Goal: Information Seeking & Learning: Learn about a topic

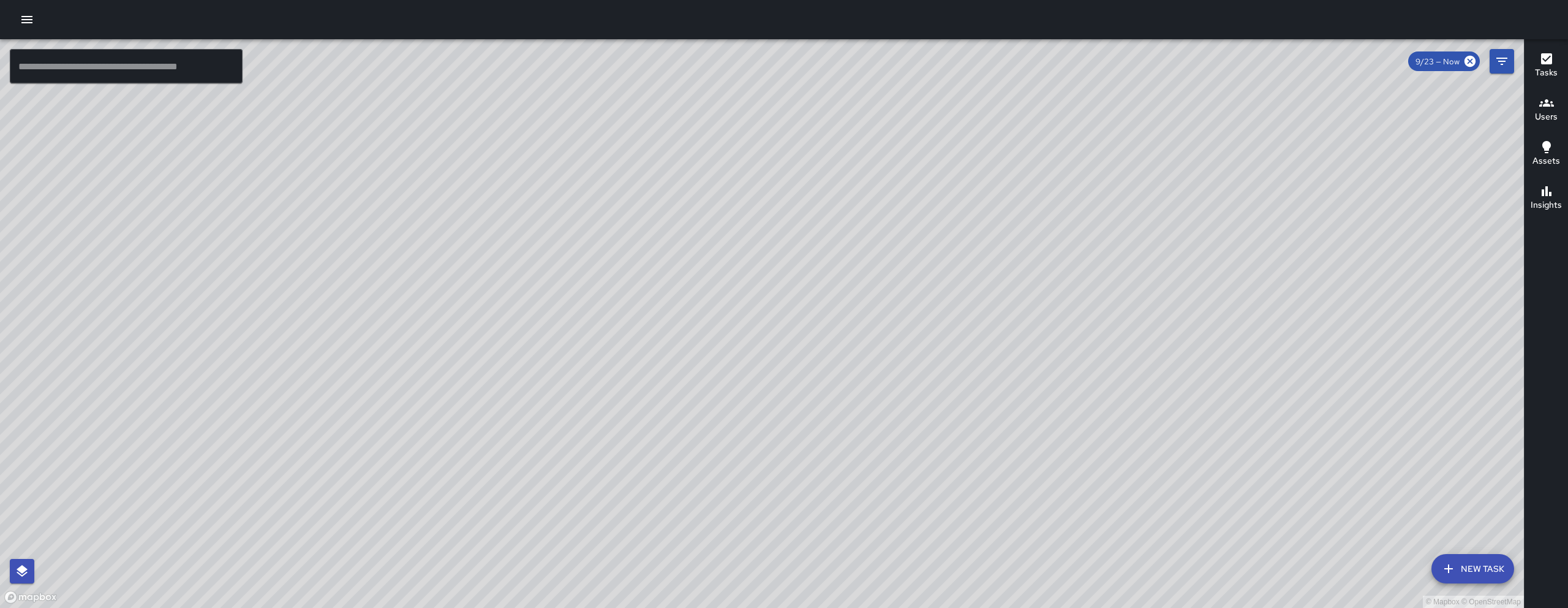
click at [1225, 338] on div "© Mapbox © OpenStreetMap" at bounding box center [762, 323] width 1525 height 568
drag, startPoint x: 1158, startPoint y: 407, endPoint x: 1110, endPoint y: 447, distance: 62.5
click at [1112, 444] on div "© Mapbox © OpenStreetMap" at bounding box center [762, 323] width 1525 height 568
click at [1110, 447] on div "© Mapbox © OpenStreetMap" at bounding box center [762, 323] width 1525 height 568
drag, startPoint x: 1084, startPoint y: 293, endPoint x: 1041, endPoint y: 306, distance: 44.9
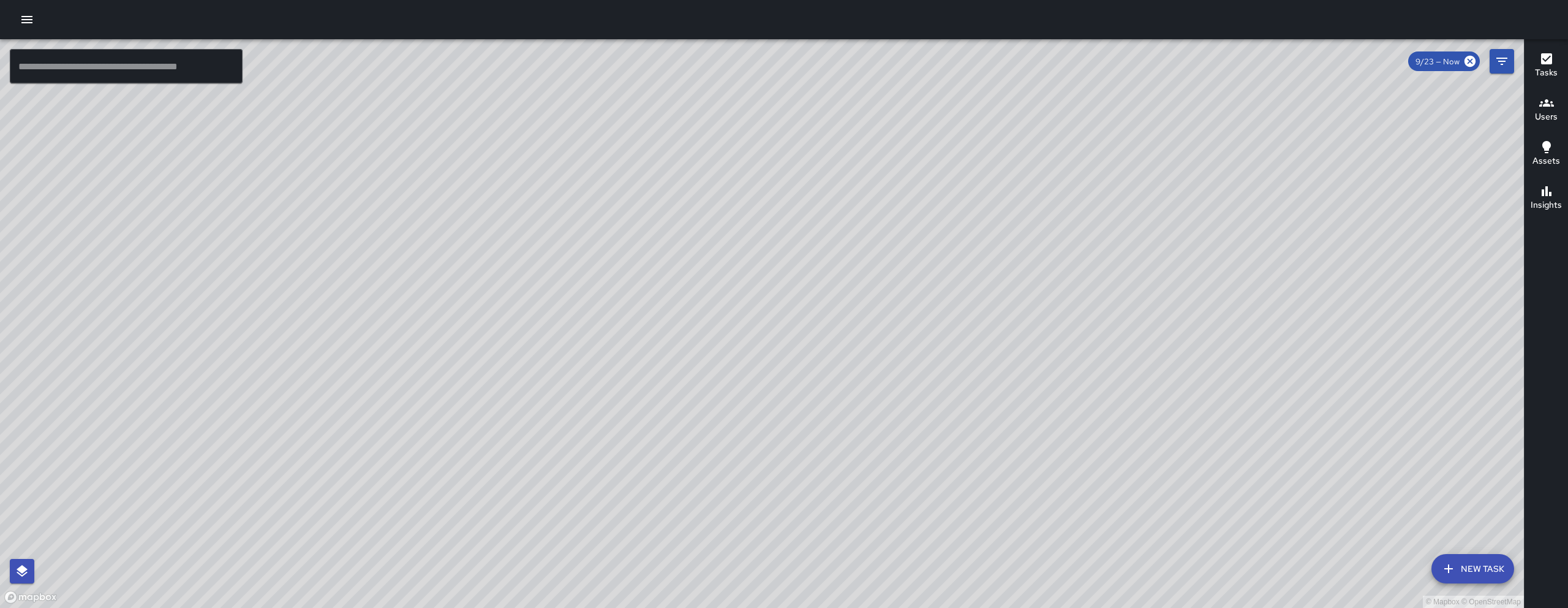
click at [1052, 305] on div "© Mapbox © OpenStreetMap" at bounding box center [762, 323] width 1525 height 568
click at [1041, 306] on div "© Mapbox © OpenStreetMap" at bounding box center [762, 323] width 1525 height 568
drag, startPoint x: 1003, startPoint y: 321, endPoint x: 951, endPoint y: 322, distance: 52.0
click at [963, 322] on div "© Mapbox © OpenStreetMap" at bounding box center [762, 323] width 1525 height 568
drag, startPoint x: 951, startPoint y: 322, endPoint x: 898, endPoint y: 321, distance: 53.0
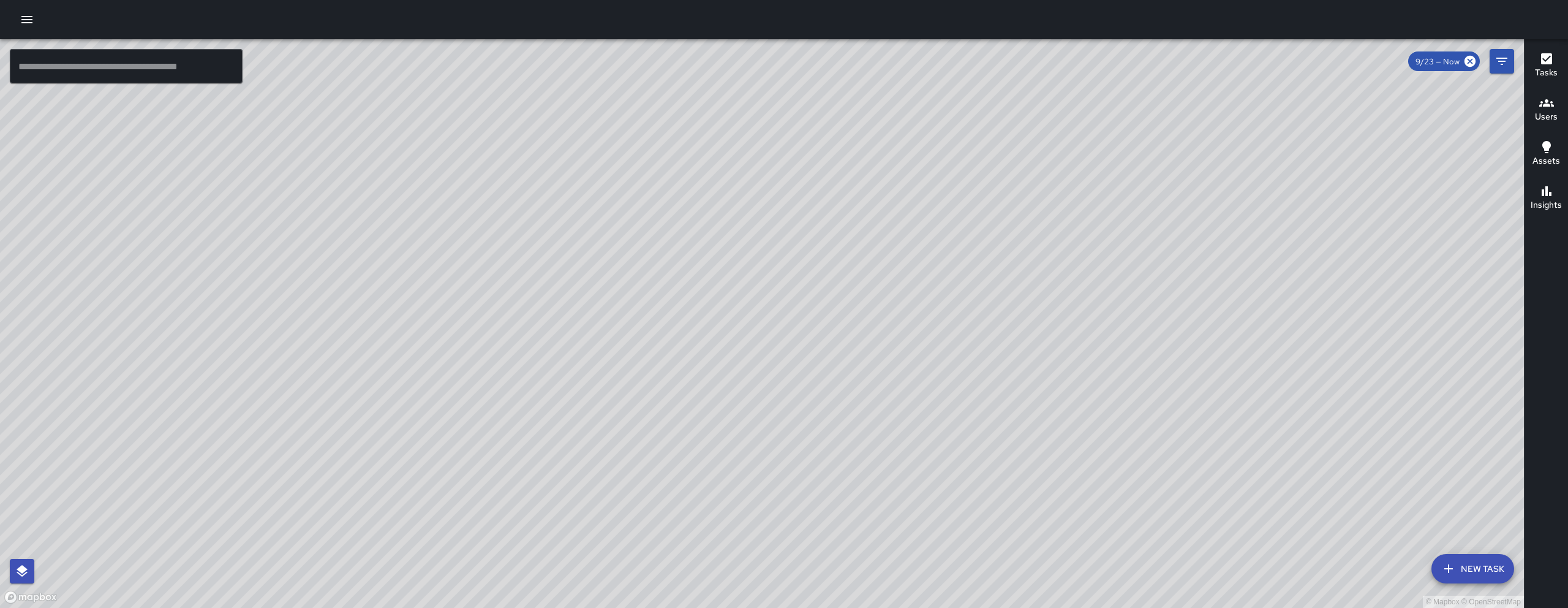
click at [926, 322] on div "© Mapbox © OpenStreetMap" at bounding box center [762, 323] width 1525 height 568
drag, startPoint x: 742, startPoint y: 290, endPoint x: 674, endPoint y: 246, distance: 81.0
click at [674, 246] on div "© Mapbox © OpenStreetMap DJ Davis Jones 1044 Howard Street Completed on 9/23/20…" at bounding box center [762, 323] width 1525 height 568
drag, startPoint x: 612, startPoint y: 456, endPoint x: 696, endPoint y: 321, distance: 159.0
click at [696, 321] on div "© Mapbox © OpenStreetMap" at bounding box center [762, 323] width 1525 height 568
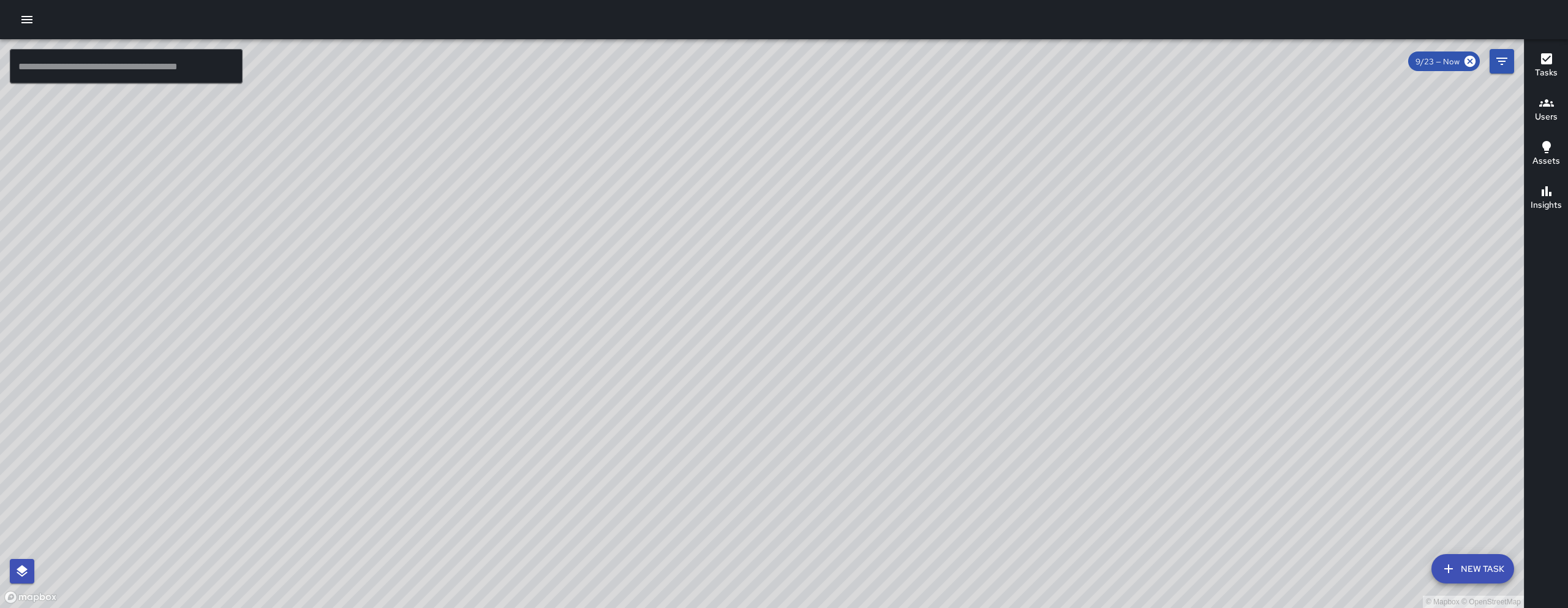
click at [703, 328] on div "© Mapbox © OpenStreetMap" at bounding box center [762, 323] width 1525 height 568
drag, startPoint x: 738, startPoint y: 319, endPoint x: 784, endPoint y: 311, distance: 46.7
click at [769, 315] on div "© Mapbox © OpenStreetMap" at bounding box center [762, 323] width 1525 height 568
click at [867, 310] on div "© Mapbox © OpenStreetMap" at bounding box center [762, 323] width 1525 height 568
click at [719, 399] on div "© Mapbox © OpenStreetMap" at bounding box center [762, 323] width 1525 height 568
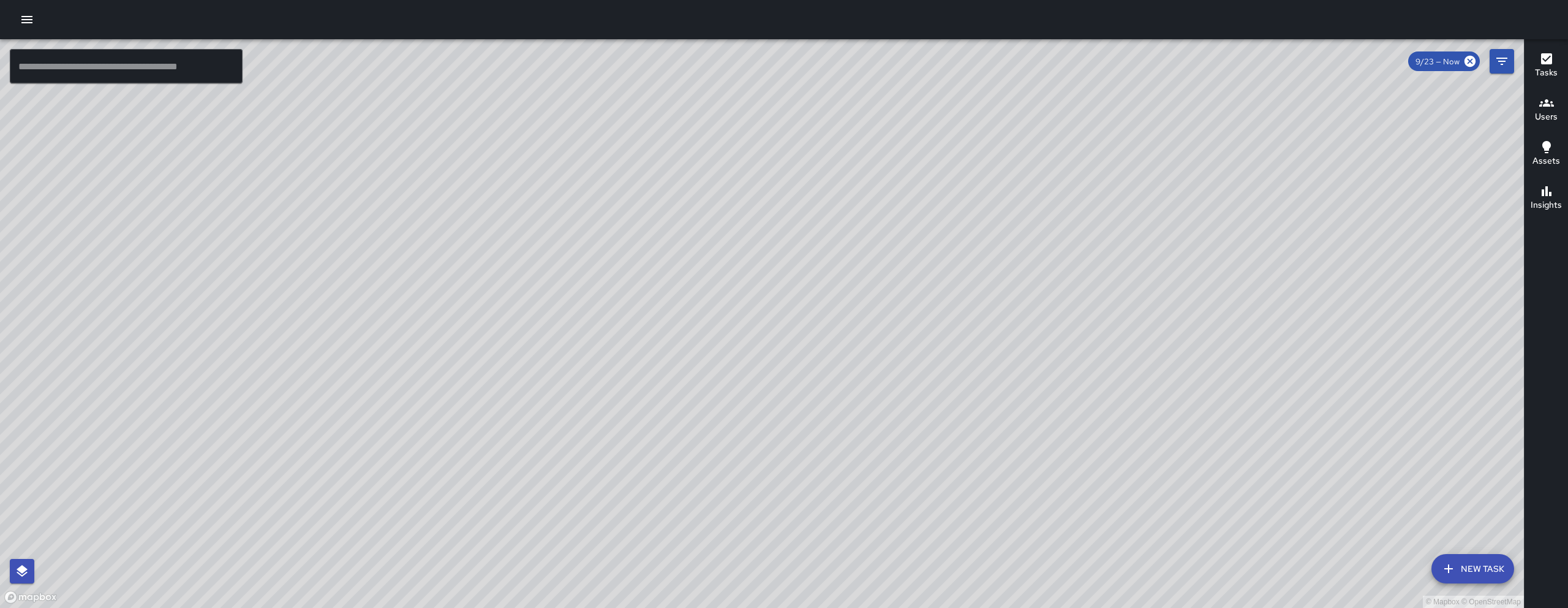
click at [613, 580] on div "© Mapbox © OpenStreetMap" at bounding box center [762, 323] width 1525 height 568
drag, startPoint x: 788, startPoint y: 403, endPoint x: 862, endPoint y: 534, distance: 150.5
click at [859, 528] on div "© Mapbox © OpenStreetMap" at bounding box center [762, 323] width 1525 height 568
click at [1014, 458] on div "© Mapbox © OpenStreetMap" at bounding box center [762, 323] width 1525 height 568
click at [831, 320] on div "© Mapbox © OpenStreetMap" at bounding box center [762, 323] width 1525 height 568
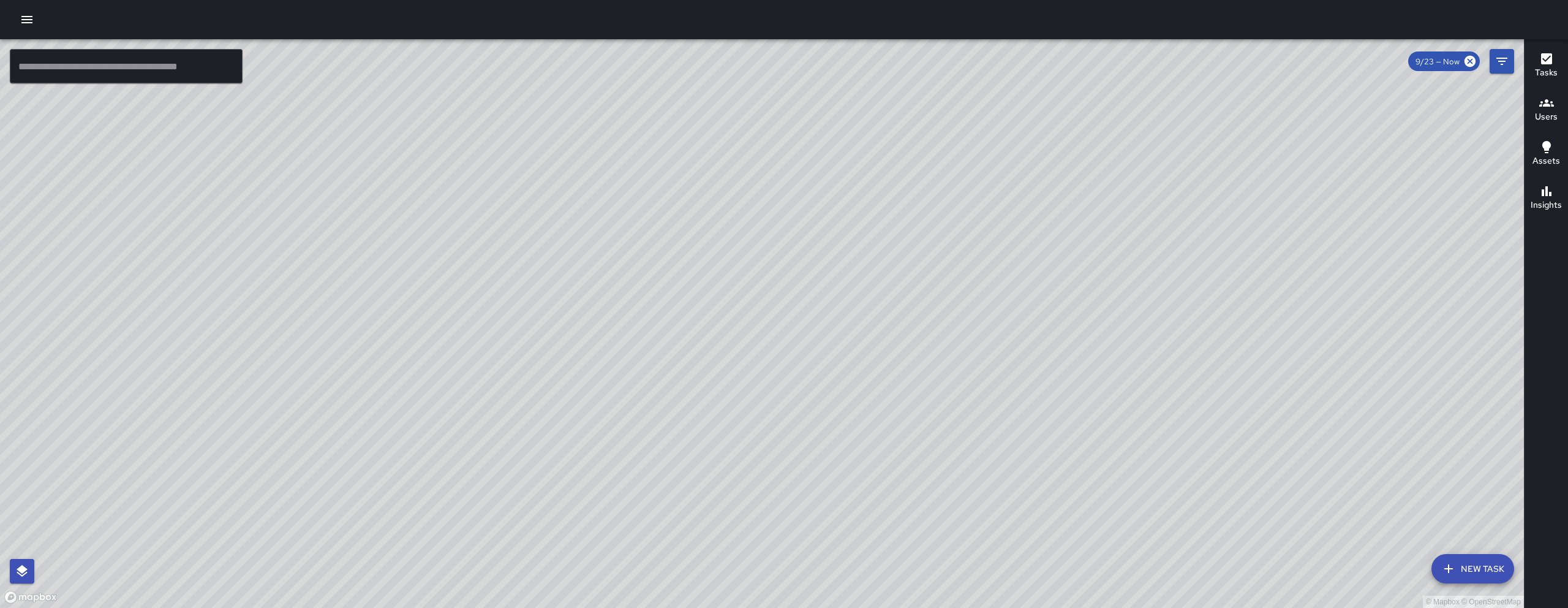
click at [912, 222] on div "© Mapbox © OpenStreetMap" at bounding box center [762, 323] width 1525 height 568
drag, startPoint x: 1139, startPoint y: 445, endPoint x: 1110, endPoint y: 428, distance: 33.6
click at [1137, 444] on div "© Mapbox © OpenStreetMap" at bounding box center [762, 323] width 1525 height 568
drag, startPoint x: 1110, startPoint y: 428, endPoint x: 909, endPoint y: 299, distance: 238.8
click at [909, 299] on div "© Mapbox © OpenStreetMap" at bounding box center [762, 323] width 1525 height 568
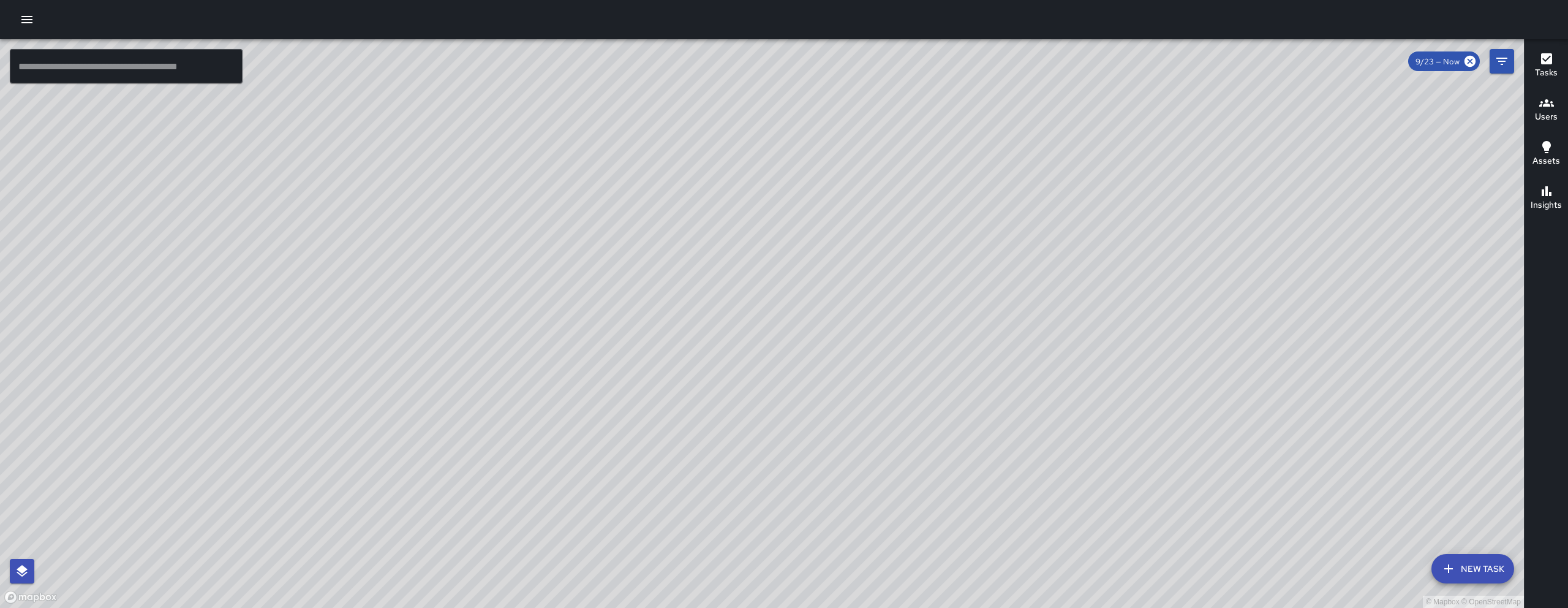
drag, startPoint x: 839, startPoint y: 459, endPoint x: 842, endPoint y: 408, distance: 51.1
click at [842, 407] on div "© Mapbox © OpenStreetMap" at bounding box center [762, 323] width 1525 height 568
click at [894, 466] on div "© Mapbox © OpenStreetMap" at bounding box center [762, 323] width 1525 height 568
drag, startPoint x: 850, startPoint y: 488, endPoint x: 818, endPoint y: 467, distance: 38.3
click at [818, 474] on div "© Mapbox © OpenStreetMap" at bounding box center [762, 323] width 1525 height 568
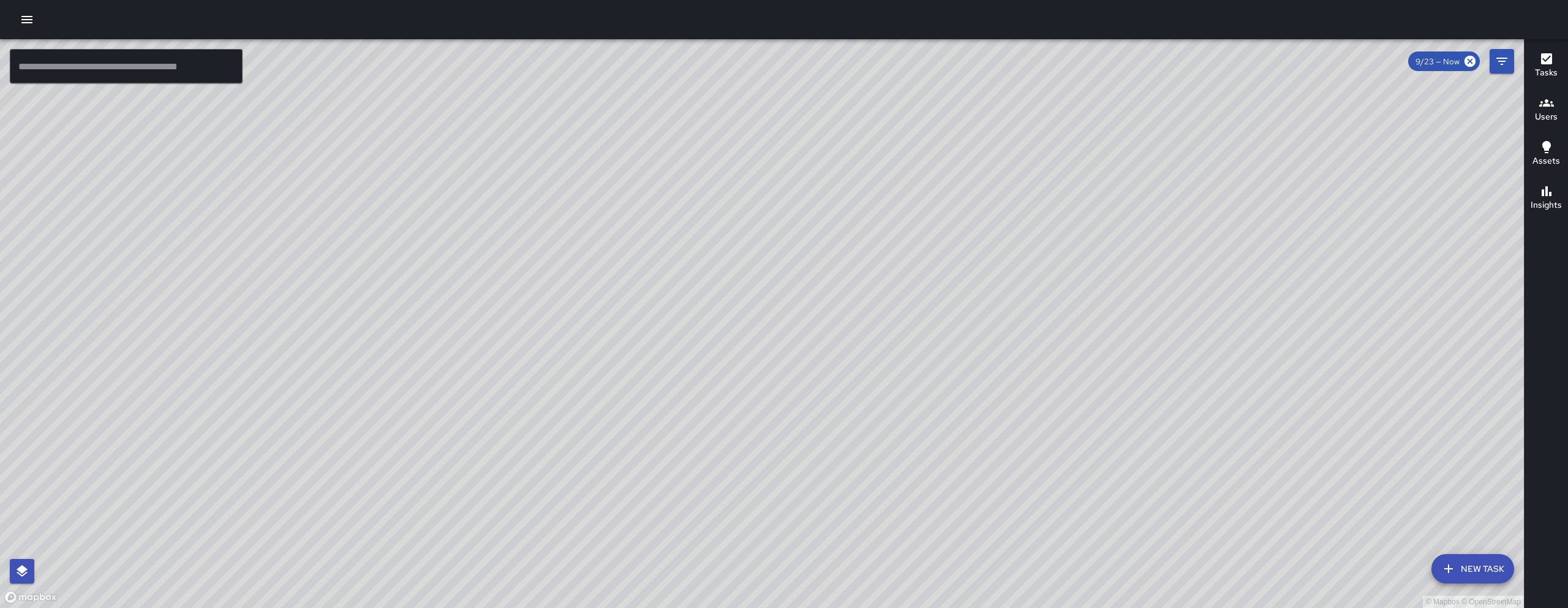
drag, startPoint x: 821, startPoint y: 424, endPoint x: 825, endPoint y: 402, distance: 22.4
click at [824, 408] on div "© Mapbox © OpenStreetMap" at bounding box center [762, 323] width 1525 height 568
drag, startPoint x: 910, startPoint y: 407, endPoint x: 887, endPoint y: 388, distance: 29.8
click at [887, 388] on div "© Mapbox © OpenStreetMap" at bounding box center [762, 323] width 1525 height 568
click at [478, 341] on div "© Mapbox © OpenStreetMap" at bounding box center [762, 323] width 1525 height 568
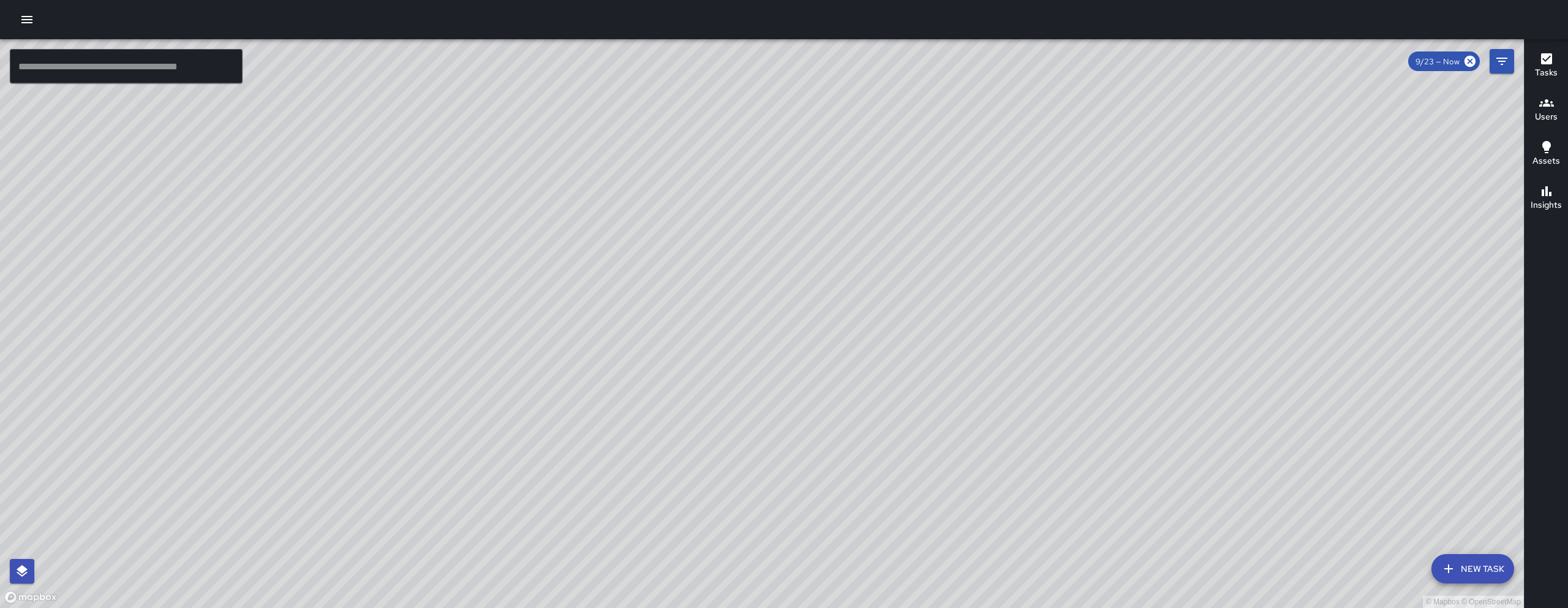
drag, startPoint x: 469, startPoint y: 444, endPoint x: 454, endPoint y: 432, distance: 19.2
click at [467, 455] on div "© Mapbox © OpenStreetMap" at bounding box center [762, 323] width 1525 height 568
drag, startPoint x: 389, startPoint y: 351, endPoint x: 442, endPoint y: 362, distance: 54.1
click at [437, 362] on div "© Mapbox © OpenStreetMap" at bounding box center [762, 323] width 1525 height 568
drag, startPoint x: 497, startPoint y: 530, endPoint x: 536, endPoint y: 324, distance: 209.7
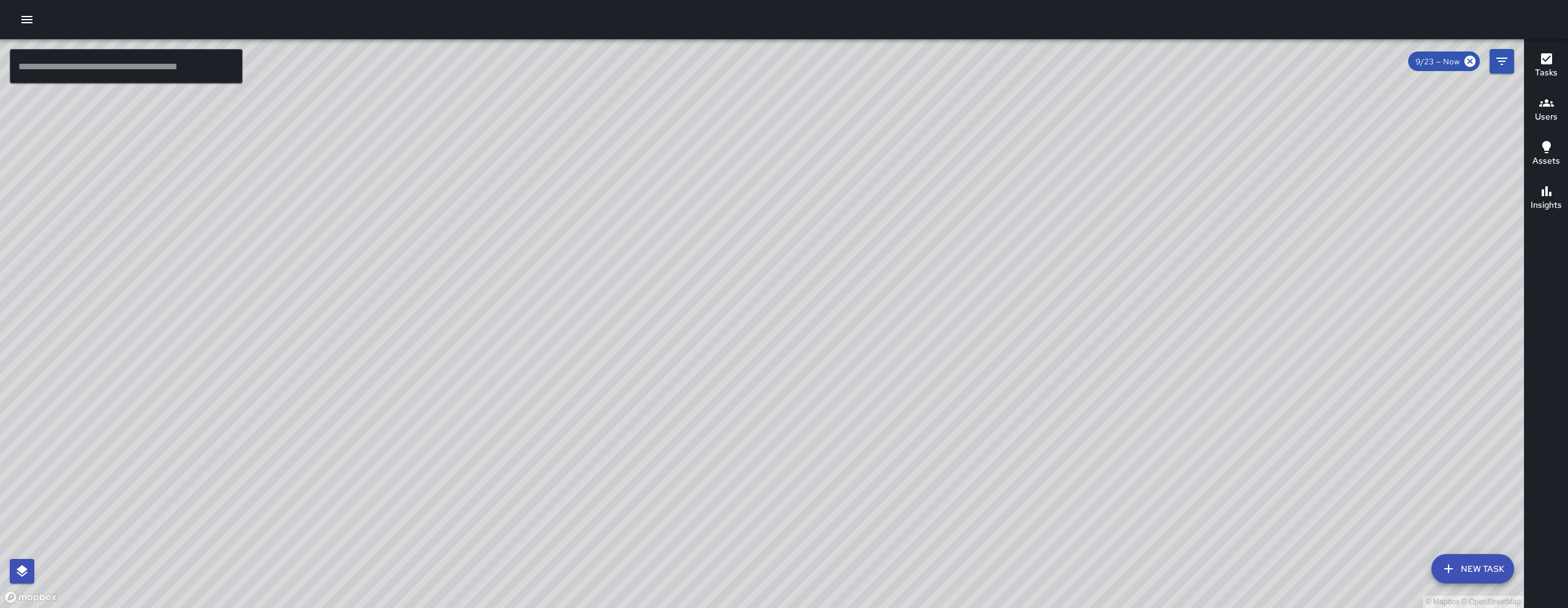
click at [536, 324] on div "© Mapbox © OpenStreetMap" at bounding box center [762, 323] width 1525 height 568
click at [376, 588] on div "© Mapbox © OpenStreetMap" at bounding box center [762, 323] width 1525 height 568
click at [382, 557] on div "© Mapbox © OpenStreetMap" at bounding box center [762, 323] width 1525 height 568
click at [391, 533] on div "© Mapbox © OpenStreetMap" at bounding box center [762, 323] width 1525 height 568
click at [685, 333] on div "© Mapbox © OpenStreetMap" at bounding box center [762, 323] width 1525 height 568
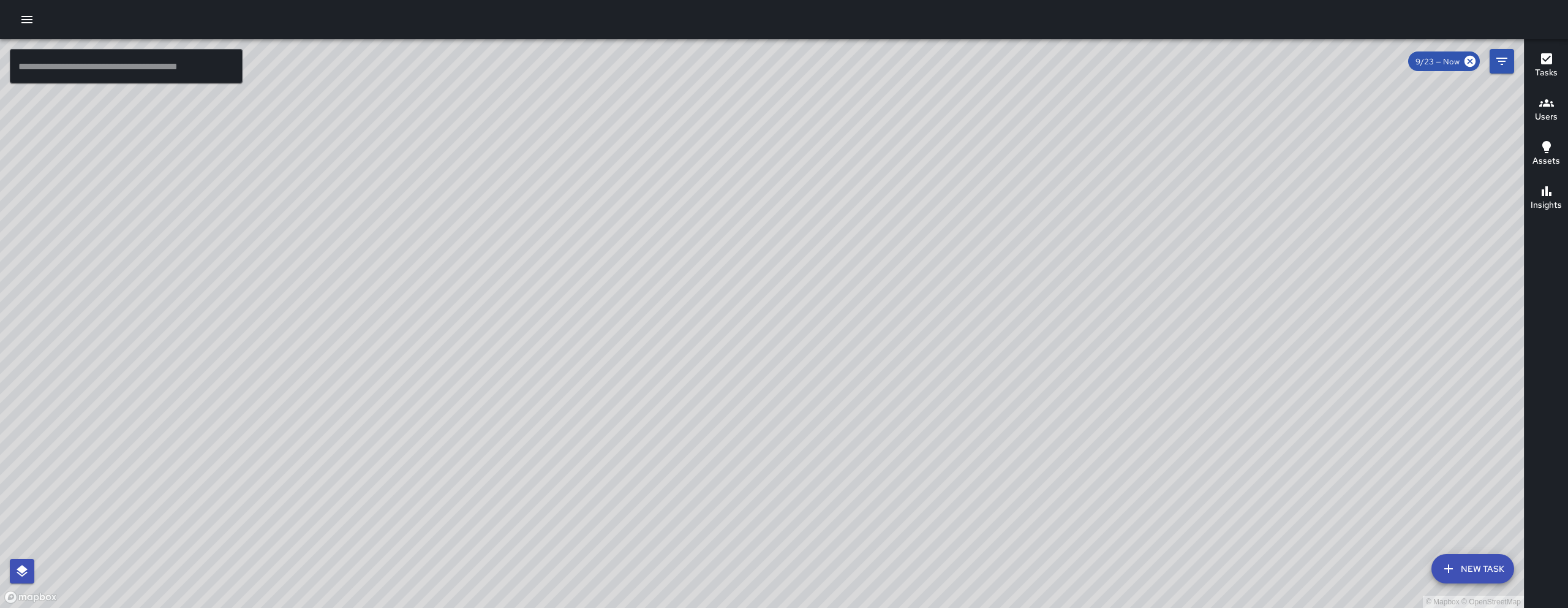
drag, startPoint x: 656, startPoint y: 376, endPoint x: 636, endPoint y: 394, distance: 26.9
click at [636, 394] on div "© Mapbox © OpenStreetMap" at bounding box center [762, 323] width 1525 height 568
click at [399, 578] on div "© Mapbox © OpenStreetMap" at bounding box center [762, 323] width 1525 height 568
drag, startPoint x: 586, startPoint y: 480, endPoint x: 607, endPoint y: 476, distance: 21.4
click at [607, 476] on div "© Mapbox © OpenStreetMap" at bounding box center [762, 323] width 1525 height 568
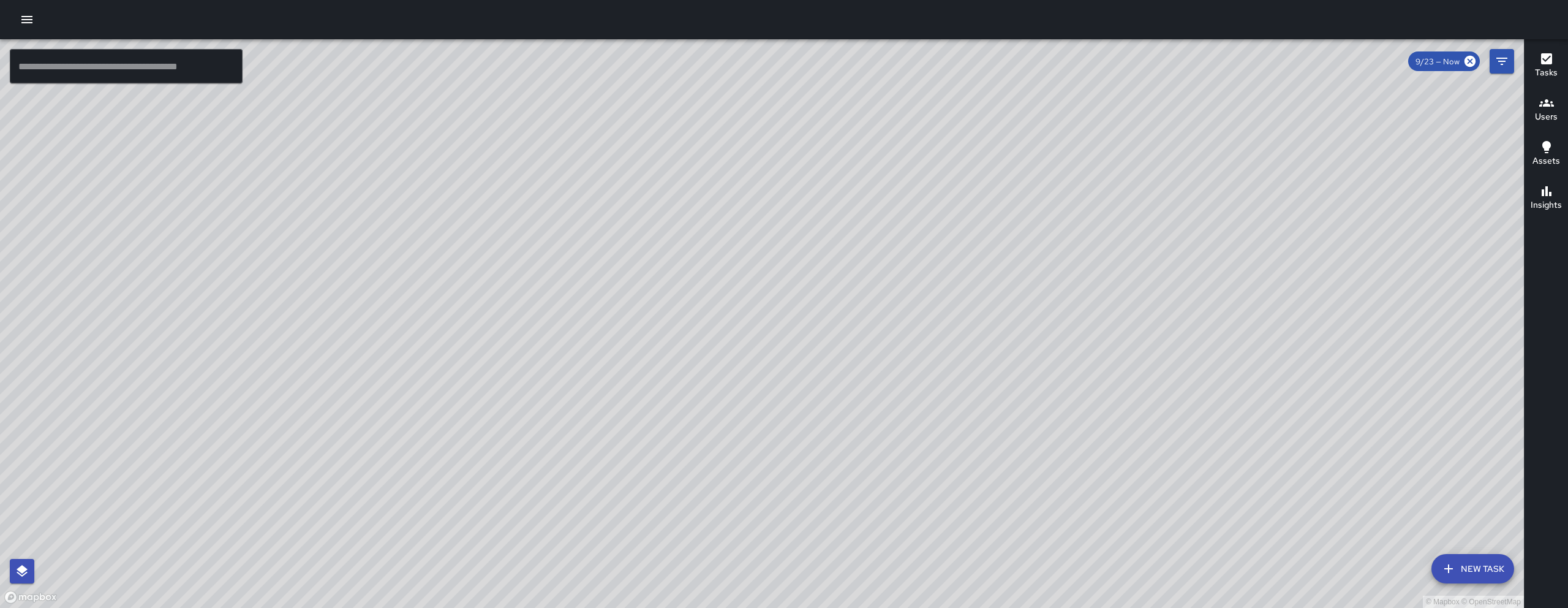
click at [607, 476] on div "© Mapbox © OpenStreetMap" at bounding box center [762, 323] width 1525 height 568
drag, startPoint x: 1121, startPoint y: 401, endPoint x: 1021, endPoint y: 419, distance: 101.6
click at [1038, 416] on div "© Mapbox © OpenStreetMap" at bounding box center [762, 323] width 1525 height 568
click at [1028, 418] on div "© Mapbox © OpenStreetMap" at bounding box center [762, 323] width 1525 height 568
click at [889, 429] on div "© Mapbox © OpenStreetMap" at bounding box center [762, 323] width 1525 height 568
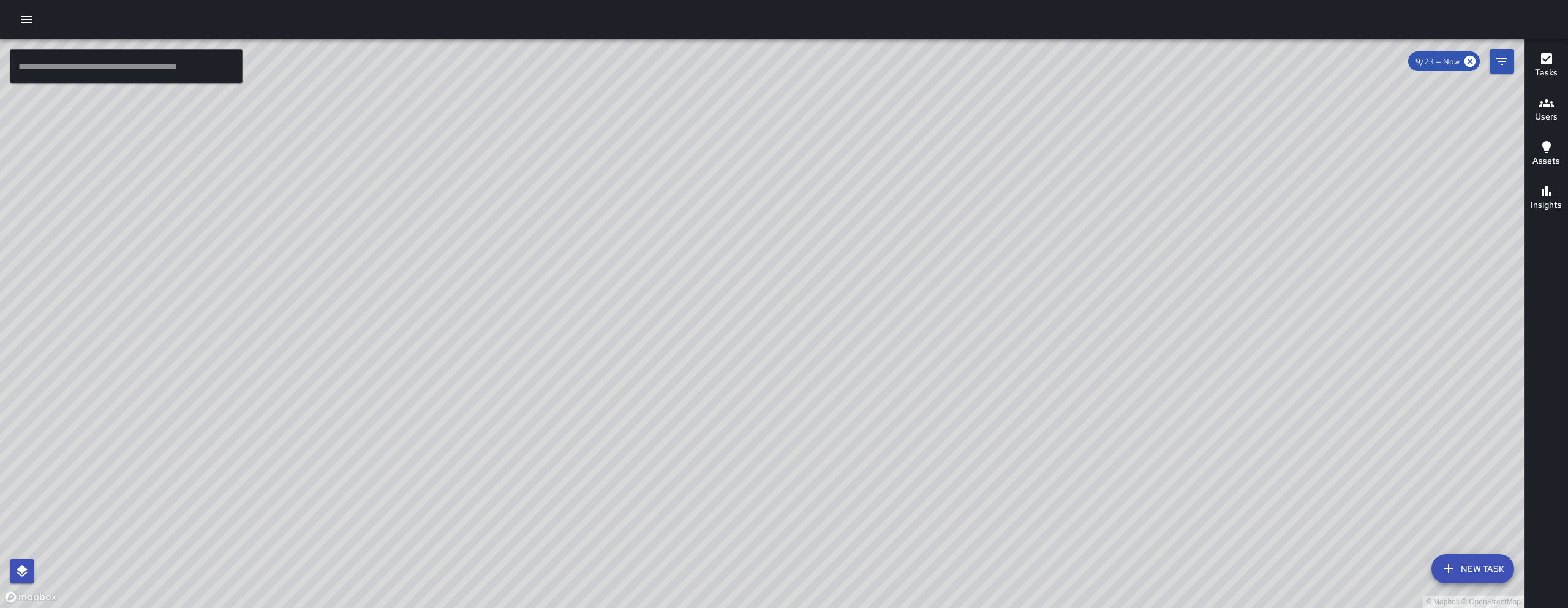
drag, startPoint x: 993, startPoint y: 322, endPoint x: 999, endPoint y: 359, distance: 37.5
click at [999, 358] on div "© Mapbox © OpenStreetMap" at bounding box center [762, 323] width 1525 height 568
click at [999, 359] on div "© Mapbox © OpenStreetMap" at bounding box center [762, 323] width 1525 height 568
drag, startPoint x: 669, startPoint y: 219, endPoint x: 656, endPoint y: 269, distance: 51.7
click at [656, 269] on div "© Mapbox © OpenStreetMap" at bounding box center [762, 323] width 1525 height 568
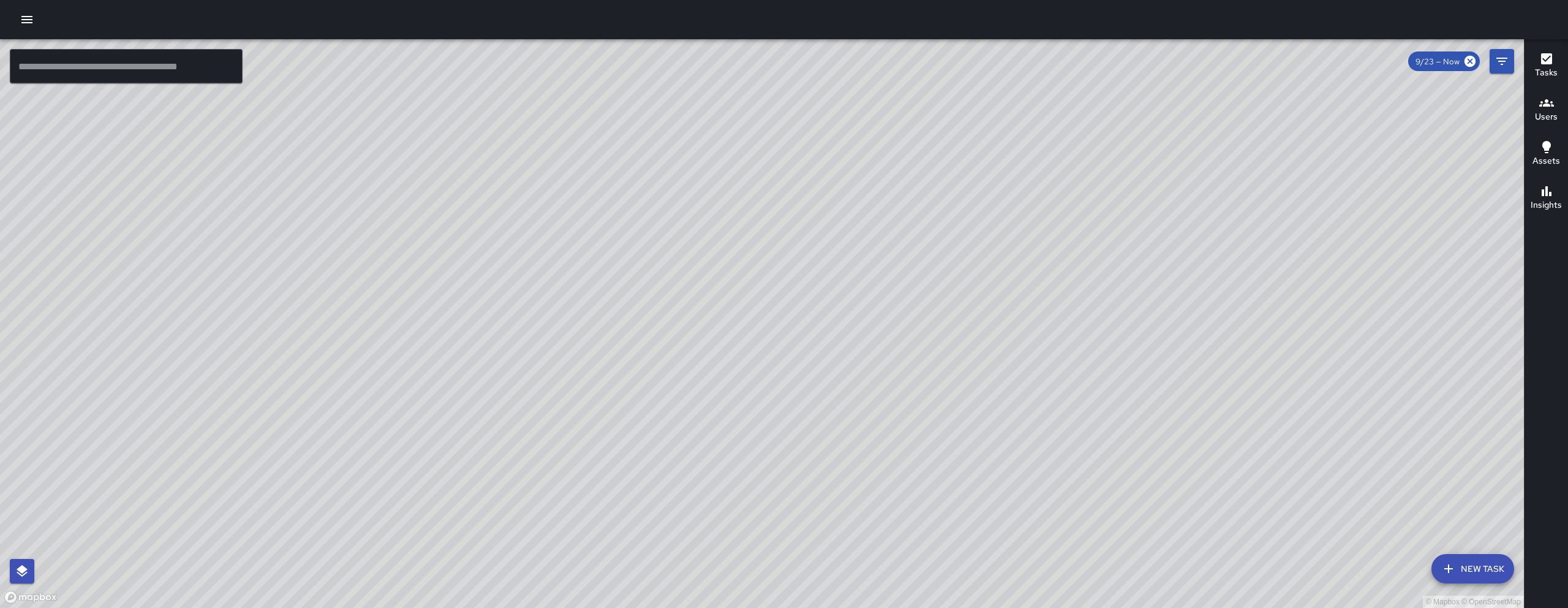
drag, startPoint x: 679, startPoint y: 214, endPoint x: 627, endPoint y: 382, distance: 175.9
click at [669, 268] on div "© Mapbox © OpenStreetMap" at bounding box center [762, 323] width 1525 height 568
drag, startPoint x: 627, startPoint y: 382, endPoint x: 664, endPoint y: 292, distance: 97.3
click at [626, 385] on div "© Mapbox © OpenStreetMap" at bounding box center [762, 323] width 1525 height 568
drag, startPoint x: 701, startPoint y: 305, endPoint x: 708, endPoint y: 321, distance: 17.5
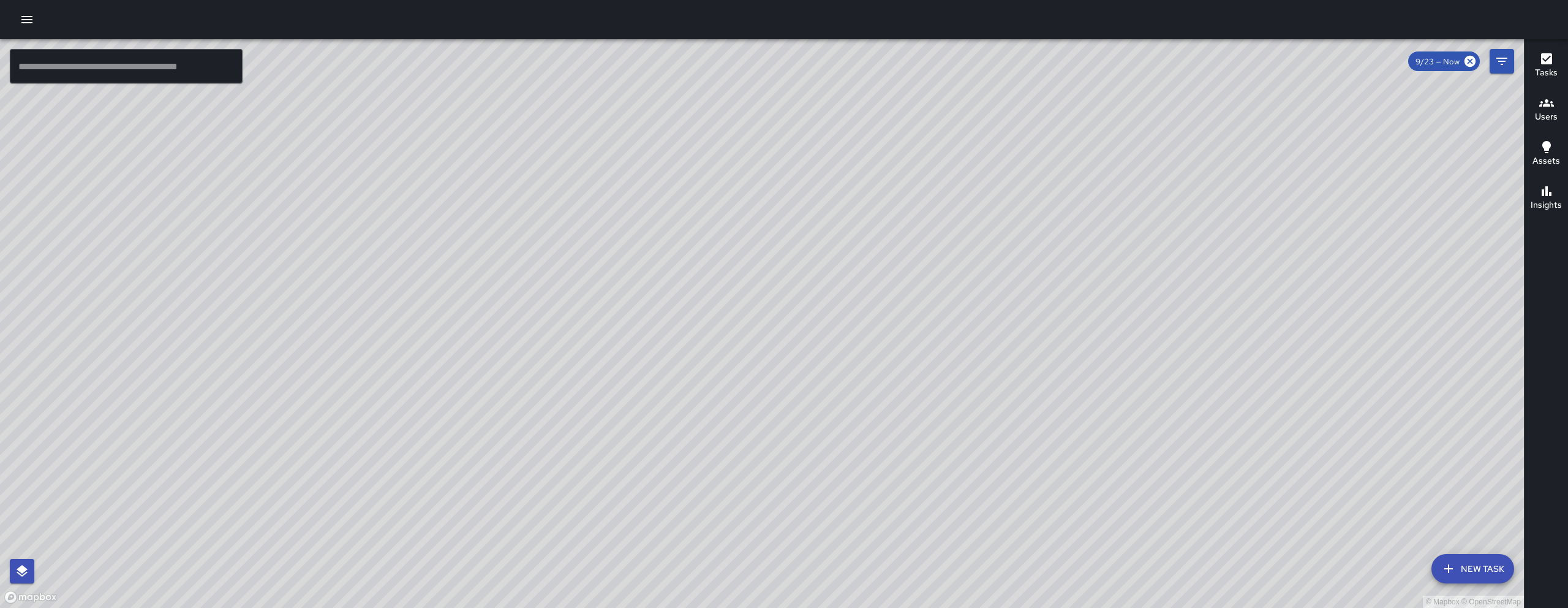
click at [708, 343] on div "© Mapbox © OpenStreetMap AL Alex Ludlum Supervisor Tasks 0 / 0 Time 0h 14m Dist…" at bounding box center [762, 323] width 1525 height 568
drag, startPoint x: 823, startPoint y: 144, endPoint x: 833, endPoint y: 127, distance: 19.7
click at [832, 129] on div "© Mapbox © OpenStreetMap" at bounding box center [762, 323] width 1525 height 568
click at [583, 319] on div "© Mapbox © OpenStreetMap" at bounding box center [762, 323] width 1525 height 568
drag, startPoint x: 414, startPoint y: 526, endPoint x: 361, endPoint y: 524, distance: 53.0
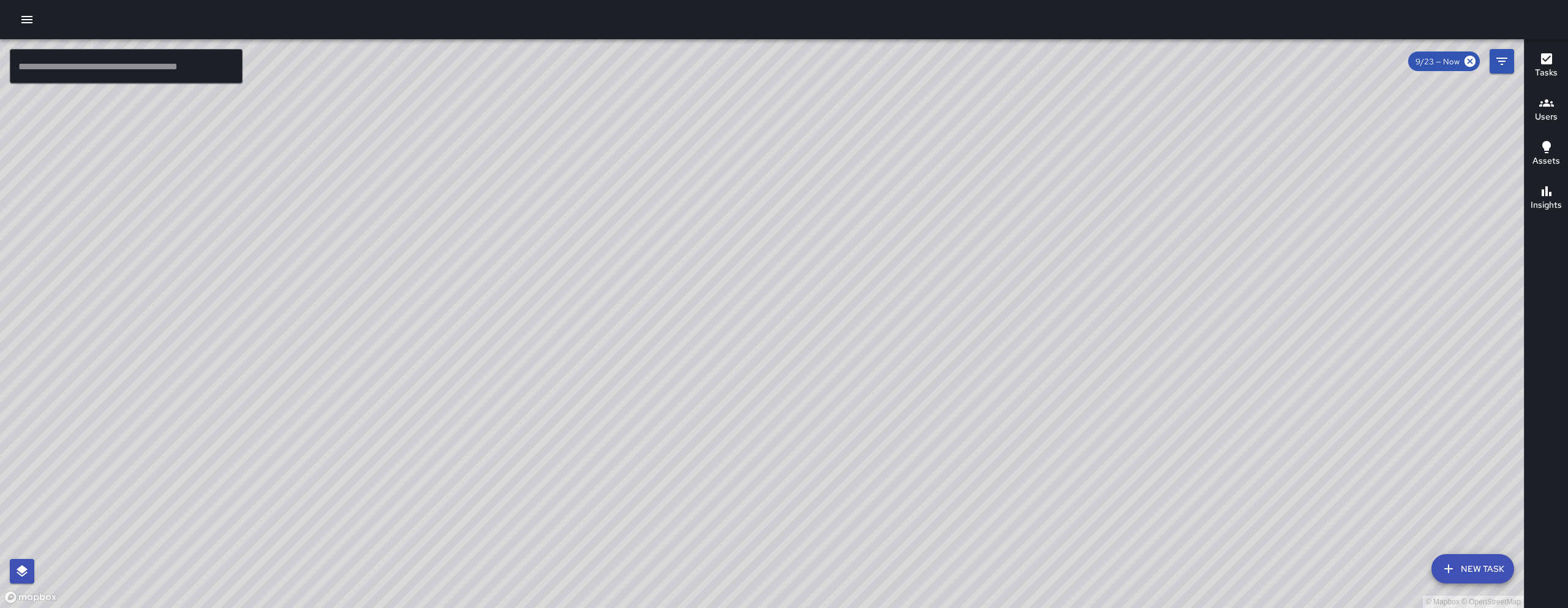
click at [370, 559] on div "© Mapbox © OpenStreetMap" at bounding box center [762, 323] width 1525 height 568
click at [361, 567] on div "© Mapbox © OpenStreetMap" at bounding box center [762, 323] width 1525 height 568
drag, startPoint x: 687, startPoint y: 286, endPoint x: 668, endPoint y: 309, distance: 29.8
click at [670, 307] on div "© Mapbox © OpenStreetMap" at bounding box center [762, 323] width 1525 height 568
drag, startPoint x: 668, startPoint y: 309, endPoint x: 610, endPoint y: 388, distance: 98.0
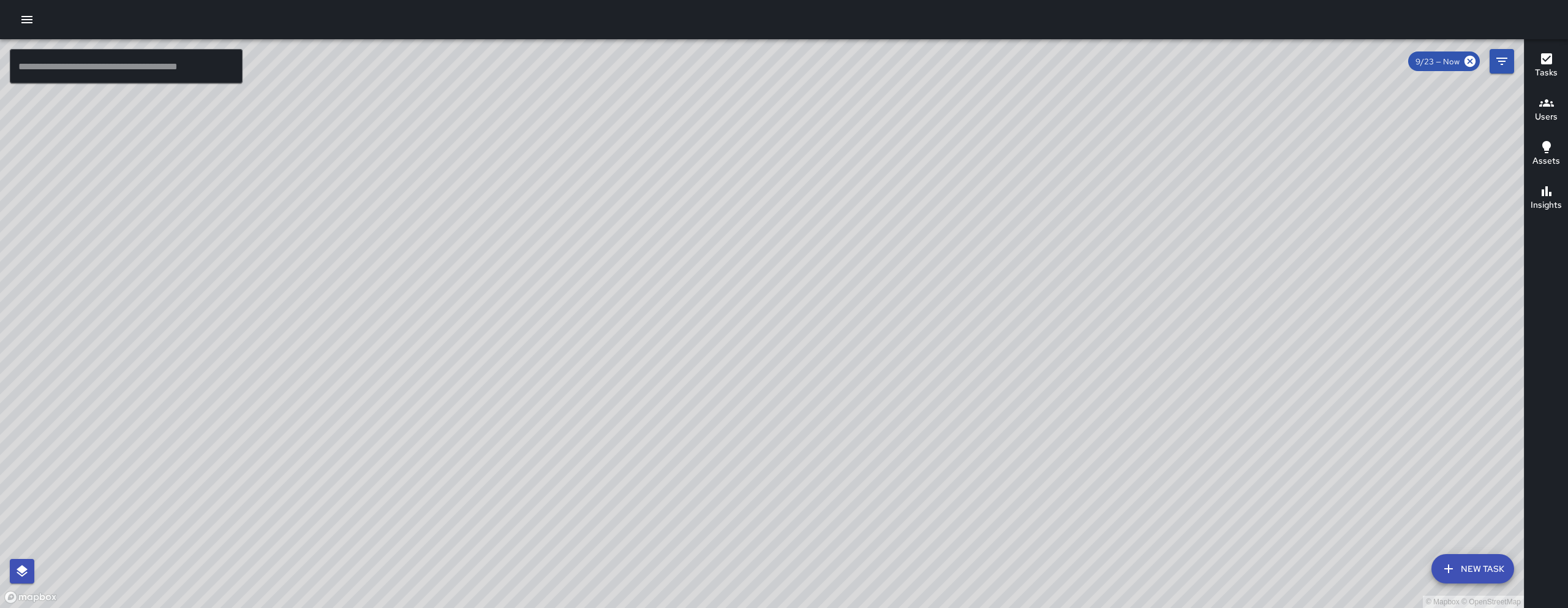
click at [663, 313] on div "© Mapbox © OpenStreetMap" at bounding box center [762, 323] width 1525 height 568
drag, startPoint x: 791, startPoint y: 128, endPoint x: 692, endPoint y: 299, distance: 197.6
click at [692, 299] on div "© Mapbox © OpenStreetMap" at bounding box center [762, 323] width 1525 height 568
click at [842, 454] on div "© Mapbox © OpenStreetMap" at bounding box center [762, 323] width 1525 height 568
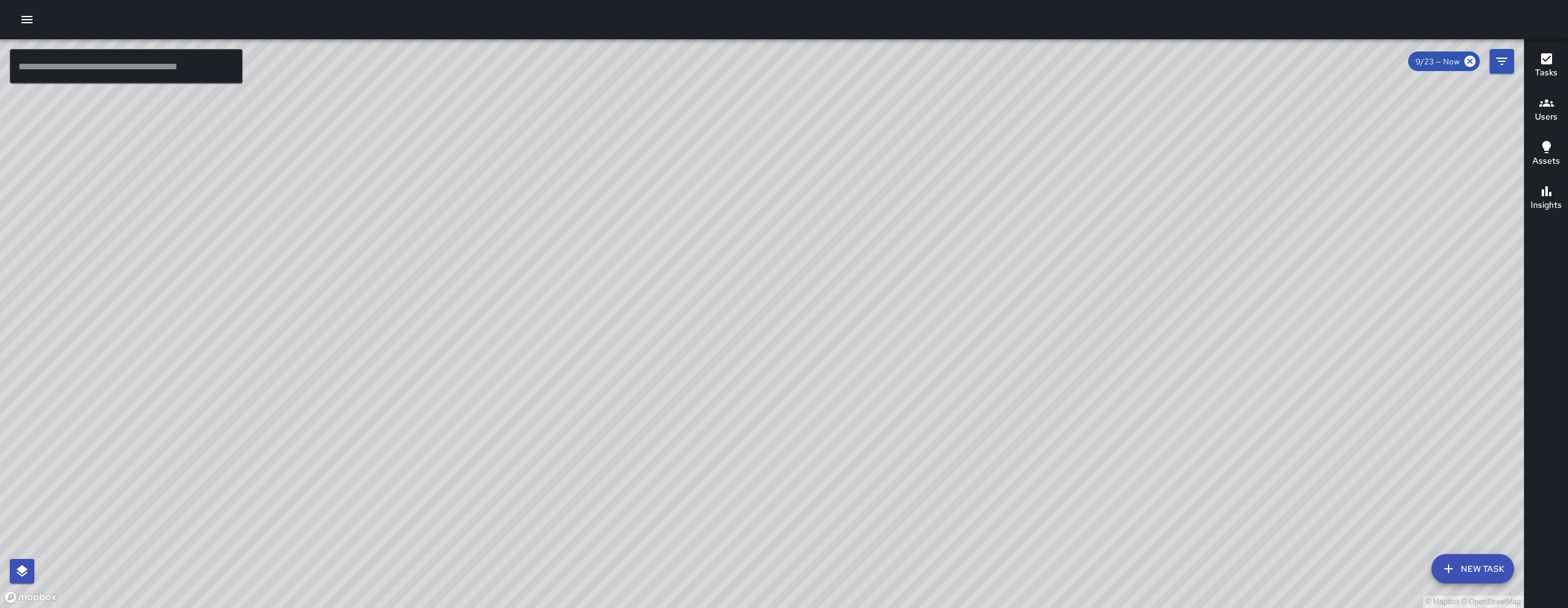
drag, startPoint x: 894, startPoint y: 321, endPoint x: 901, endPoint y: 312, distance: 11.4
click at [901, 312] on div "© Mapbox © OpenStreetMap" at bounding box center [762, 323] width 1525 height 568
drag, startPoint x: 1066, startPoint y: 296, endPoint x: 921, endPoint y: 459, distance: 218.2
click at [1014, 368] on div "© Mapbox © OpenStreetMap" at bounding box center [762, 323] width 1525 height 568
click at [921, 459] on div "© Mapbox © OpenStreetMap" at bounding box center [762, 323] width 1525 height 568
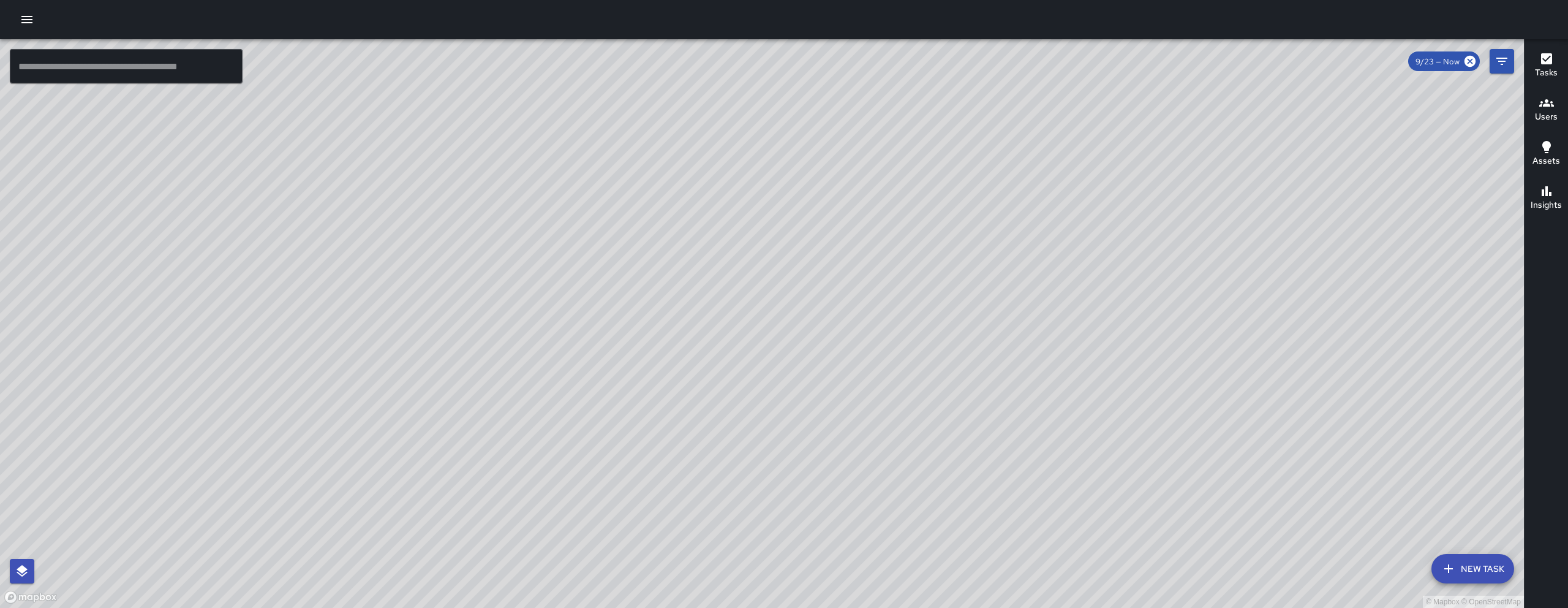
click at [927, 348] on div "© Mapbox © OpenStreetMap" at bounding box center [762, 323] width 1525 height 568
click at [853, 468] on div "© Mapbox © OpenStreetMap" at bounding box center [762, 323] width 1525 height 568
click at [922, 287] on div "© Mapbox © OpenStreetMap" at bounding box center [762, 323] width 1525 height 568
click at [944, 375] on div "© Mapbox © OpenStreetMap" at bounding box center [762, 323] width 1525 height 568
click at [949, 448] on div "© Mapbox © OpenStreetMap" at bounding box center [762, 323] width 1525 height 568
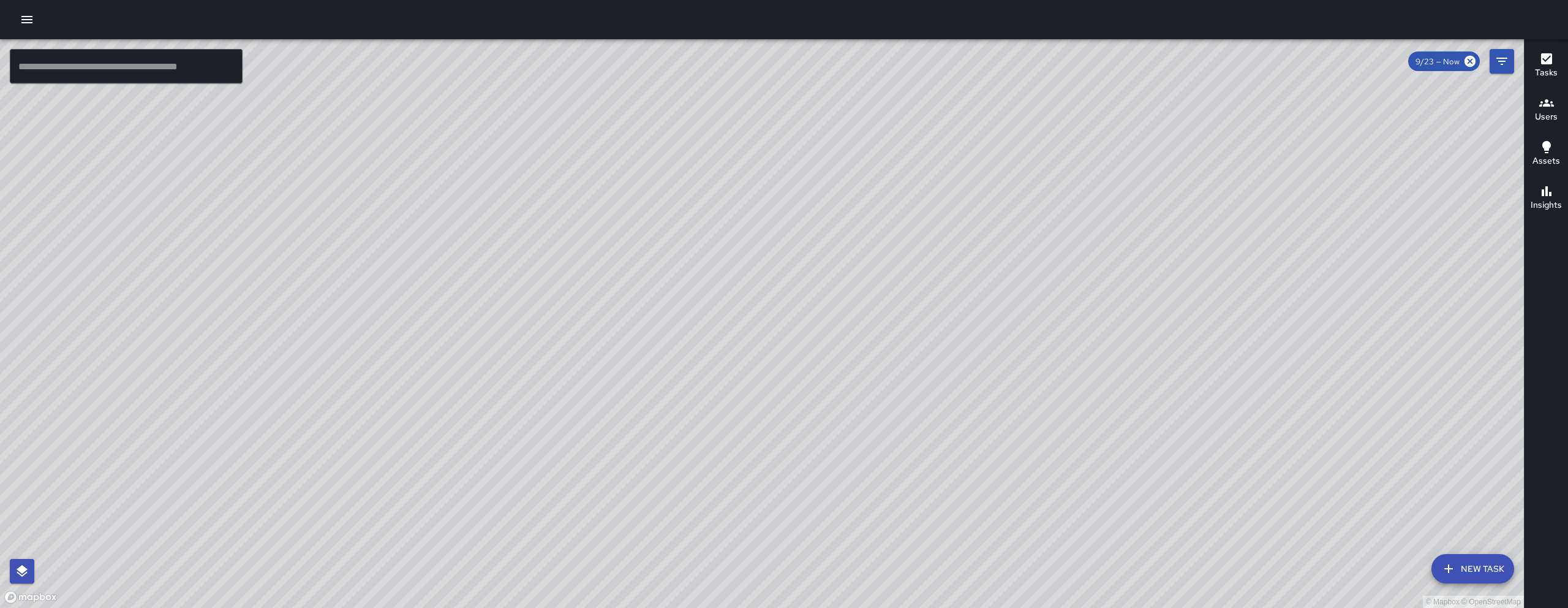
click at [949, 456] on div "© Mapbox © OpenStreetMap" at bounding box center [762, 323] width 1525 height 568
drag, startPoint x: 996, startPoint y: 558, endPoint x: 954, endPoint y: 603, distance: 61.6
click at [961, 607] on div "© Mapbox © OpenStreetMap" at bounding box center [762, 323] width 1525 height 568
drag, startPoint x: 733, startPoint y: 345, endPoint x: 535, endPoint y: 151, distance: 277.2
click at [536, 152] on div "© Mapbox © OpenStreetMap" at bounding box center [762, 323] width 1525 height 568
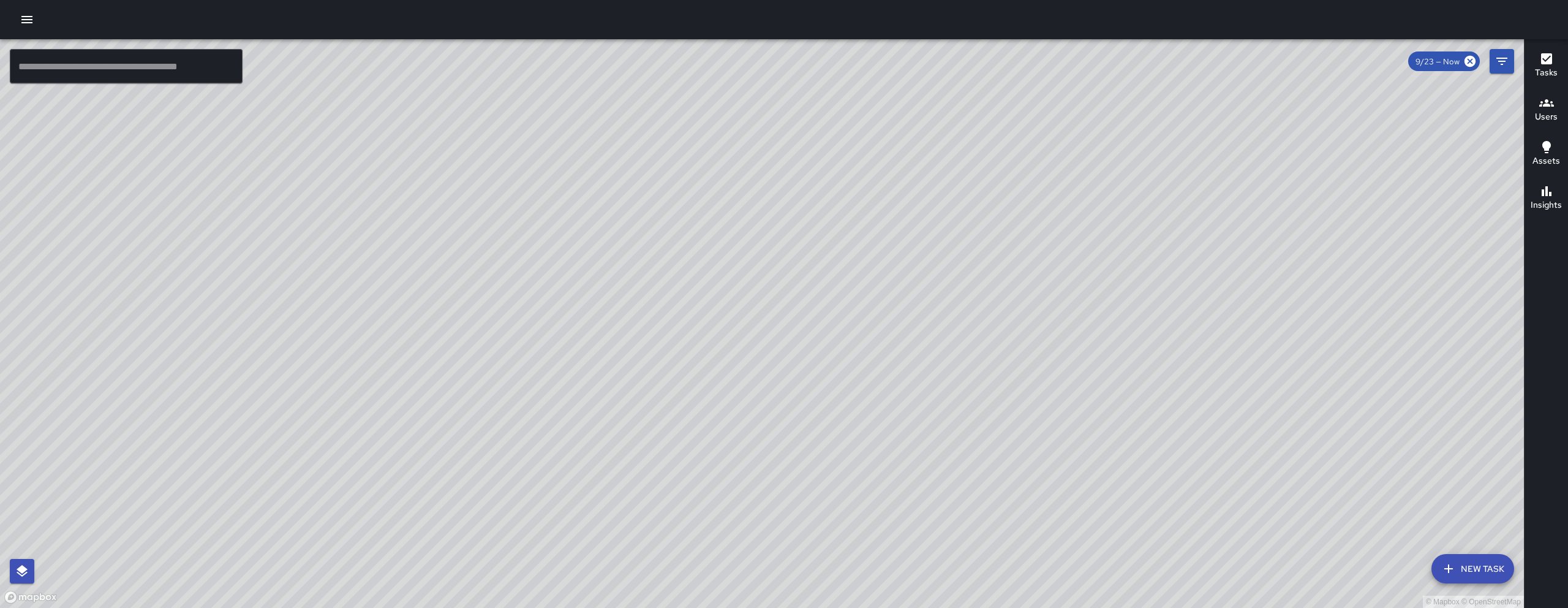
drag, startPoint x: 725, startPoint y: 338, endPoint x: 669, endPoint y: 276, distance: 83.5
click at [678, 284] on div "© Mapbox © OpenStreetMap" at bounding box center [762, 323] width 1525 height 568
click at [670, 276] on div "© Mapbox © OpenStreetMap" at bounding box center [762, 323] width 1525 height 568
drag, startPoint x: 583, startPoint y: 256, endPoint x: 617, endPoint y: 362, distance: 111.3
click at [646, 414] on div "© Mapbox © OpenStreetMap" at bounding box center [762, 323] width 1525 height 568
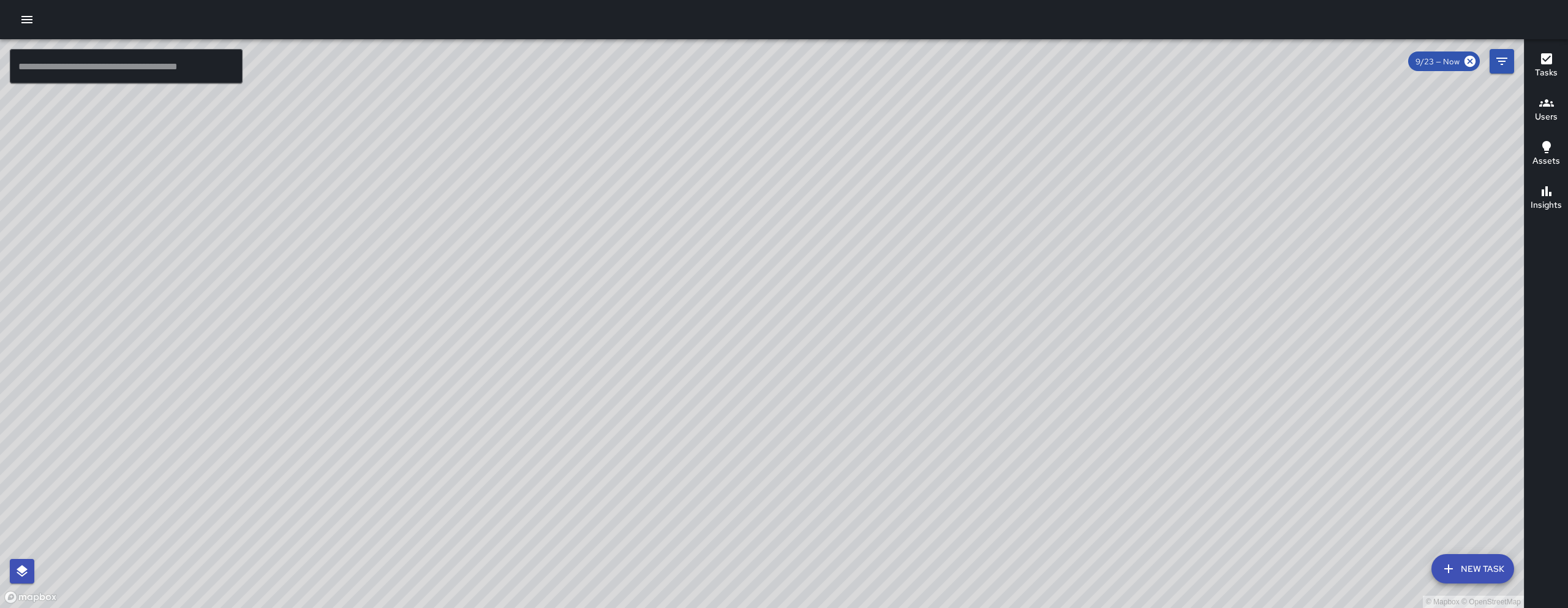
click at [646, 414] on div "© Mapbox © OpenStreetMap" at bounding box center [762, 323] width 1525 height 568
click at [523, 261] on div "© Mapbox © OpenStreetMap" at bounding box center [762, 323] width 1525 height 568
drag, startPoint x: 534, startPoint y: 277, endPoint x: 550, endPoint y: 305, distance: 32.2
click at [546, 296] on div "© Mapbox © OpenStreetMap" at bounding box center [762, 323] width 1525 height 568
click at [550, 305] on div "© Mapbox © OpenStreetMap" at bounding box center [762, 323] width 1525 height 568
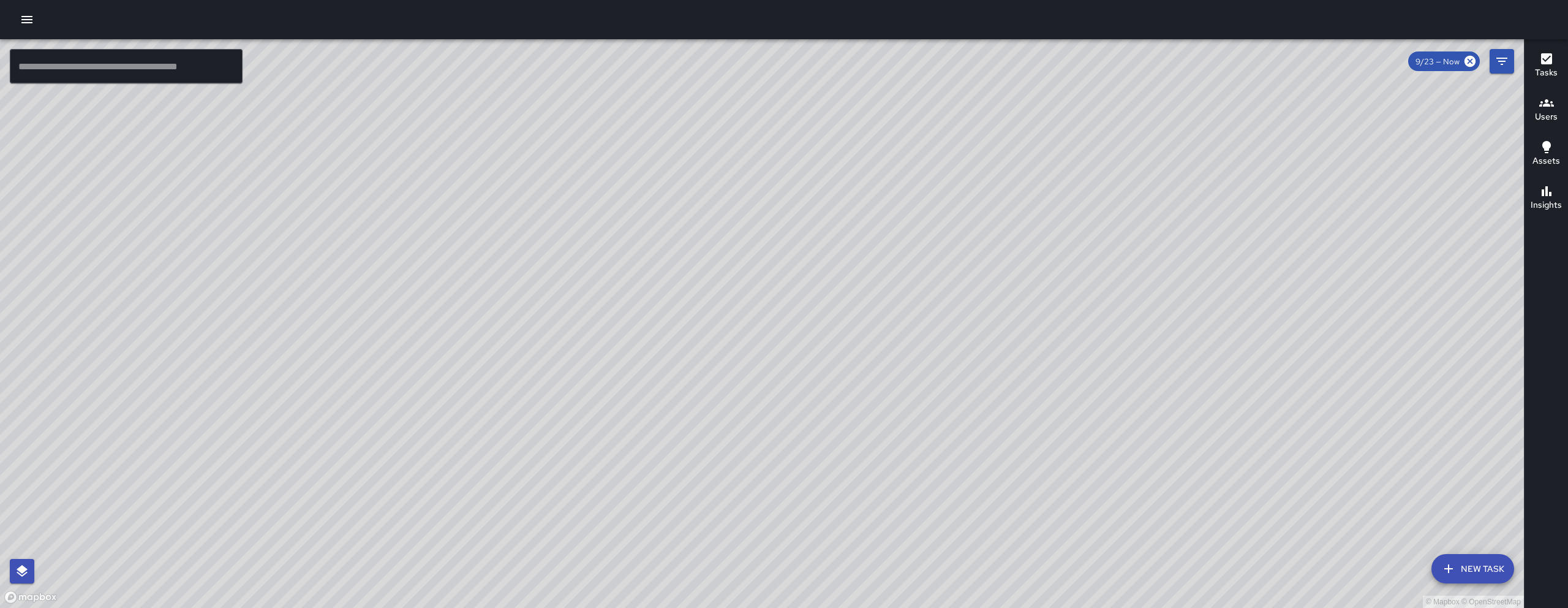
drag, startPoint x: 1131, startPoint y: 382, endPoint x: 1276, endPoint y: 339, distance: 151.2
click at [1124, 383] on div "© Mapbox © OpenStreetMap" at bounding box center [762, 323] width 1525 height 568
drag, startPoint x: 1144, startPoint y: 363, endPoint x: 614, endPoint y: 483, distance: 543.4
click at [685, 477] on div "© Mapbox © OpenStreetMap" at bounding box center [762, 323] width 1525 height 568
click at [1201, 236] on div "© Mapbox © OpenStreetMap" at bounding box center [762, 323] width 1525 height 568
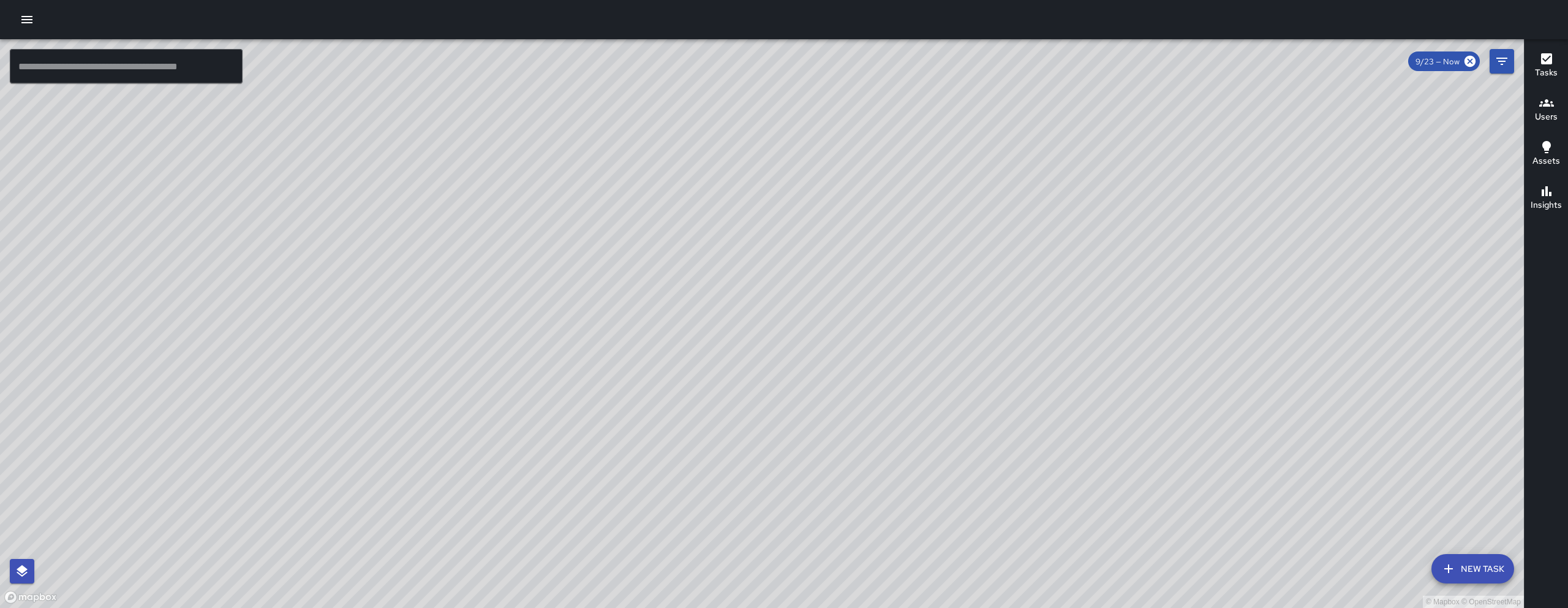
drag, startPoint x: 1195, startPoint y: 229, endPoint x: 1237, endPoint y: 153, distance: 86.8
click at [1216, 192] on div "© Mapbox © OpenStreetMap" at bounding box center [762, 323] width 1525 height 568
click at [1237, 153] on div "© Mapbox © OpenStreetMap" at bounding box center [762, 323] width 1525 height 568
click at [1502, 56] on icon "Filters" at bounding box center [1501, 61] width 14 height 14
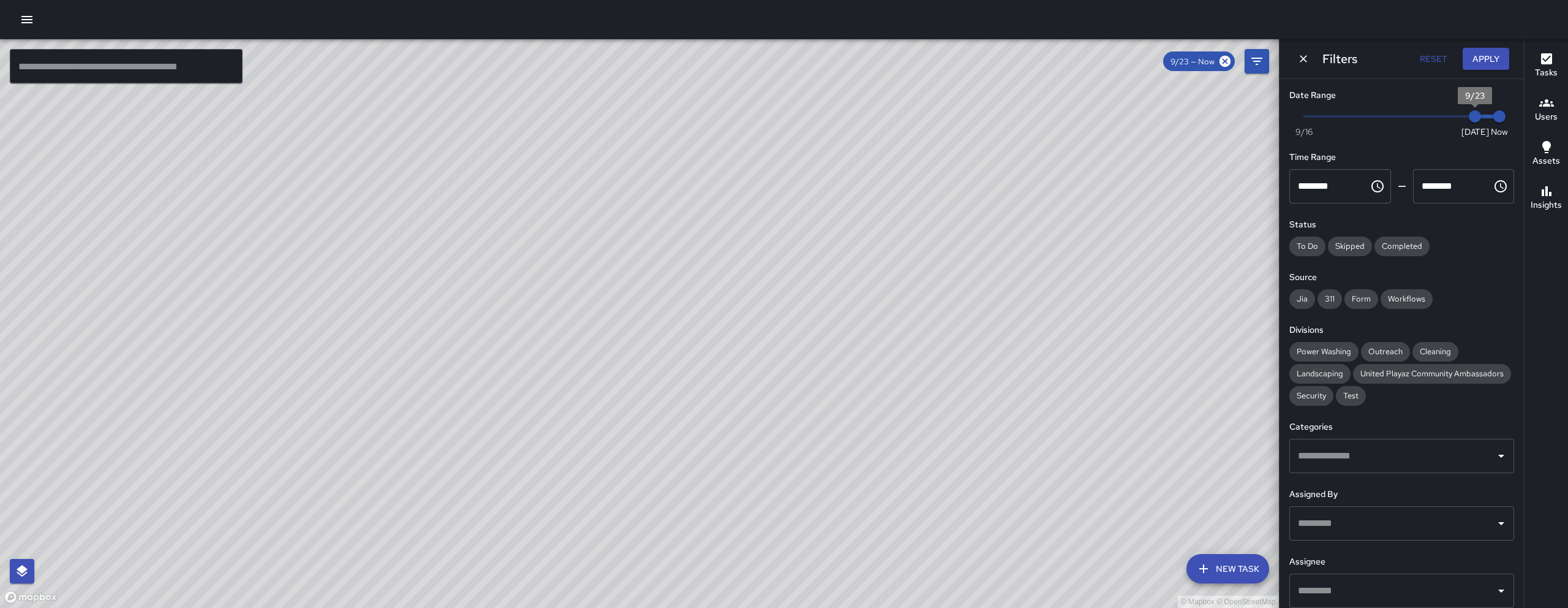
type input "*"
drag, startPoint x: 1450, startPoint y: 120, endPoint x: 1186, endPoint y: 124, distance: 264.0
click at [1186, 124] on div "© Mapbox © OpenStreetMap ​ New Task 9/23 — Now Map Layers Tasks Users Geofence …" at bounding box center [784, 323] width 1568 height 568
click at [32, 19] on icon "button" at bounding box center [26, 20] width 11 height 8
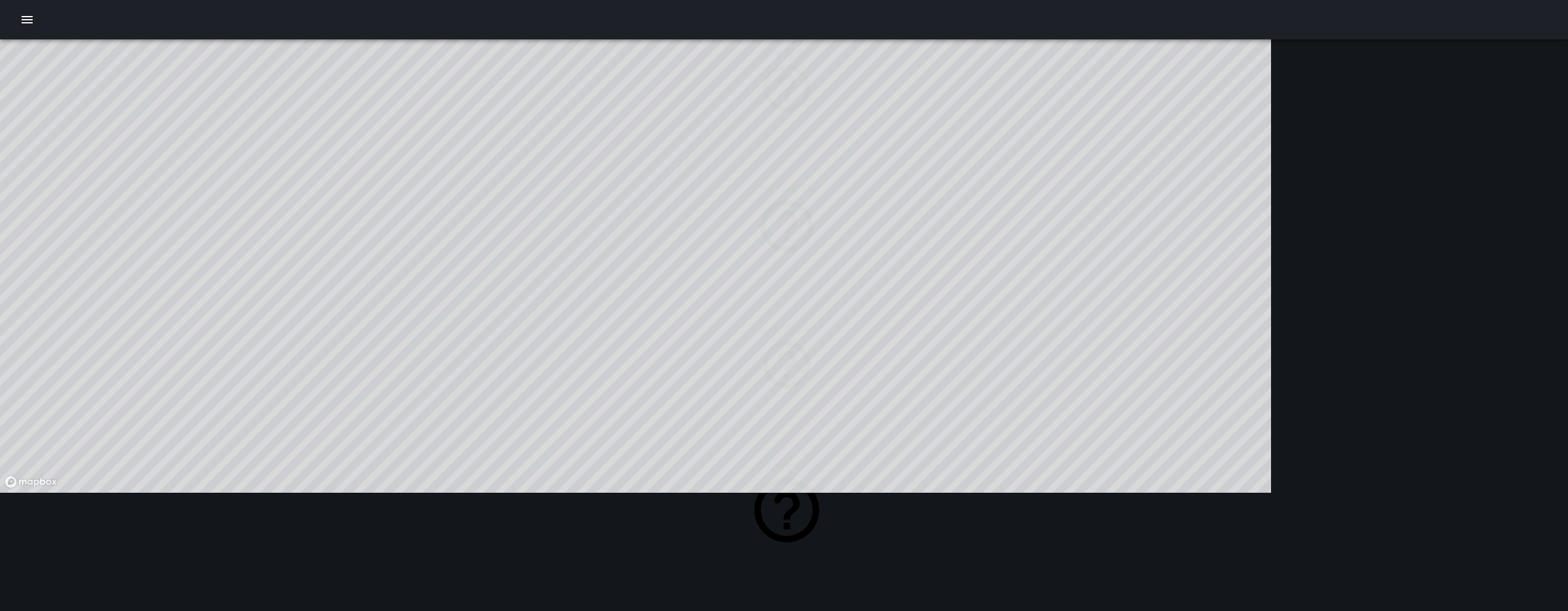
scroll to position [359, 1260]
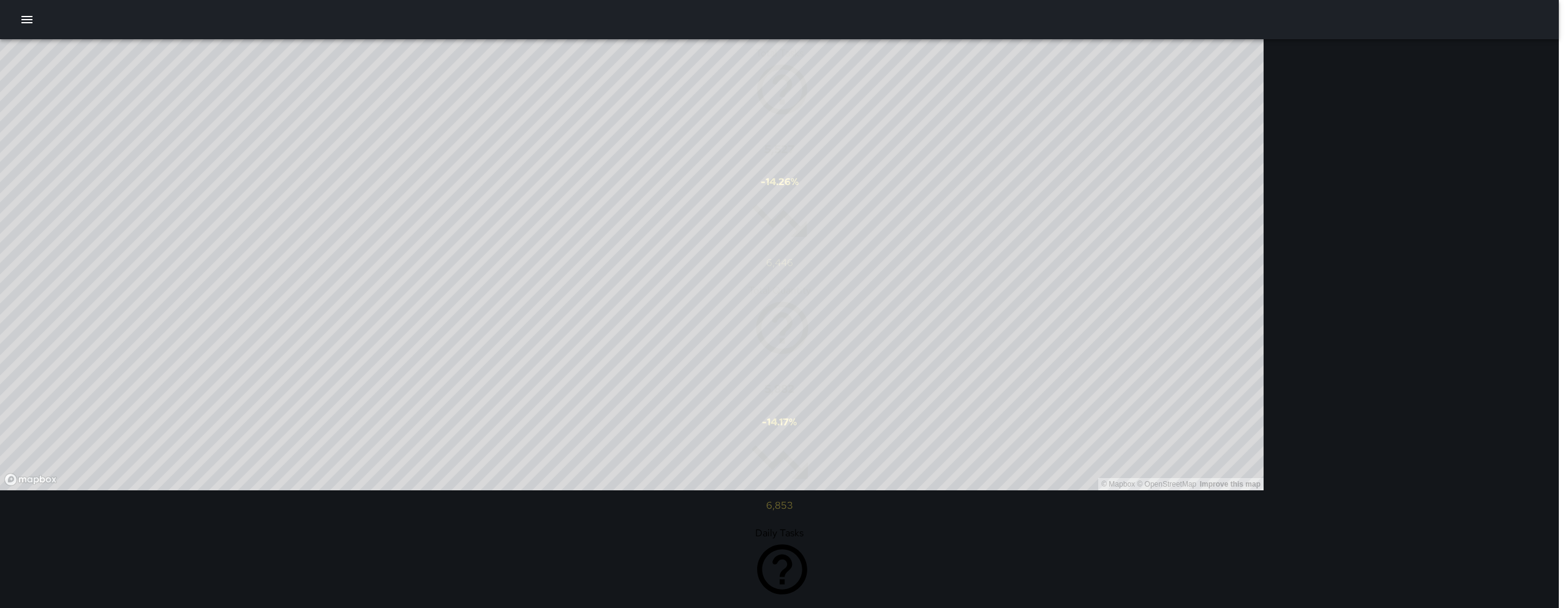
type input "******"
type input "**********"
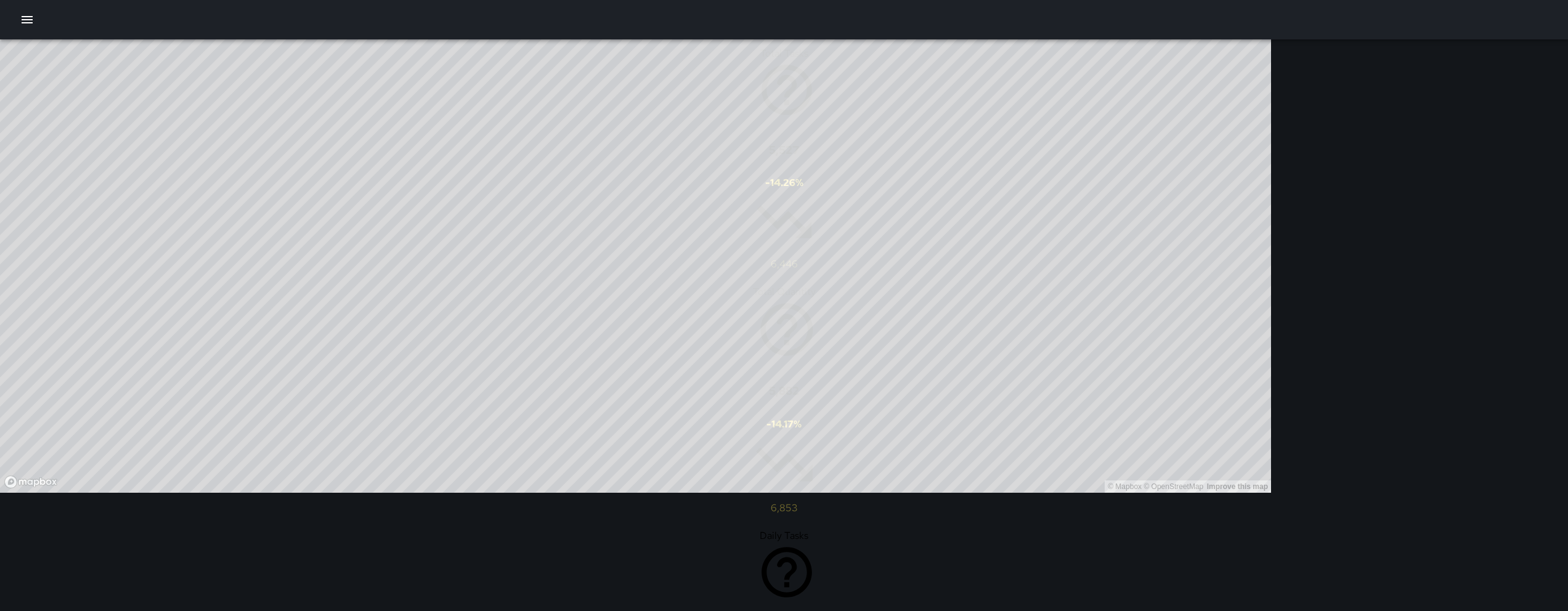
scroll to position [213, 0]
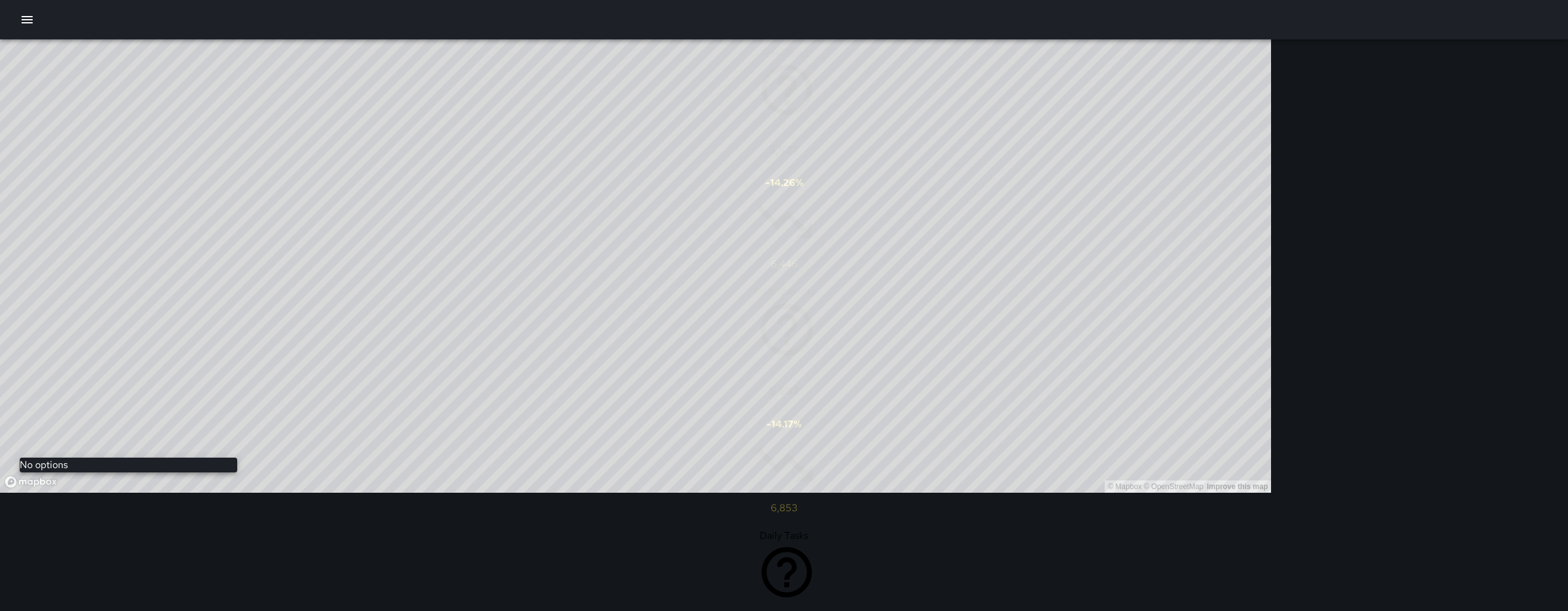
type input "***"
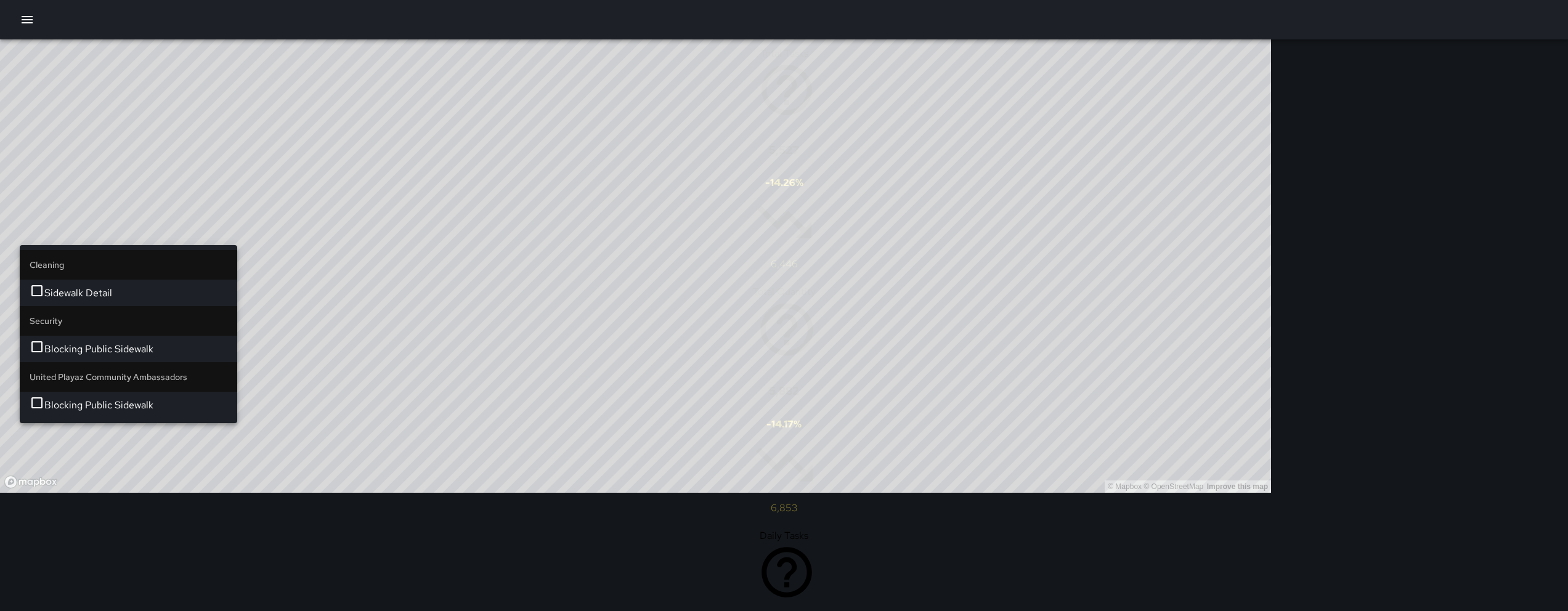
click at [95, 279] on li "Sidewalk Detail" at bounding box center [128, 292] width 217 height 26
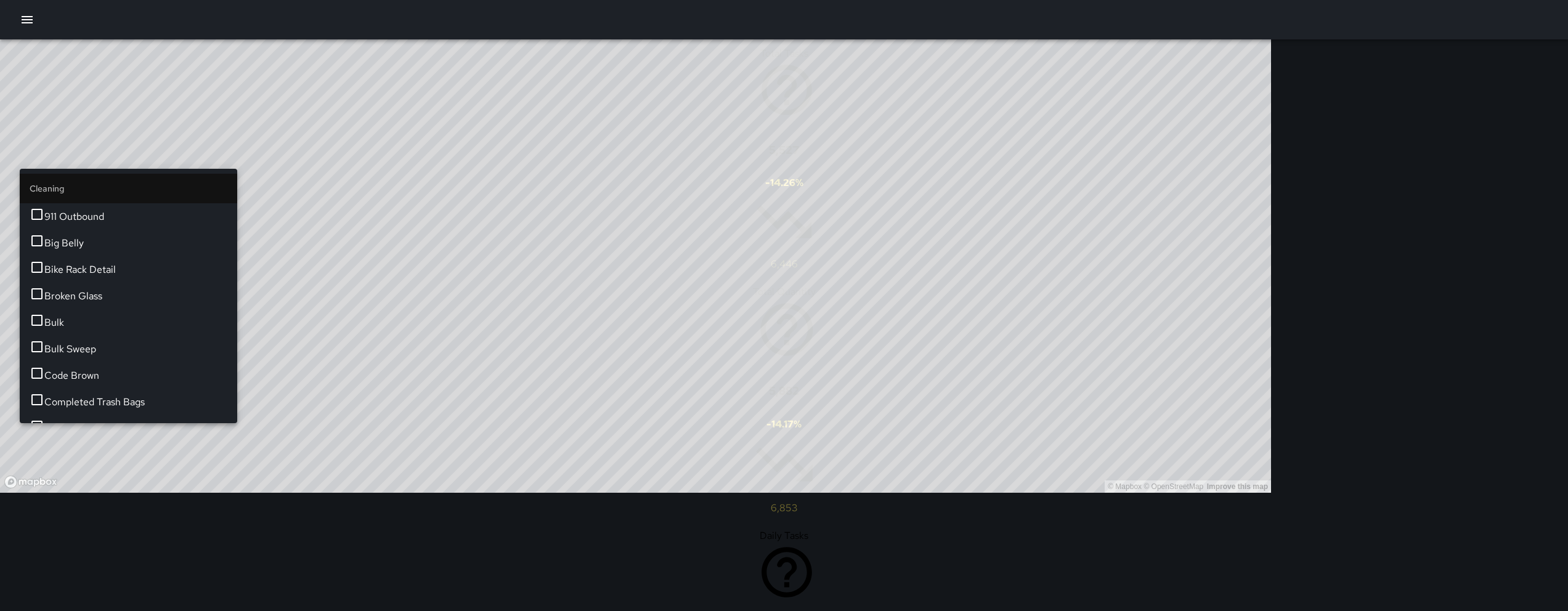
scroll to position [678, 0]
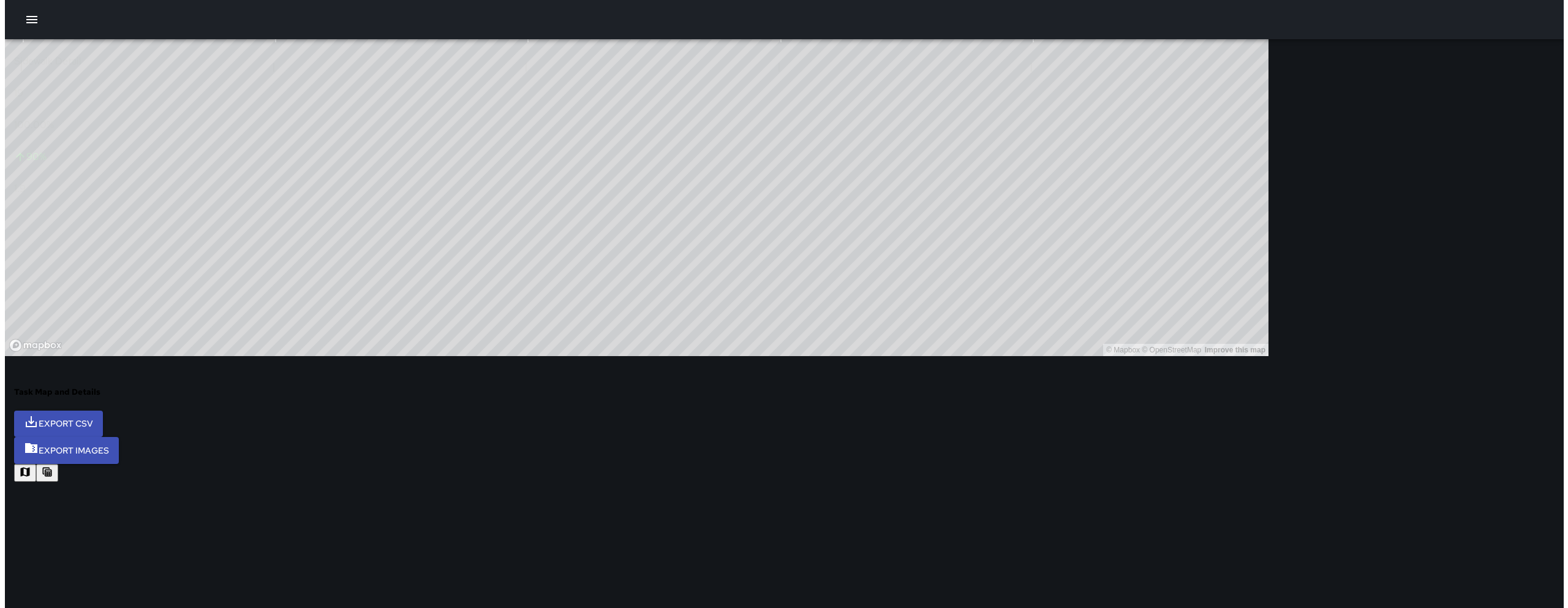
scroll to position [391, 0]
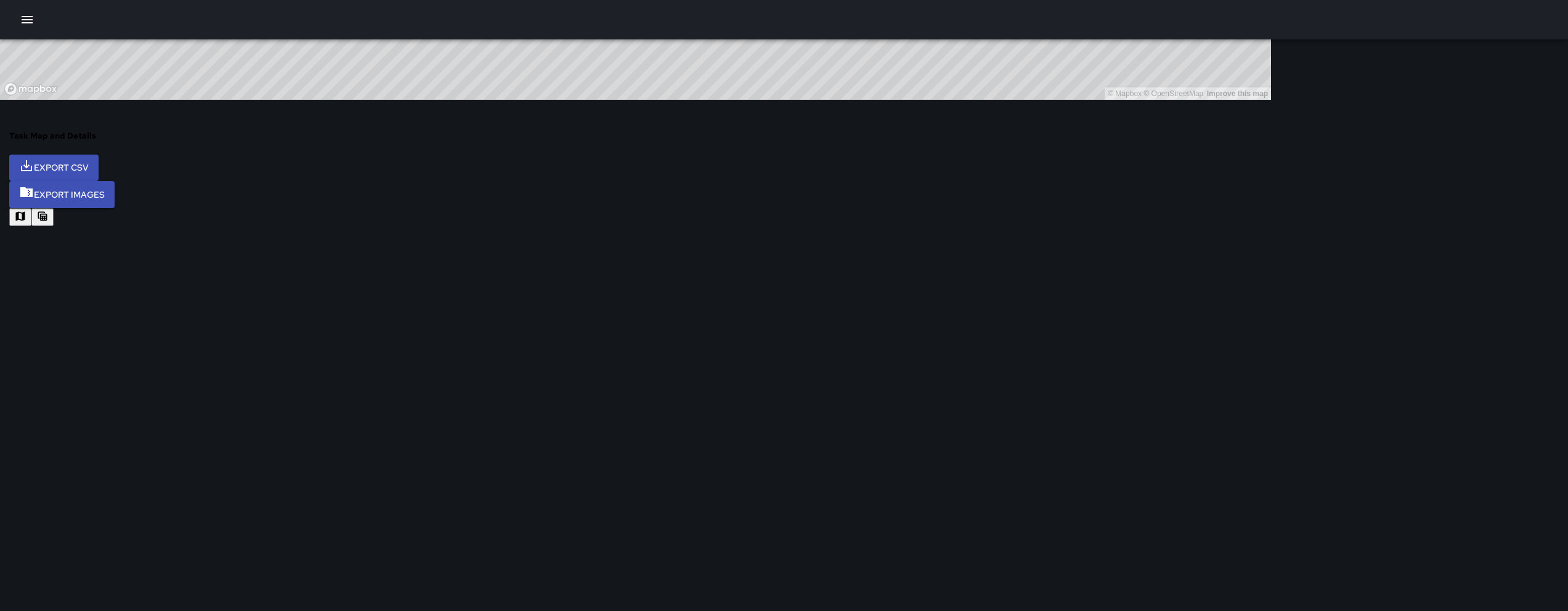
click at [19, 13] on icon "button" at bounding box center [26, 19] width 15 height 15
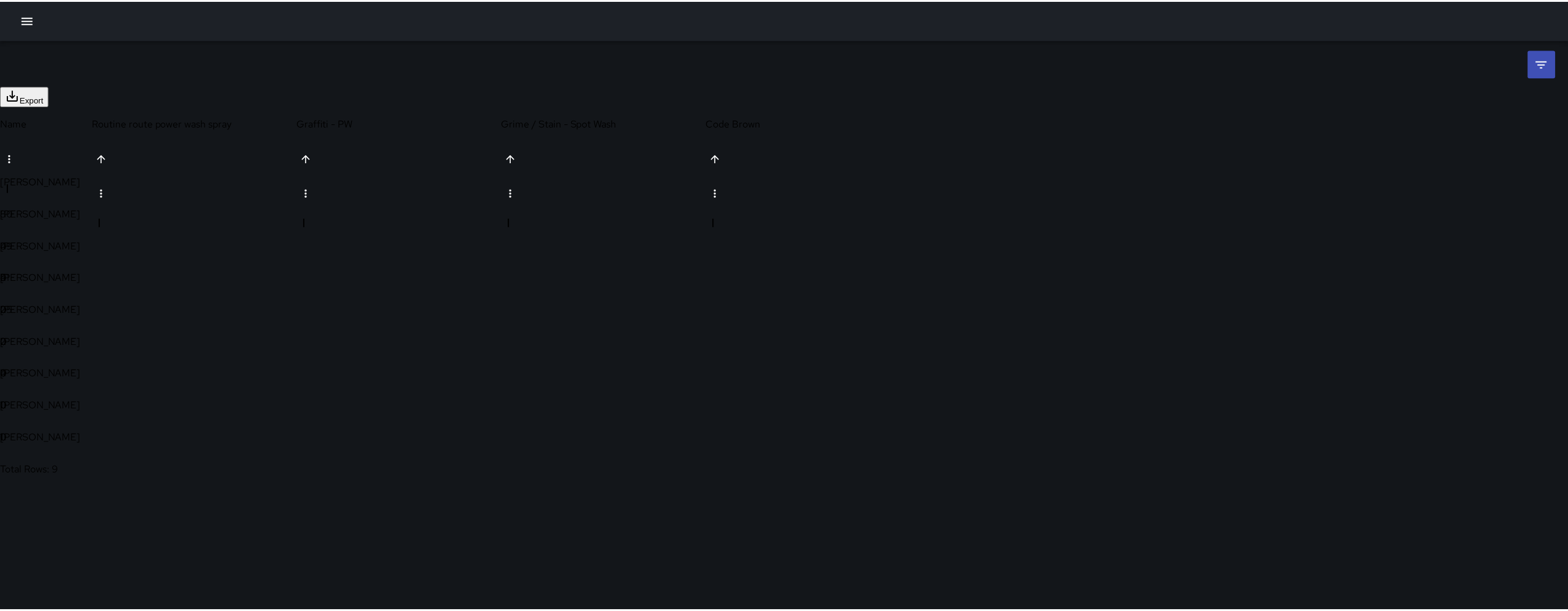
scroll to position [313, 906]
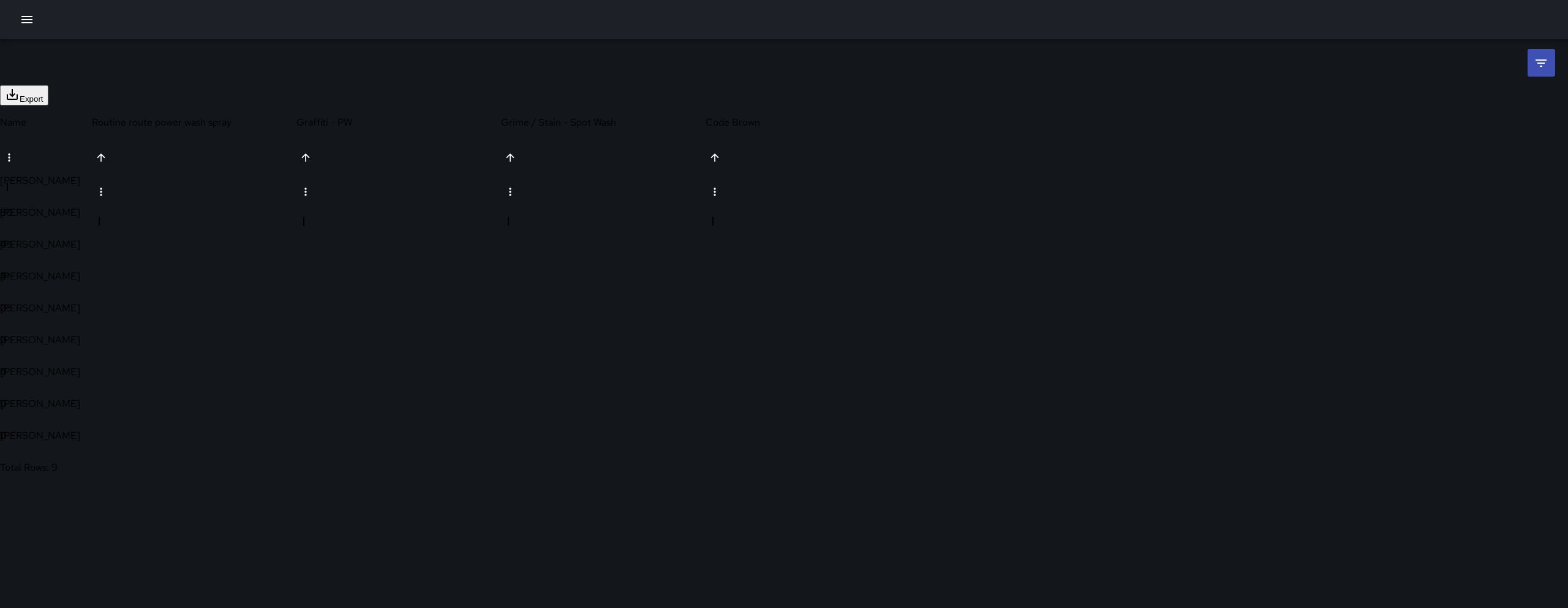
click at [1541, 69] on icon at bounding box center [1541, 63] width 14 height 14
click at [1401, 104] on body "**********" at bounding box center [784, 304] width 1568 height 608
click at [1389, 108] on body "**********" at bounding box center [784, 304] width 1568 height 608
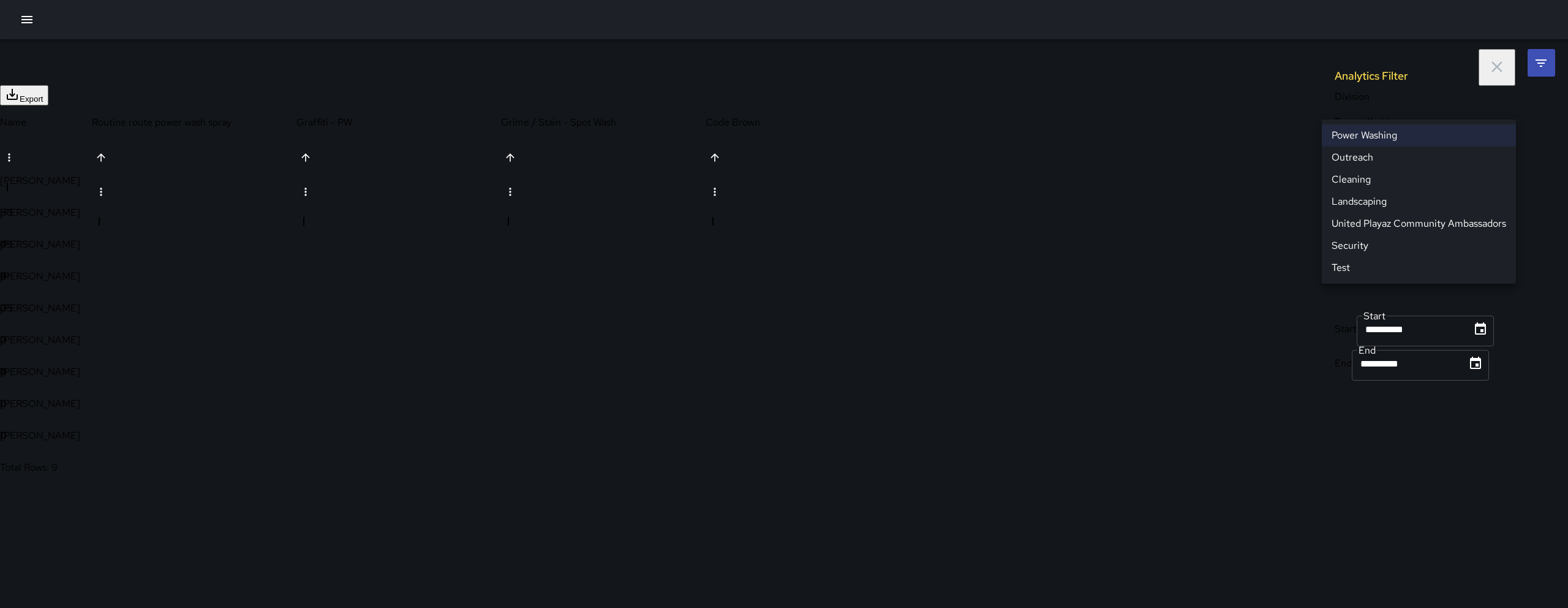
click at [1373, 177] on li "Cleaning" at bounding box center [1418, 180] width 194 height 22
type input "**********"
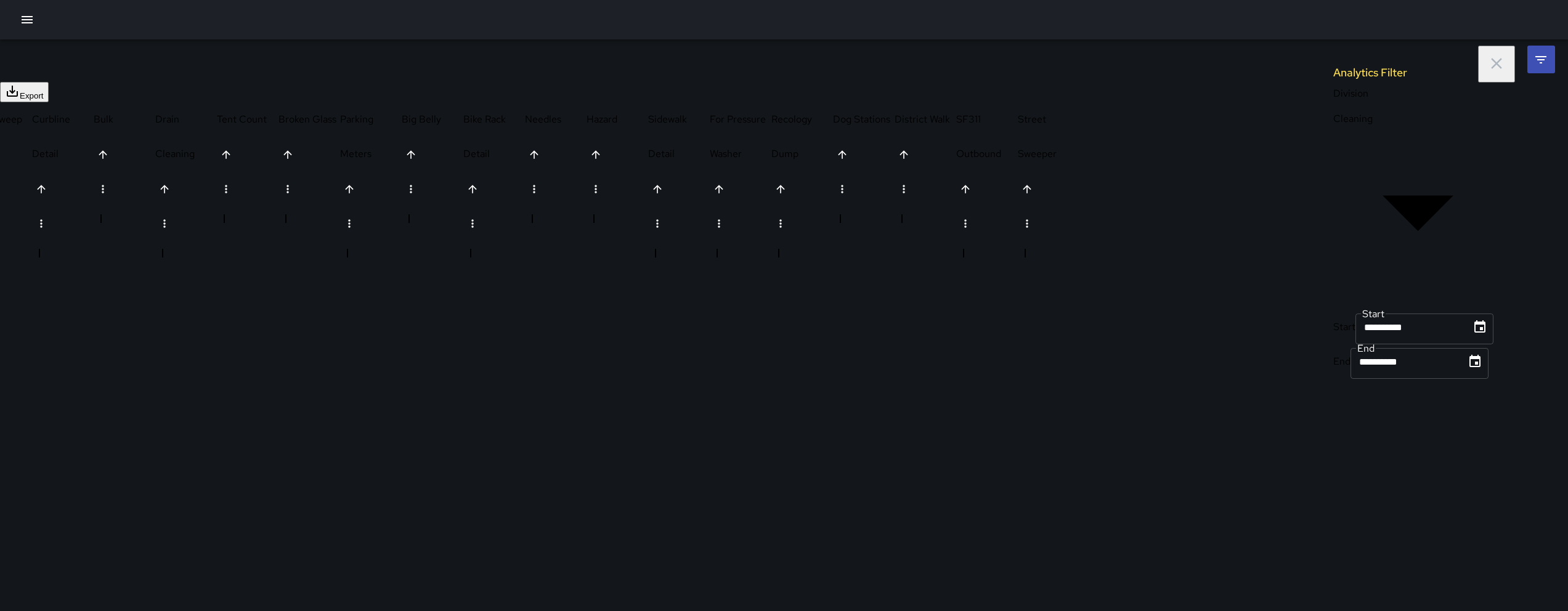
scroll to position [0, 0]
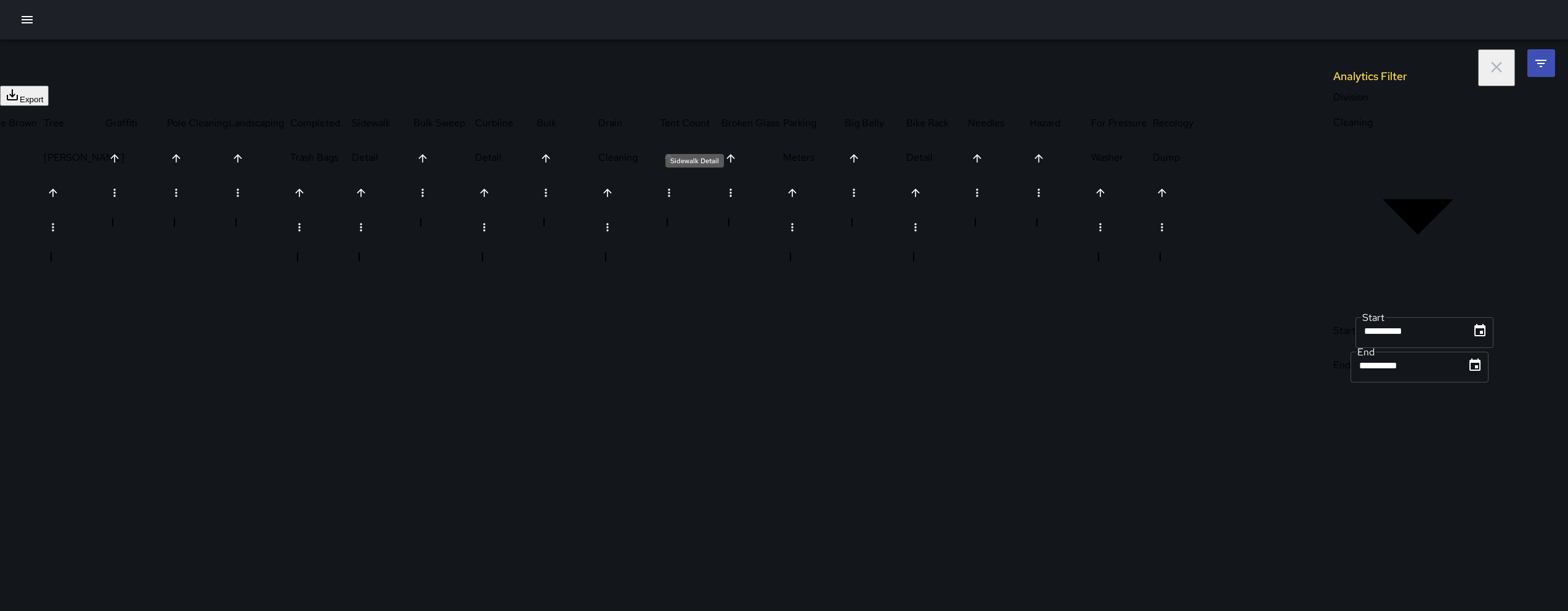
click at [413, 122] on div "Sidewalk Detail" at bounding box center [382, 140] width 61 height 69
click at [413, 133] on div "Sidewalk Detail" at bounding box center [382, 140] width 61 height 69
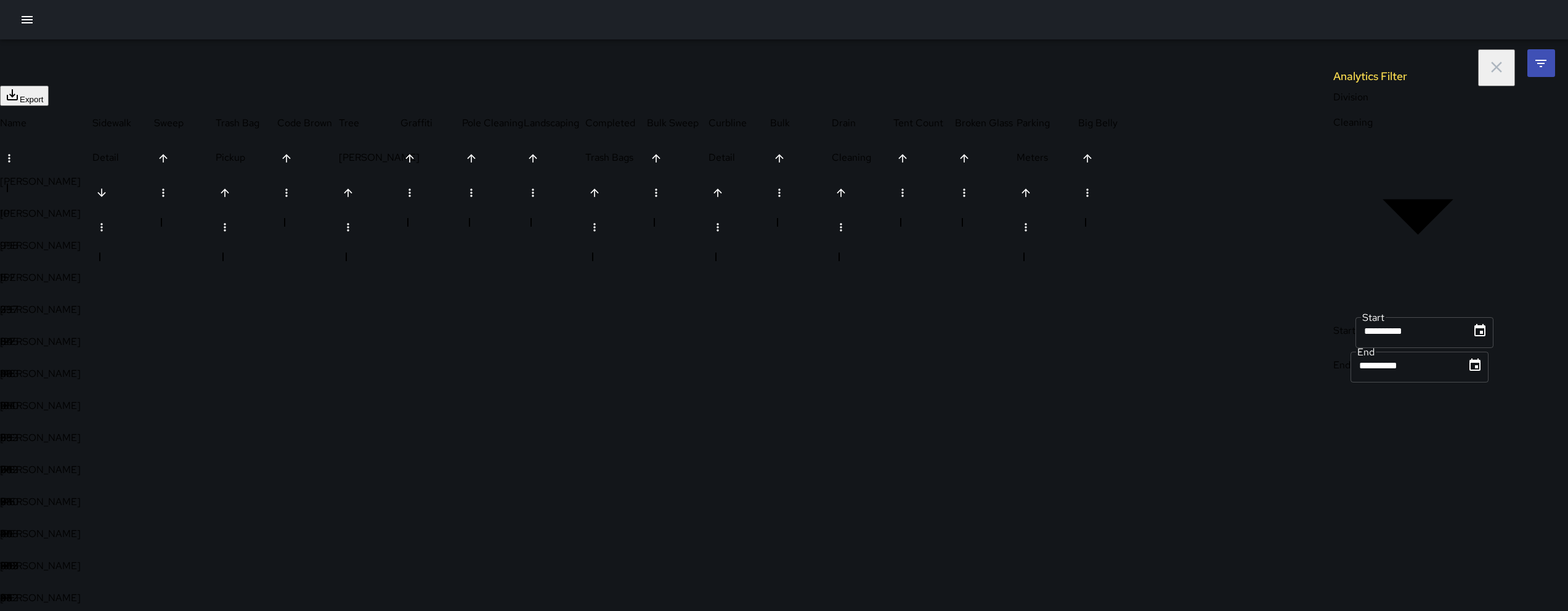
click at [1490, 71] on icon "button" at bounding box center [1496, 67] width 18 height 18
click at [21, 15] on icon "button" at bounding box center [26, 19] width 15 height 15
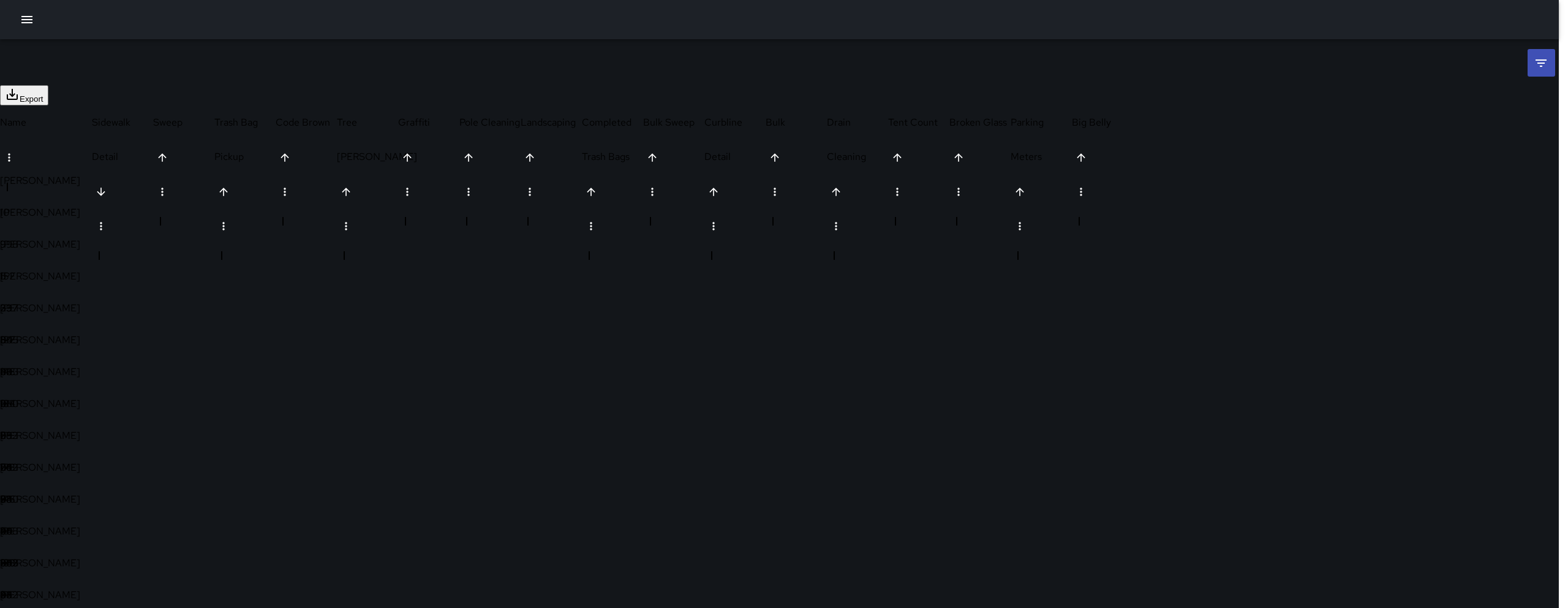
click at [208, 244] on div at bounding box center [784, 304] width 1568 height 608
click at [1536, 75] on li at bounding box center [1532, 63] width 28 height 28
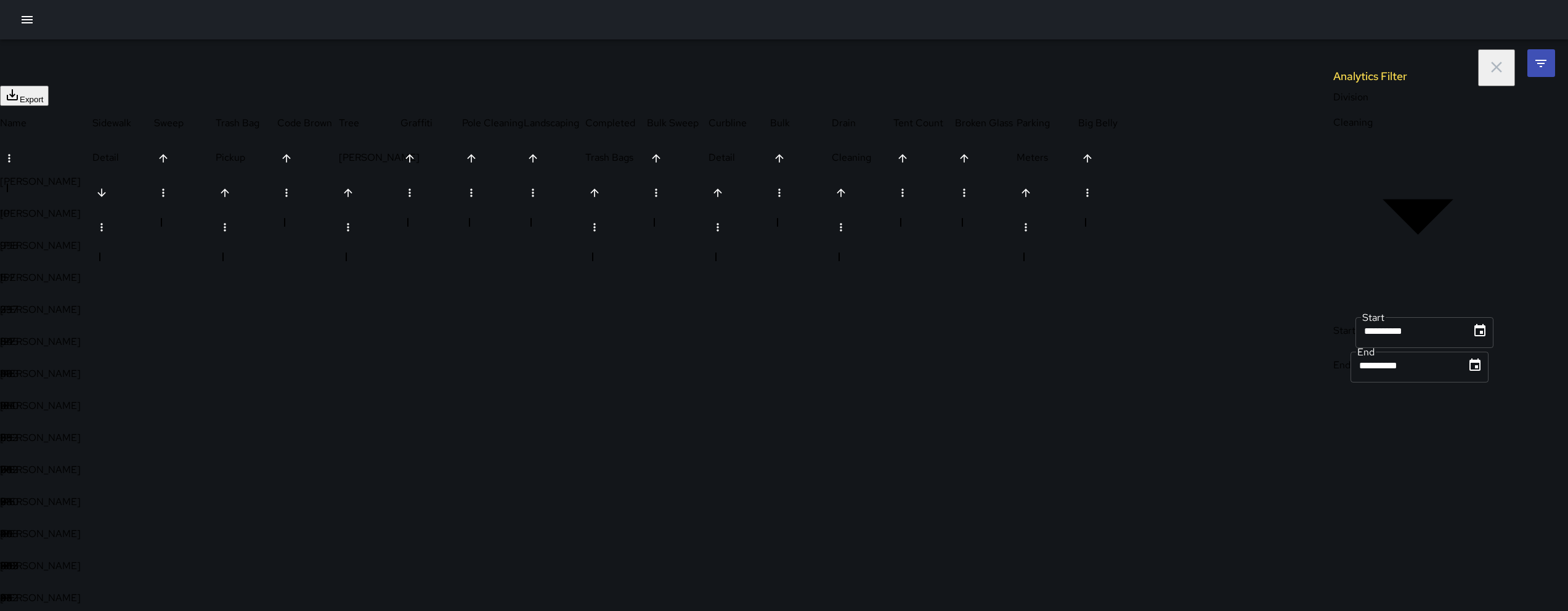
click at [1474, 324] on icon "Choose date, selected date is Sep 1, 2025" at bounding box center [1479, 330] width 11 height 13
click at [1472, 323] on icon "Choose date, selected date is Sep 1, 2025" at bounding box center [1479, 330] width 15 height 15
click at [35, 29] on div at bounding box center [784, 19] width 1568 height 40
click at [33, 22] on icon "button" at bounding box center [26, 19] width 15 height 15
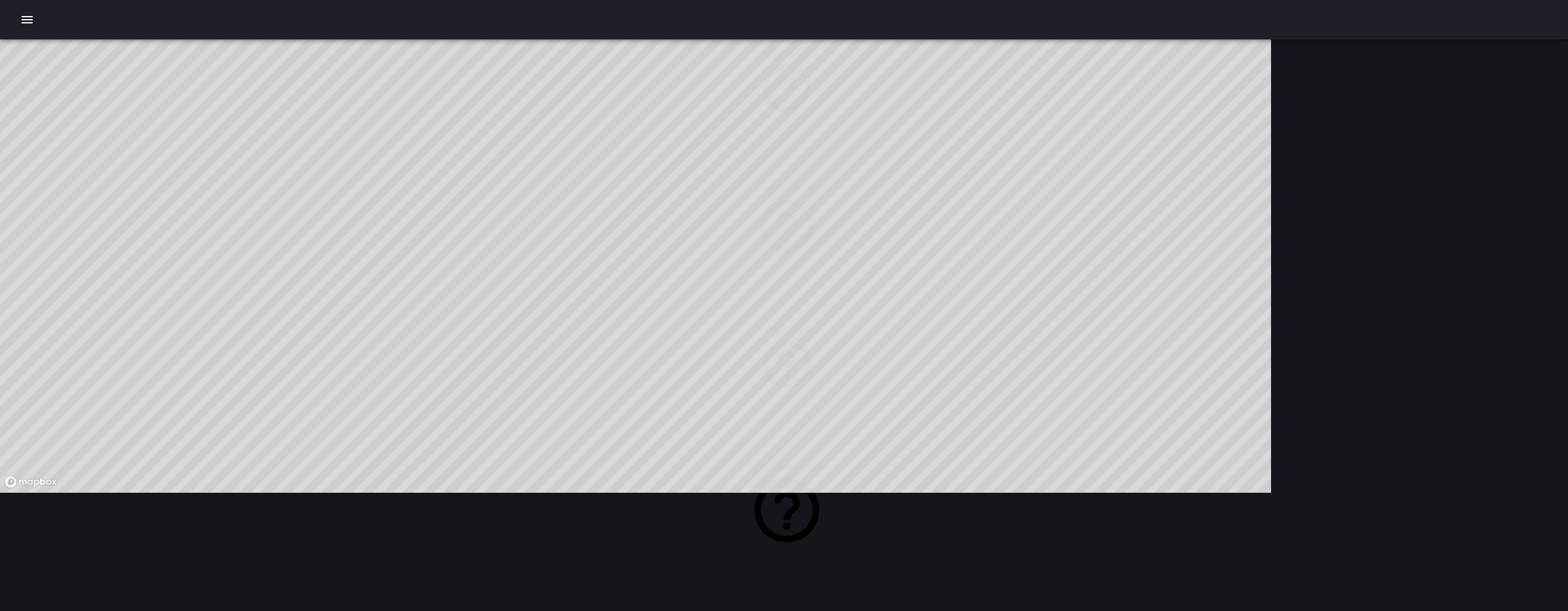
scroll to position [359, 1260]
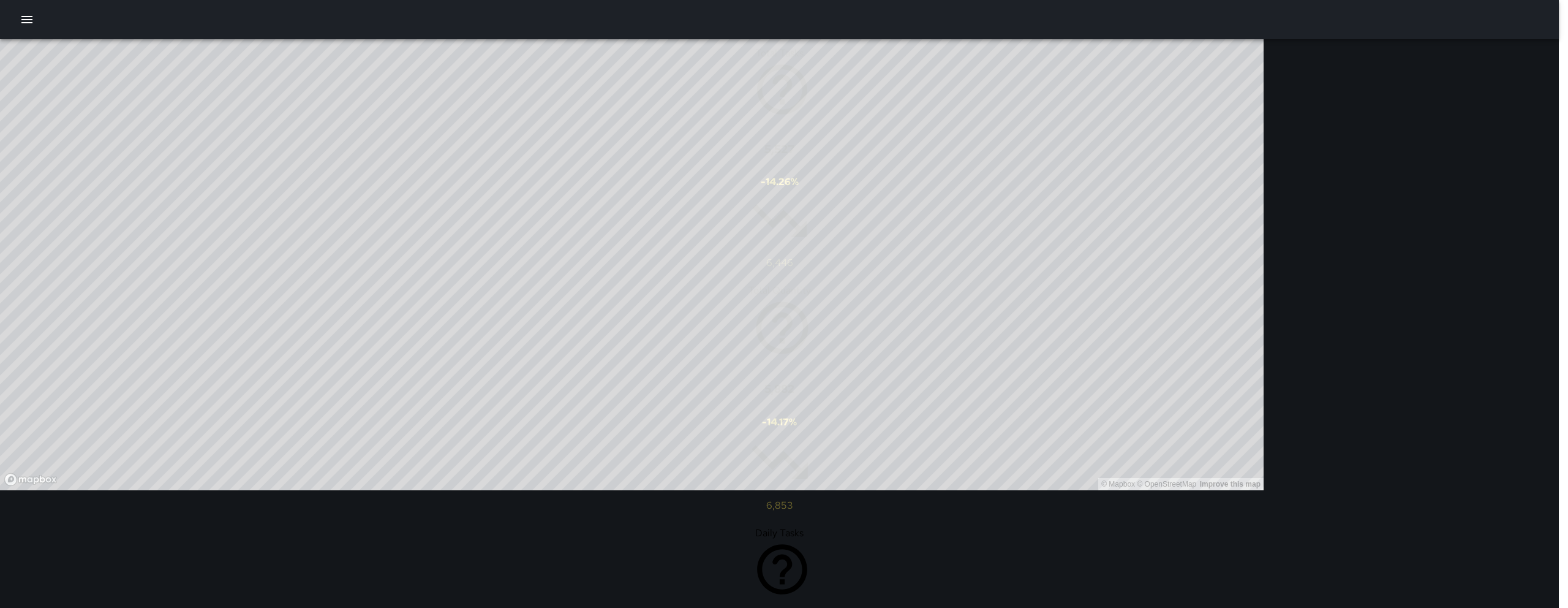
type input "******"
type input "**********"
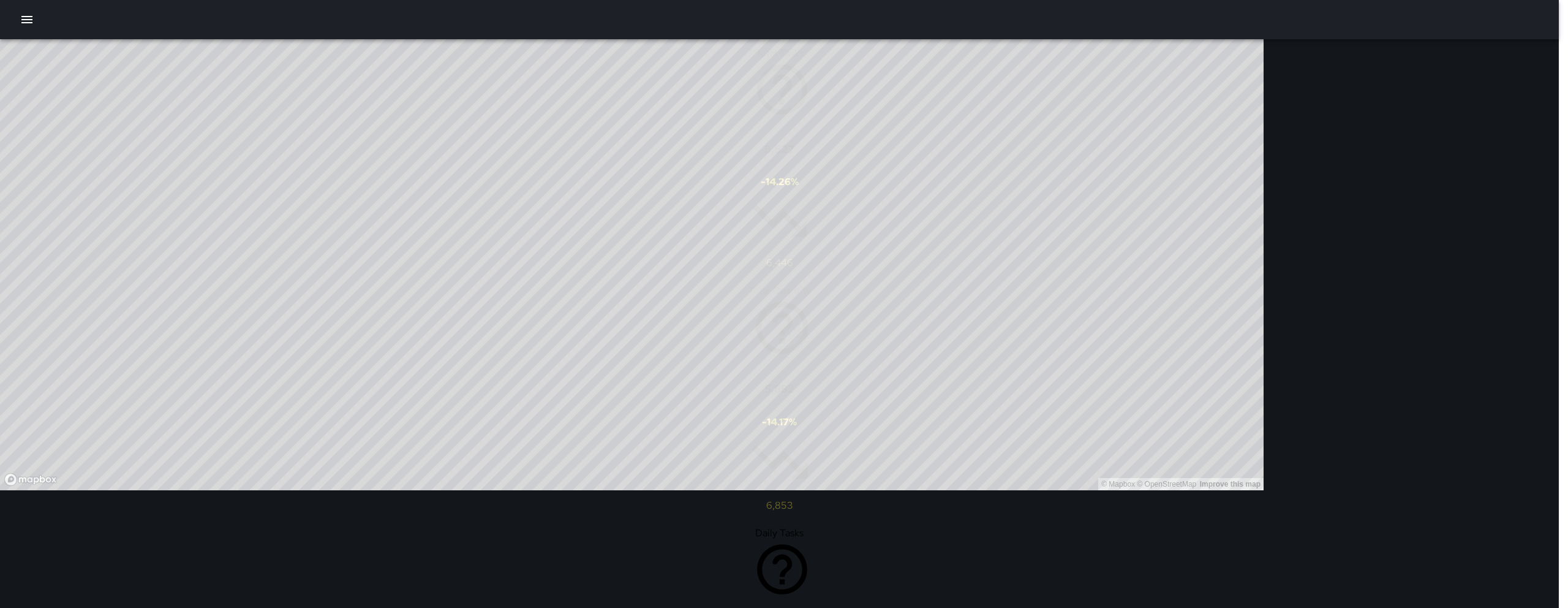
type input "**********"
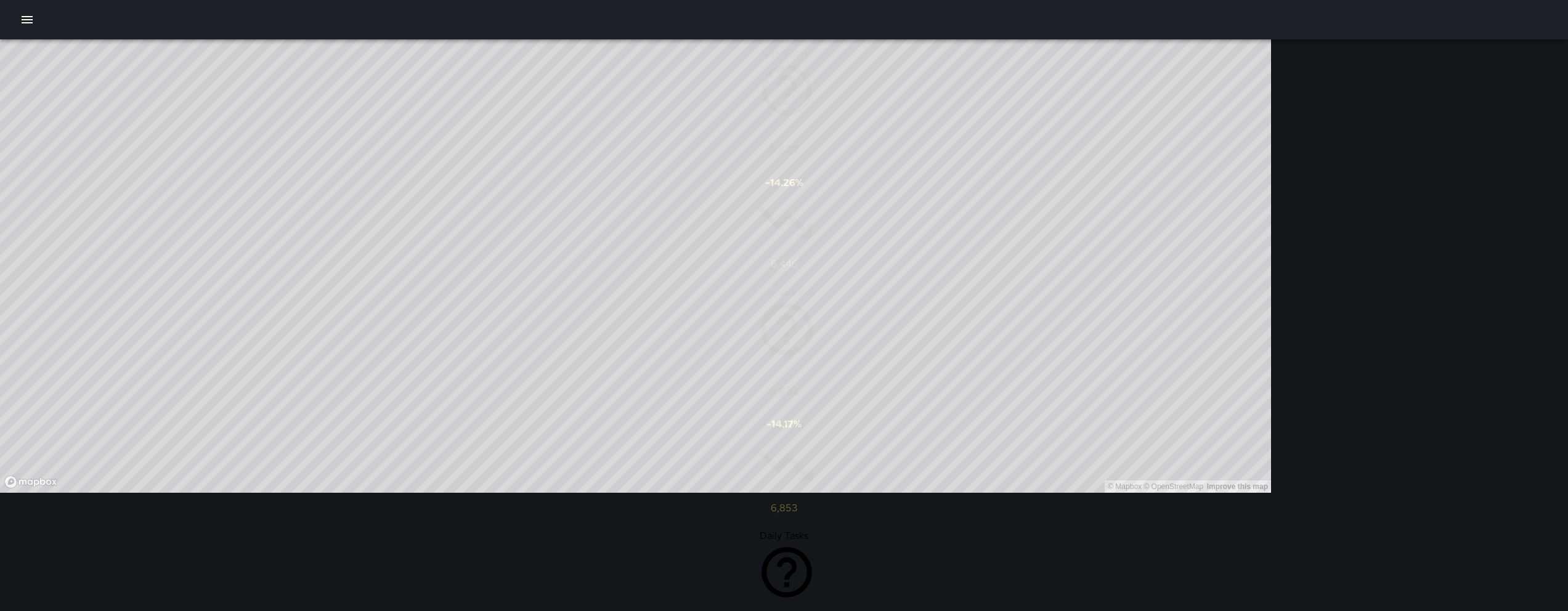
scroll to position [10, 10]
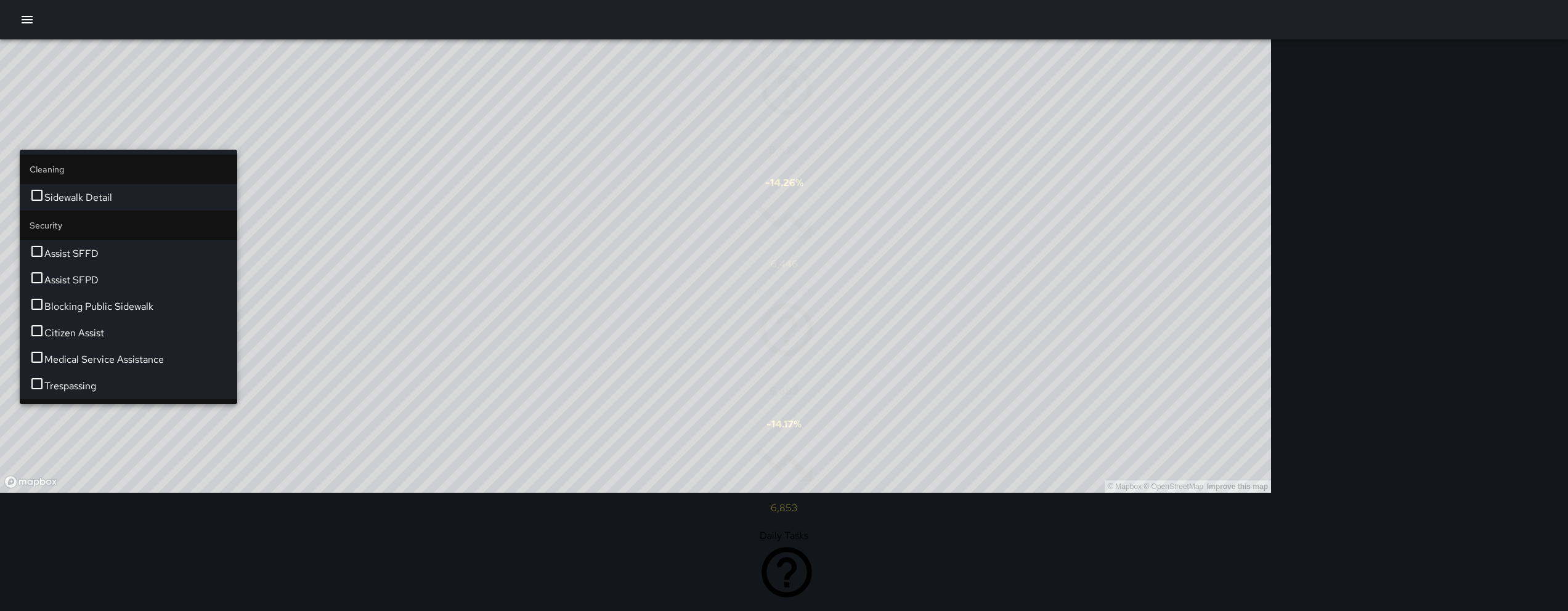
type input "****"
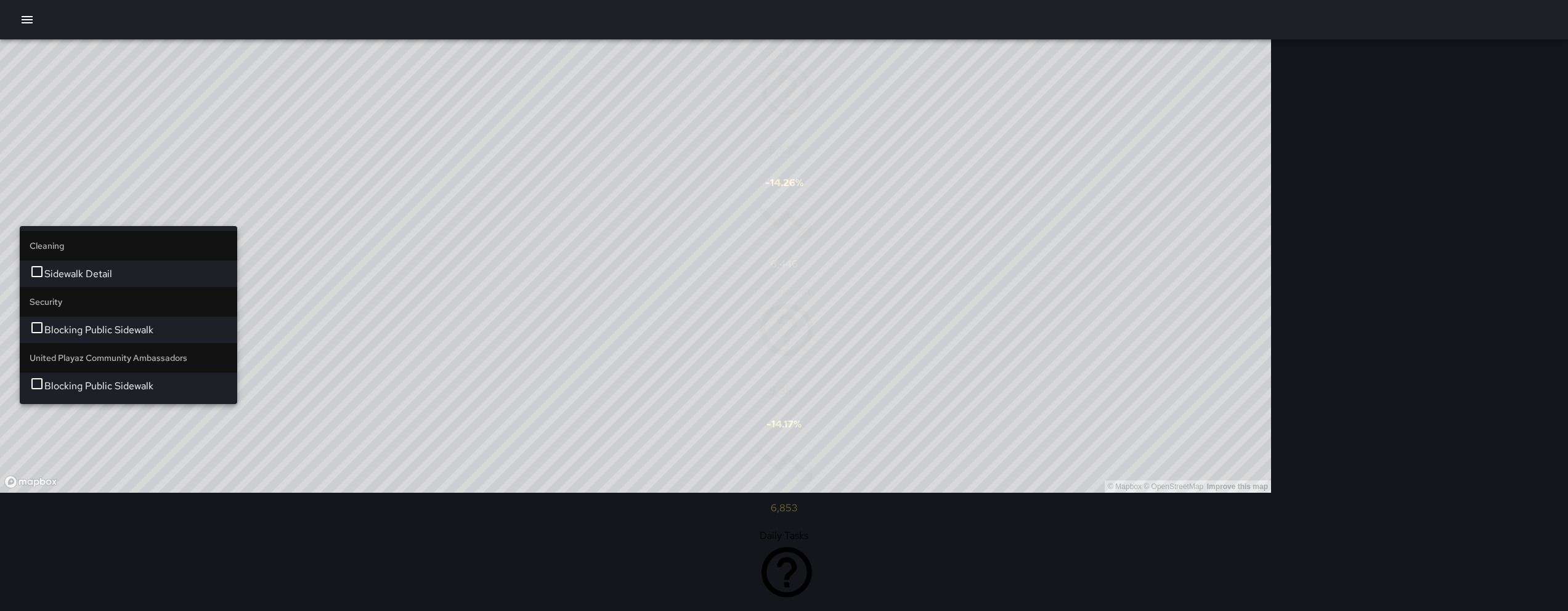
click at [131, 267] on span "Sidewalk Detail" at bounding box center [136, 273] width 183 height 15
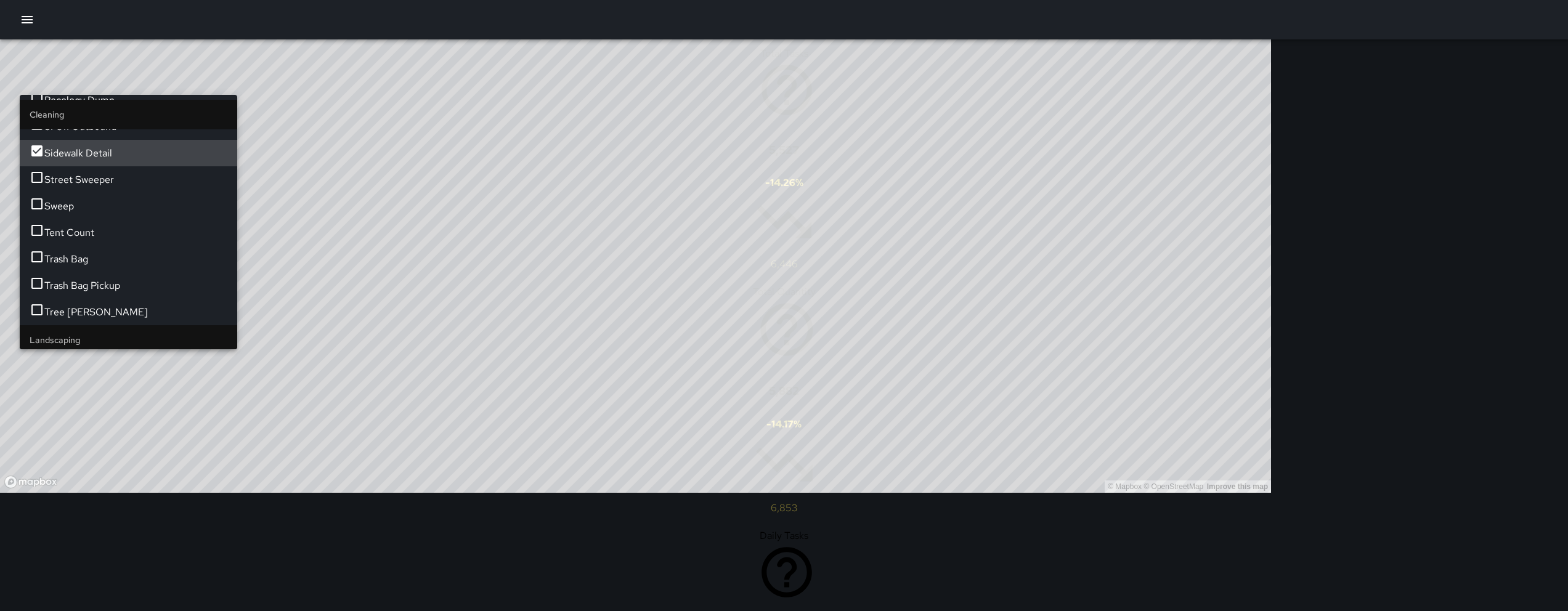
scroll to position [285, 0]
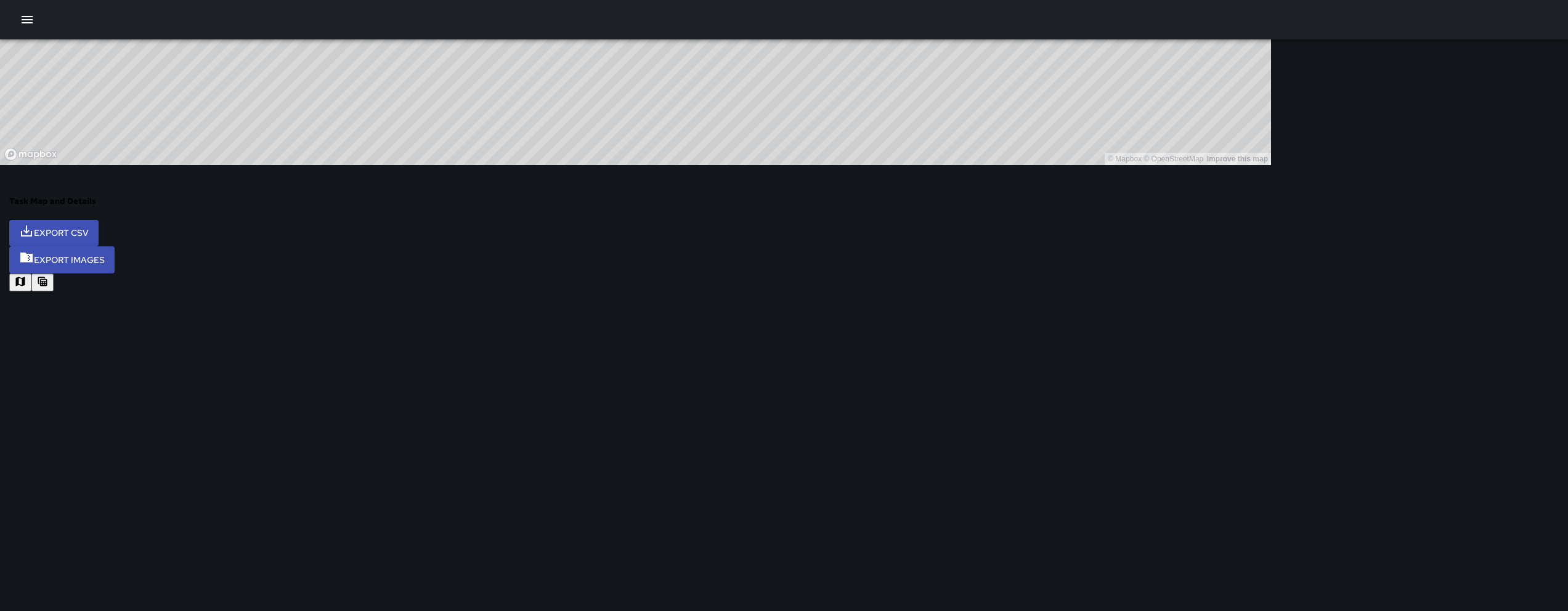
scroll to position [0, 0]
click at [53, 273] on button "button" at bounding box center [42, 282] width 22 height 17
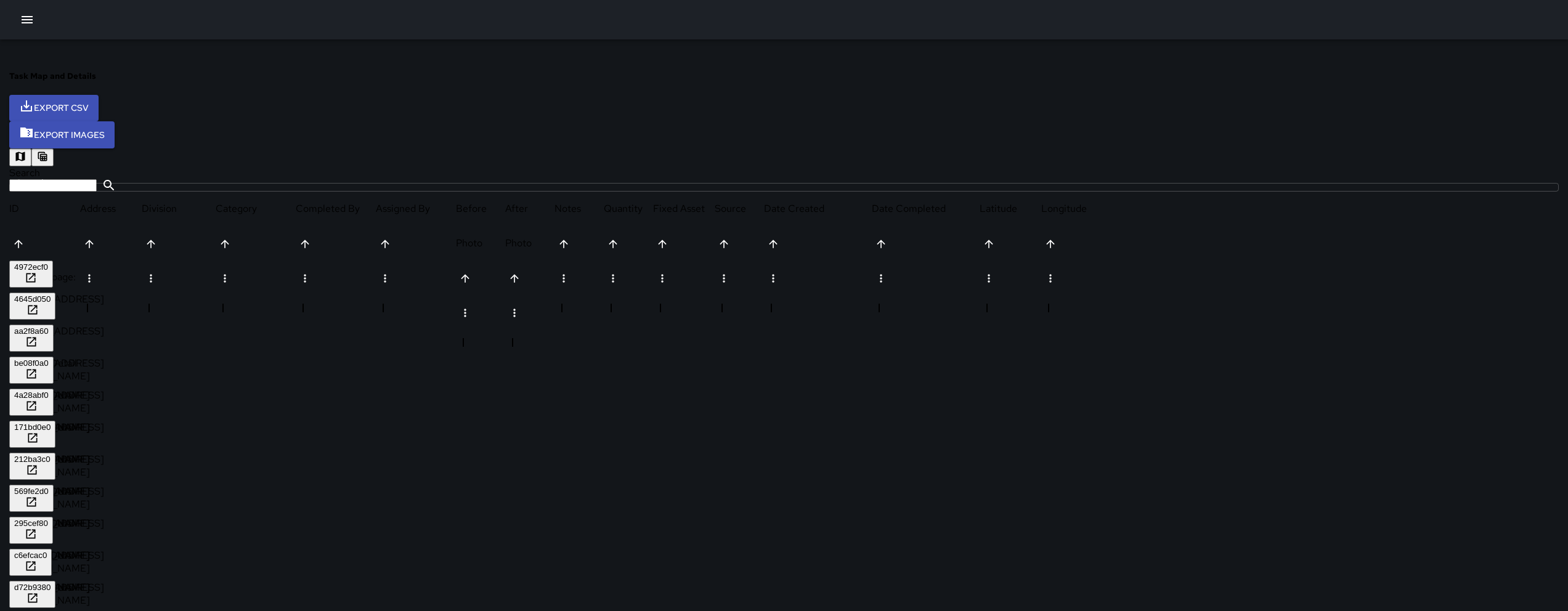
scroll to position [458, 0]
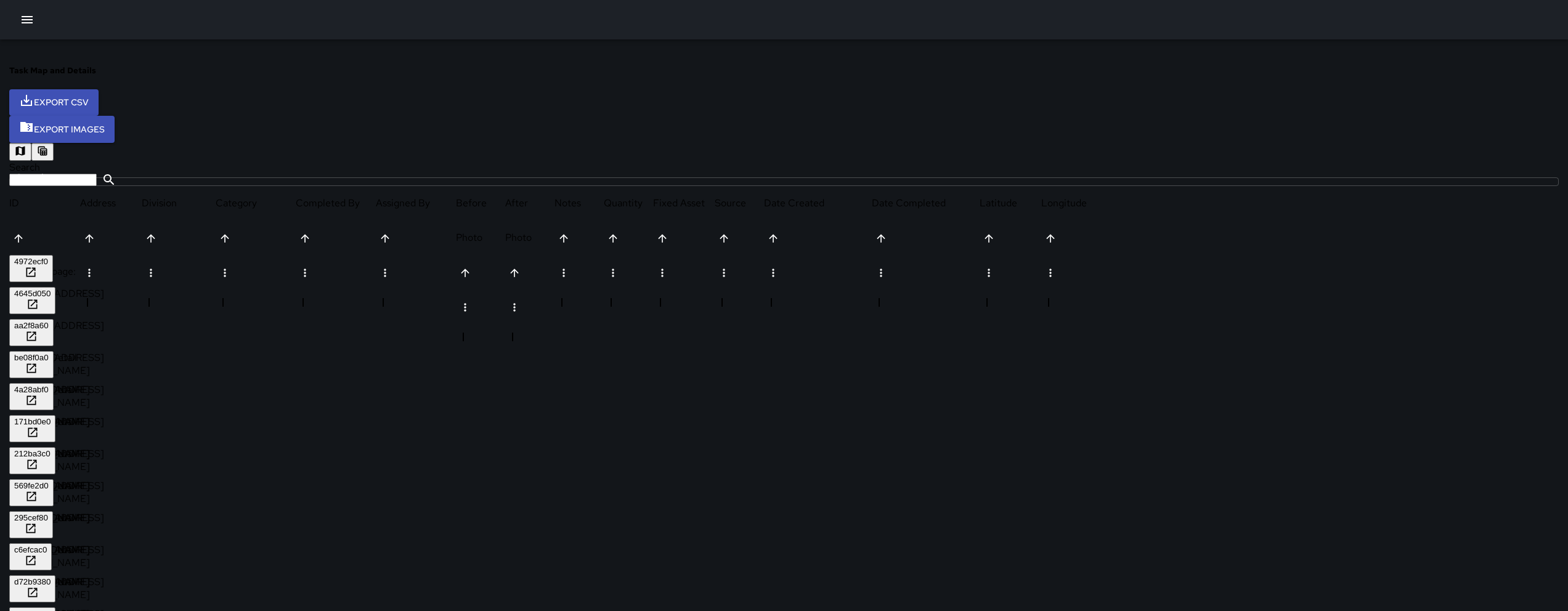
click at [49, 257] on div "4972ecf0" at bounding box center [31, 262] width 34 height 10
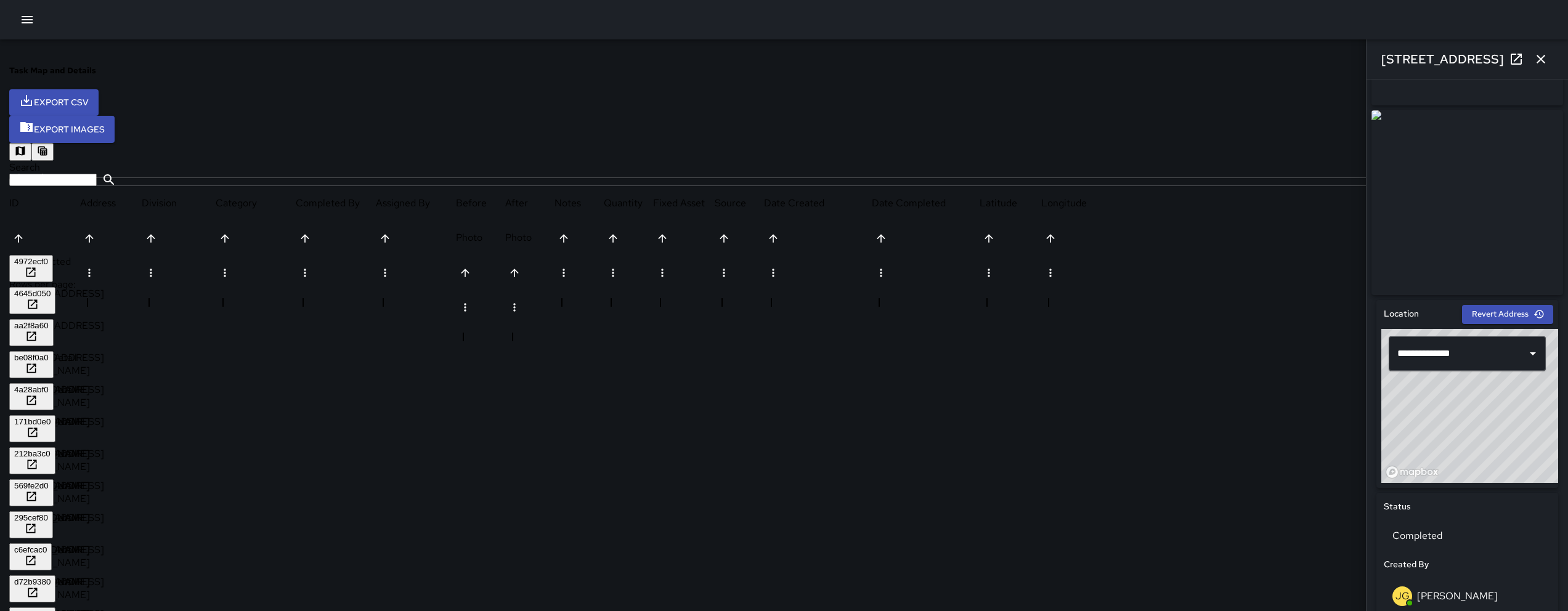
scroll to position [166, 0]
click at [1516, 60] on icon at bounding box center [1516, 58] width 15 height 15
click at [1509, 57] on icon at bounding box center [1516, 58] width 15 height 15
click at [50, 289] on div "4645d050" at bounding box center [32, 294] width 36 height 10
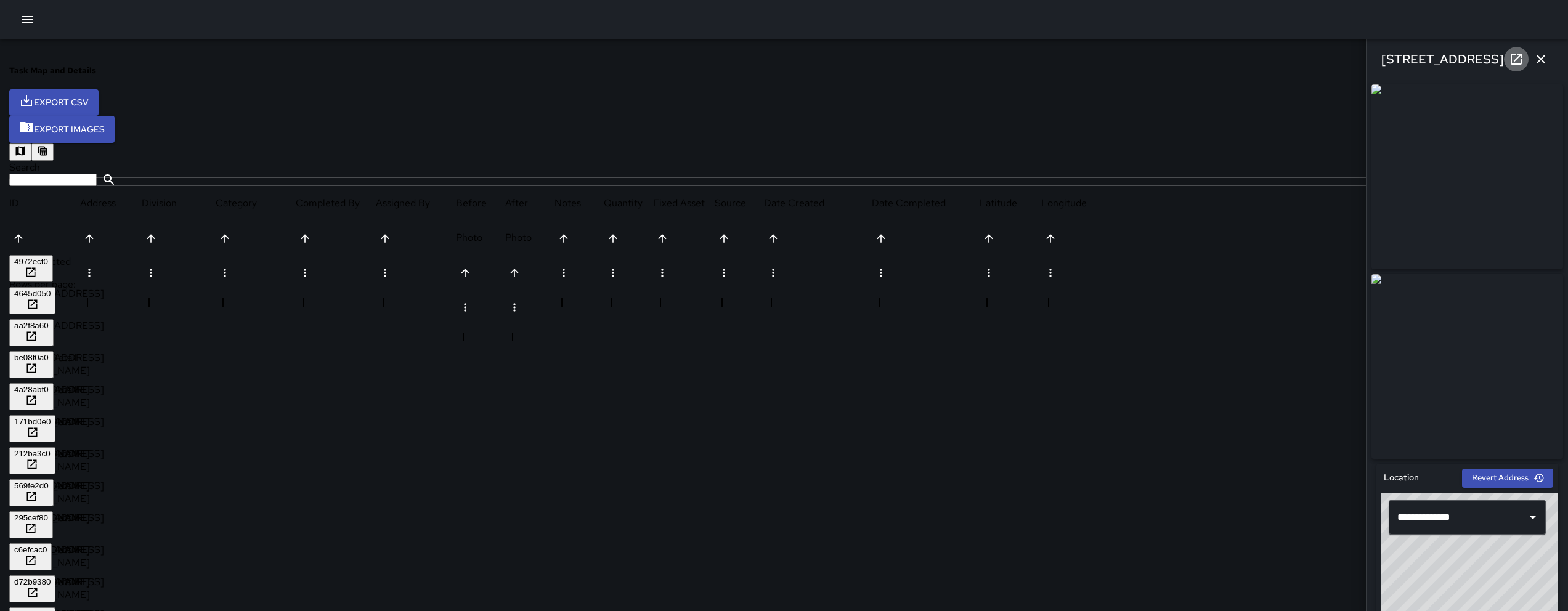
click at [1516, 59] on icon at bounding box center [1516, 58] width 11 height 11
click at [49, 321] on div "aa2f8a60" at bounding box center [32, 326] width 35 height 10
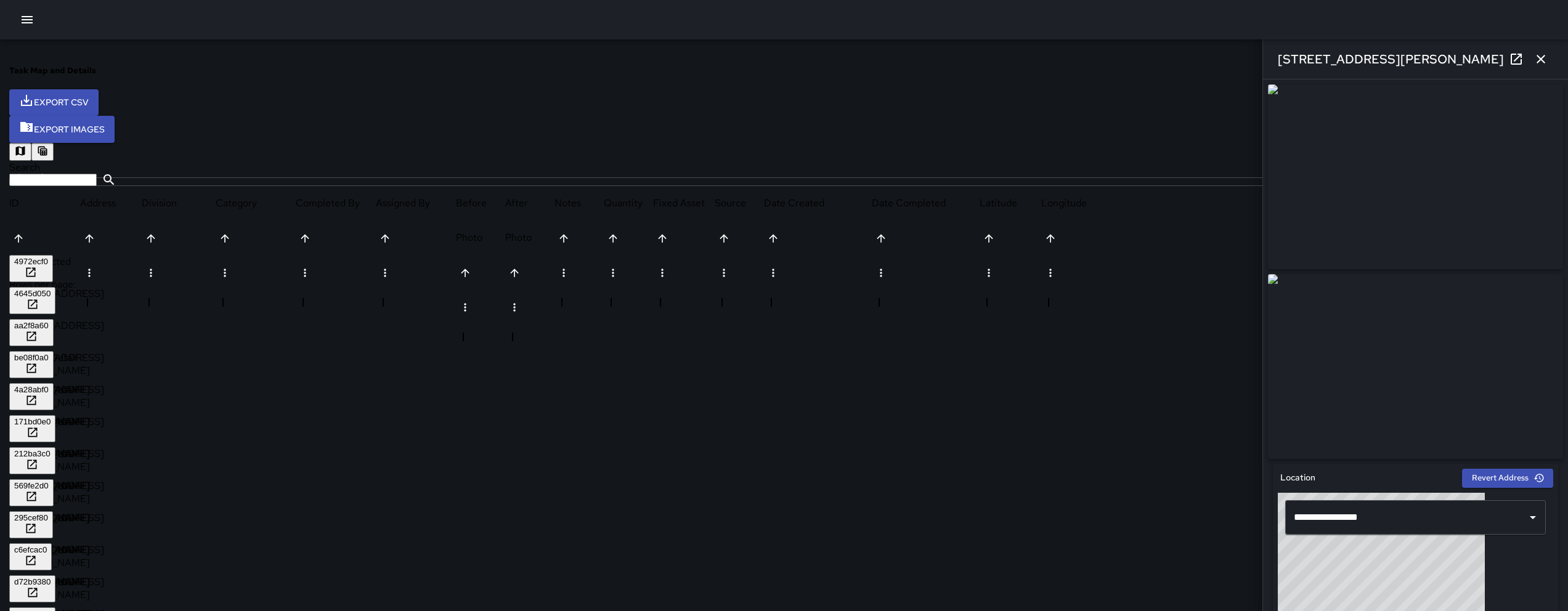
click at [49, 321] on div "aa2f8a60" at bounding box center [32, 326] width 35 height 10
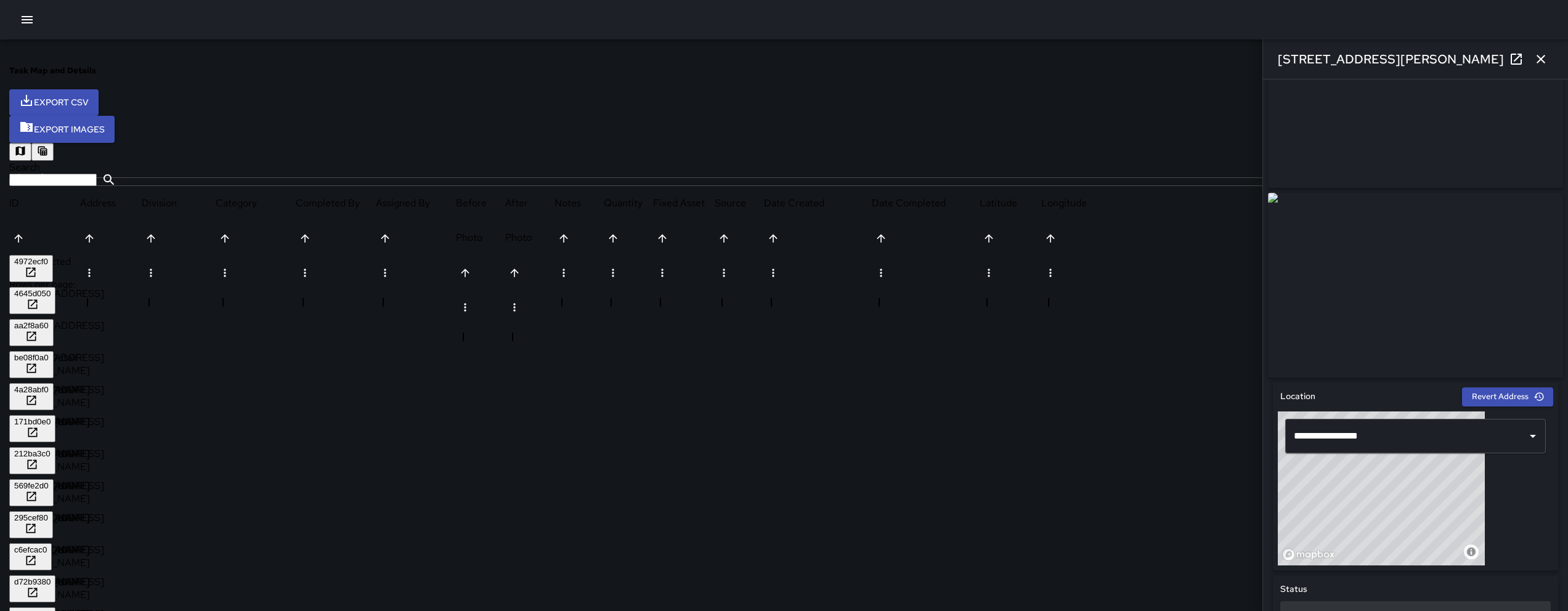
scroll to position [77, 0]
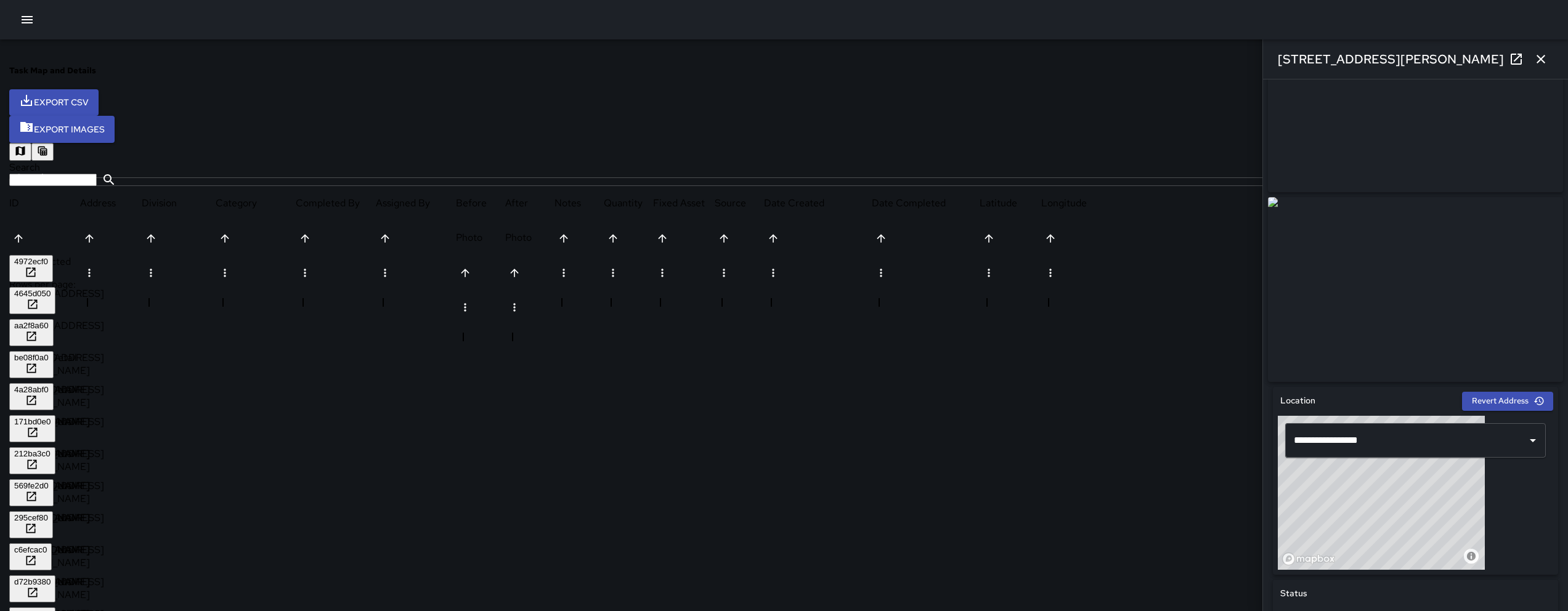
click at [1518, 54] on icon at bounding box center [1516, 58] width 15 height 15
click at [49, 353] on div "be08f0a0" at bounding box center [32, 358] width 35 height 10
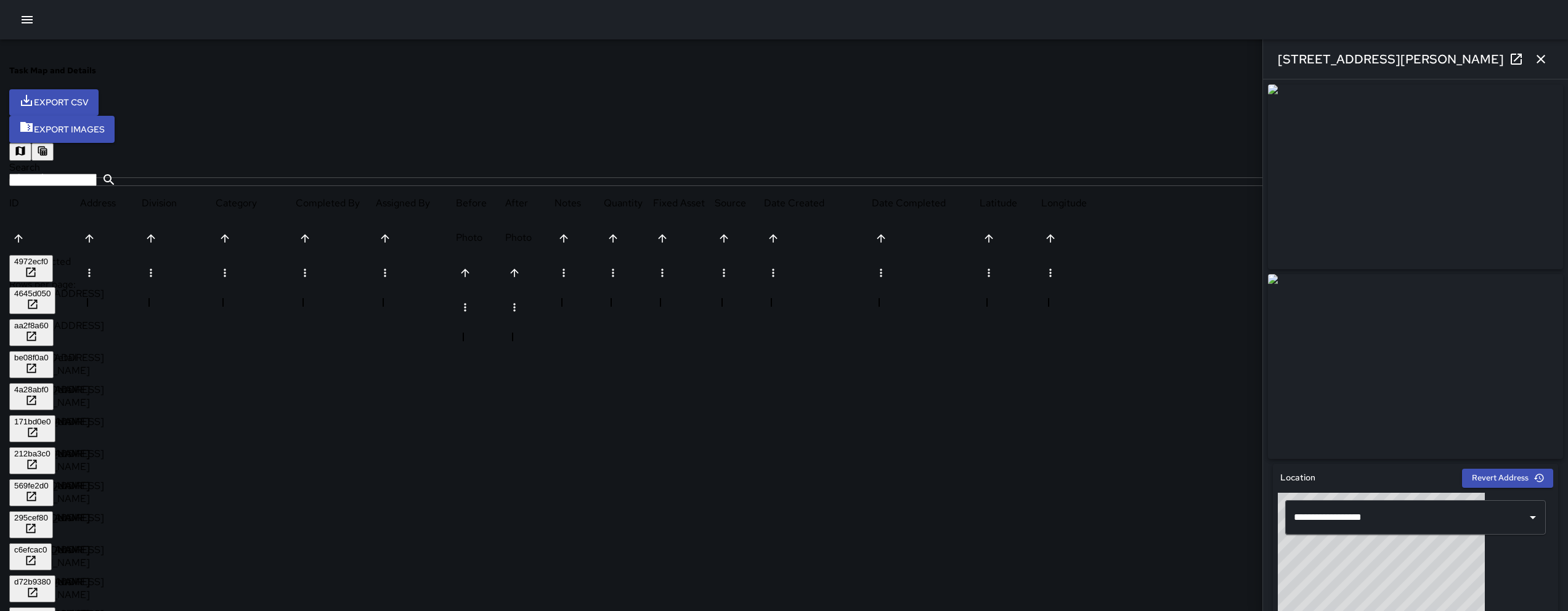
click at [1512, 65] on icon at bounding box center [1516, 58] width 15 height 15
click at [49, 385] on div "4a28abf0" at bounding box center [32, 390] width 35 height 10
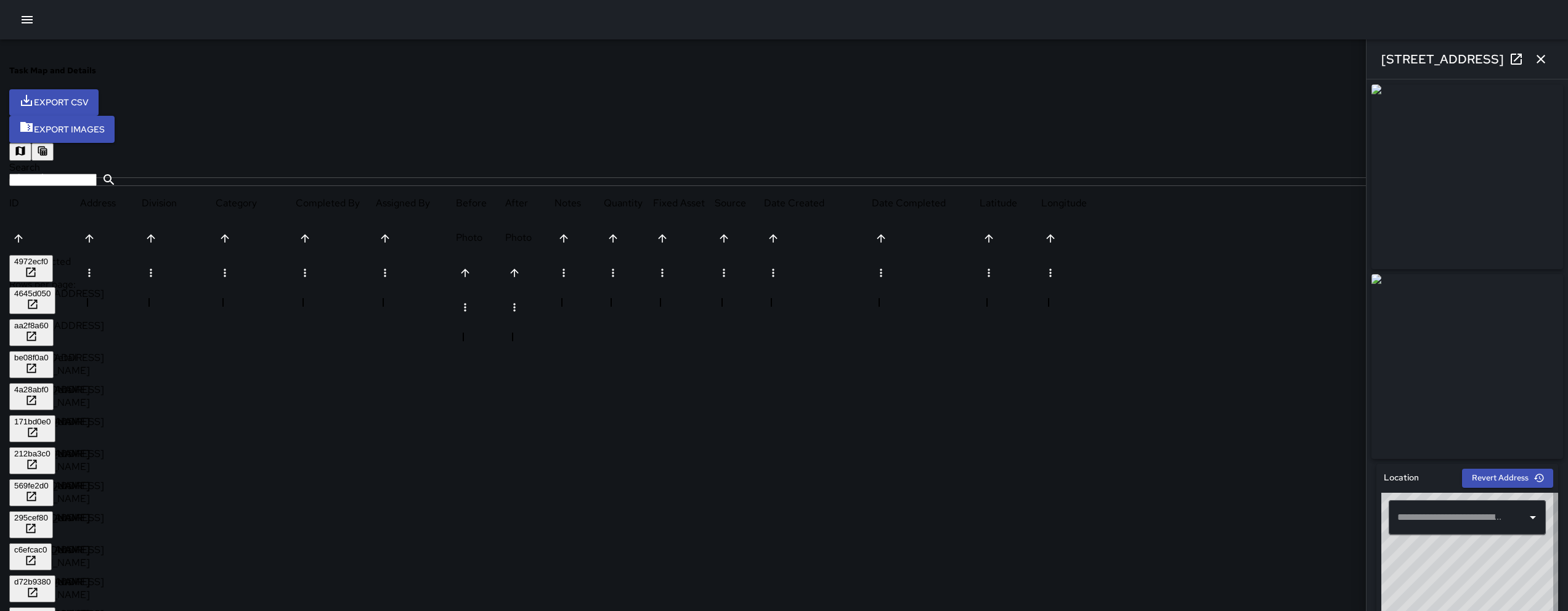
type input "**********"
click at [1519, 61] on icon at bounding box center [1516, 58] width 15 height 15
click at [50, 417] on div "171bd0e0" at bounding box center [32, 422] width 36 height 10
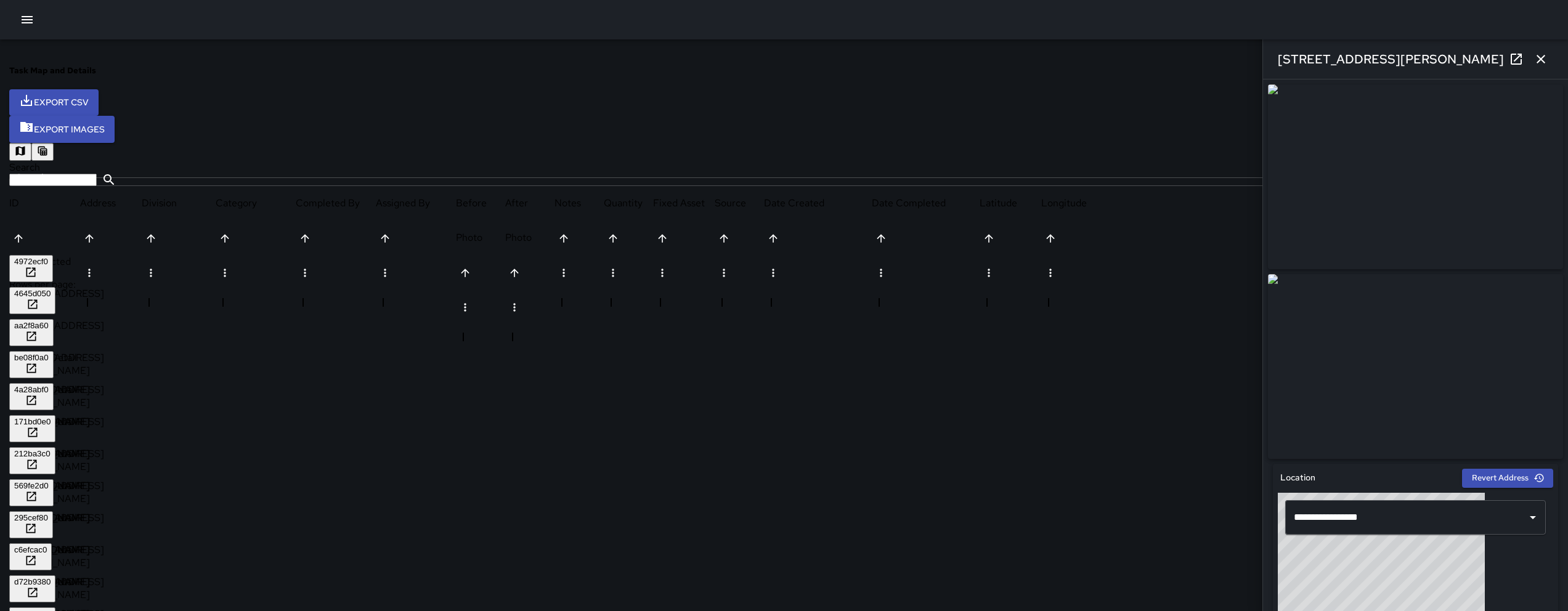
click at [50, 449] on div "212ba3c0" at bounding box center [32, 454] width 36 height 10
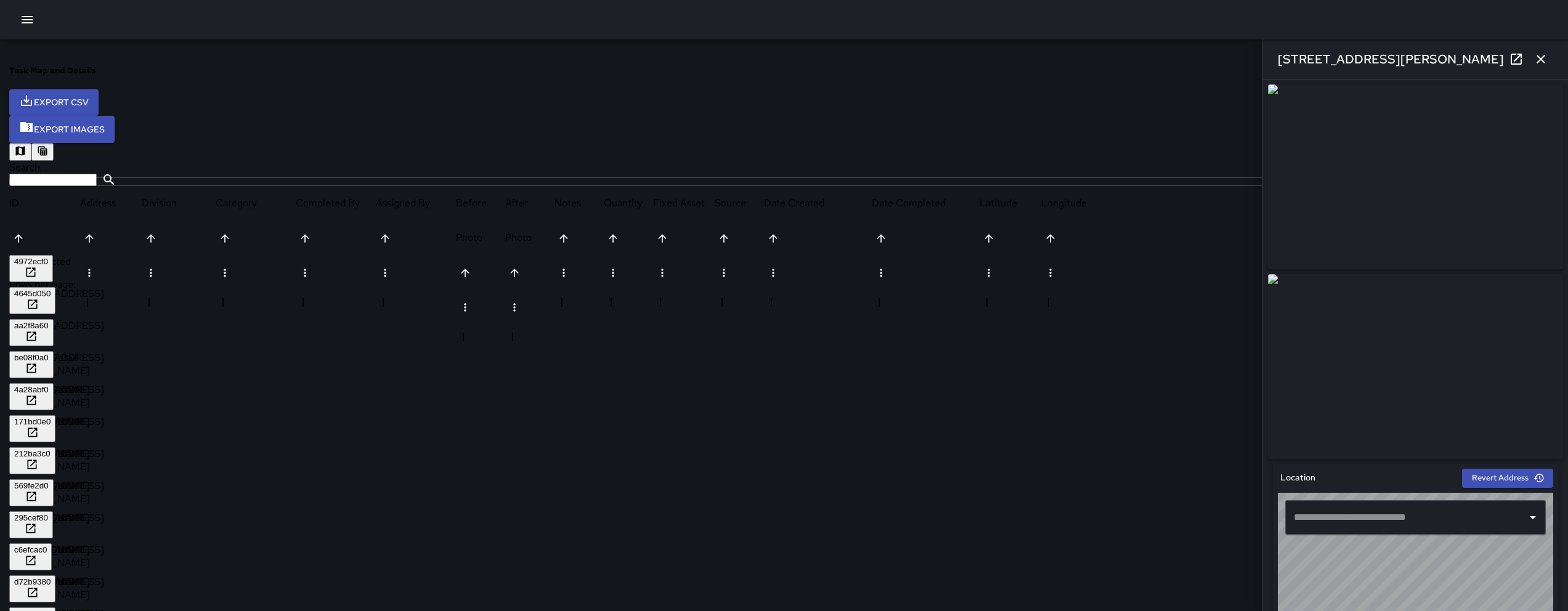
type input "**********"
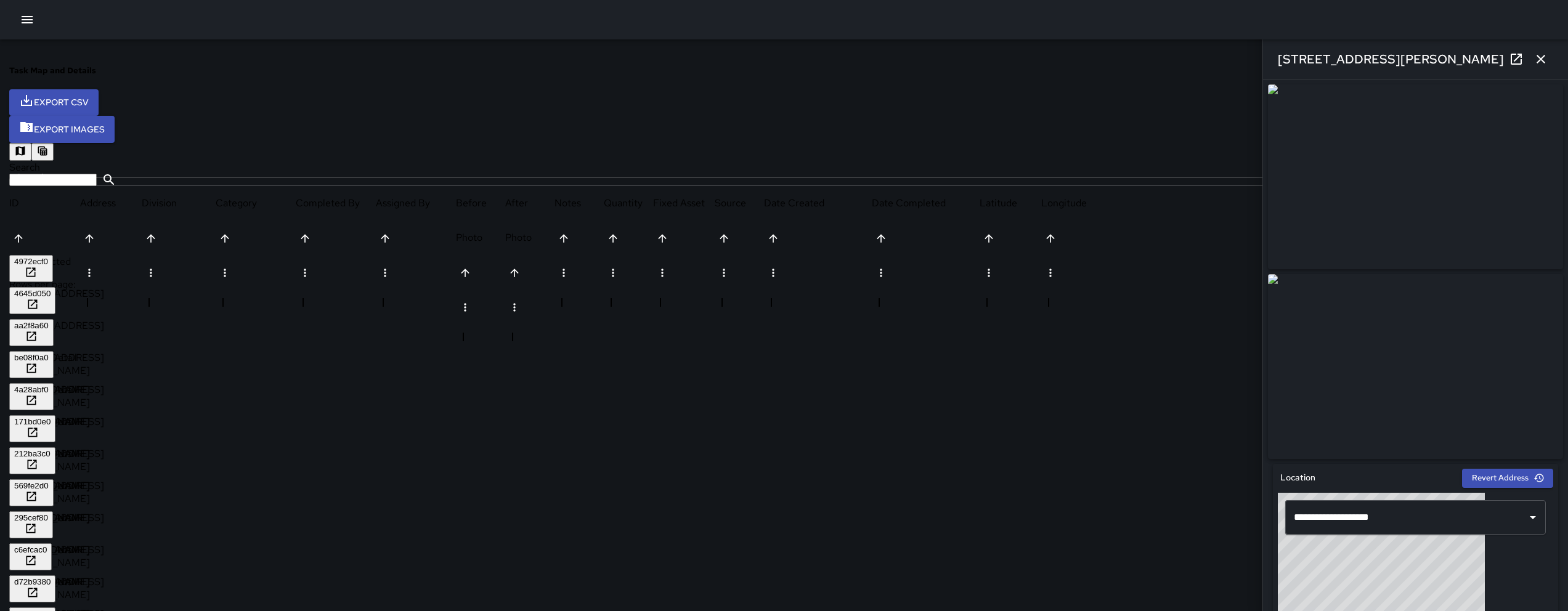
click at [1510, 50] on link at bounding box center [1516, 58] width 24 height 24
click at [49, 481] on div "569fe2d0" at bounding box center [32, 486] width 35 height 10
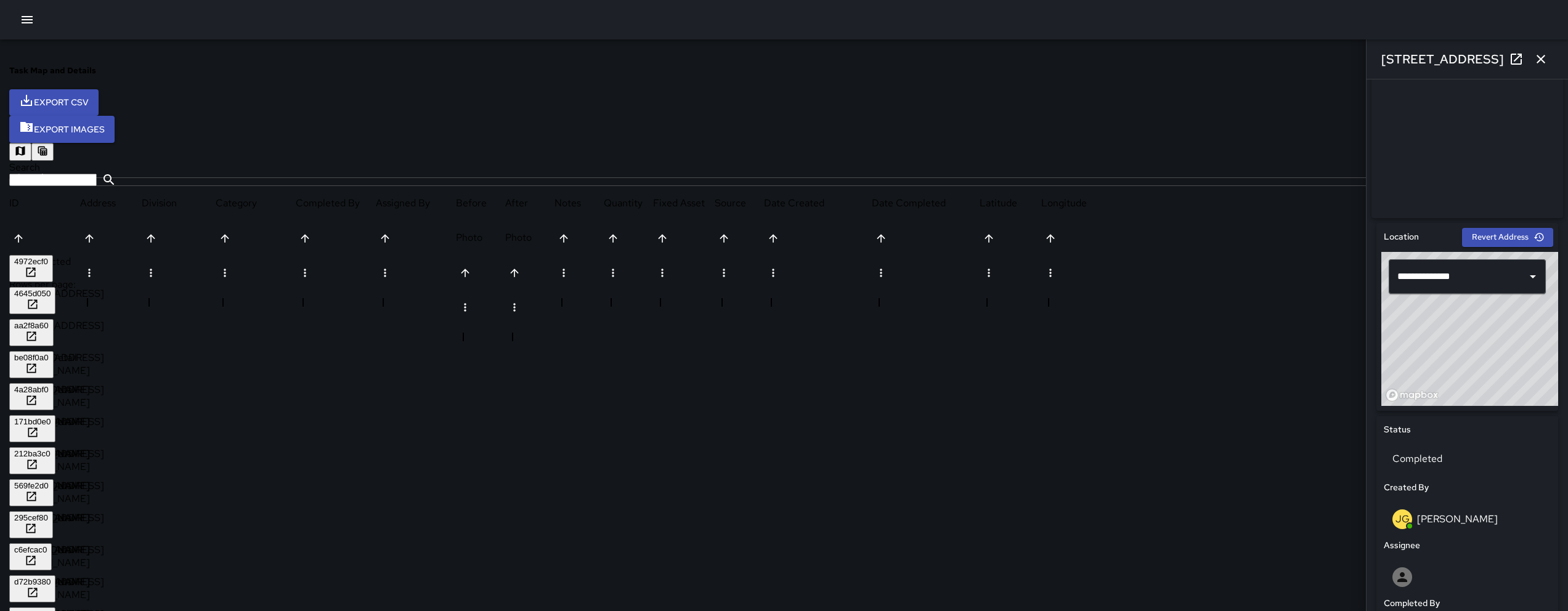
scroll to position [552, 0]
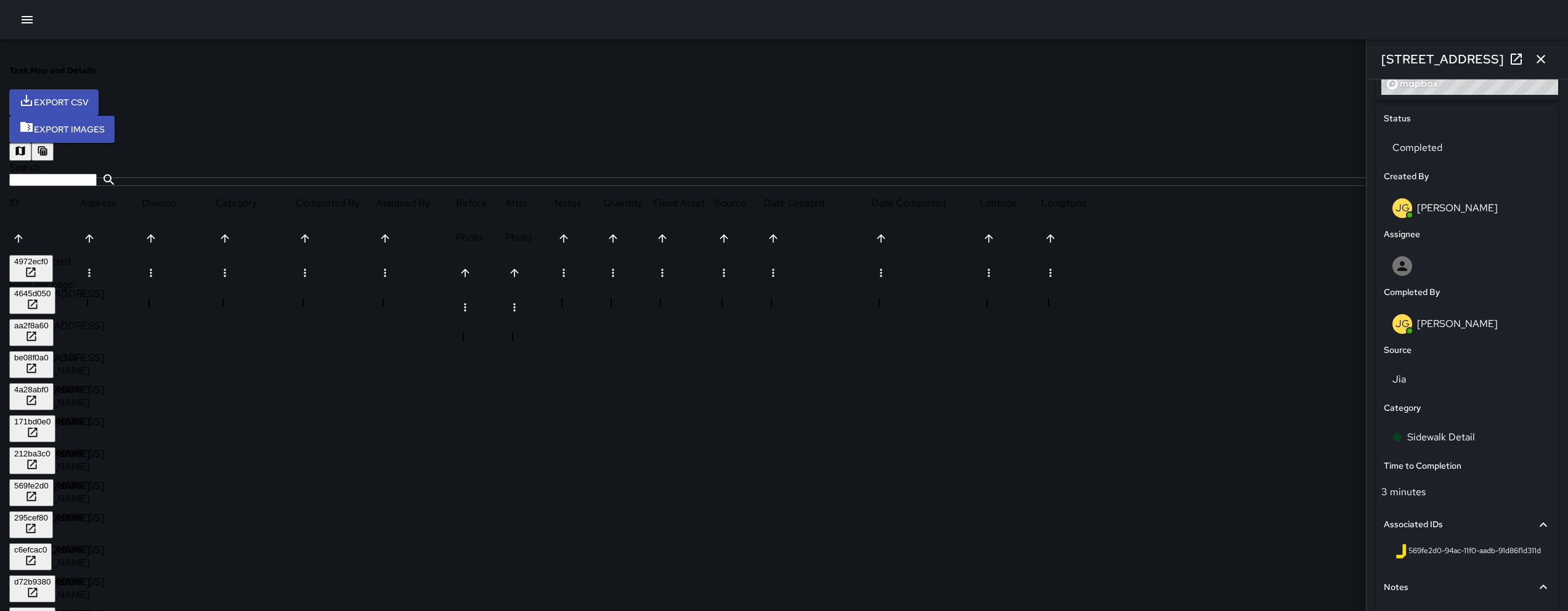
click at [49, 513] on div "295cef80" at bounding box center [31, 518] width 34 height 10
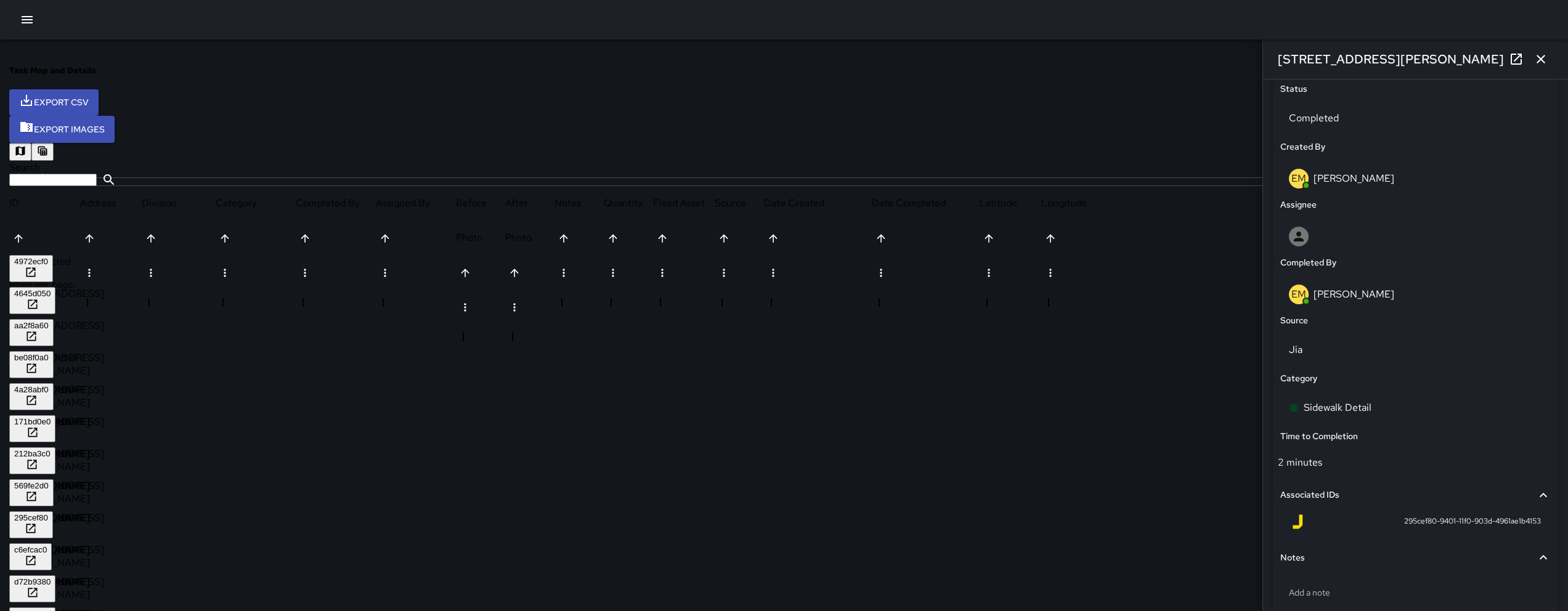
scroll to position [588, 0]
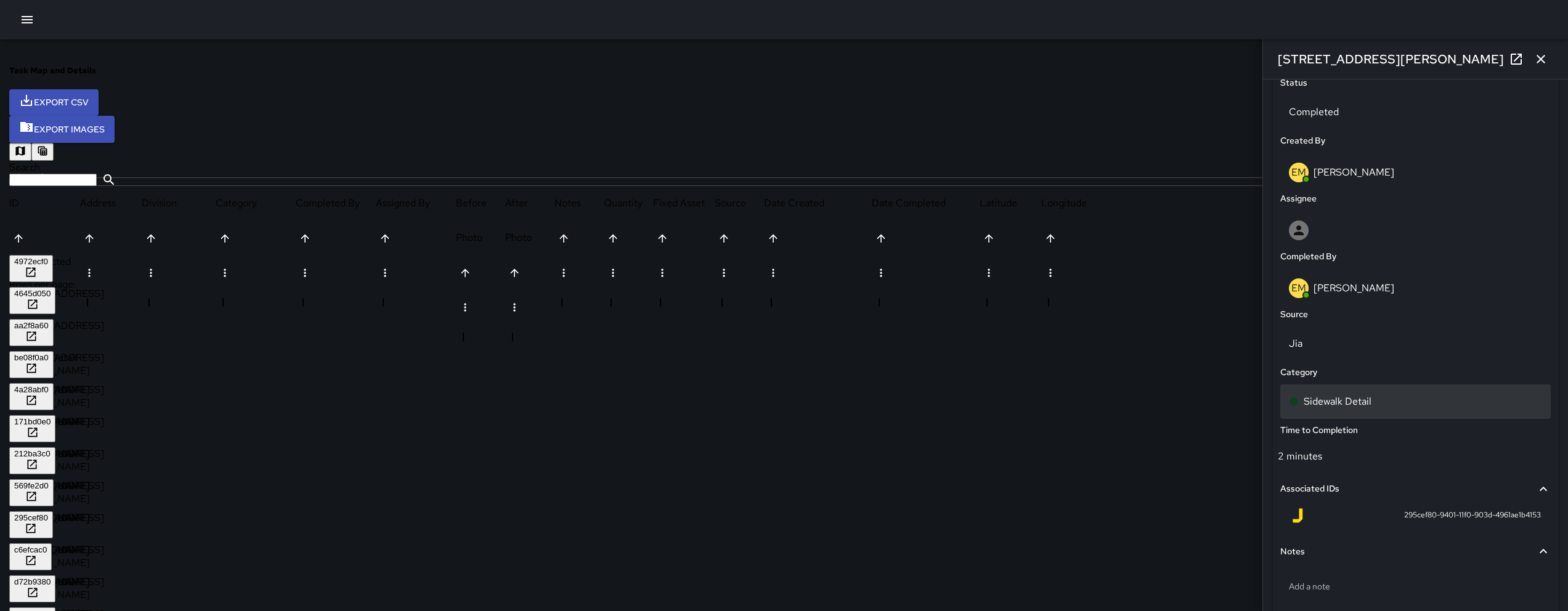
click at [1439, 401] on div "Sidewalk Detail" at bounding box center [1415, 401] width 253 height 15
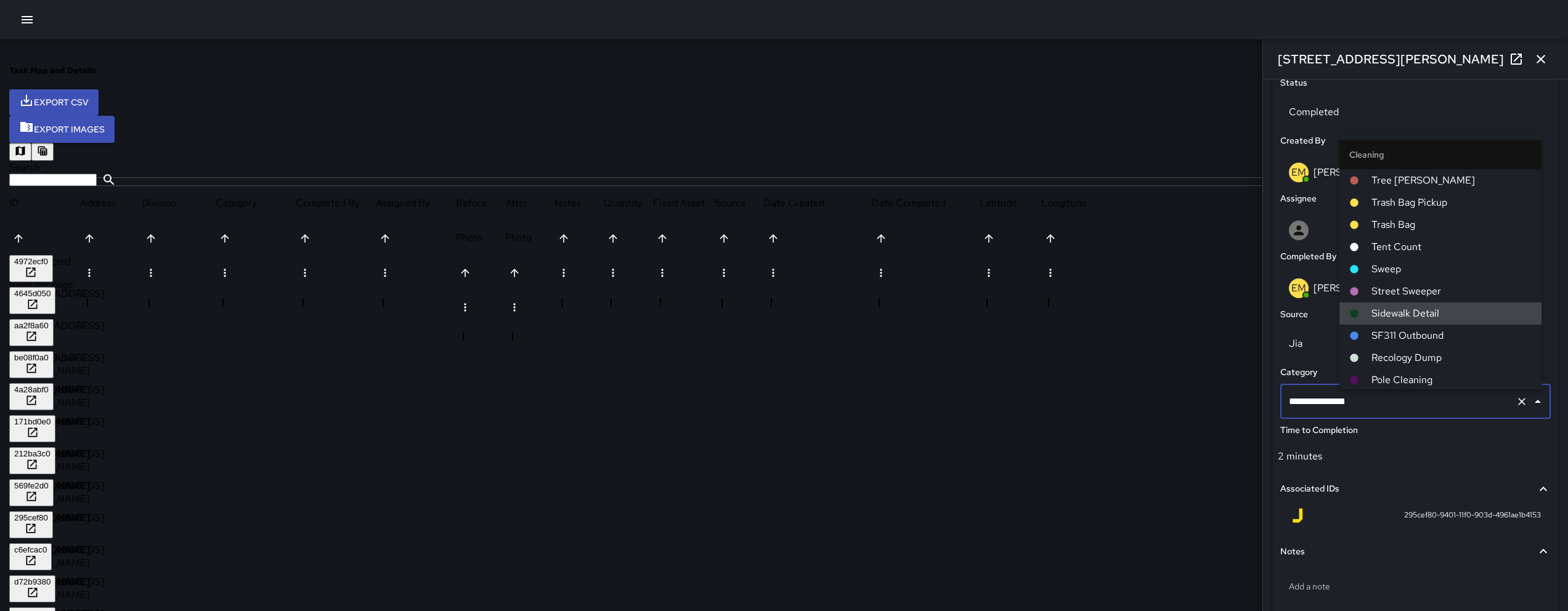
click at [1439, 401] on input "**********" at bounding box center [1398, 402] width 225 height 23
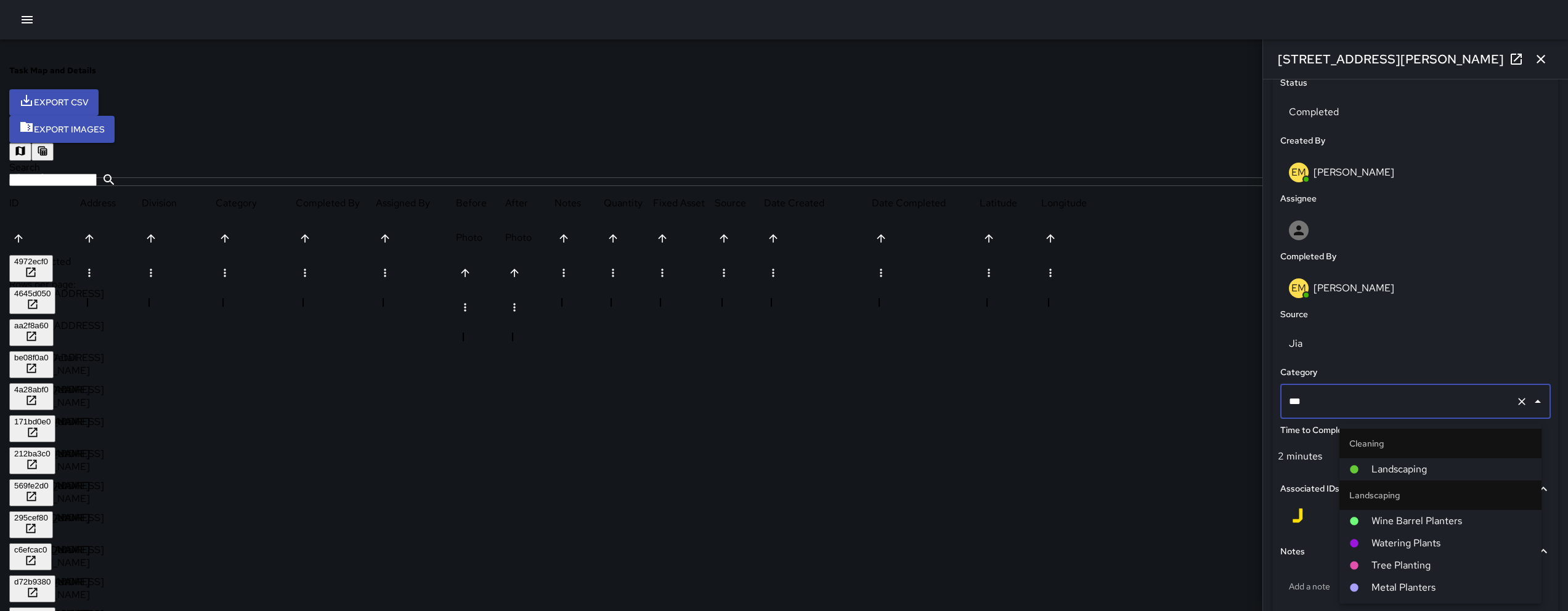
type input "**"
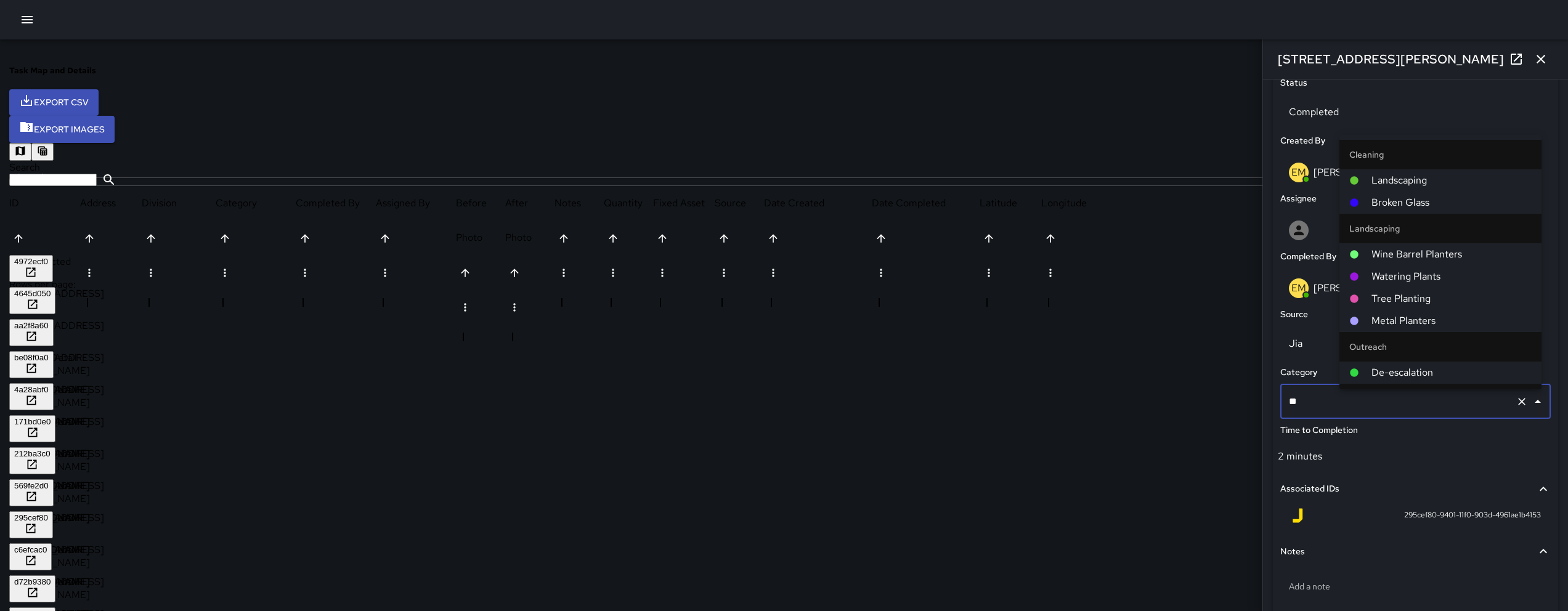
click at [1420, 181] on span "Landscaping" at bounding box center [1451, 179] width 160 height 15
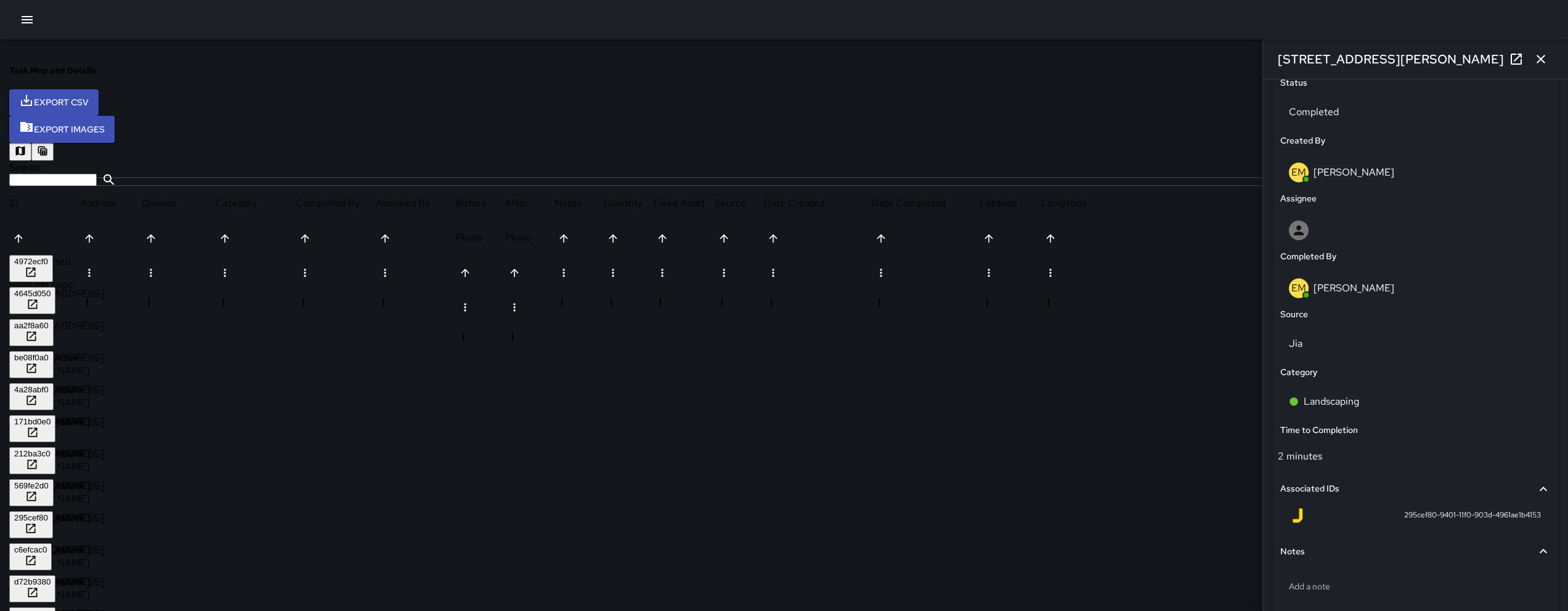
click at [47, 545] on div "c6efcac0" at bounding box center [31, 557] width 33 height 23
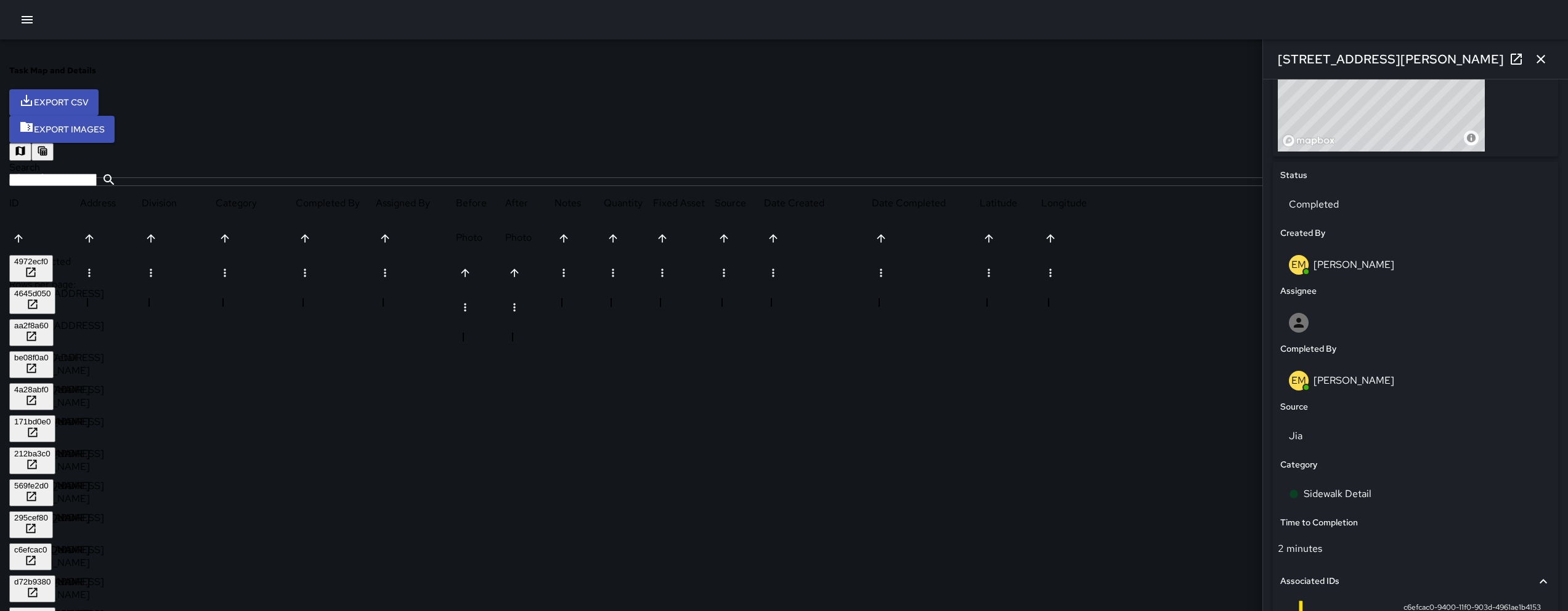
scroll to position [499, 0]
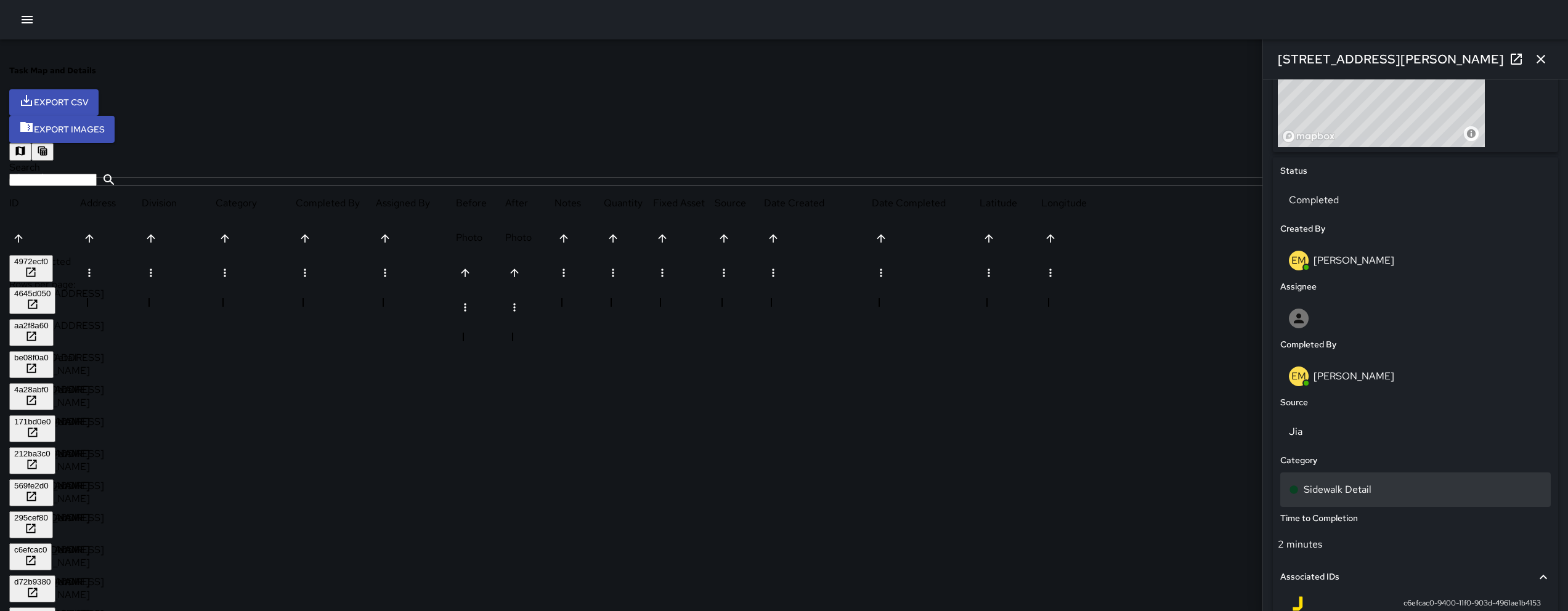
click at [1442, 503] on div "Sidewalk Detail" at bounding box center [1415, 490] width 271 height 35
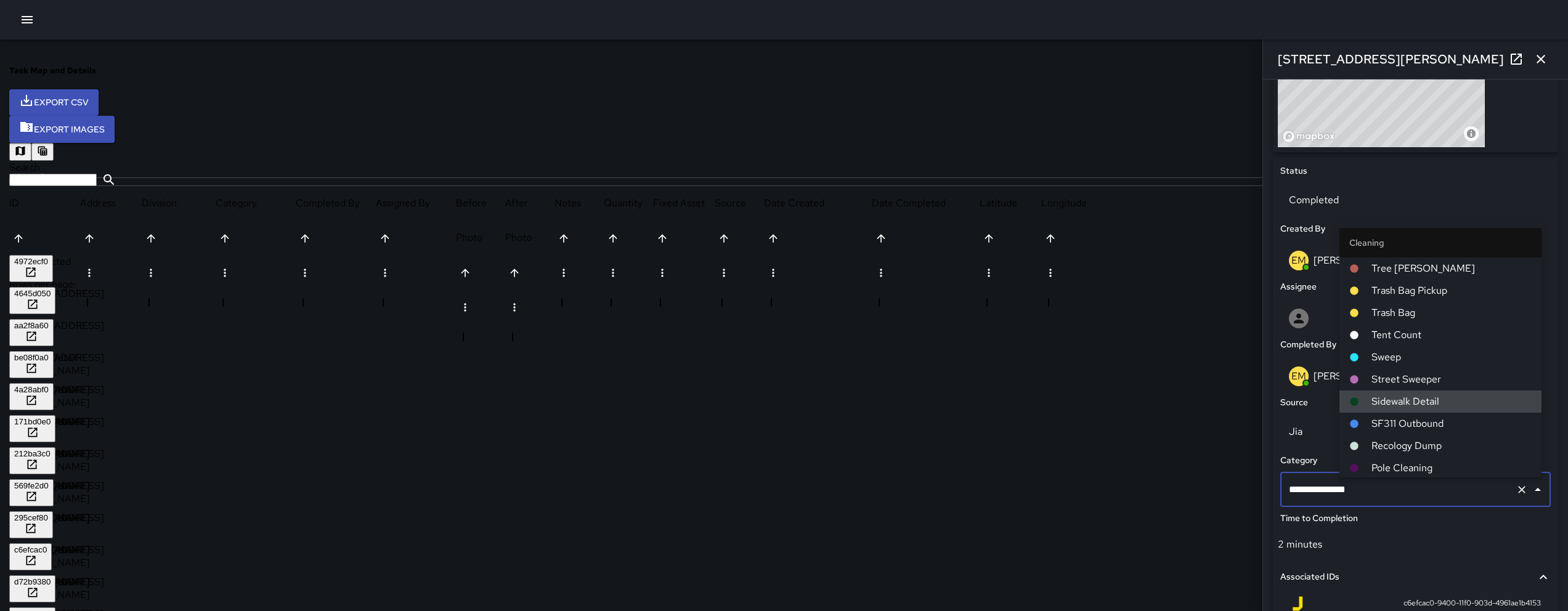
click at [1441, 501] on input "**********" at bounding box center [1398, 490] width 225 height 23
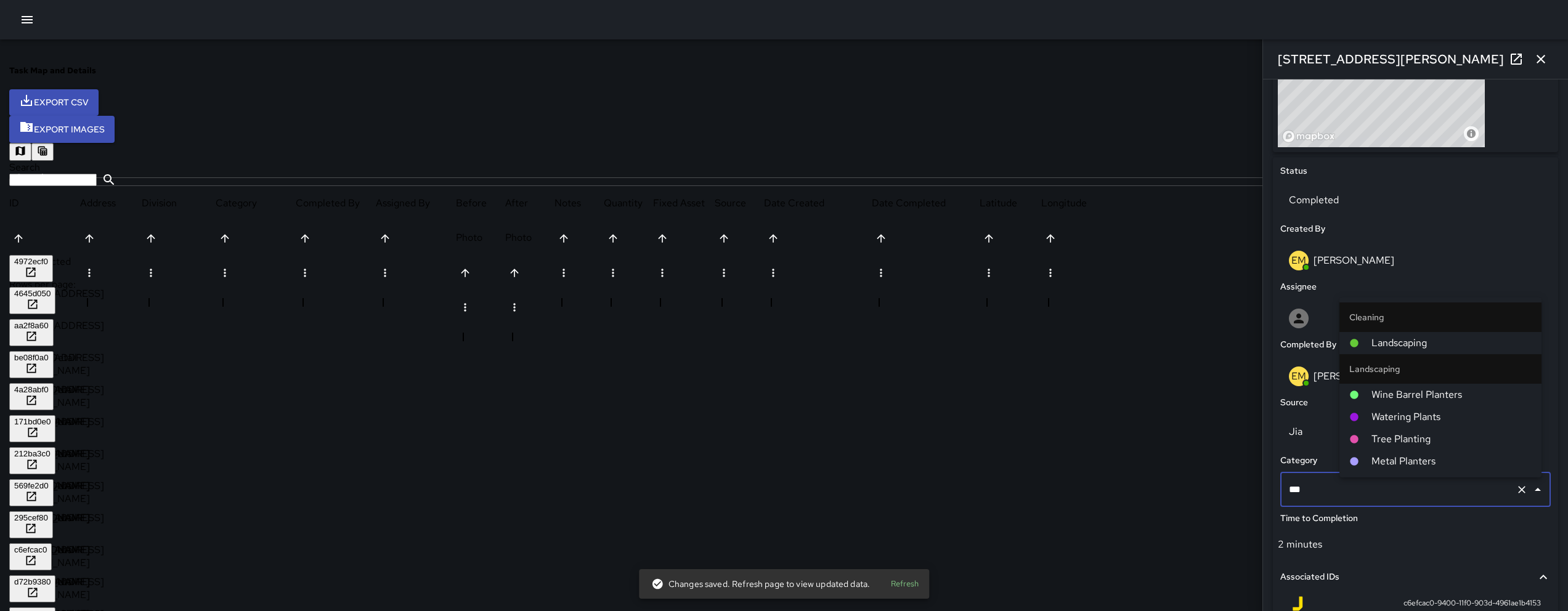
type input "****"
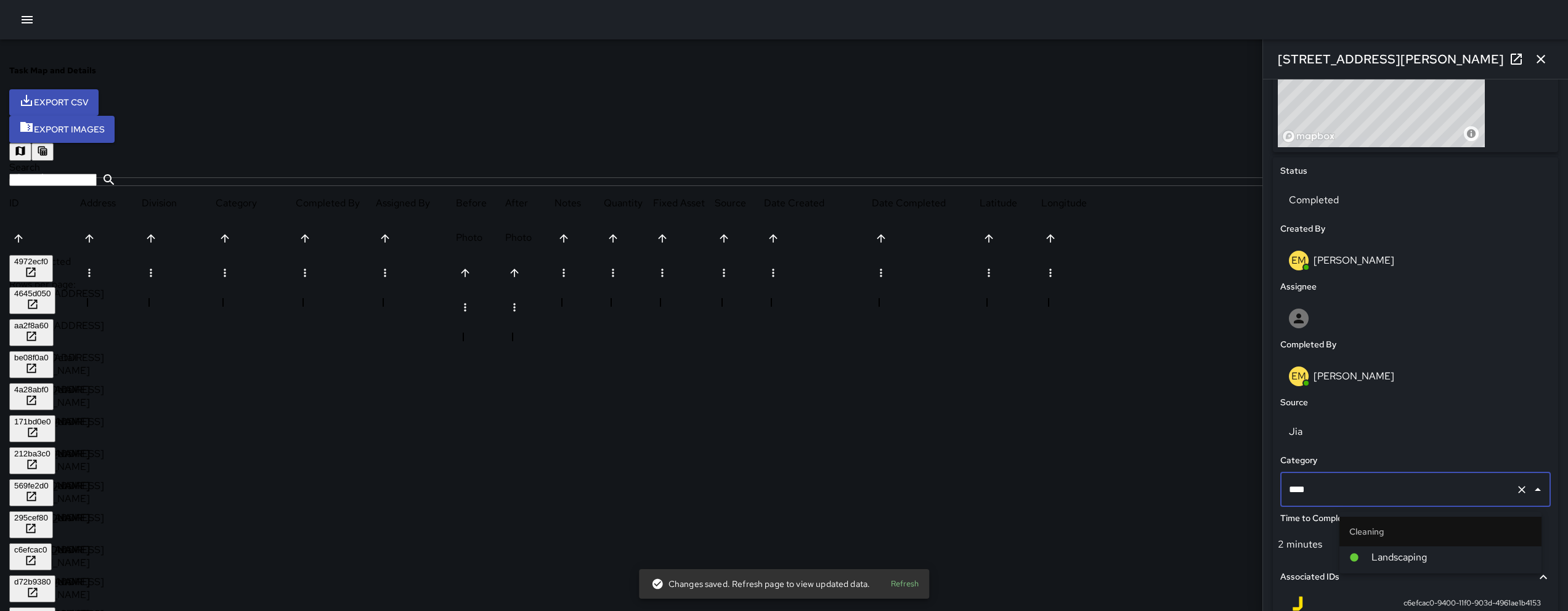
click at [1423, 551] on span "Landscaping" at bounding box center [1451, 557] width 160 height 15
click at [50, 577] on div "d72b9380" at bounding box center [32, 582] width 36 height 10
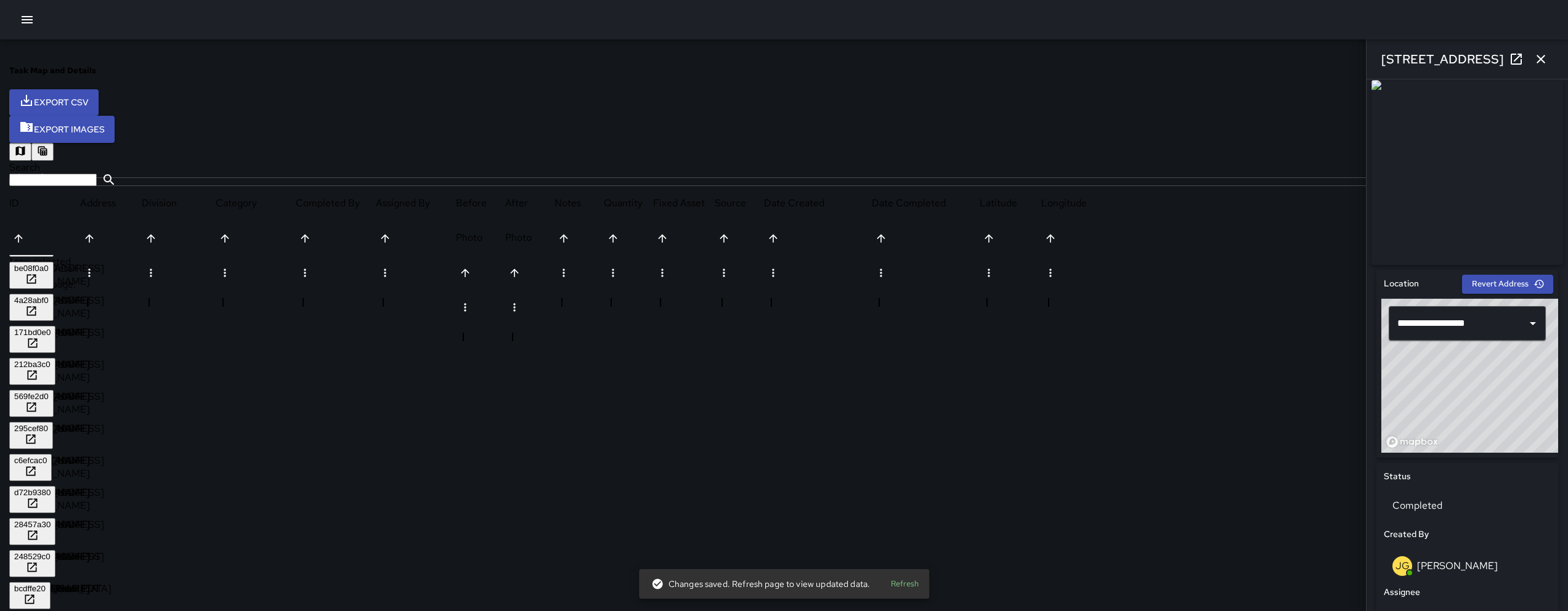
scroll to position [91, 0]
click at [50, 518] on div "28457a30" at bounding box center [32, 523] width 36 height 10
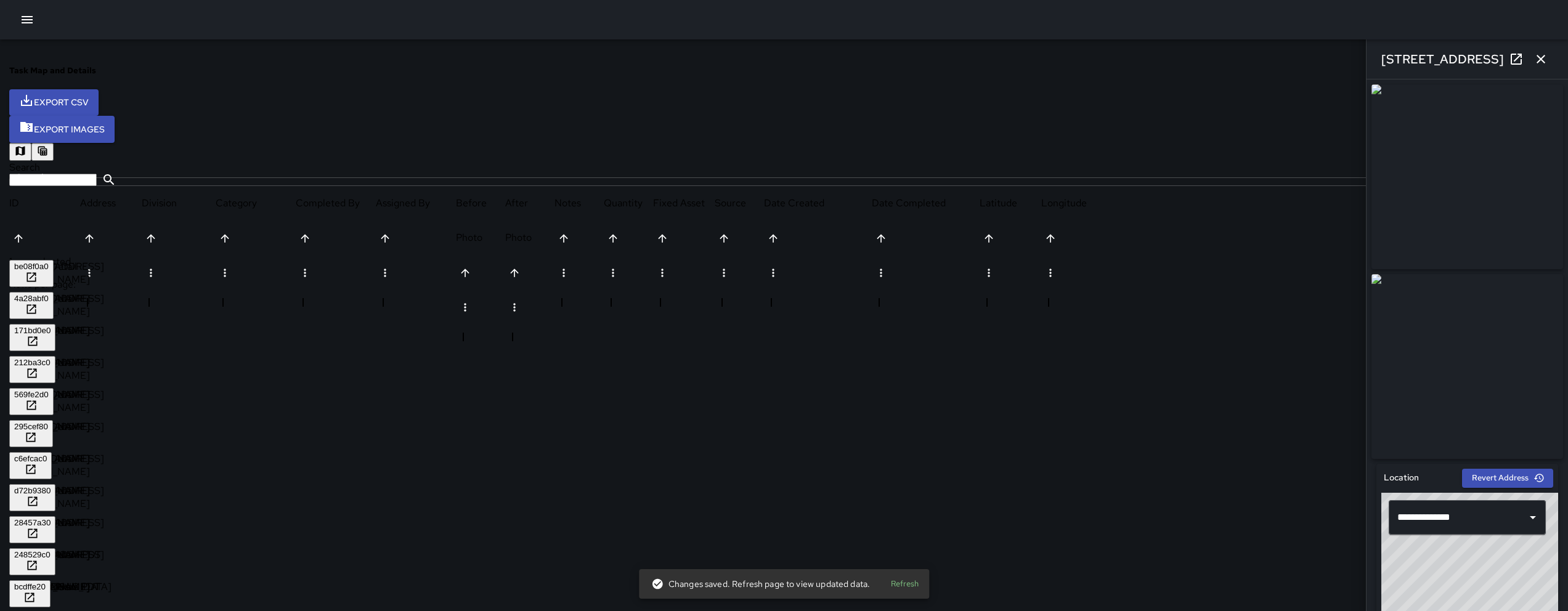
click at [50, 550] on div "248529c0" at bounding box center [32, 555] width 36 height 10
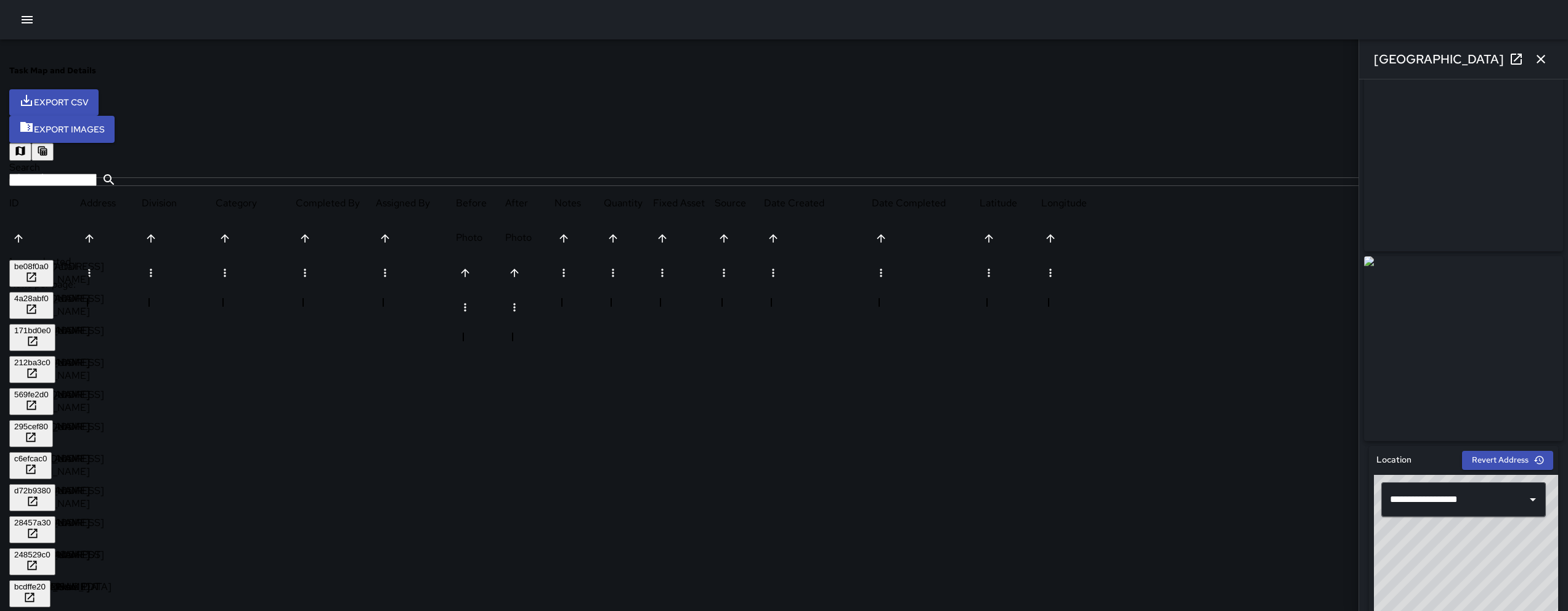
scroll to position [535, 0]
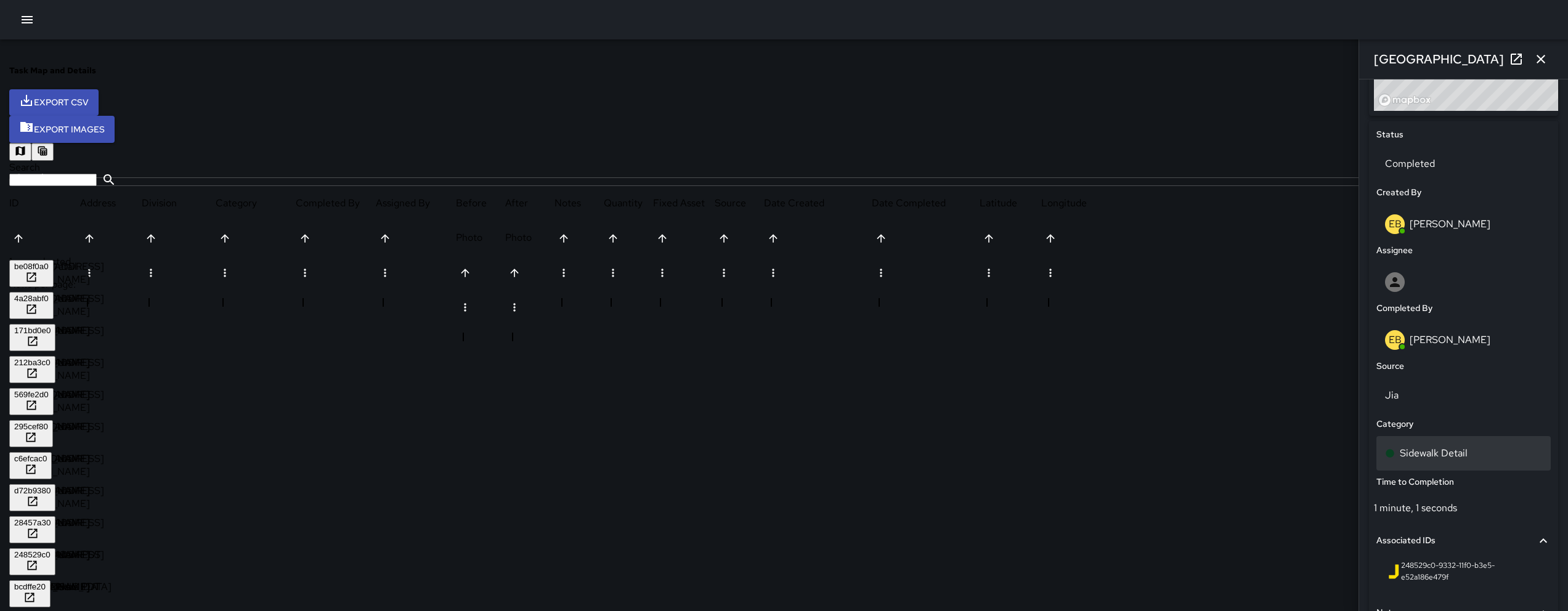
click at [1403, 455] on p "Sidewalk Detail" at bounding box center [1433, 453] width 68 height 15
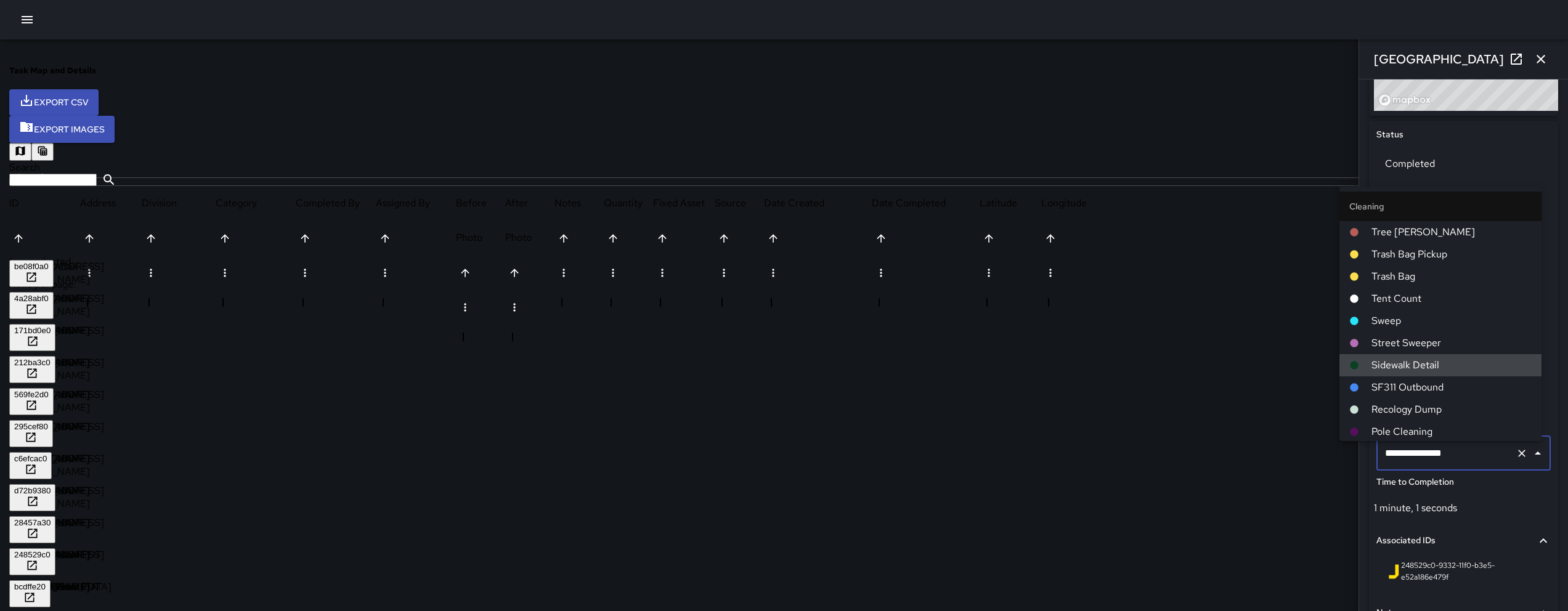
click at [1403, 455] on input "**********" at bounding box center [1446, 453] width 129 height 23
click at [1415, 457] on input "**********" at bounding box center [1446, 453] width 129 height 23
click at [1425, 460] on input "**********" at bounding box center [1446, 453] width 129 height 23
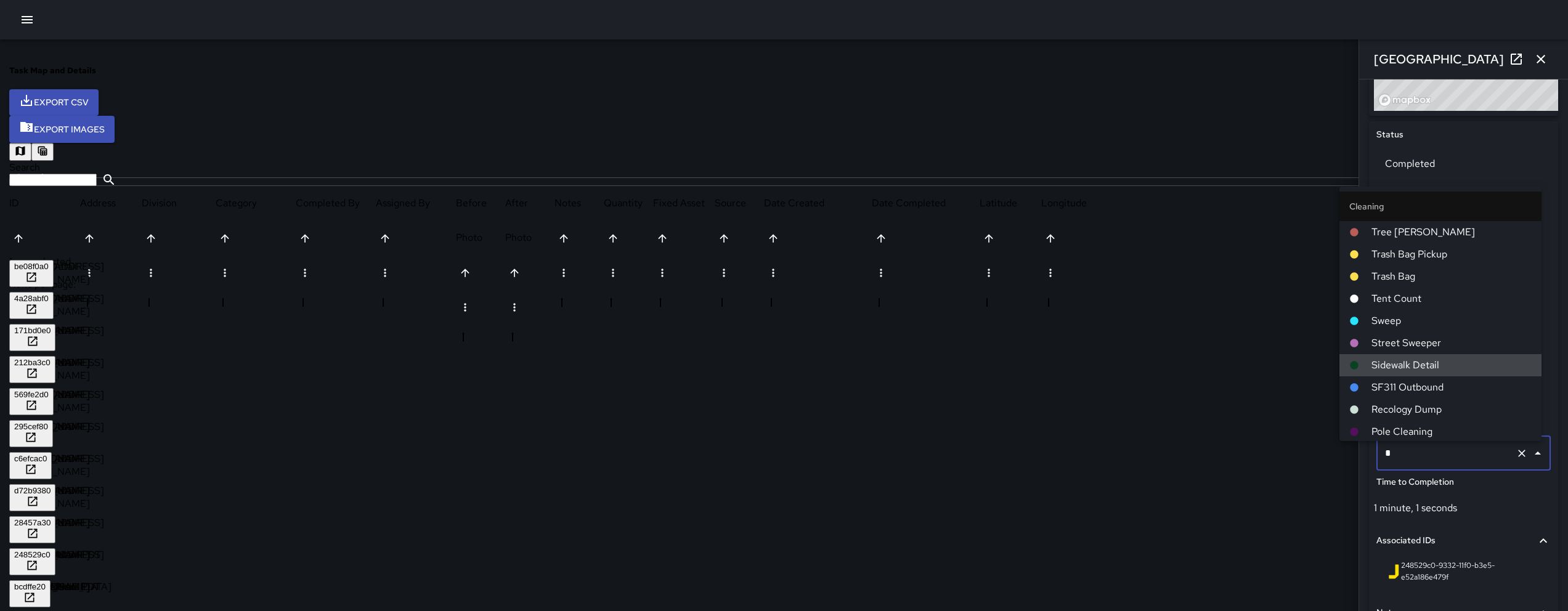
type input "**"
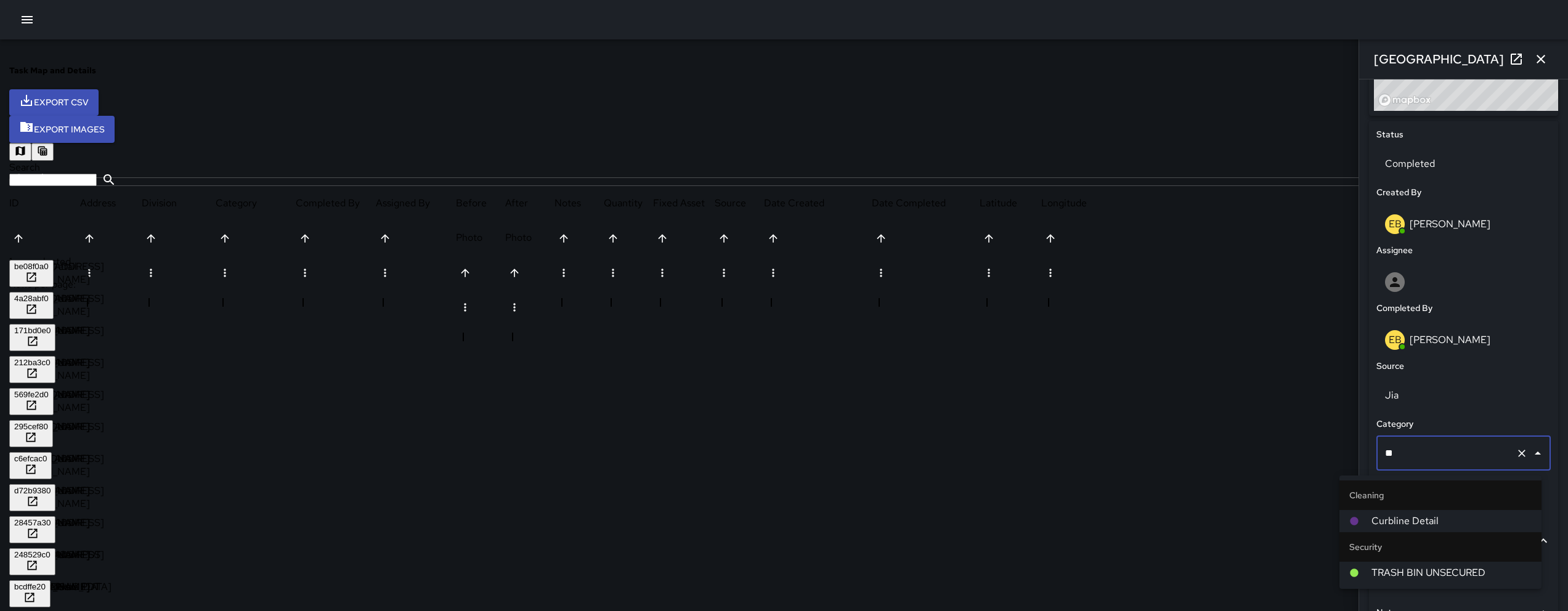
click at [1406, 516] on span "Curbline Detail" at bounding box center [1451, 521] width 160 height 15
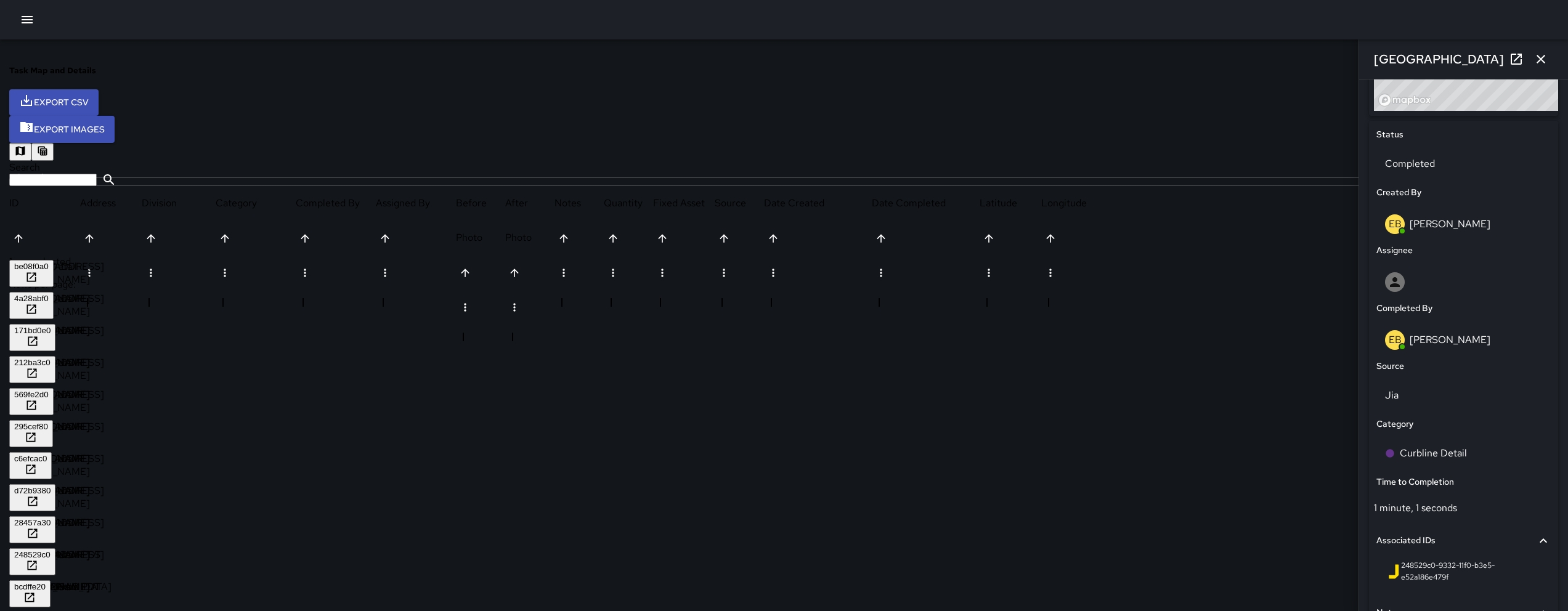
click at [46, 582] on div "bcdffe20" at bounding box center [30, 587] width 31 height 10
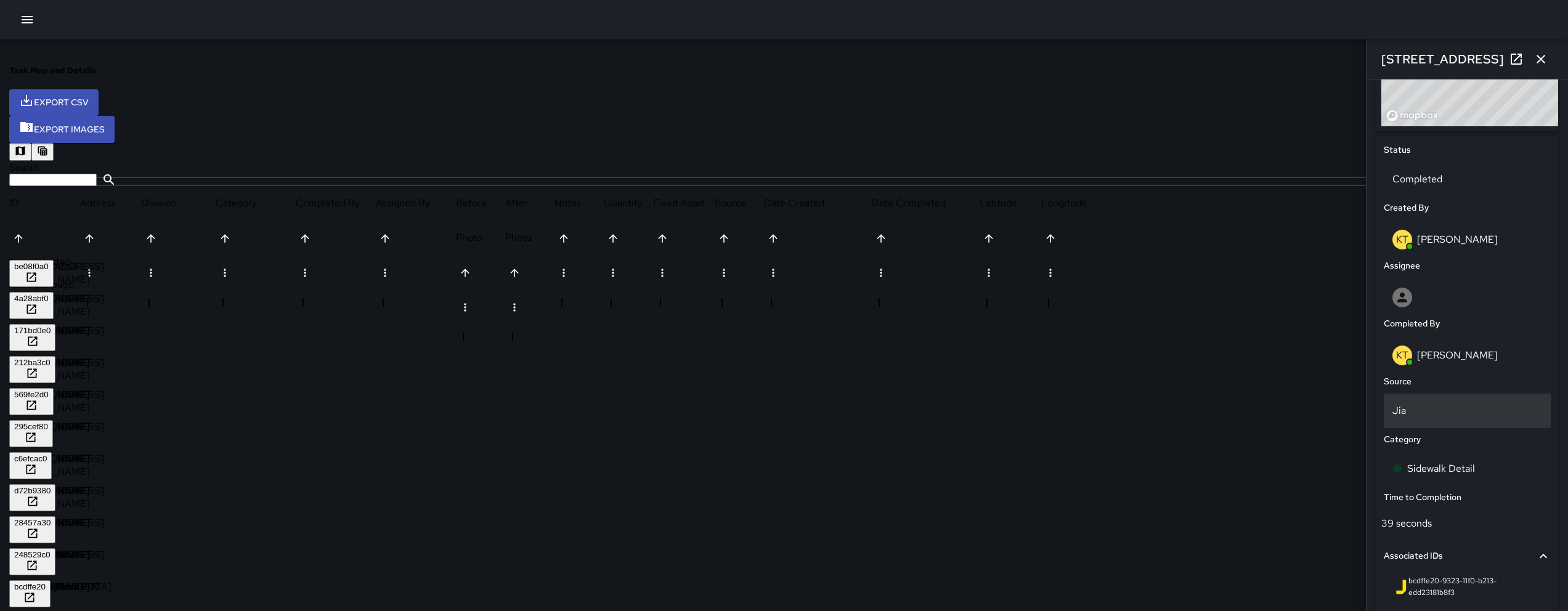
scroll to position [618, 0]
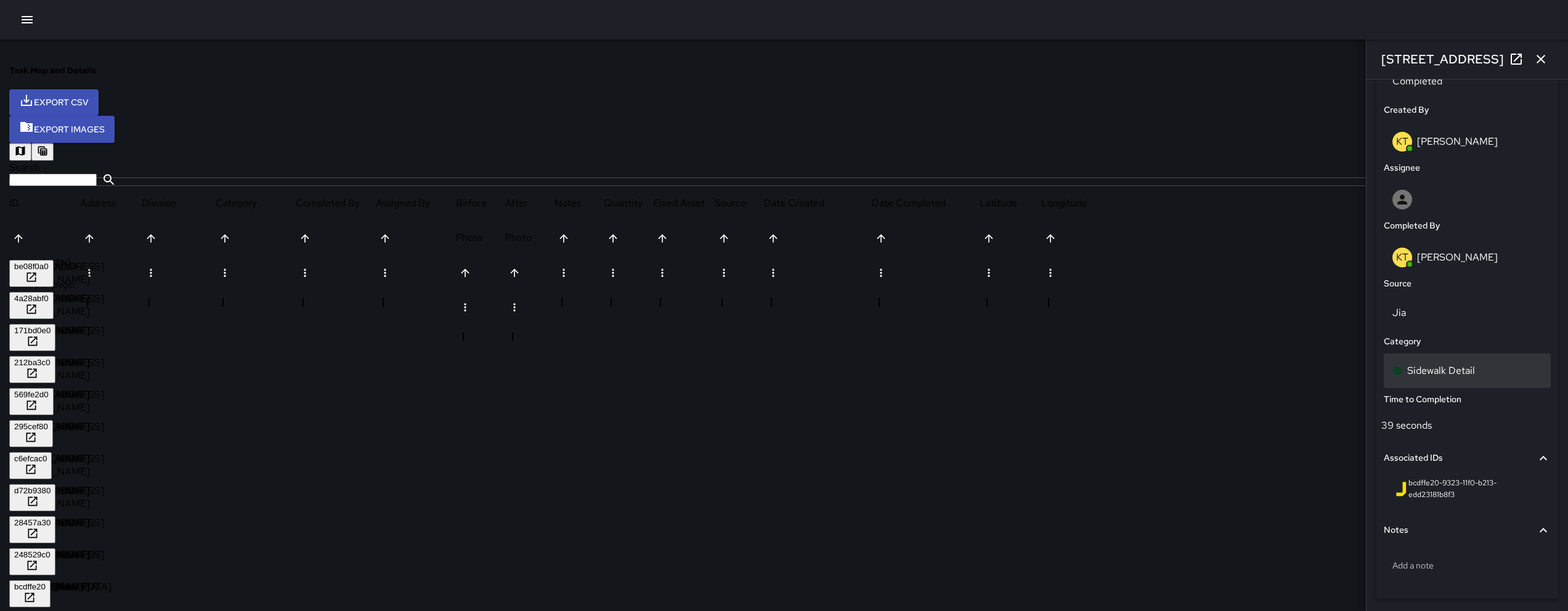
click at [1424, 377] on p "Sidewalk Detail" at bounding box center [1441, 370] width 68 height 15
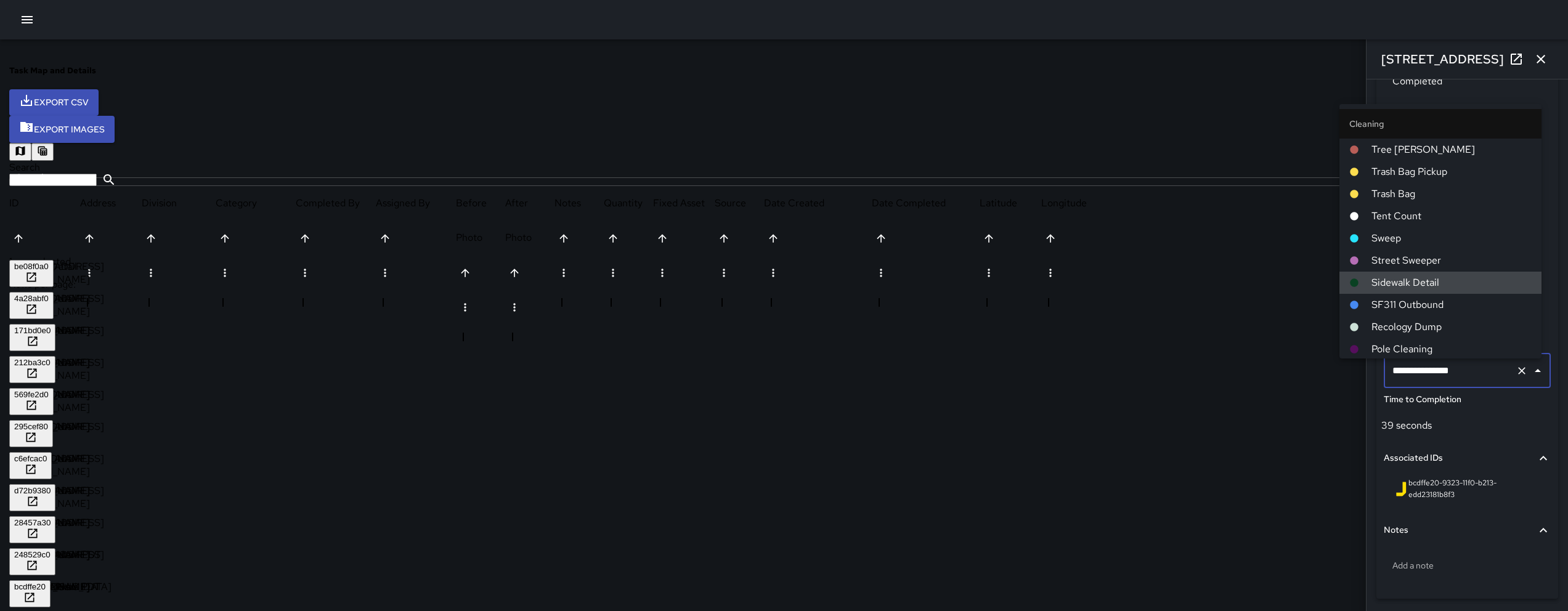
click at [1424, 377] on input "**********" at bounding box center [1450, 370] width 121 height 23
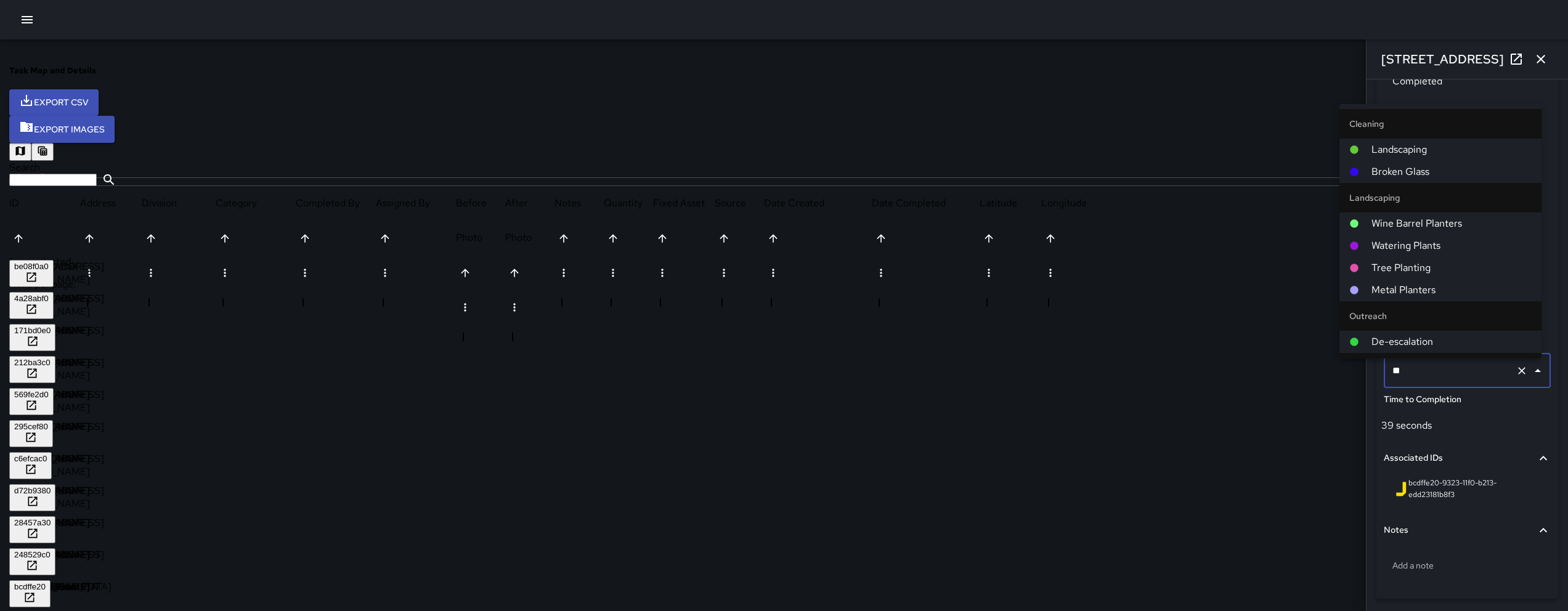
type input "***"
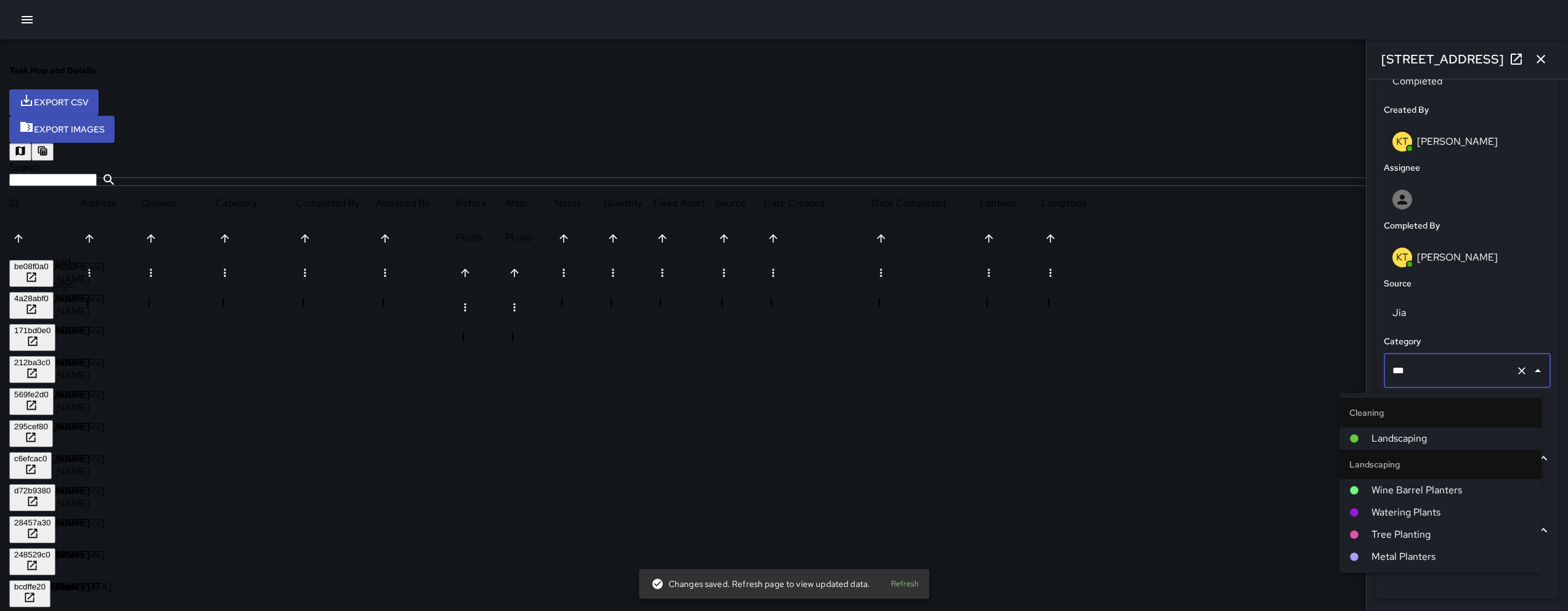
click at [1399, 443] on span "Landscaping" at bounding box center [1451, 437] width 160 height 15
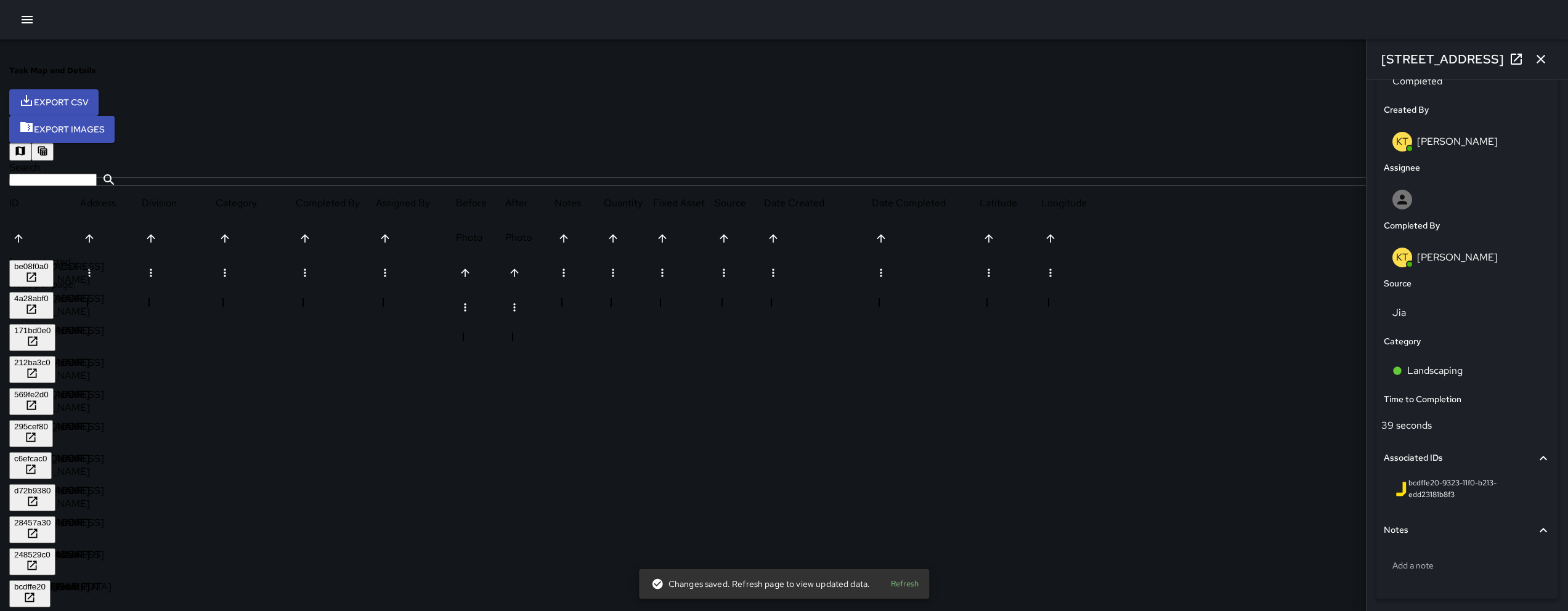
click at [49, 610] on div "e314ef20" at bounding box center [32, 619] width 35 height 10
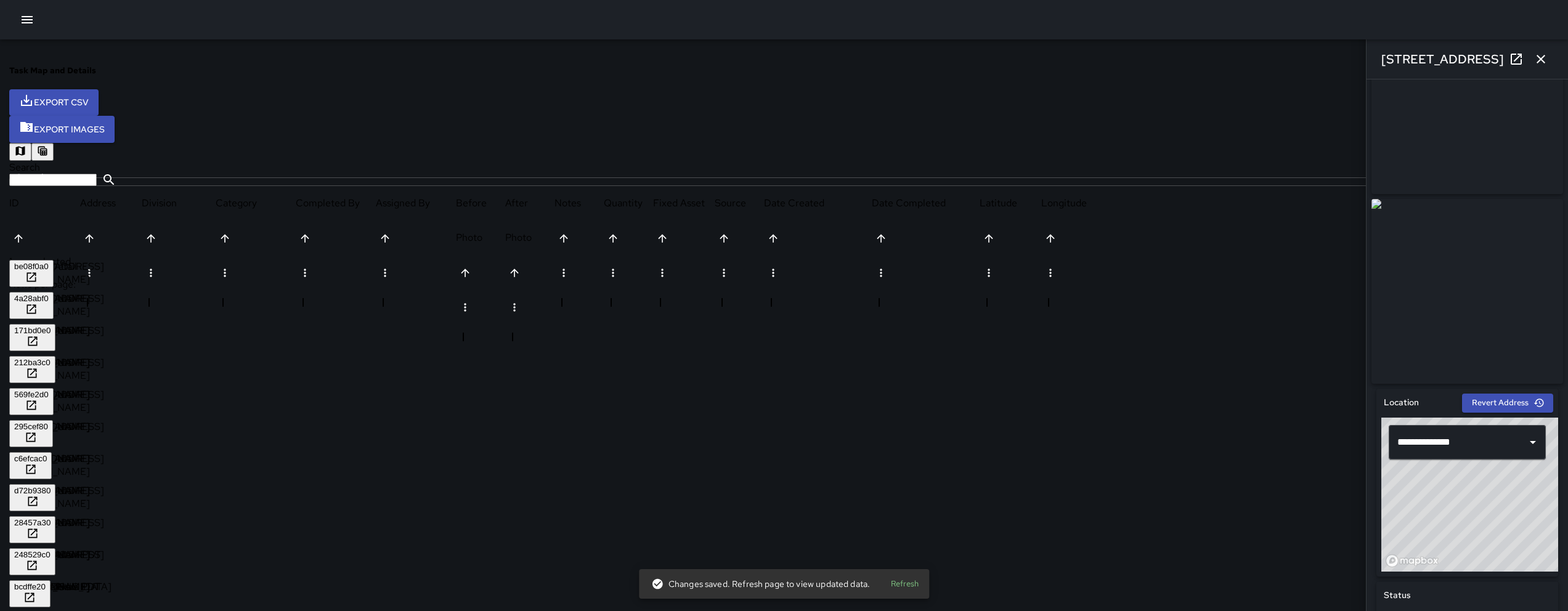
scroll to position [662, 0]
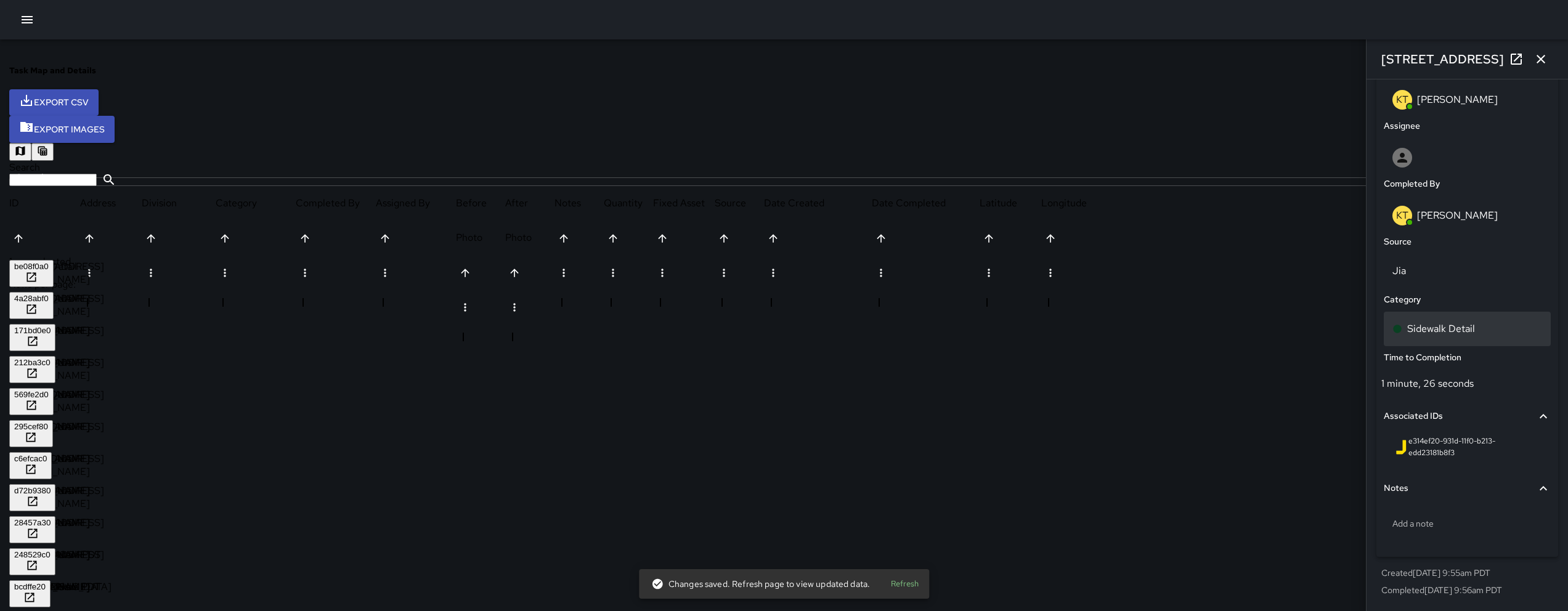
click at [1452, 328] on div "Sidewalk Detail" at bounding box center [1467, 328] width 149 height 15
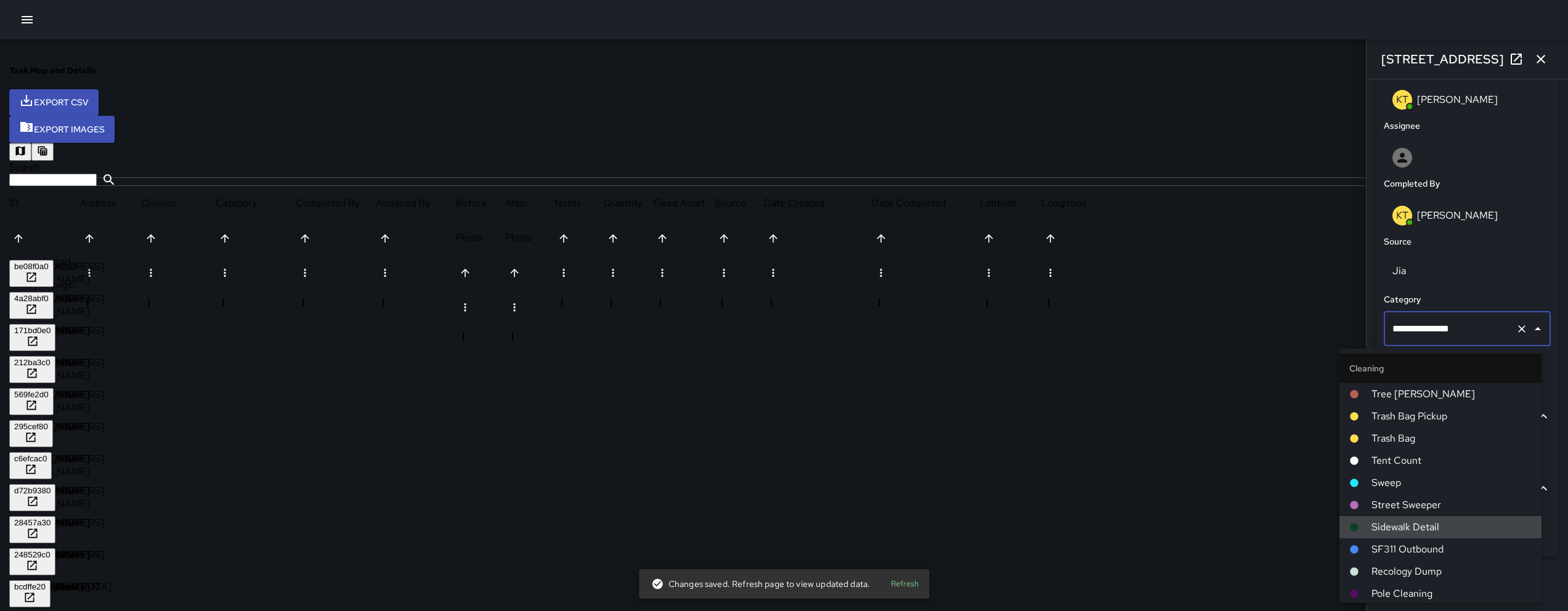
click at [1452, 328] on input "**********" at bounding box center [1450, 329] width 121 height 23
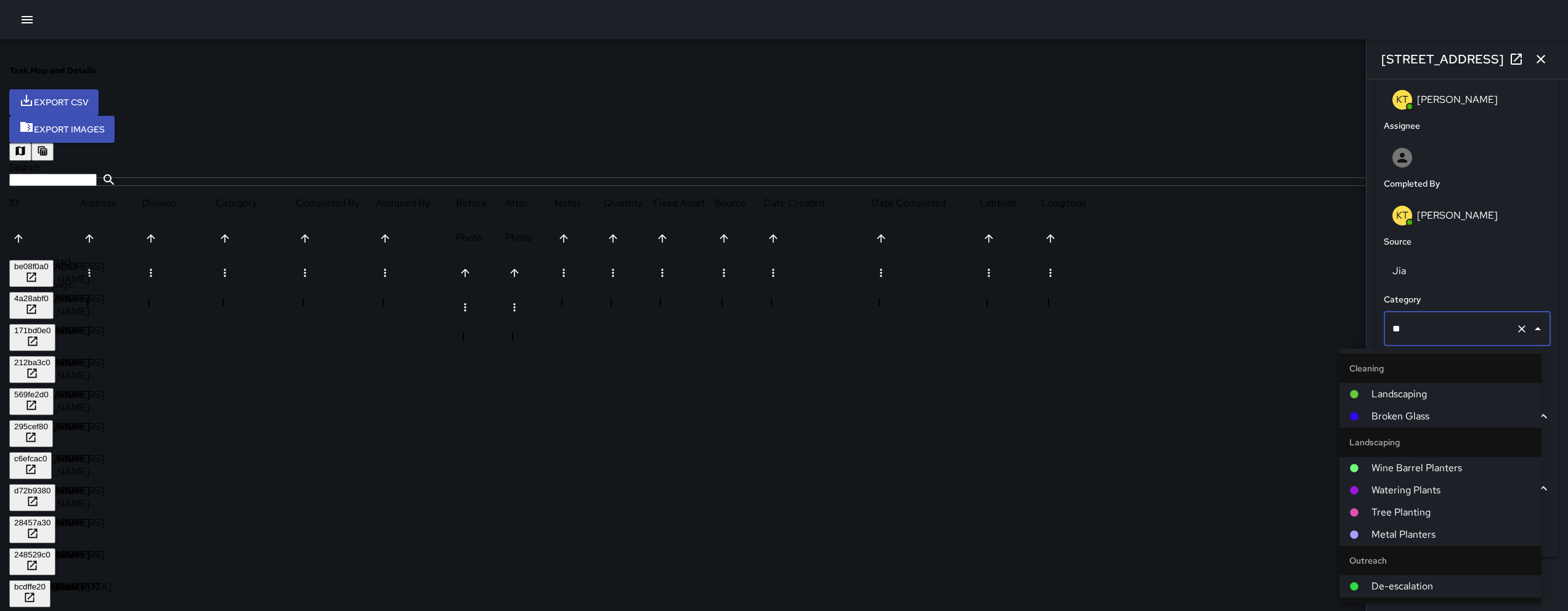
type input "***"
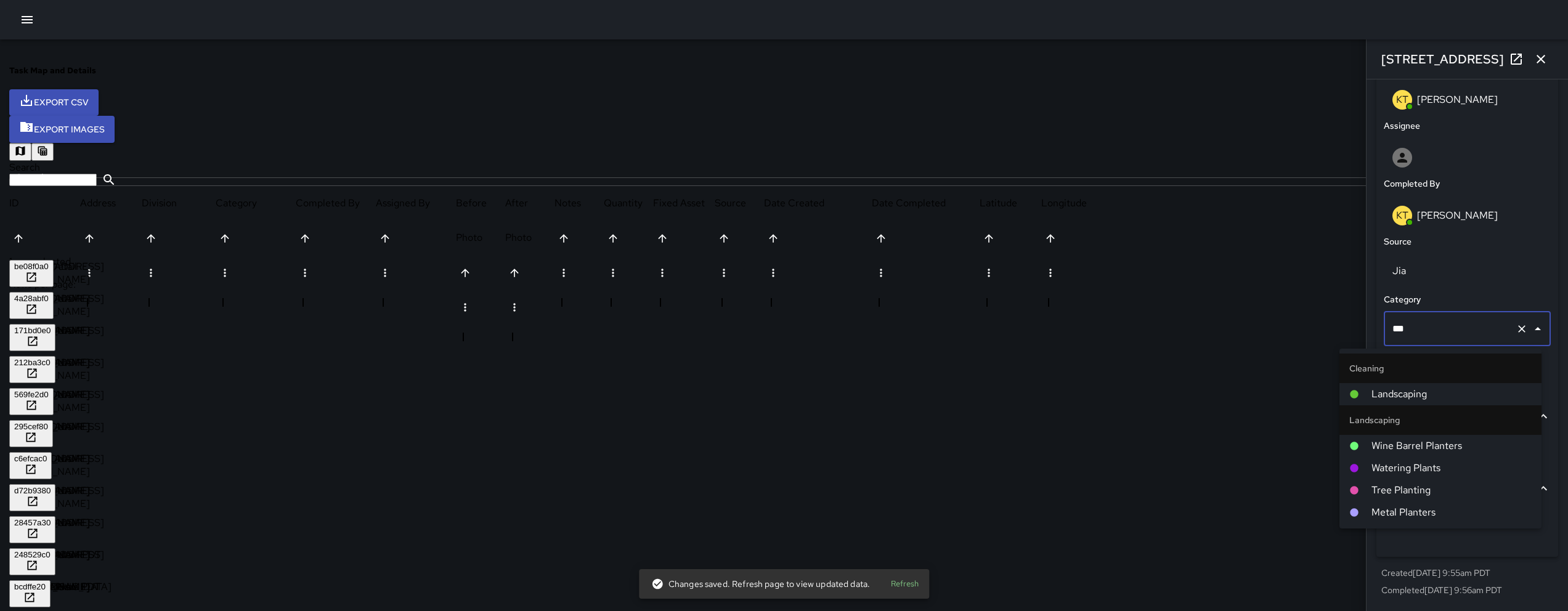
click at [1443, 402] on li "Landscaping" at bounding box center [1440, 394] width 202 height 22
click at [1444, 390] on div "1 minute, 26 seconds" at bounding box center [1426, 383] width 92 height 13
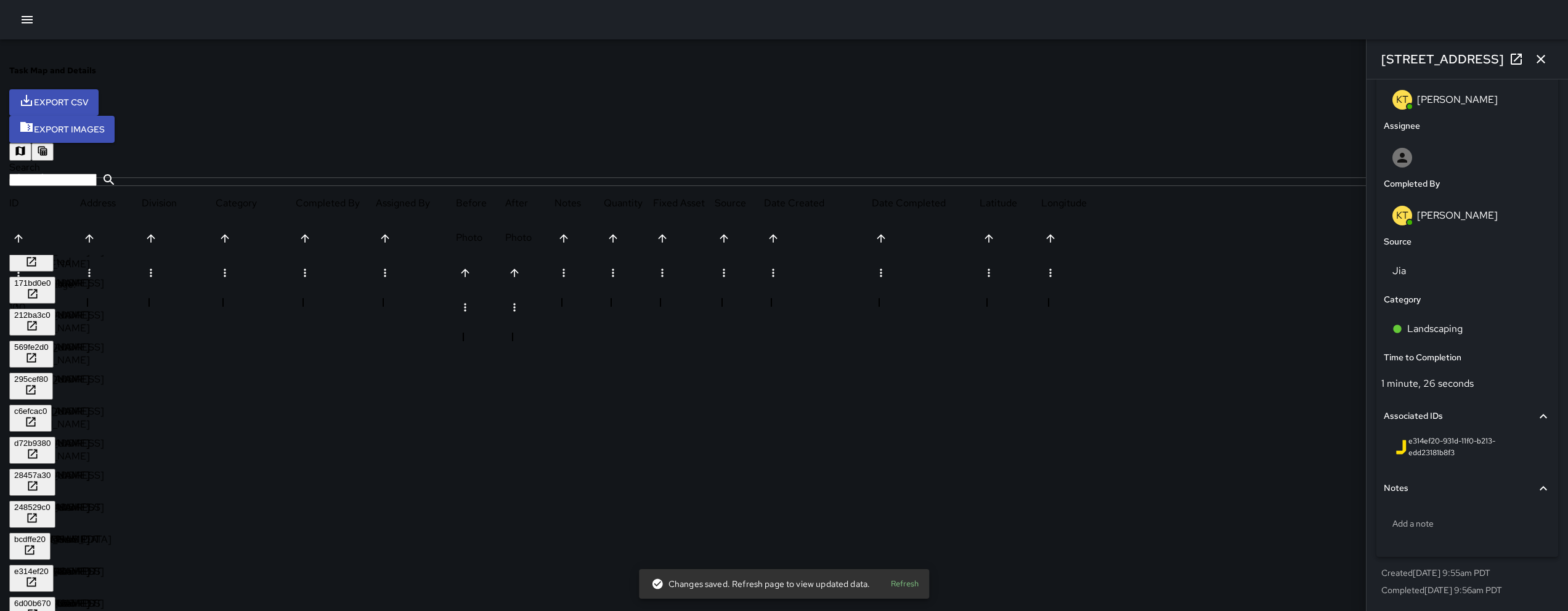
scroll to position [145, 0]
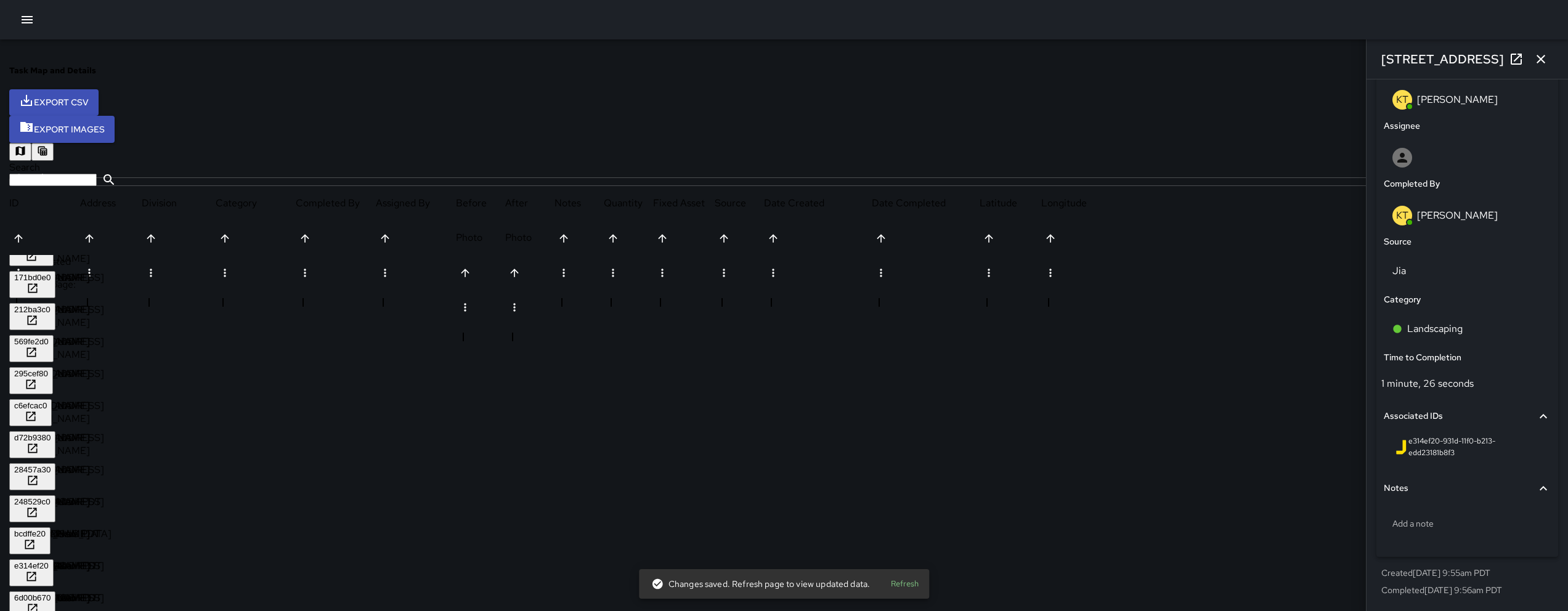
click at [50, 593] on div "6d00b670" at bounding box center [32, 604] width 36 height 23
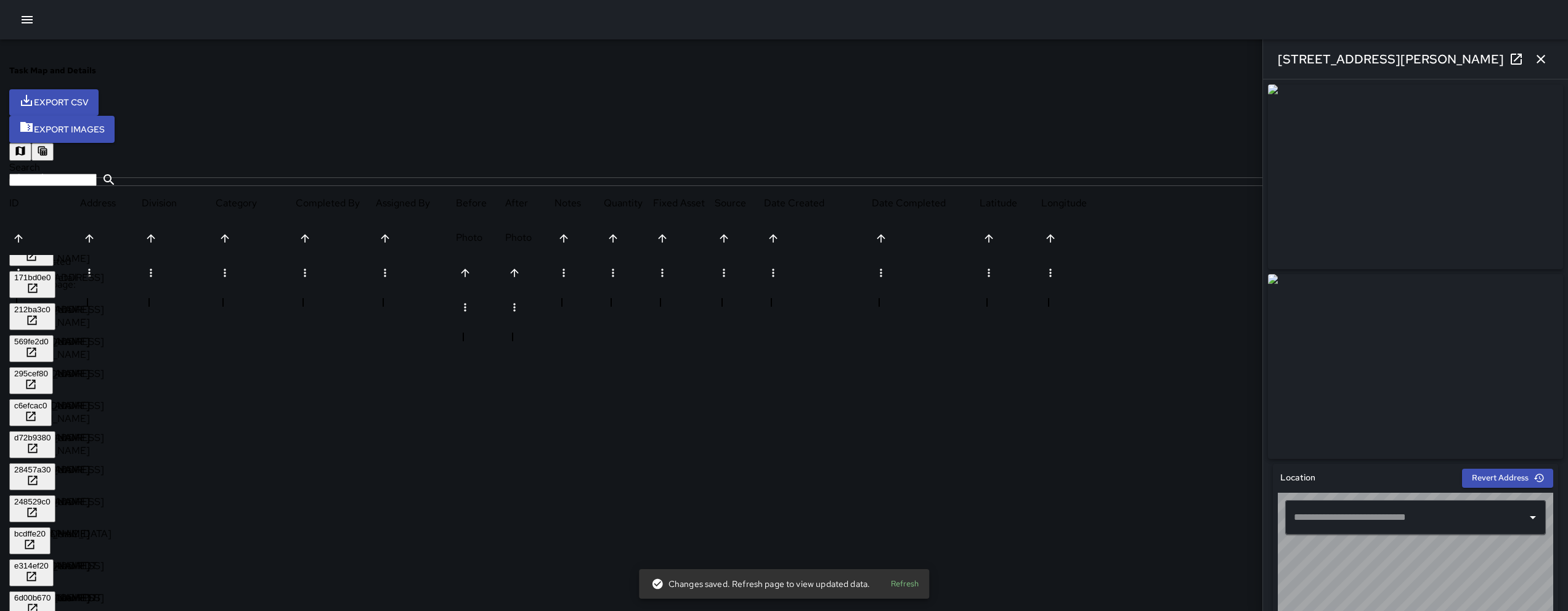
type input "**********"
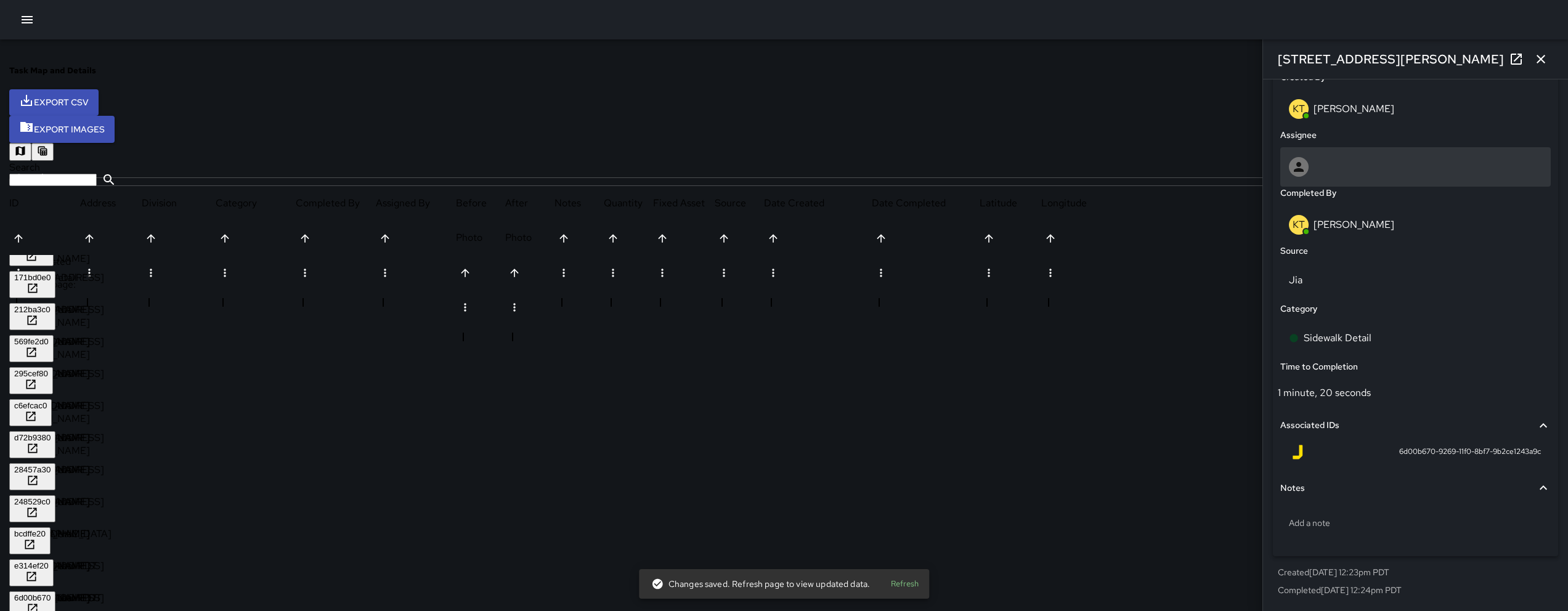
scroll to position [662, 0]
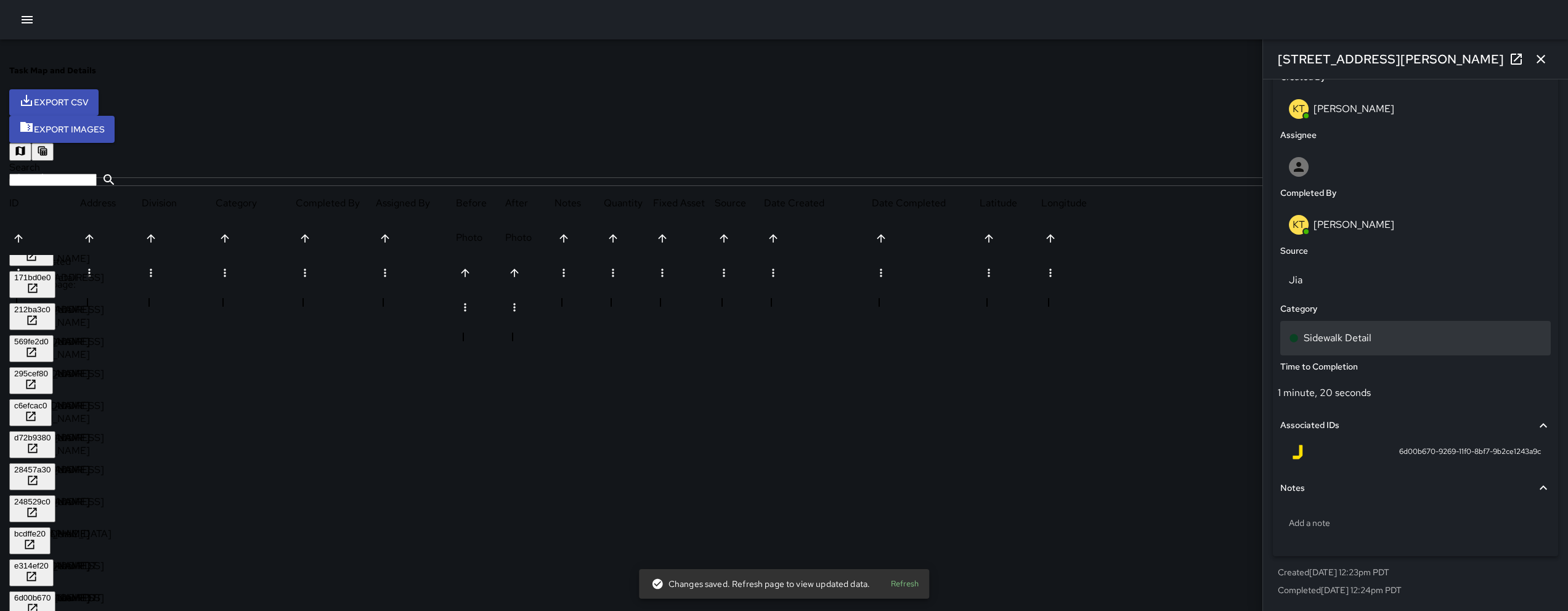
click at [1435, 322] on div "Sidewalk Detail" at bounding box center [1415, 338] width 271 height 35
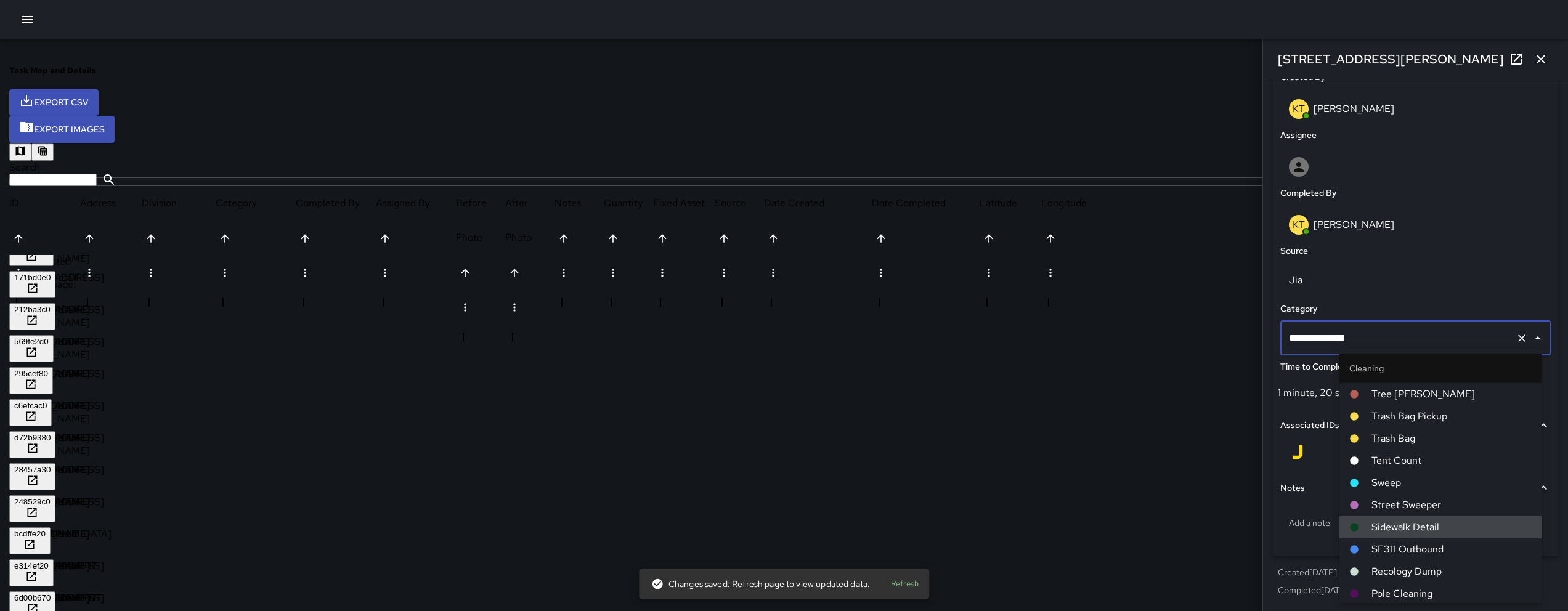
click at [1435, 326] on input "**********" at bounding box center [1398, 338] width 225 height 23
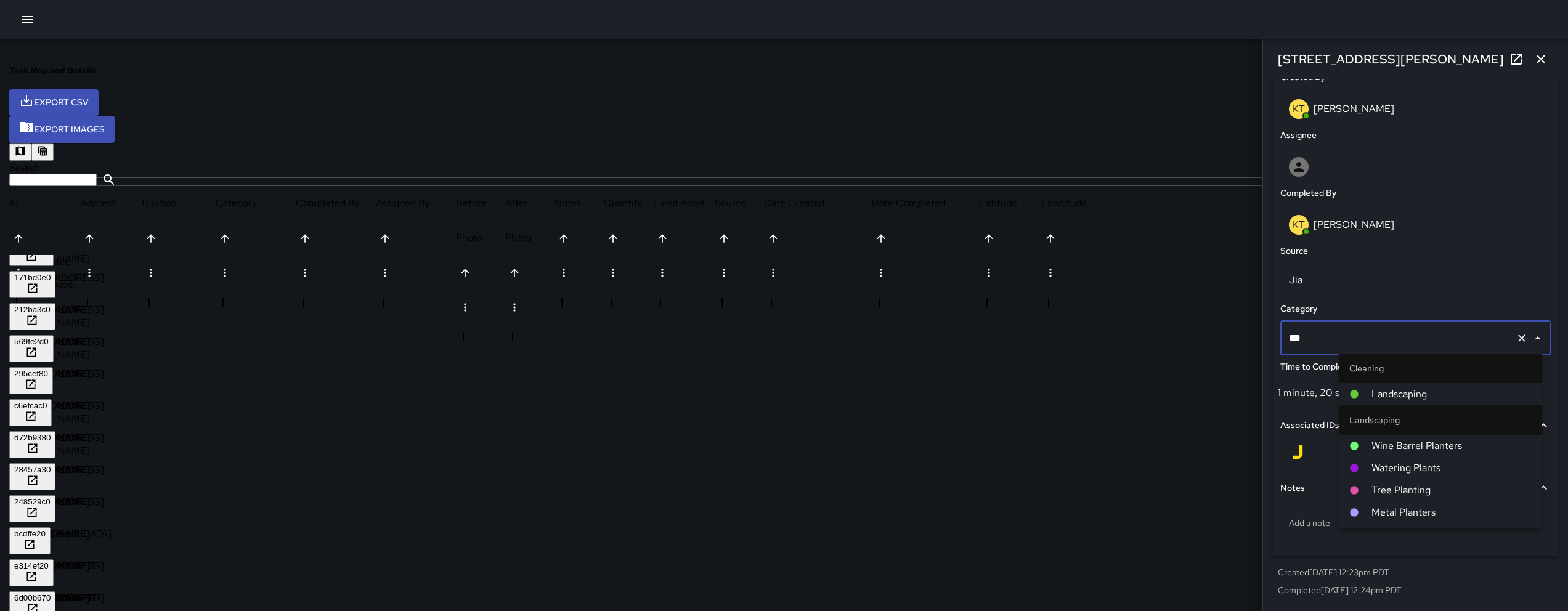
type input "****"
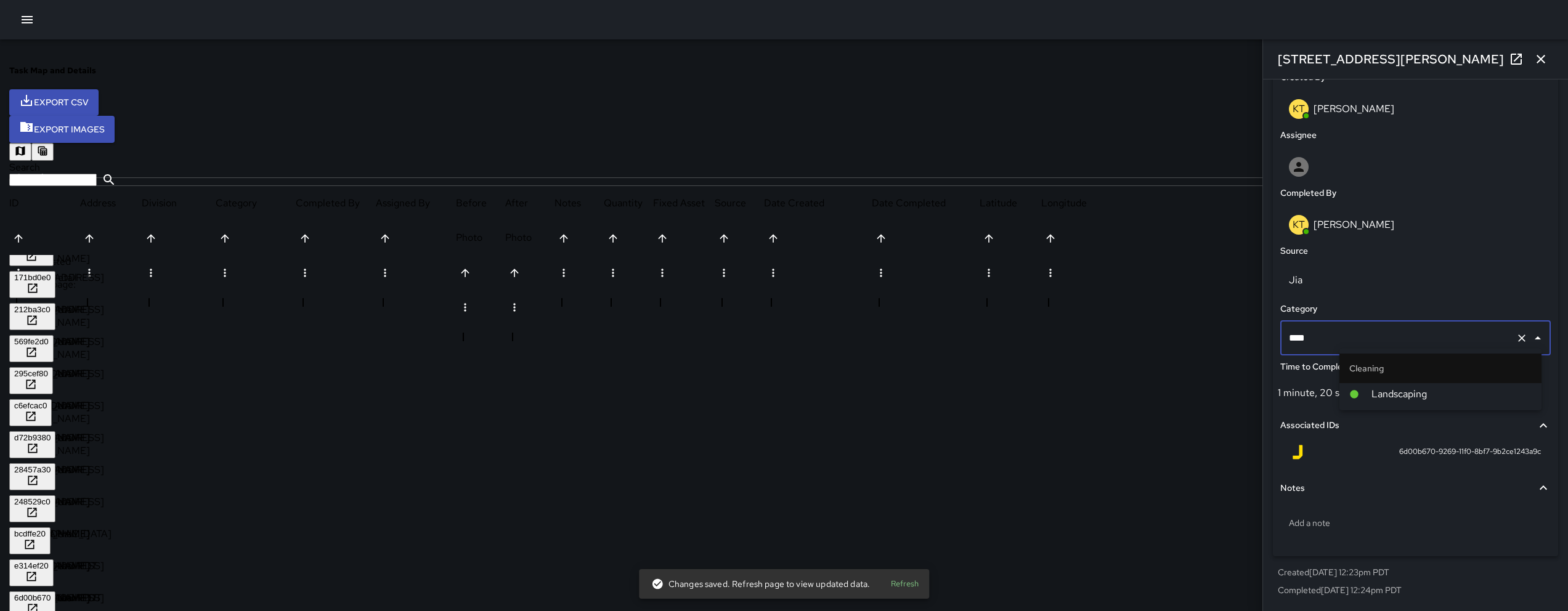
click at [1413, 391] on span "Landscaping" at bounding box center [1451, 394] width 160 height 15
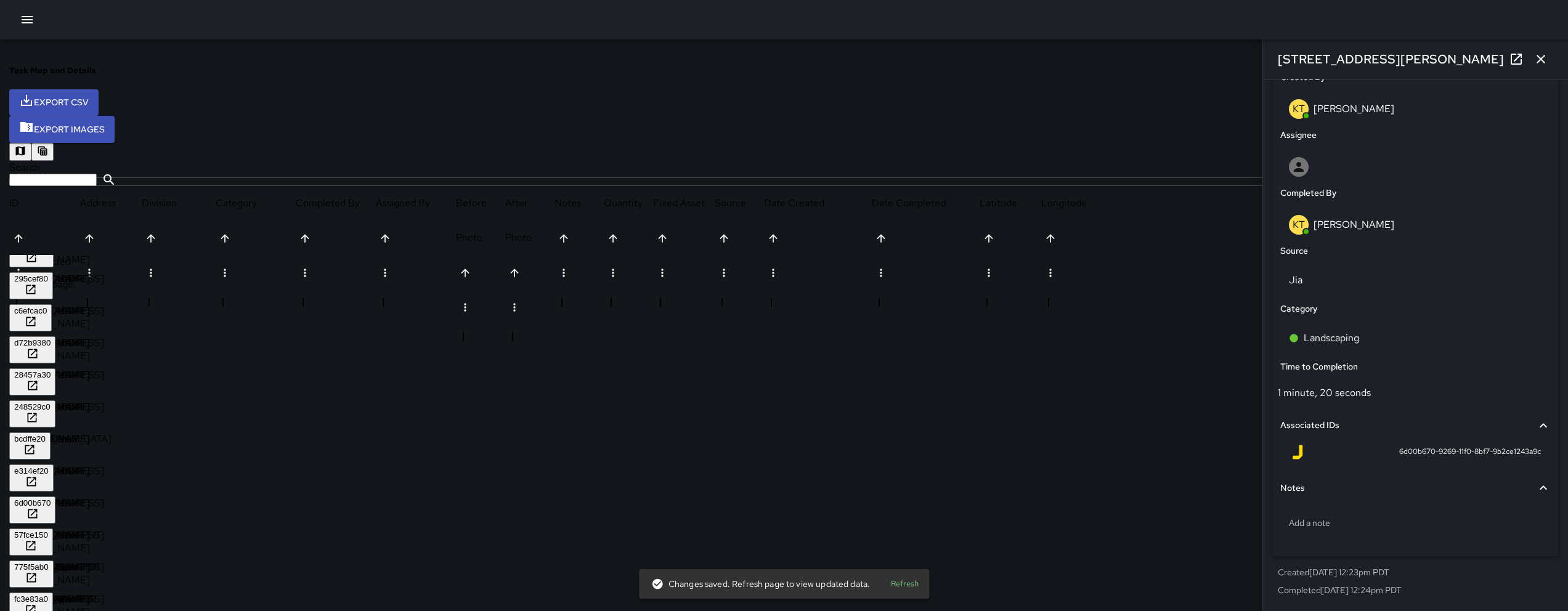
scroll to position [242, 0]
click at [49, 527] on div "57fce150" at bounding box center [31, 531] width 34 height 10
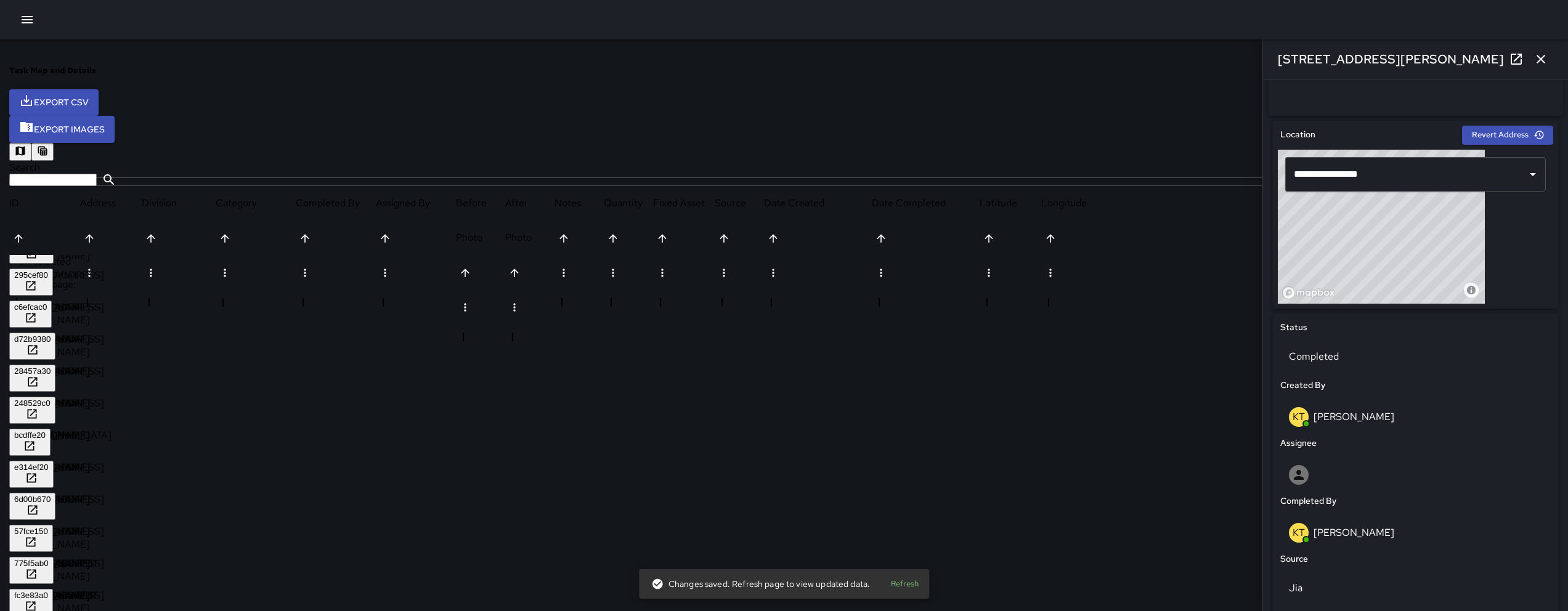
scroll to position [492, 0]
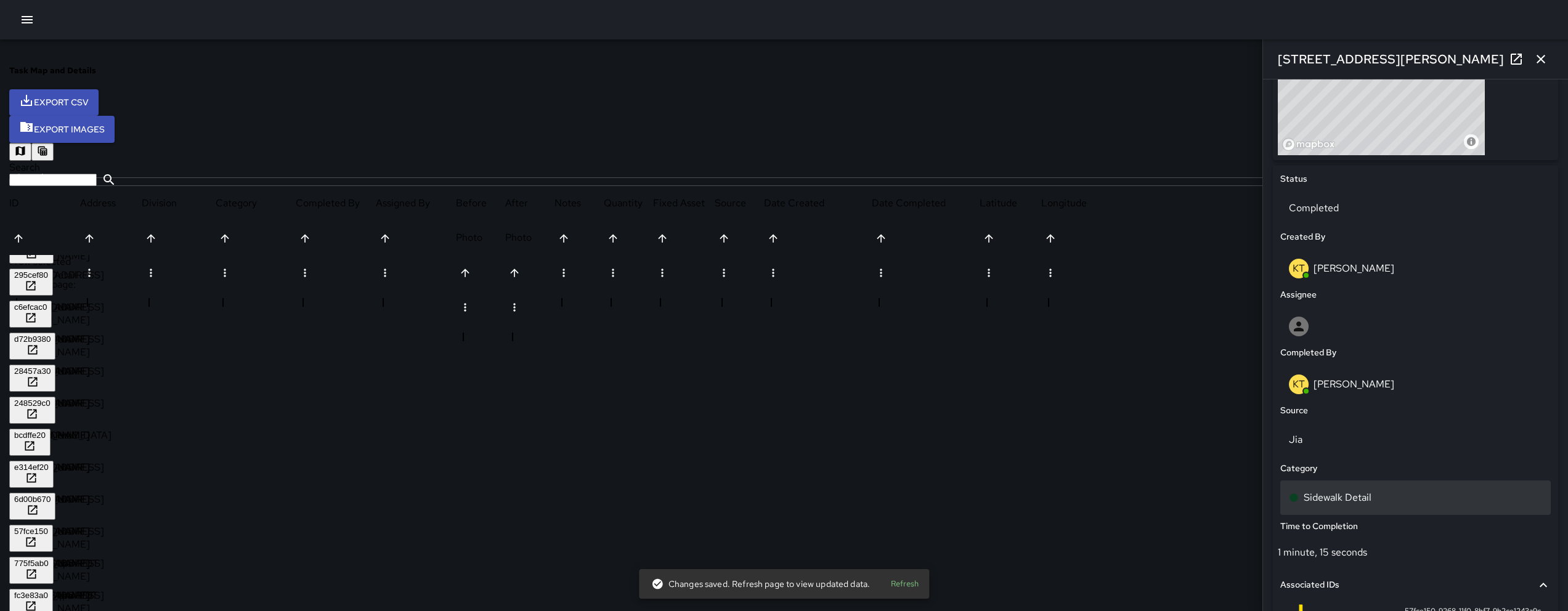
click at [1433, 497] on div "Sidewalk Detail" at bounding box center [1415, 497] width 253 height 15
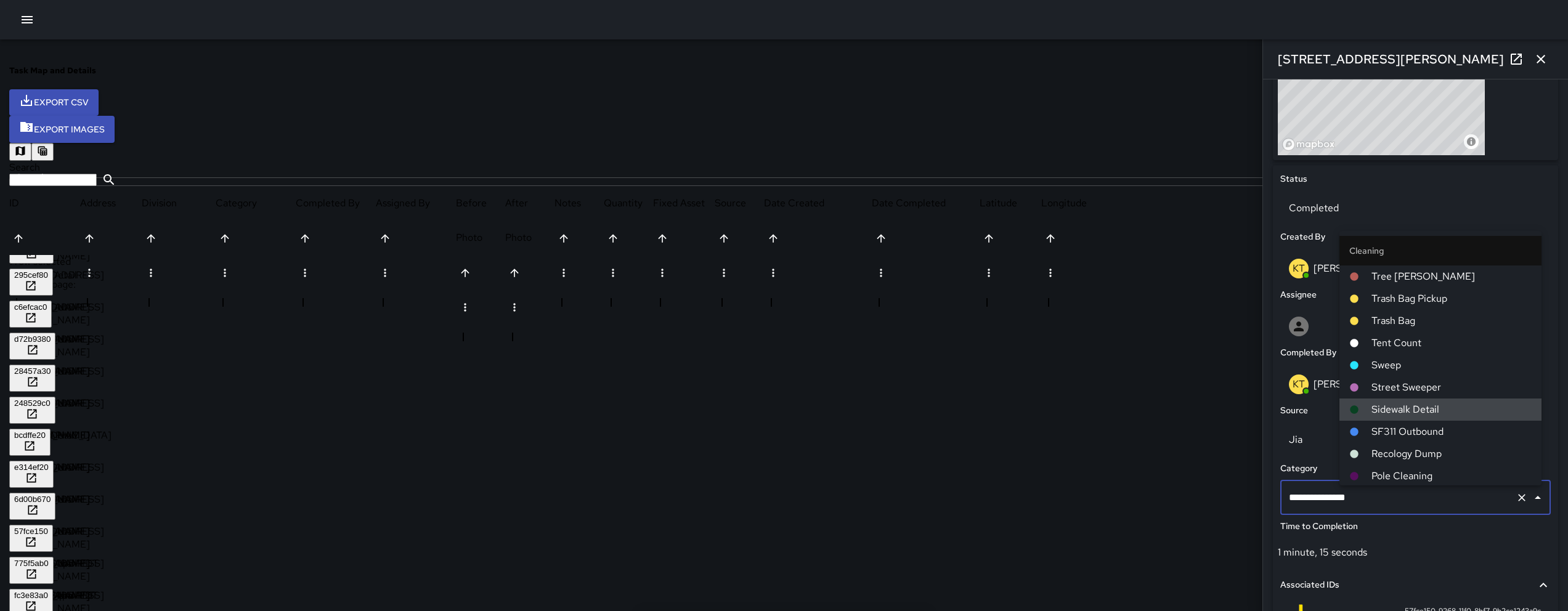
click at [1432, 497] on input "**********" at bounding box center [1398, 498] width 225 height 23
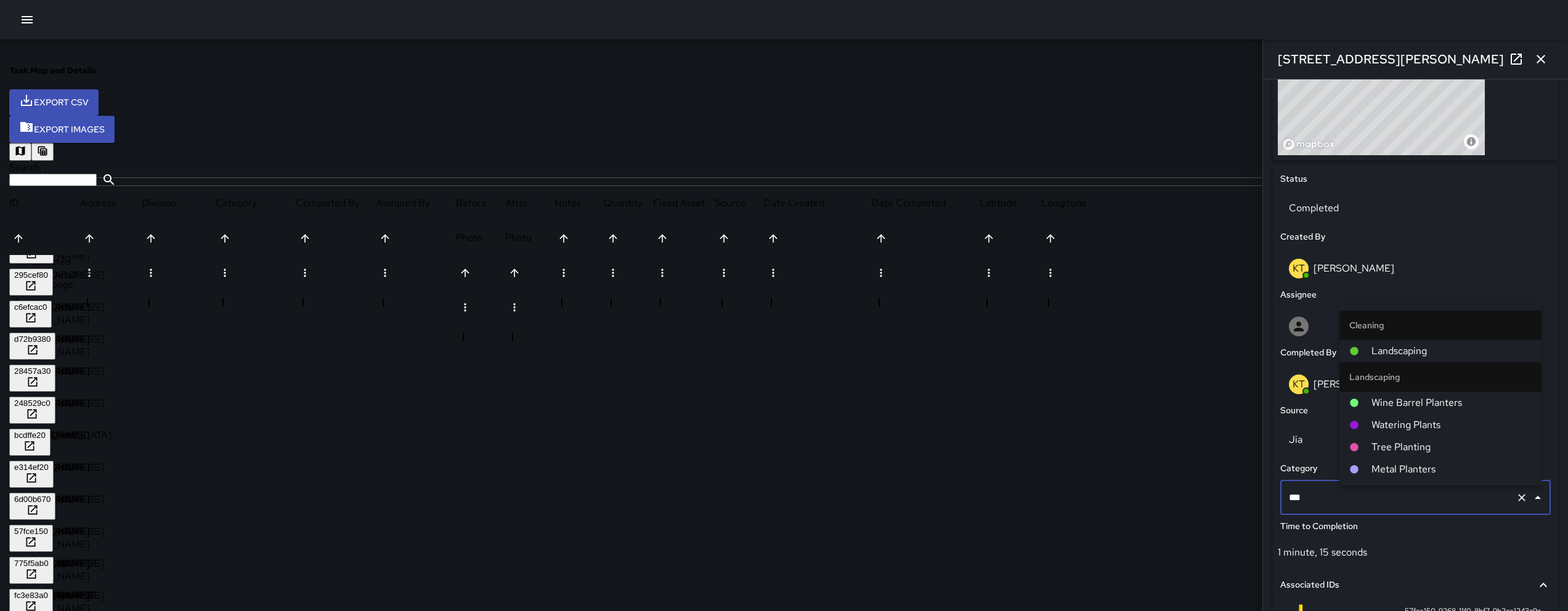
type input "****"
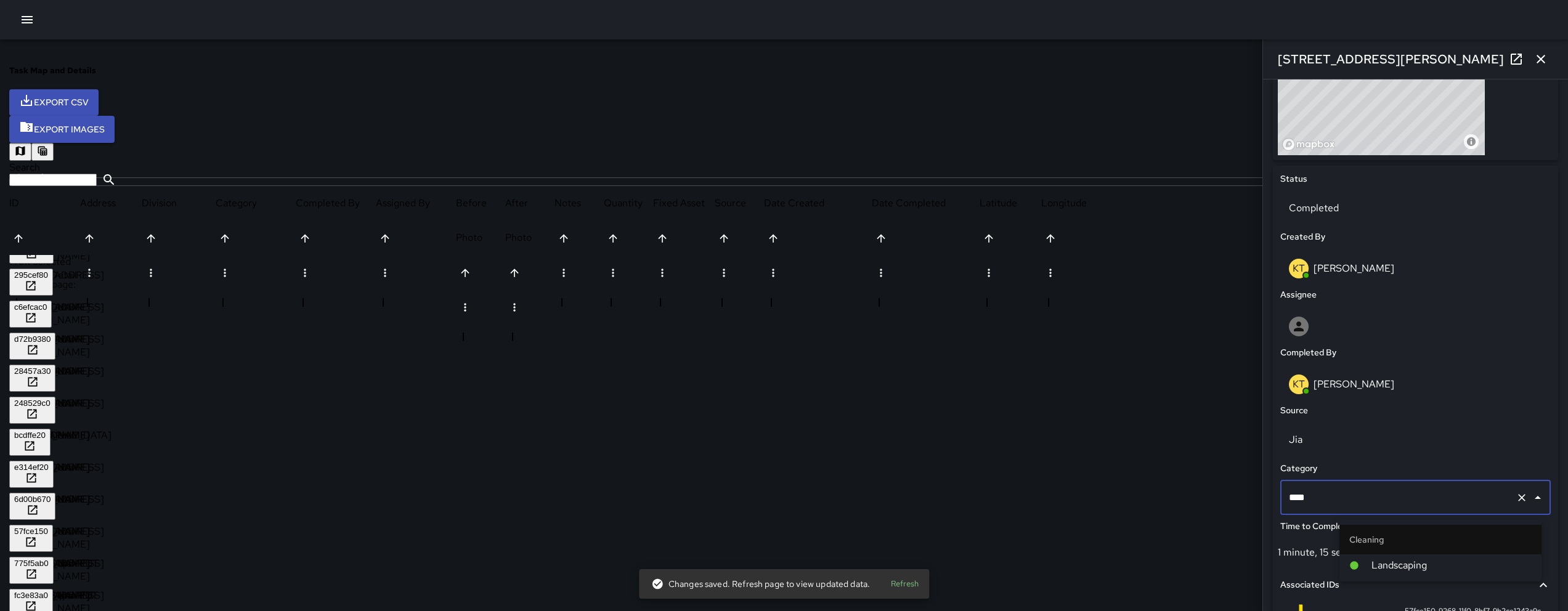
click at [1395, 565] on span "Landscaping" at bounding box center [1451, 564] width 160 height 15
click at [49, 559] on div "775f5ab0" at bounding box center [32, 563] width 35 height 10
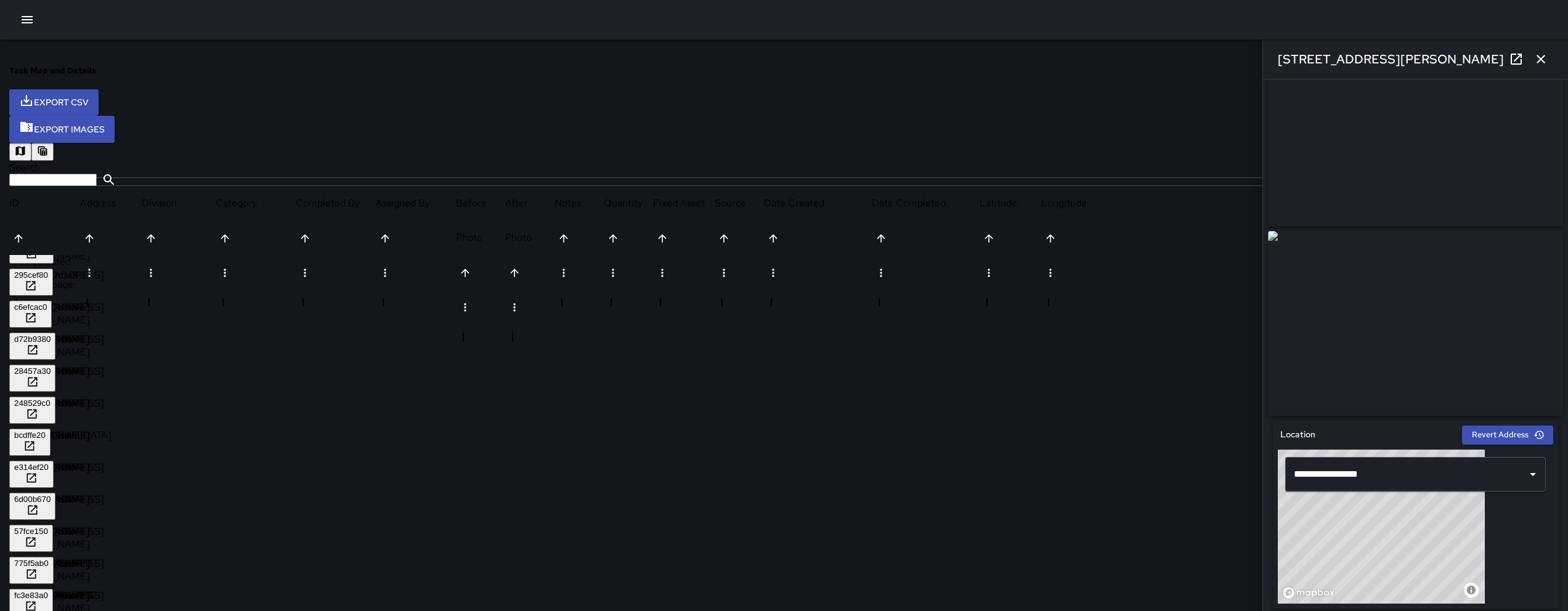
scroll to position [396, 0]
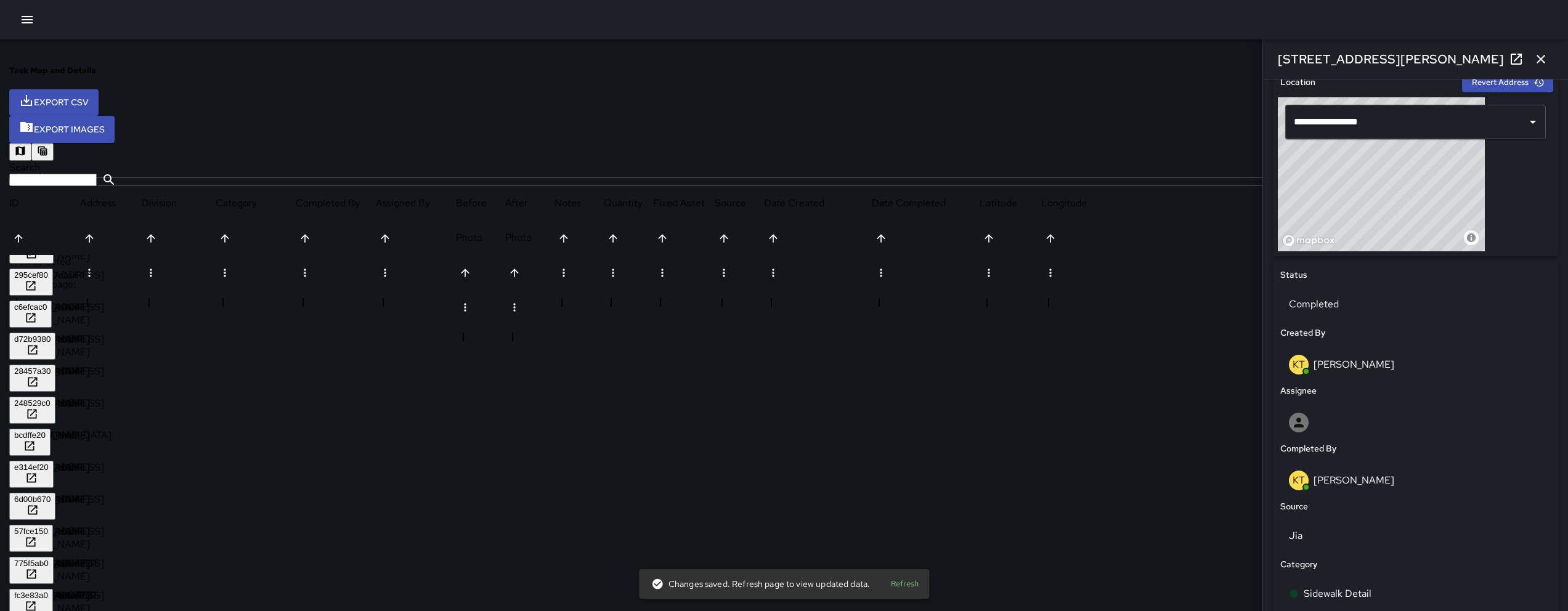
click at [1473, 485] on div "KT Katherine Treminio" at bounding box center [1415, 480] width 253 height 19
click at [1474, 485] on div "KT Katherine Treminio" at bounding box center [1415, 480] width 253 height 19
click at [1394, 486] on p "Katherine Treminio" at bounding box center [1354, 479] width 81 height 13
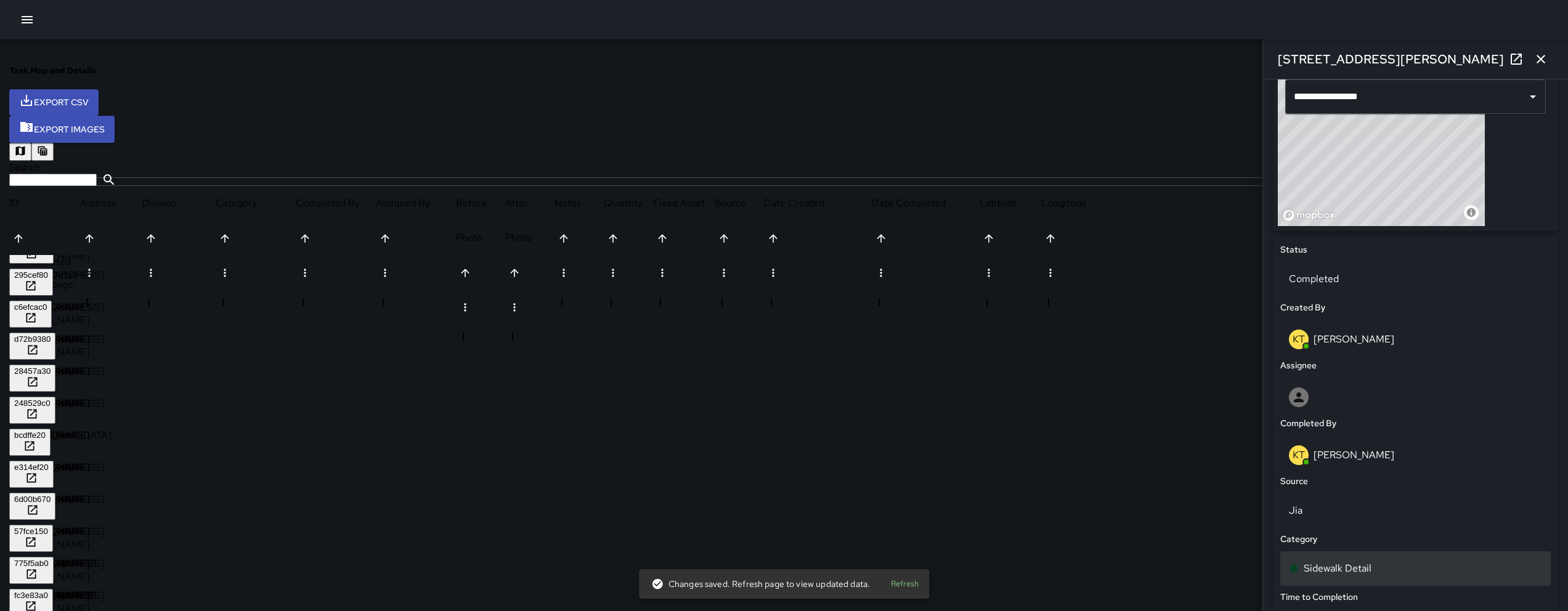
click at [1371, 572] on p "Sidewalk Detail" at bounding box center [1337, 567] width 68 height 15
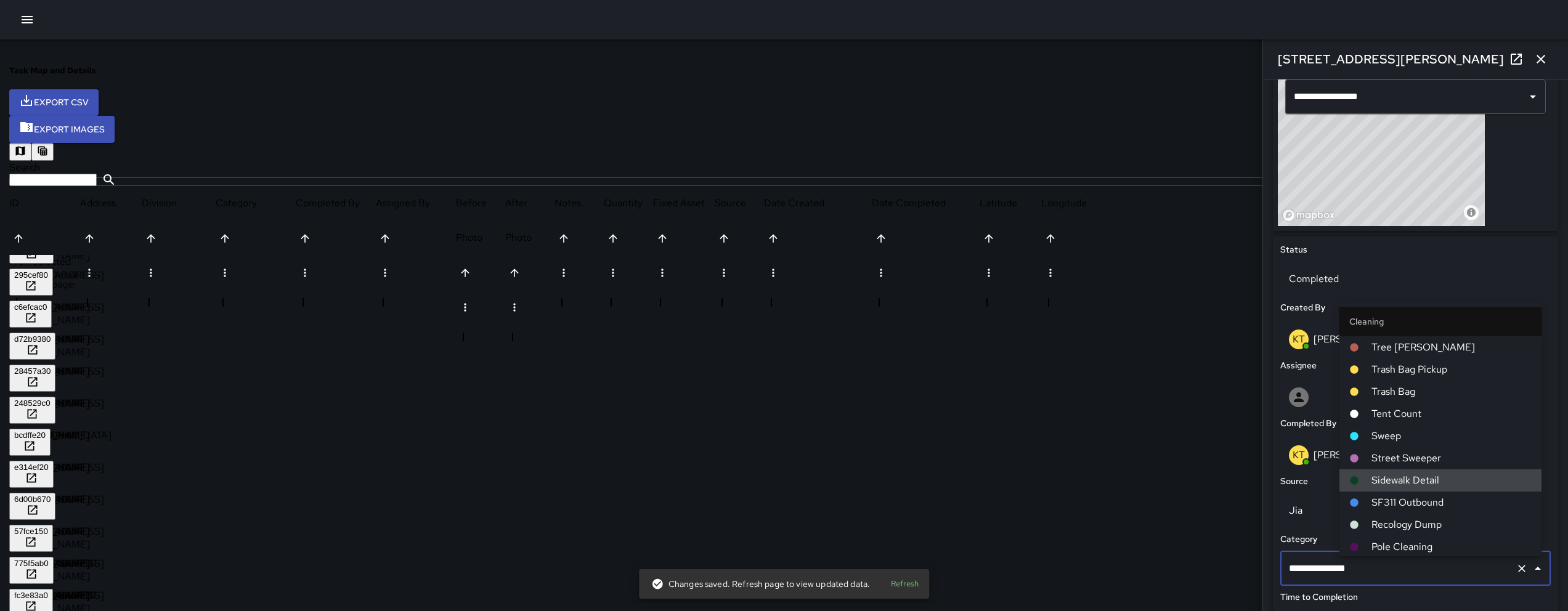
click at [1398, 572] on input "**********" at bounding box center [1398, 568] width 225 height 23
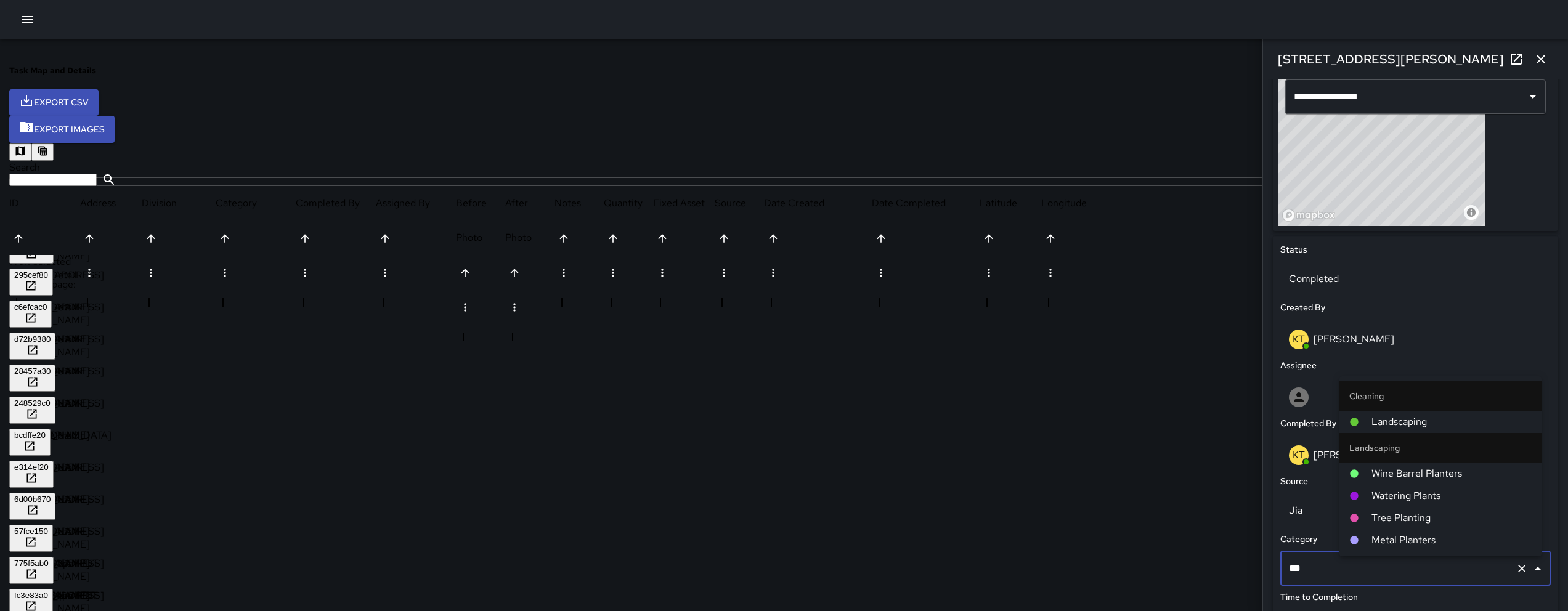
type input "****"
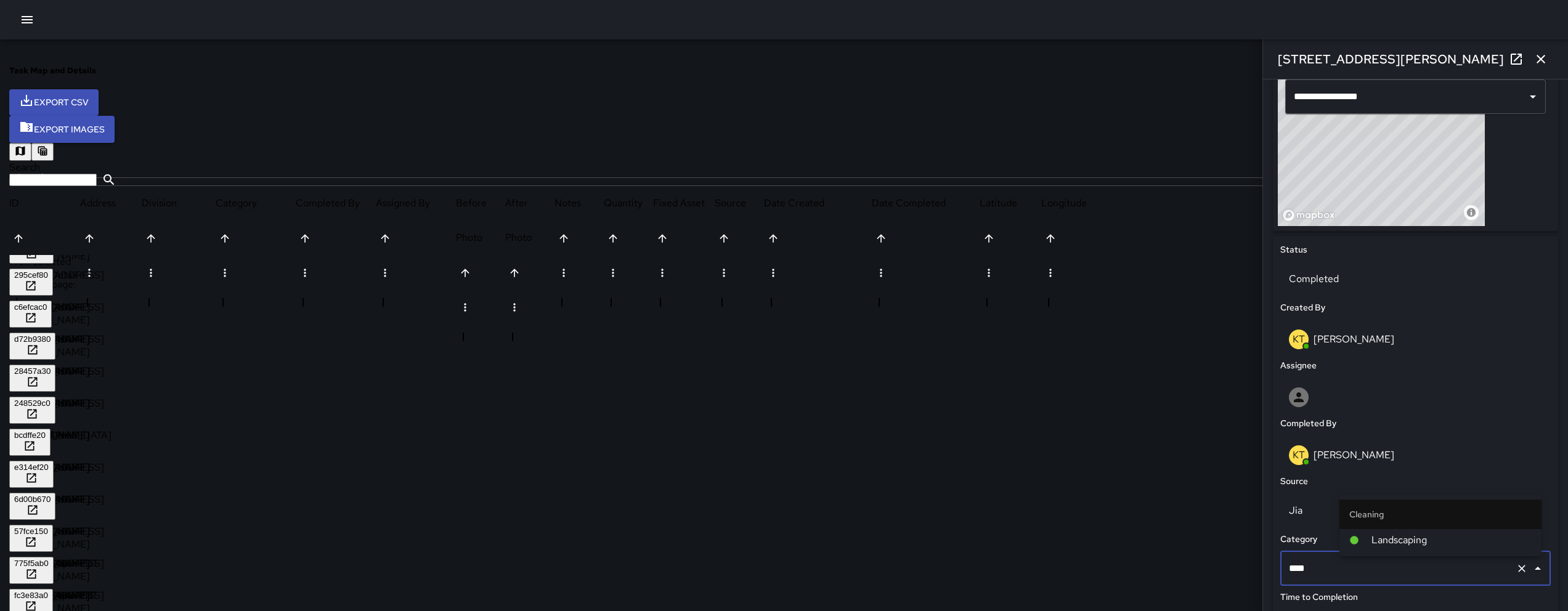
click at [1413, 537] on span "Landscaping" at bounding box center [1451, 539] width 160 height 15
click at [49, 591] on div "fc3e83a0" at bounding box center [31, 595] width 34 height 10
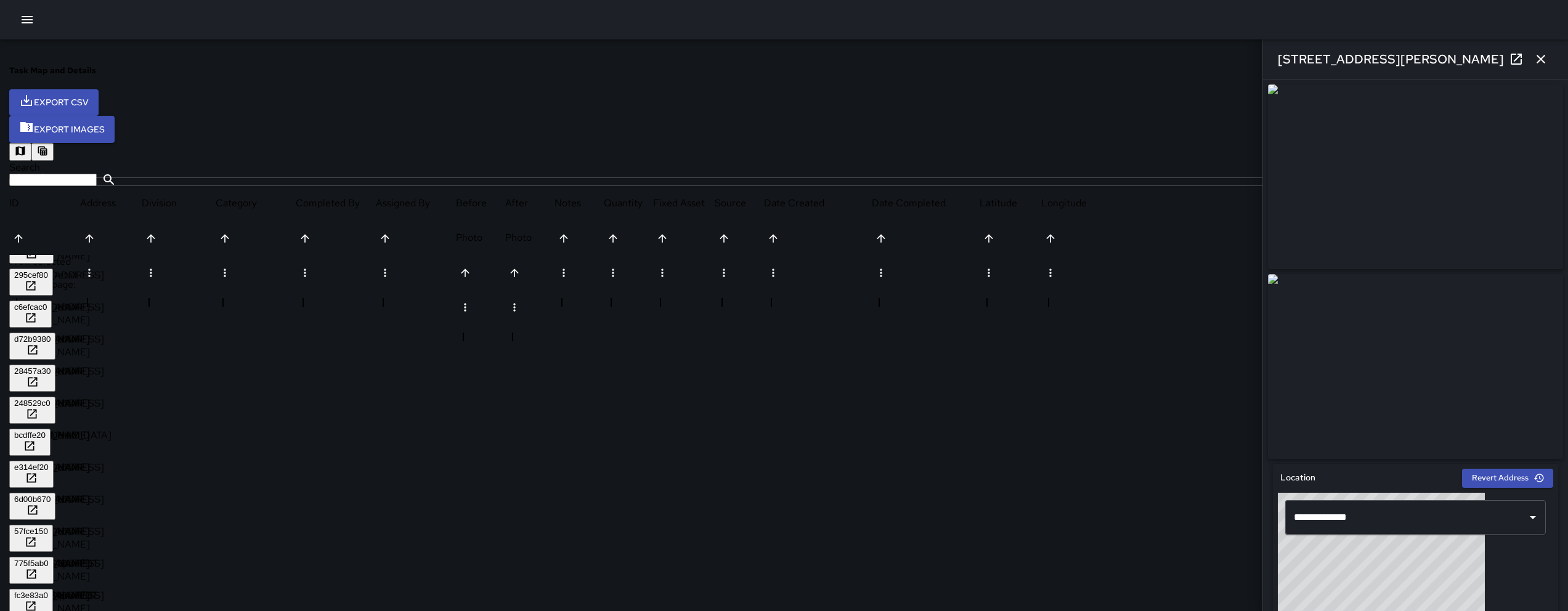
click at [1512, 63] on icon at bounding box center [1516, 58] width 11 height 11
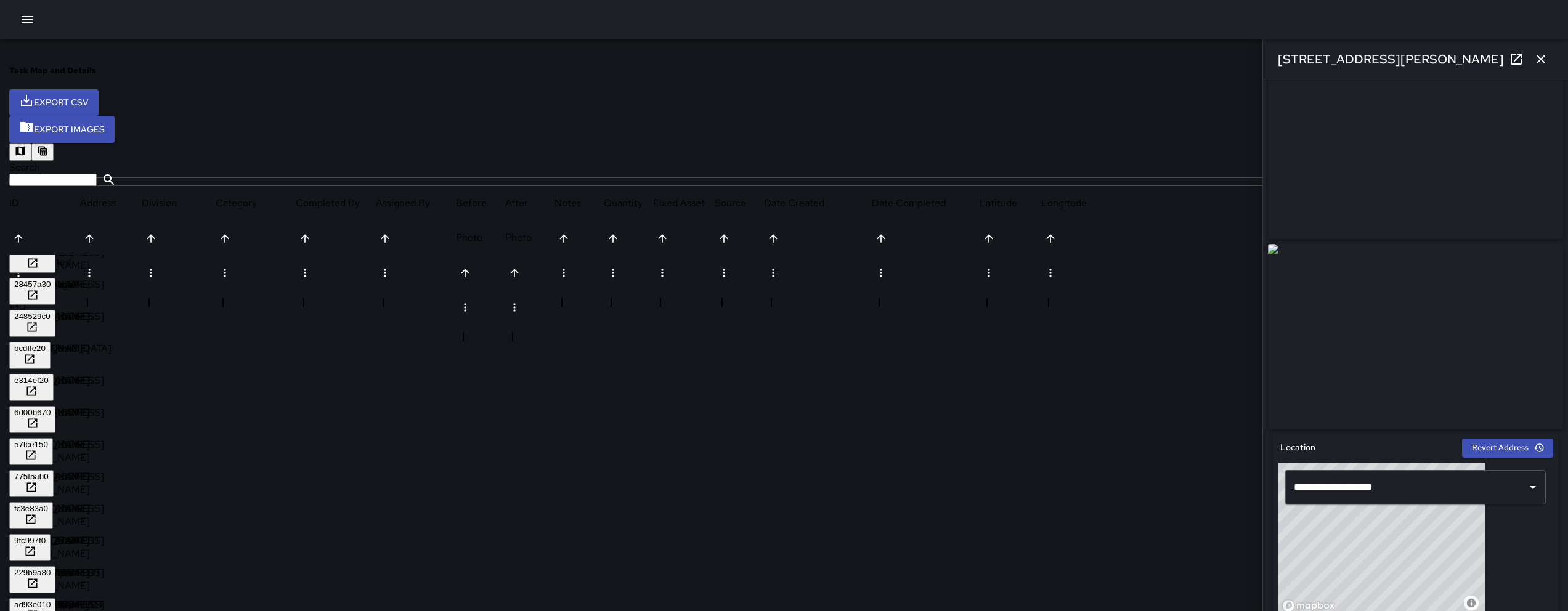
scroll to position [633, 0]
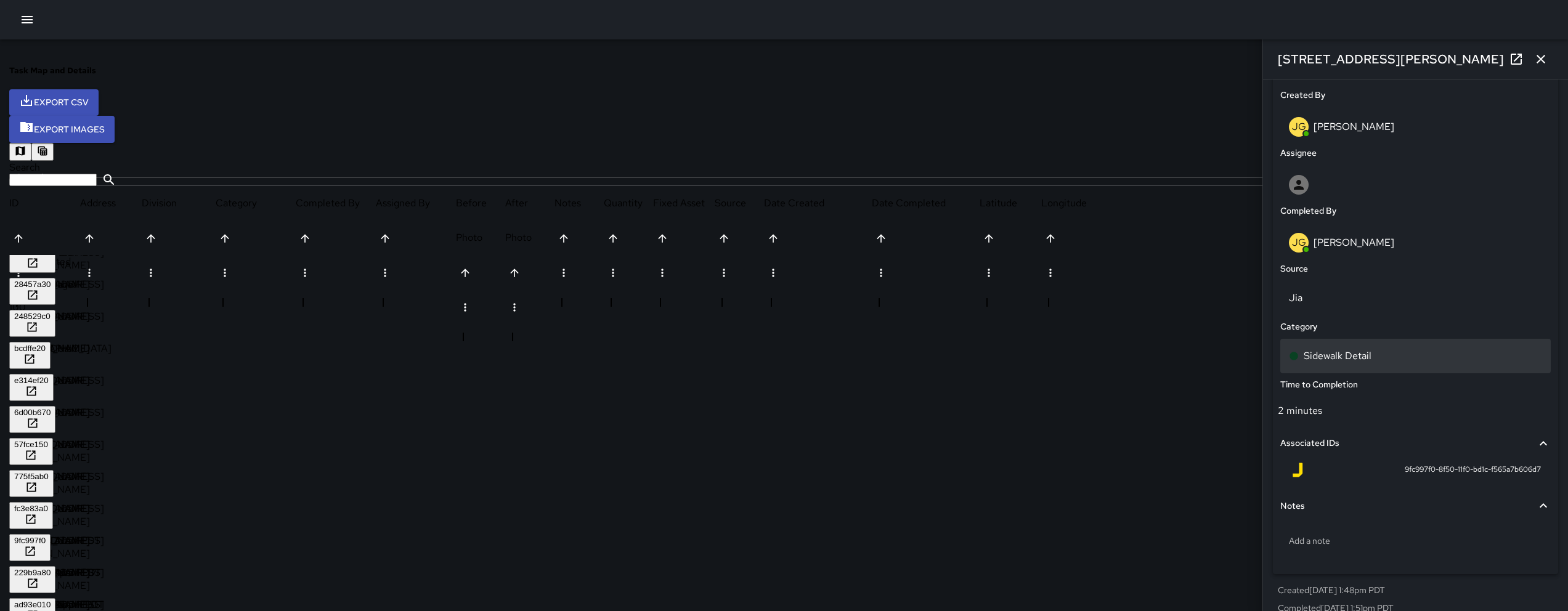
click at [1371, 364] on p "Sidewalk Detail" at bounding box center [1337, 355] width 68 height 15
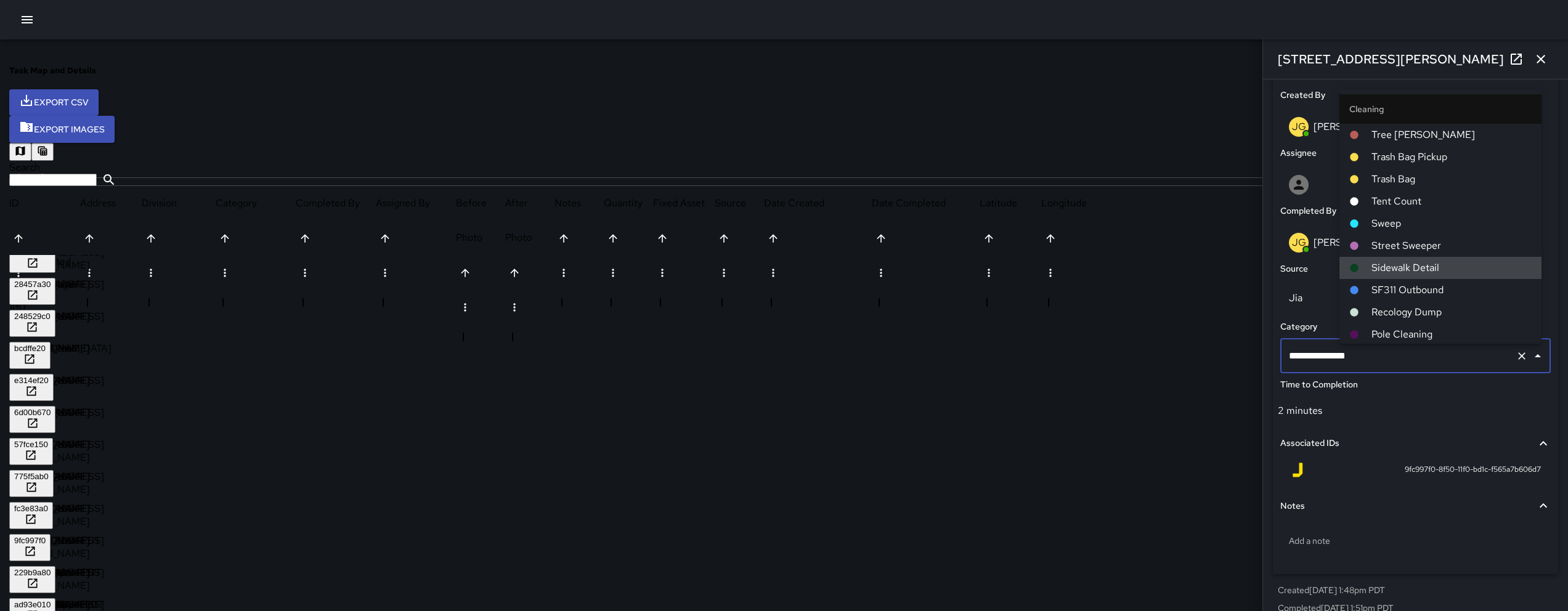
click at [1435, 360] on input "**********" at bounding box center [1398, 356] width 225 height 23
type input "**"
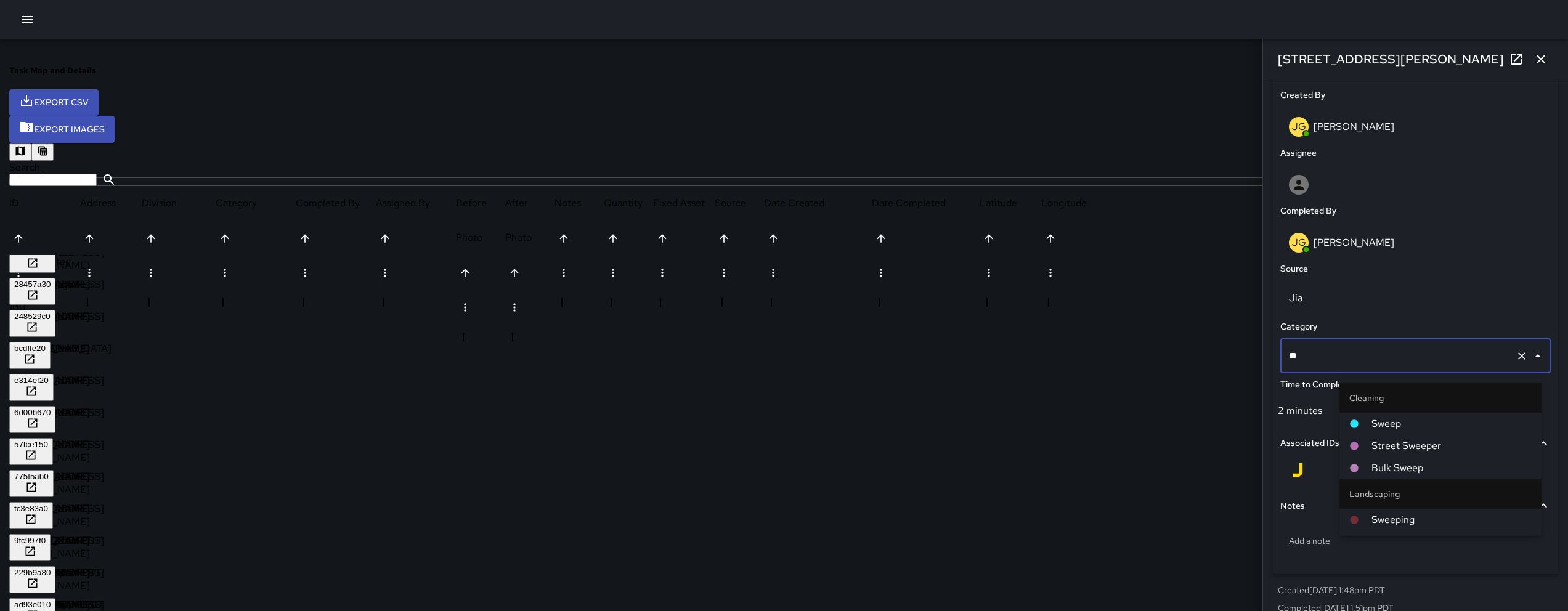
click at [1384, 419] on span "Sweep" at bounding box center [1451, 423] width 160 height 15
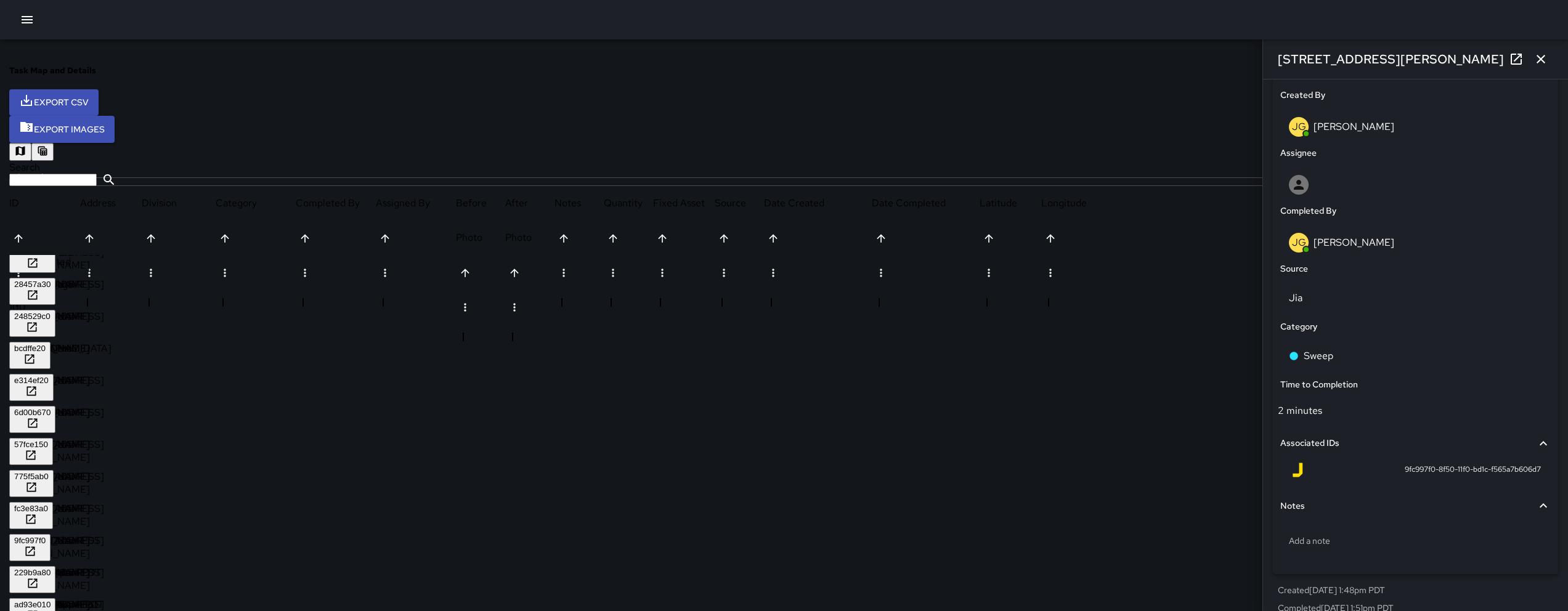
click at [1538, 58] on icon "button" at bounding box center [1540, 58] width 15 height 15
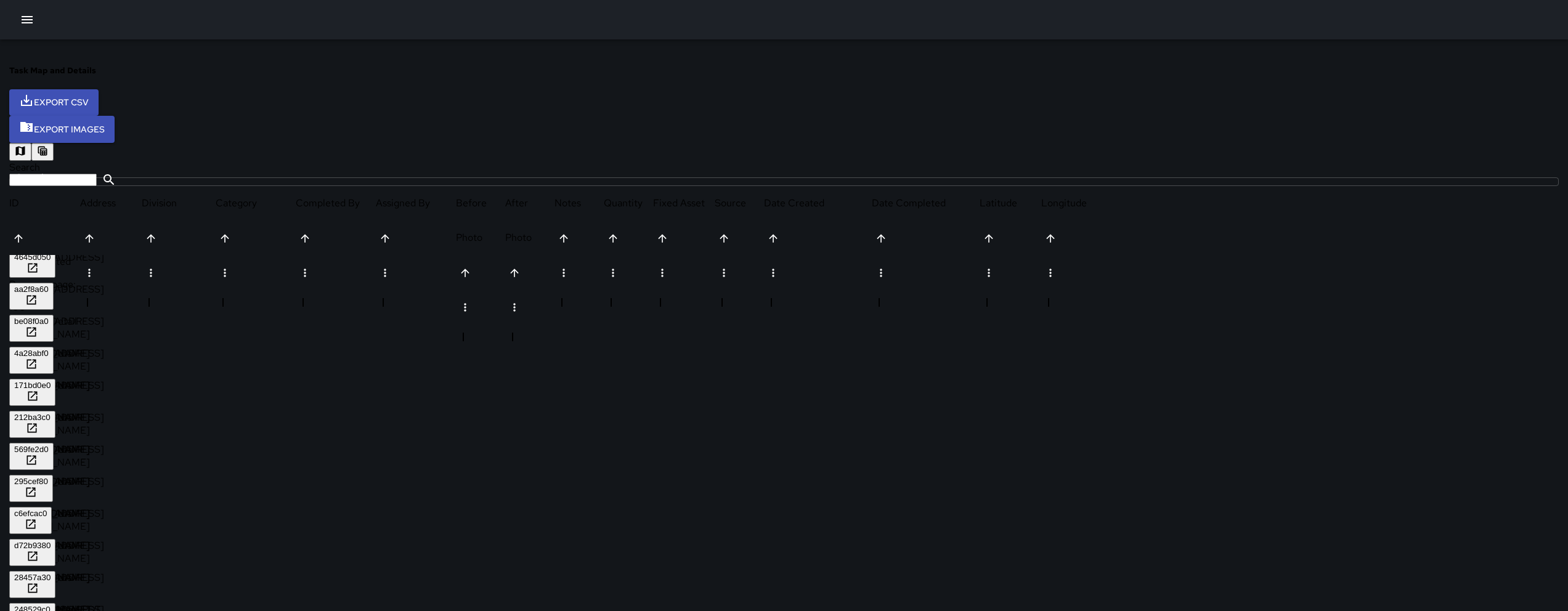
scroll to position [0, 0]
click at [49, 257] on div "4972ecf0" at bounding box center [31, 262] width 34 height 10
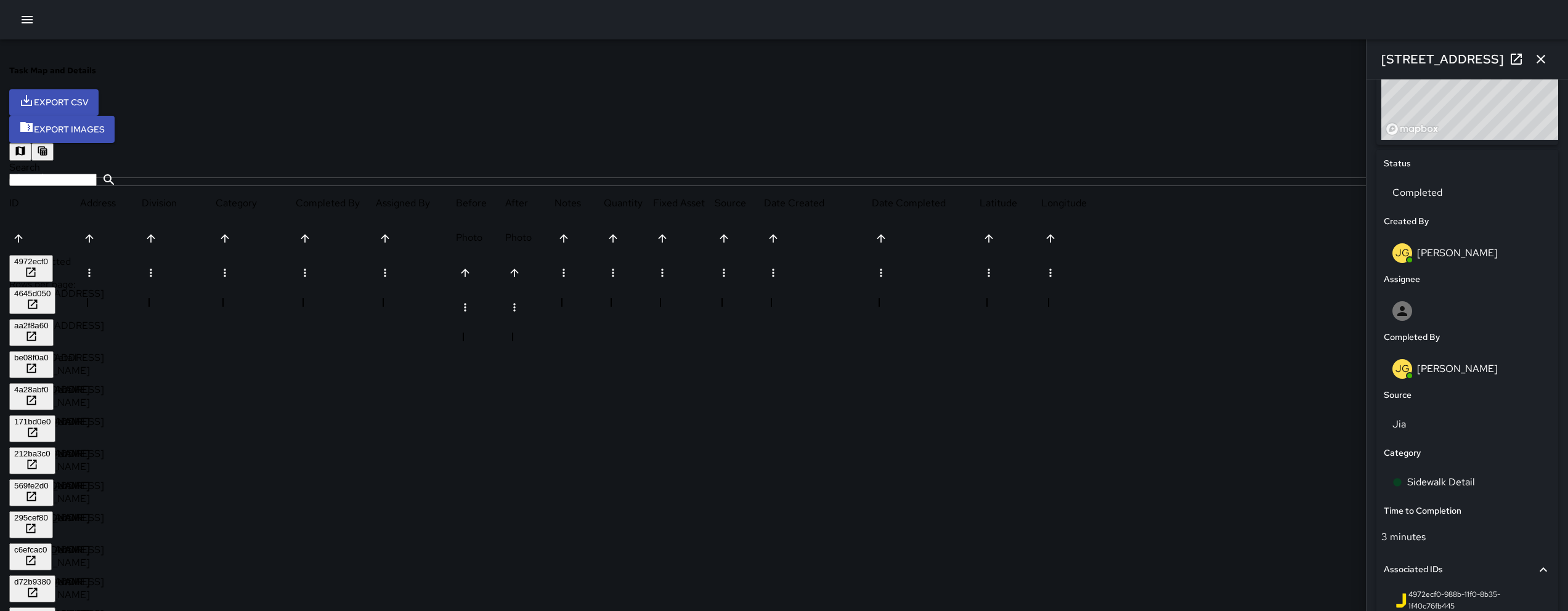
scroll to position [570, 0]
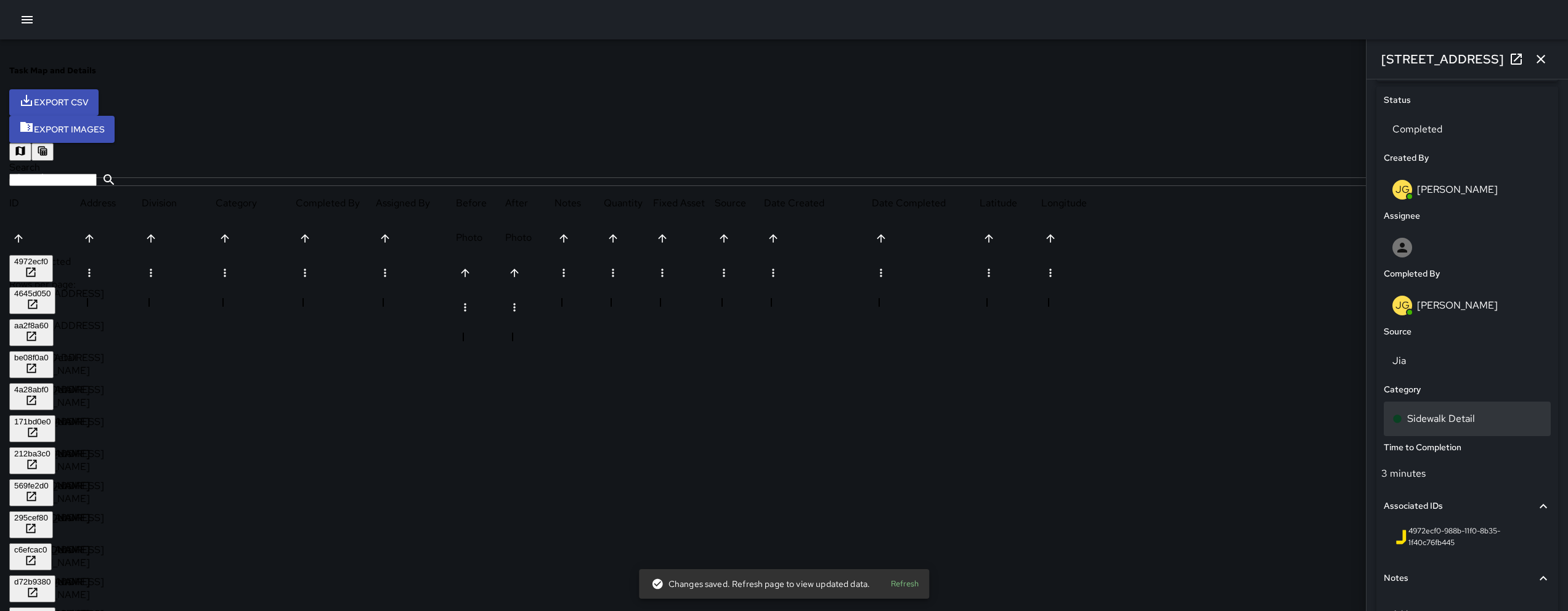
click at [1418, 423] on p "Sidewalk Detail" at bounding box center [1441, 418] width 68 height 15
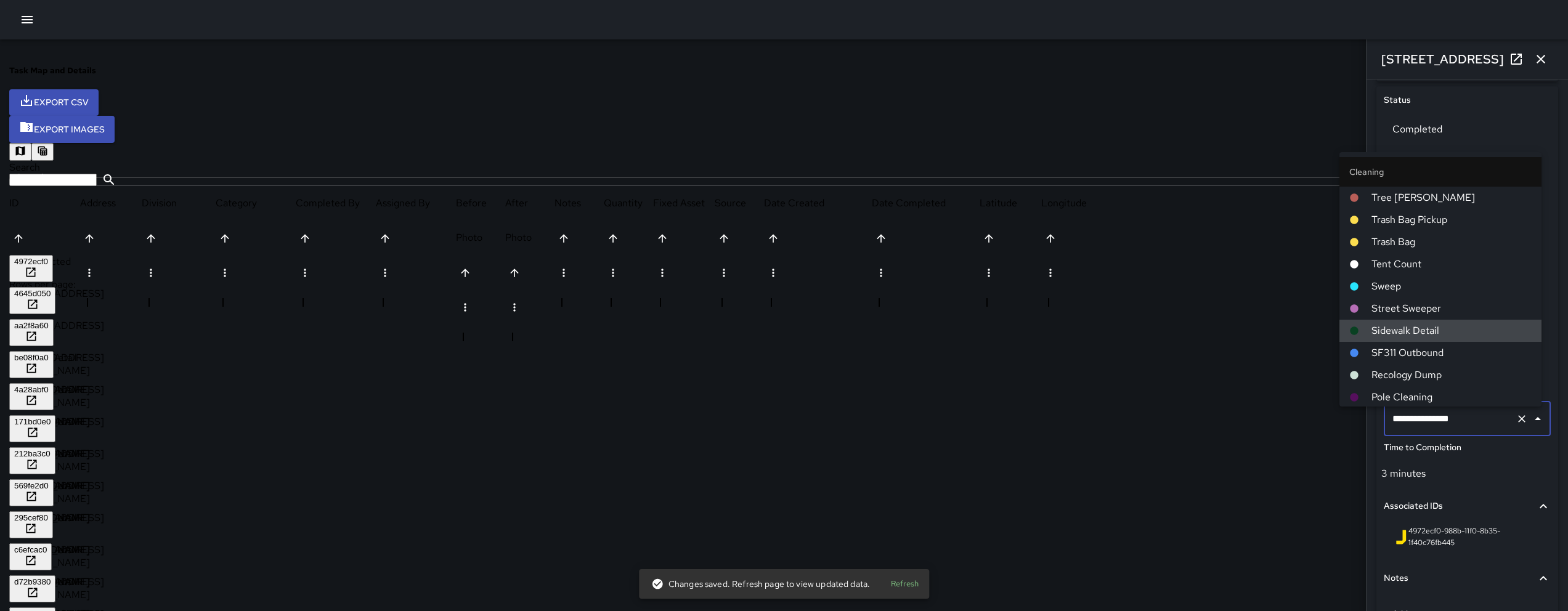
click at [1417, 423] on input "**********" at bounding box center [1450, 419] width 121 height 23
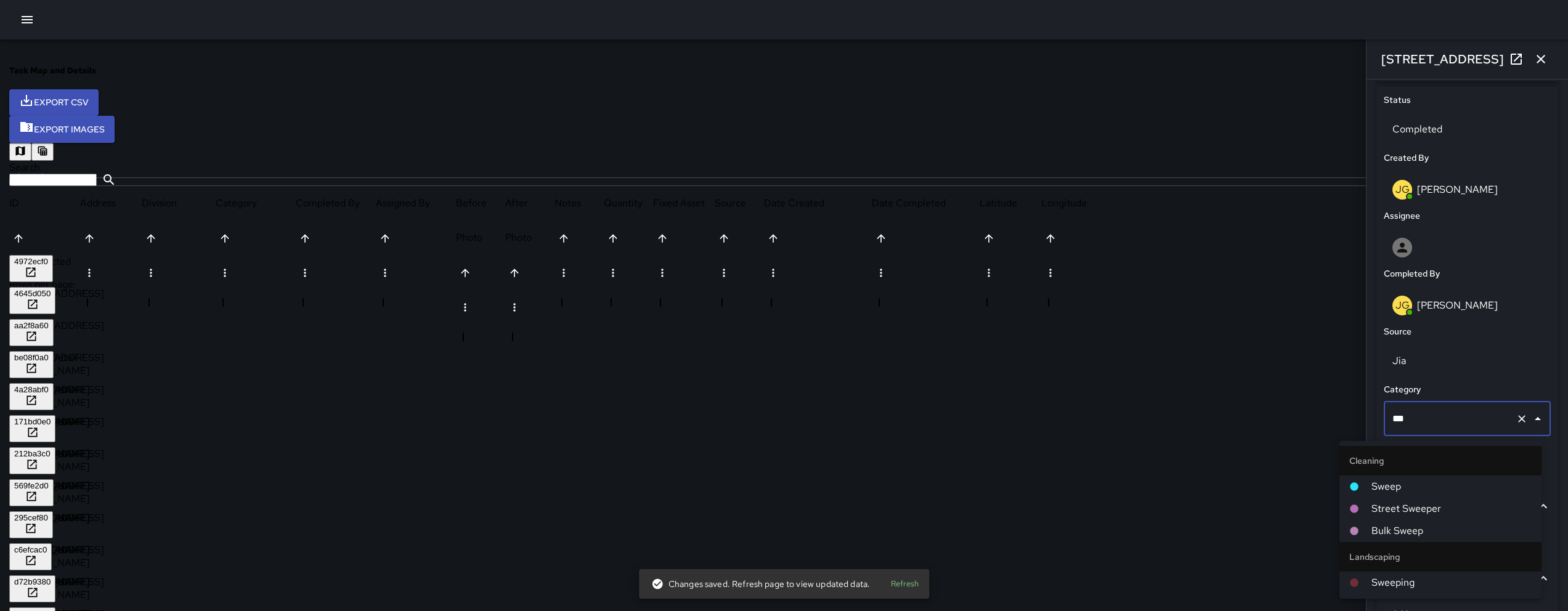
type input "****"
click at [1389, 490] on span "Sweep" at bounding box center [1451, 486] width 160 height 15
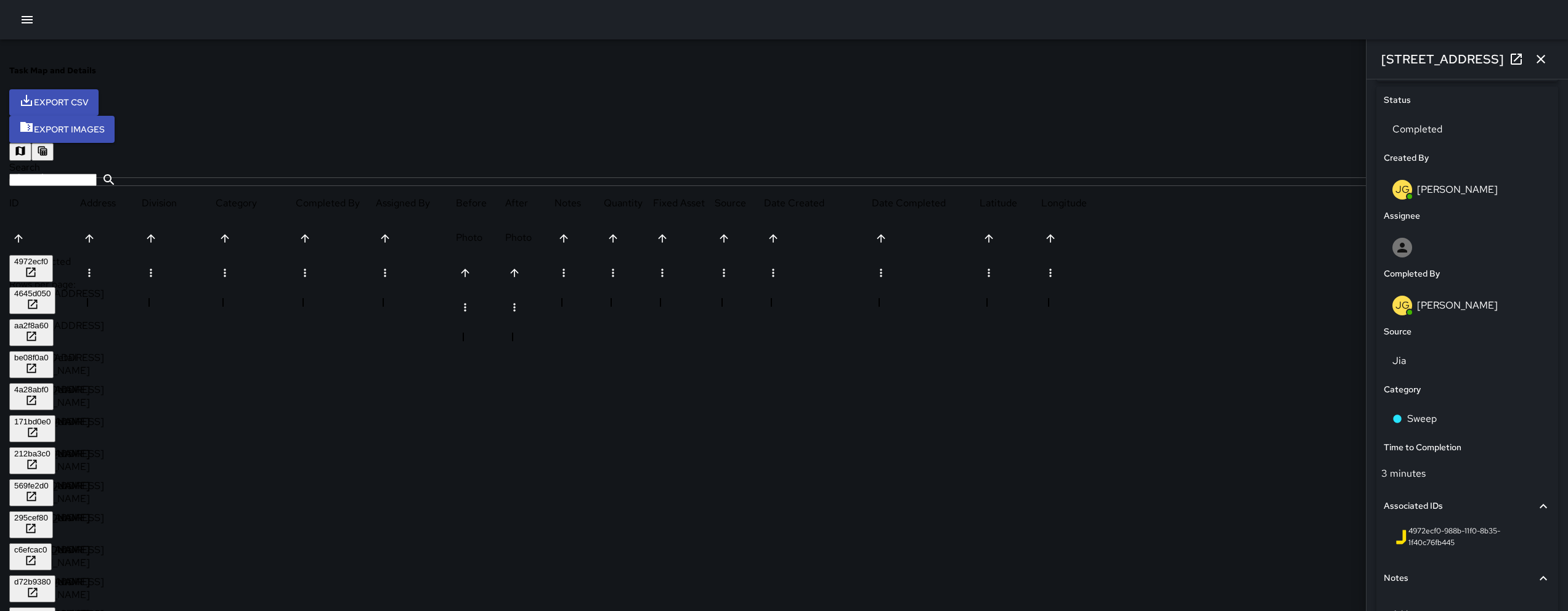
click at [50, 289] on div "4645d050" at bounding box center [32, 294] width 36 height 10
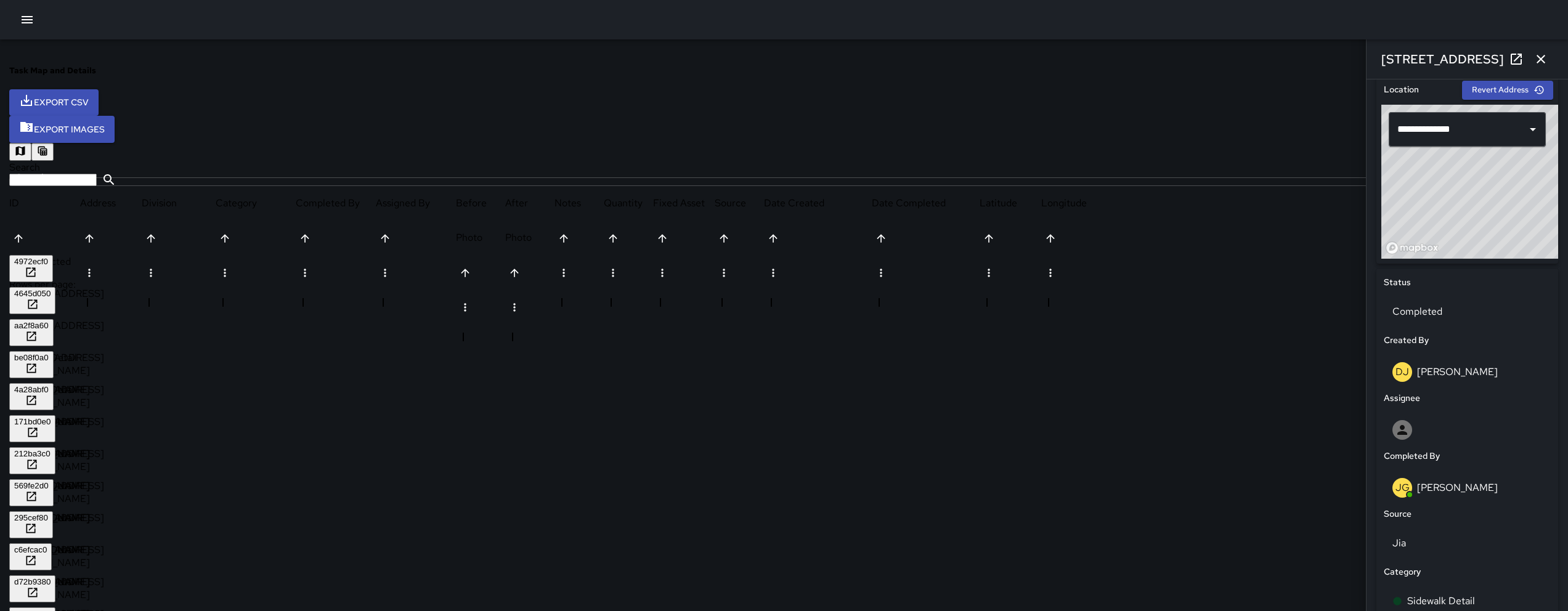
scroll to position [585, 0]
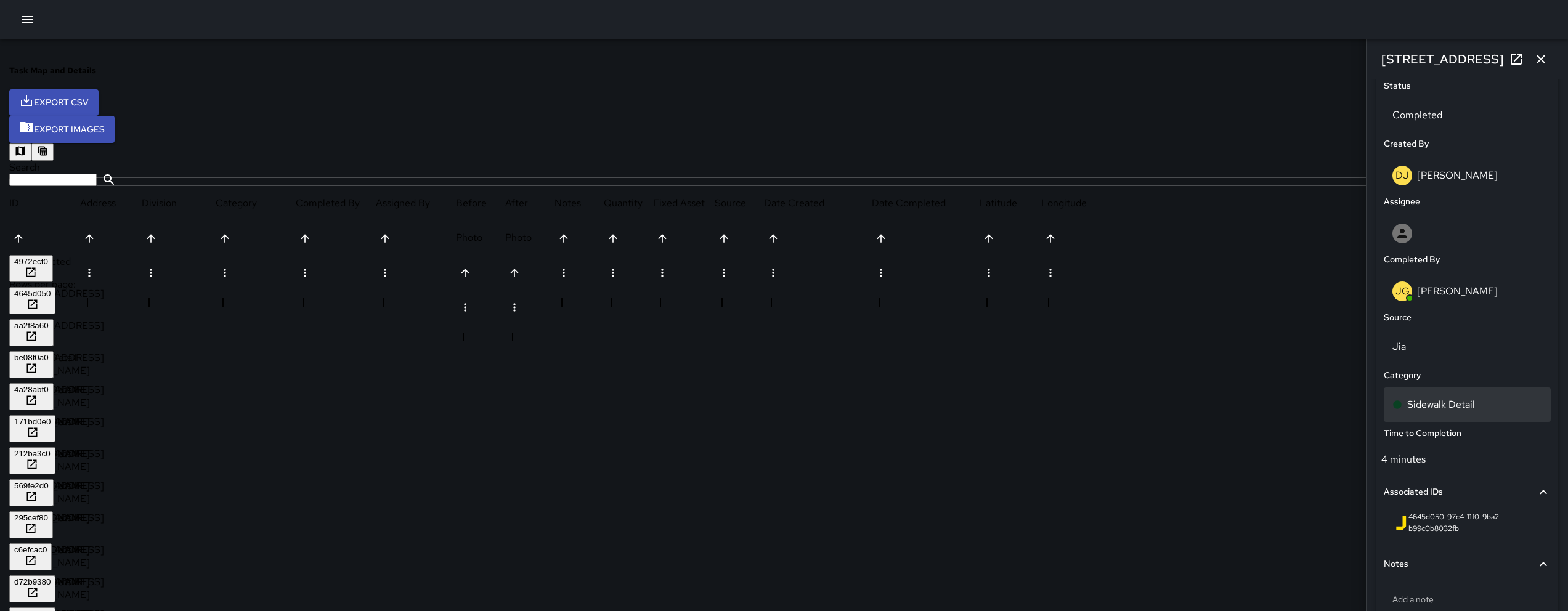
click at [1419, 411] on p "Sidewalk Detail" at bounding box center [1441, 404] width 68 height 15
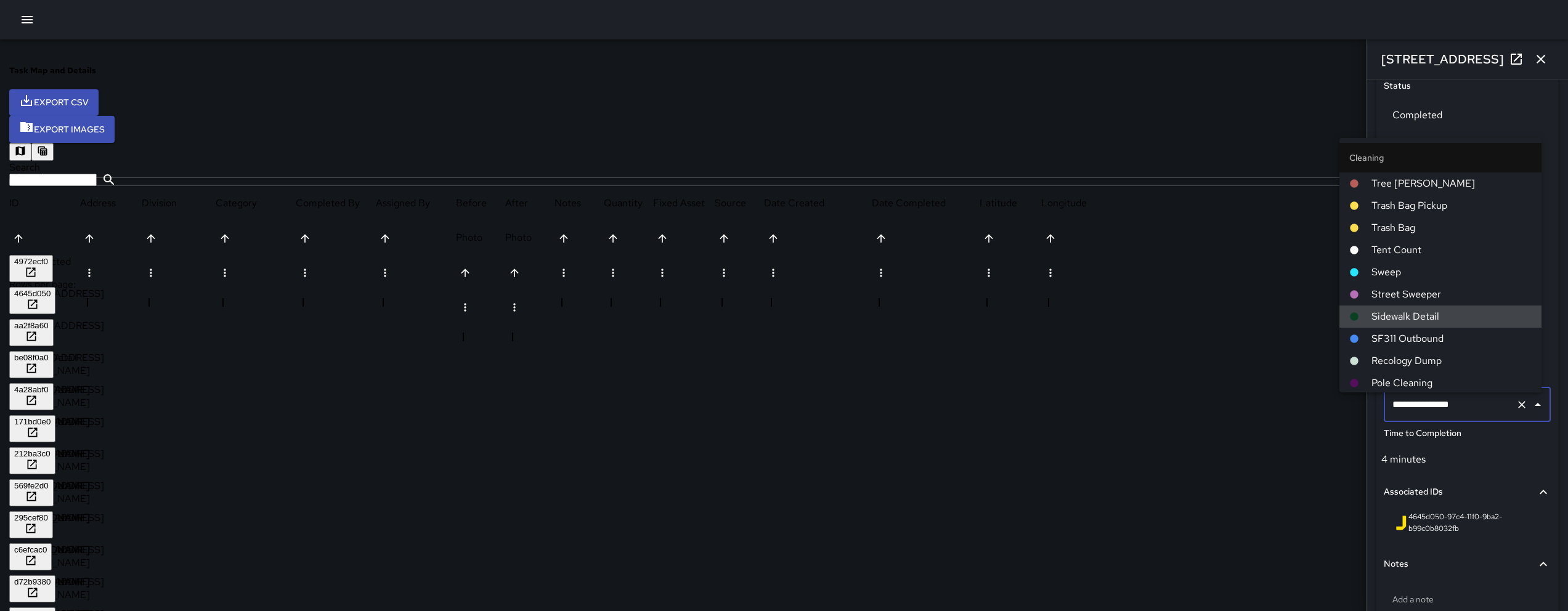
click at [1419, 411] on input "**********" at bounding box center [1450, 404] width 121 height 23
click at [1437, 404] on input "**********" at bounding box center [1450, 404] width 121 height 23
click at [1437, 405] on input "**********" at bounding box center [1450, 404] width 121 height 23
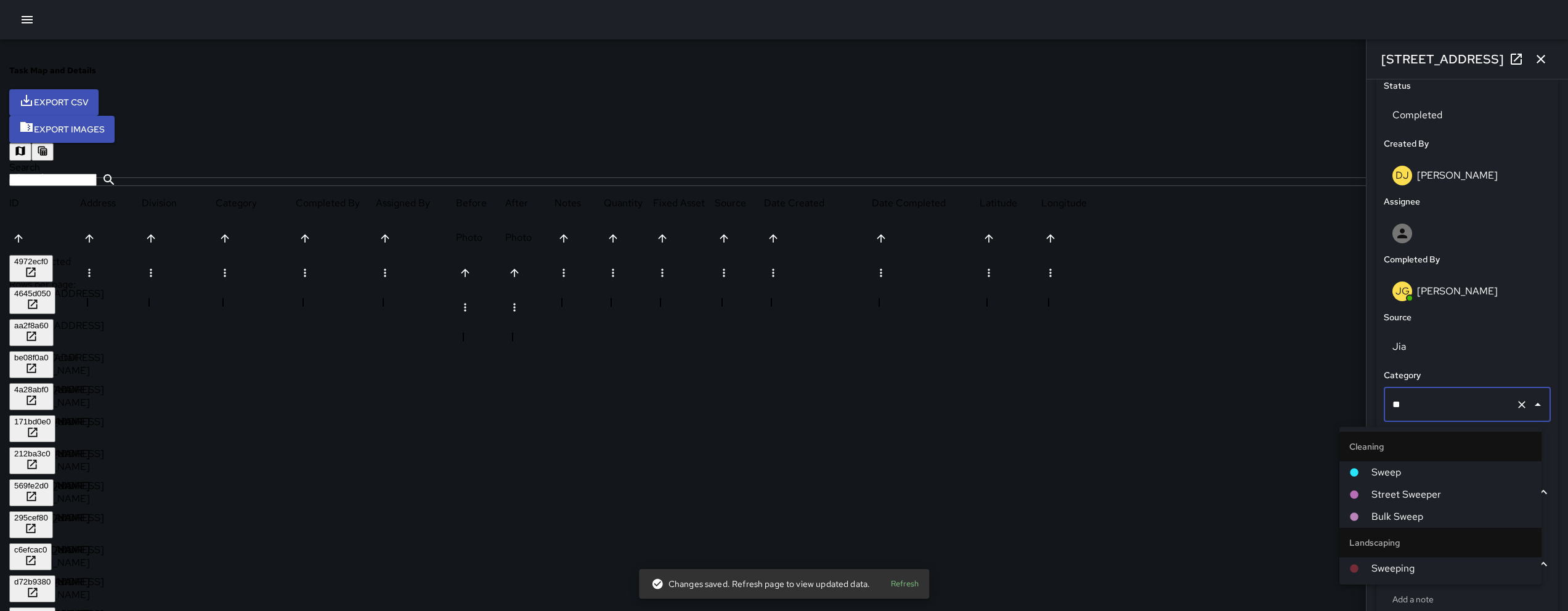
type input "***"
click at [1409, 465] on span "Sweep" at bounding box center [1451, 471] width 160 height 15
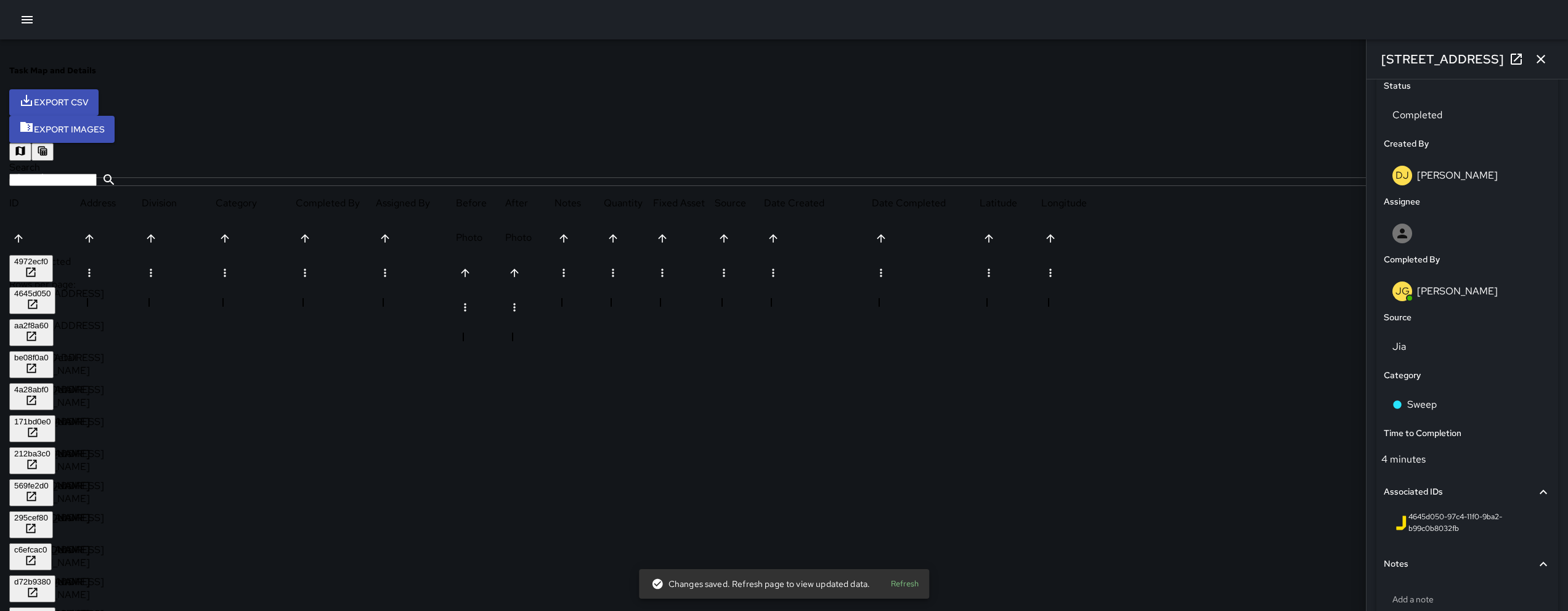
click at [81, 319] on div "aa2f8a60" at bounding box center [45, 335] width 71 height 32
click at [49, 321] on div "aa2f8a60" at bounding box center [32, 326] width 35 height 10
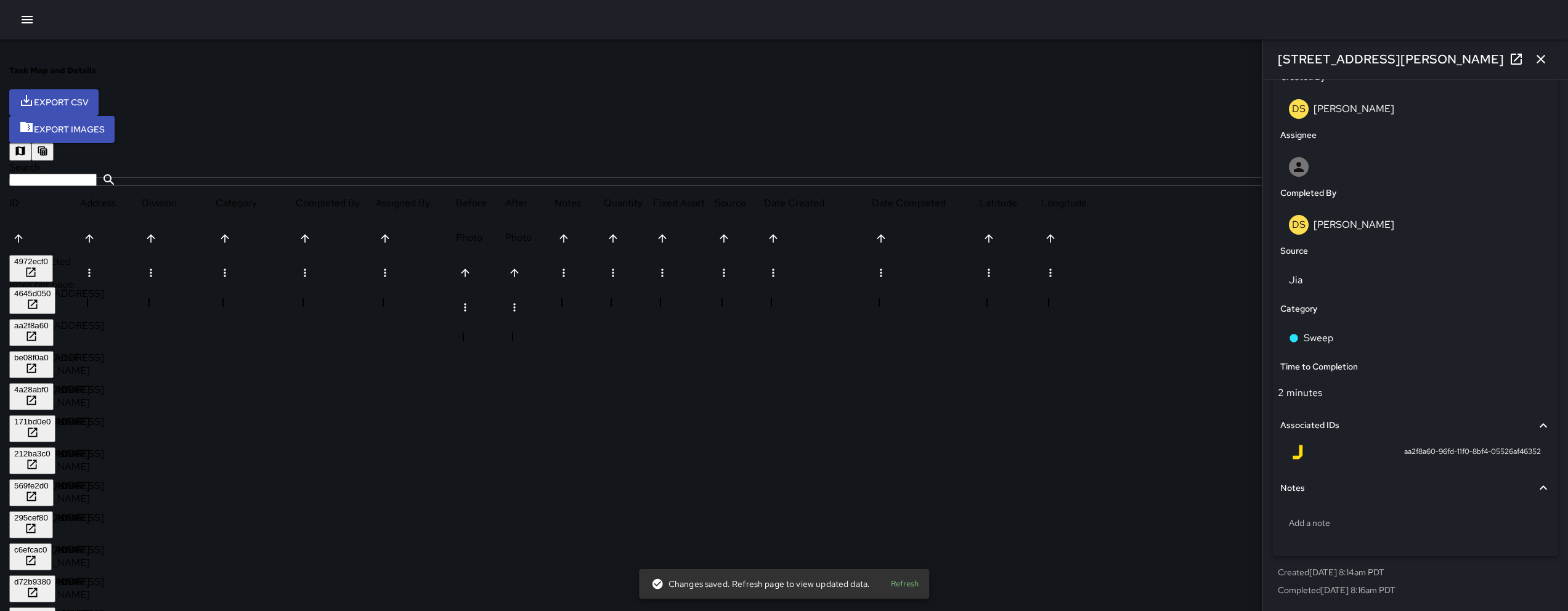
scroll to position [662, 0]
click at [81, 351] on div "be08f0a0" at bounding box center [45, 367] width 71 height 32
click at [49, 353] on div "be08f0a0" at bounding box center [32, 358] width 35 height 10
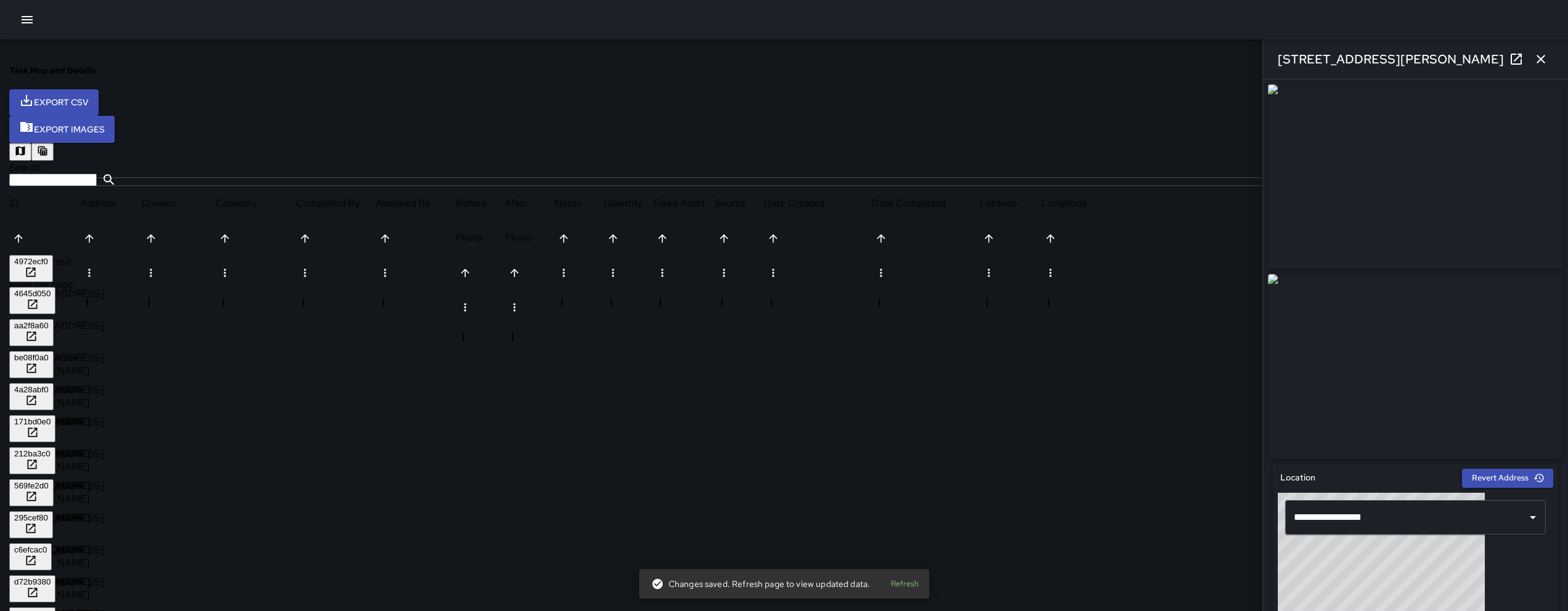
click at [49, 385] on div "4a28abf0" at bounding box center [32, 390] width 35 height 10
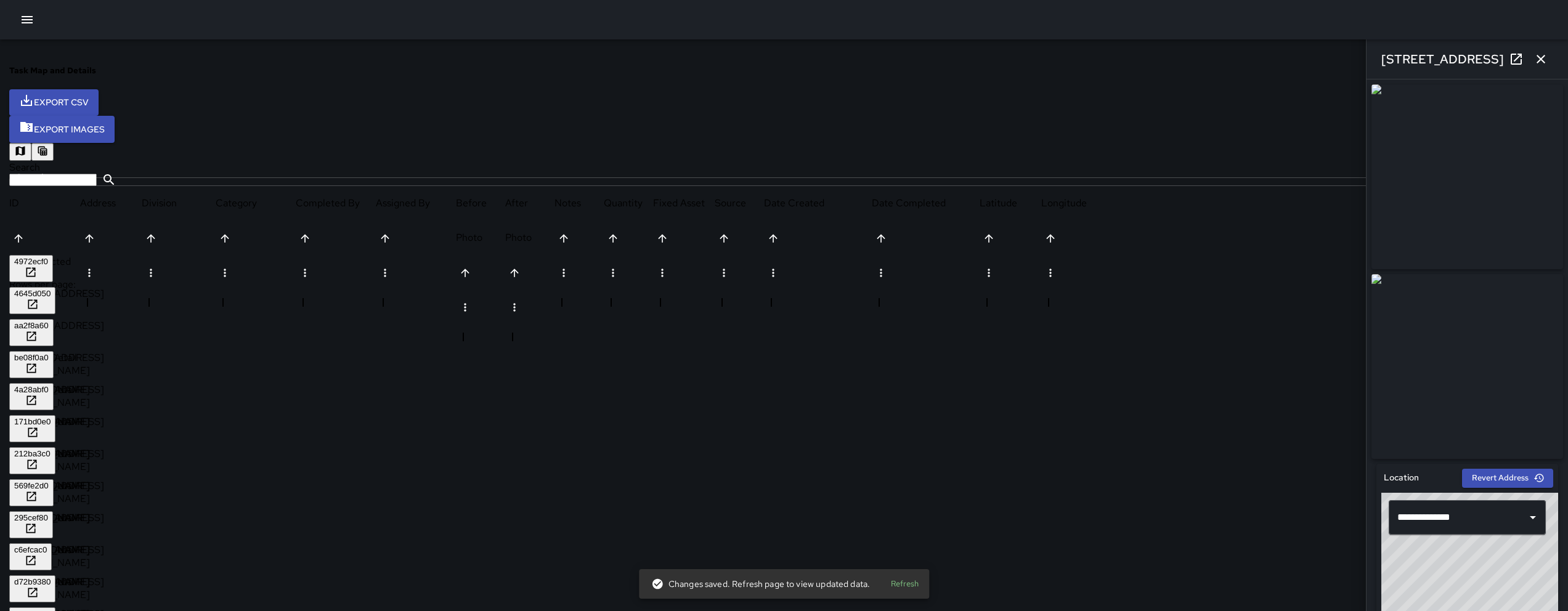
click at [50, 417] on div "171bd0e0" at bounding box center [32, 422] width 36 height 10
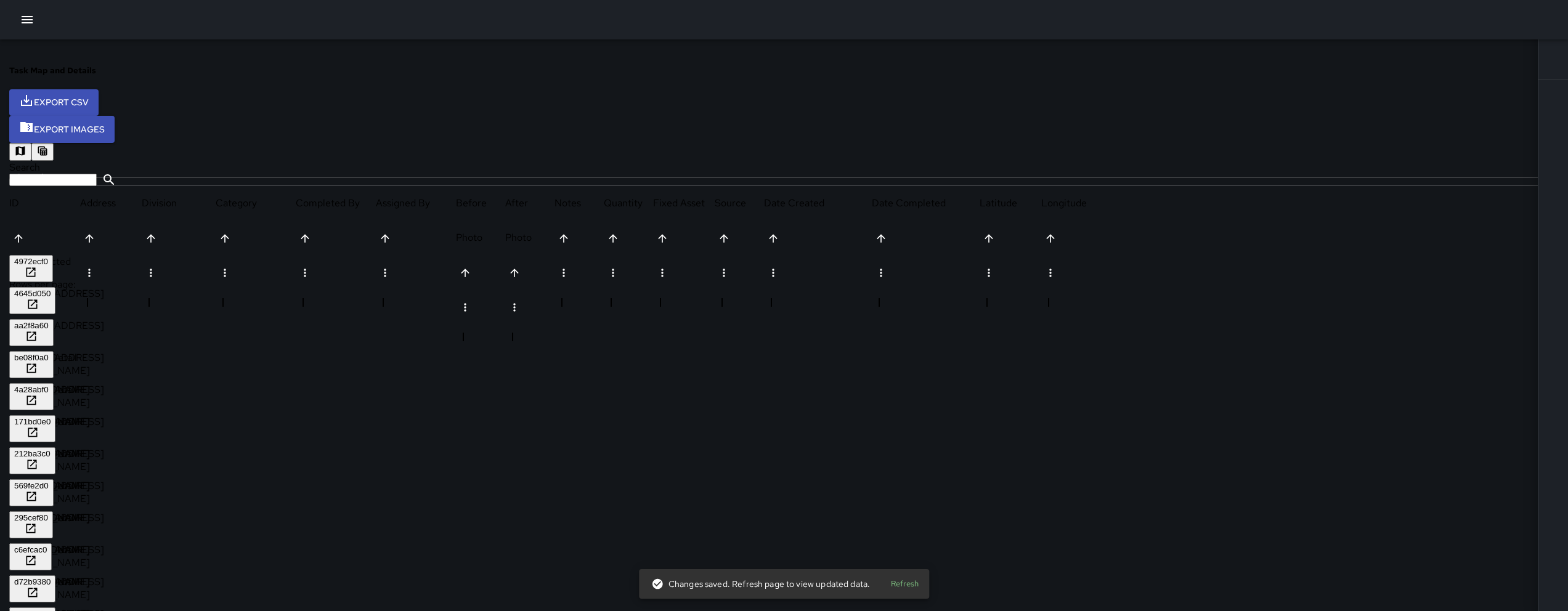
click at [50, 417] on div "171bd0e0" at bounding box center [32, 422] width 36 height 10
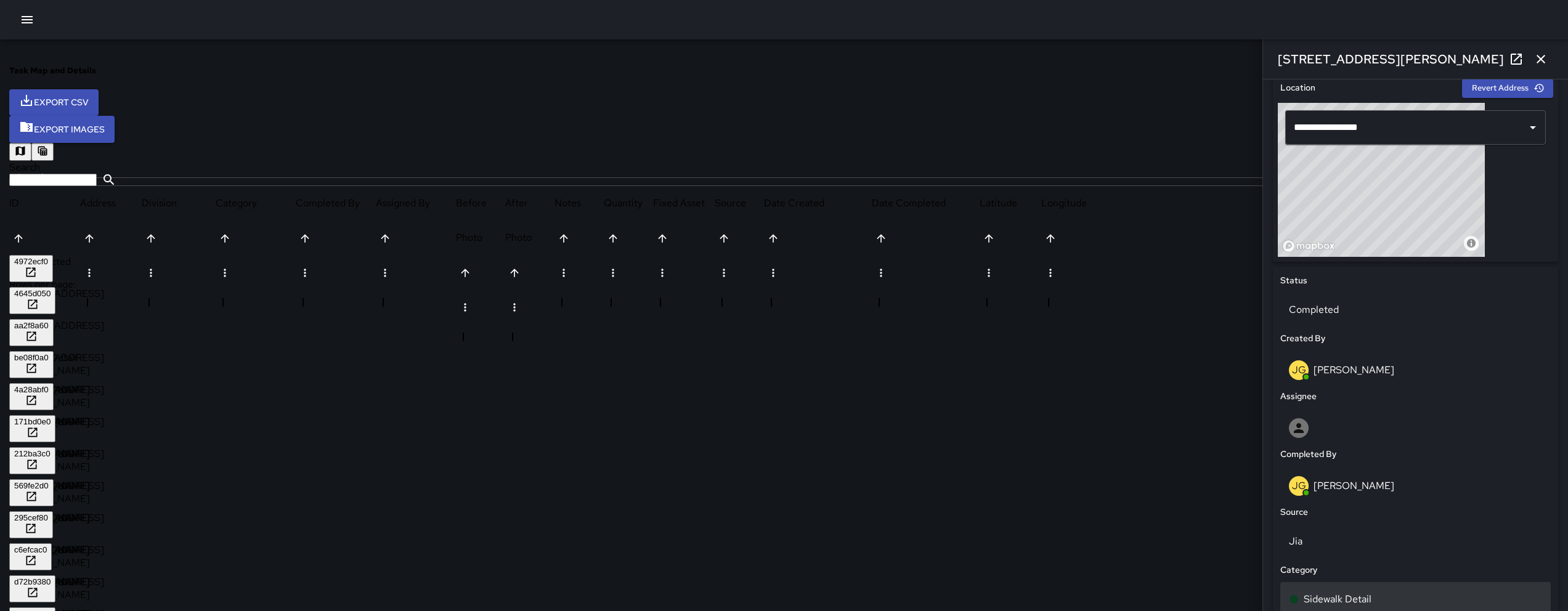
scroll to position [462, 0]
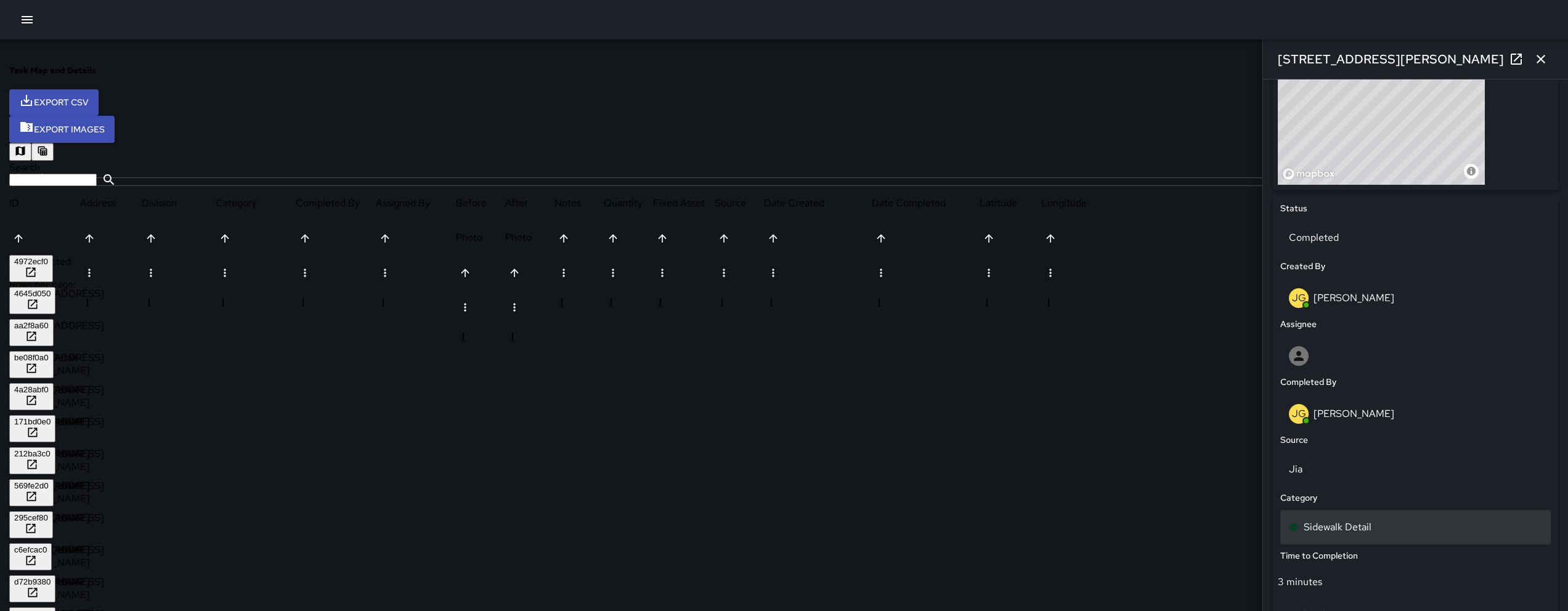
click at [1371, 534] on p "Sidewalk Detail" at bounding box center [1337, 527] width 68 height 15
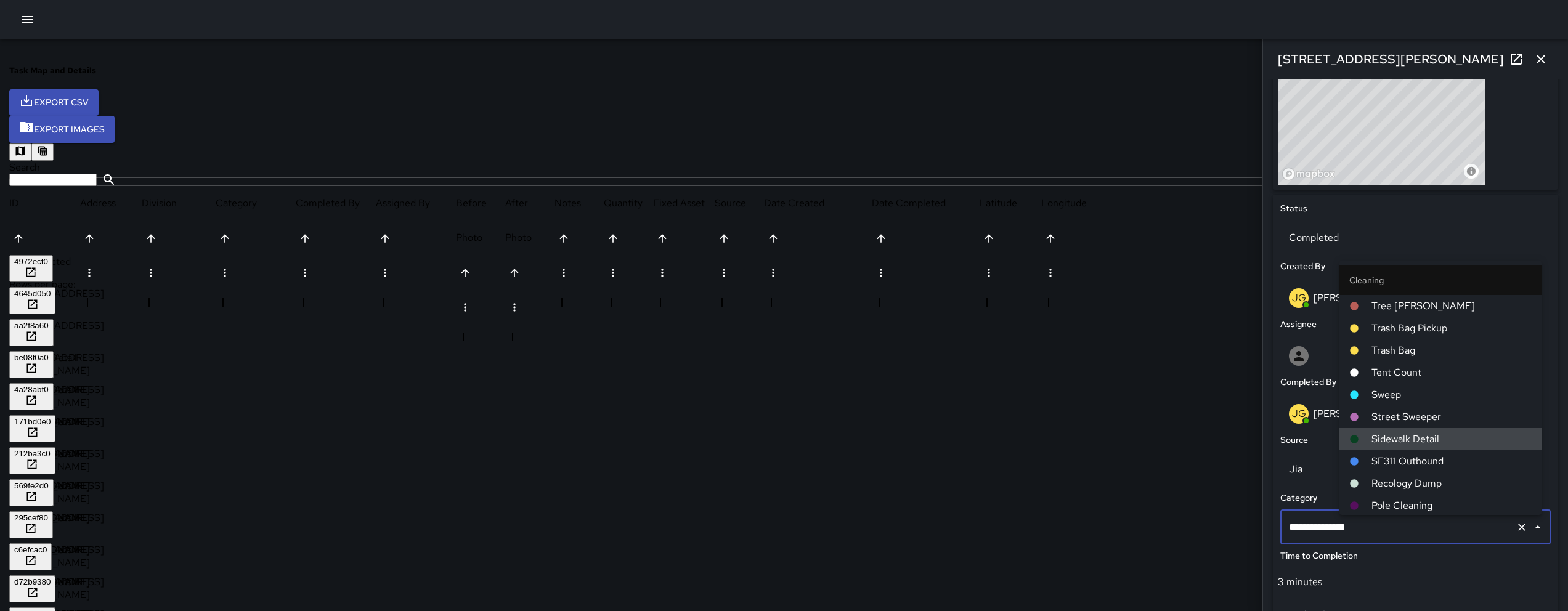
click at [1420, 531] on input "**********" at bounding box center [1398, 527] width 225 height 23
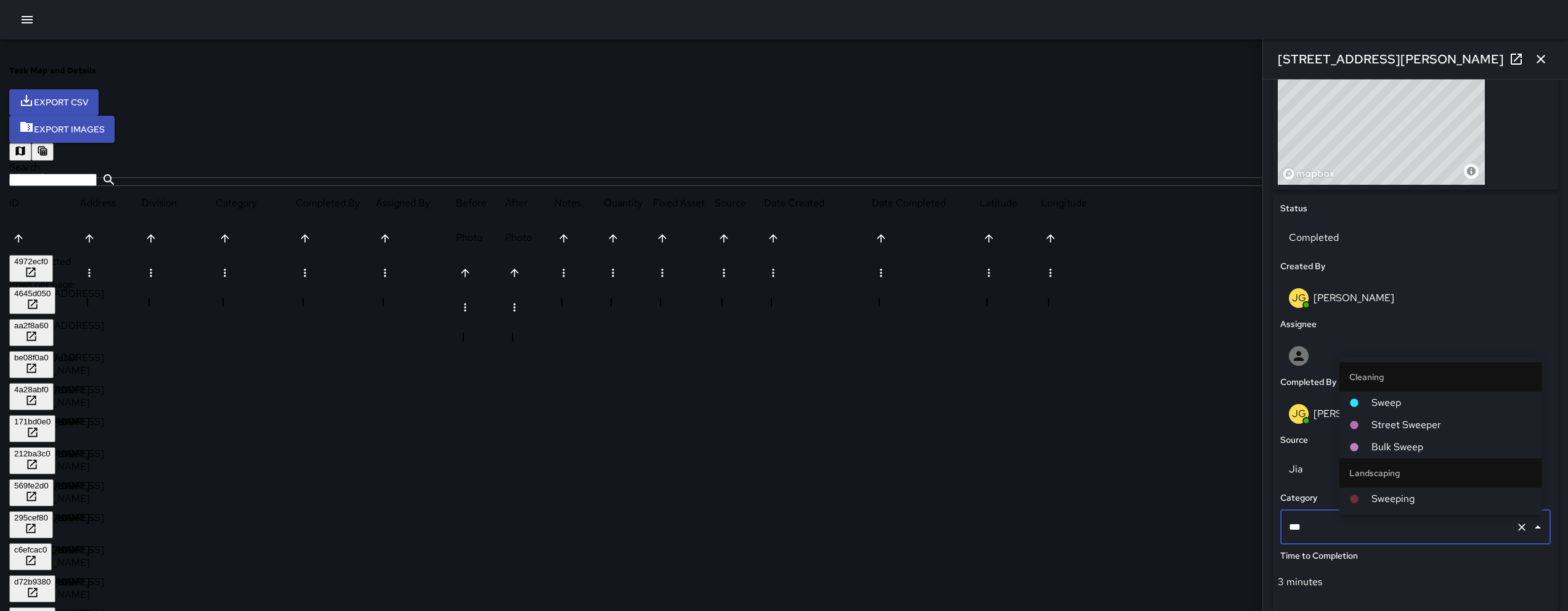
type input "****"
click at [1423, 402] on span "Sweep" at bounding box center [1451, 402] width 160 height 15
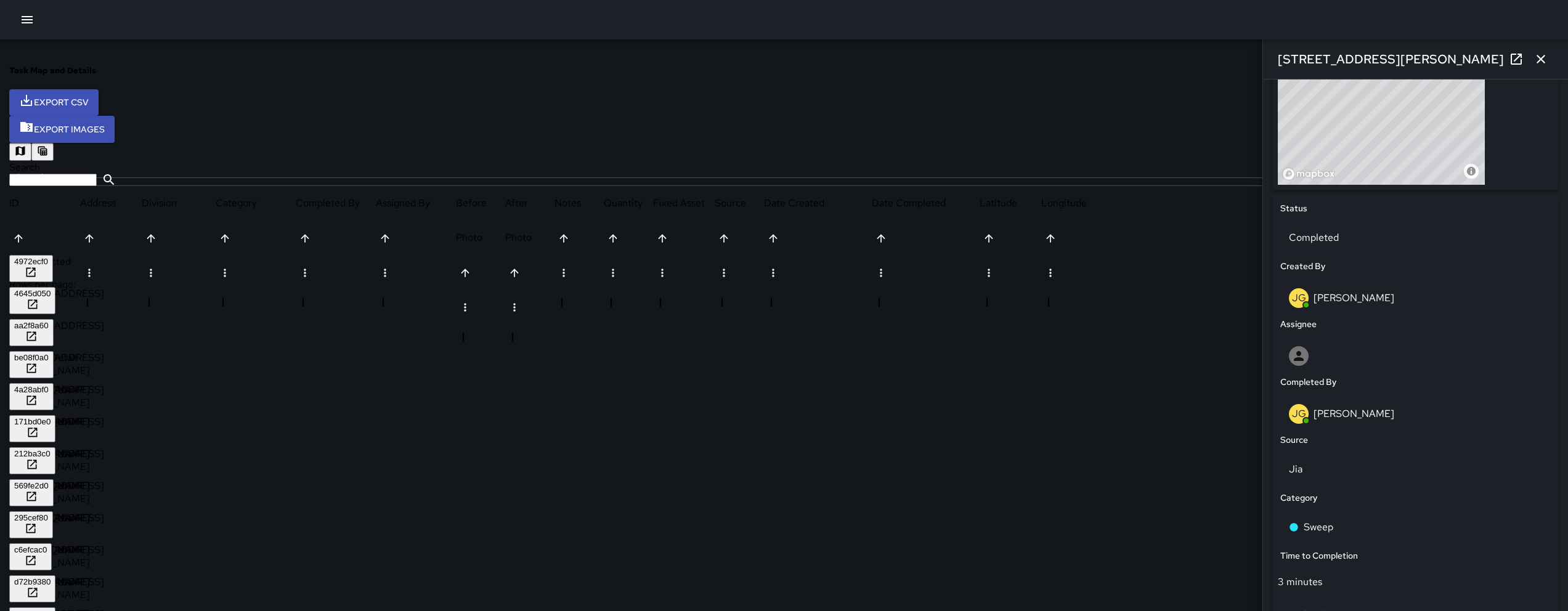
click at [50, 449] on div "212ba3c0" at bounding box center [32, 454] width 36 height 10
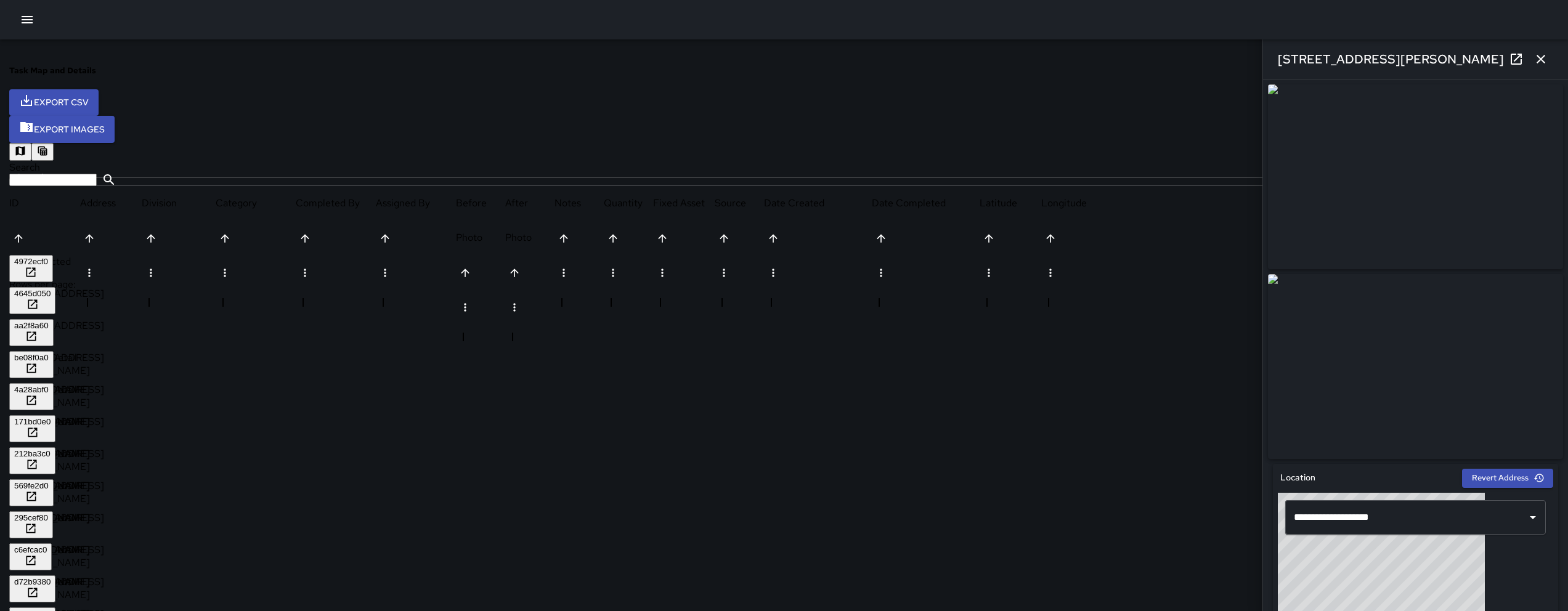
click at [49, 481] on div "569fe2d0" at bounding box center [32, 486] width 35 height 10
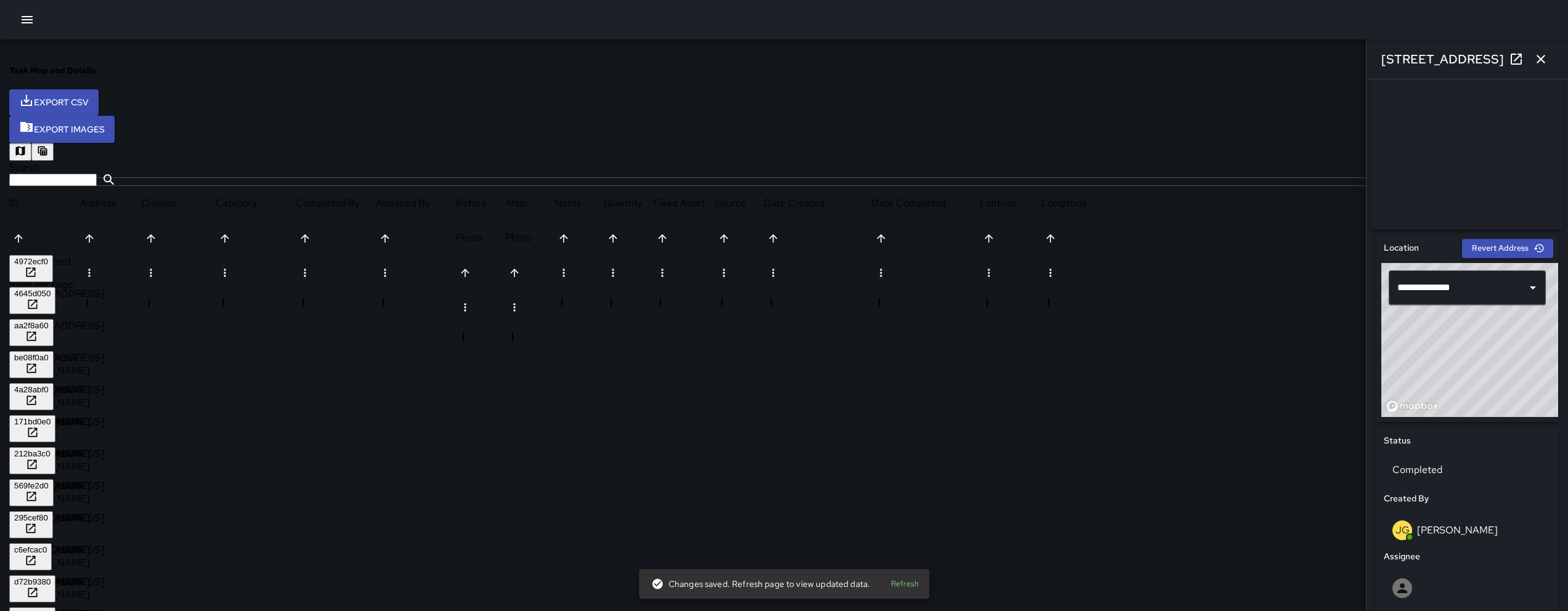
scroll to position [571, 0]
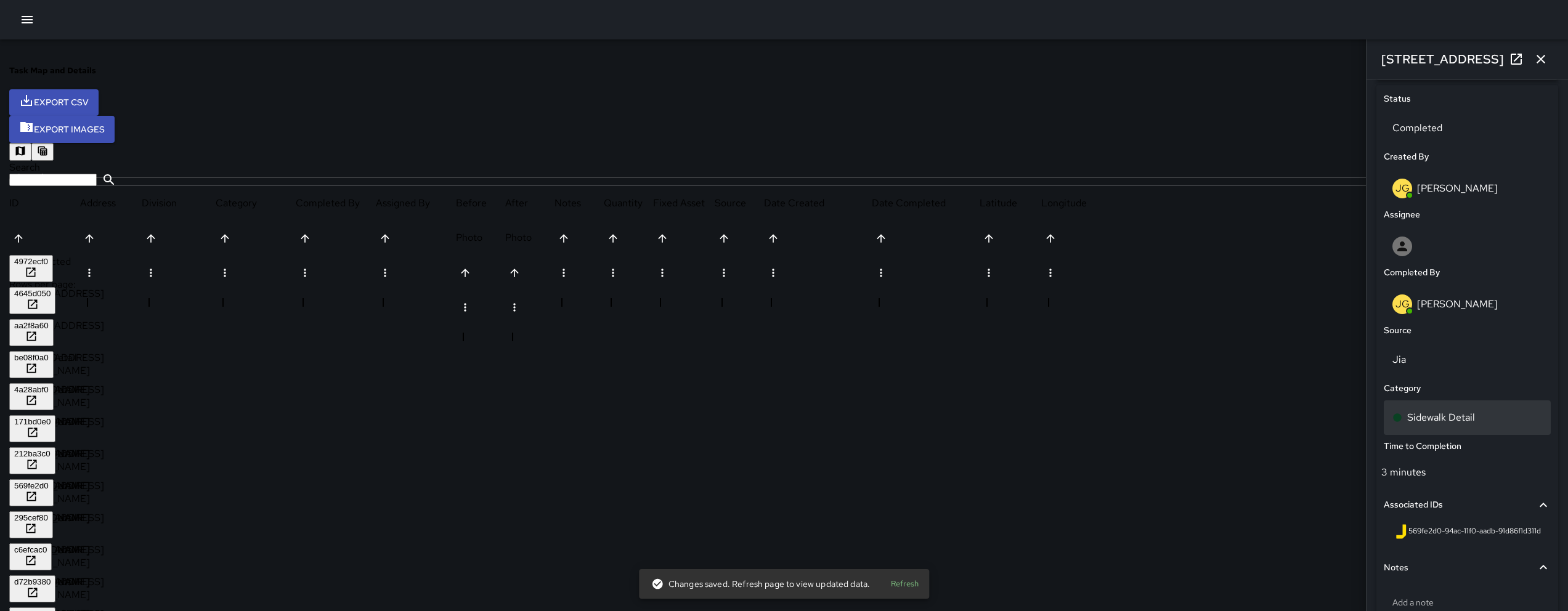
click at [1421, 412] on div "Sidewalk Detail" at bounding box center [1467, 418] width 167 height 35
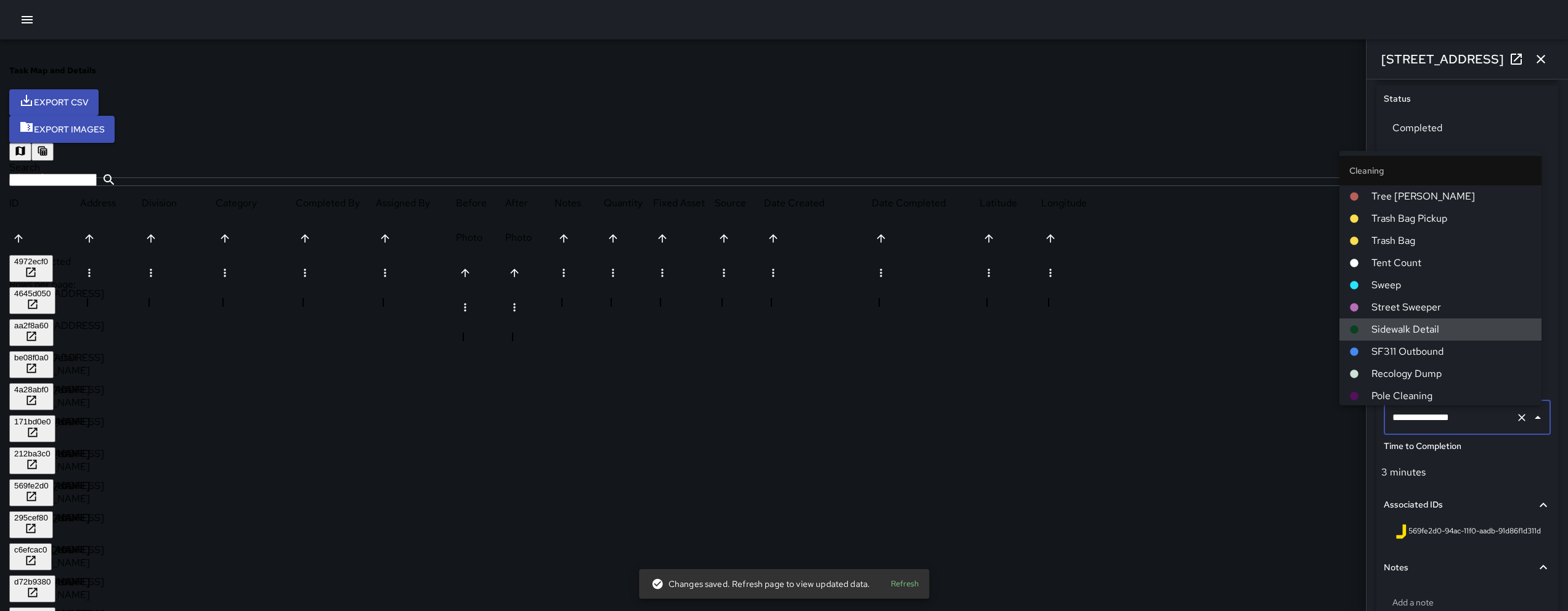
click at [1421, 412] on input "**********" at bounding box center [1450, 417] width 121 height 23
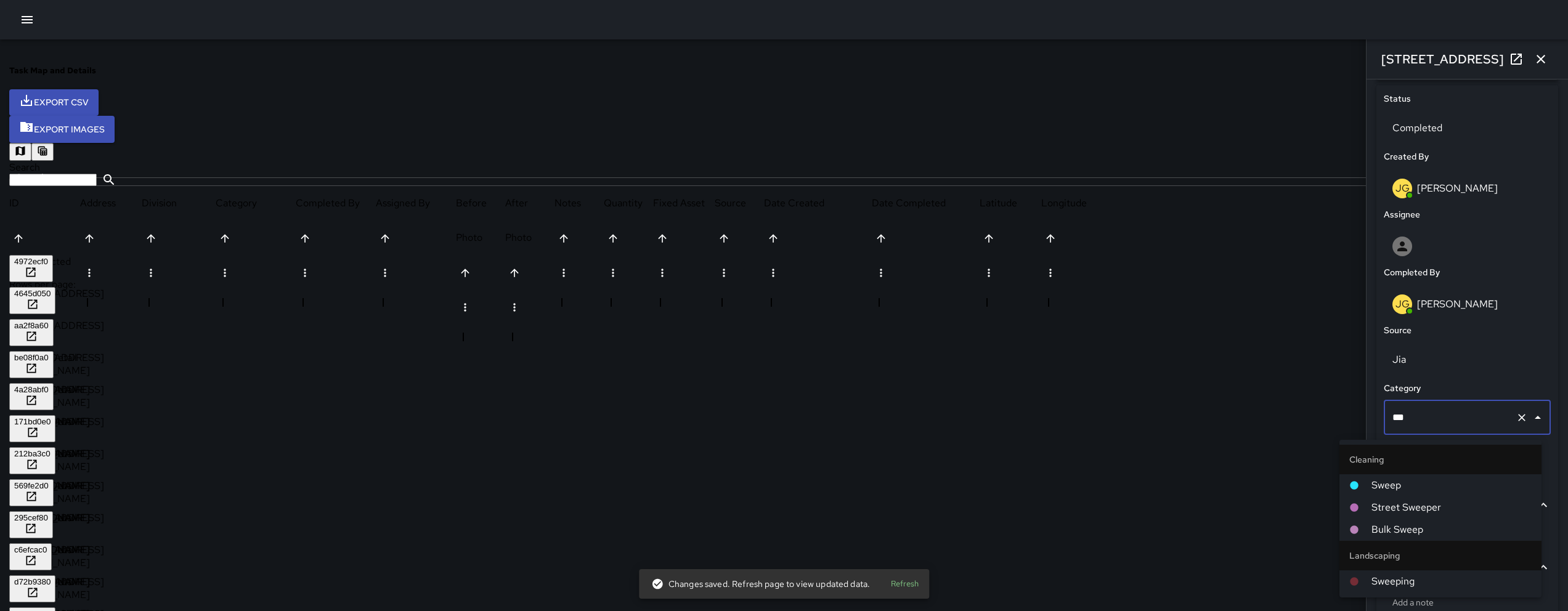
type input "****"
click at [1387, 483] on span "Sweep" at bounding box center [1451, 485] width 160 height 15
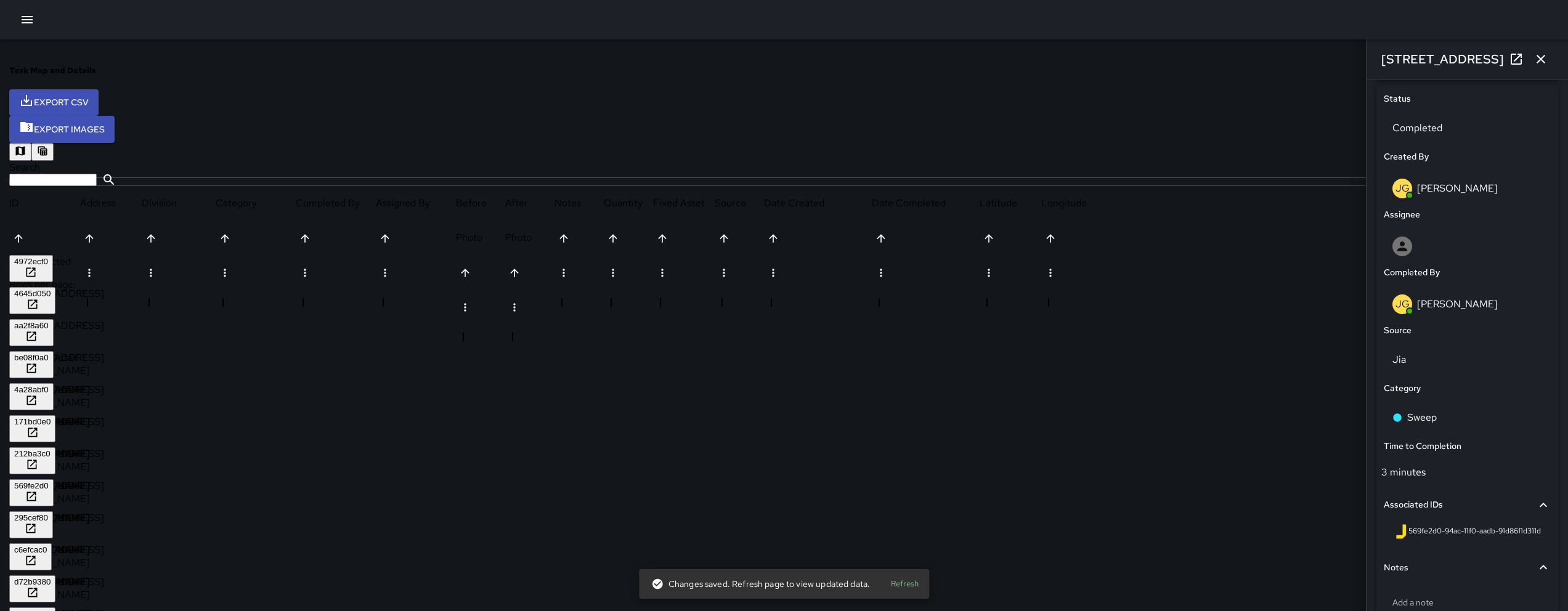
click at [49, 513] on div "295cef80" at bounding box center [31, 518] width 34 height 10
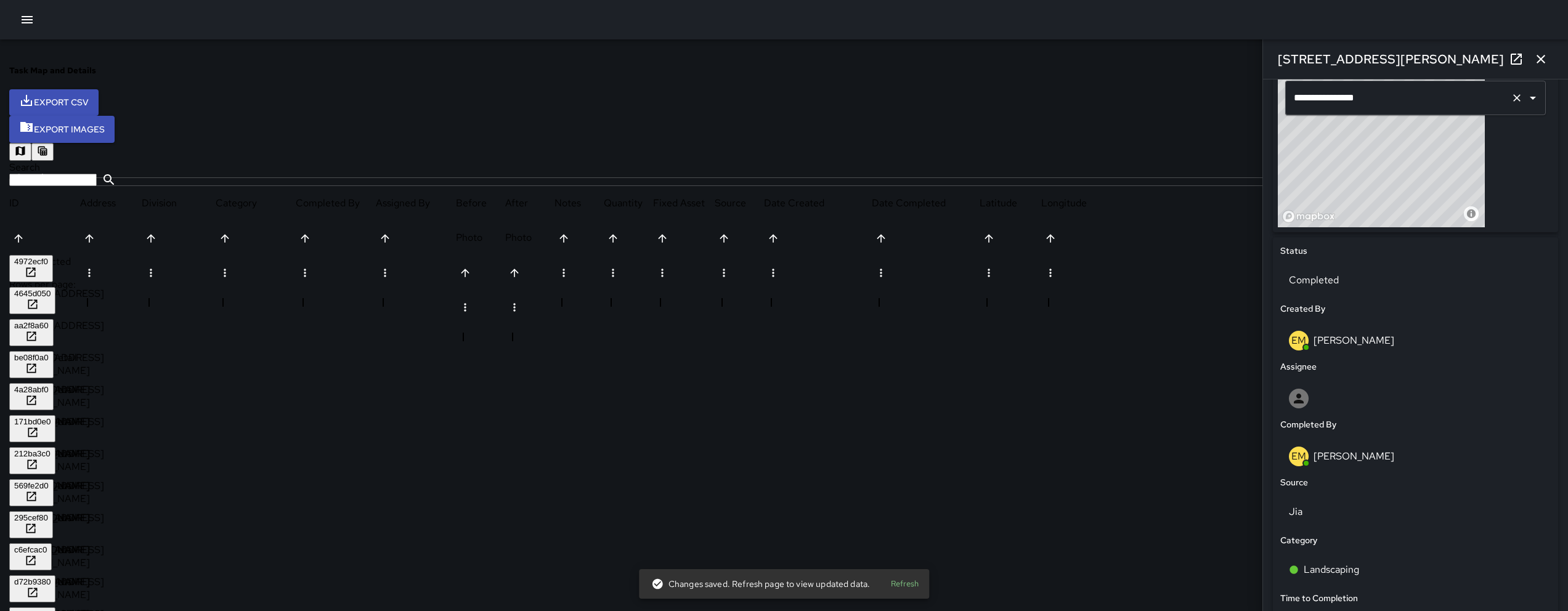
scroll to position [468, 0]
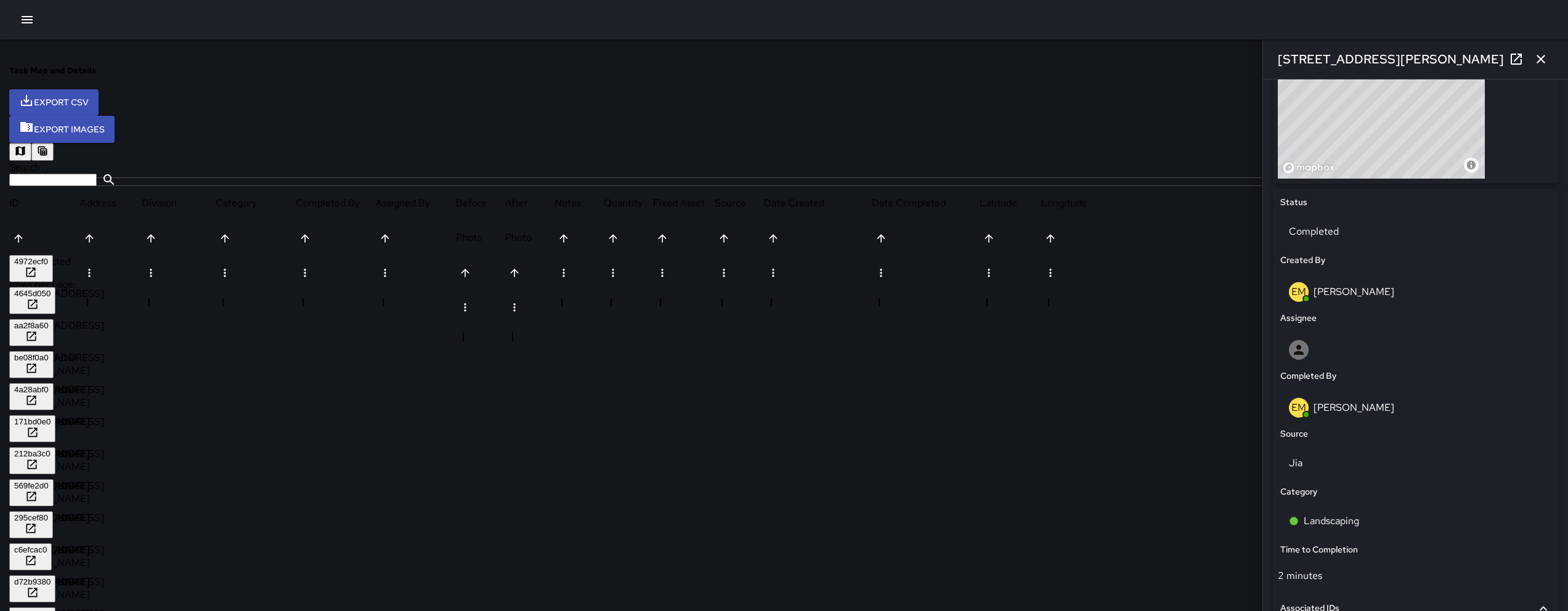
click at [47, 545] on div "c6efcac0" at bounding box center [31, 550] width 33 height 10
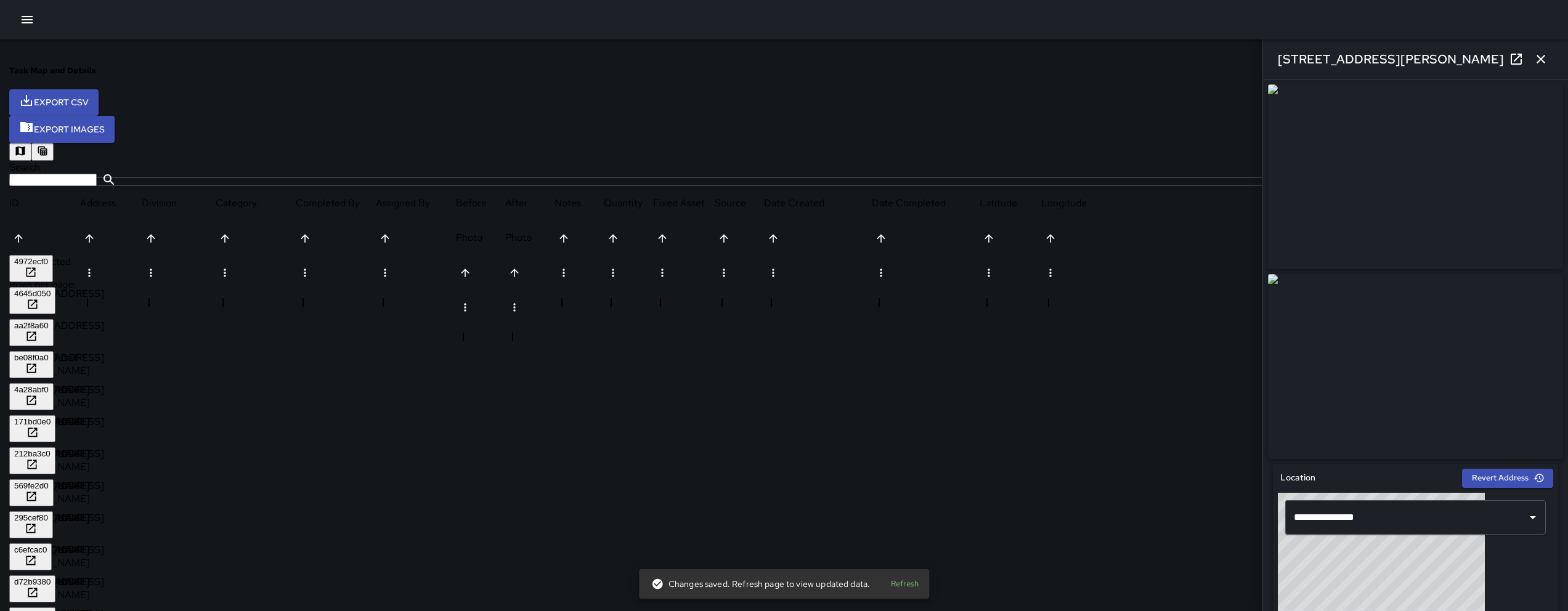
click at [50, 577] on div "d72b9380" at bounding box center [32, 582] width 36 height 10
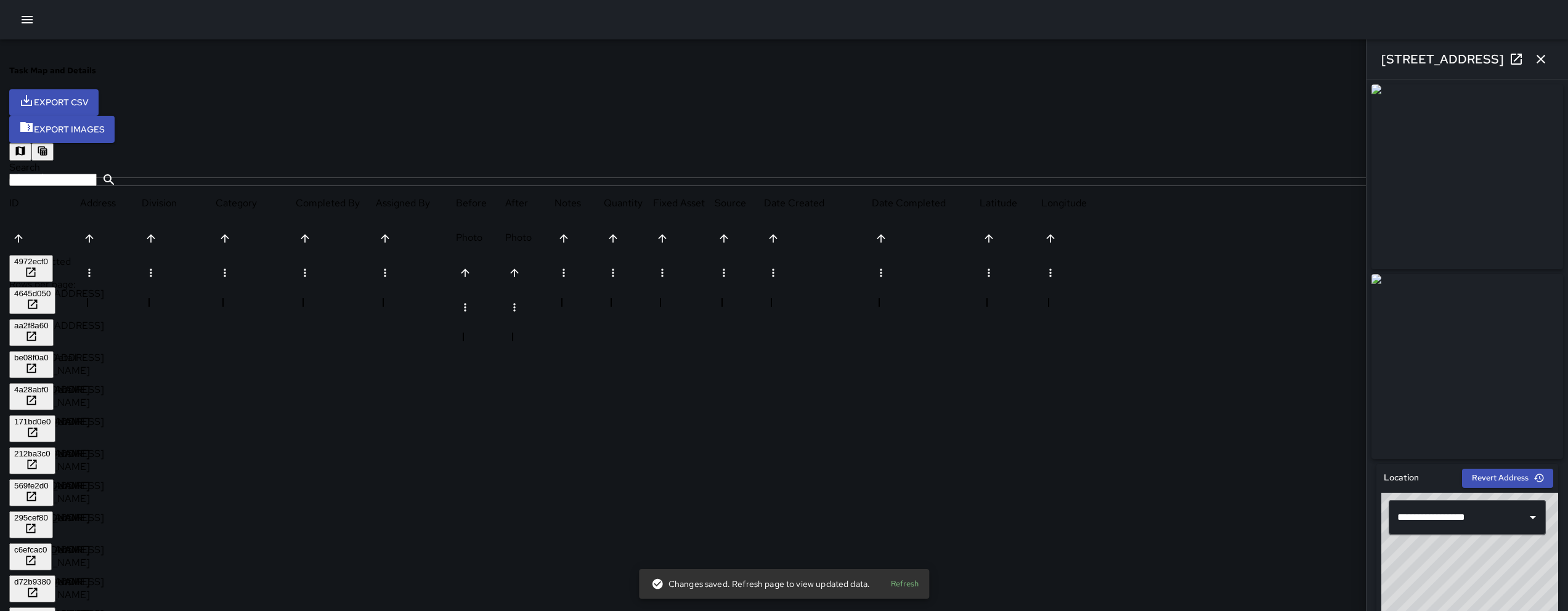
scroll to position [566, 0]
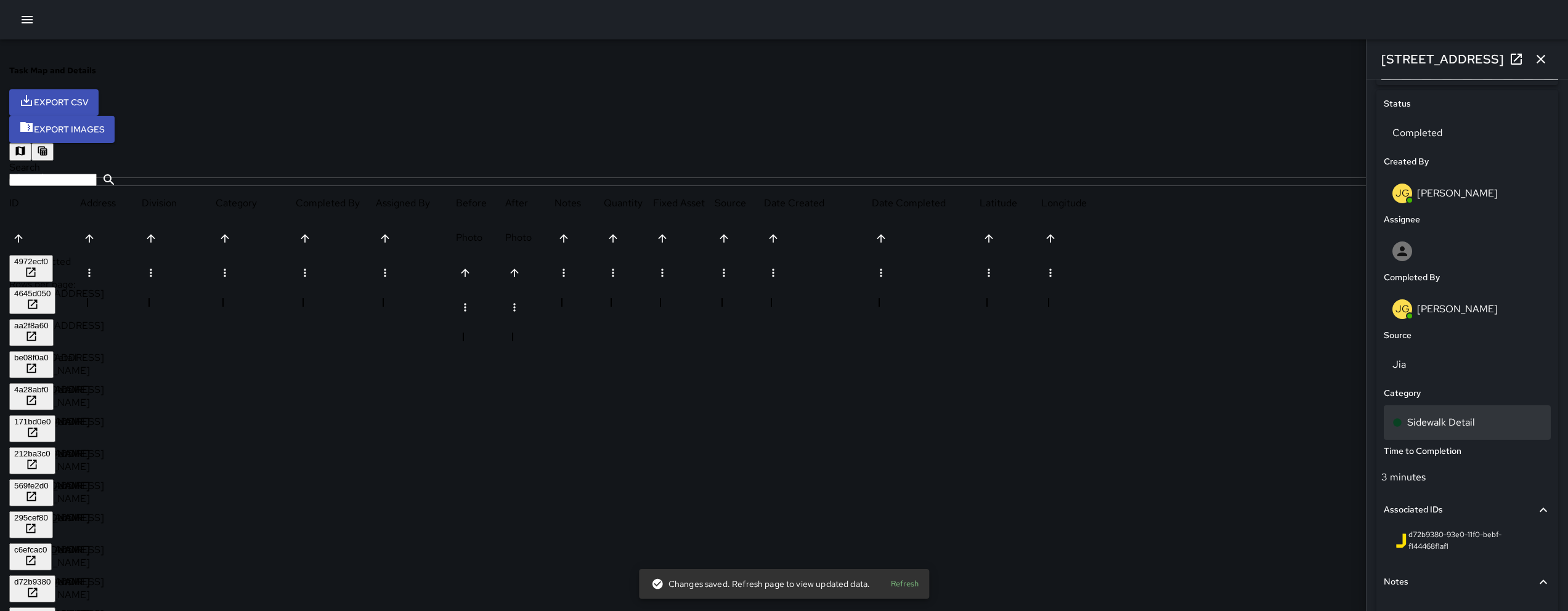
click at [1420, 426] on p "Sidewalk Detail" at bounding box center [1441, 422] width 68 height 15
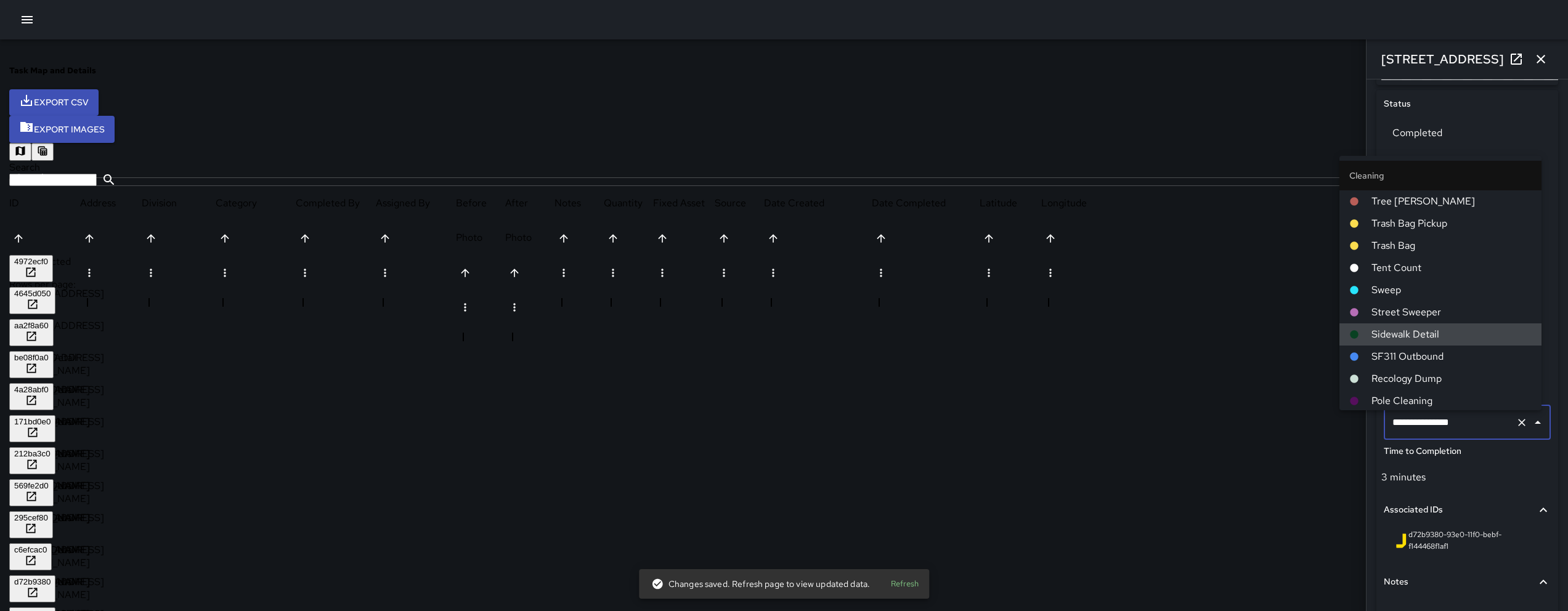
click at [1420, 426] on input "**********" at bounding box center [1450, 422] width 121 height 23
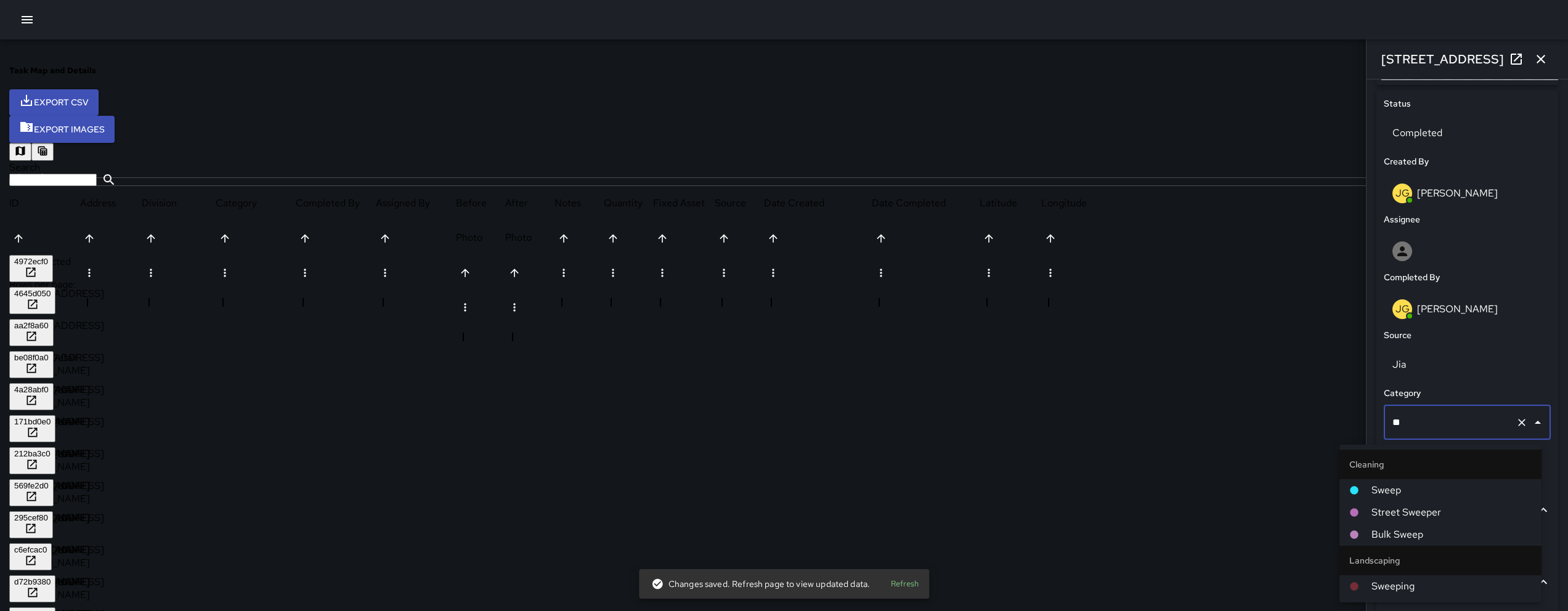
type input "***"
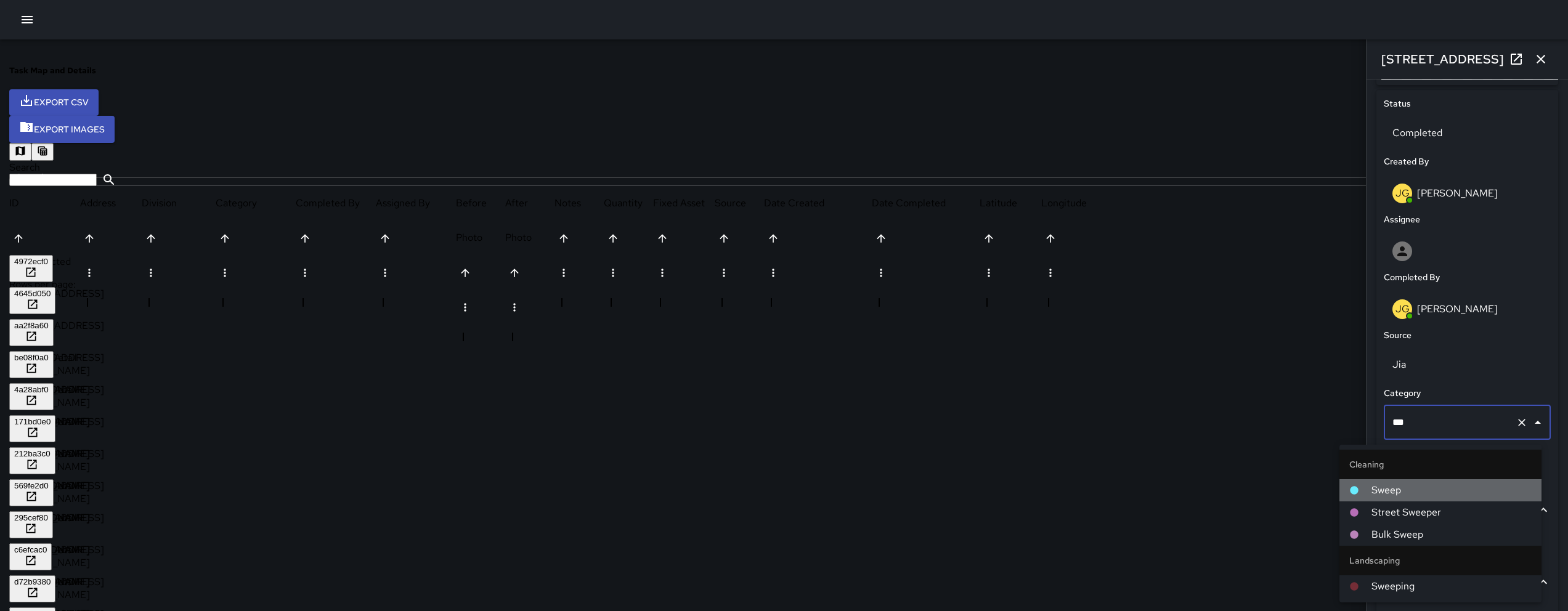
click at [1387, 490] on span "Sweep" at bounding box center [1451, 490] width 160 height 15
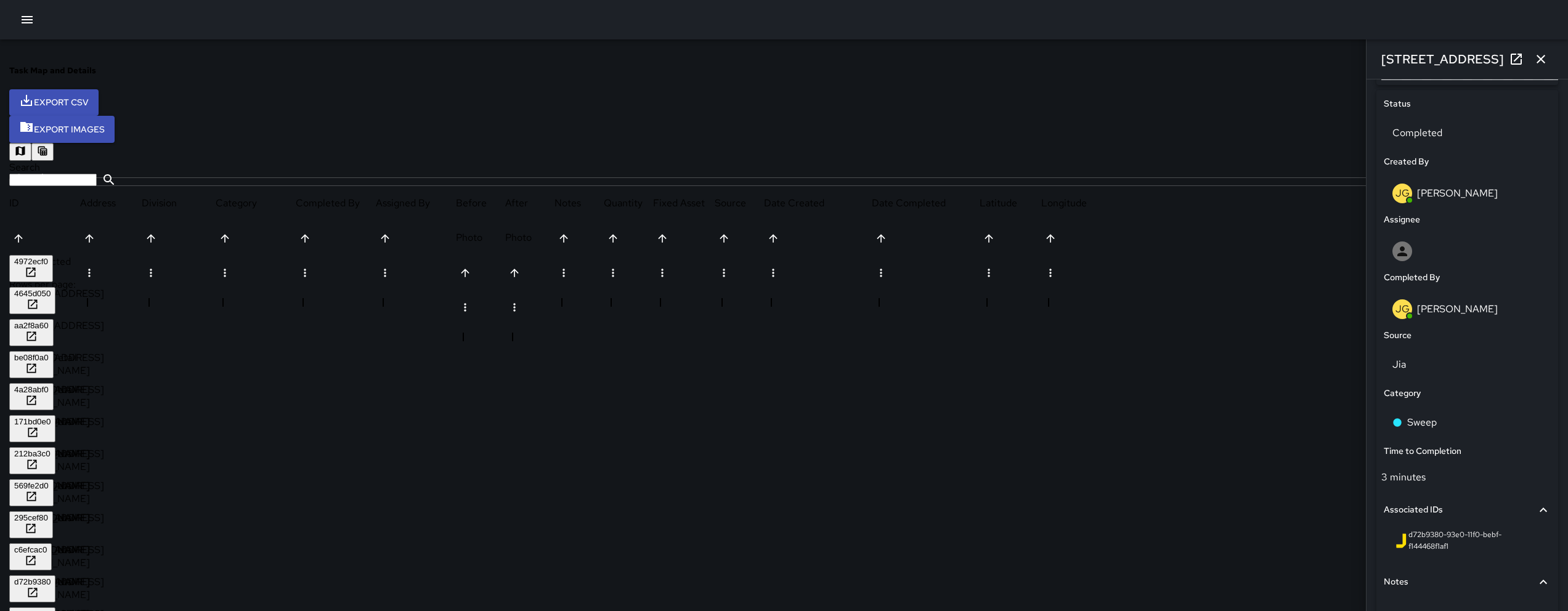
click at [50, 609] on div "28457a30" at bounding box center [32, 614] width 36 height 10
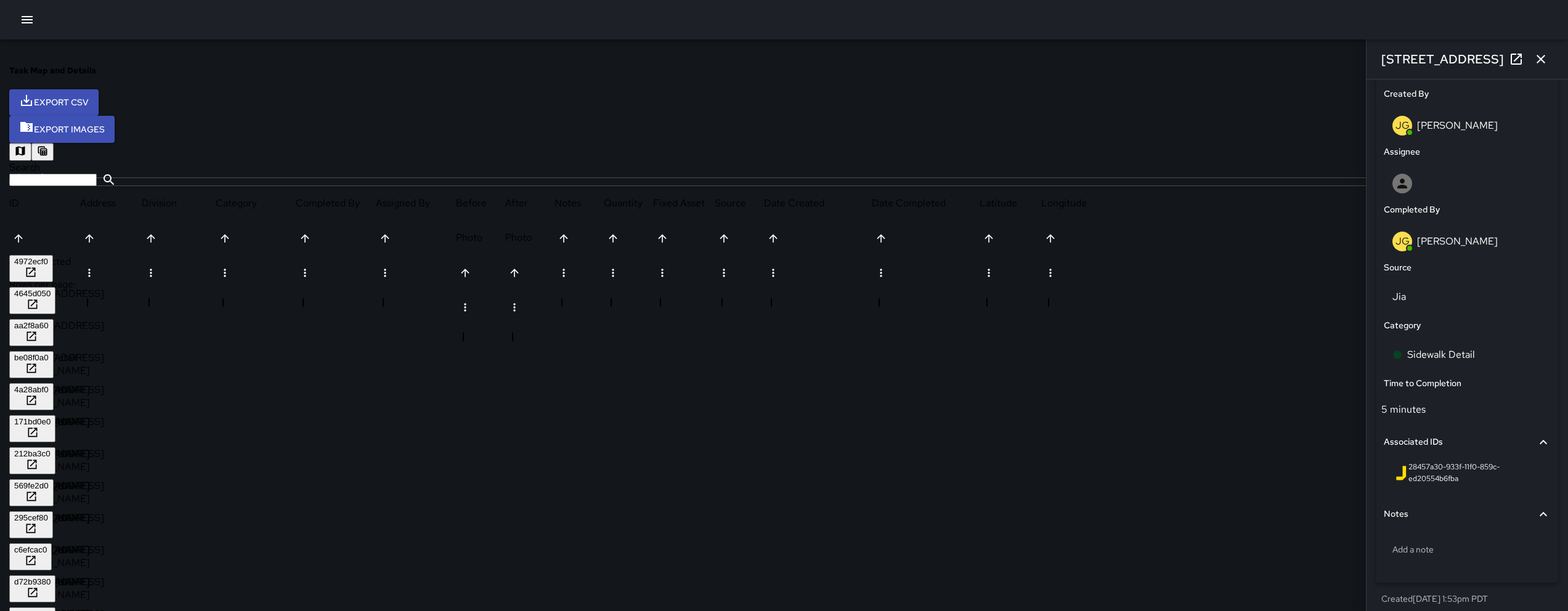
scroll to position [662, 0]
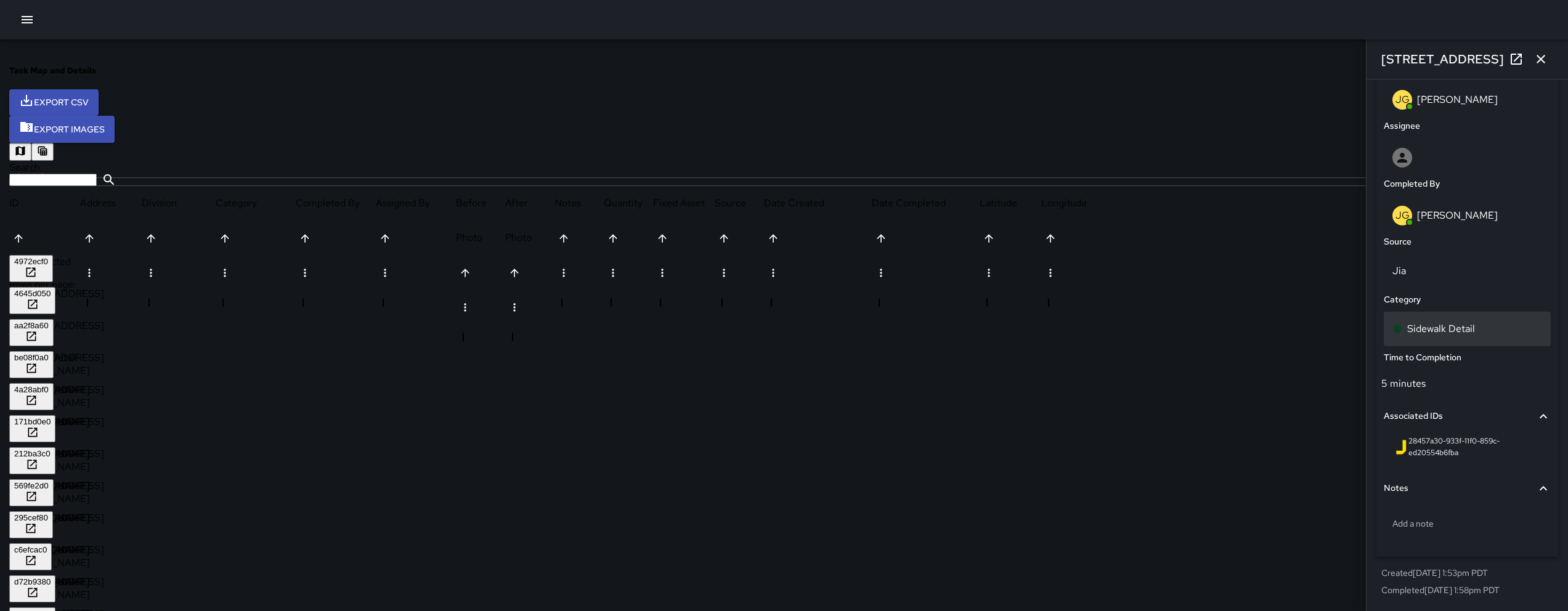
click at [1421, 333] on p "Sidewalk Detail" at bounding box center [1441, 328] width 68 height 15
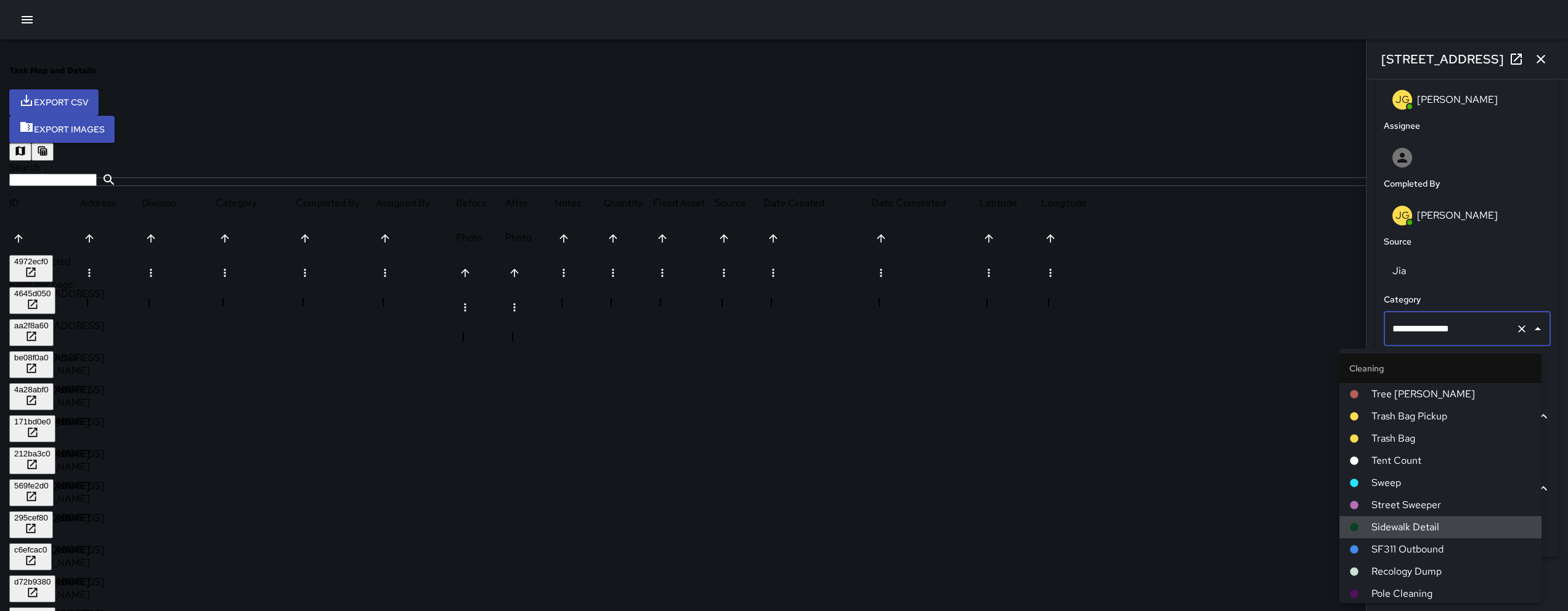
click at [1423, 332] on input "**********" at bounding box center [1450, 329] width 121 height 23
click at [1422, 332] on input "**********" at bounding box center [1450, 329] width 121 height 23
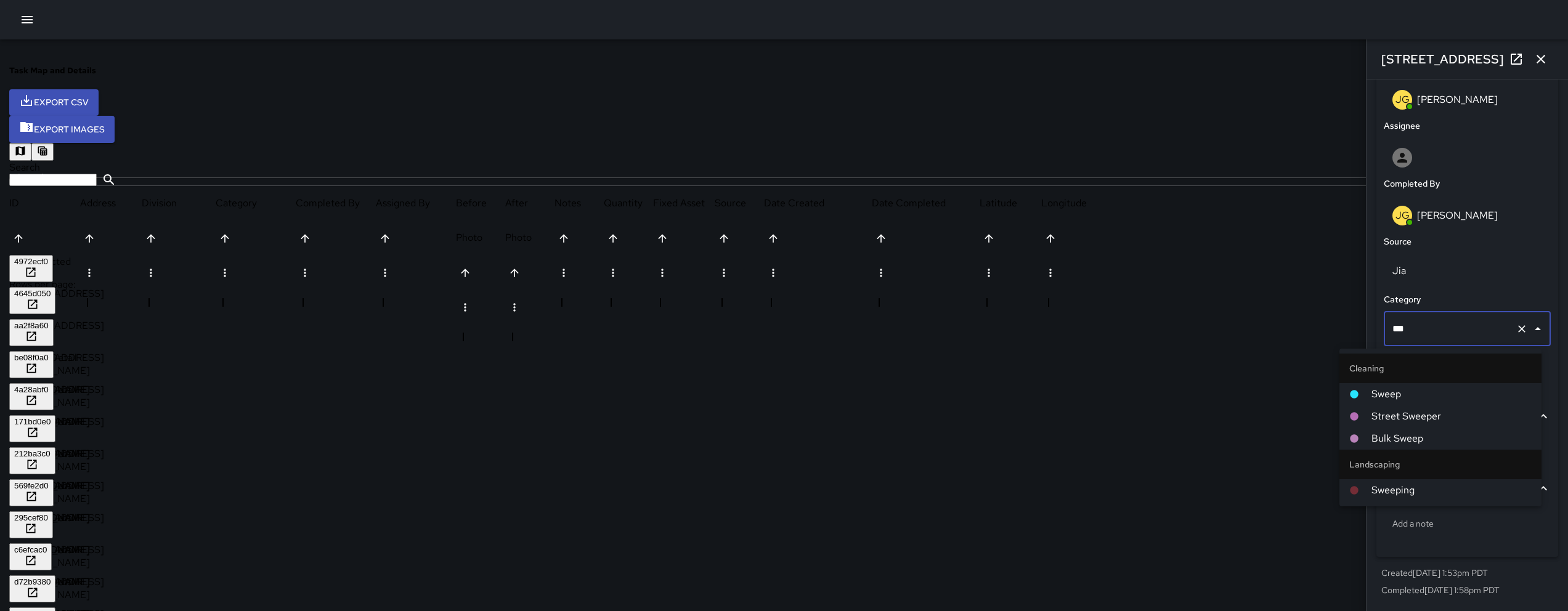
type input "****"
click at [1373, 393] on span "Sweep" at bounding box center [1451, 394] width 160 height 15
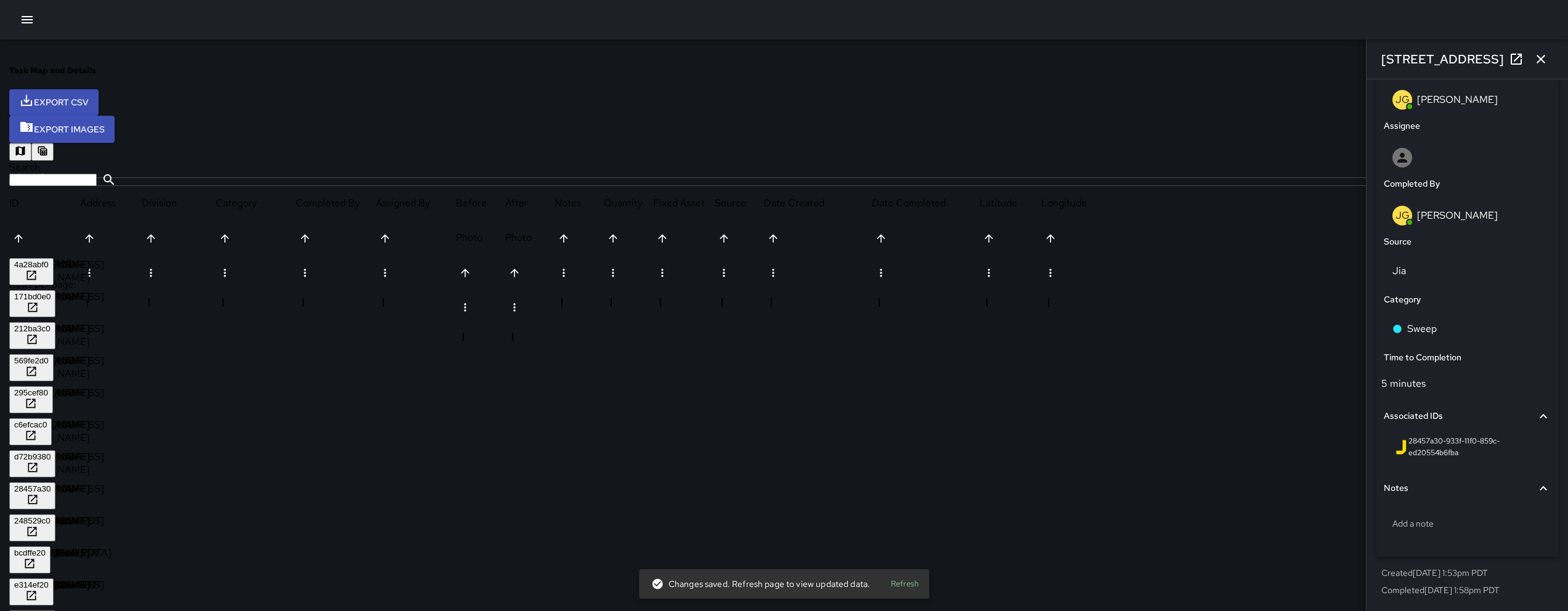
scroll to position [156, 0]
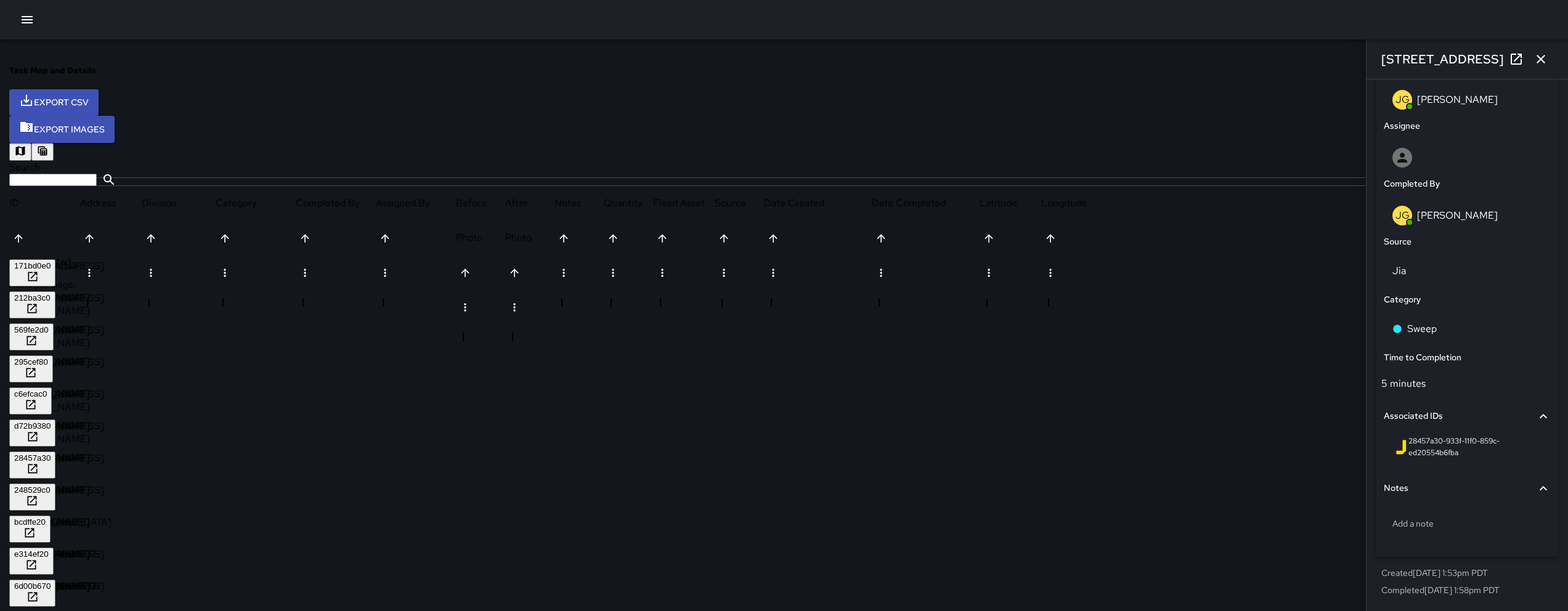
click at [50, 485] on div "248529c0" at bounding box center [32, 490] width 36 height 10
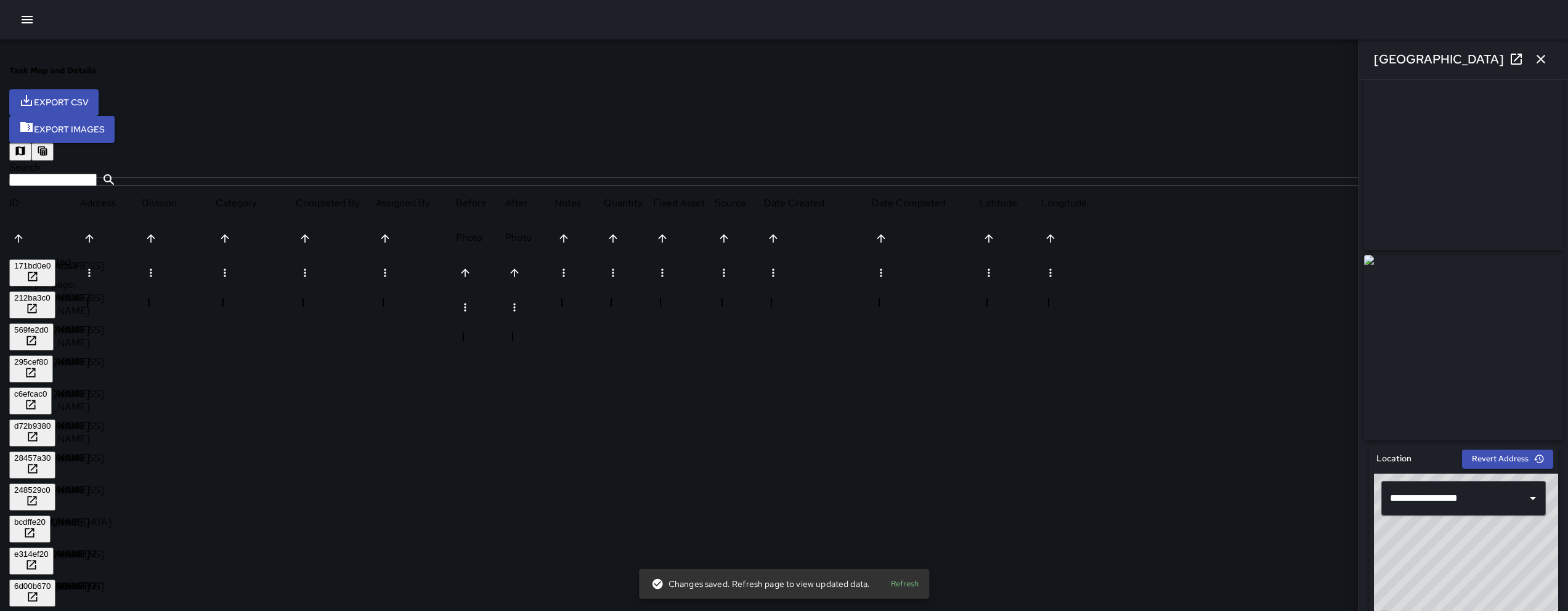
scroll to position [0, 0]
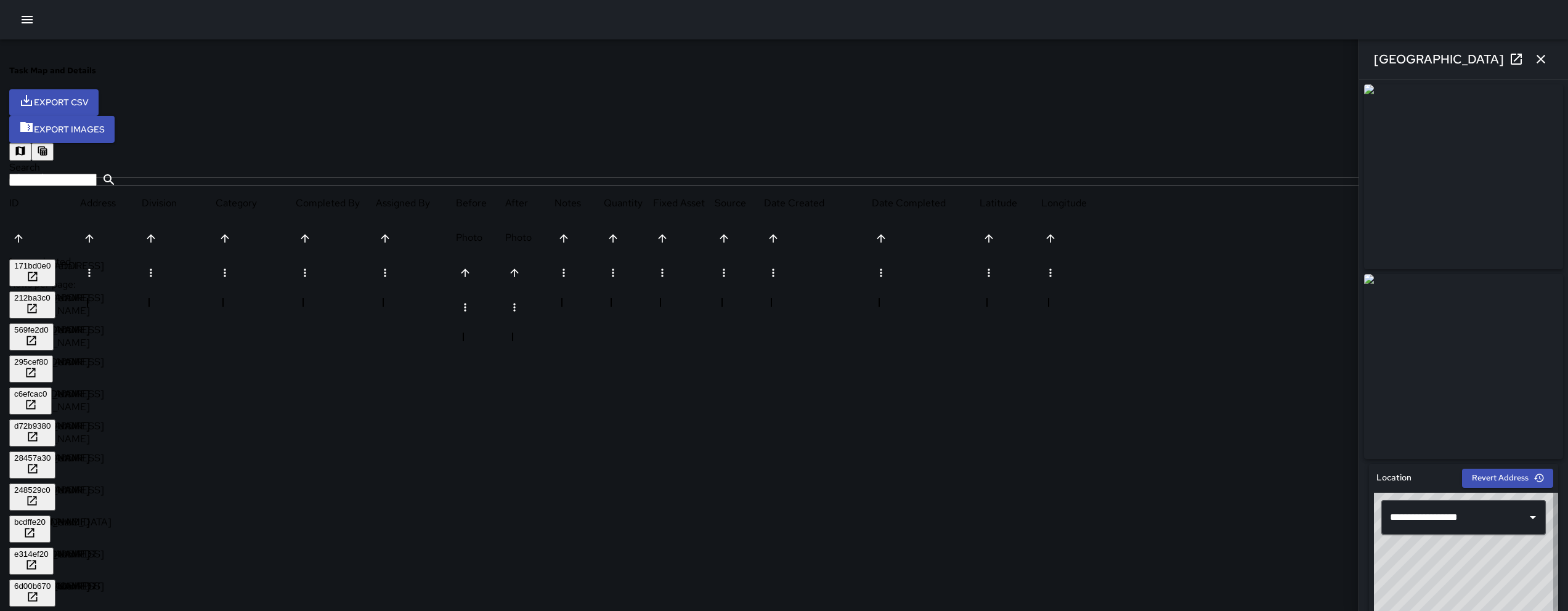
click at [46, 517] on div "bcdffe20" at bounding box center [30, 522] width 31 height 10
click at [49, 549] on div "e314ef20" at bounding box center [32, 554] width 35 height 10
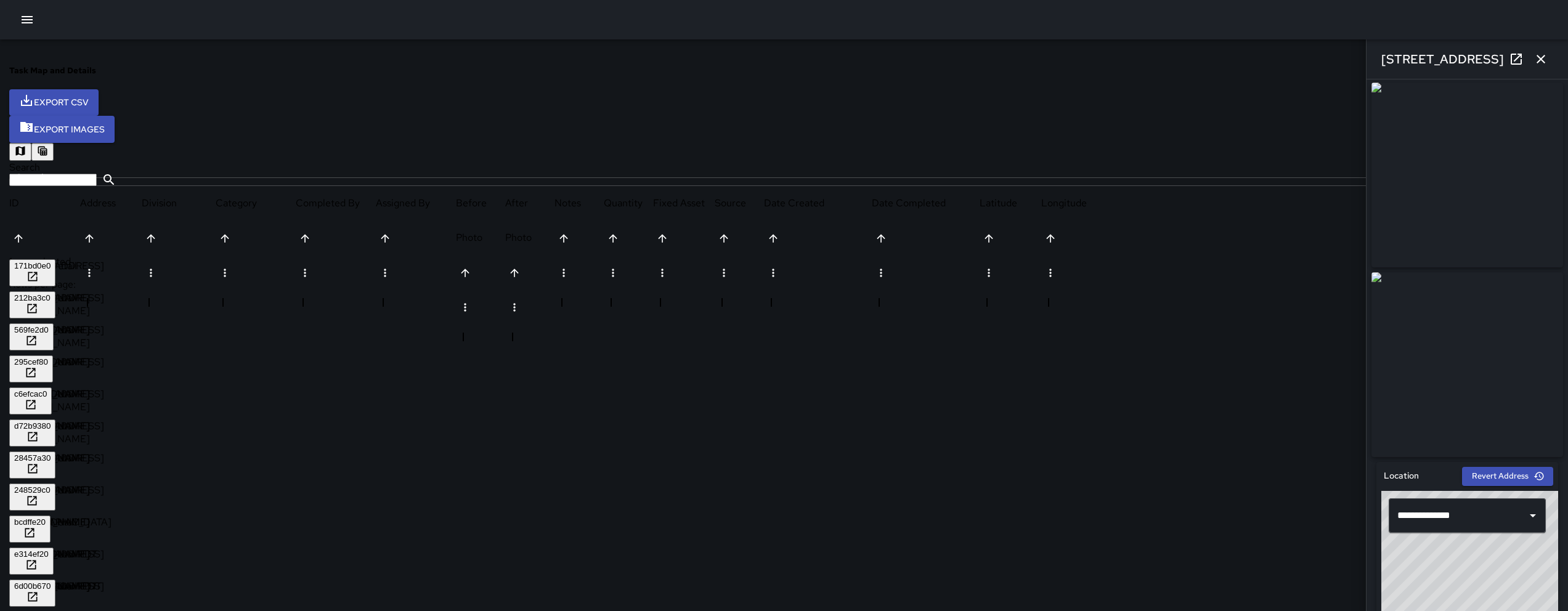
scroll to position [3, 0]
click at [50, 581] on div "6d00b670" at bounding box center [32, 586] width 36 height 10
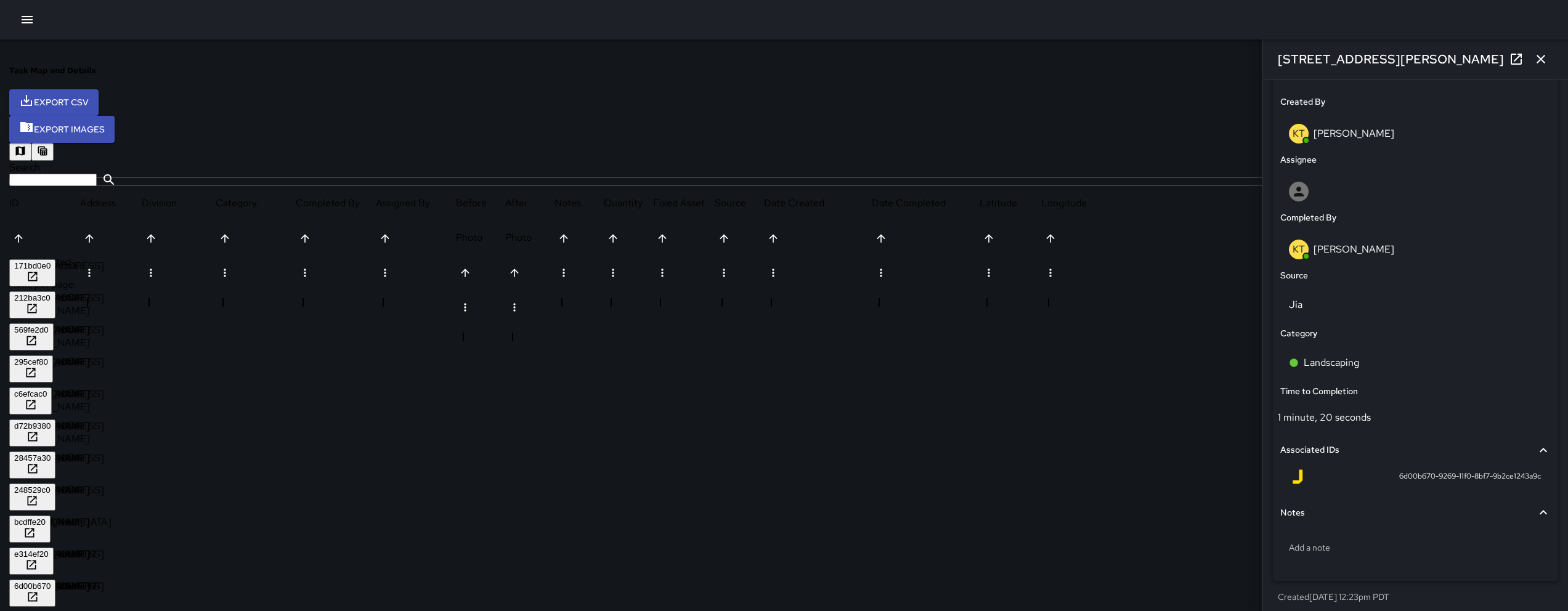
scroll to position [654, 0]
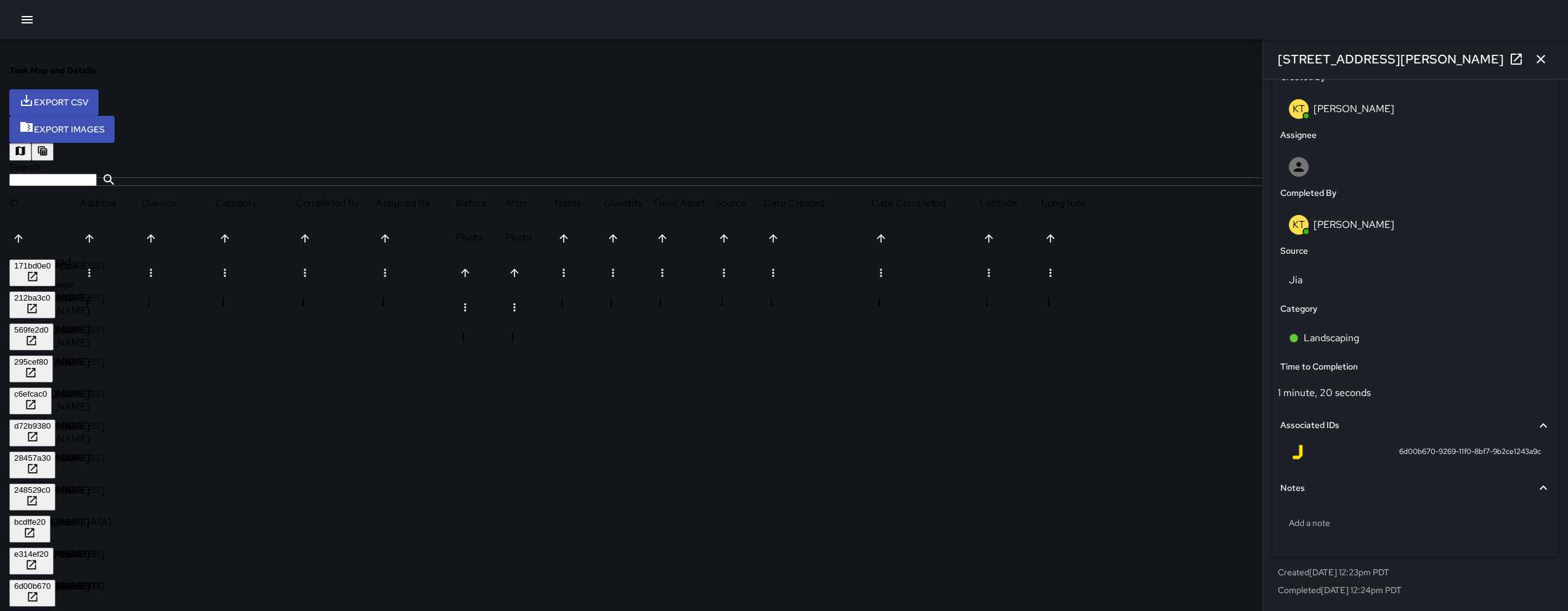
click at [49, 610] on div "57fce150" at bounding box center [31, 618] width 34 height 10
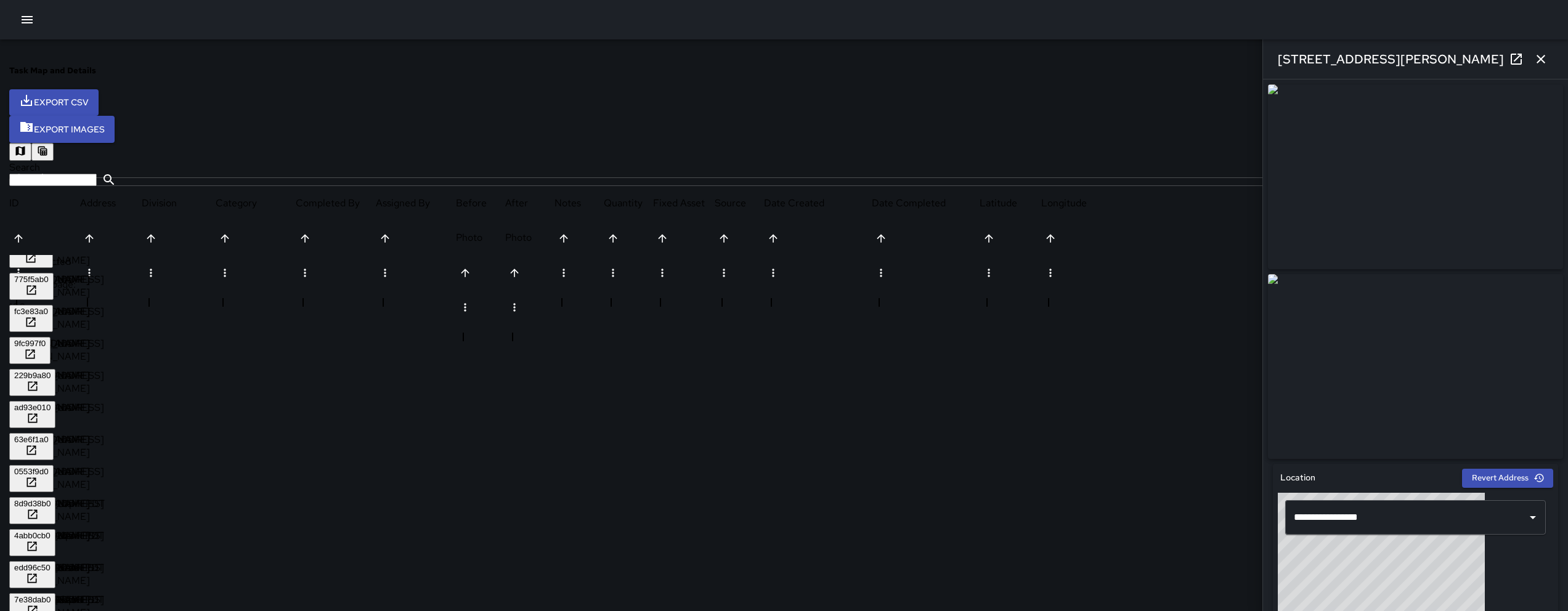
scroll to position [527, 0]
click at [49, 274] on div "775f5ab0" at bounding box center [32, 279] width 35 height 10
click at [49, 306] on div "fc3e83a0" at bounding box center [31, 311] width 34 height 10
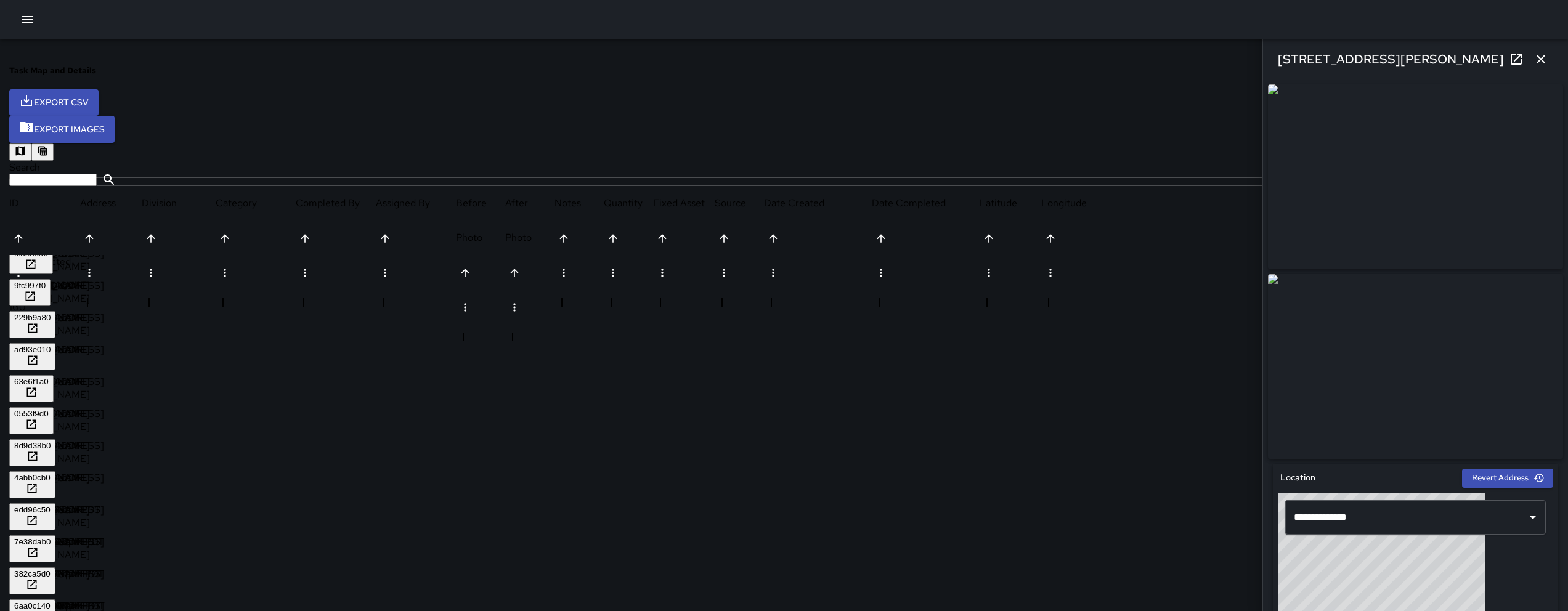
click at [46, 281] on div "9fc997f0" at bounding box center [30, 286] width 31 height 10
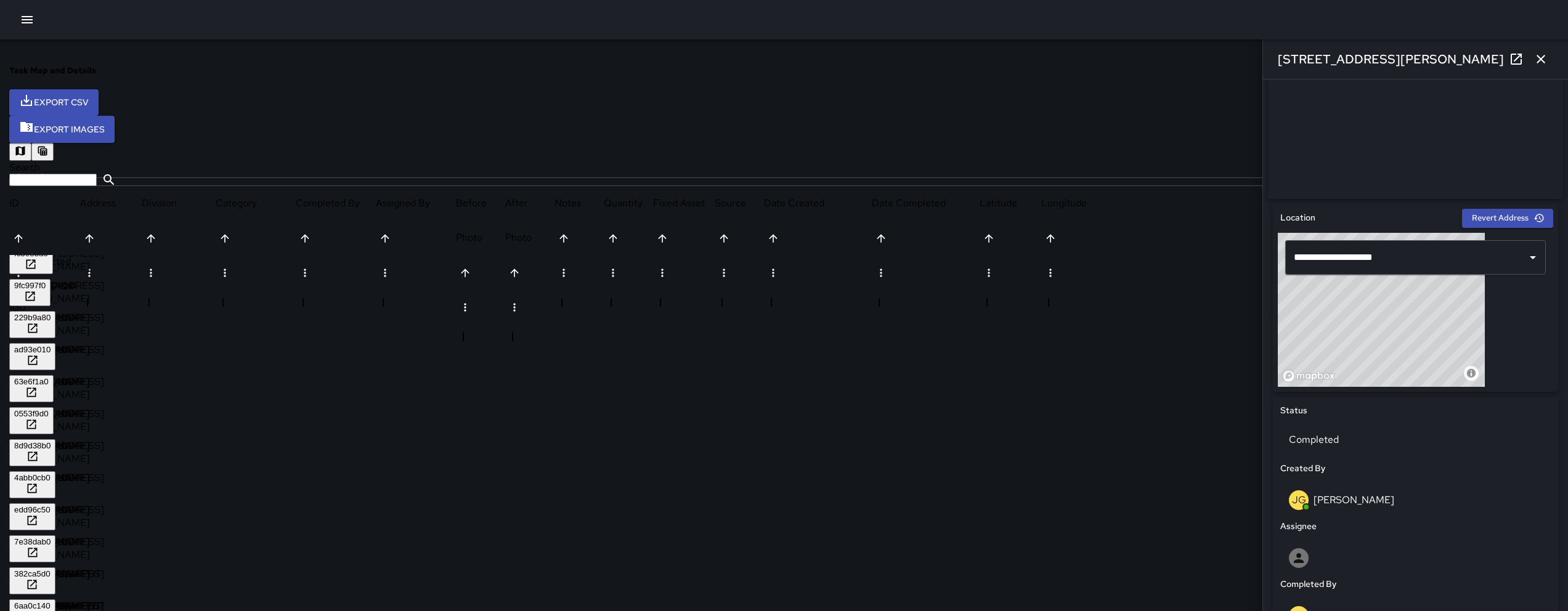
click at [50, 313] on div "229b9a80" at bounding box center [32, 318] width 36 height 10
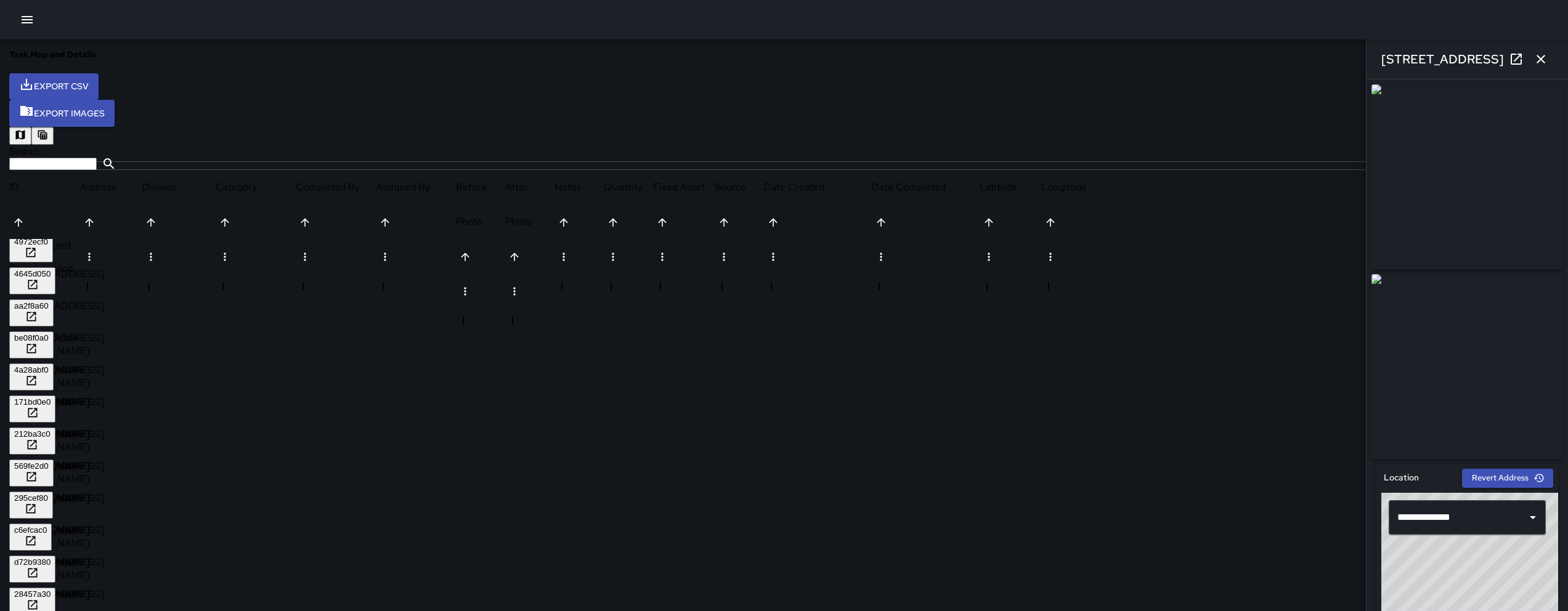
scroll to position [0, 0]
click at [49, 241] on div "4972ecf0" at bounding box center [31, 245] width 34 height 10
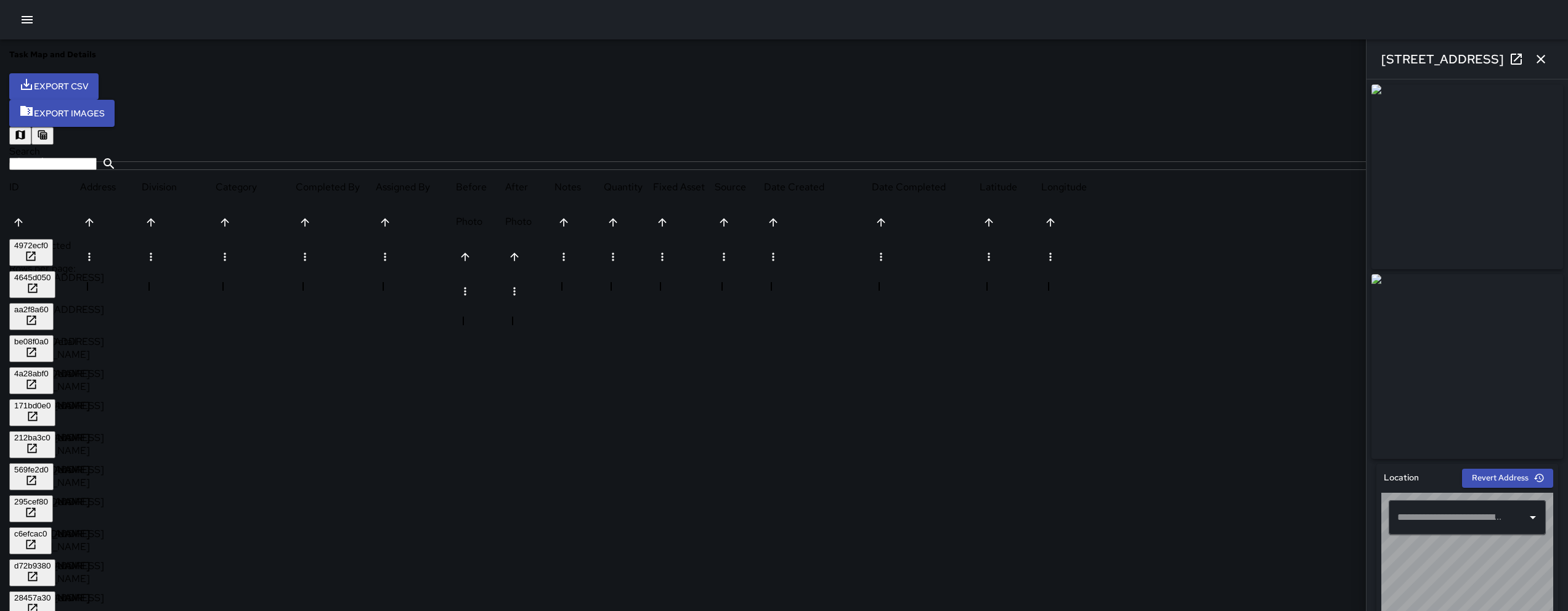
type input "**********"
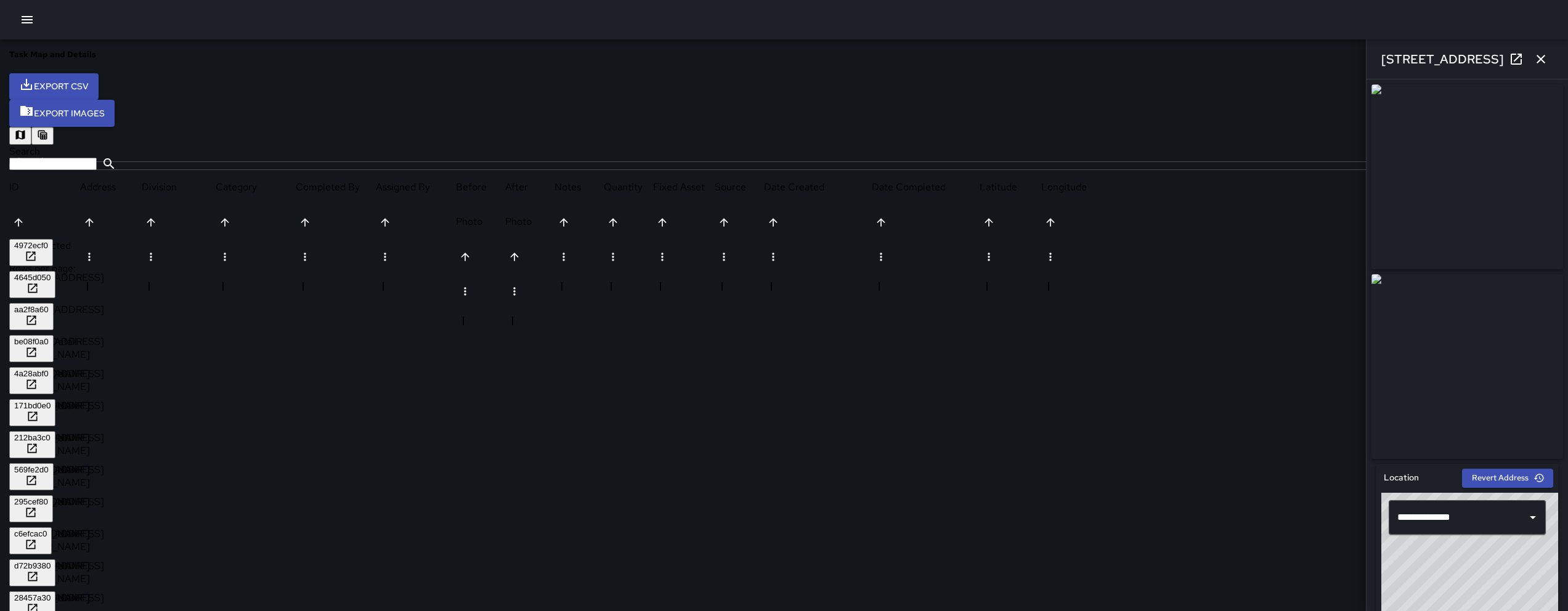
click at [50, 273] on div "4645d050" at bounding box center [32, 277] width 36 height 10
click at [49, 305] on div "aa2f8a60" at bounding box center [32, 309] width 35 height 10
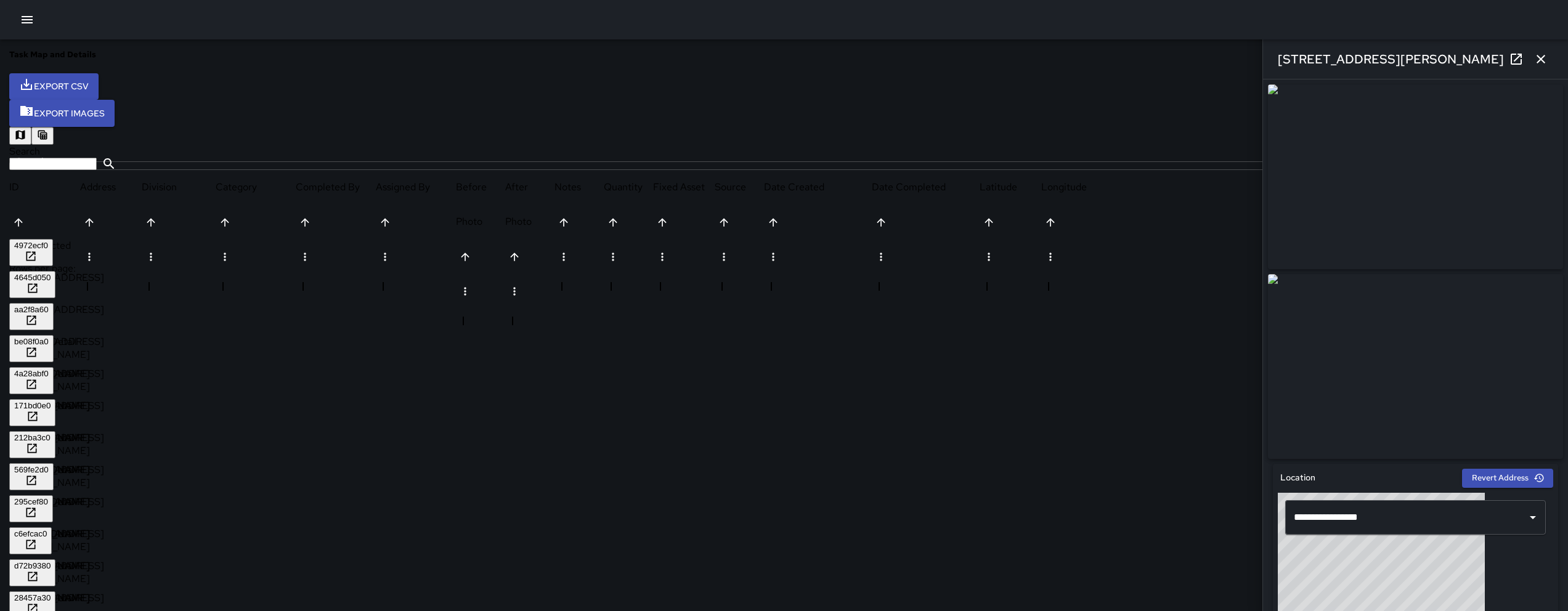
click at [49, 337] on div "be08f0a0" at bounding box center [32, 341] width 35 height 10
click at [49, 369] on div "4a28abf0" at bounding box center [32, 373] width 35 height 10
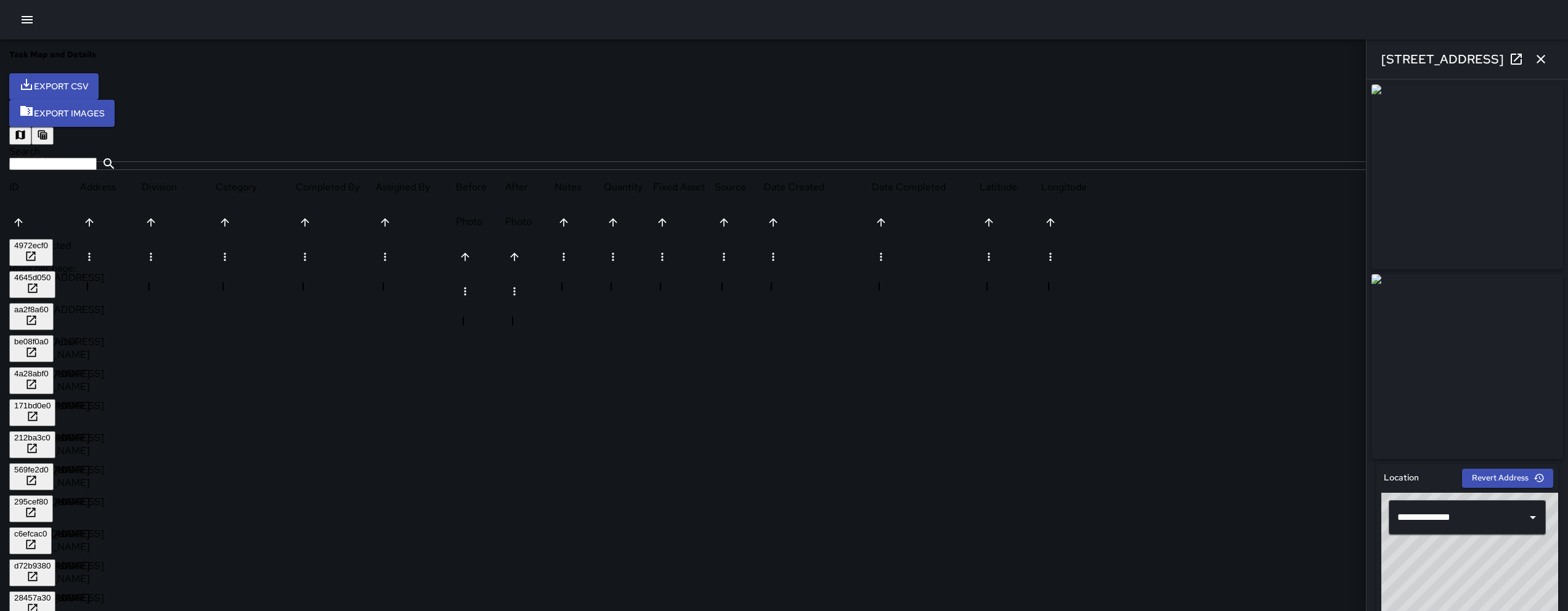
click at [50, 401] on div "171bd0e0" at bounding box center [32, 405] width 36 height 10
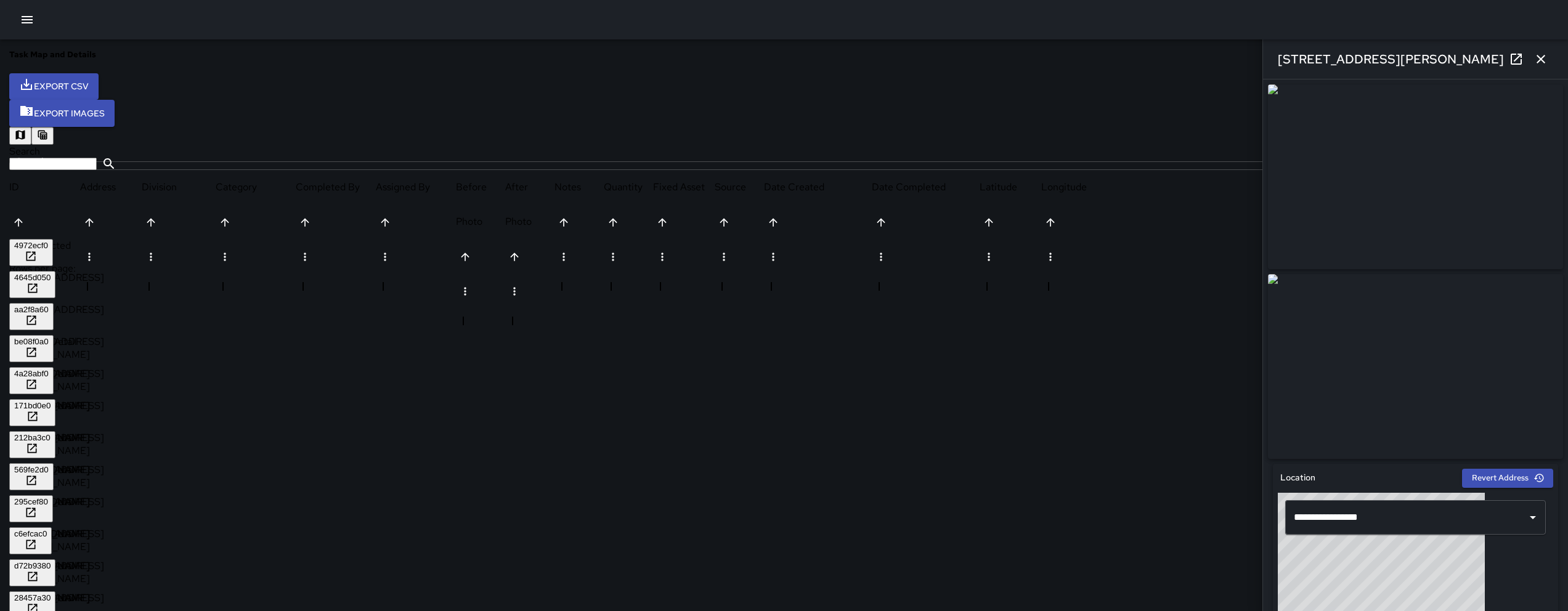
click at [50, 433] on div "212ba3c0" at bounding box center [32, 437] width 36 height 10
click at [81, 399] on div "171bd0e0" at bounding box center [45, 414] width 71 height 32
click at [50, 401] on div "171bd0e0" at bounding box center [32, 405] width 36 height 10
click at [50, 433] on div "212ba3c0" at bounding box center [32, 437] width 36 height 10
click at [49, 465] on div "569fe2d0" at bounding box center [32, 469] width 35 height 10
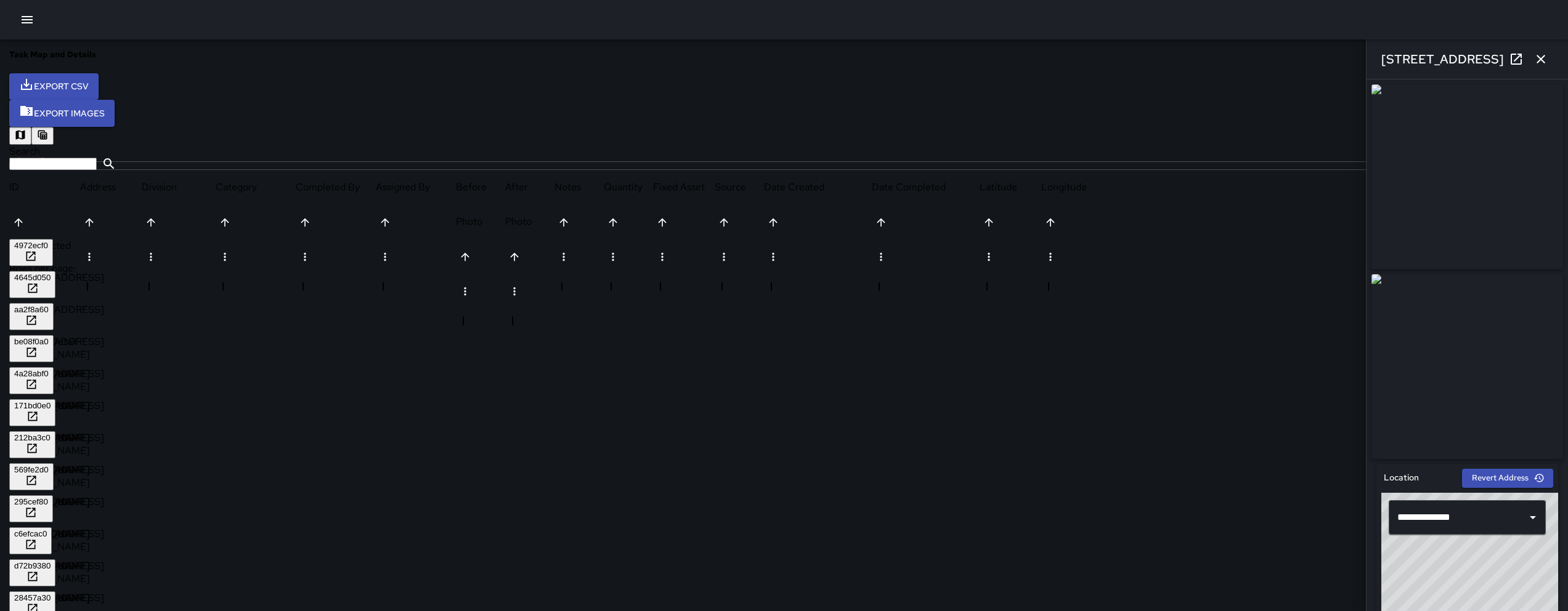
click at [49, 497] on div "295cef80" at bounding box center [31, 501] width 34 height 10
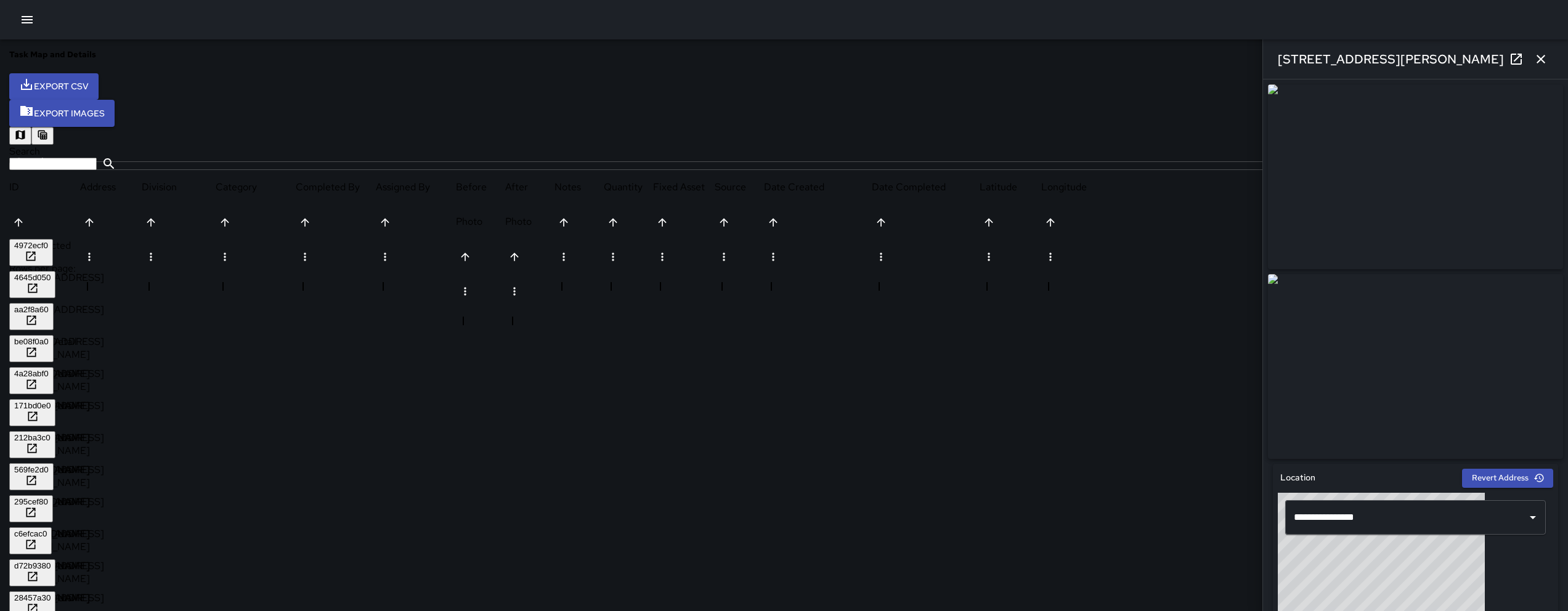
click at [47, 529] on div "c6efcac0" at bounding box center [31, 533] width 33 height 10
click at [50, 561] on div "d72b9380" at bounding box center [32, 565] width 36 height 10
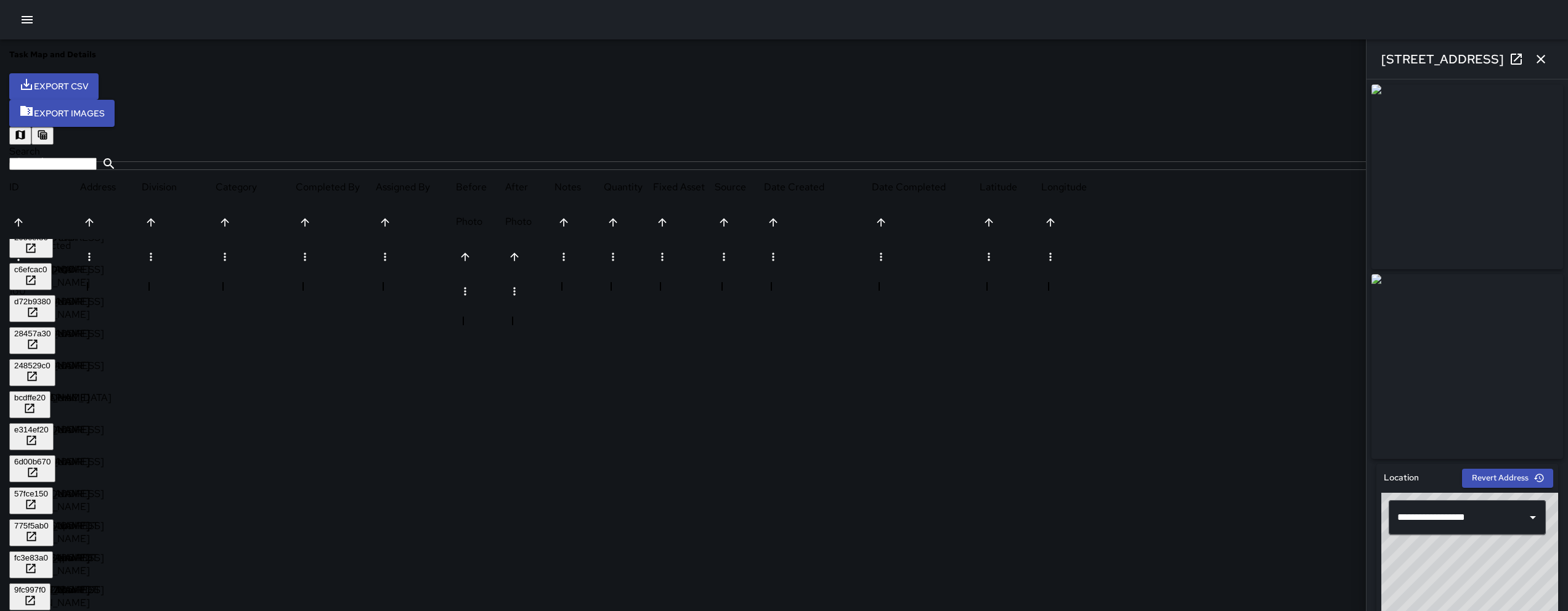
scroll to position [275, 0]
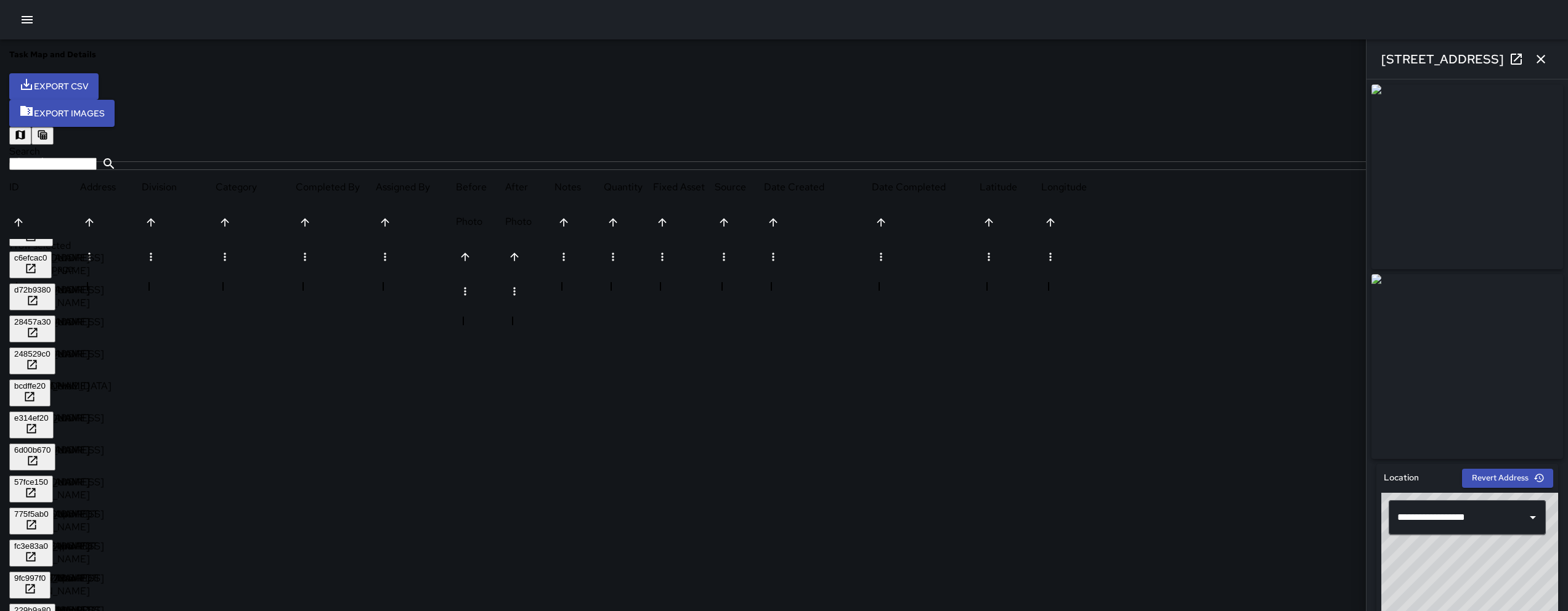
click at [50, 317] on div "28457a30" at bounding box center [32, 322] width 36 height 10
click at [50, 349] on div "248529c0" at bounding box center [32, 354] width 36 height 10
click at [46, 381] on div "bcdffe20" at bounding box center [30, 386] width 31 height 10
click at [49, 413] on div "e314ef20" at bounding box center [32, 418] width 35 height 10
click at [50, 445] on div "6d00b670" at bounding box center [32, 450] width 36 height 10
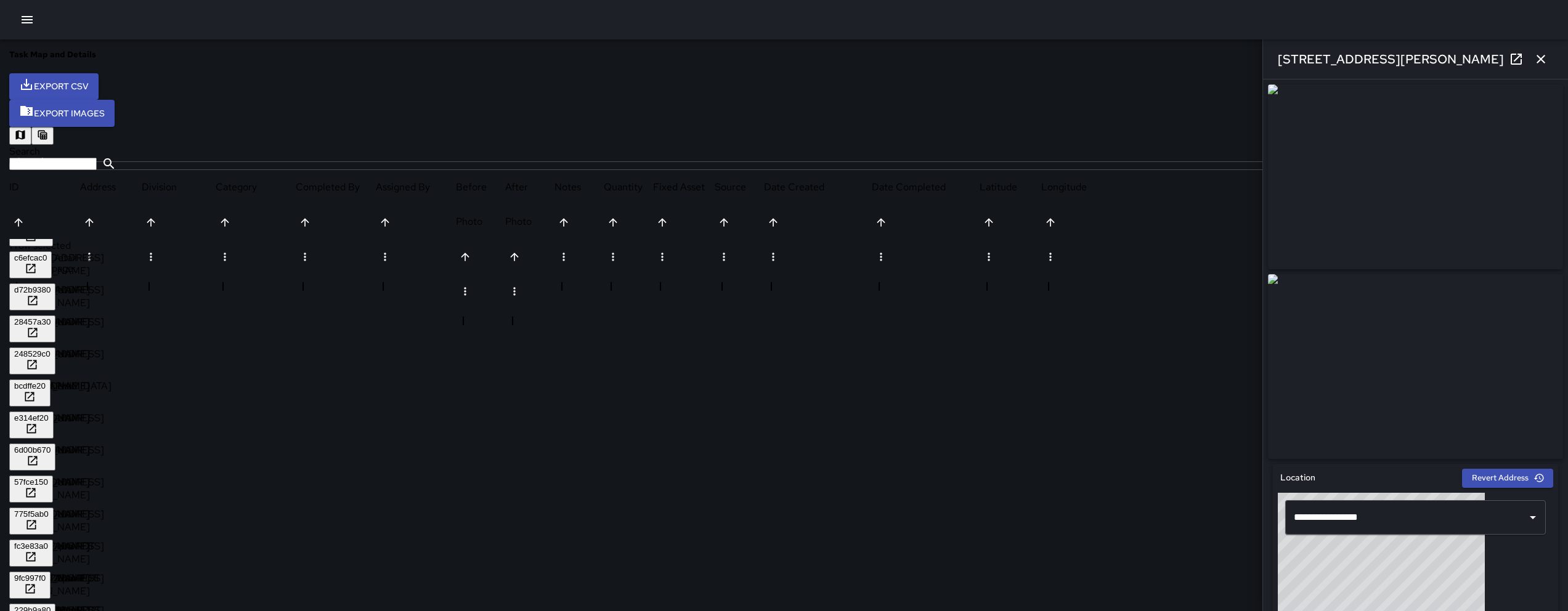
click at [49, 477] on div "57fce150" at bounding box center [31, 482] width 34 height 10
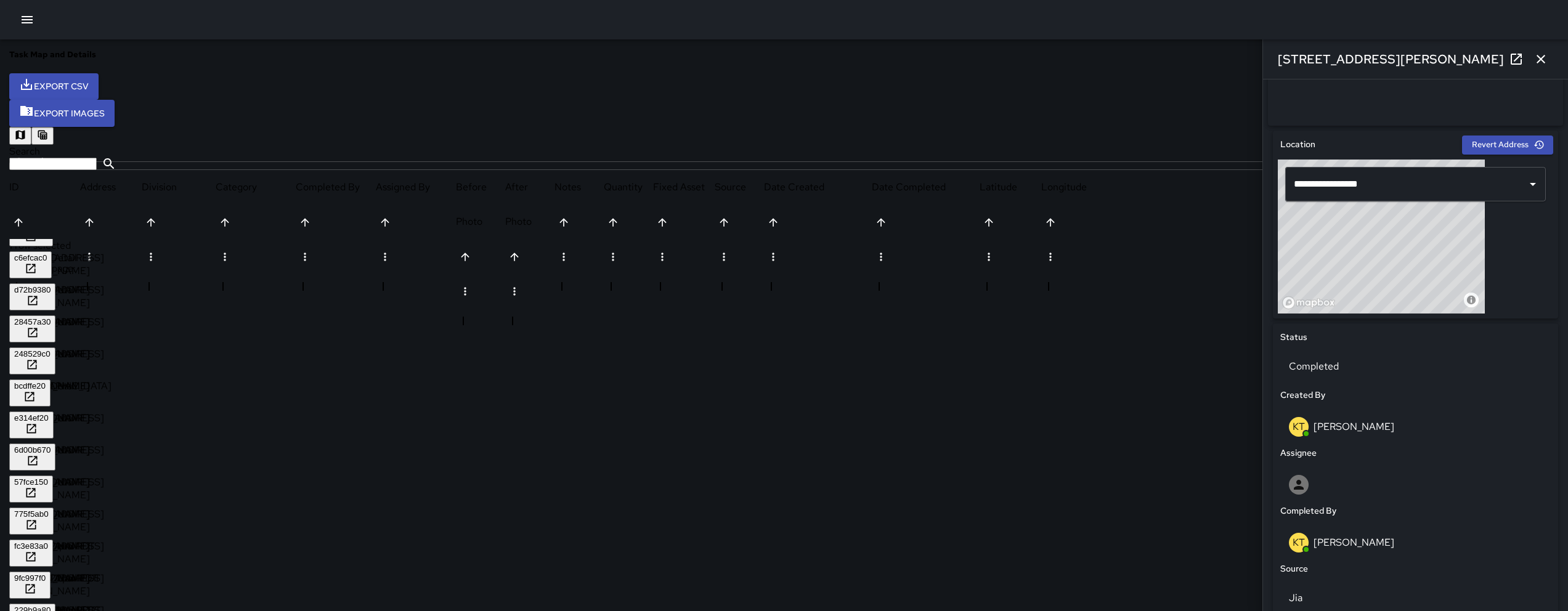
scroll to position [375, 0]
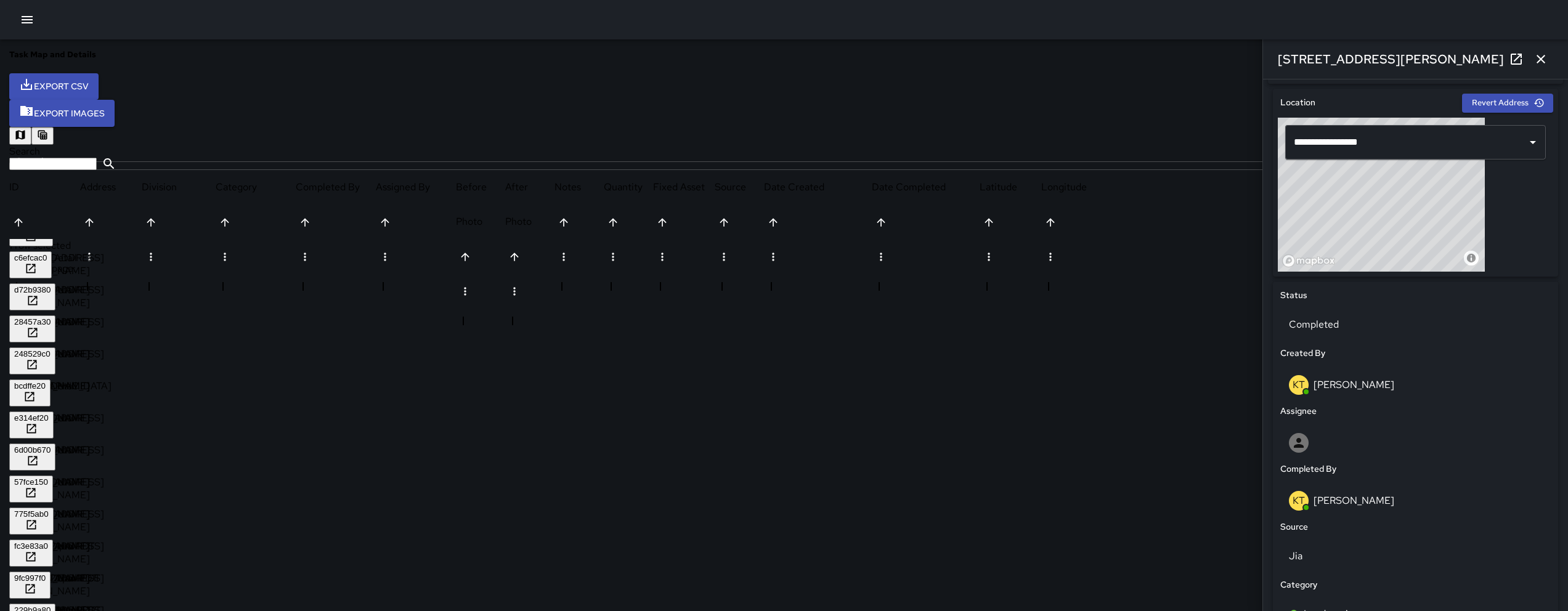
click at [49, 509] on div "775f5ab0" at bounding box center [32, 514] width 35 height 10
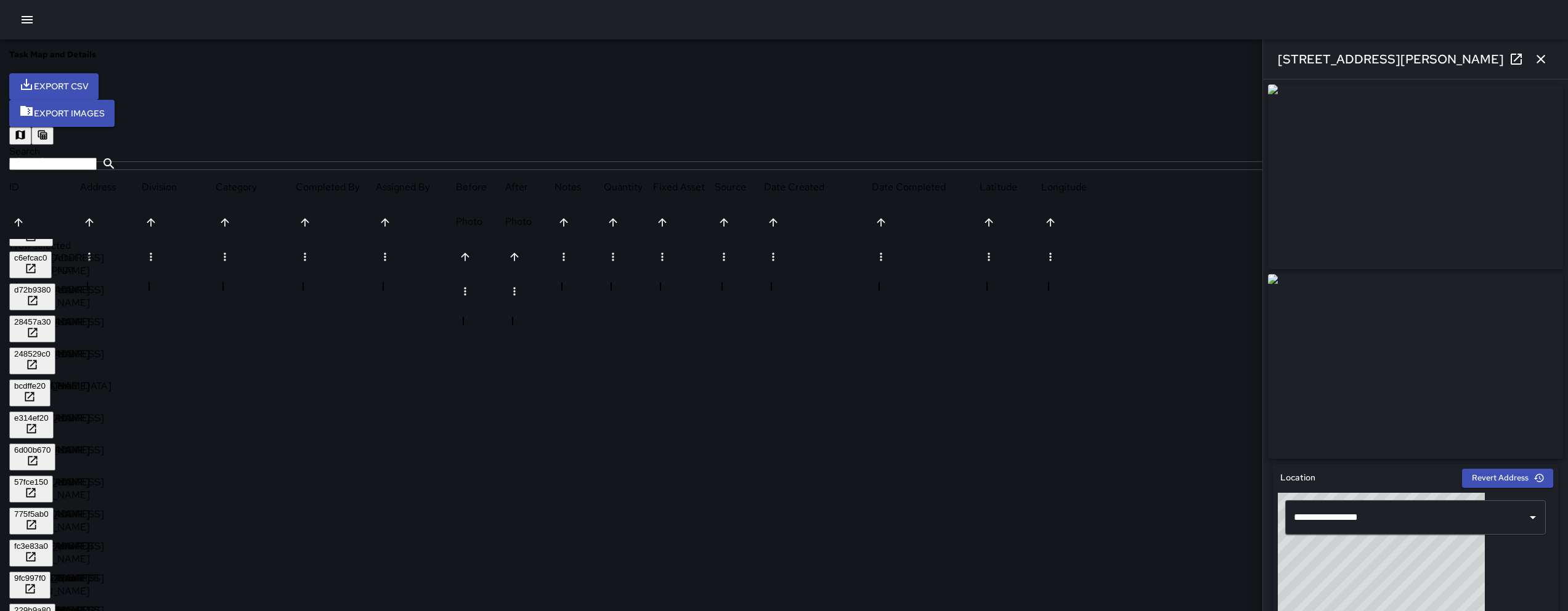
click at [49, 541] on div "fc3e83a0" at bounding box center [31, 546] width 34 height 10
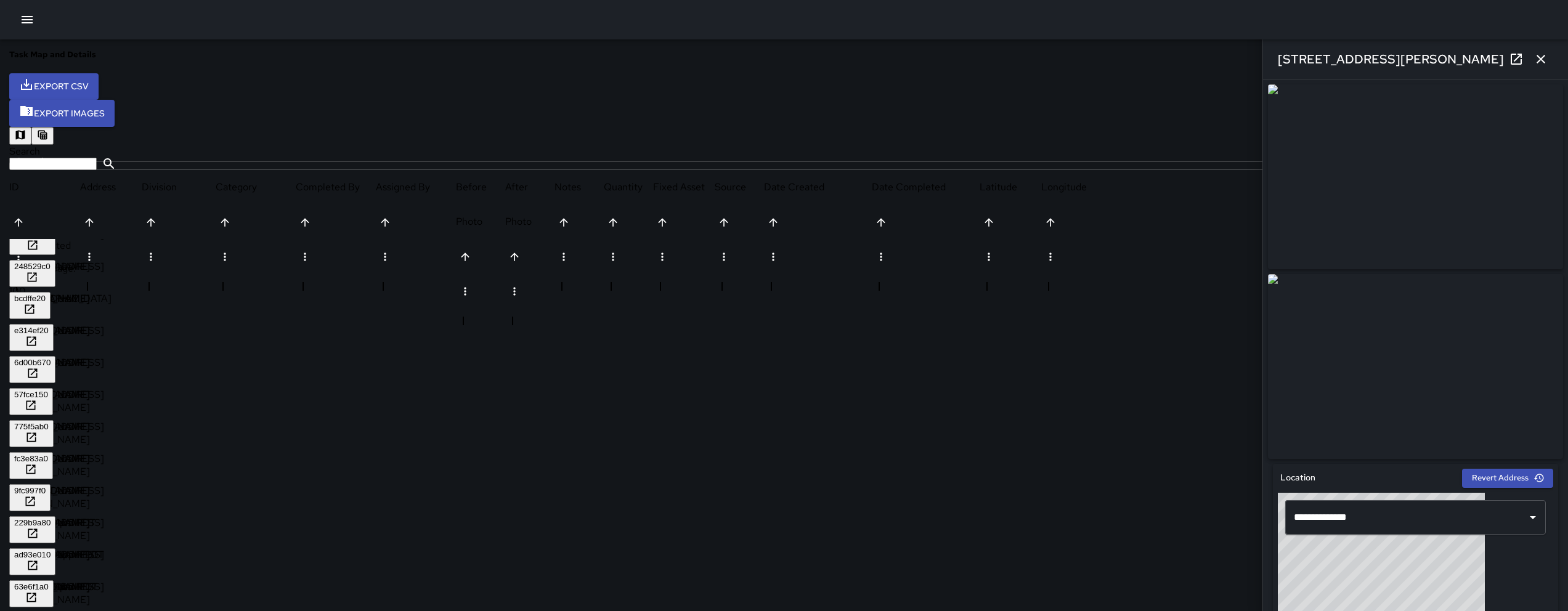
scroll to position [364, 0]
click at [46, 485] on div "9fc997f0" at bounding box center [30, 490] width 31 height 10
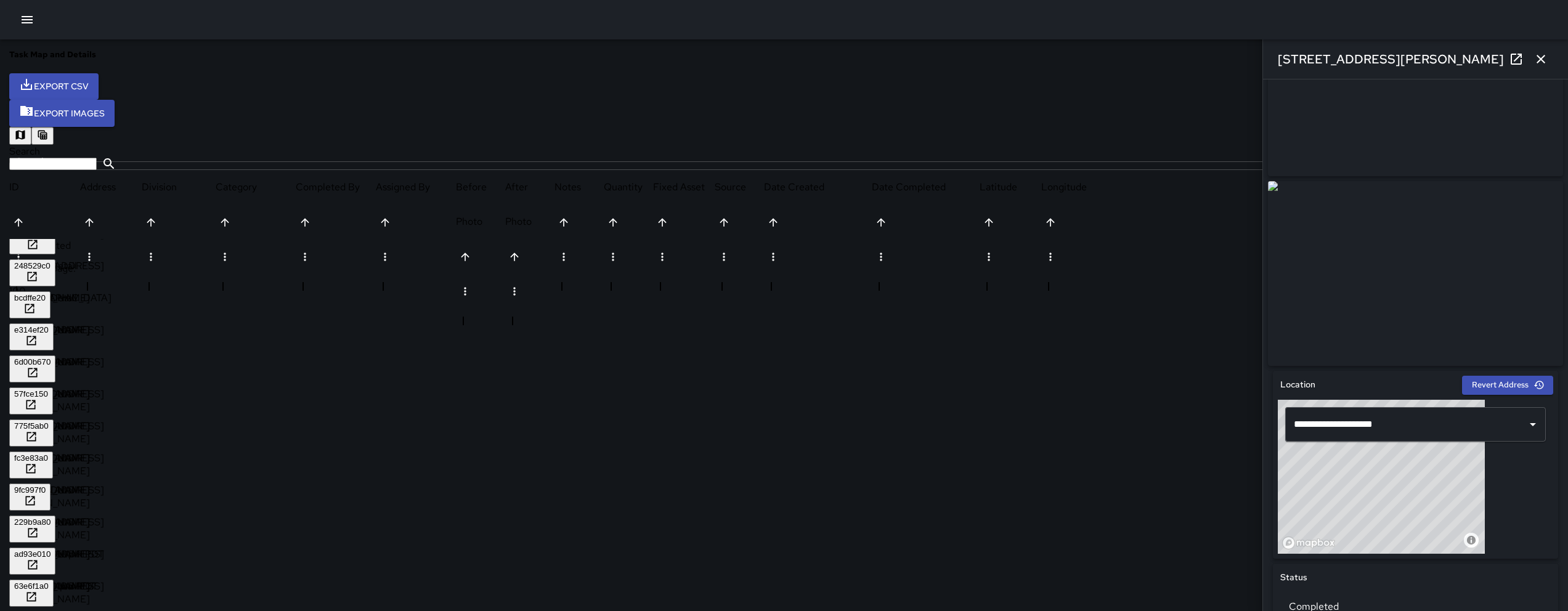
scroll to position [96, 0]
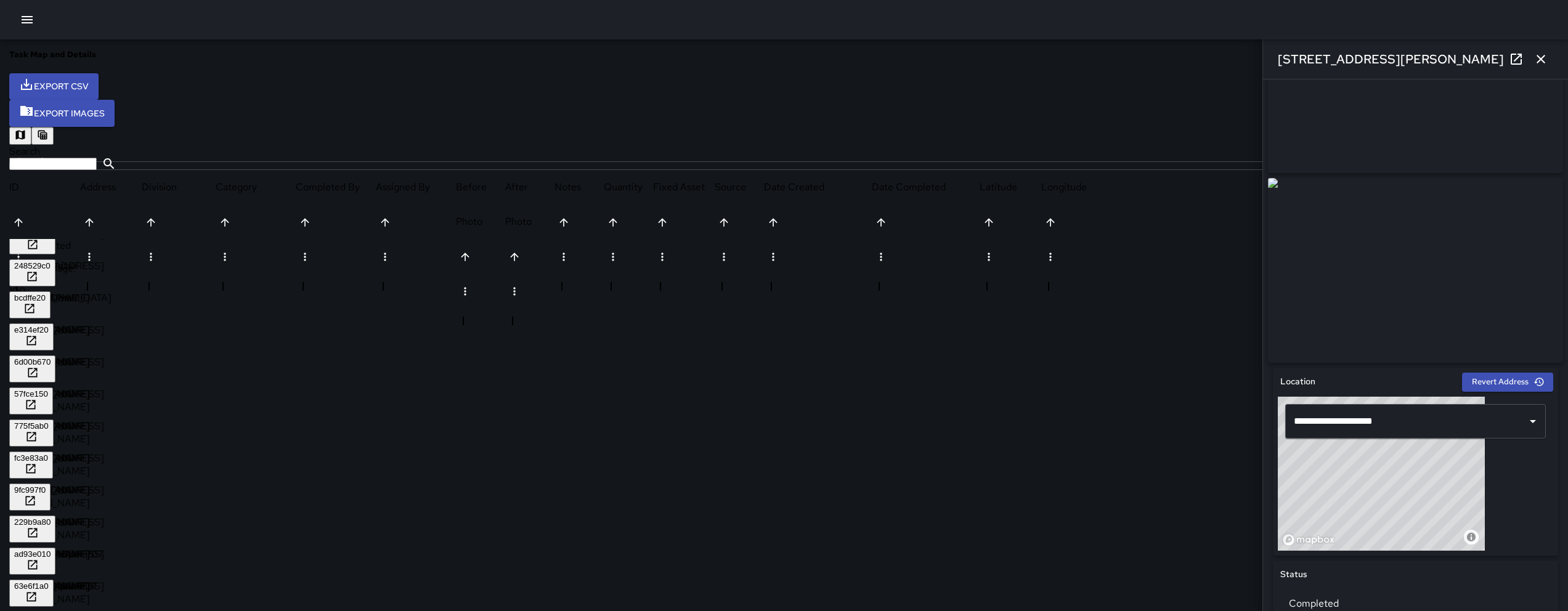
click at [50, 517] on div "229b9a80" at bounding box center [32, 522] width 36 height 10
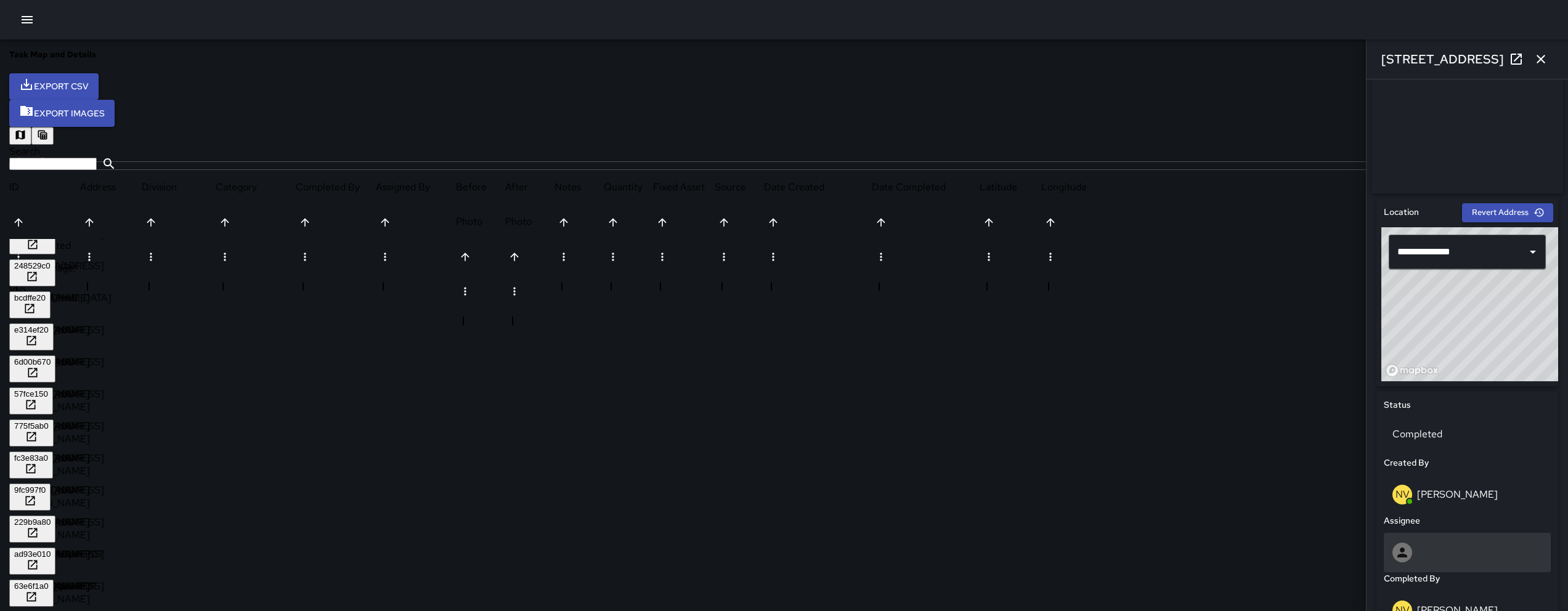
scroll to position [481, 0]
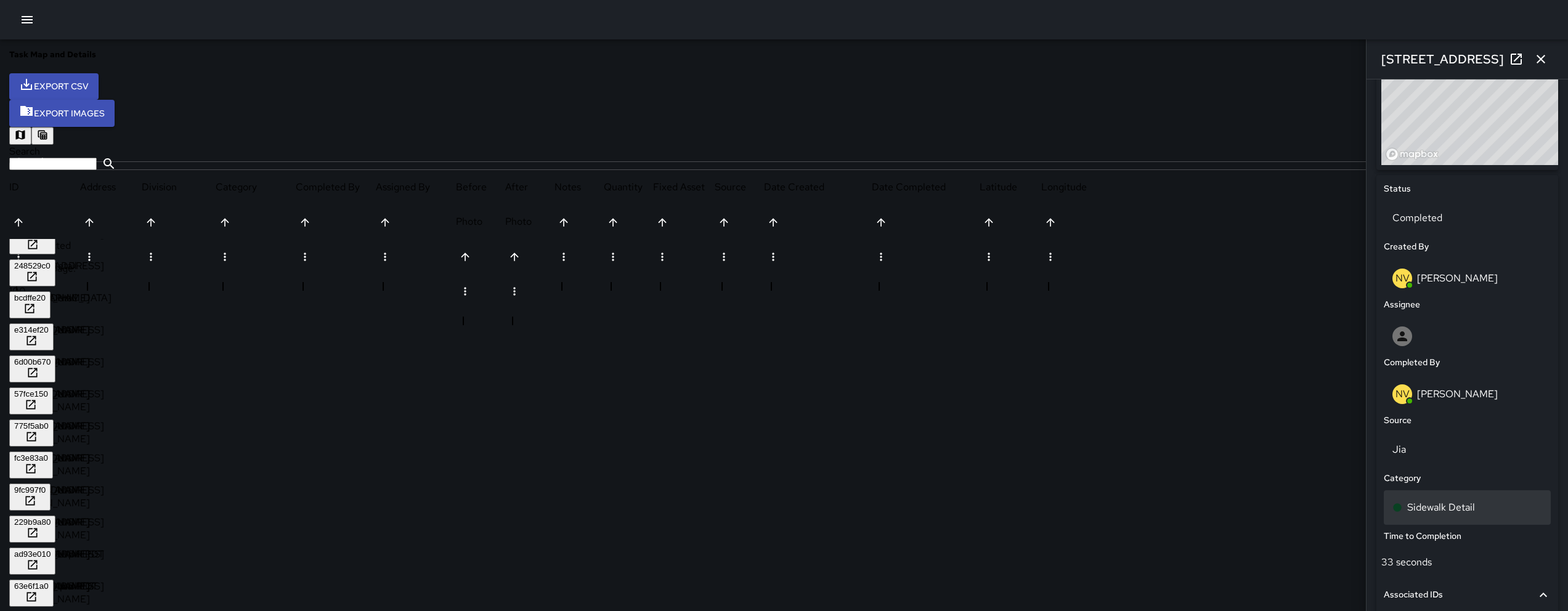
click at [1407, 510] on p "Sidewalk Detail" at bounding box center [1441, 507] width 68 height 15
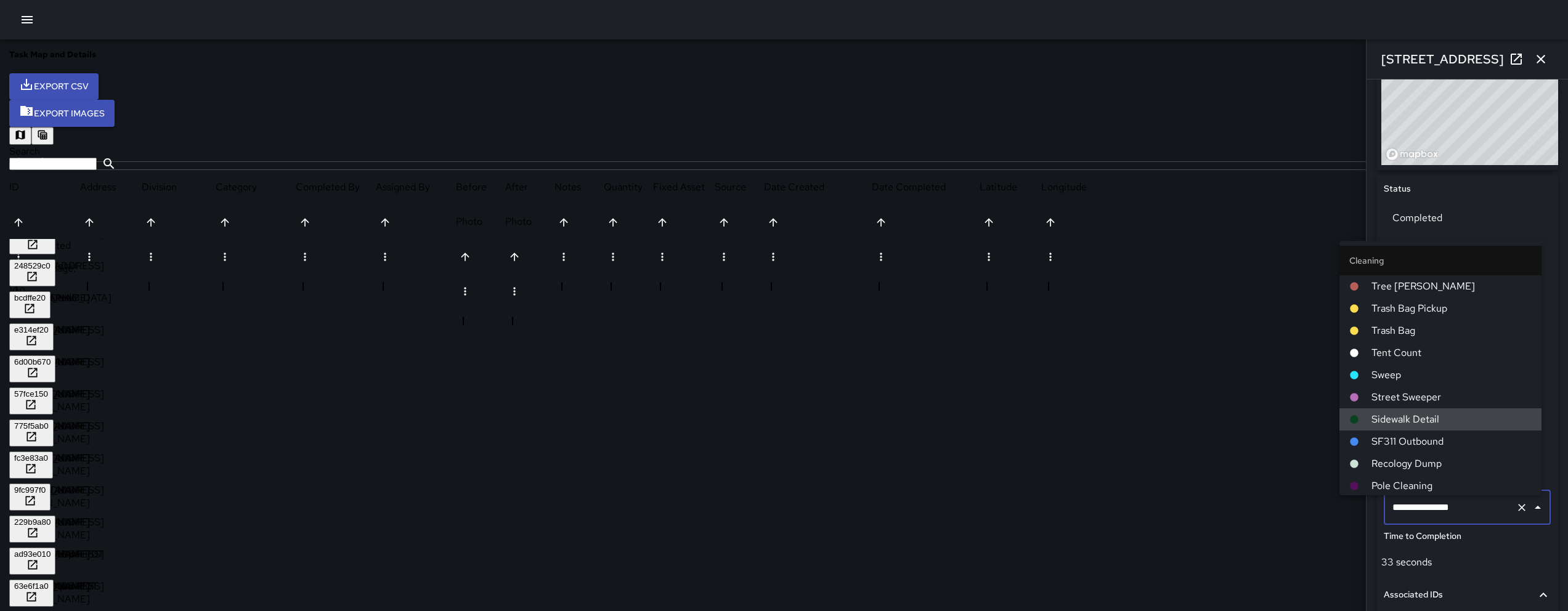
click at [1393, 512] on input "**********" at bounding box center [1450, 507] width 121 height 23
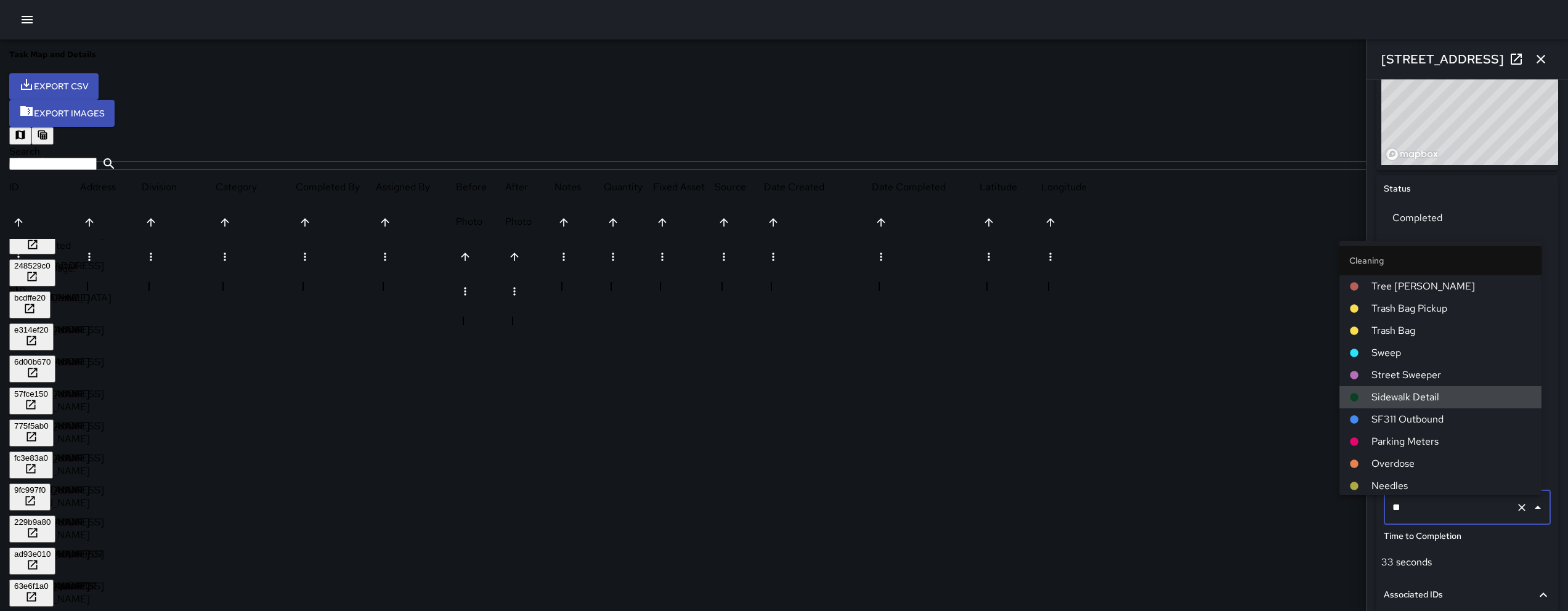
type input "***"
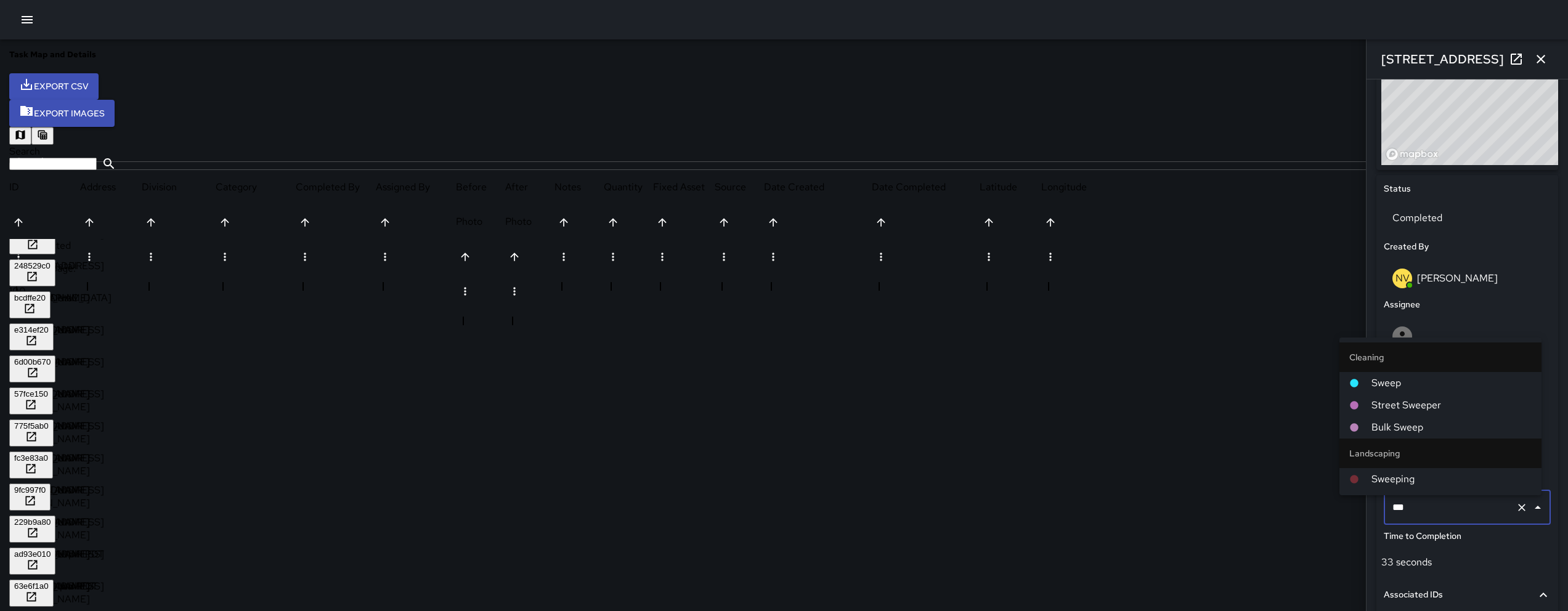
click at [1376, 380] on span "Sweep" at bounding box center [1451, 382] width 160 height 15
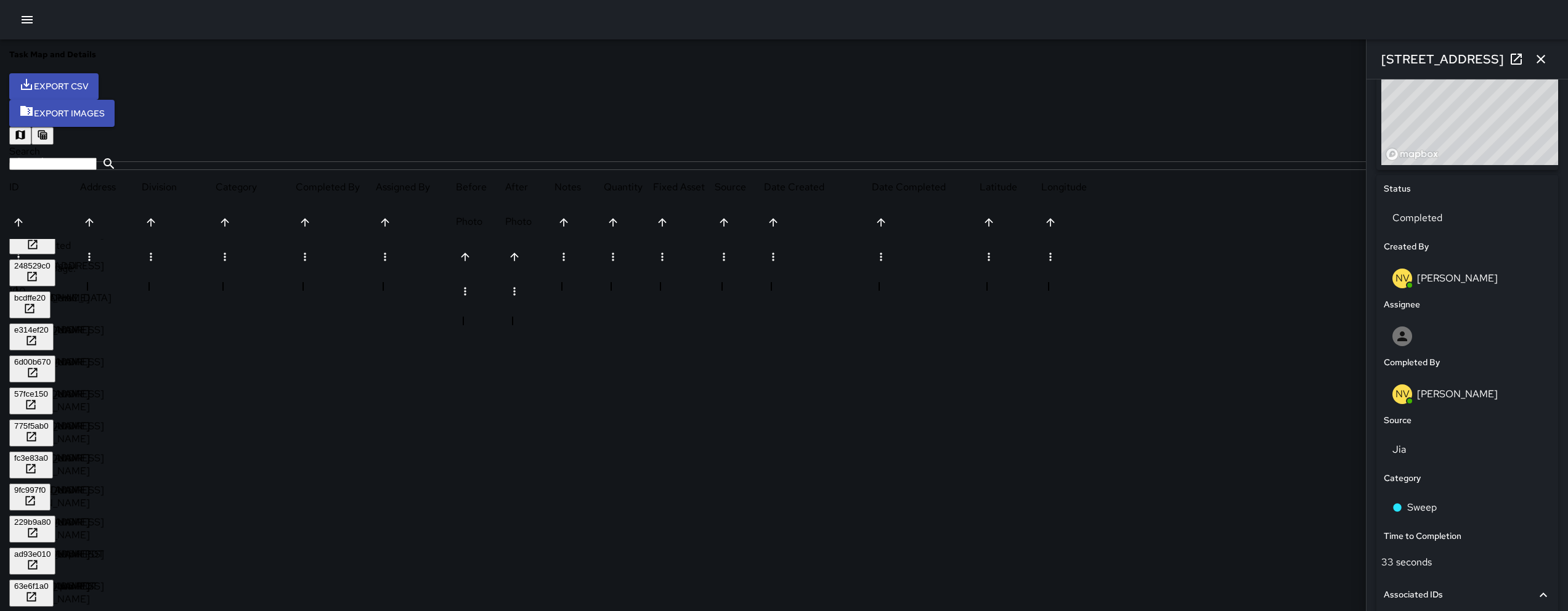
click at [50, 549] on div "ad93e010" at bounding box center [32, 554] width 36 height 10
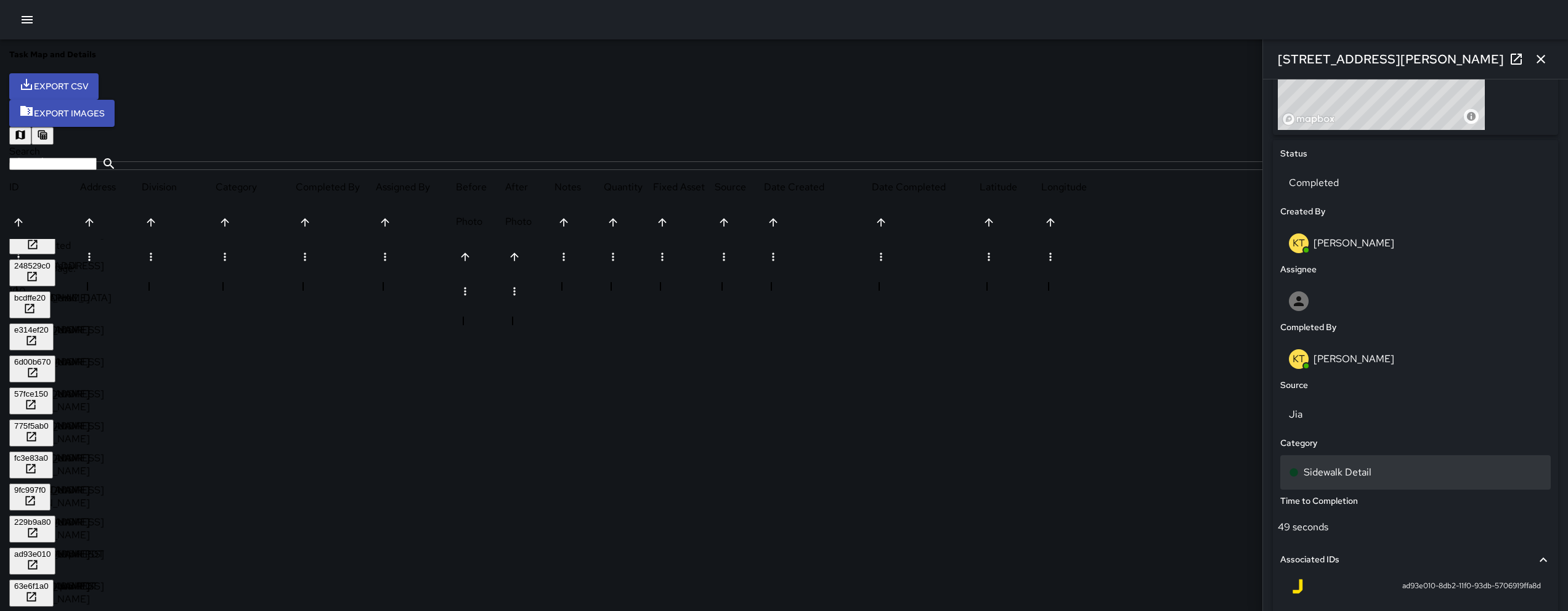
scroll to position [517, 0]
click at [1430, 468] on div "Sidewalk Detail" at bounding box center [1415, 471] width 253 height 15
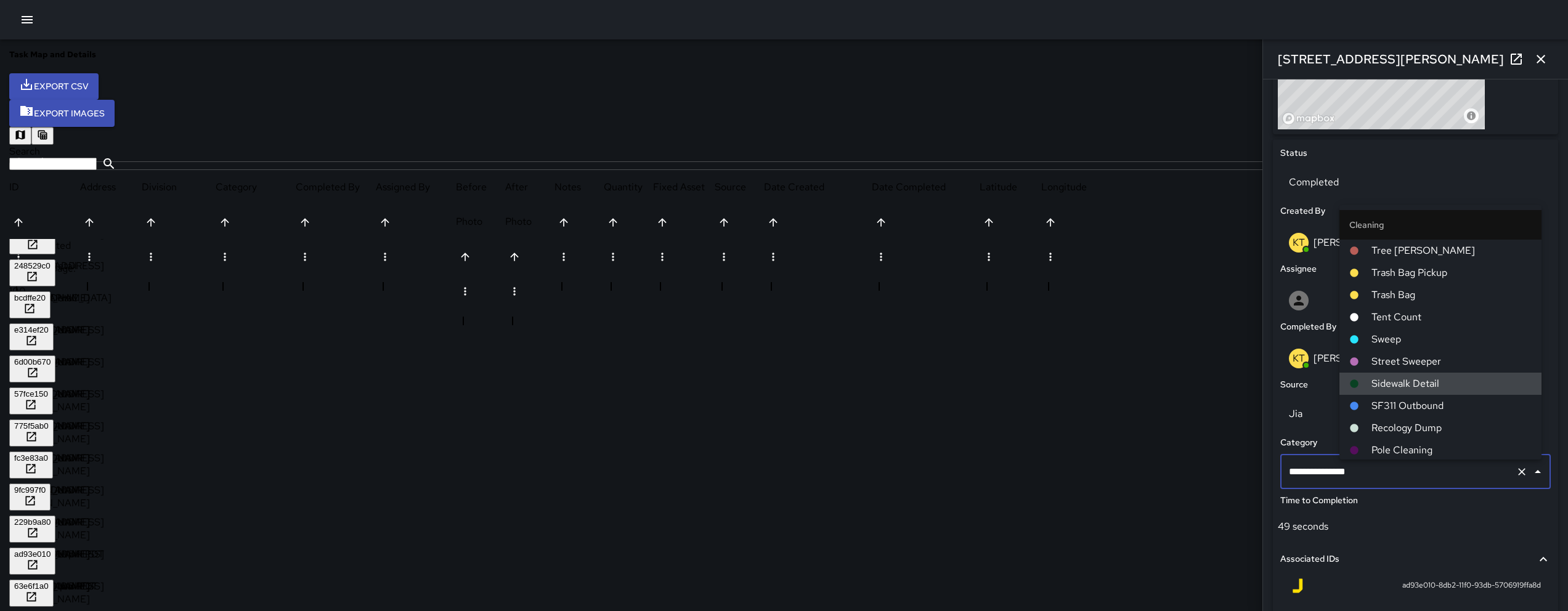
click at [1430, 468] on input "**********" at bounding box center [1398, 471] width 225 height 23
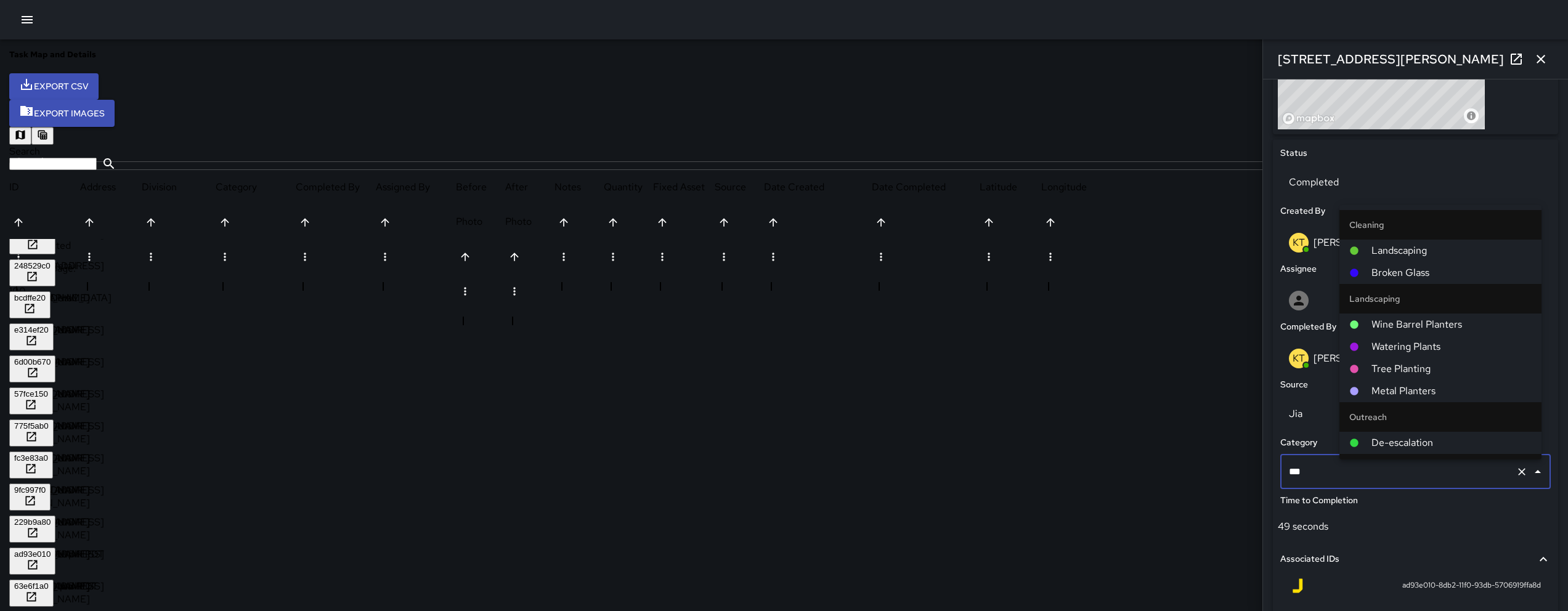
type input "****"
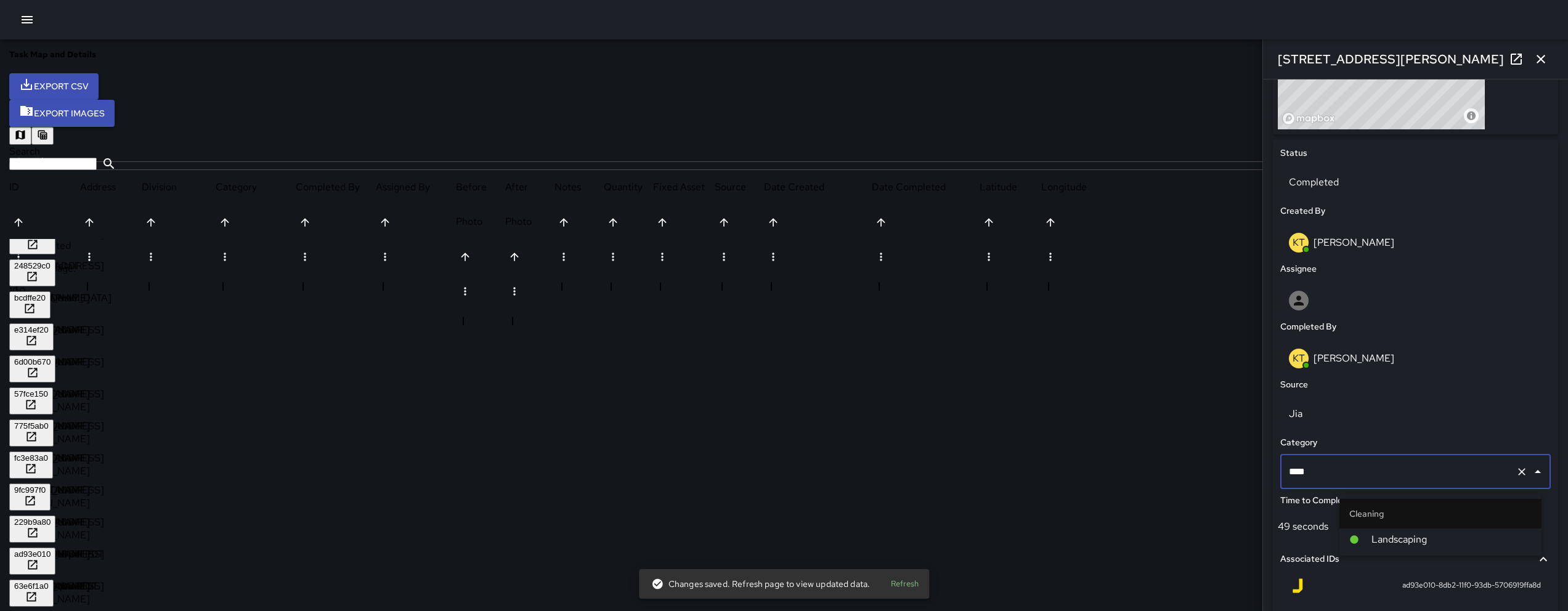
click at [1400, 533] on span "Landscaping" at bounding box center [1451, 539] width 160 height 15
click at [49, 581] on div "63e6f1a0" at bounding box center [32, 586] width 35 height 10
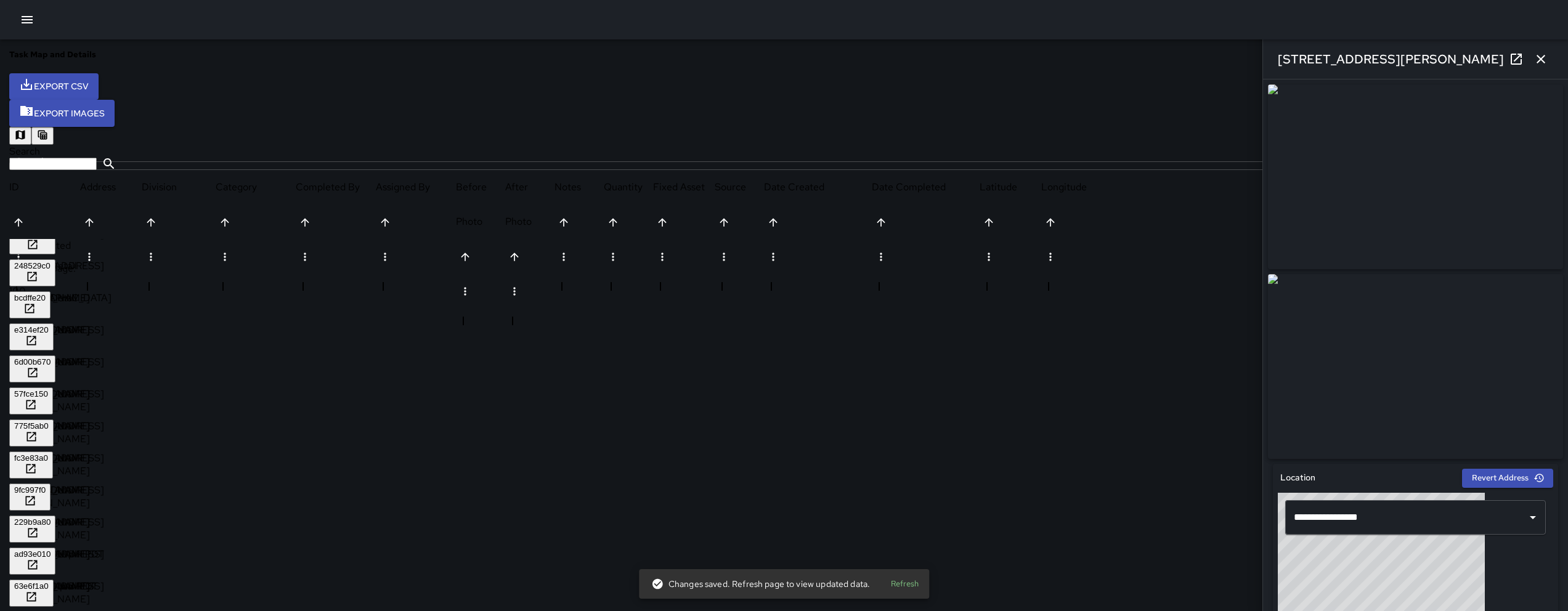
click at [50, 549] on div "ad93e010" at bounding box center [32, 554] width 36 height 10
click at [49, 581] on div "63e6f1a0" at bounding box center [32, 586] width 35 height 10
click at [50, 549] on div "ad93e010" at bounding box center [32, 554] width 36 height 10
click at [49, 581] on div "63e6f1a0" at bounding box center [32, 586] width 35 height 10
click at [50, 549] on div "ad93e010" at bounding box center [32, 554] width 36 height 10
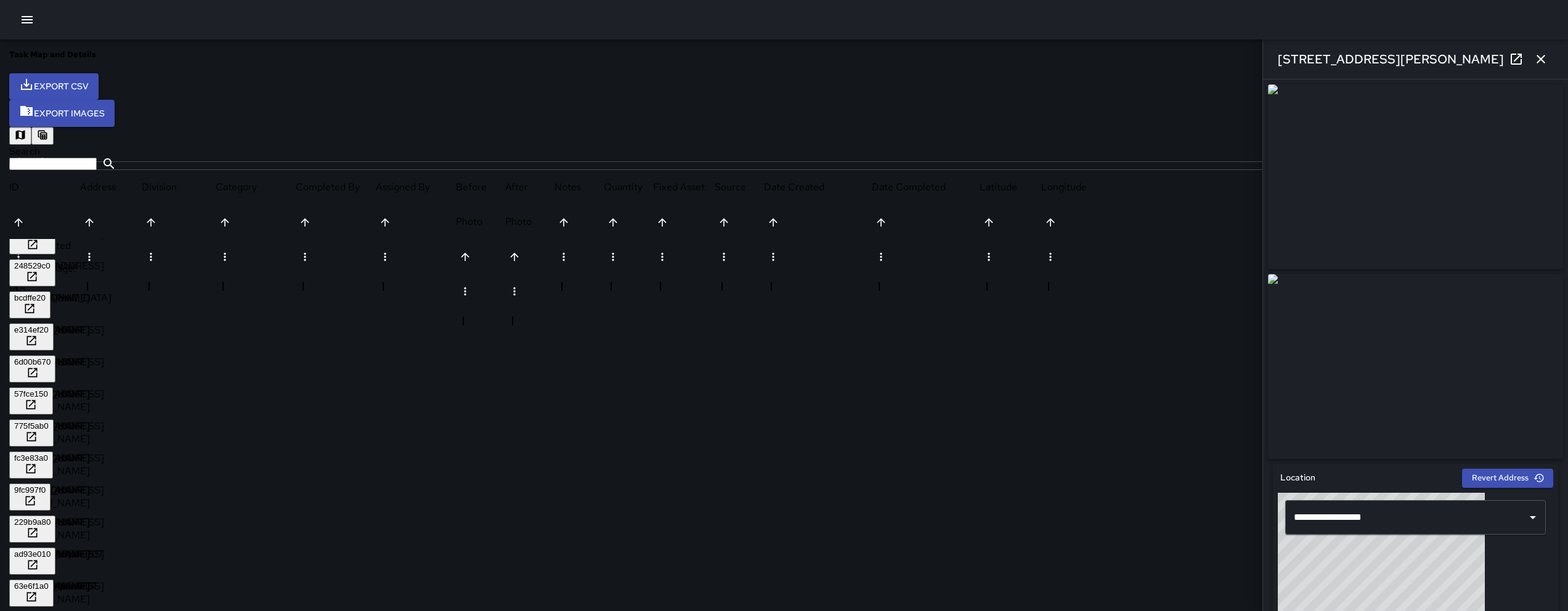
click at [49, 581] on div "63e6f1a0" at bounding box center [32, 586] width 35 height 10
click at [50, 549] on div "ad93e010" at bounding box center [32, 554] width 36 height 10
click at [1514, 57] on icon at bounding box center [1516, 58] width 15 height 15
click at [49, 581] on div "63e6f1a0" at bounding box center [32, 586] width 35 height 10
click at [1512, 61] on icon at bounding box center [1516, 58] width 15 height 15
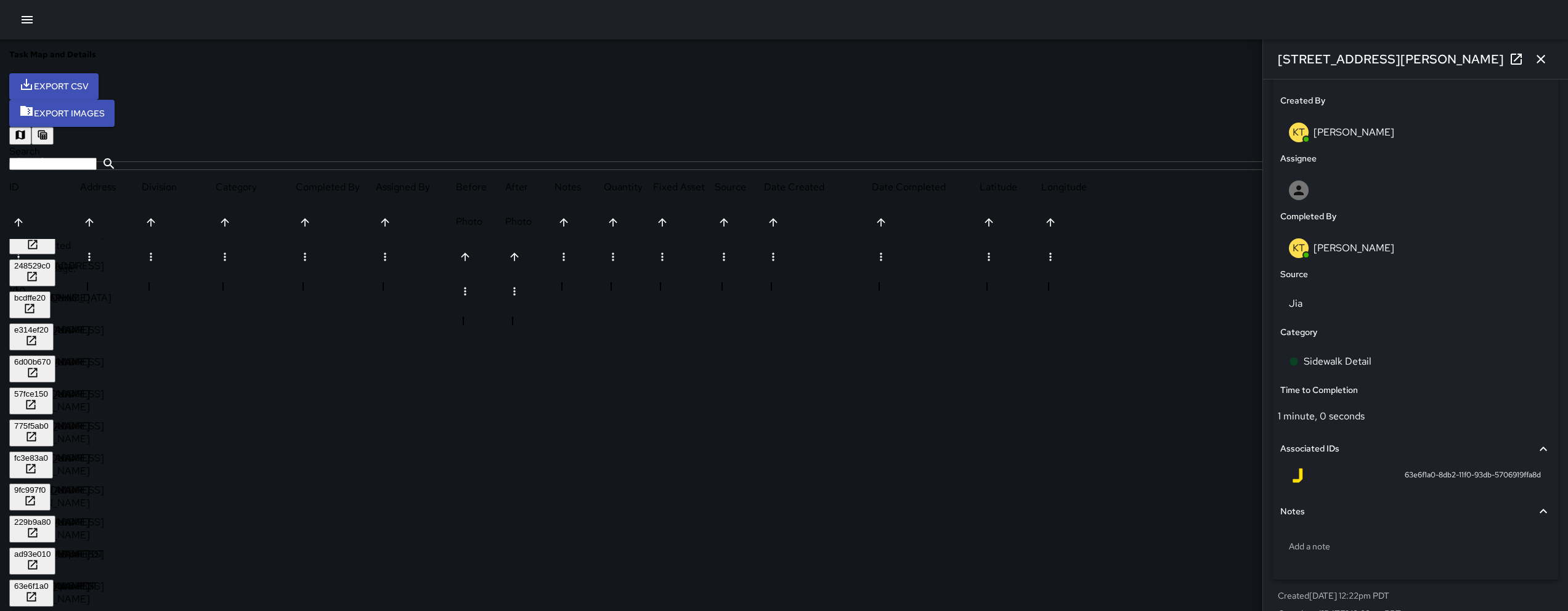
scroll to position [635, 0]
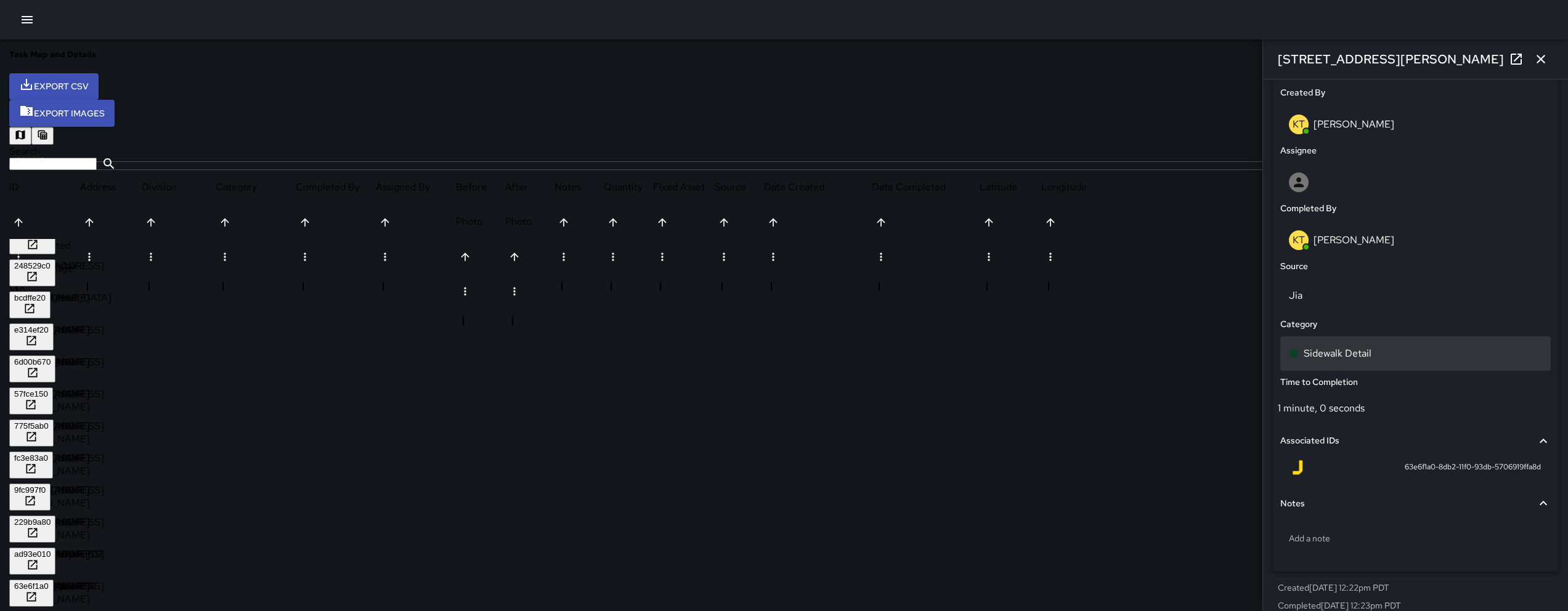
click at [1371, 353] on p "Sidewalk Detail" at bounding box center [1337, 353] width 68 height 15
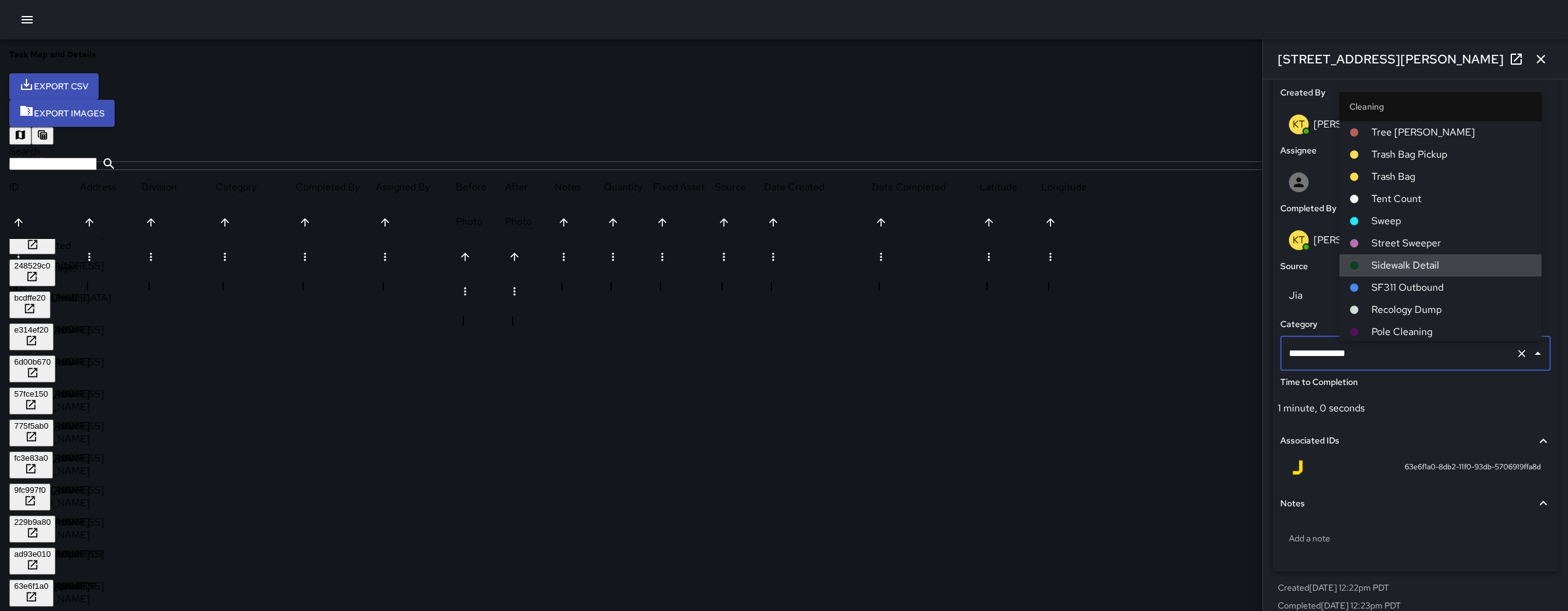
click at [1425, 356] on input "**********" at bounding box center [1398, 353] width 225 height 23
click at [1426, 356] on input "**********" at bounding box center [1398, 353] width 225 height 23
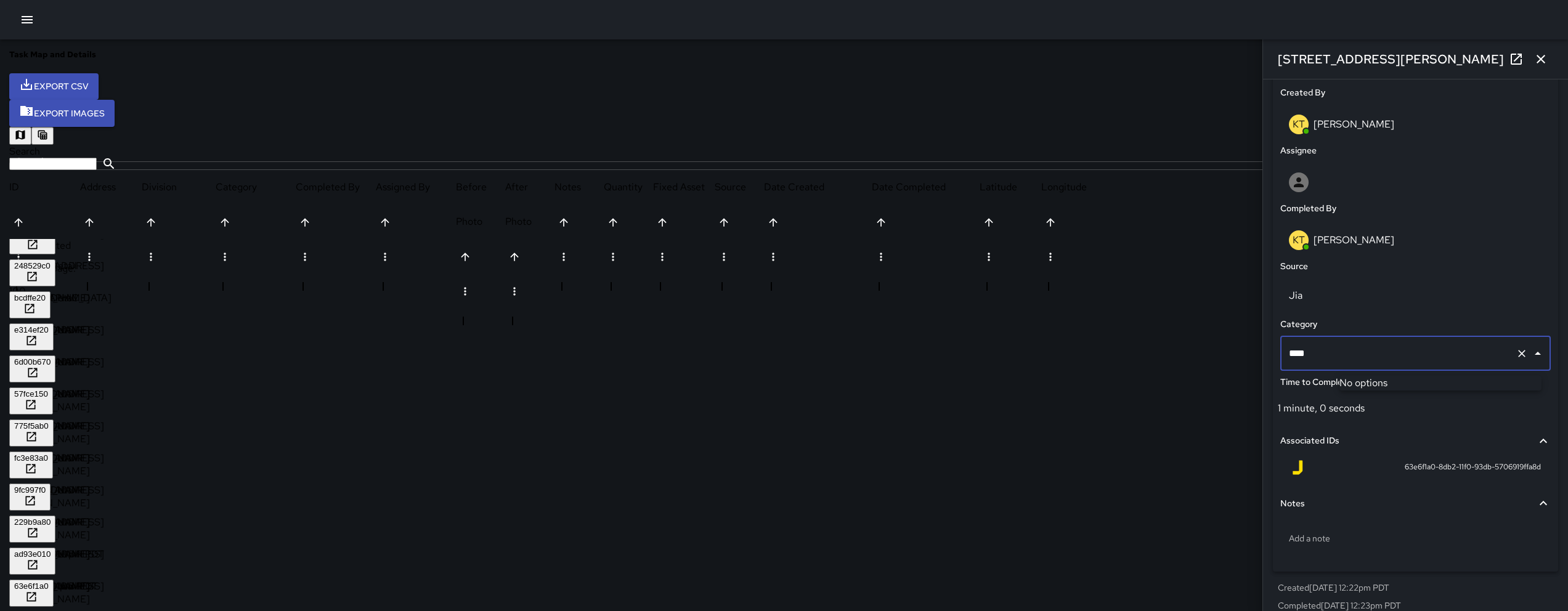
type input "***"
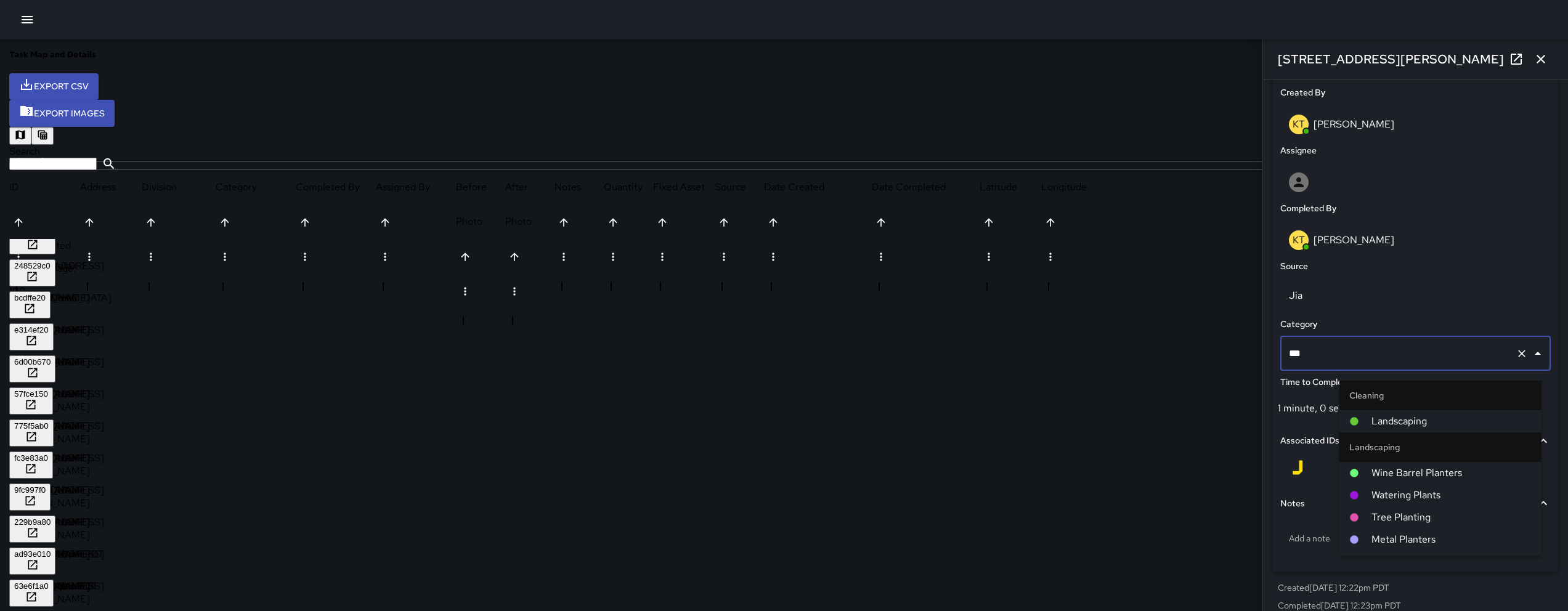
click at [1371, 426] on span "Landscaping" at bounding box center [1451, 421] width 160 height 15
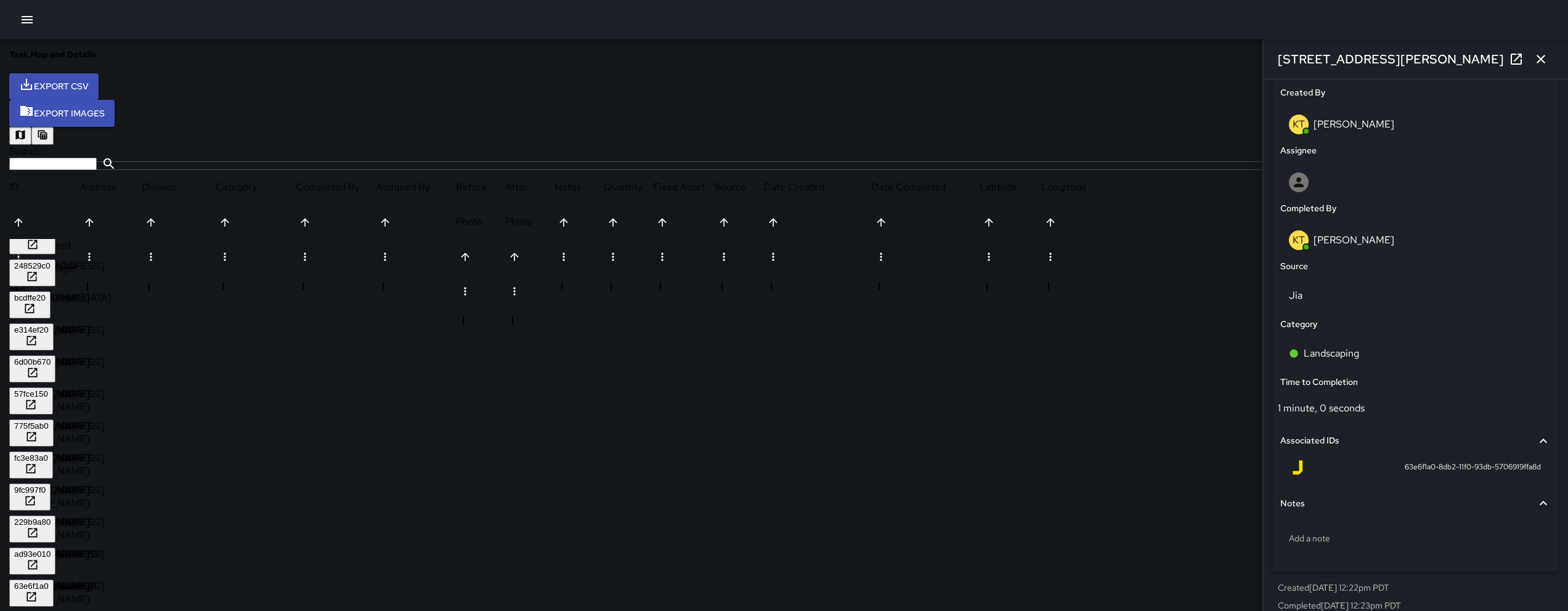
click at [50, 549] on div "ad93e010" at bounding box center [32, 554] width 36 height 10
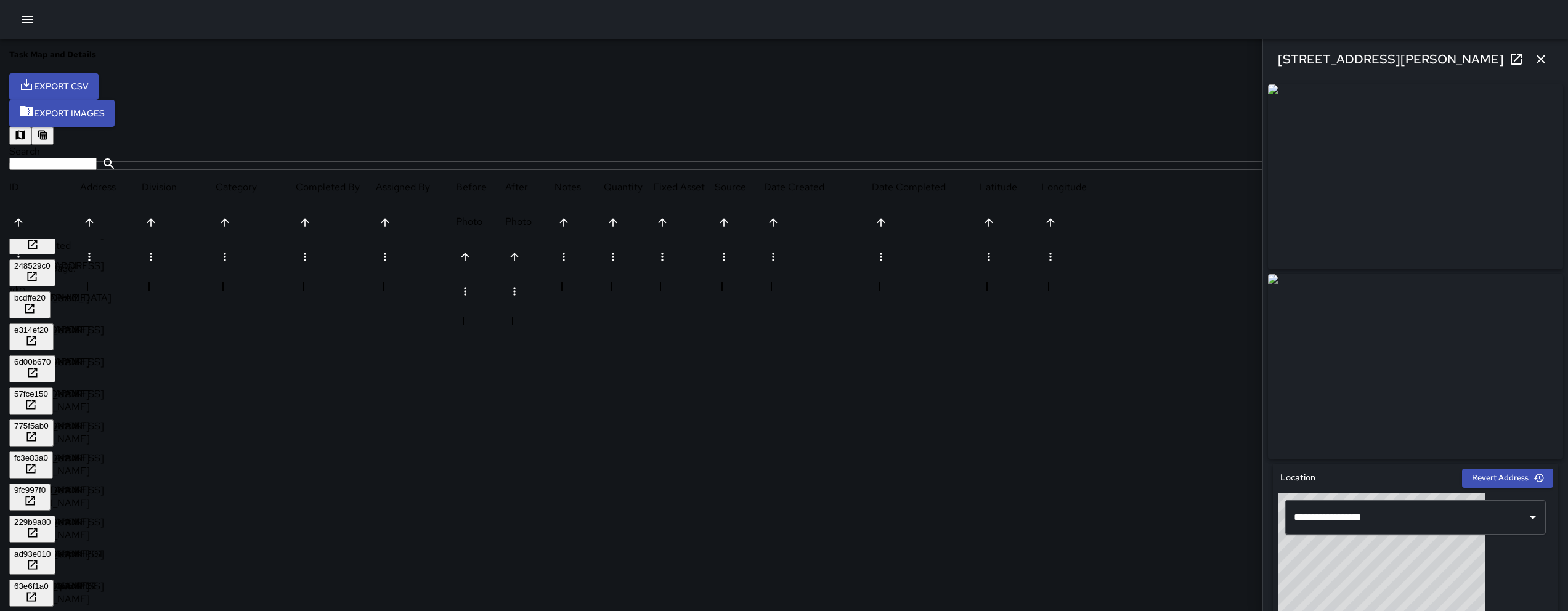
click at [49, 610] on div "0553f9d0" at bounding box center [32, 618] width 35 height 10
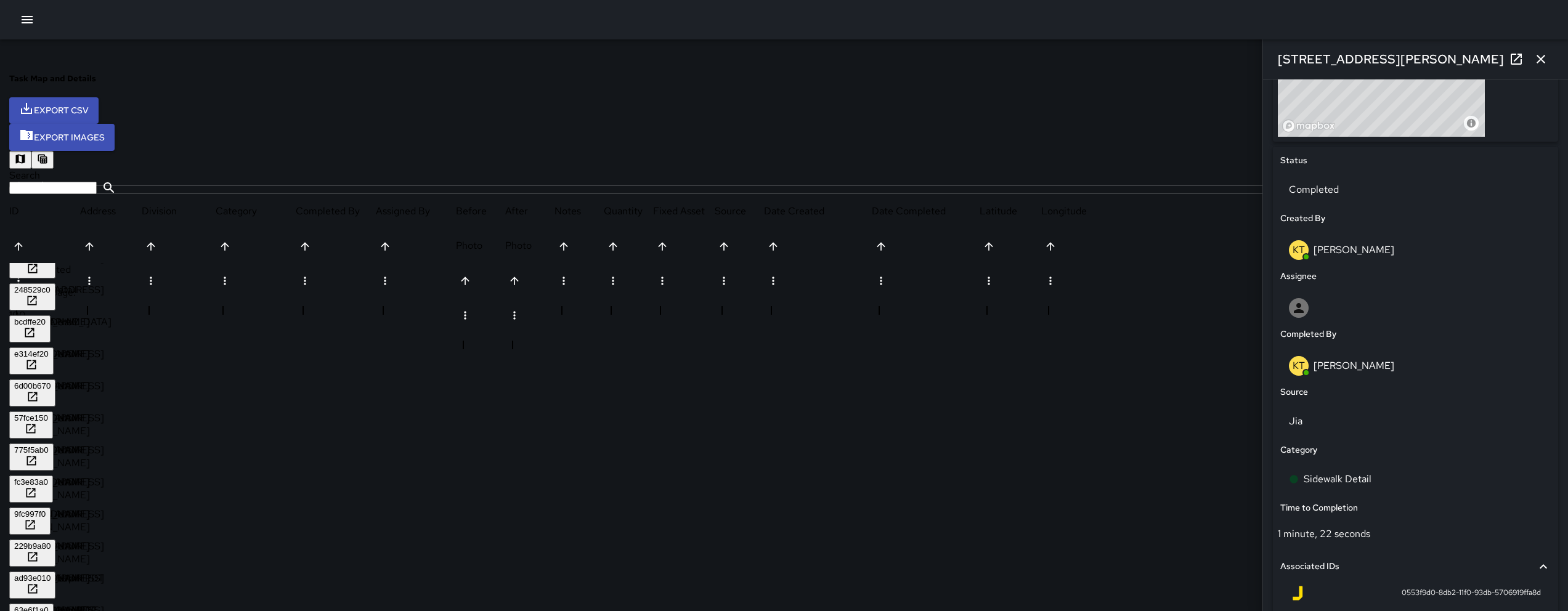
scroll to position [513, 0]
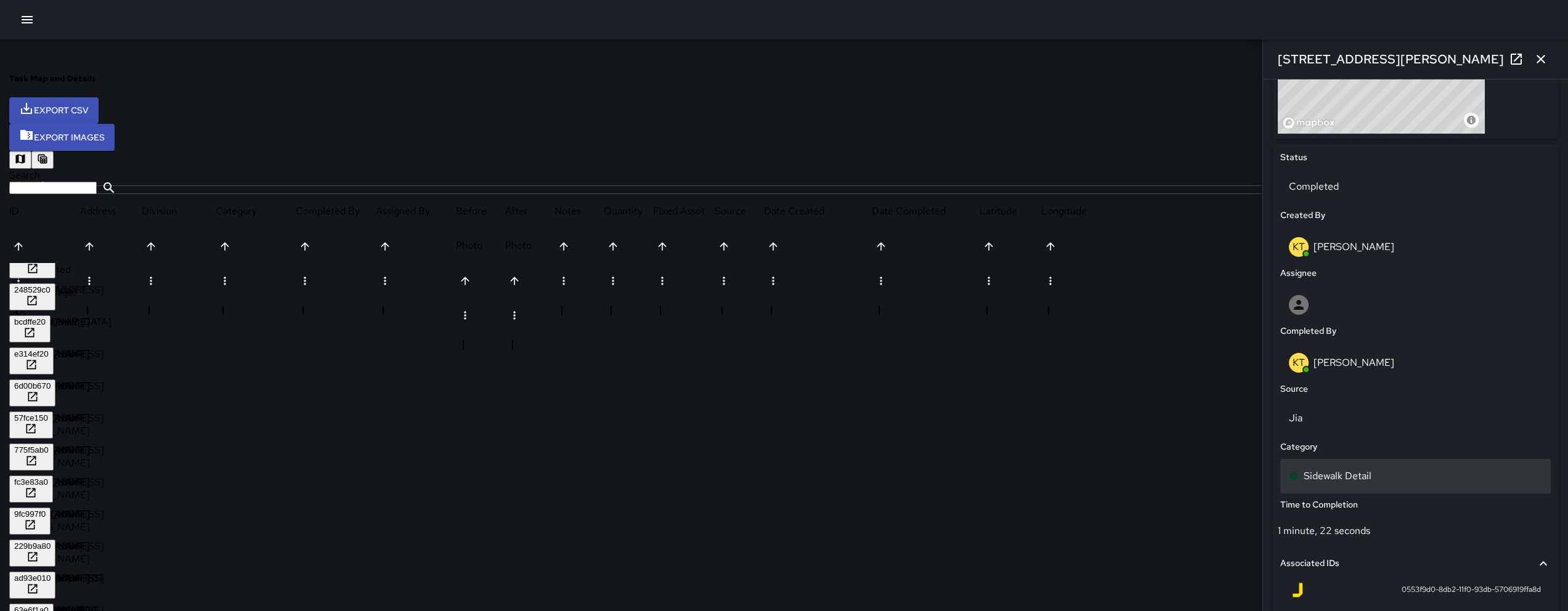
click at [1371, 483] on p "Sidewalk Detail" at bounding box center [1337, 475] width 68 height 15
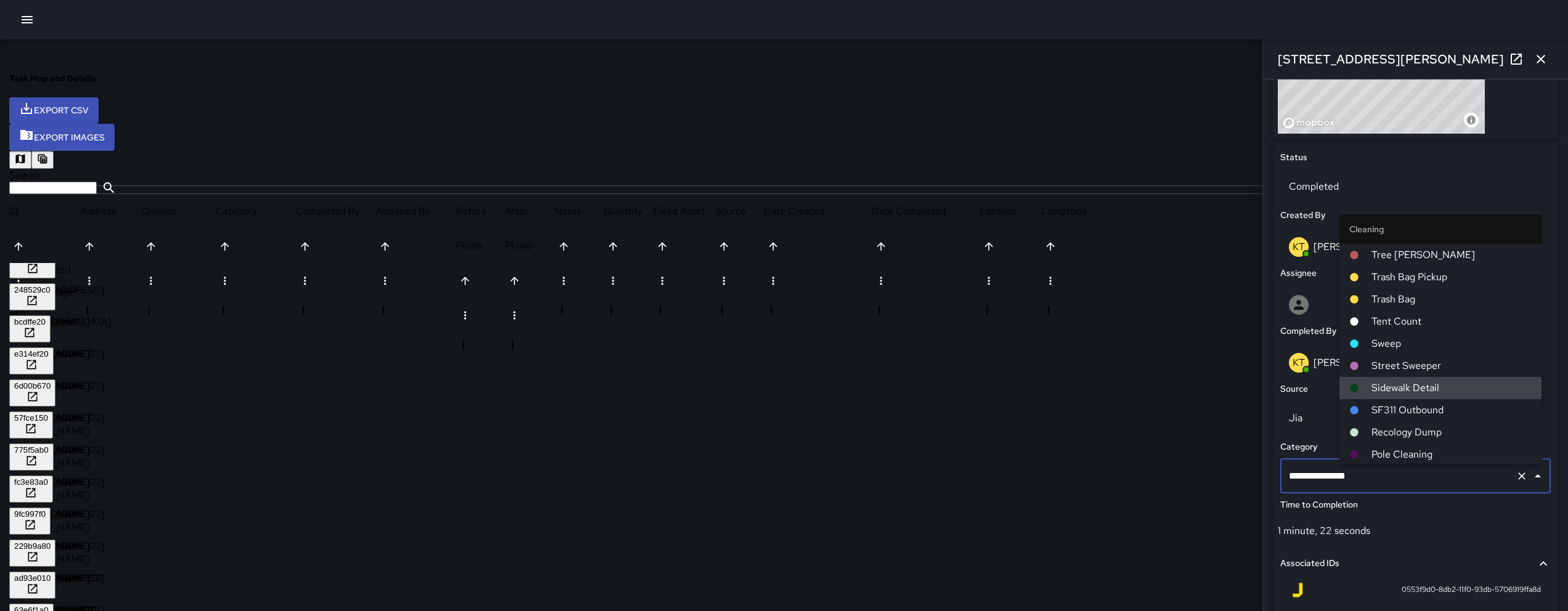
click at [1424, 485] on input "**********" at bounding box center [1398, 476] width 225 height 23
click at [1431, 481] on input "**********" at bounding box center [1398, 476] width 225 height 23
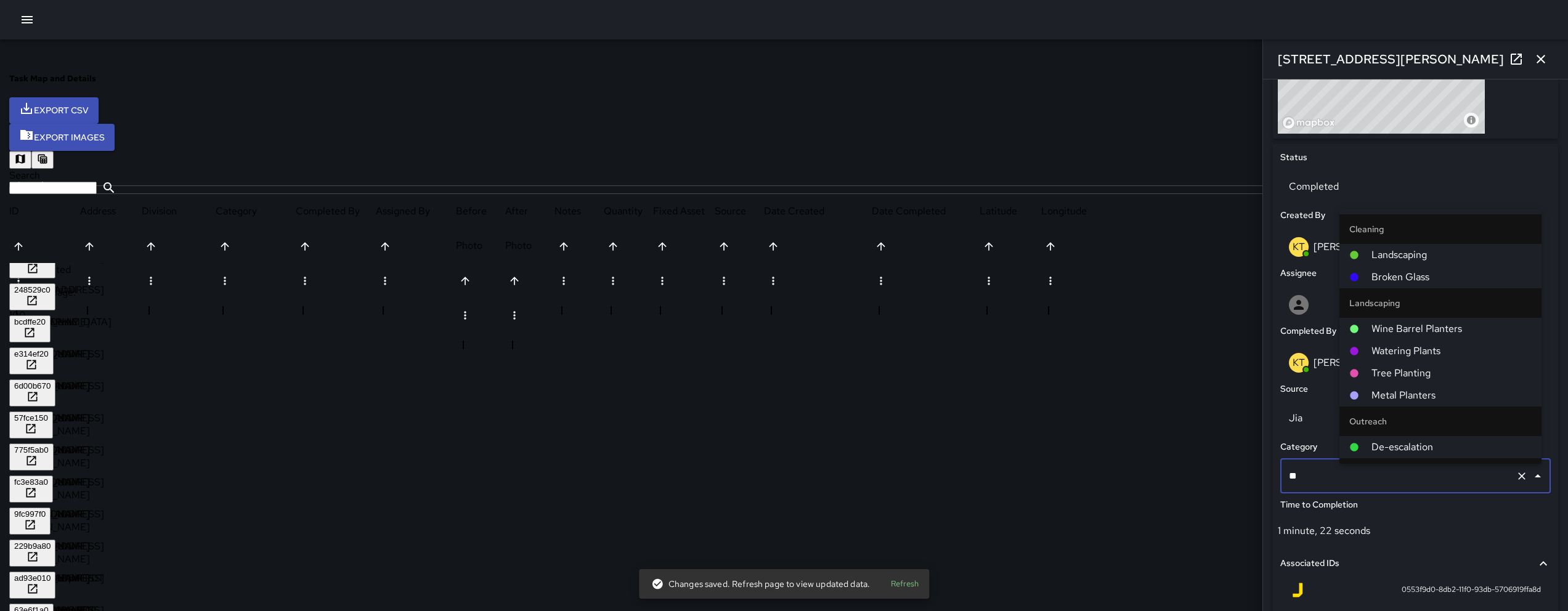
type input "***"
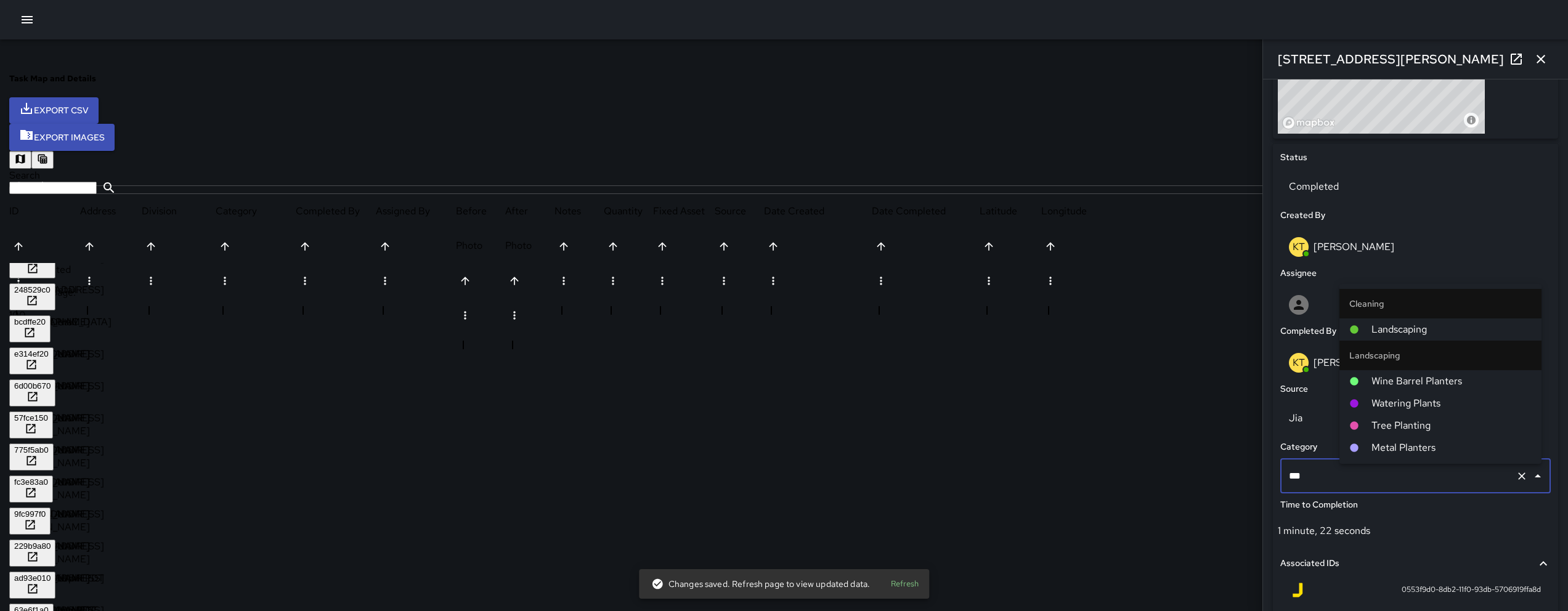
click at [1428, 323] on span "Landscaping" at bounding box center [1451, 329] width 160 height 15
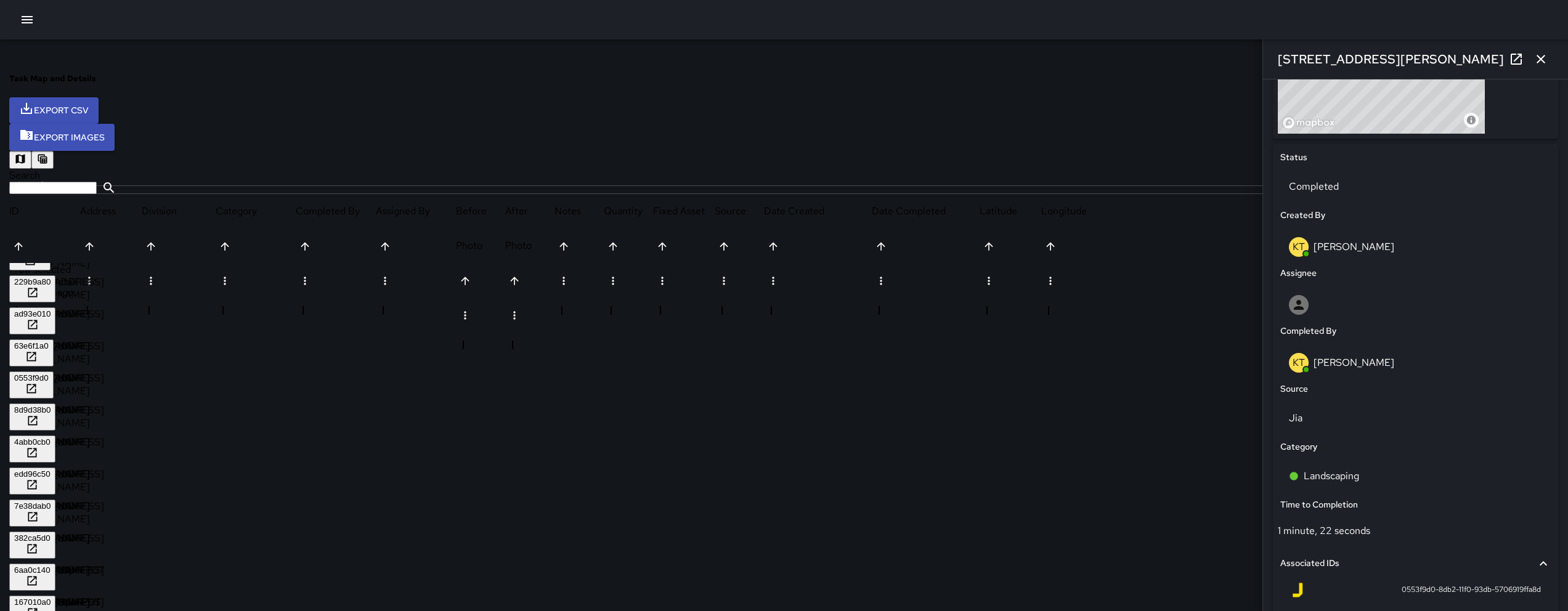
scroll to position [632, 0]
click at [50, 401] on div "8d9d38b0" at bounding box center [32, 405] width 36 height 10
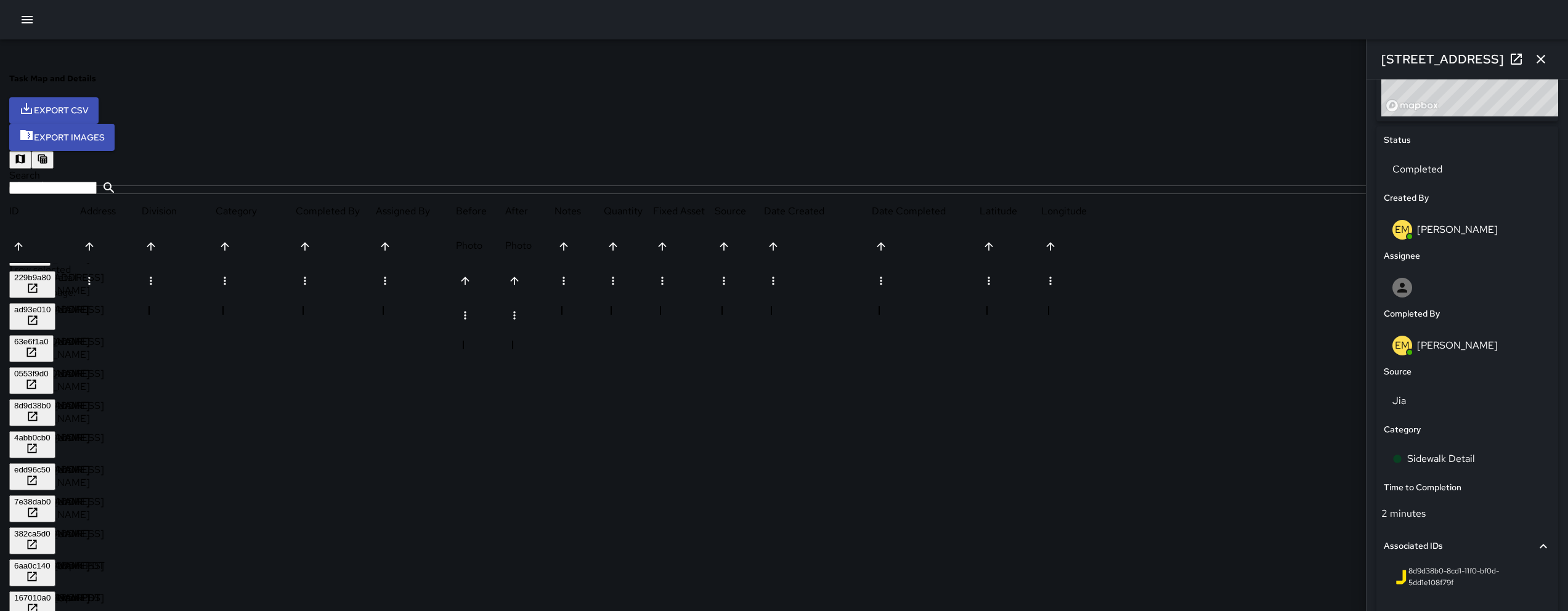
scroll to position [544, 0]
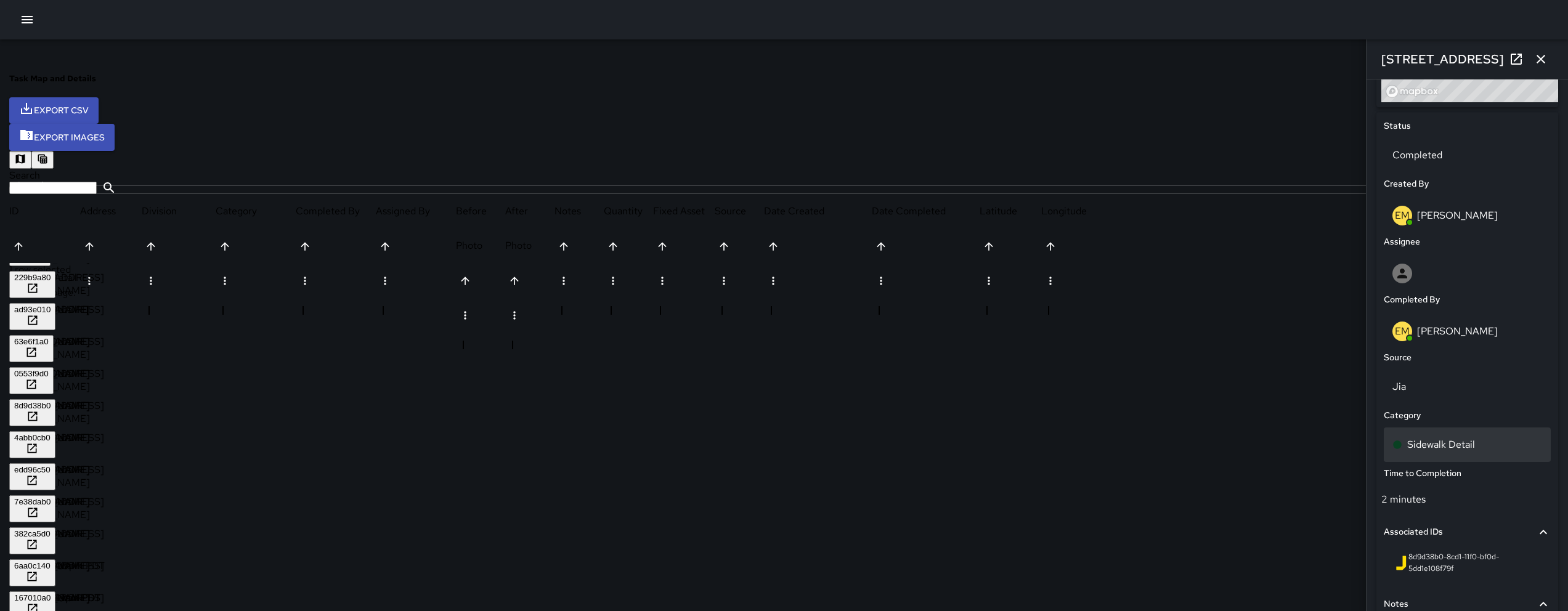
click at [1437, 446] on div "Sidewalk Detail" at bounding box center [1467, 444] width 149 height 15
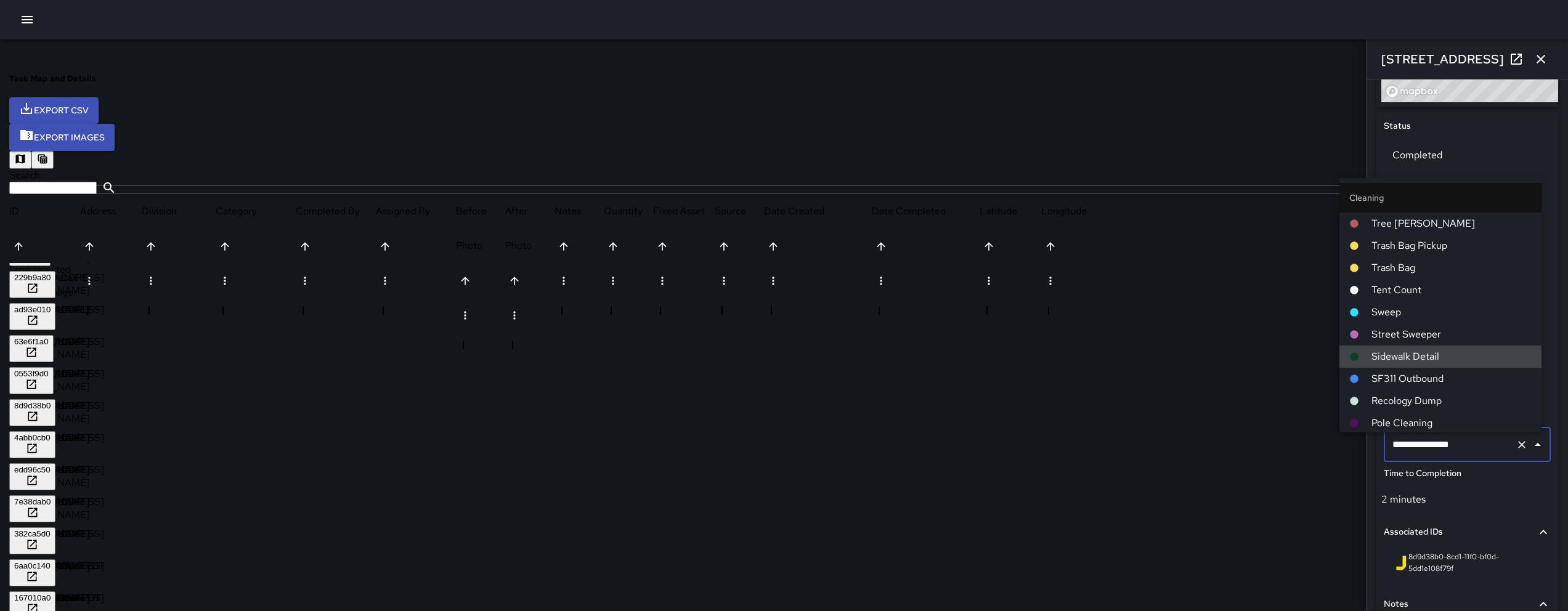
click at [1437, 446] on input "**********" at bounding box center [1450, 444] width 121 height 23
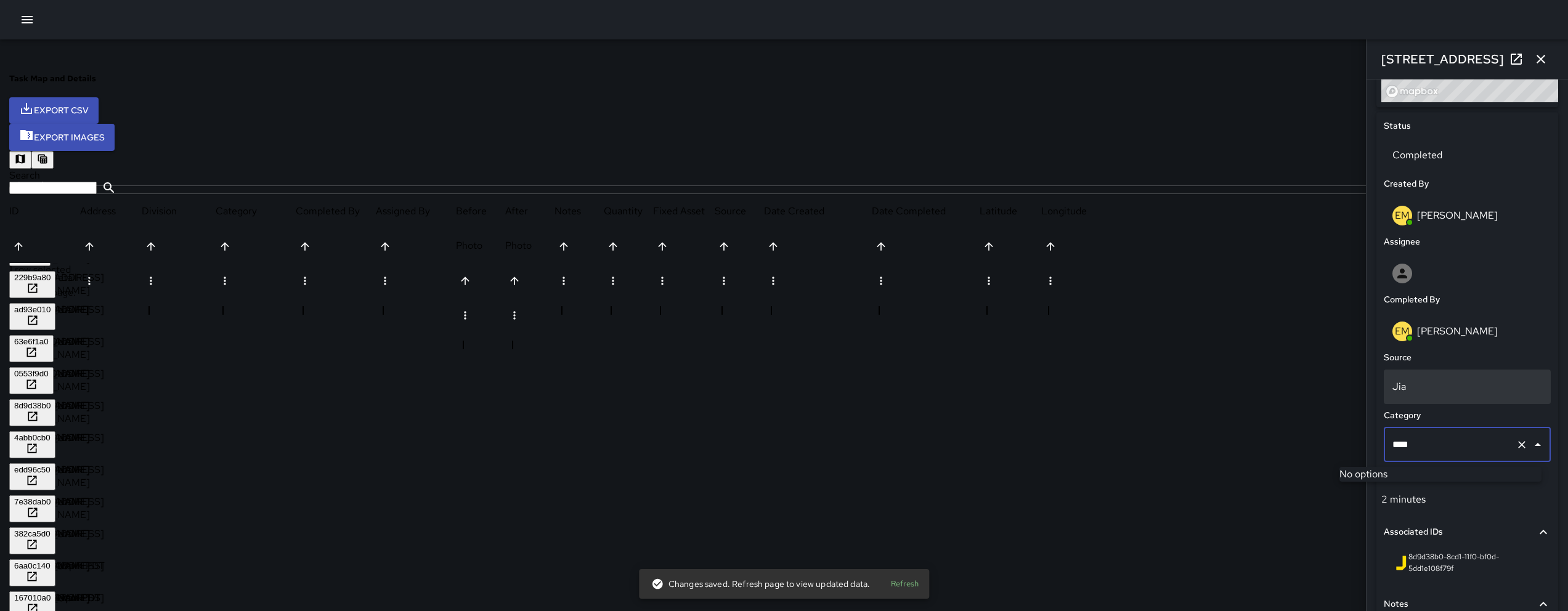
type input "***"
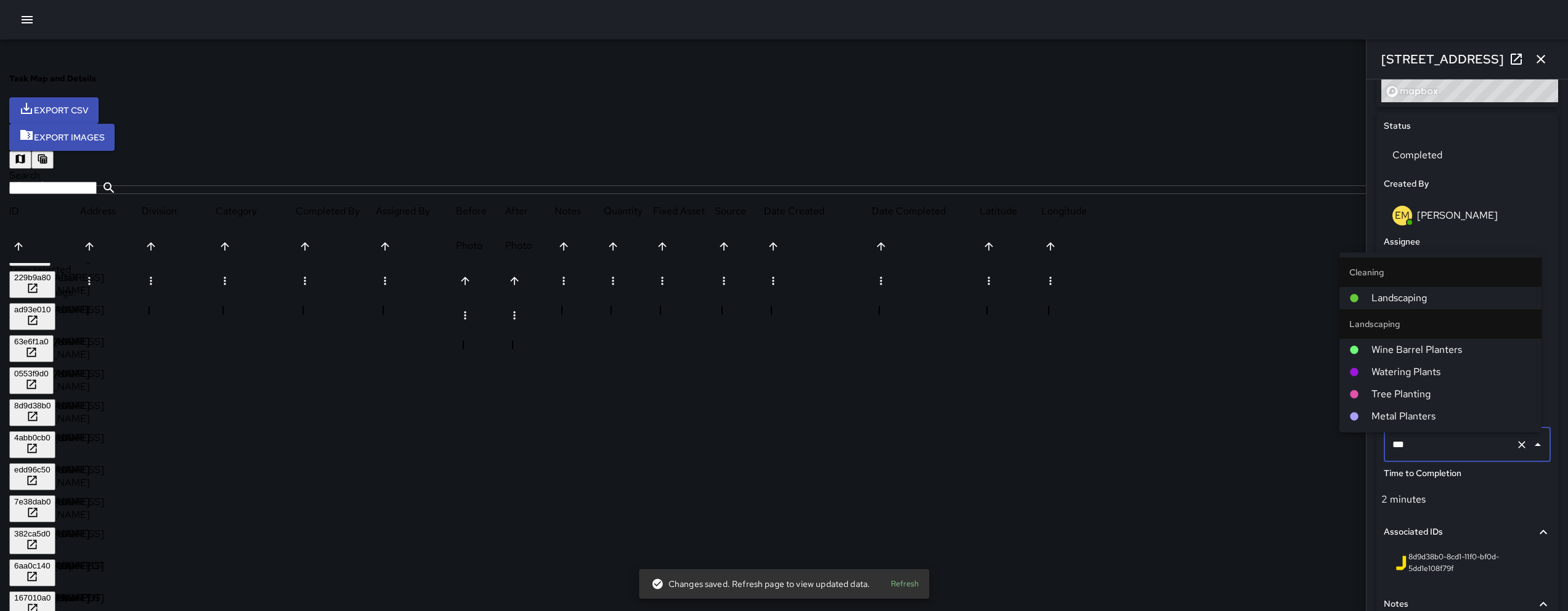
click at [1386, 294] on span "Landscaping" at bounding box center [1451, 298] width 160 height 15
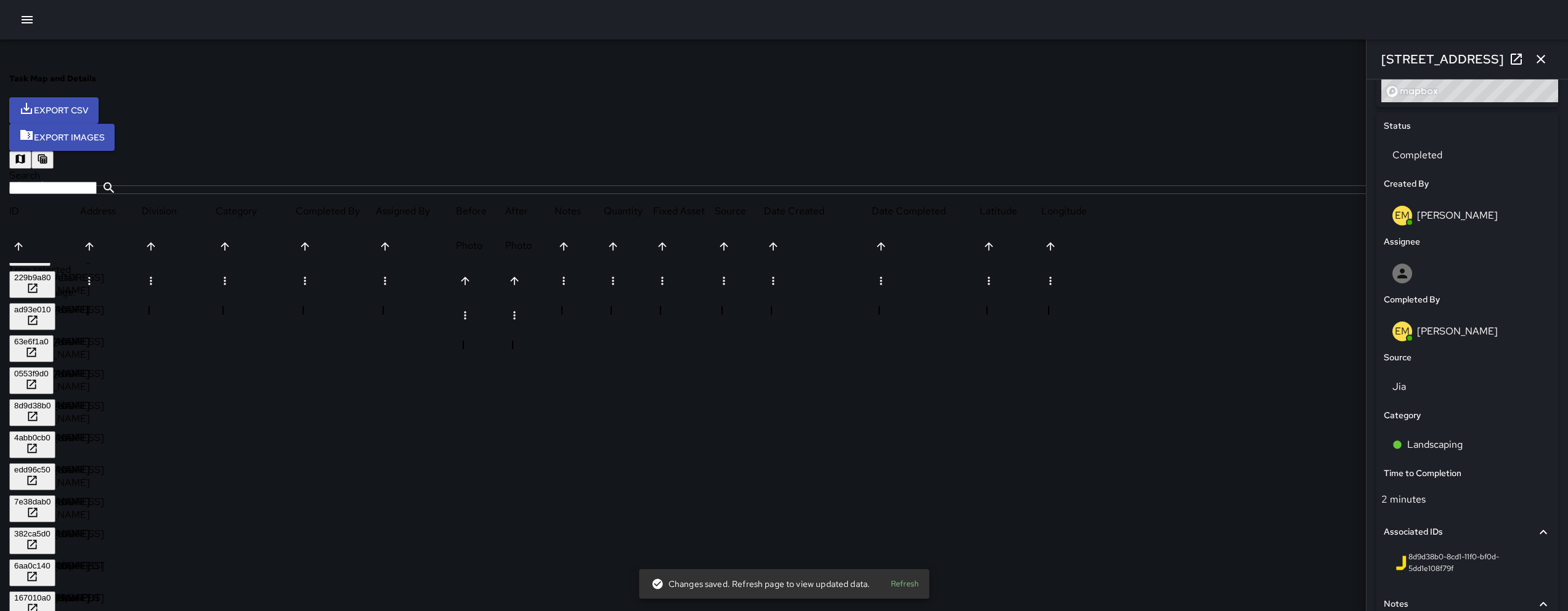
click at [1386, 293] on div at bounding box center [1467, 273] width 167 height 40
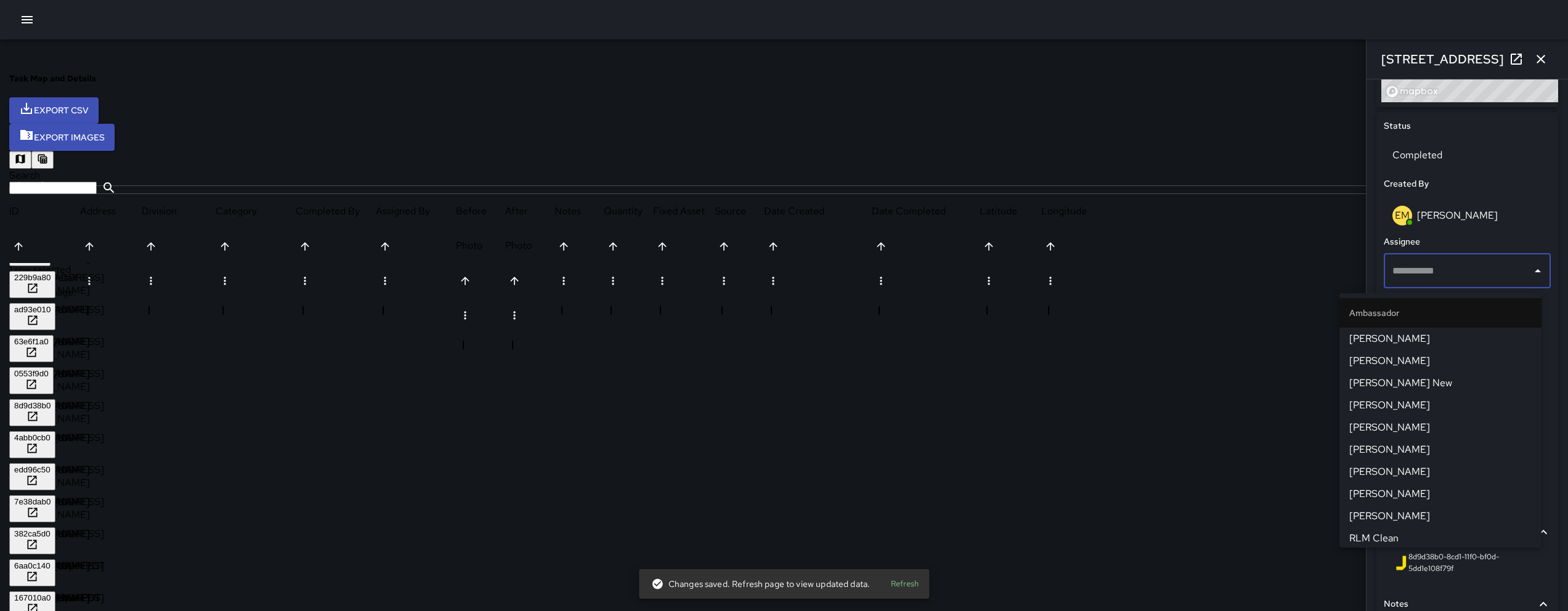
click at [50, 433] on div "4abb0cb0" at bounding box center [32, 437] width 36 height 10
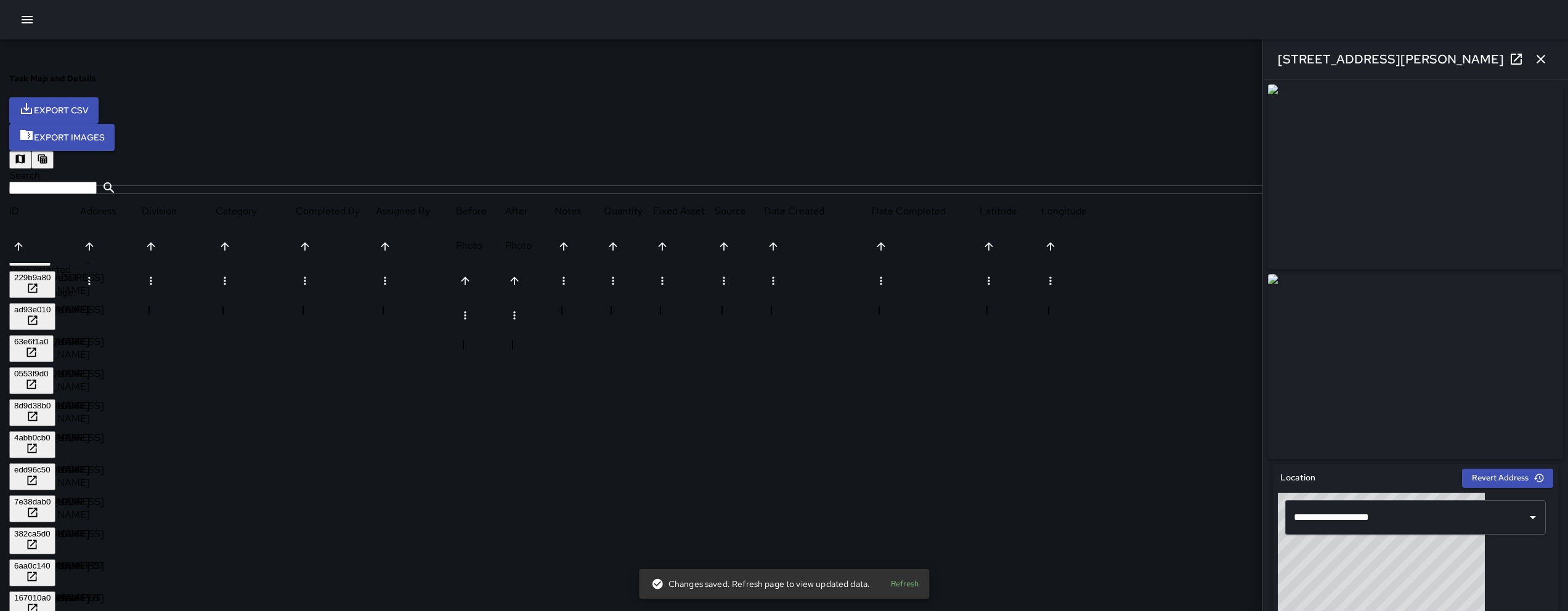
click at [1511, 58] on icon at bounding box center [1516, 58] width 11 height 11
click at [50, 465] on div "edd96c50" at bounding box center [32, 469] width 36 height 10
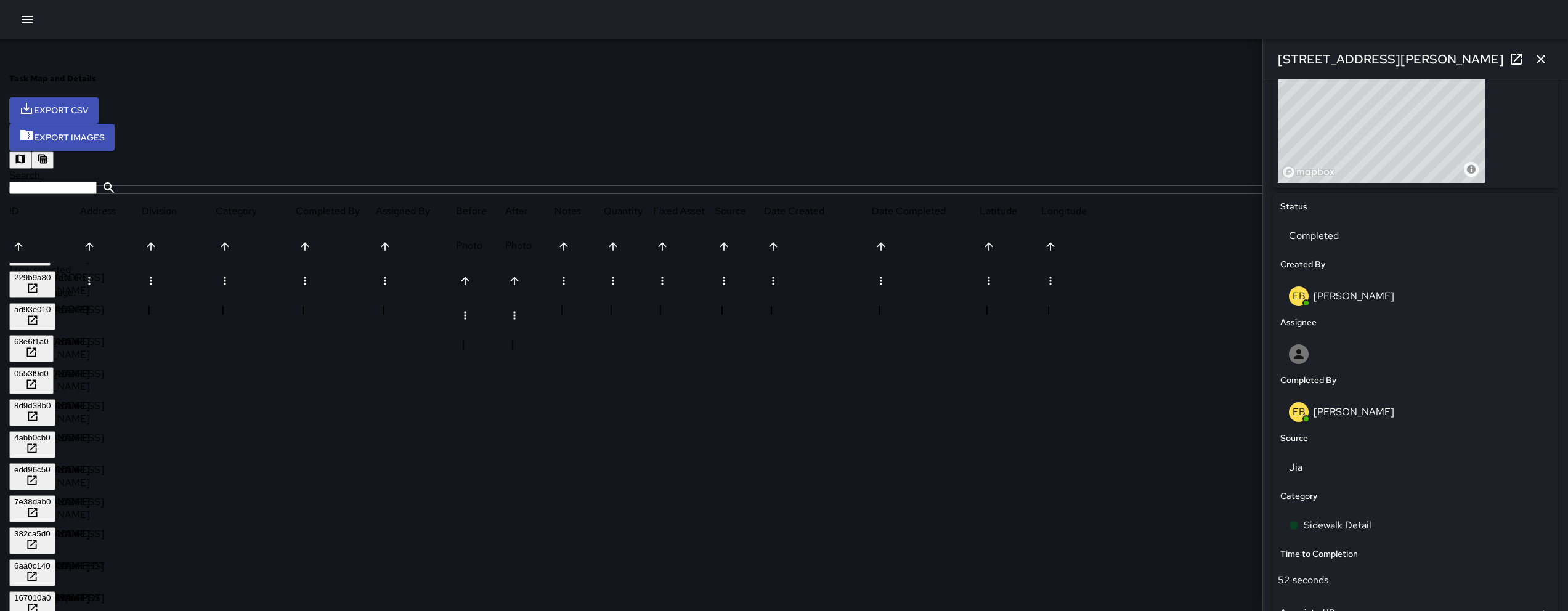
scroll to position [539, 0]
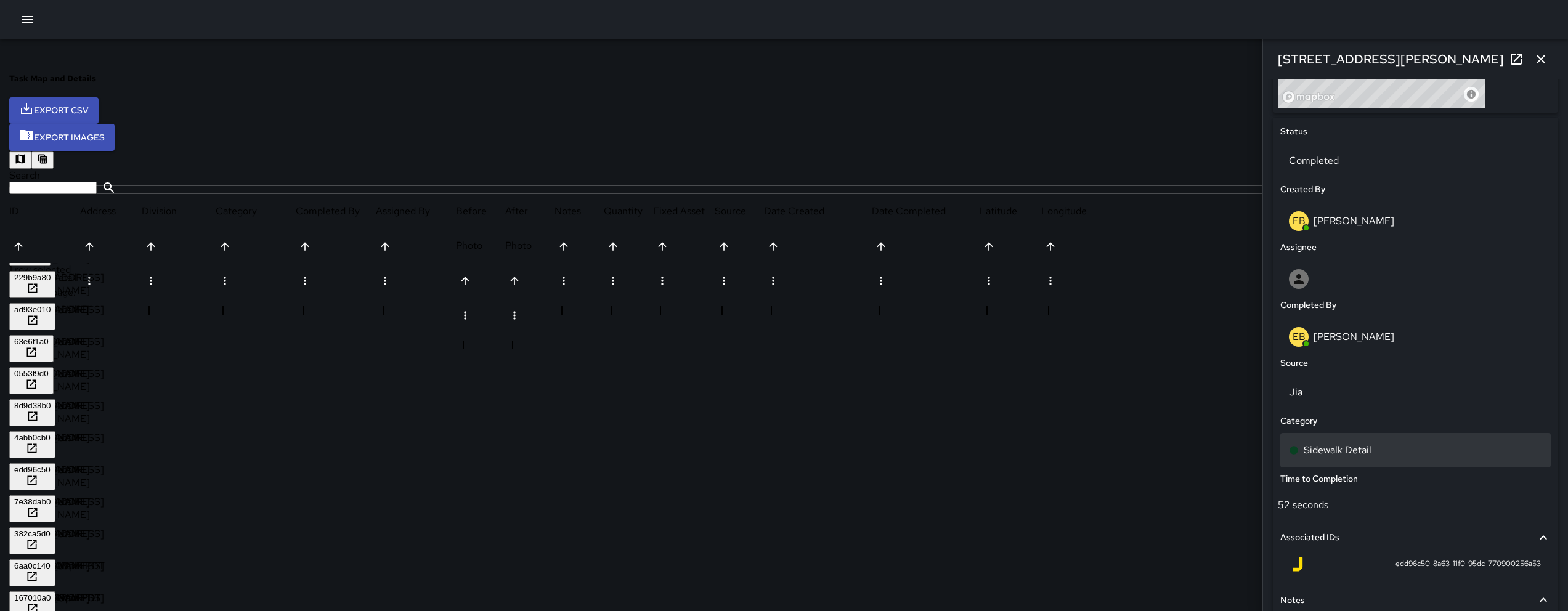
click at [1476, 448] on div "Sidewalk Detail" at bounding box center [1415, 449] width 253 height 15
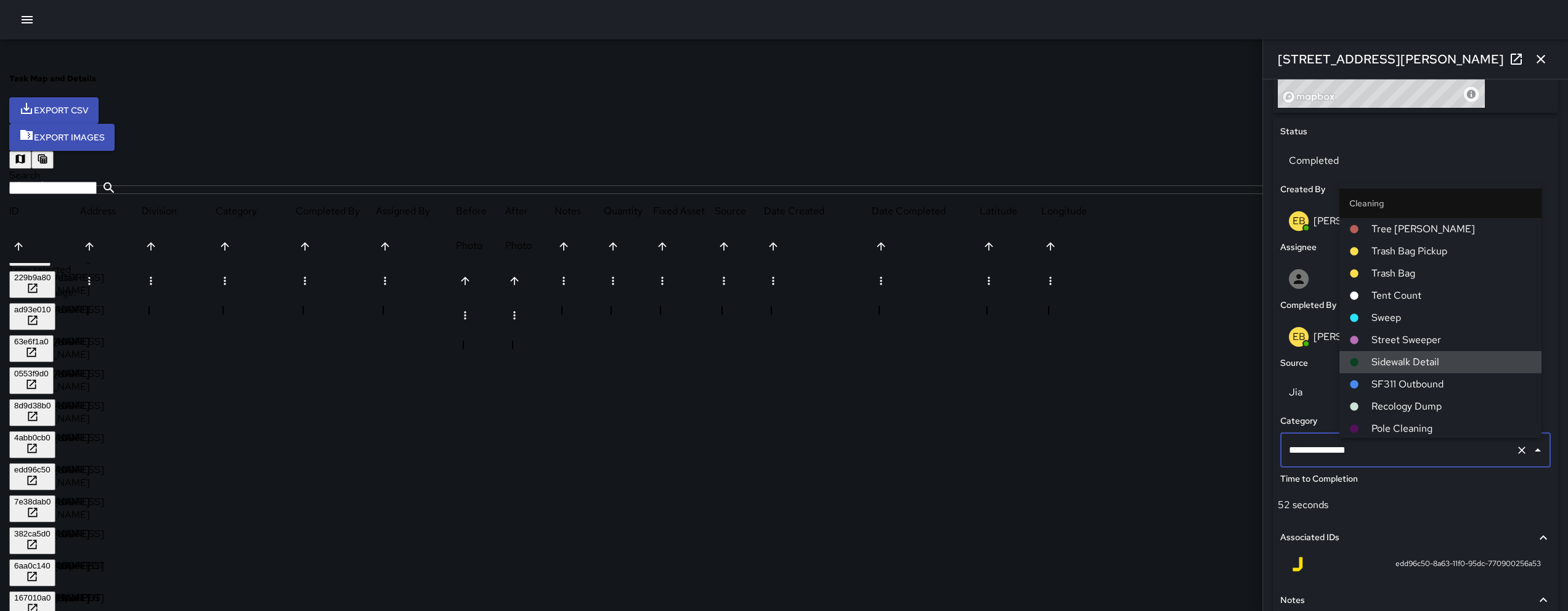
click at [1476, 448] on input "**********" at bounding box center [1398, 450] width 225 height 23
click at [1231, 97] on div at bounding box center [784, 97] width 1550 height 0
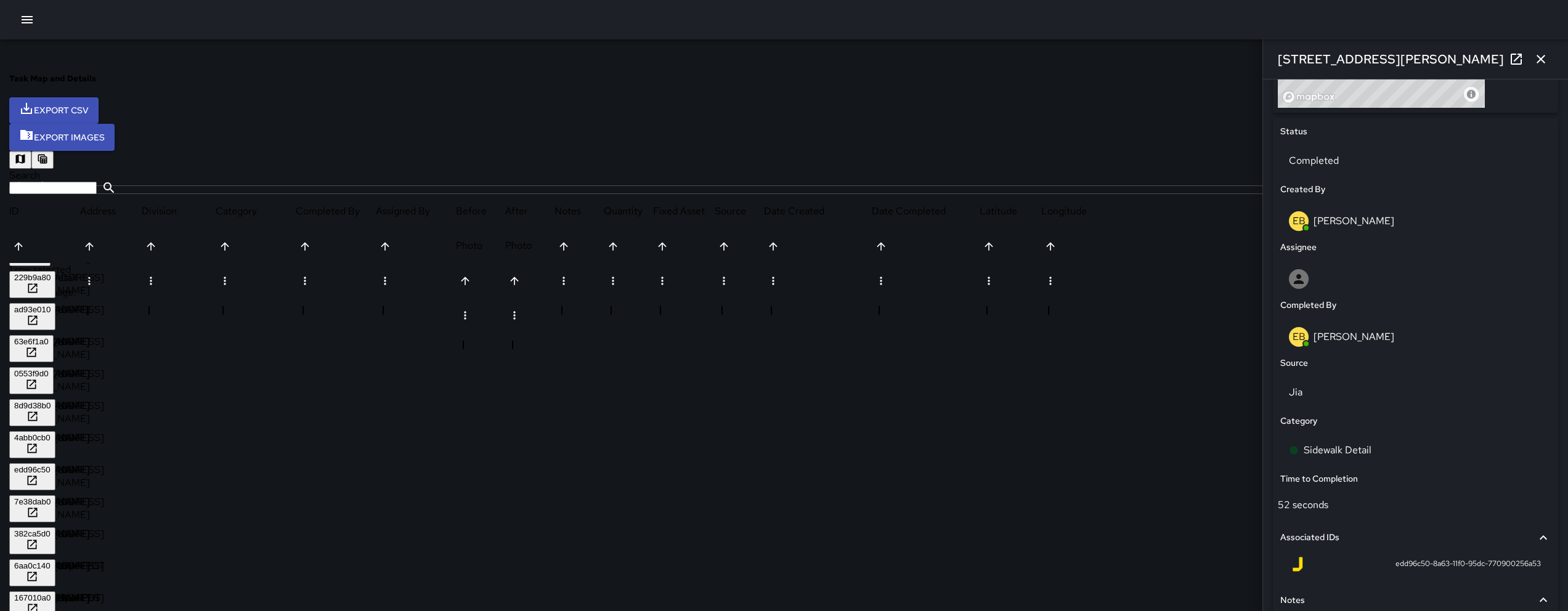
click at [1517, 55] on icon at bounding box center [1516, 58] width 15 height 15
click at [50, 497] on div "7e38dab0" at bounding box center [32, 501] width 36 height 10
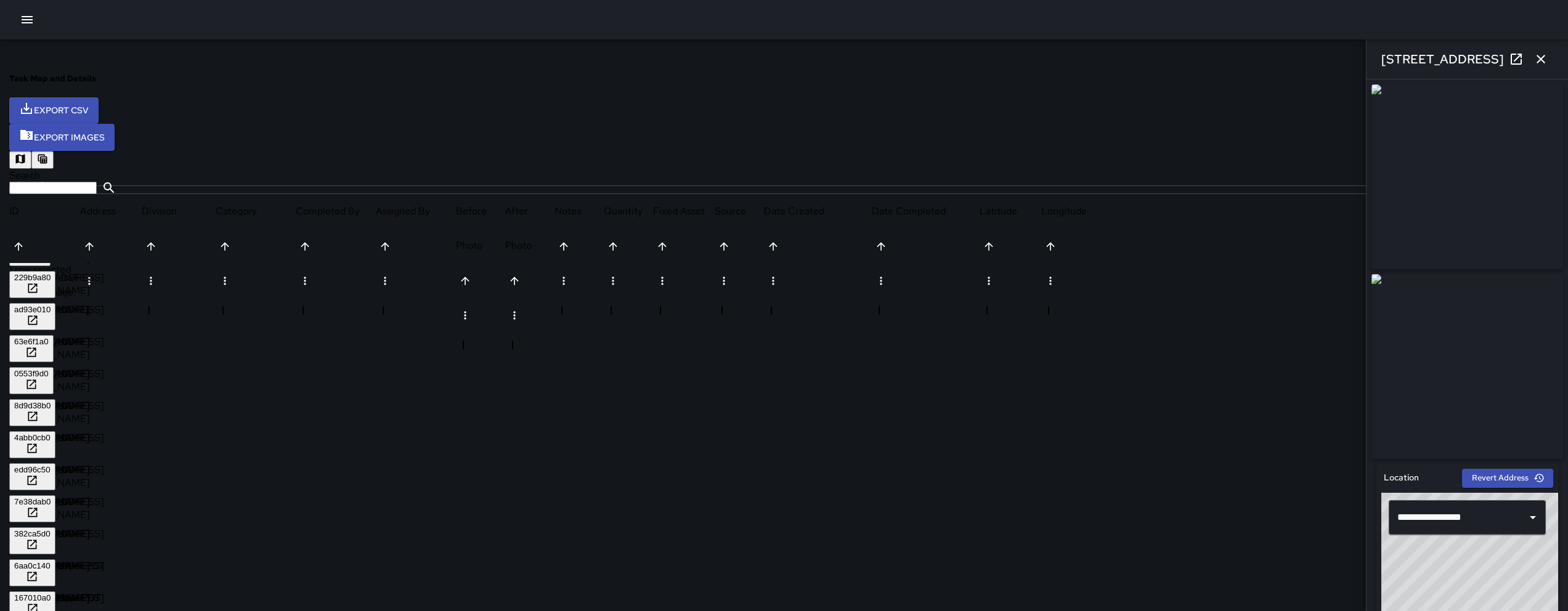
scroll to position [423, 0]
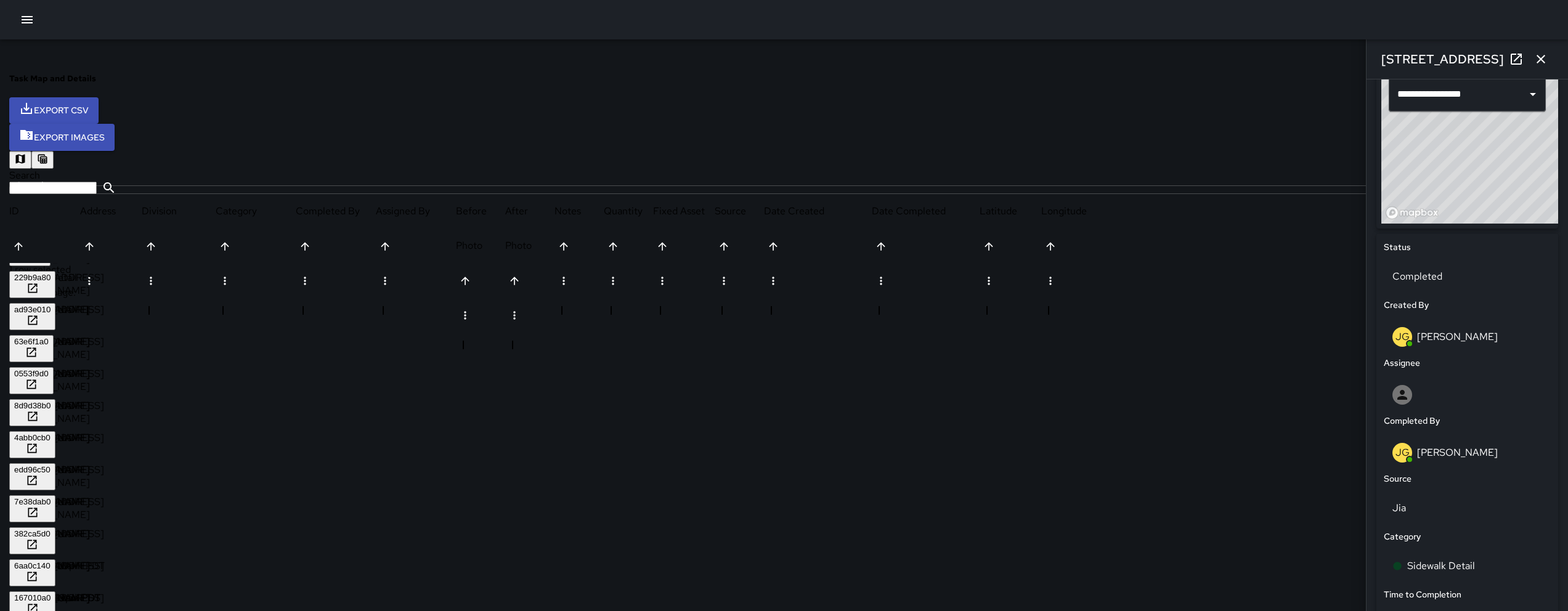
click at [1463, 544] on div "Category" at bounding box center [1466, 536] width 172 height 18
click at [1466, 556] on div "Sidewalk Detail" at bounding box center [1467, 566] width 167 height 35
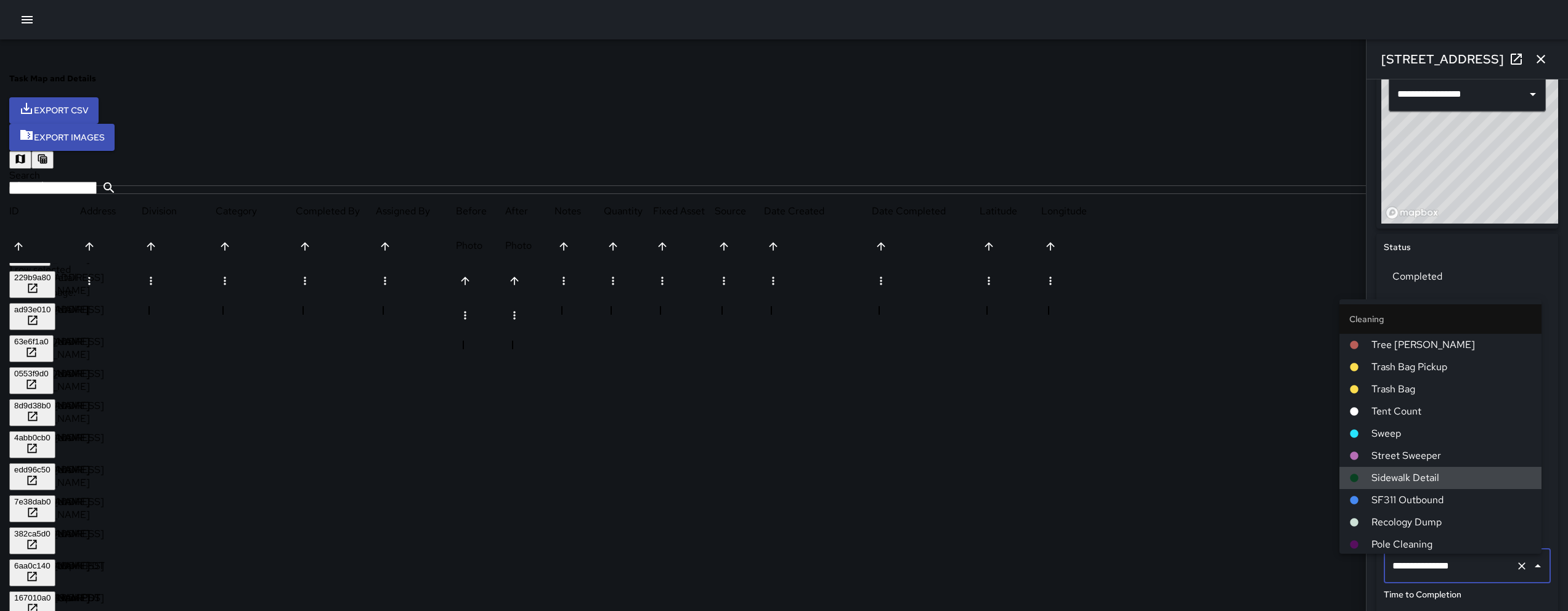
click at [1466, 556] on div "**********" at bounding box center [1467, 566] width 167 height 35
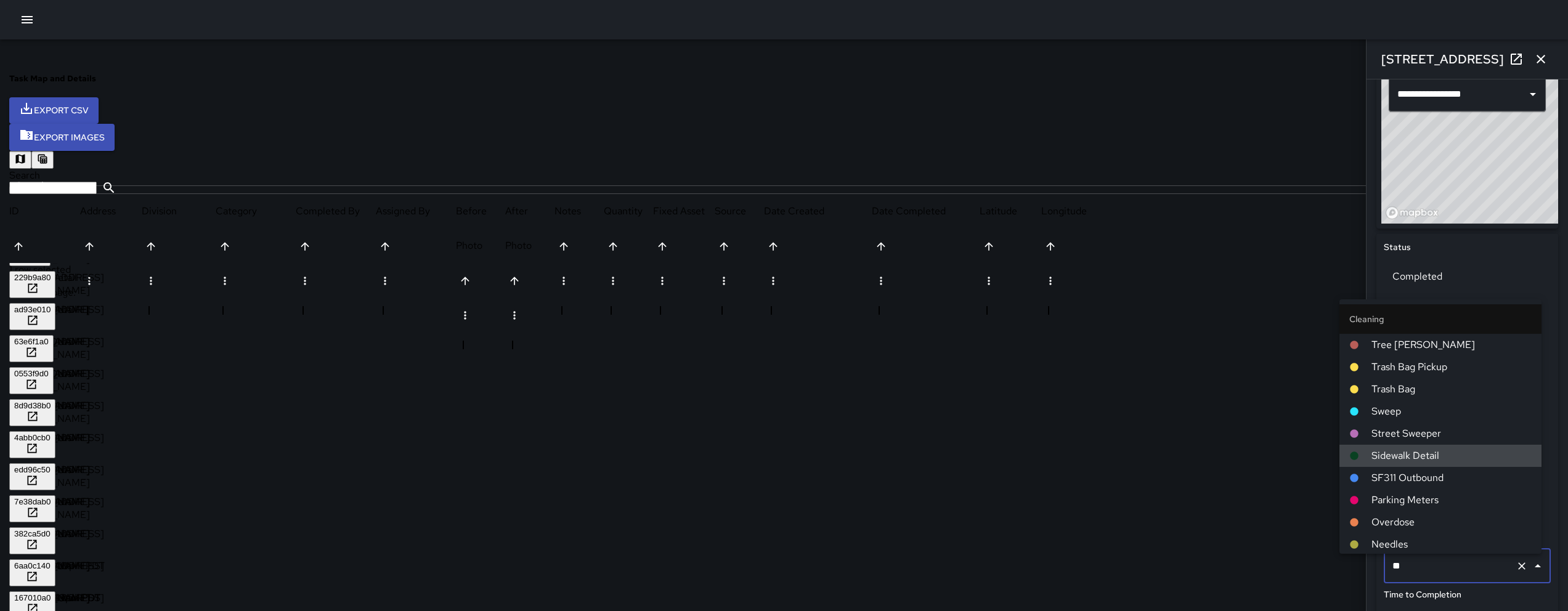
type input "***"
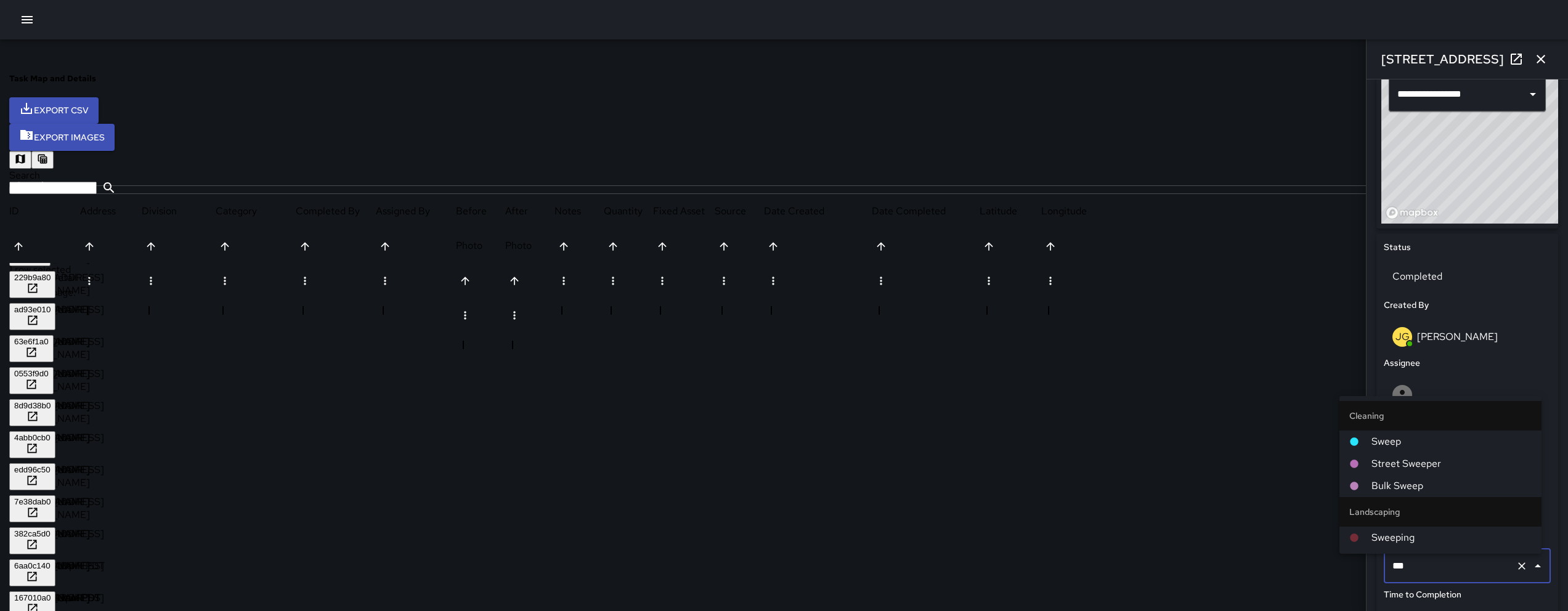
click at [1406, 436] on span "Sweep" at bounding box center [1451, 441] width 160 height 15
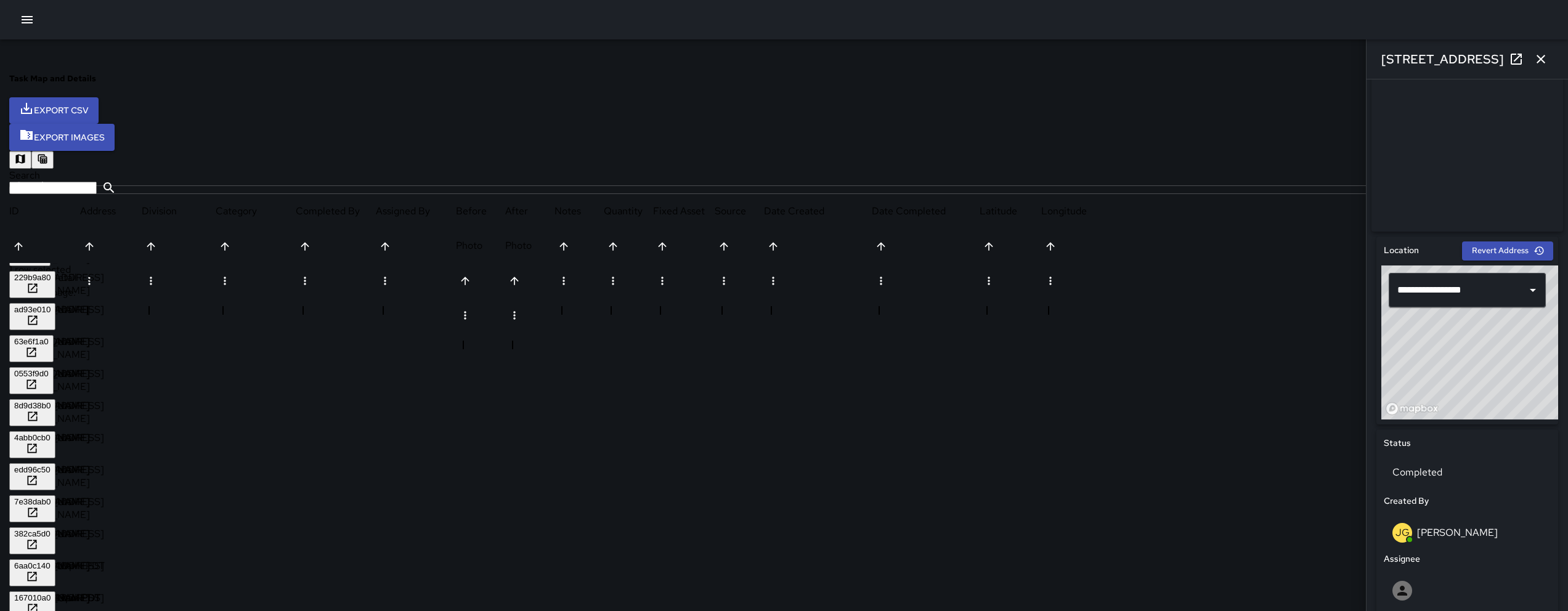
scroll to position [16, 0]
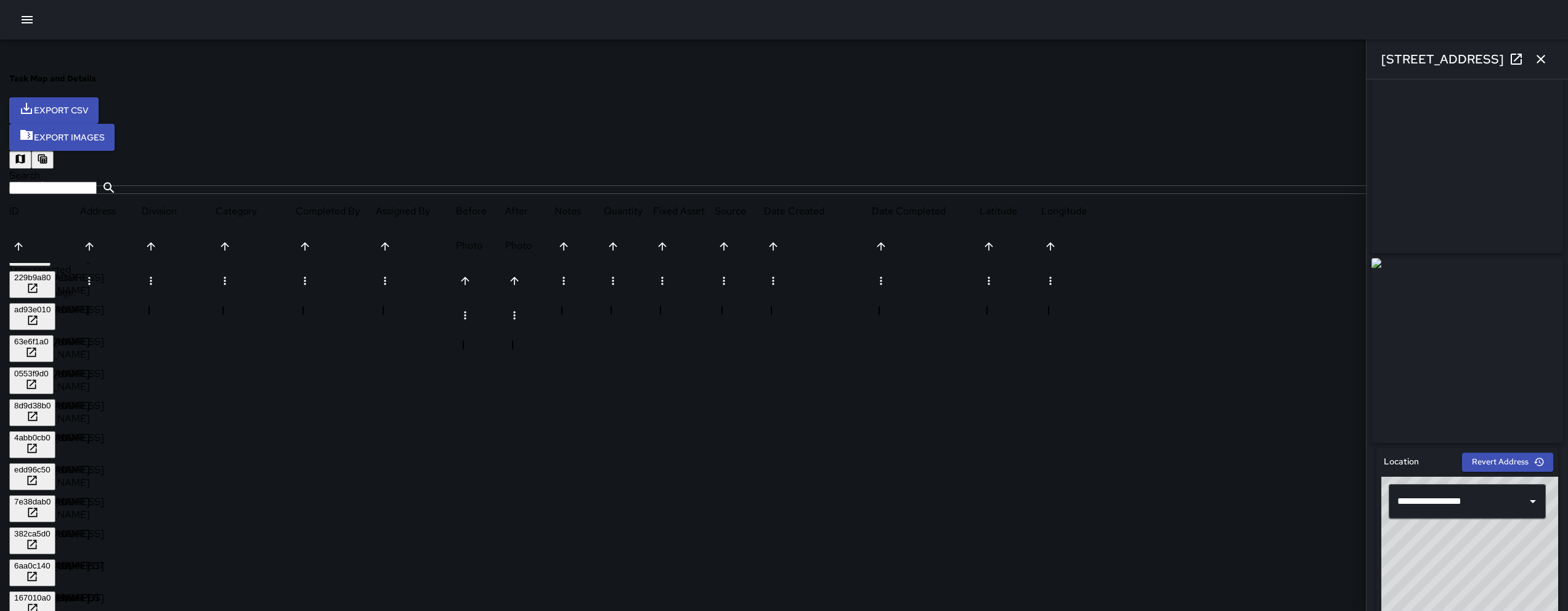
click at [50, 529] on div "382ca5d0" at bounding box center [32, 533] width 36 height 10
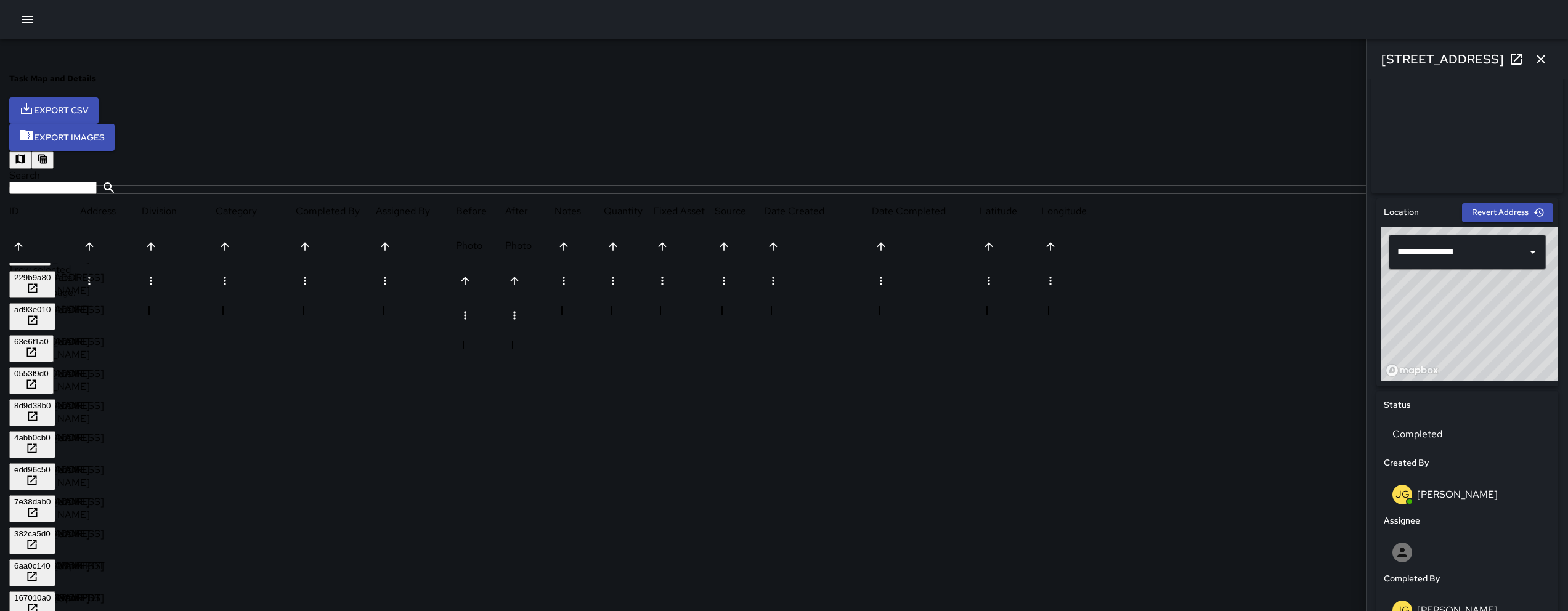
scroll to position [590, 0]
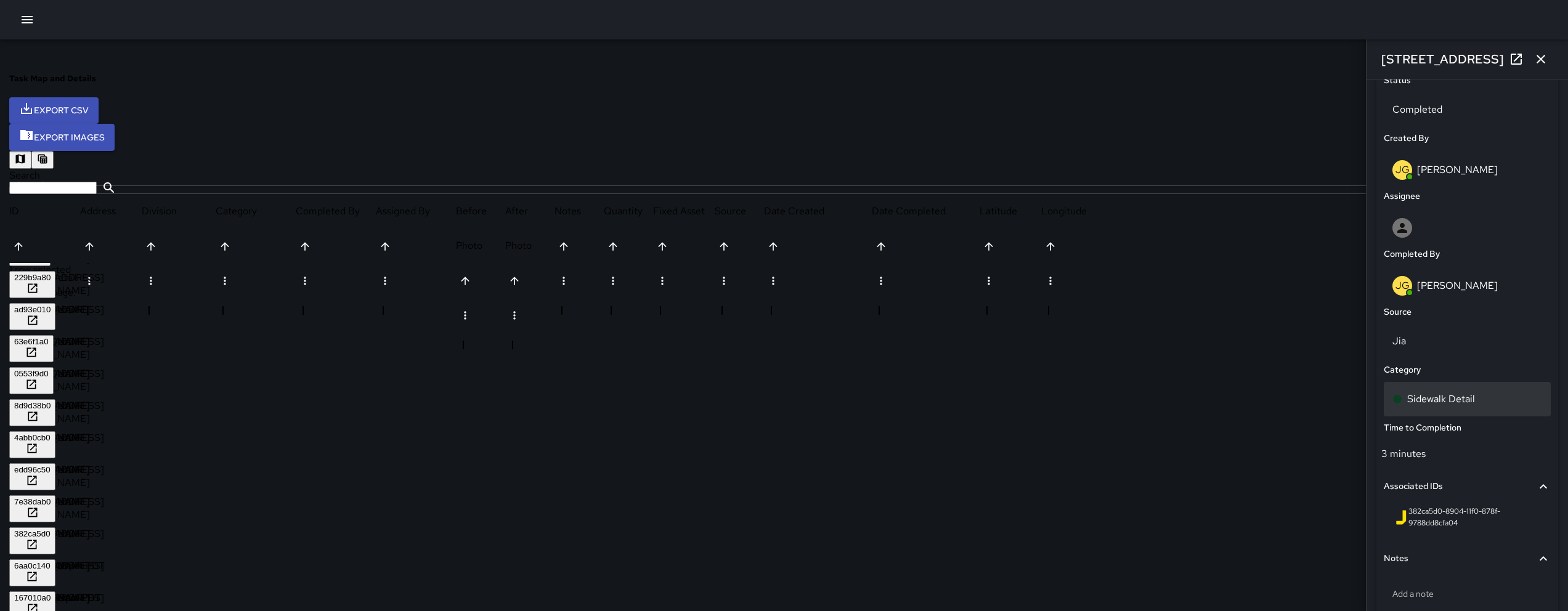
click at [1421, 406] on p "Sidewalk Detail" at bounding box center [1441, 399] width 68 height 15
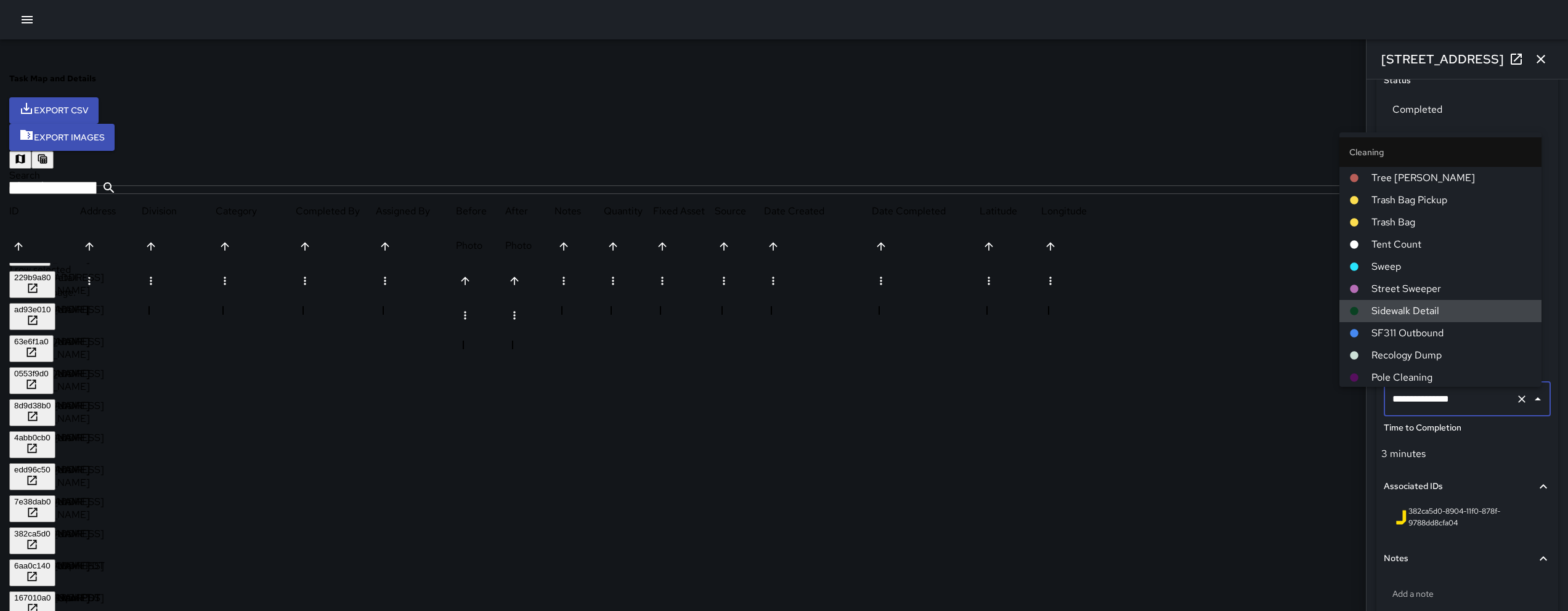
click at [1421, 409] on input "**********" at bounding box center [1450, 399] width 121 height 23
click at [1429, 407] on input "**********" at bounding box center [1450, 399] width 121 height 23
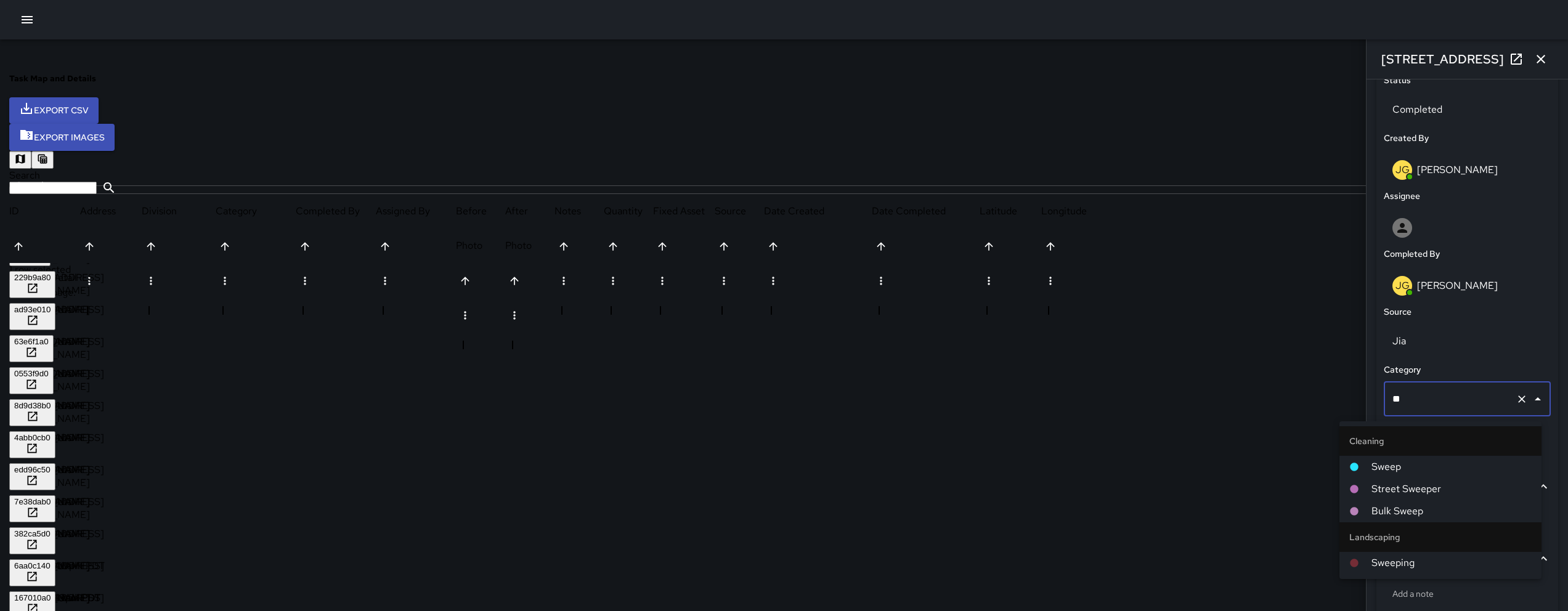
type input "***"
click at [1401, 460] on span "Sweep" at bounding box center [1451, 466] width 160 height 15
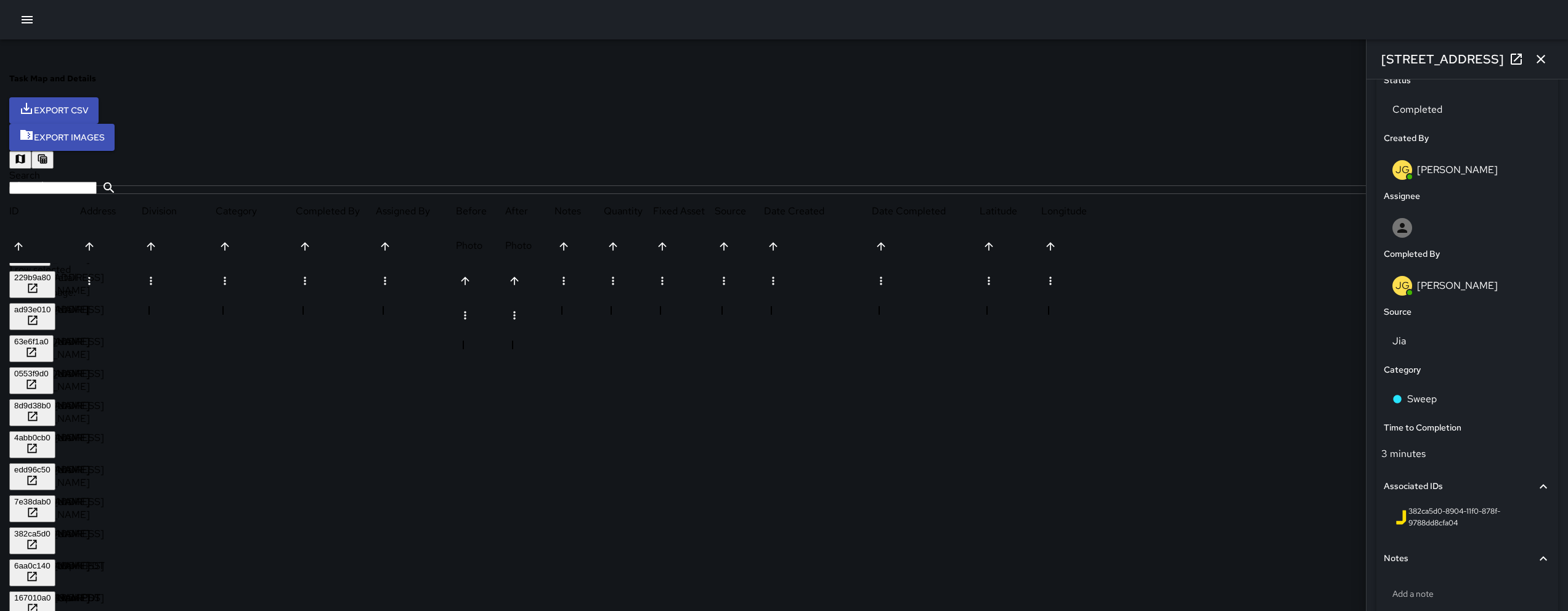
click at [50, 561] on div "6aa0c140" at bounding box center [32, 565] width 36 height 10
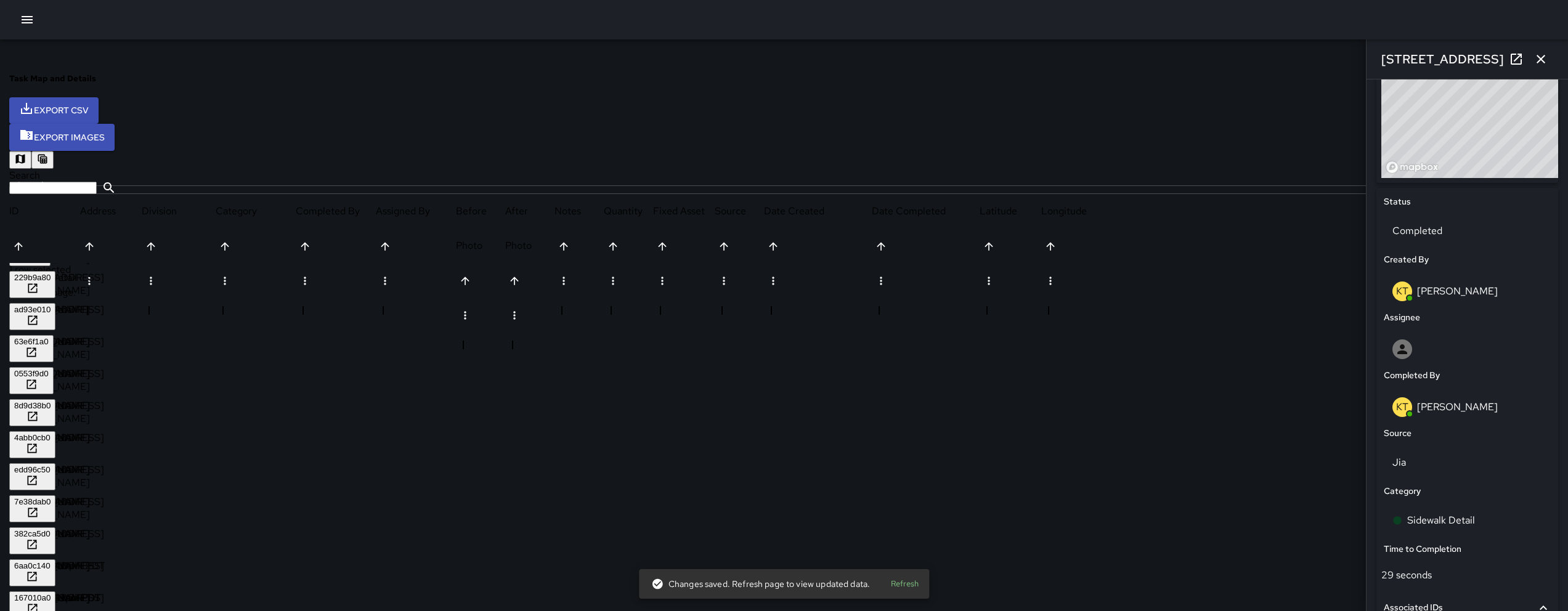
scroll to position [486, 0]
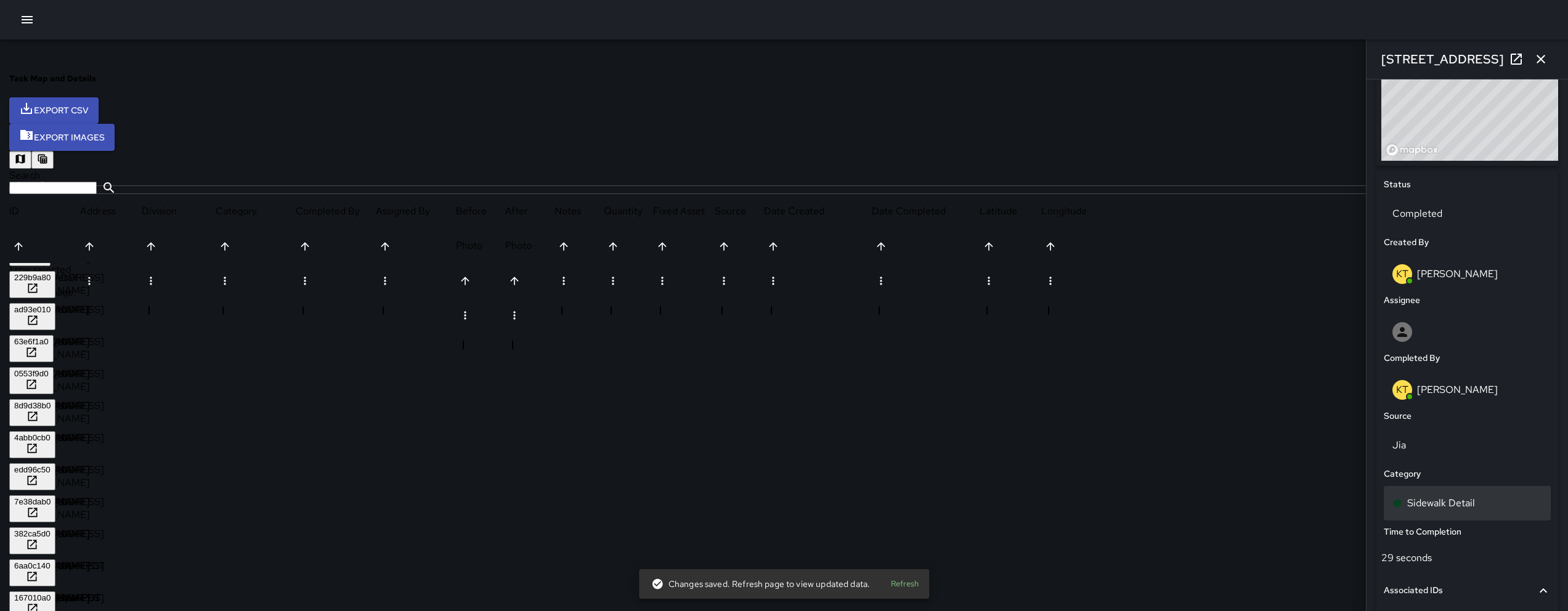
click at [1457, 502] on div "Sidewalk Detail" at bounding box center [1467, 502] width 149 height 15
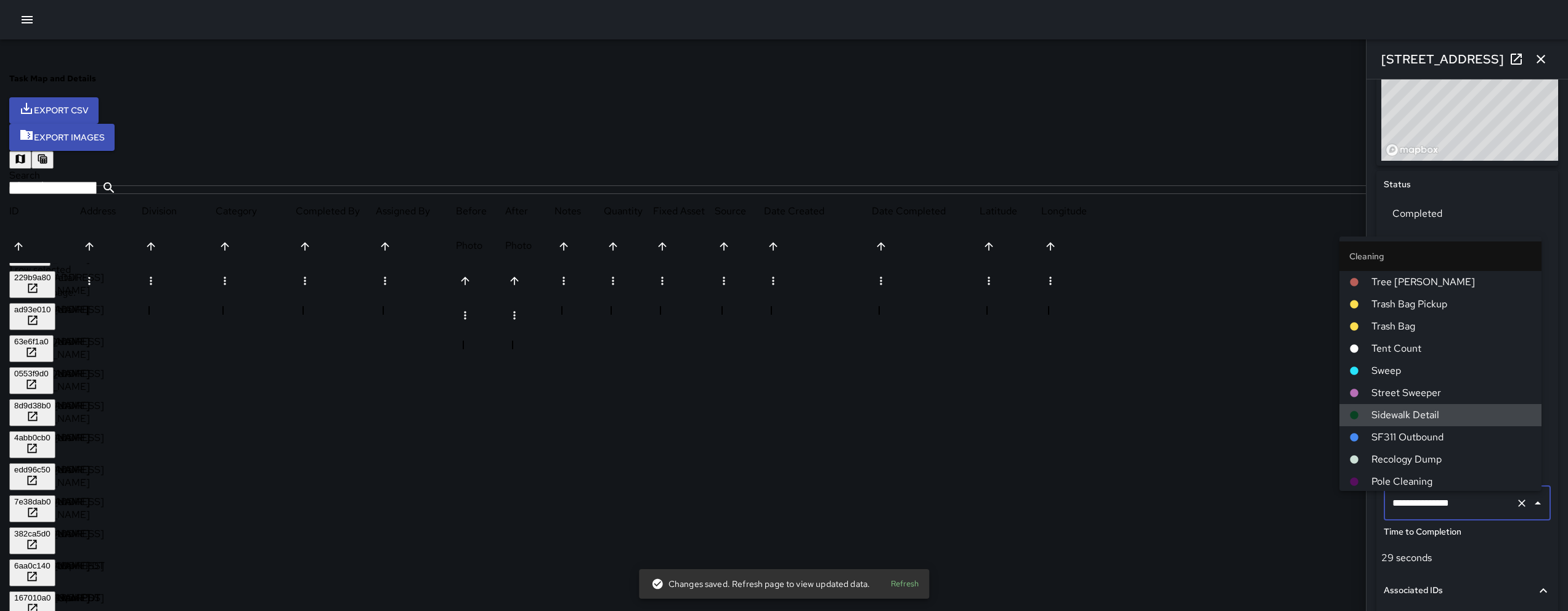
click at [1457, 502] on input "**********" at bounding box center [1450, 503] width 121 height 23
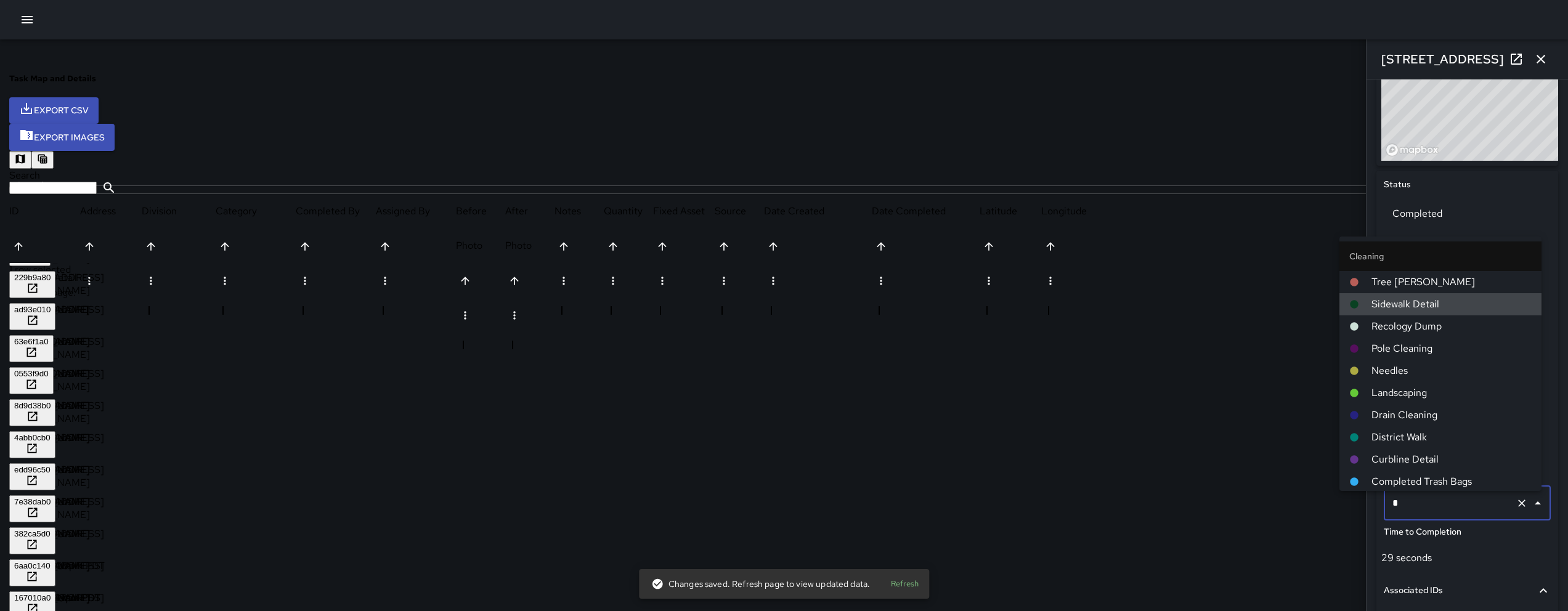
type input "**"
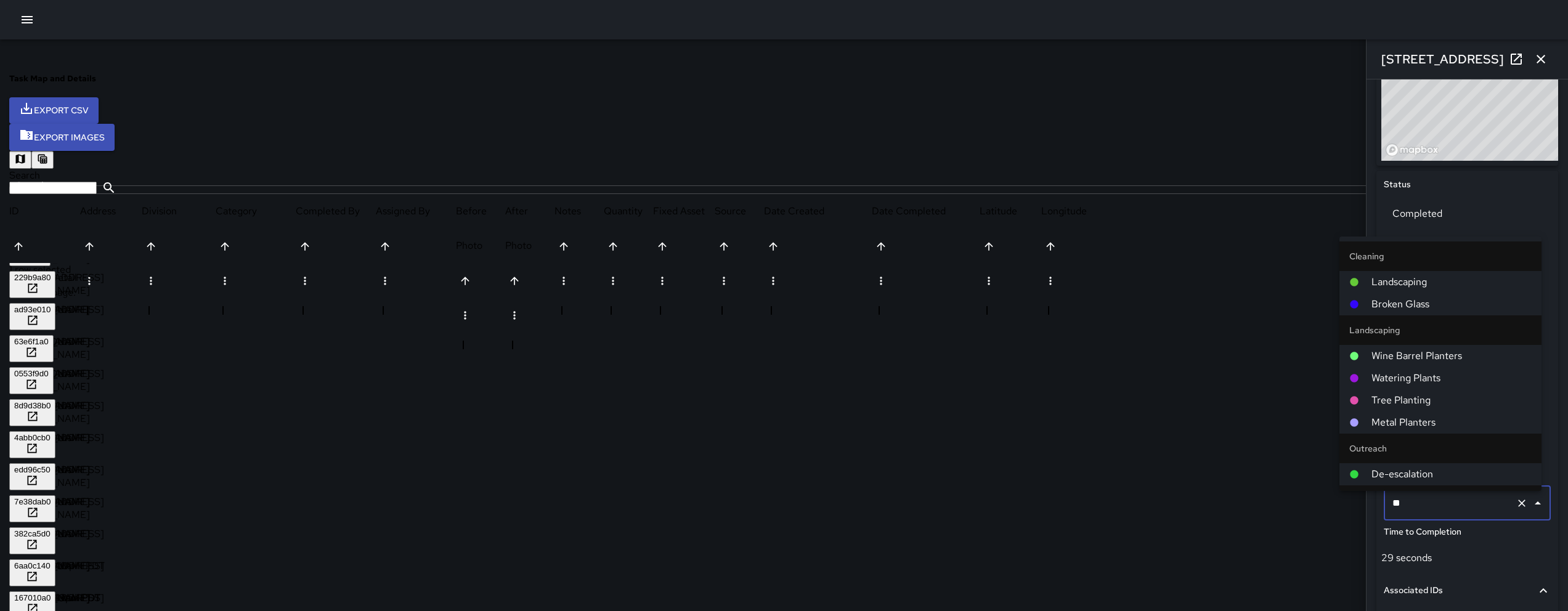
click at [1457, 275] on span "Landscaping" at bounding box center [1451, 281] width 160 height 15
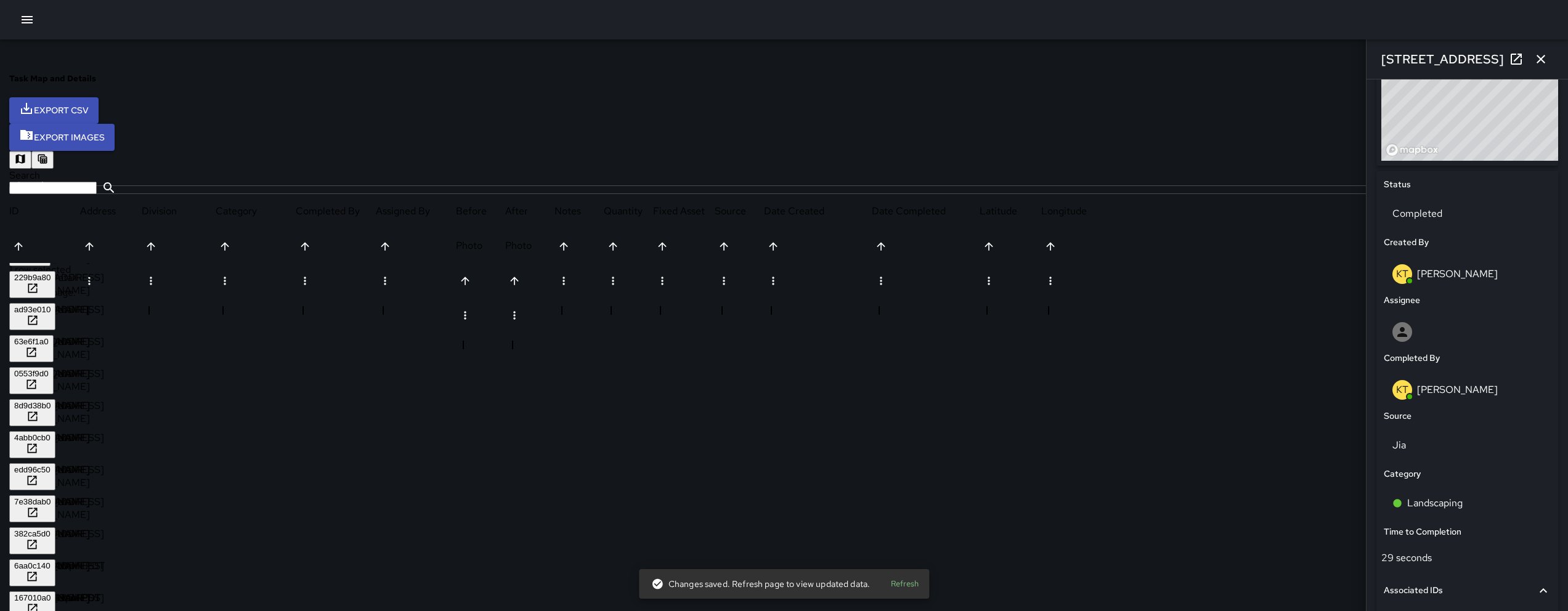
click at [50, 593] on div "167010a0" at bounding box center [32, 597] width 36 height 10
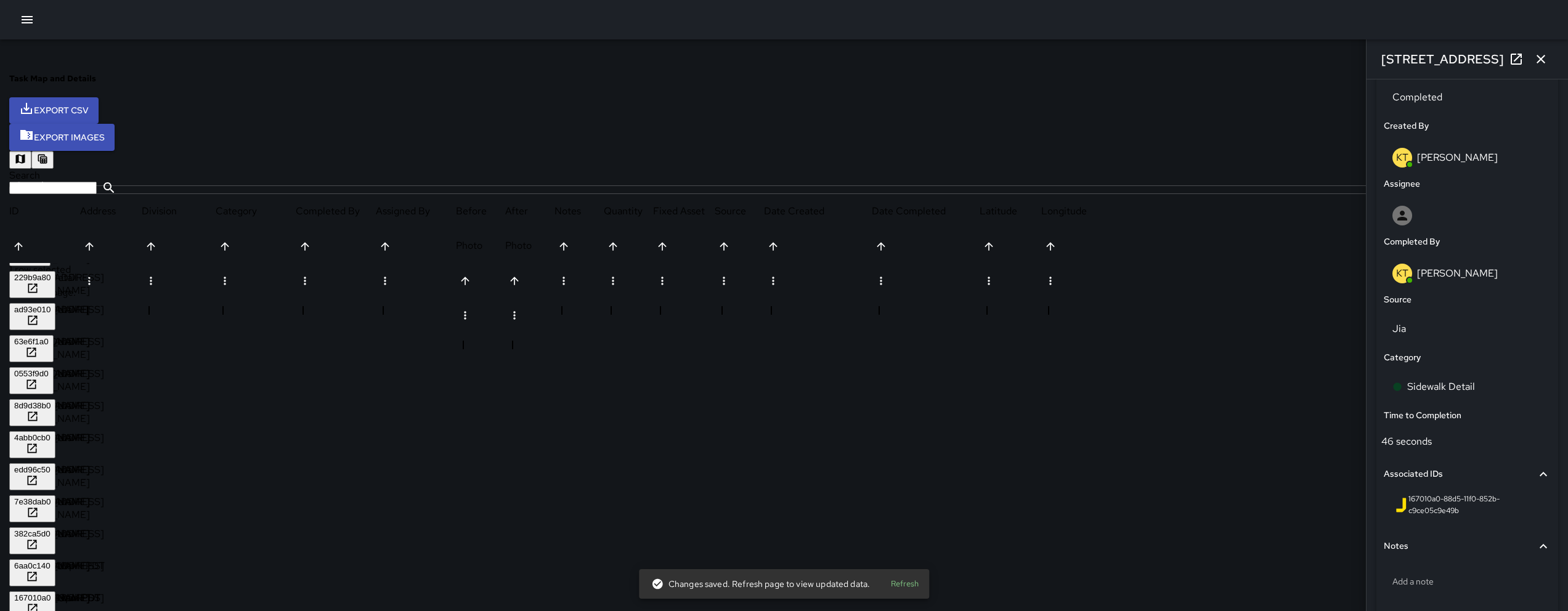
scroll to position [622, 0]
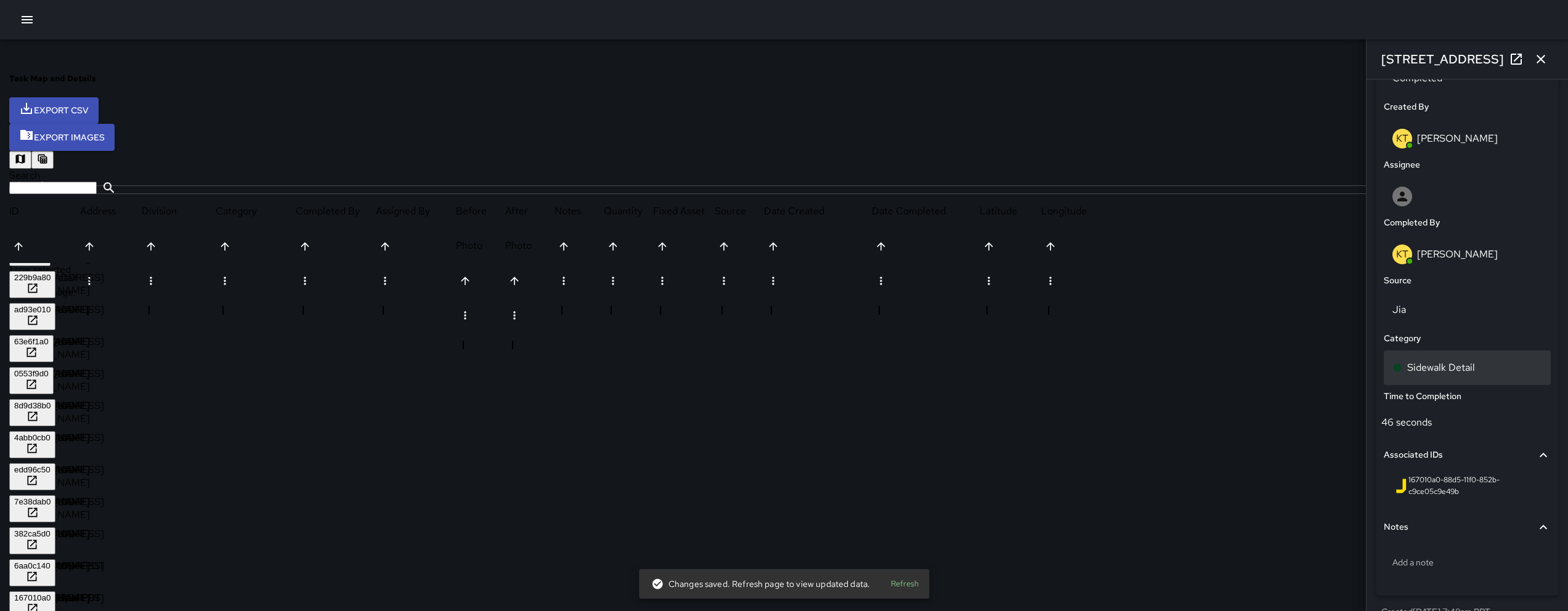
click at [1440, 371] on div "Sidewalk Detail" at bounding box center [1467, 367] width 149 height 15
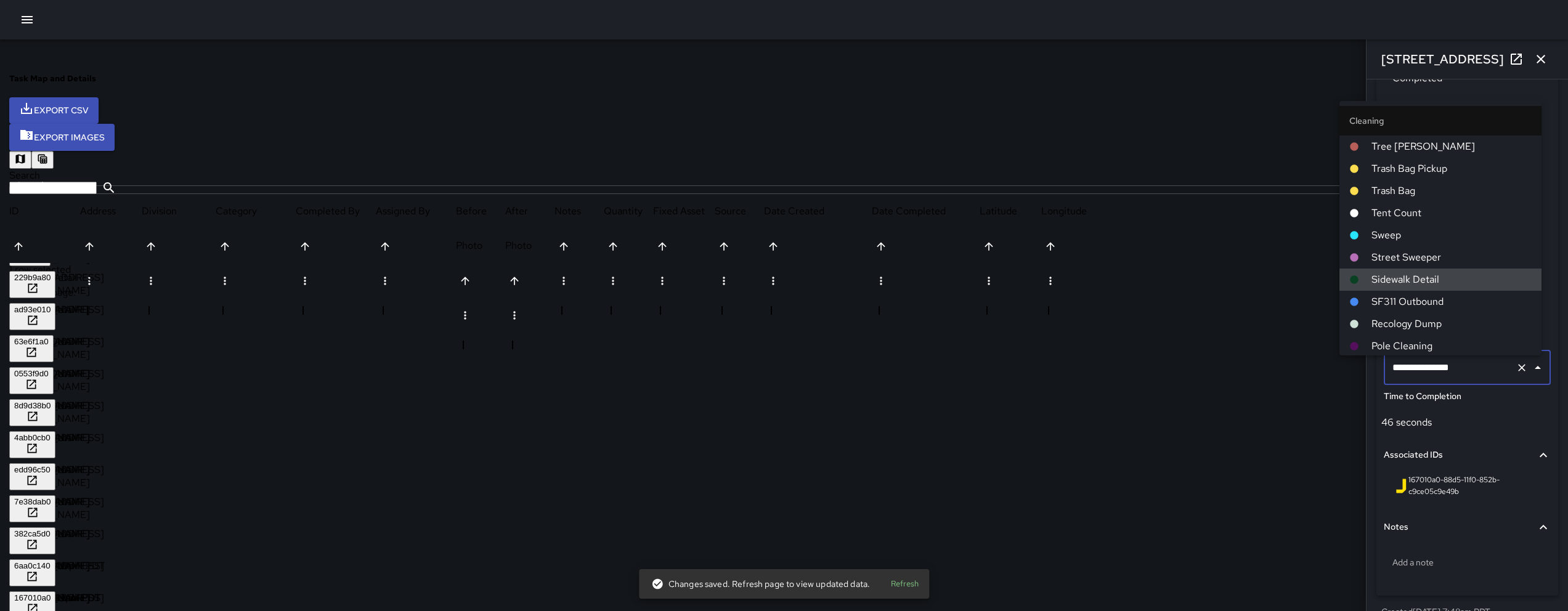
click at [1440, 371] on input "**********" at bounding box center [1450, 368] width 121 height 23
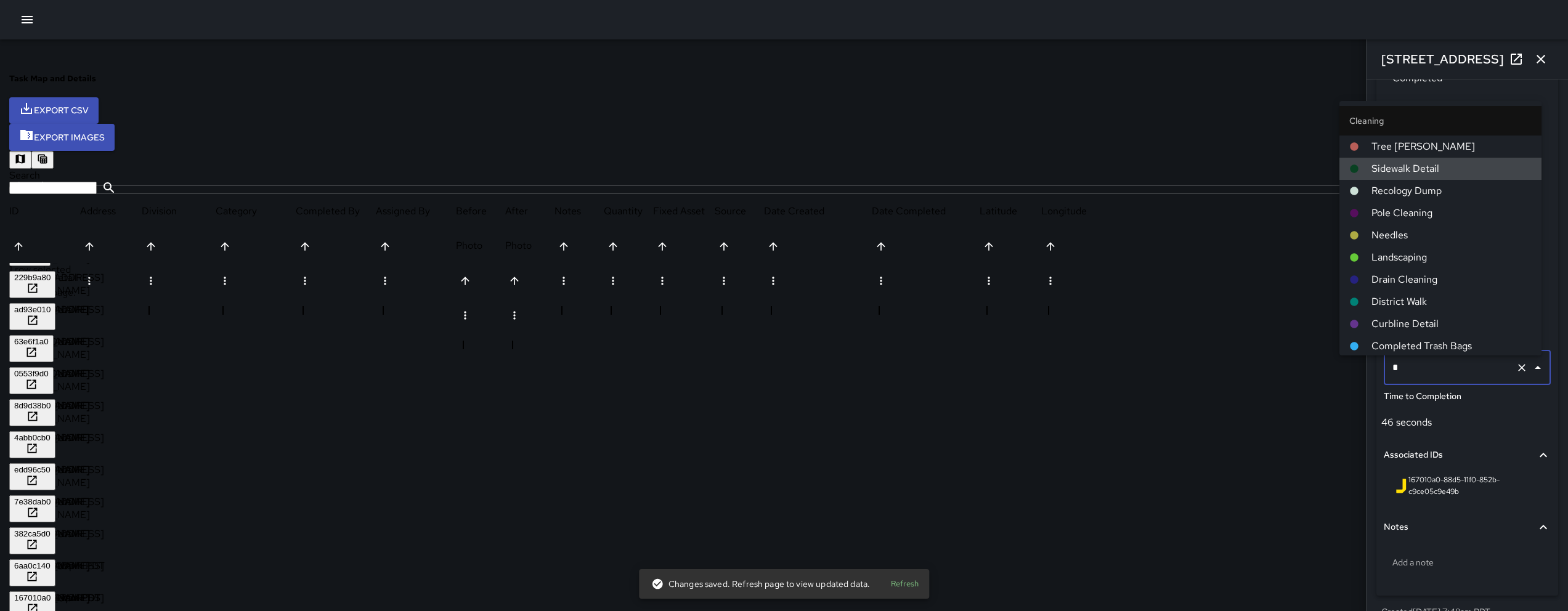
type input "**"
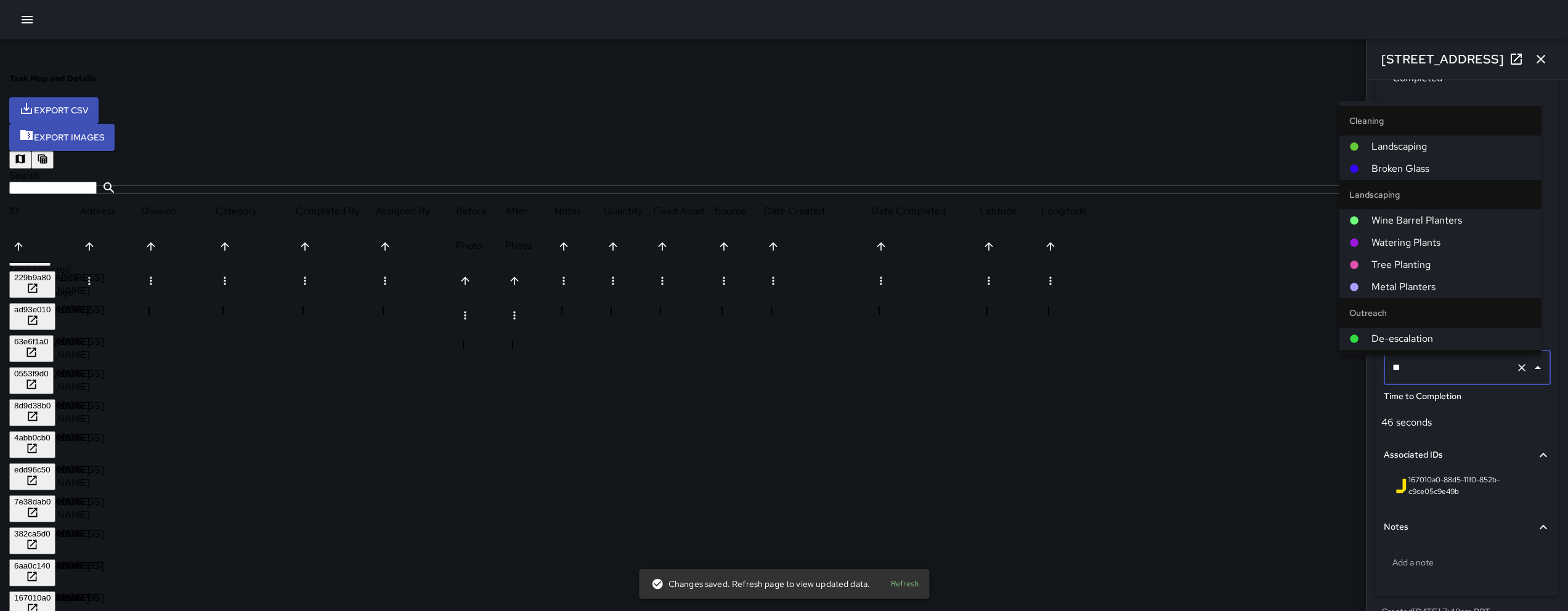
click at [1445, 145] on span "Landscaping" at bounding box center [1451, 145] width 160 height 15
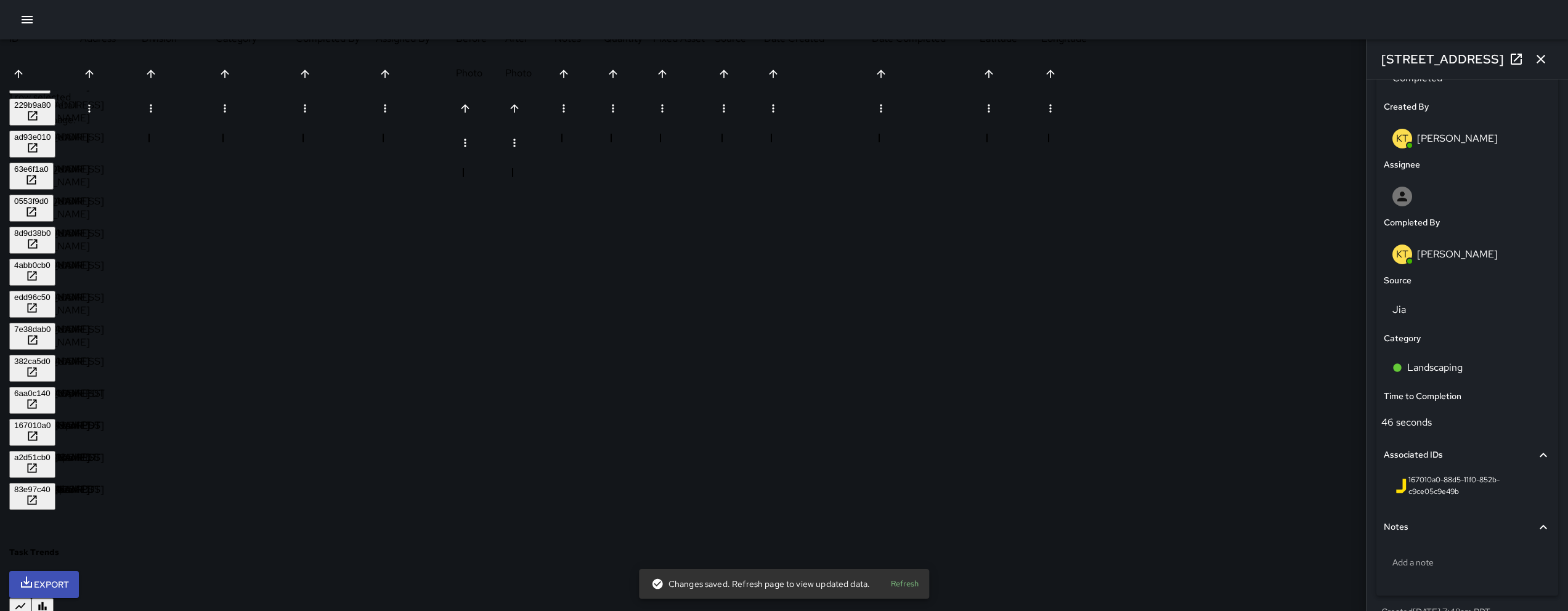
scroll to position [625, 0]
click at [50, 450] on div "a2d51cb0" at bounding box center [32, 455] width 36 height 10
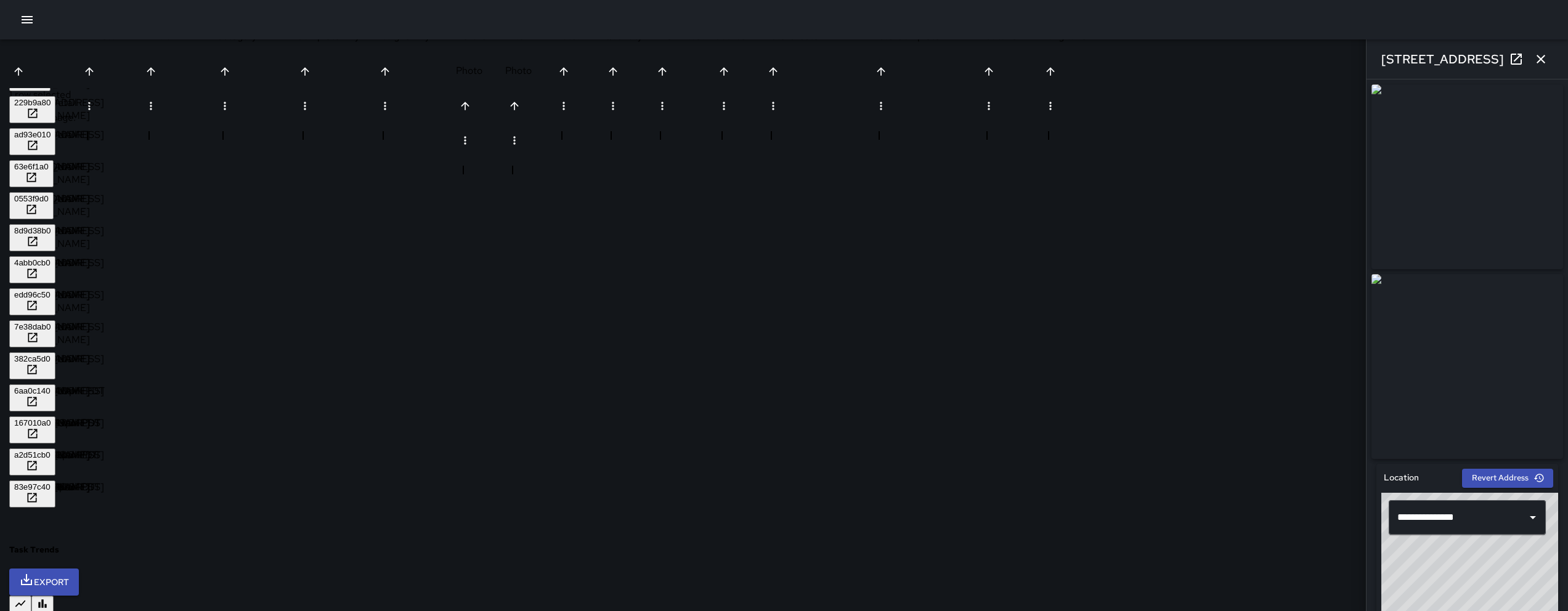
click at [1510, 58] on icon at bounding box center [1516, 58] width 15 height 15
click at [50, 482] on div "83e97c40" at bounding box center [32, 487] width 36 height 10
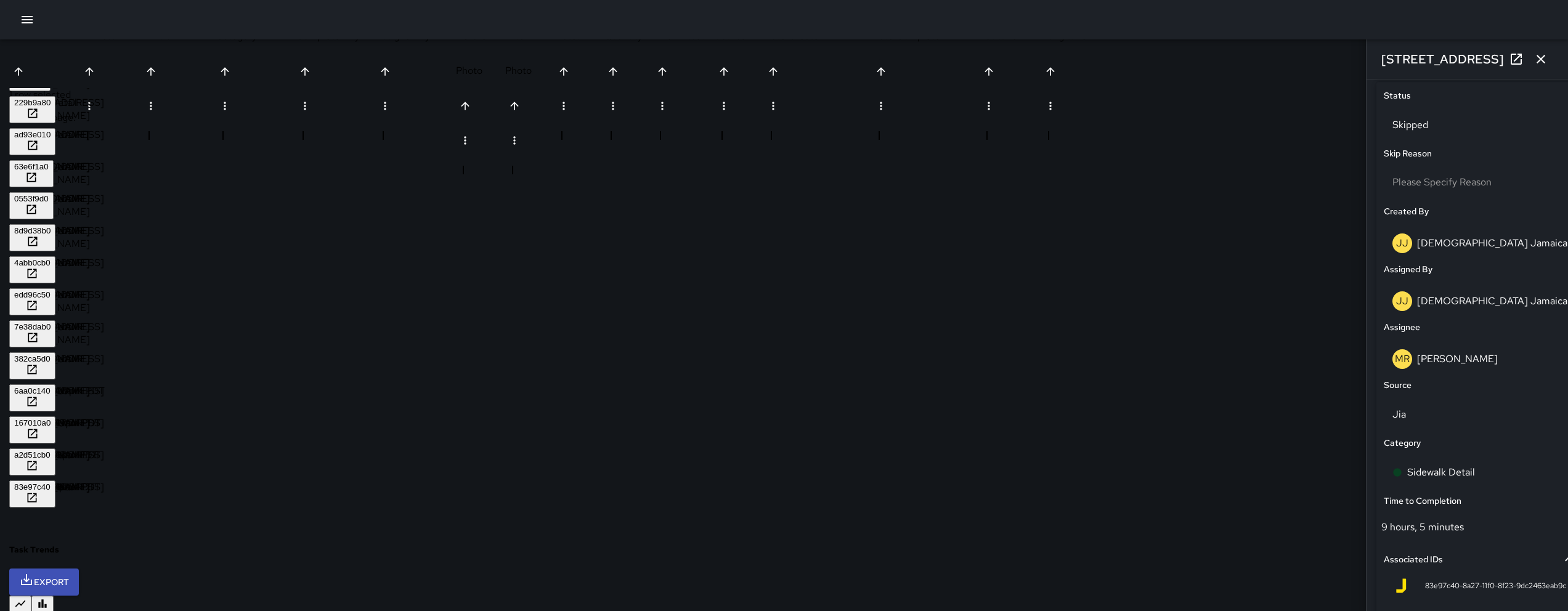
scroll to position [582, 0]
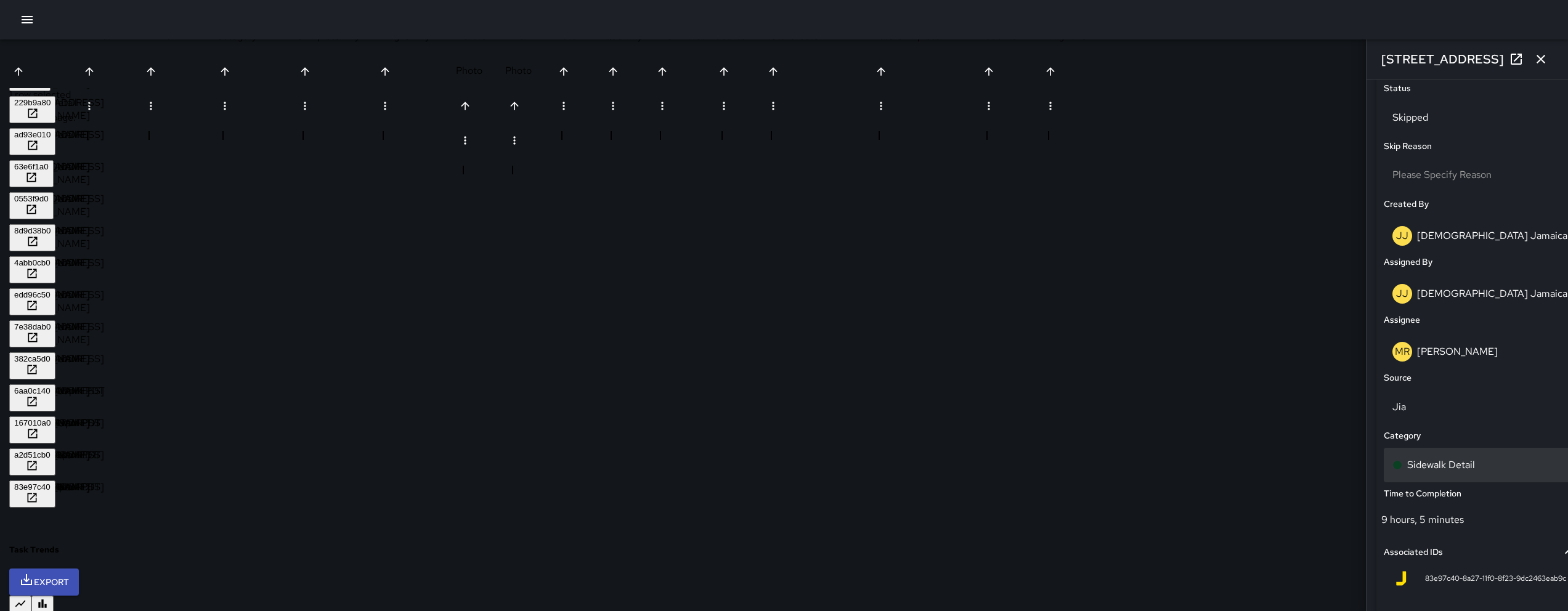
click at [1423, 461] on div "Sidewalk Detail" at bounding box center [1480, 466] width 192 height 35
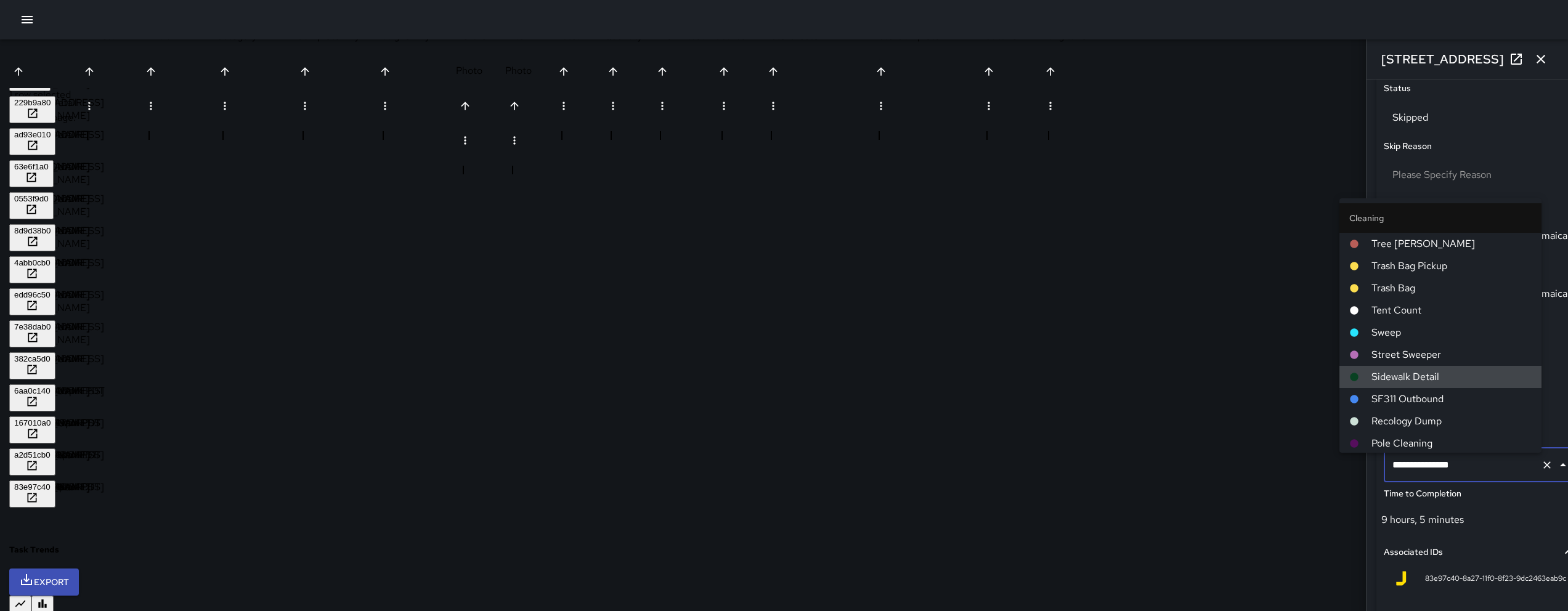
click at [1437, 464] on input "**********" at bounding box center [1462, 465] width 147 height 23
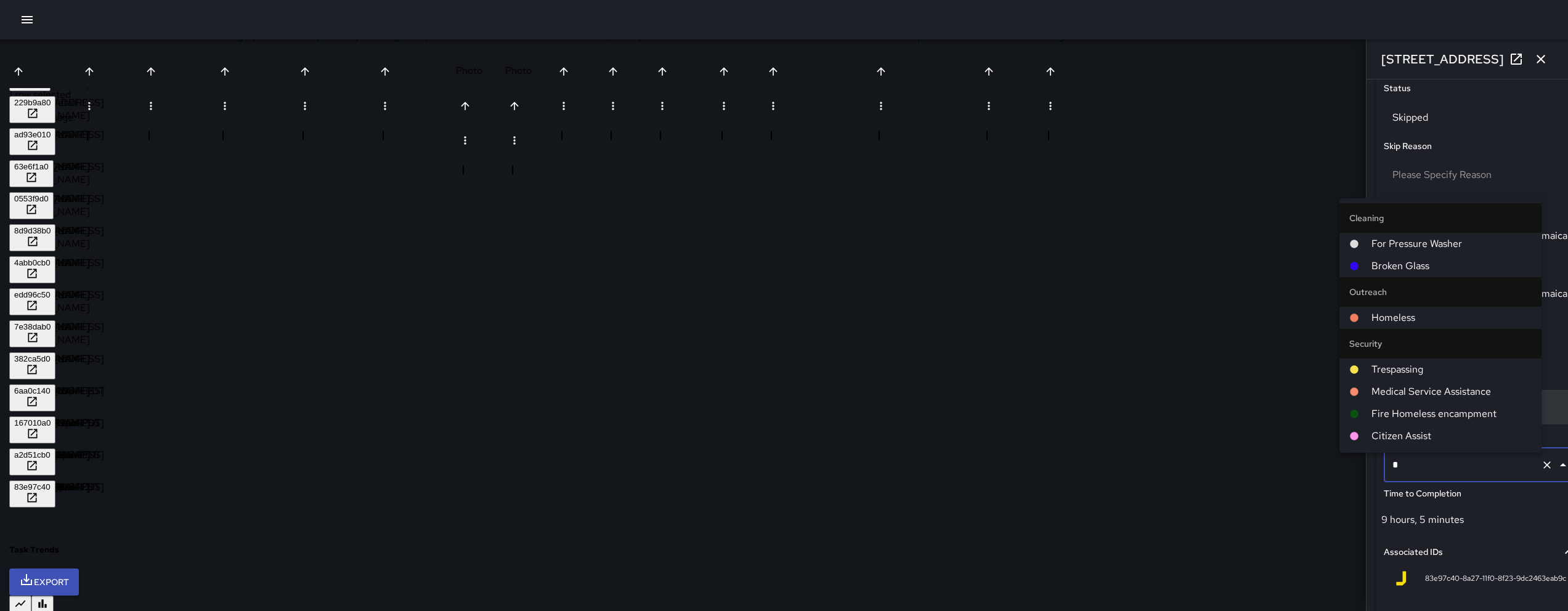
type input "**"
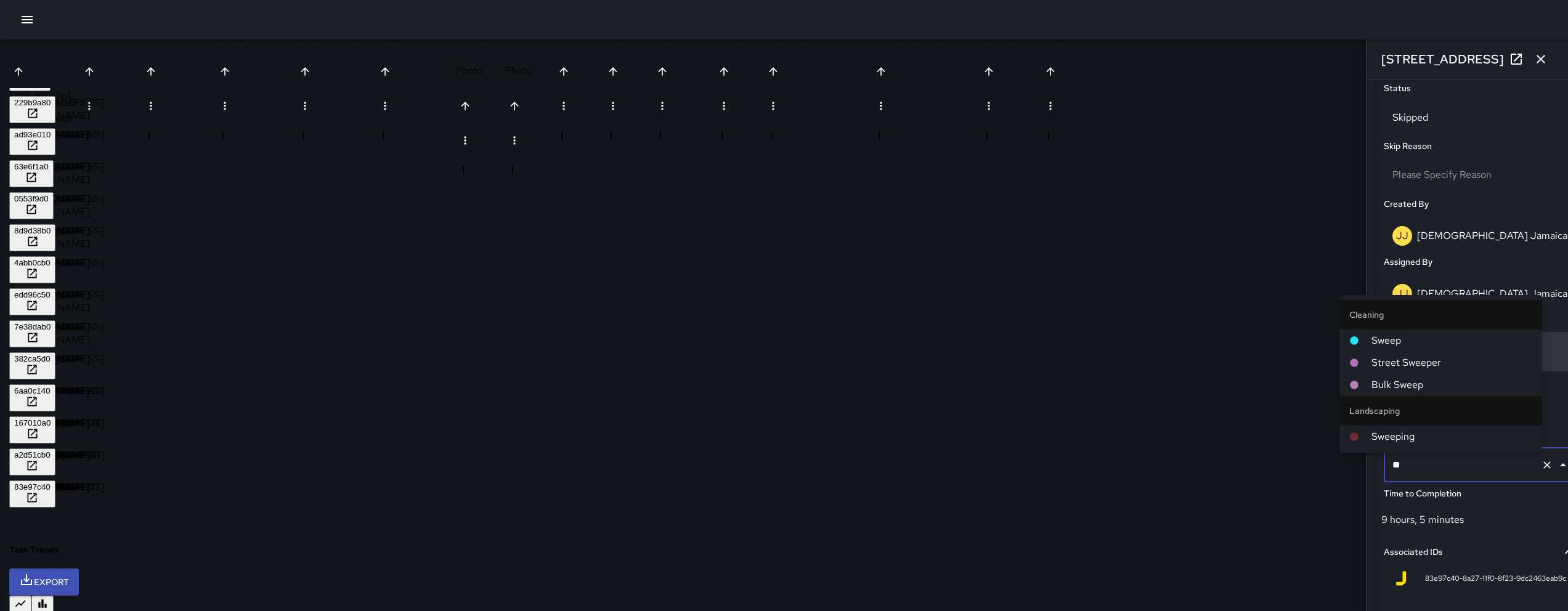
click at [1394, 339] on span "Sweep" at bounding box center [1451, 339] width 160 height 15
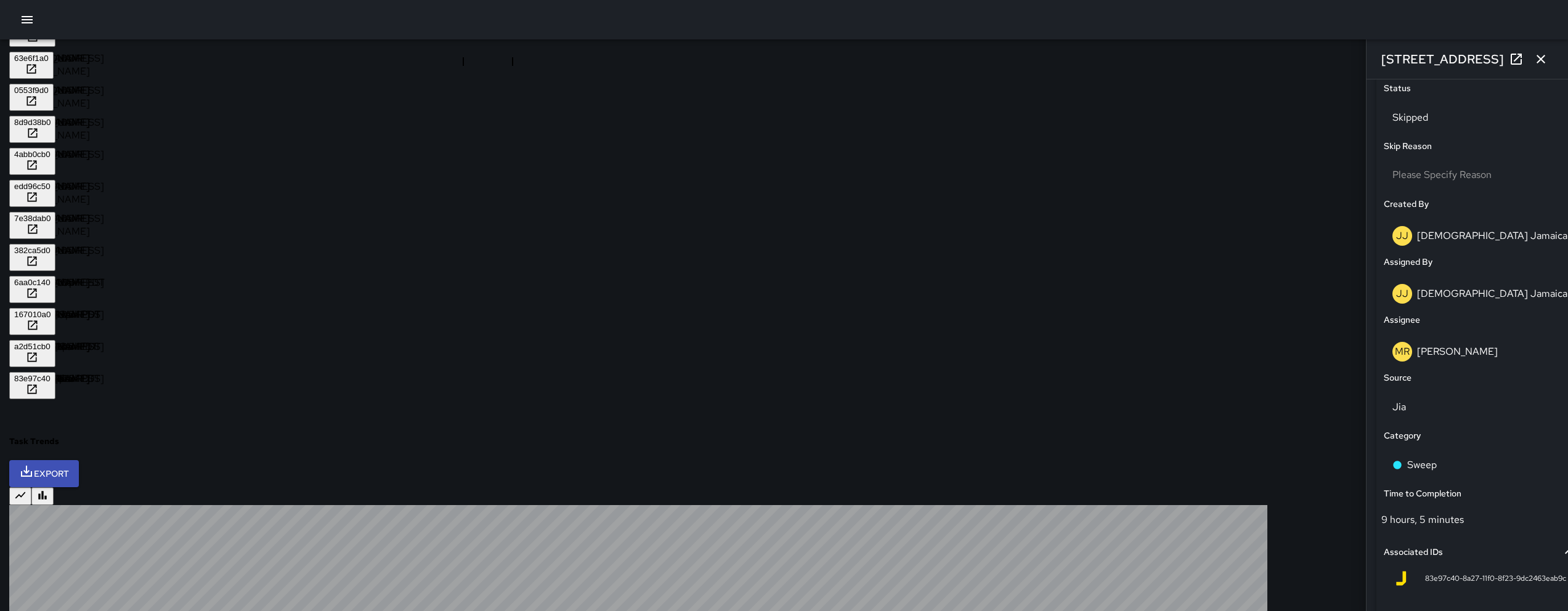
scroll to position [736, 0]
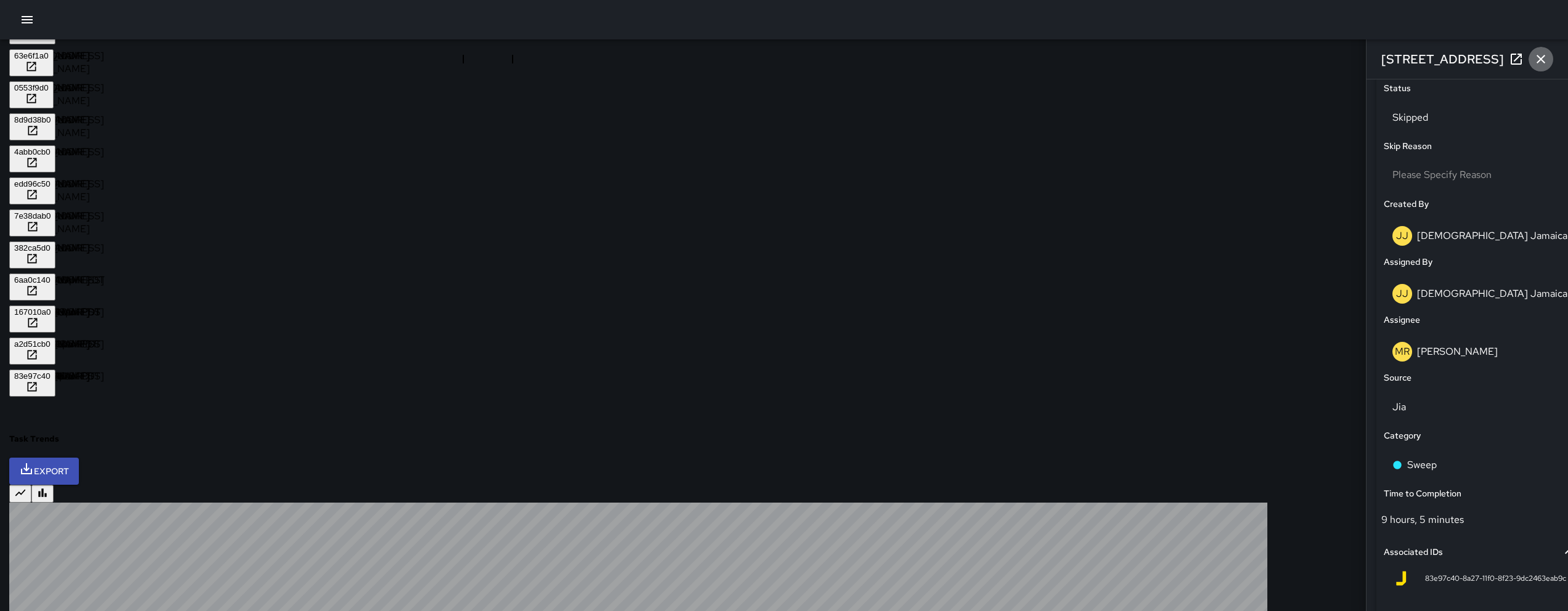
click at [1546, 53] on icon "button" at bounding box center [1540, 58] width 15 height 15
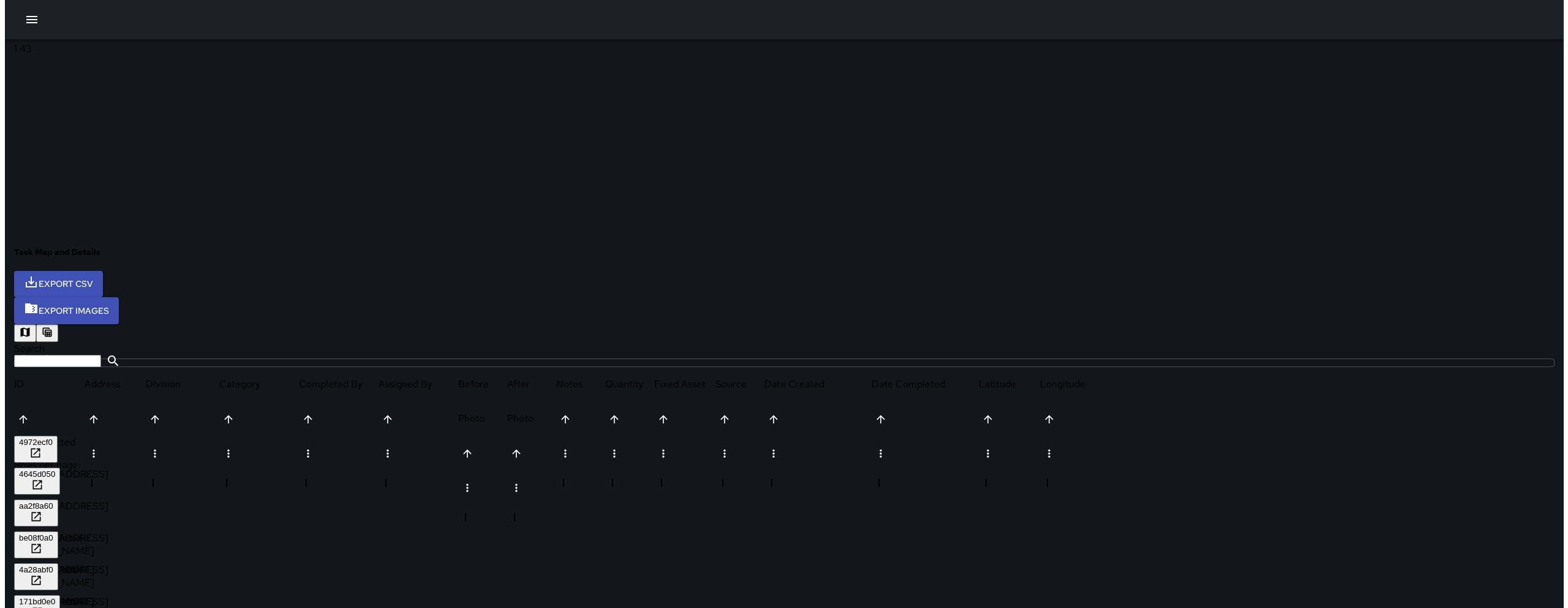
scroll to position [273, 0]
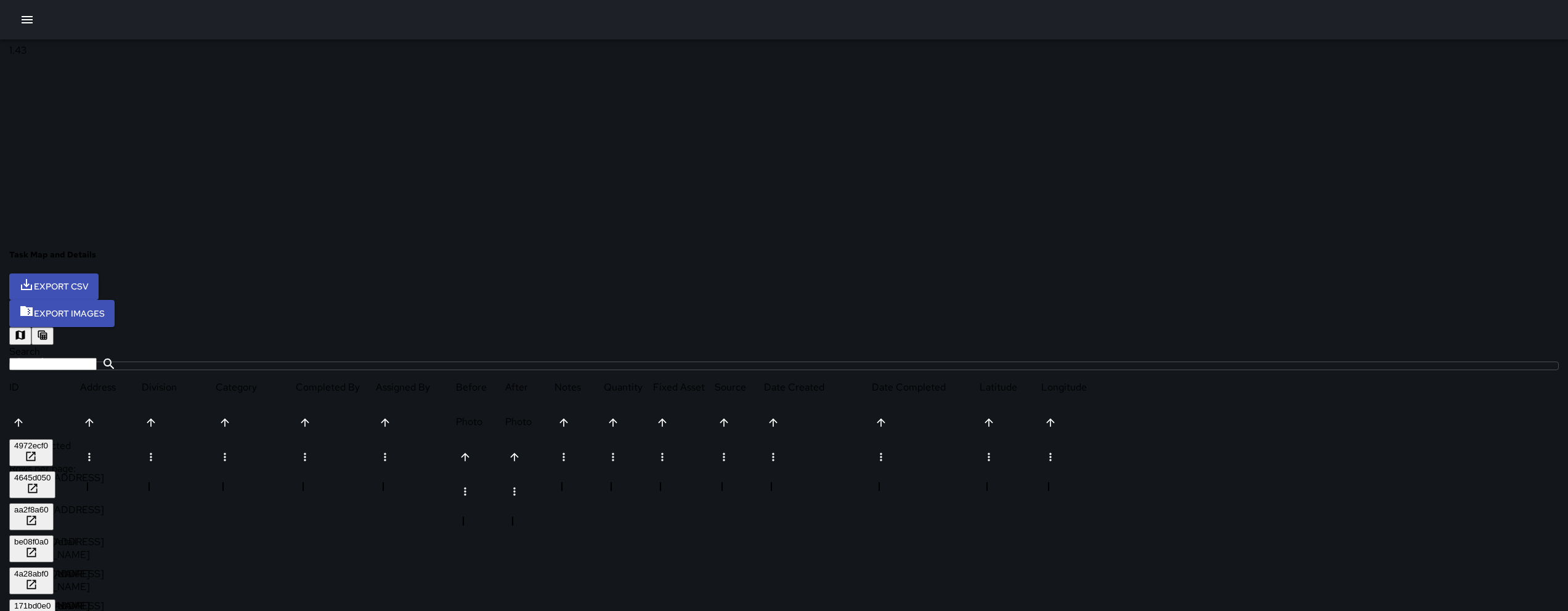
click at [26, 9] on button "button" at bounding box center [26, 19] width 24 height 24
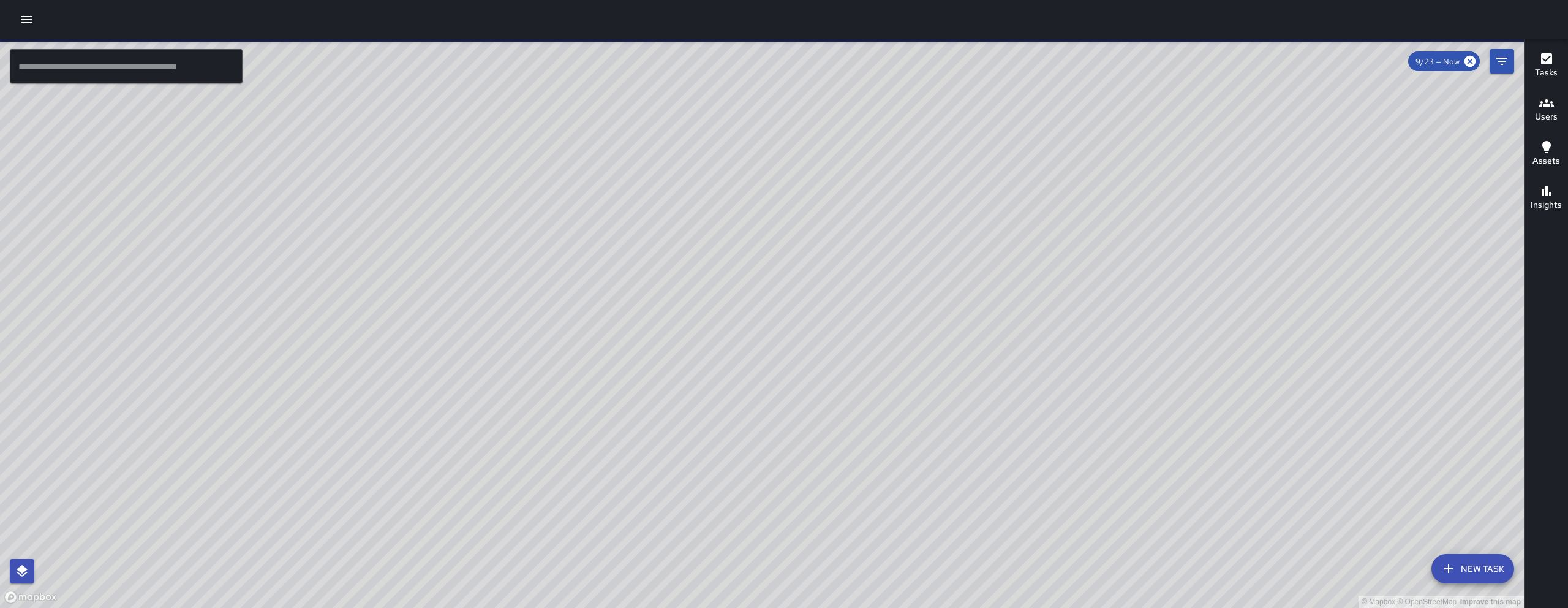
drag, startPoint x: 573, startPoint y: 510, endPoint x: 606, endPoint y: 257, distance: 255.1
click at [606, 257] on div "© Mapbox © OpenStreetMap Improve this map" at bounding box center [762, 323] width 1525 height 568
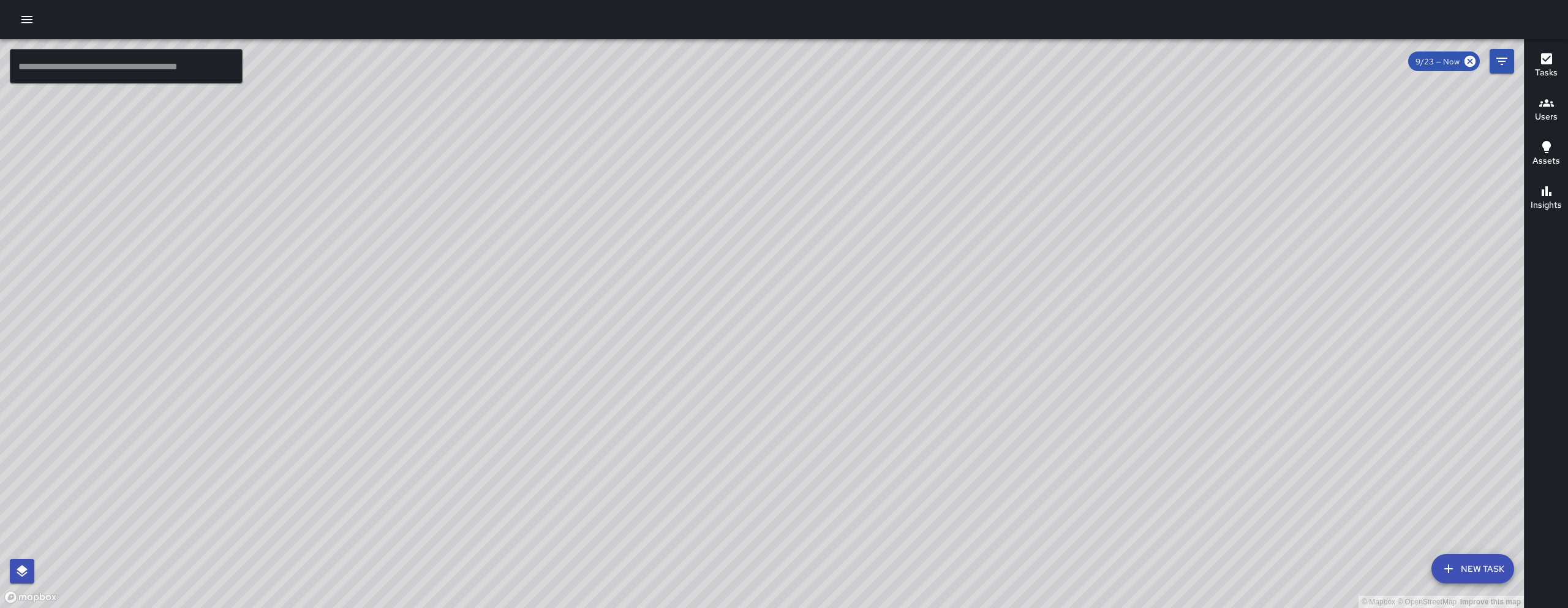
drag, startPoint x: 709, startPoint y: 383, endPoint x: 687, endPoint y: 387, distance: 22.4
click at [697, 402] on div "© Mapbox © OpenStreetMap Improve this map" at bounding box center [762, 323] width 1525 height 568
click at [692, 409] on div "© Mapbox © OpenStreetMap Improve this map" at bounding box center [762, 323] width 1525 height 568
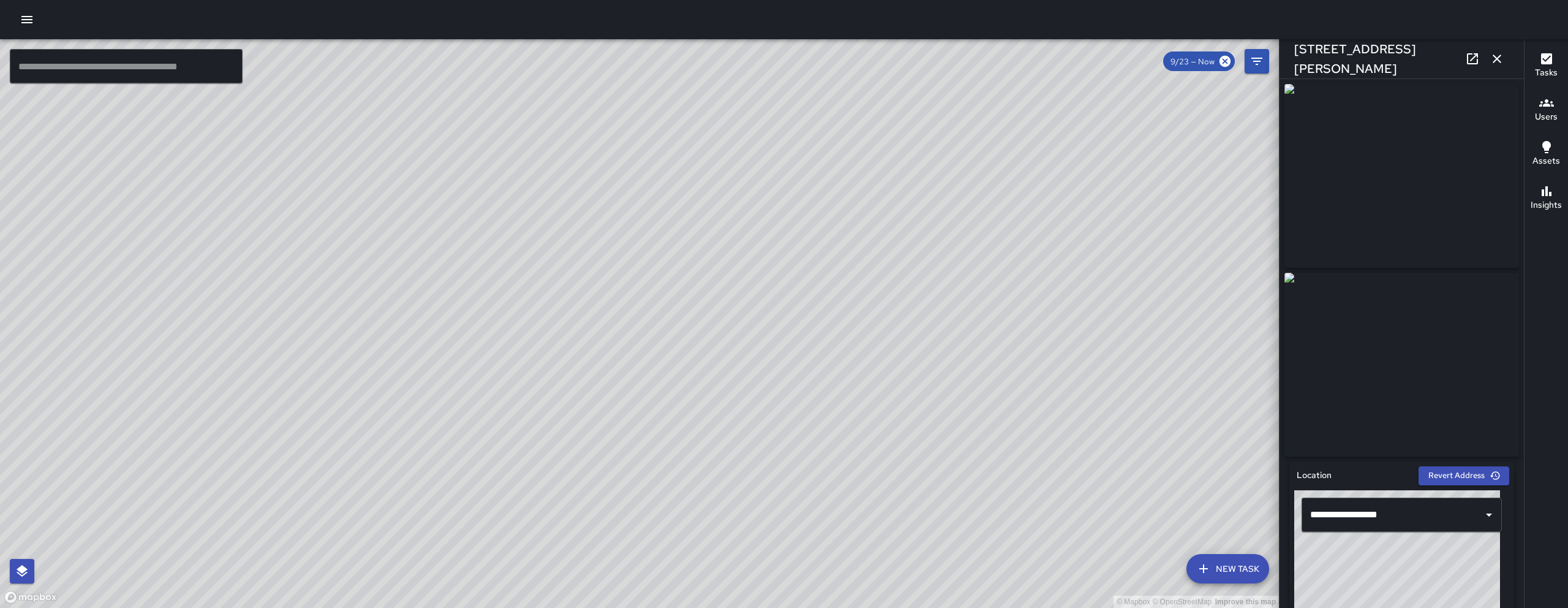
click at [609, 607] on div "© Mapbox © OpenStreetMap Improve this map" at bounding box center [640, 323] width 1279 height 568
drag, startPoint x: 752, startPoint y: 314, endPoint x: 717, endPoint y: 487, distance: 176.5
click at [721, 493] on div "© Mapbox © OpenStreetMap Improve this map" at bounding box center [640, 323] width 1279 height 568
click at [118, 68] on input "text" at bounding box center [125, 67] width 233 height 35
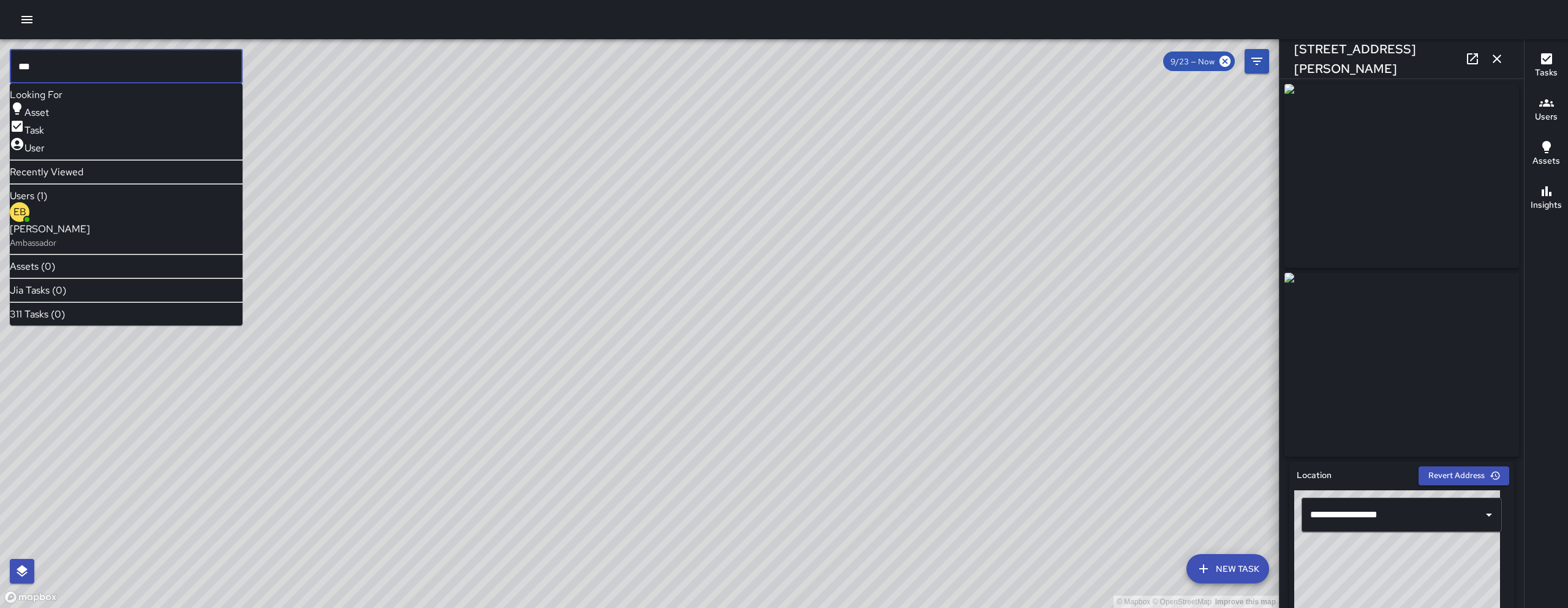
type input "***"
click at [90, 237] on p "Ambassador" at bounding box center [49, 242] width 80 height 13
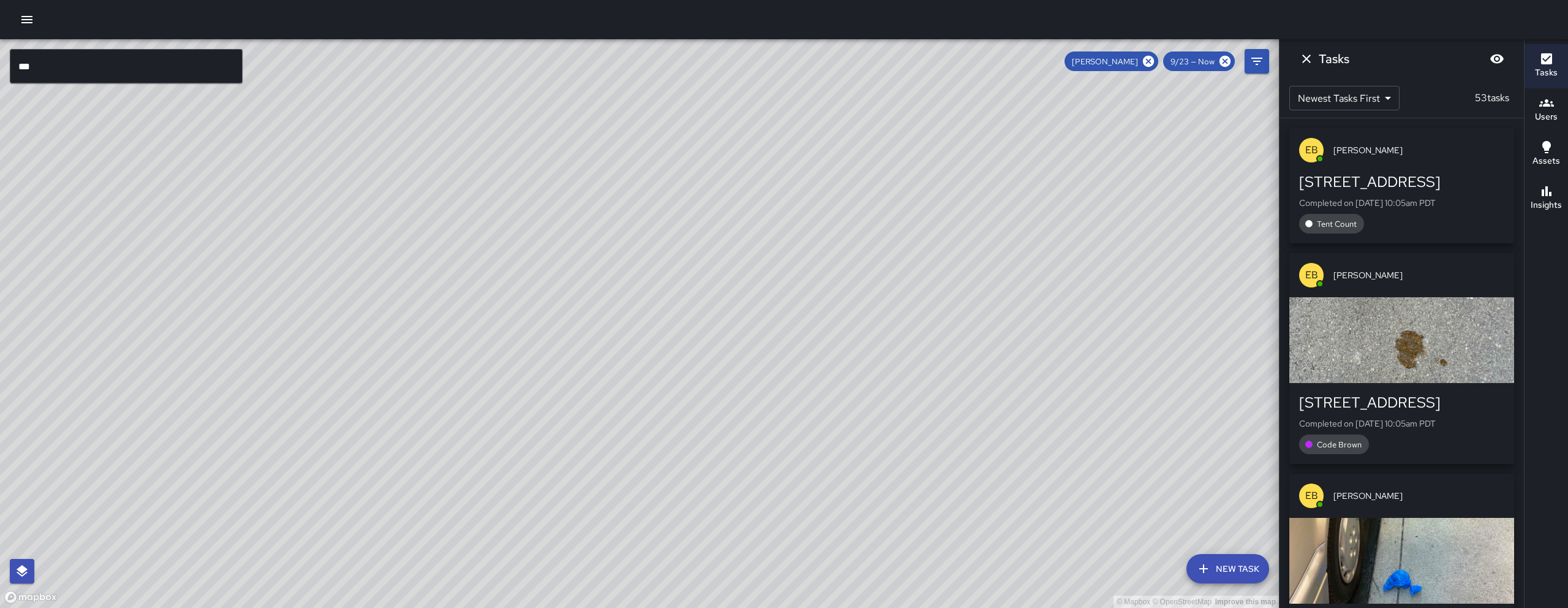
click at [564, 419] on div "© Mapbox © OpenStreetMap Improve this map" at bounding box center [640, 323] width 1279 height 568
drag, startPoint x: 603, startPoint y: 362, endPoint x: 608, endPoint y: 357, distance: 7.1
click at [608, 357] on div "© Mapbox © OpenStreetMap Improve this map" at bounding box center [640, 323] width 1279 height 568
drag, startPoint x: 526, startPoint y: 531, endPoint x: 577, endPoint y: 435, distance: 108.7
click at [526, 527] on div "© Mapbox © OpenStreetMap Improve this map" at bounding box center [640, 323] width 1279 height 568
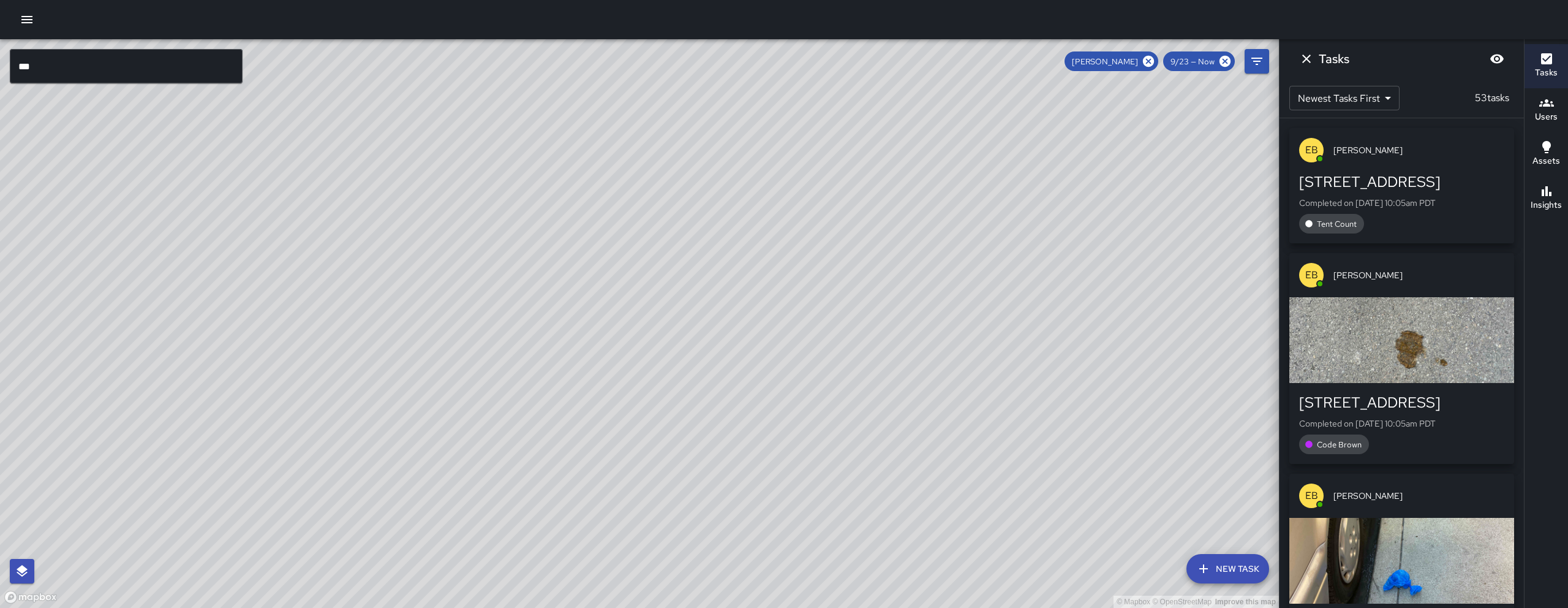
click at [548, 474] on div "© Mapbox © OpenStreetMap Improve this map" at bounding box center [640, 323] width 1279 height 568
click at [569, 447] on div "© Mapbox © OpenStreetMap Improve this map" at bounding box center [640, 323] width 1279 height 568
drag, startPoint x: 583, startPoint y: 426, endPoint x: 593, endPoint y: 409, distance: 19.7
click at [593, 410] on div "© Mapbox © OpenStreetMap Improve this map" at bounding box center [640, 323] width 1279 height 568
drag, startPoint x: 782, startPoint y: 350, endPoint x: 619, endPoint y: 410, distance: 173.7
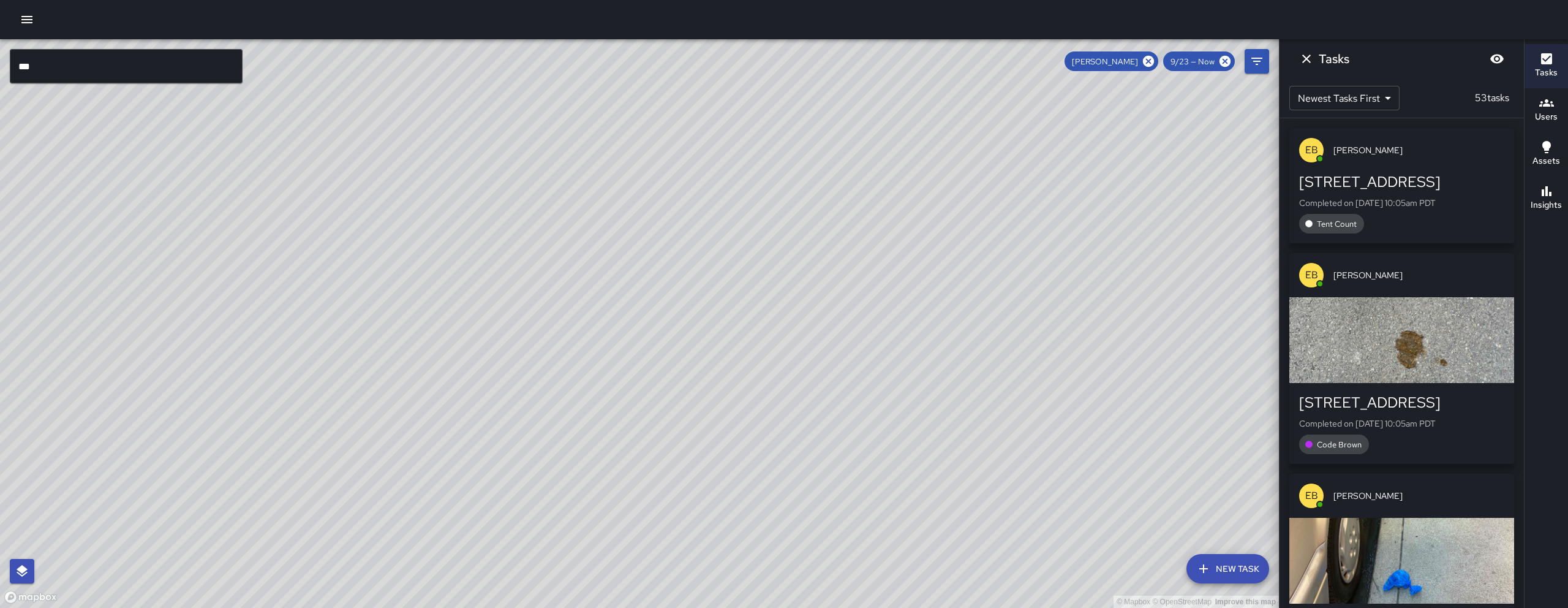
click at [619, 410] on div "© Mapbox © OpenStreetMap Improve this map" at bounding box center [640, 323] width 1279 height 568
click at [63, 68] on input "***" at bounding box center [125, 67] width 233 height 35
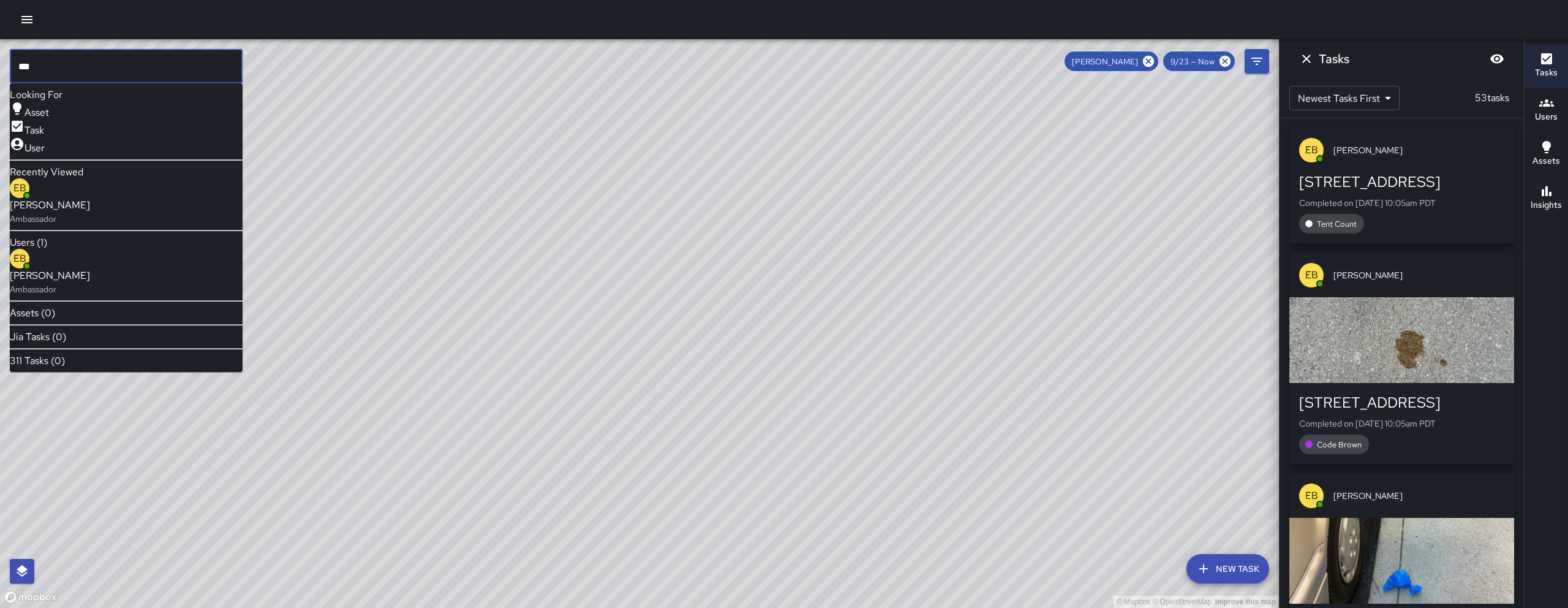
click at [63, 68] on input "***" at bounding box center [125, 67] width 233 height 35
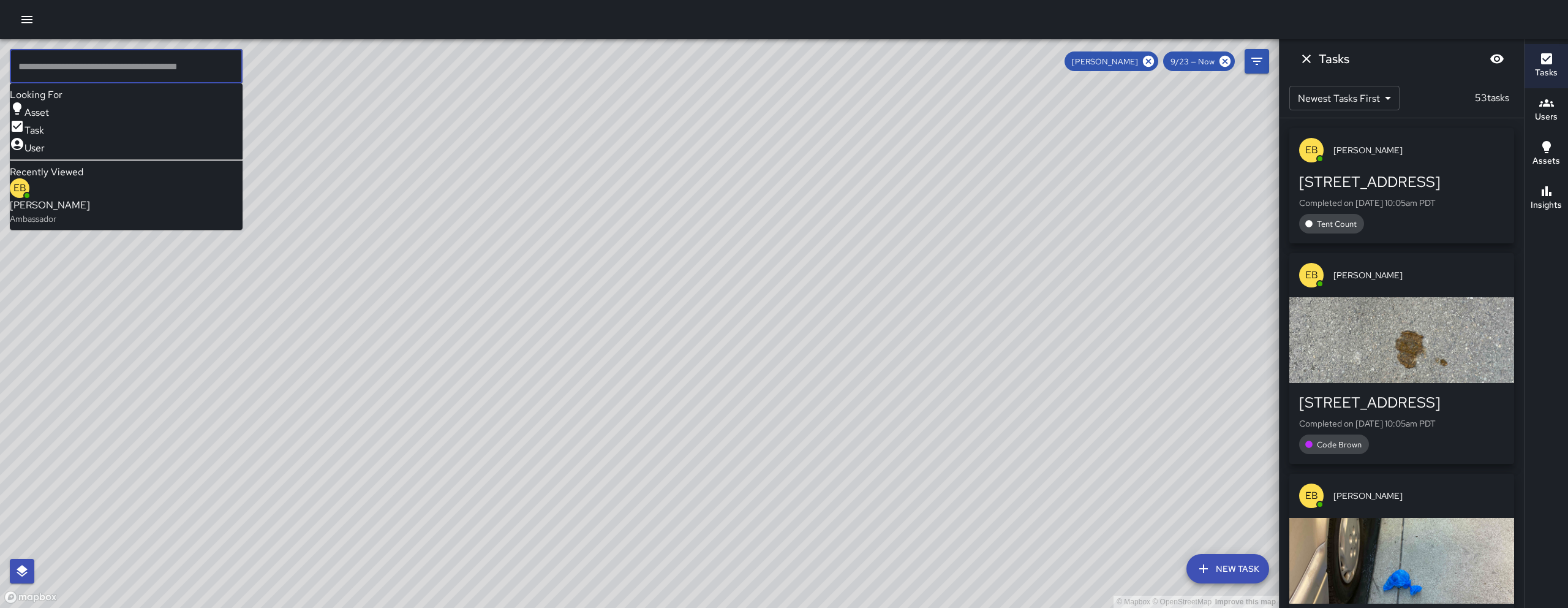
click at [1141, 61] on span "Eddie Ballestros" at bounding box center [1105, 61] width 81 height 11
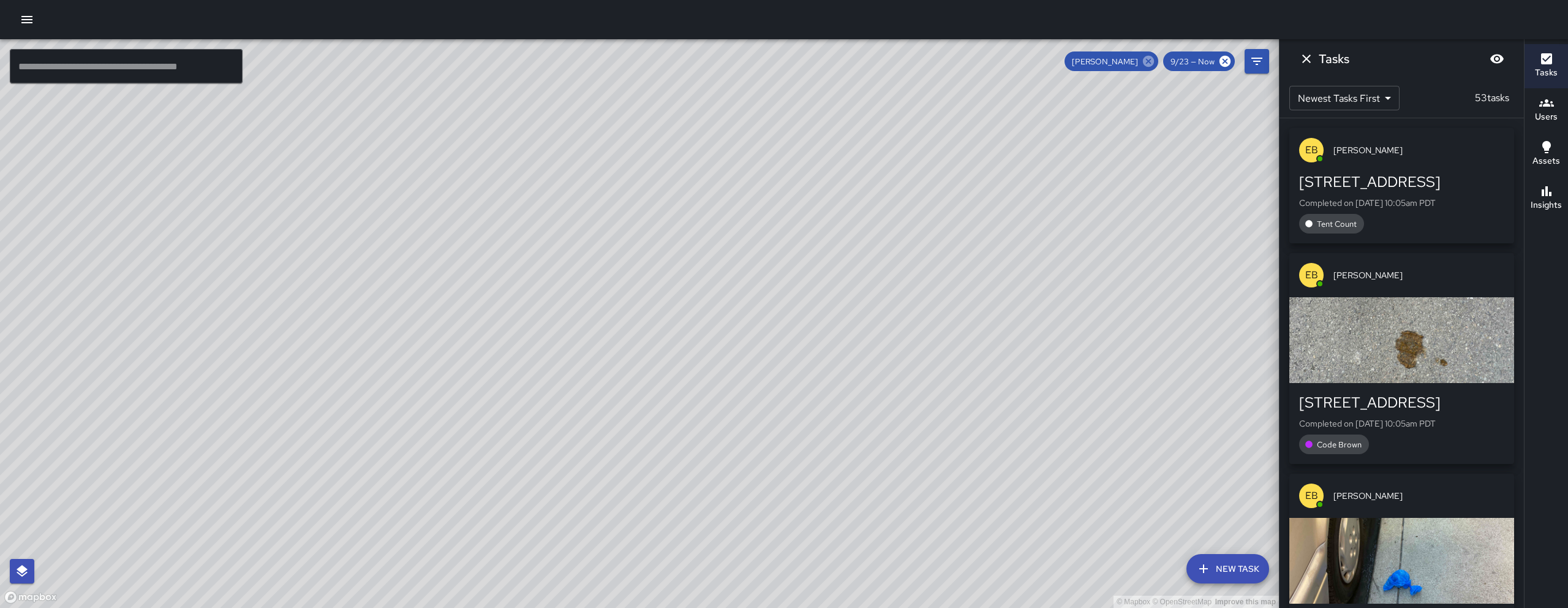
click at [1150, 63] on icon at bounding box center [1148, 61] width 11 height 11
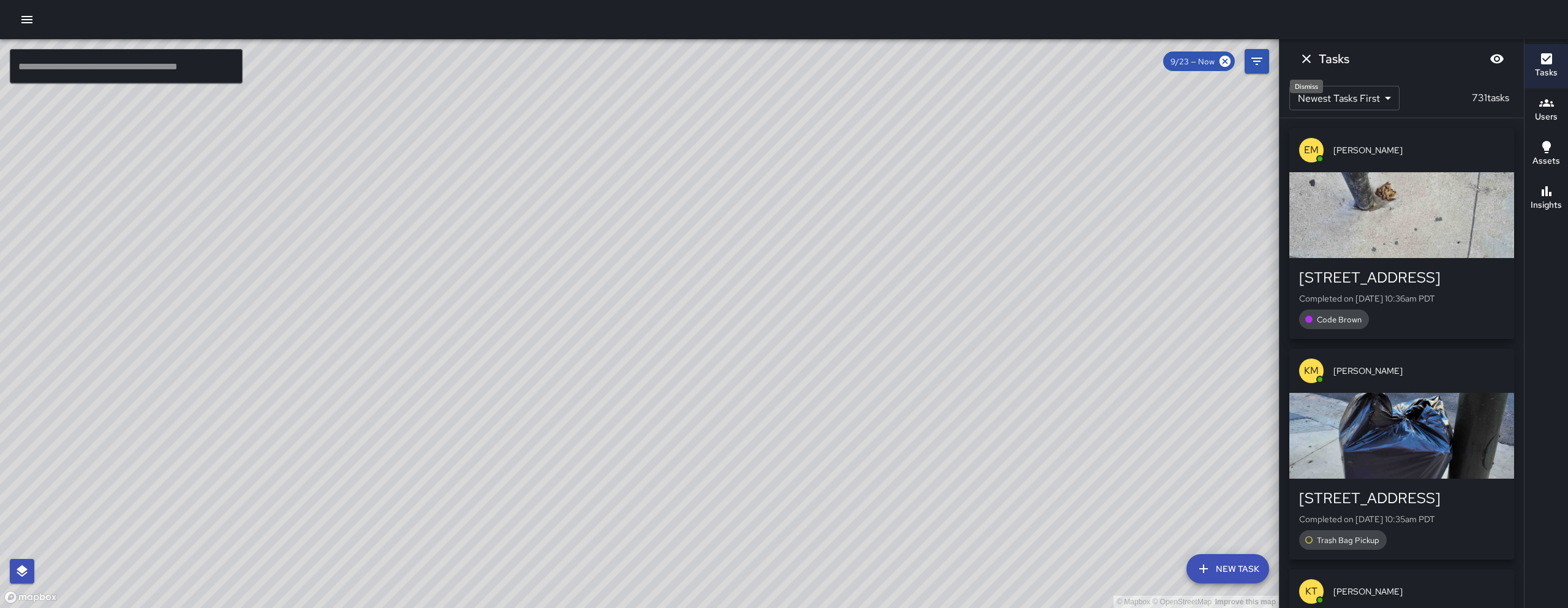
click at [1308, 60] on icon "Dismiss" at bounding box center [1307, 59] width 9 height 9
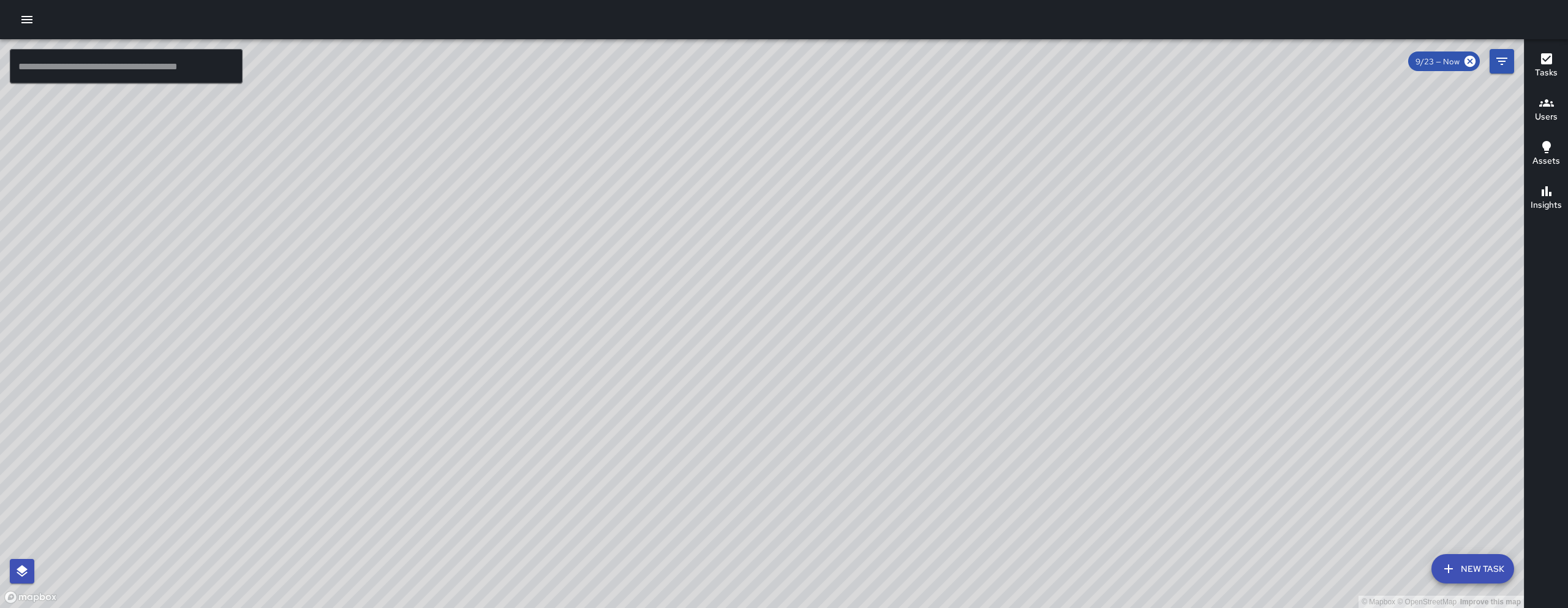
click at [615, 337] on div "© Mapbox © OpenStreetMap Improve this map" at bounding box center [762, 323] width 1525 height 568
click at [582, 316] on div "© Mapbox © OpenStreetMap Improve this map" at bounding box center [762, 323] width 1525 height 568
drag, startPoint x: 800, startPoint y: 432, endPoint x: 637, endPoint y: 331, distance: 191.8
click at [652, 341] on div "© Mapbox © OpenStreetMap Improve this map" at bounding box center [762, 323] width 1525 height 568
drag, startPoint x: 560, startPoint y: 305, endPoint x: 539, endPoint y: 307, distance: 21.1
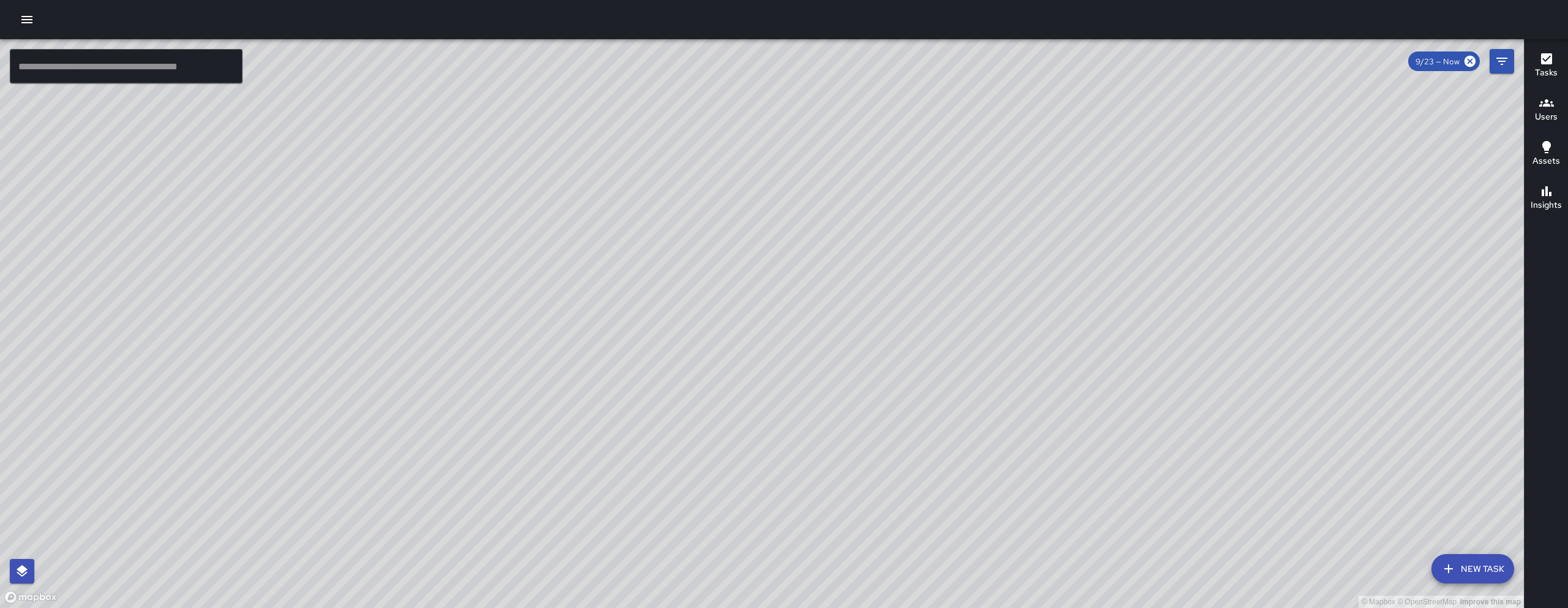
click at [545, 306] on div "© Mapbox © OpenStreetMap Improve this map" at bounding box center [762, 323] width 1525 height 568
click at [539, 307] on div "© Mapbox © OpenStreetMap Improve this map" at bounding box center [762, 323] width 1525 height 568
drag, startPoint x: 1093, startPoint y: 469, endPoint x: 757, endPoint y: 259, distance: 396.2
click at [823, 286] on div "© Mapbox © OpenStreetMap Improve this map" at bounding box center [762, 323] width 1525 height 568
click at [998, 247] on div "© Mapbox © OpenStreetMap Improve this map" at bounding box center [762, 323] width 1525 height 568
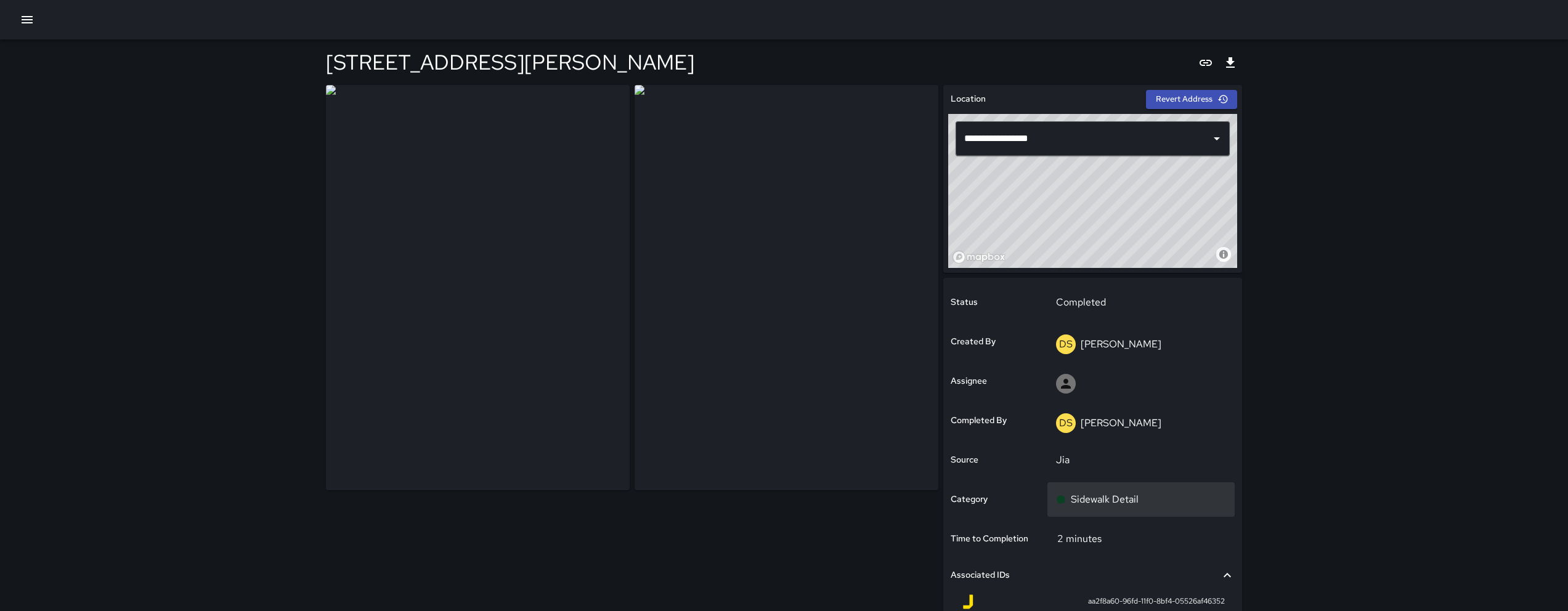
click at [1128, 491] on div "Sidewalk Detail" at bounding box center [1141, 499] width 188 height 35
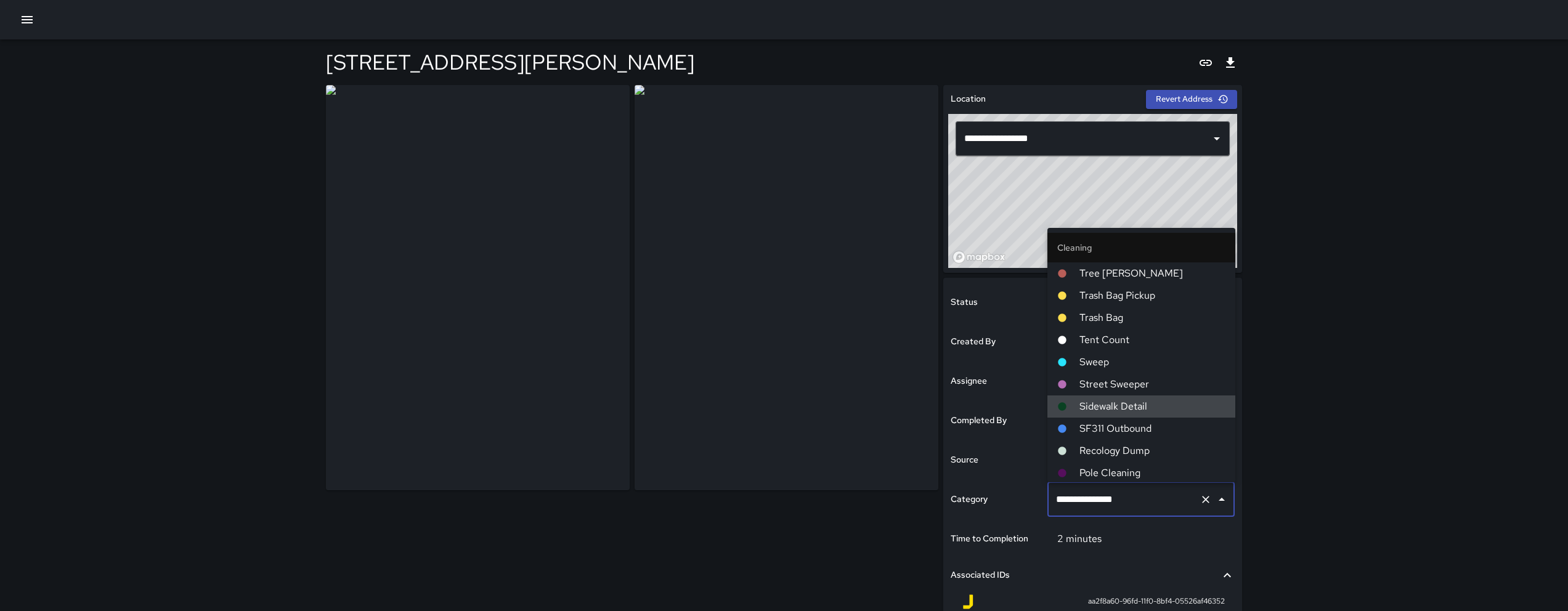
click at [1131, 493] on input "**********" at bounding box center [1124, 499] width 143 height 23
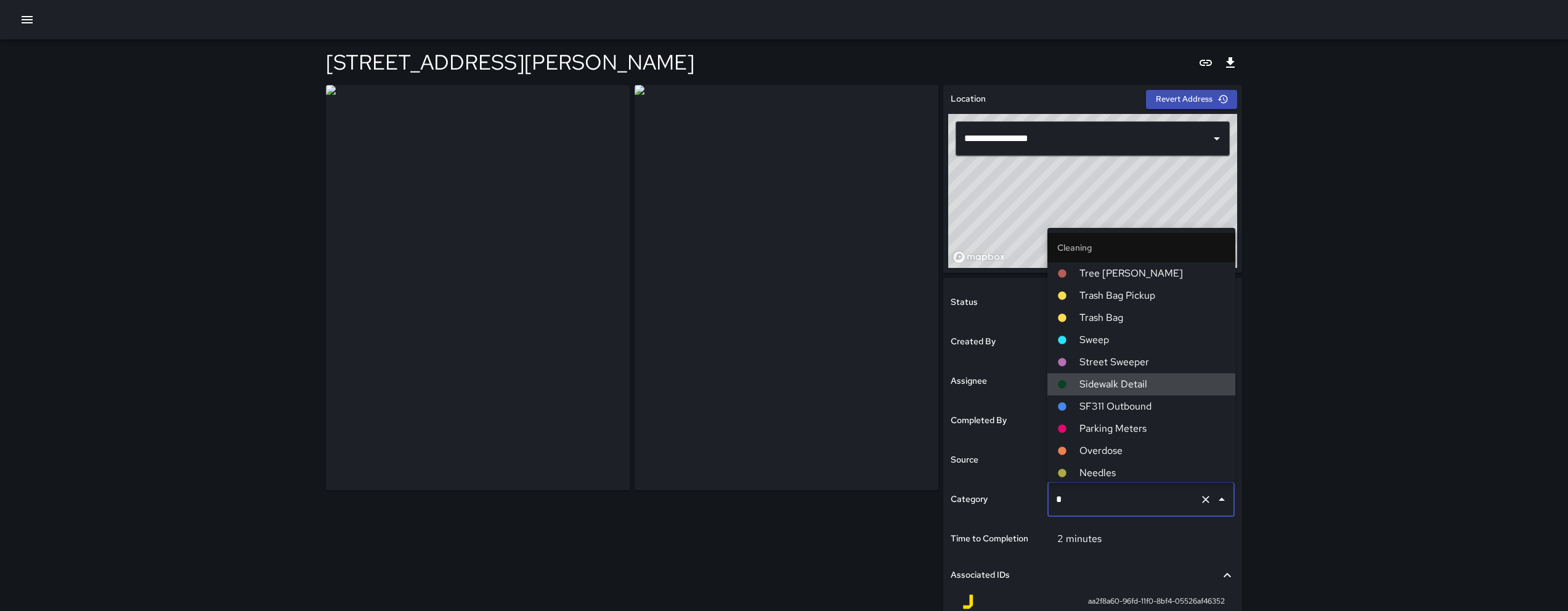
type input "**"
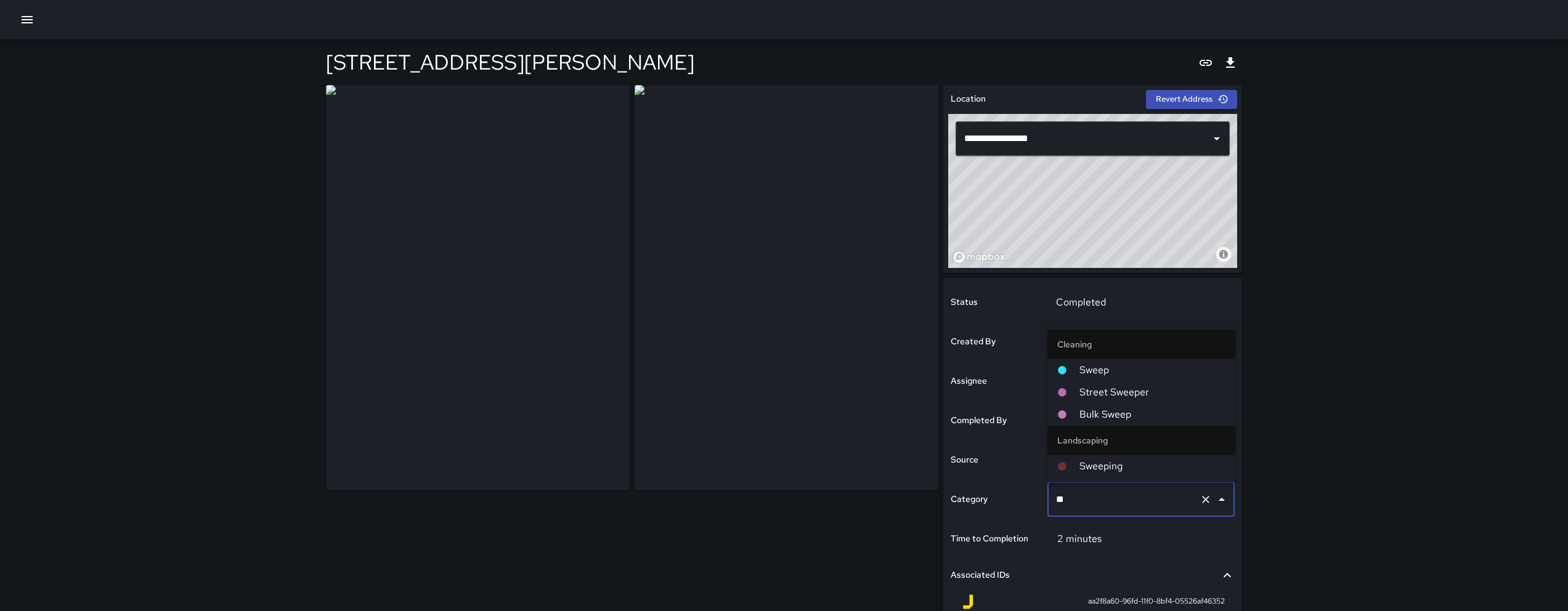
click at [1147, 372] on span "Sweep" at bounding box center [1152, 370] width 146 height 15
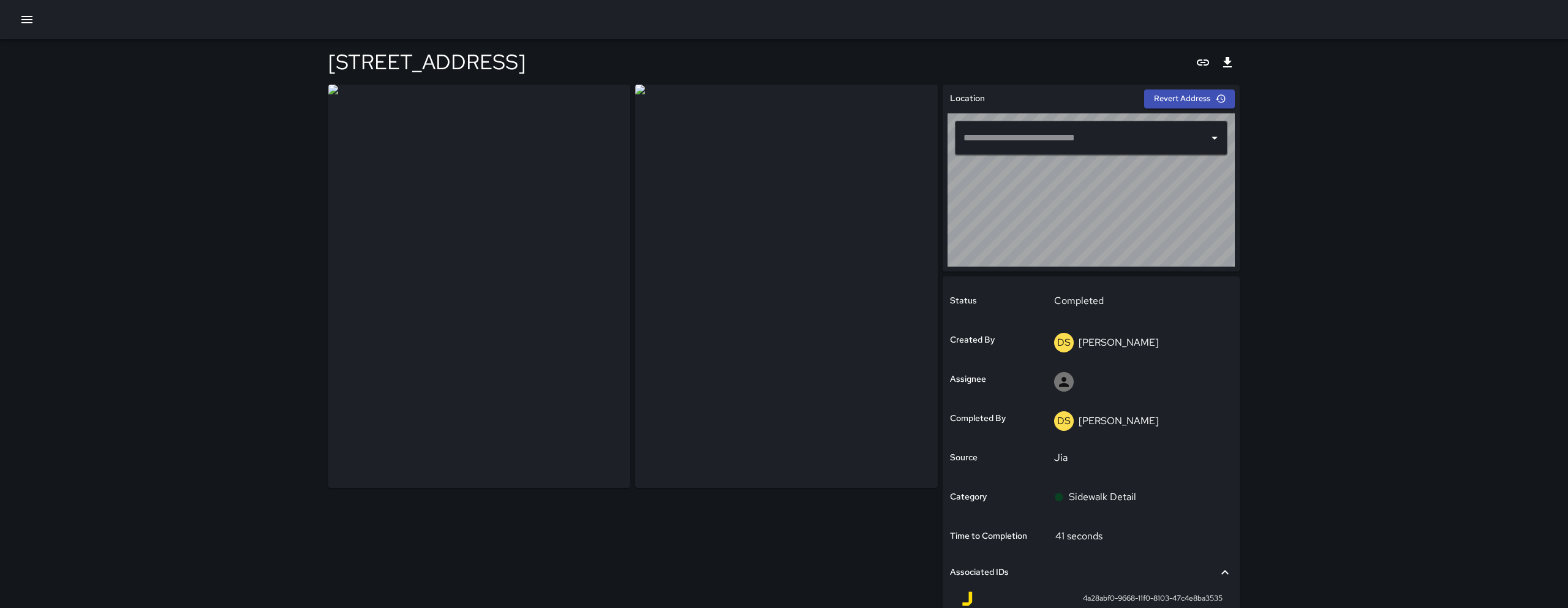
type input "**********"
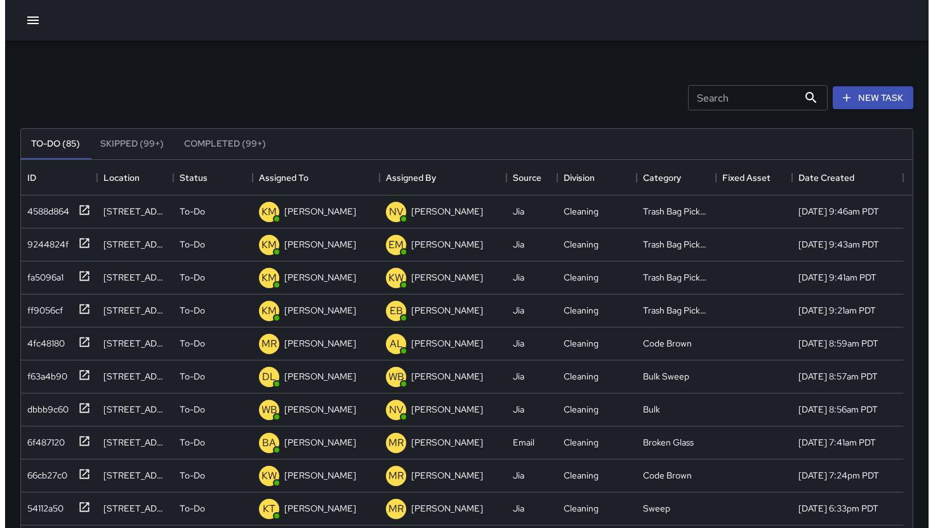
scroll to position [528, 883]
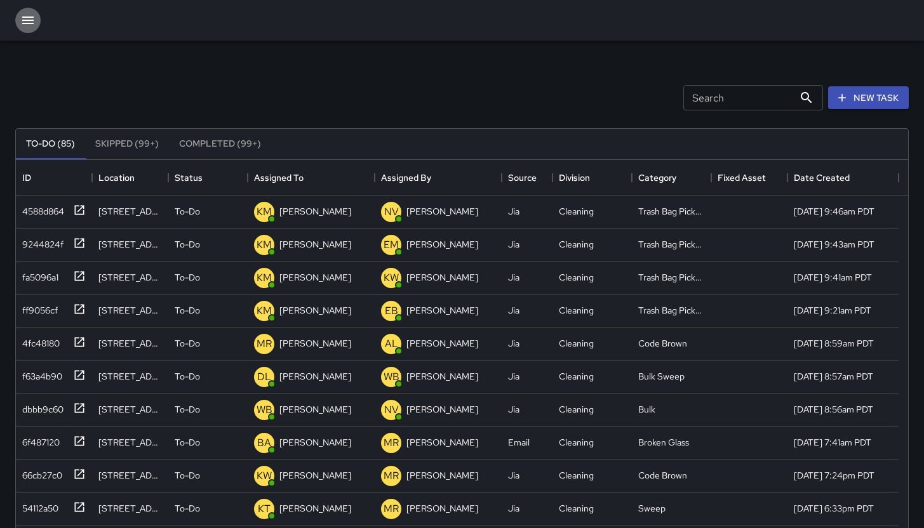
click at [29, 28] on button "button" at bounding box center [27, 20] width 25 height 25
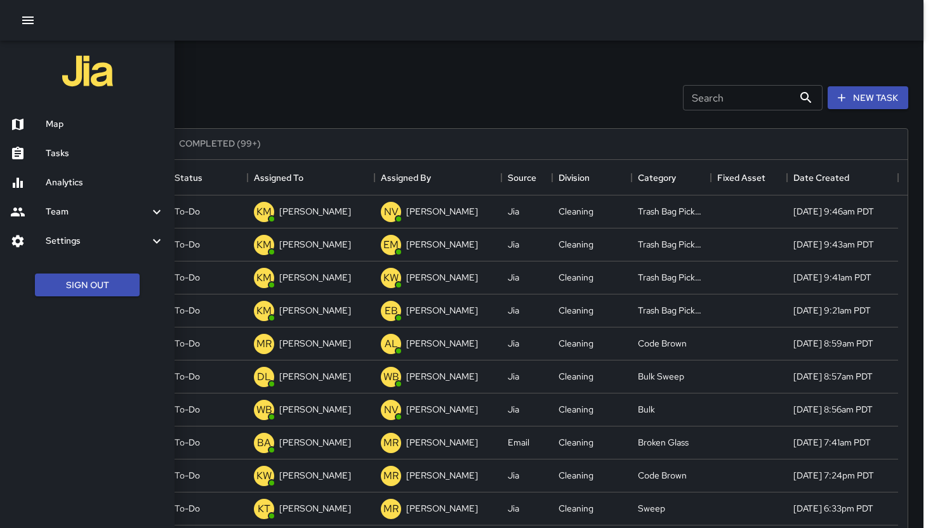
click at [62, 117] on div "Map" at bounding box center [87, 124] width 175 height 29
click at [62, 117] on h6 "Map" at bounding box center [105, 124] width 119 height 14
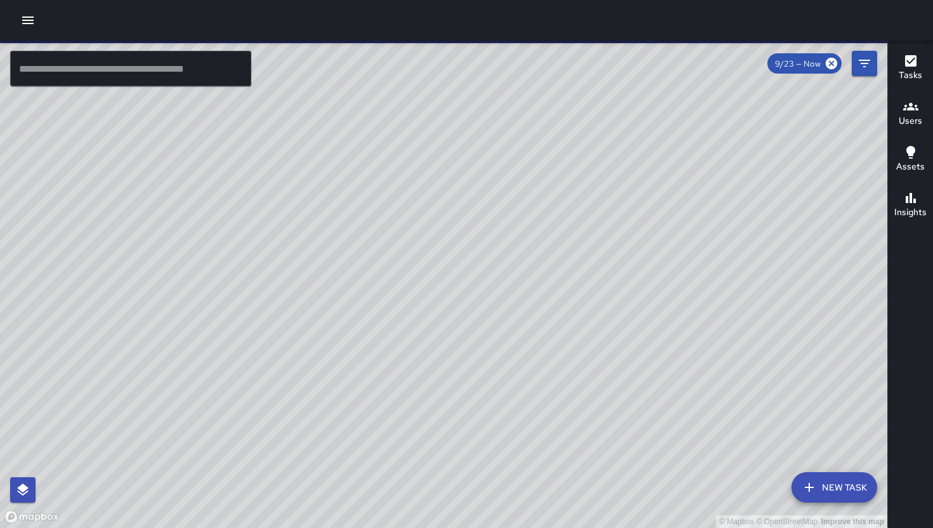
drag, startPoint x: 695, startPoint y: 163, endPoint x: 552, endPoint y: 300, distance: 198.5
click at [535, 323] on div "© Mapbox © OpenStreetMap Improve this map" at bounding box center [444, 285] width 888 height 488
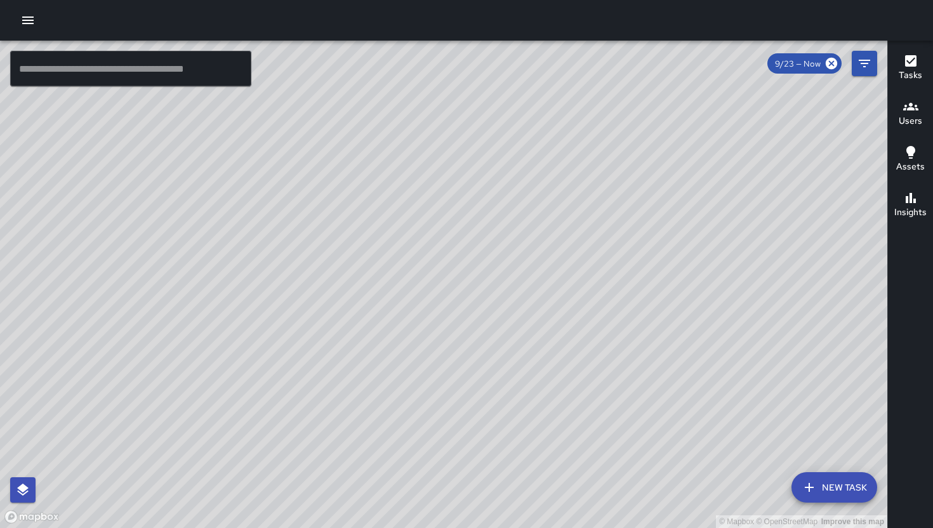
click at [703, 174] on div "© Mapbox © OpenStreetMap Improve this map" at bounding box center [444, 285] width 888 height 488
drag, startPoint x: 659, startPoint y: 239, endPoint x: 575, endPoint y: 303, distance: 106.0
click at [570, 315] on div "© Mapbox © OpenStreetMap Improve this map" at bounding box center [444, 285] width 888 height 488
click at [570, 316] on div "© Mapbox © OpenStreetMap Improve this map" at bounding box center [444, 285] width 888 height 488
click at [601, 435] on div "© Mapbox © OpenStreetMap Improve this map" at bounding box center [444, 285] width 888 height 488
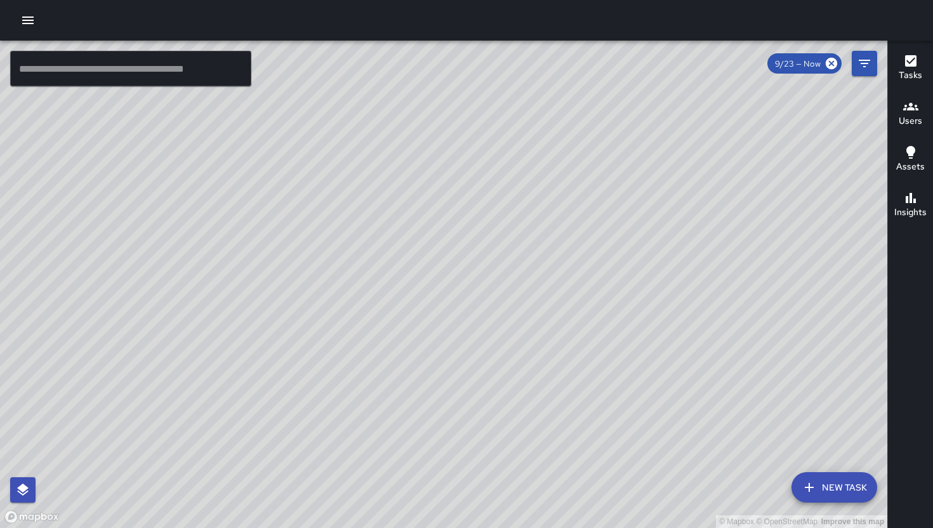
drag, startPoint x: 434, startPoint y: 361, endPoint x: 533, endPoint y: 246, distance: 151.8
click at [436, 359] on div "© Mapbox © OpenStreetMap Improve this map" at bounding box center [444, 285] width 888 height 488
click at [538, 239] on div "© Mapbox © OpenStreetMap Improve this map" at bounding box center [444, 285] width 888 height 488
click at [539, 237] on div "© Mapbox © OpenStreetMap Improve this map" at bounding box center [444, 285] width 888 height 488
drag, startPoint x: 548, startPoint y: 383, endPoint x: 622, endPoint y: 252, distance: 150.1
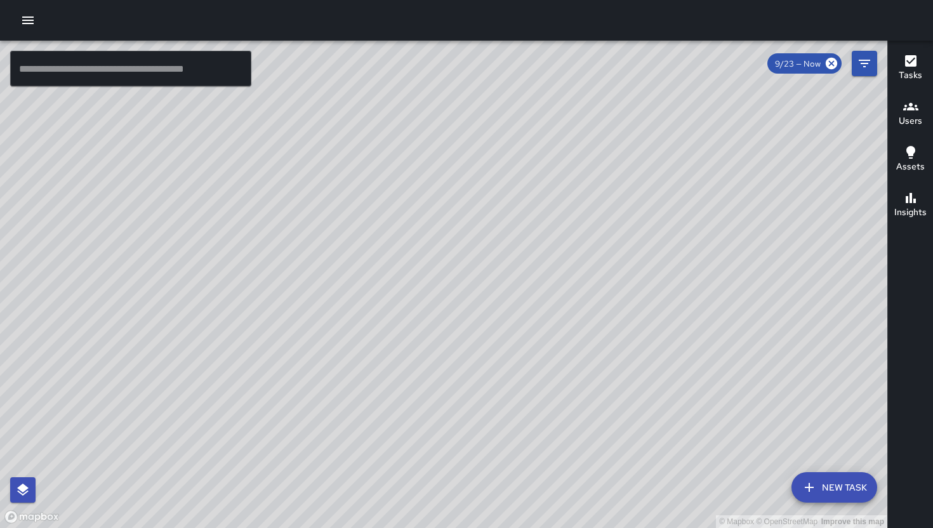
click at [620, 255] on div "© Mapbox © OpenStreetMap Improve this map" at bounding box center [444, 285] width 888 height 488
click at [625, 245] on div "© Mapbox © OpenStreetMap Improve this map" at bounding box center [444, 285] width 888 height 488
click at [547, 435] on div "© Mapbox © OpenStreetMap Improve this map" at bounding box center [444, 285] width 888 height 488
drag, startPoint x: 550, startPoint y: 429, endPoint x: 617, endPoint y: 321, distance: 127.2
click at [552, 425] on div "© Mapbox © OpenStreetMap Improve this map" at bounding box center [444, 285] width 888 height 488
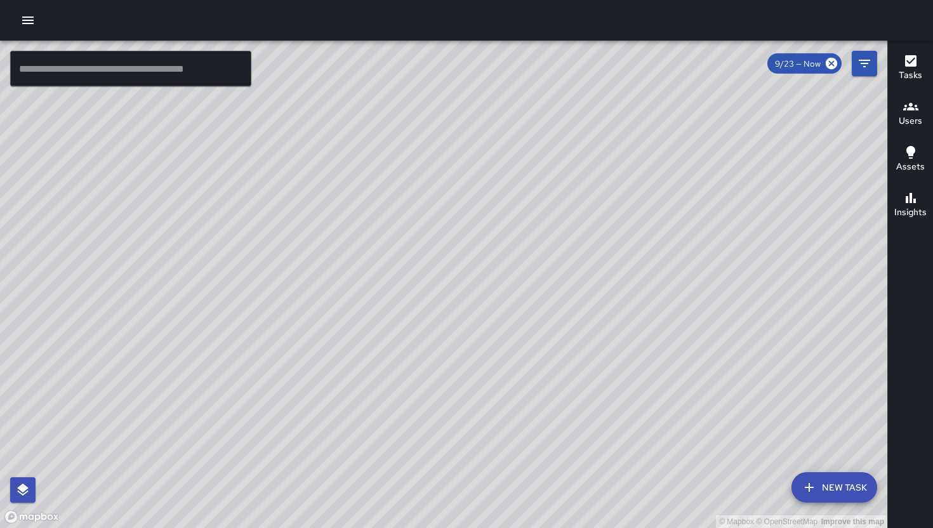
drag, startPoint x: 617, startPoint y: 321, endPoint x: 629, endPoint y: 302, distance: 21.7
click at [621, 314] on div "© Mapbox © OpenStreetMap Improve this map" at bounding box center [444, 285] width 888 height 488
click at [627, 306] on div "© Mapbox © OpenStreetMap Improve this map" at bounding box center [444, 285] width 888 height 488
drag, startPoint x: 629, startPoint y: 302, endPoint x: 634, endPoint y: 293, distance: 10.2
click at [634, 294] on div "© Mapbox © OpenStreetMap Improve this map" at bounding box center [444, 285] width 888 height 488
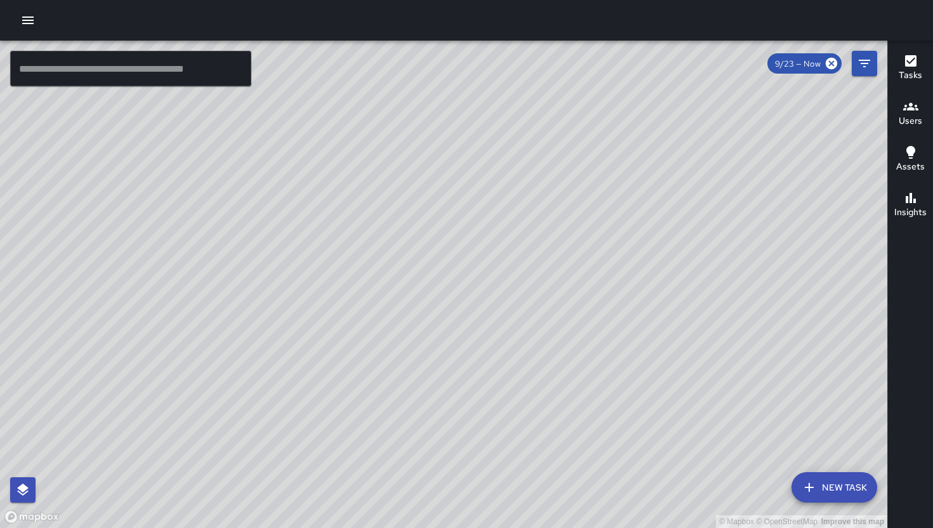
click at [568, 456] on div "© Mapbox © OpenStreetMap Improve this map" at bounding box center [444, 285] width 888 height 488
click at [622, 357] on div "© Mapbox © OpenStreetMap Improve this map" at bounding box center [444, 285] width 888 height 488
click at [630, 345] on div "© Mapbox © OpenStreetMap Improve this map" at bounding box center [444, 285] width 888 height 488
click at [632, 342] on div "© Mapbox © OpenStreetMap Improve this map" at bounding box center [444, 285] width 888 height 488
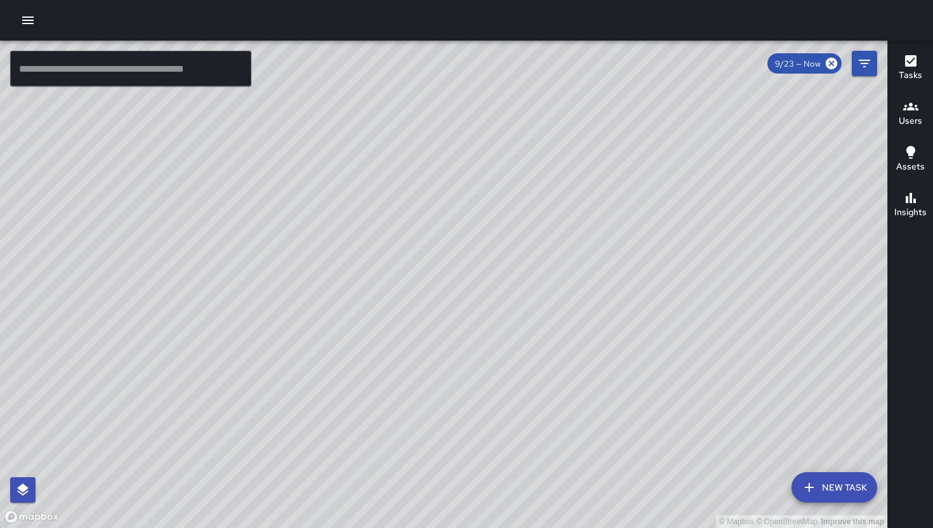
click at [32, 17] on icon "button" at bounding box center [27, 21] width 11 height 8
click at [30, 19] on icon "button" at bounding box center [27, 20] width 15 height 15
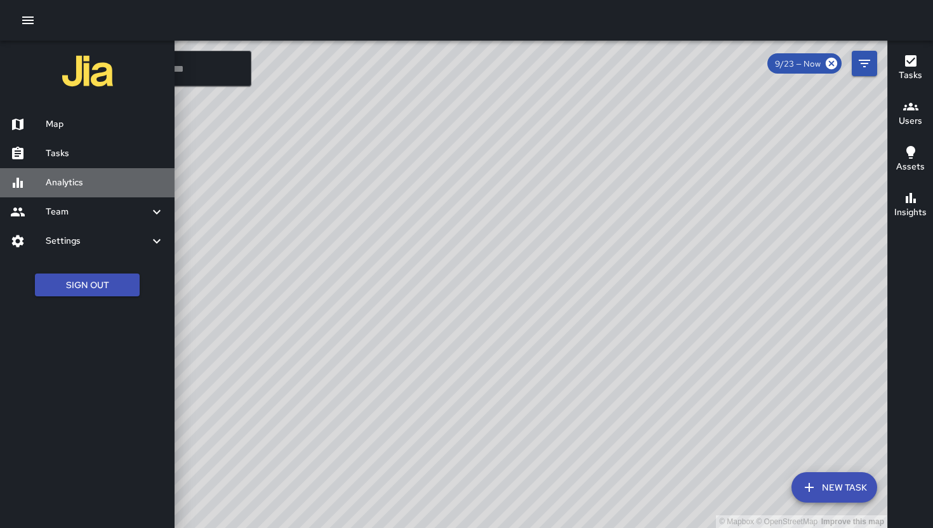
click at [57, 181] on h6 "Analytics" at bounding box center [105, 183] width 119 height 14
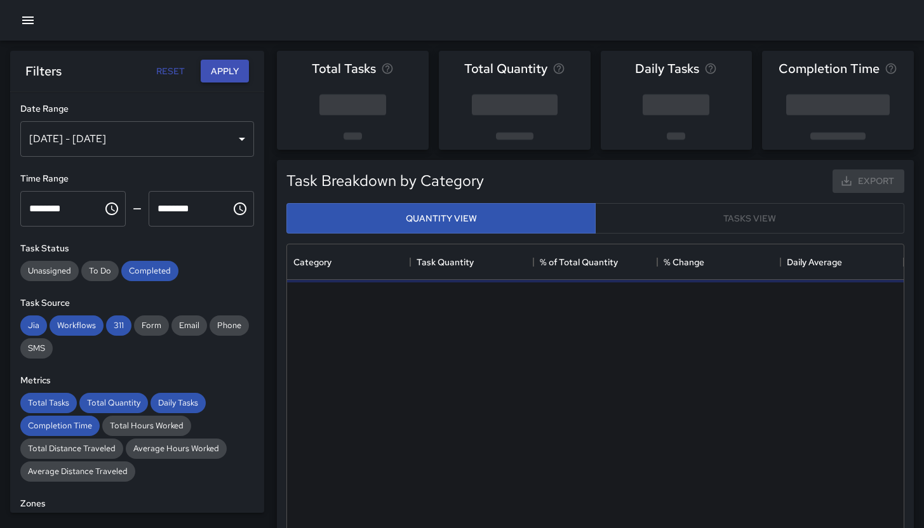
scroll to position [370, 607]
click at [128, 131] on div "Sep 17, 2025 - Sep 23, 2025" at bounding box center [137, 139] width 234 height 36
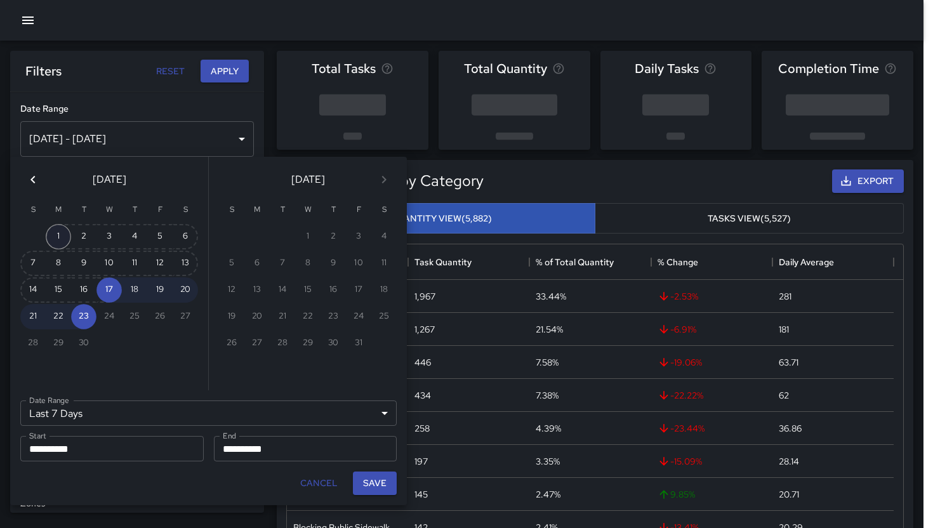
click at [59, 237] on button "1" at bounding box center [58, 236] width 25 height 25
type input "******"
type input "**********"
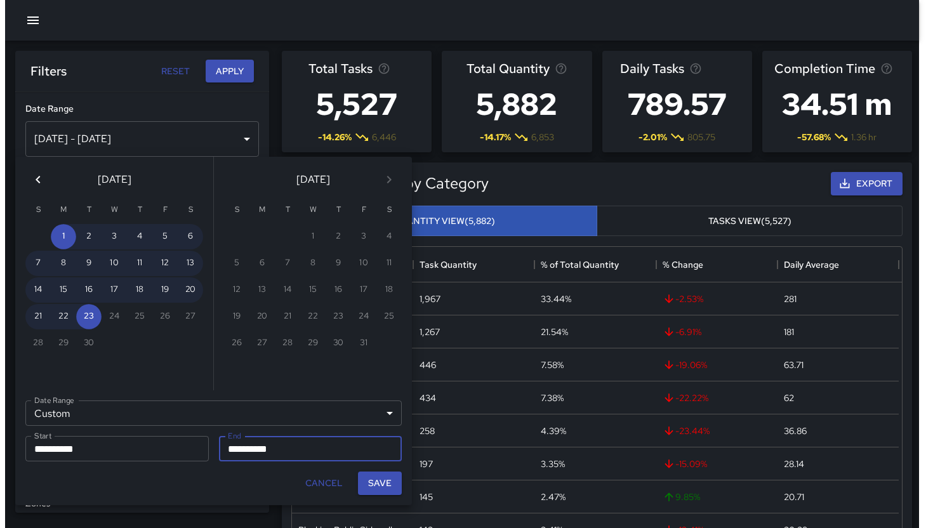
scroll to position [10, 10]
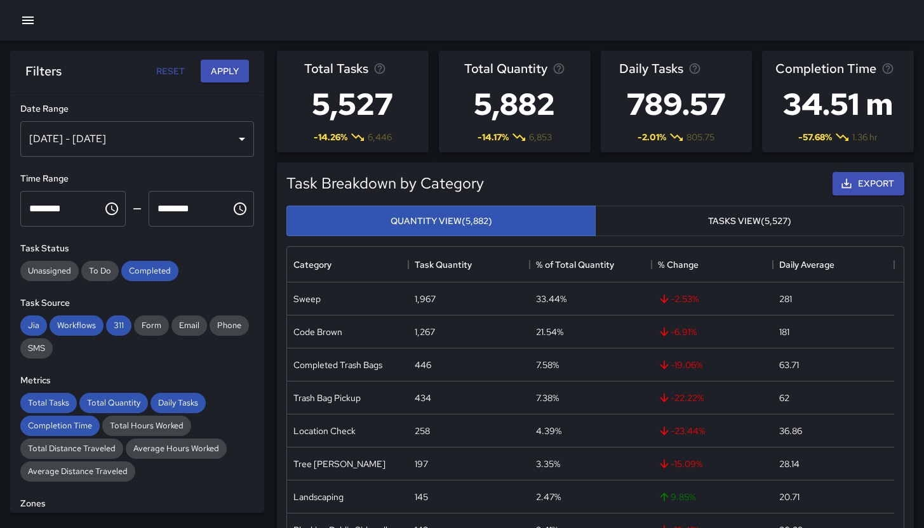
click at [30, 27] on icon "button" at bounding box center [27, 20] width 15 height 15
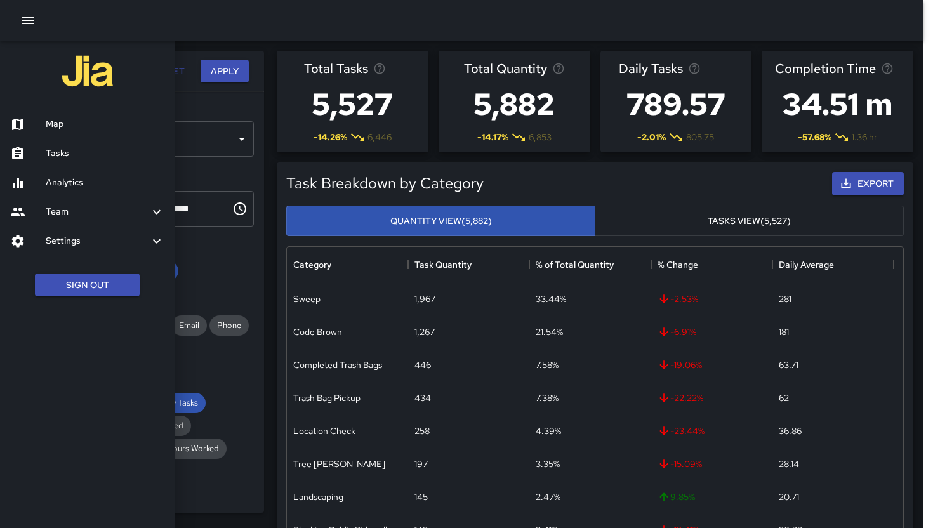
click at [76, 215] on h6 "Team" at bounding box center [97, 212] width 103 height 14
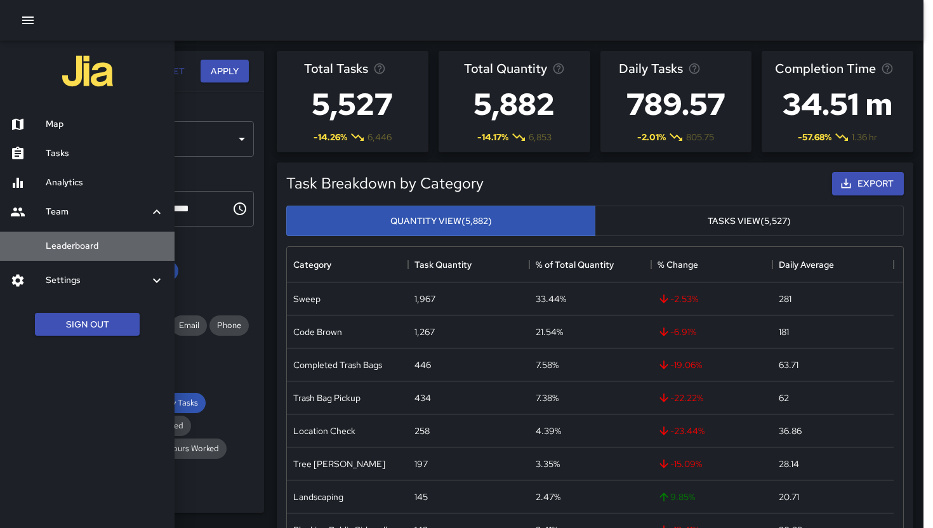
click at [81, 247] on h6 "Leaderboard" at bounding box center [105, 246] width 119 height 14
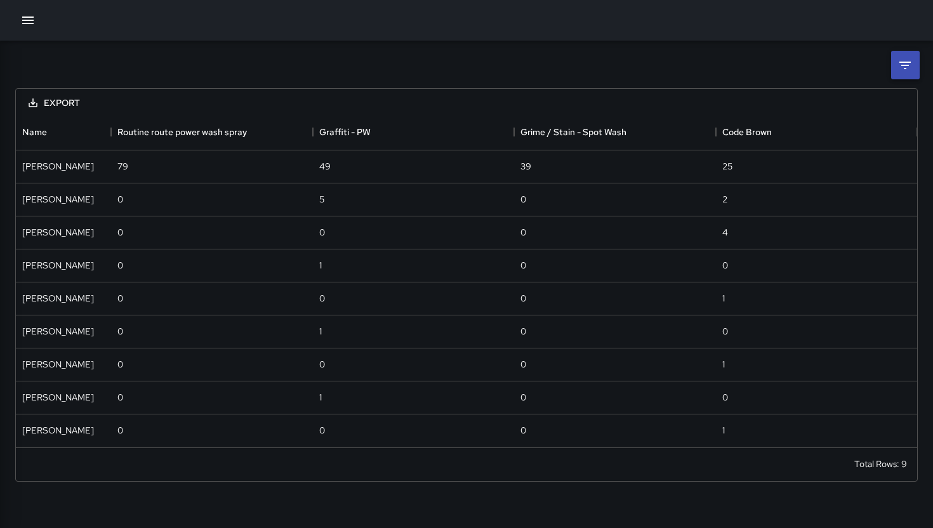
scroll to position [10, 10]
click at [907, 54] on li at bounding box center [905, 65] width 29 height 29
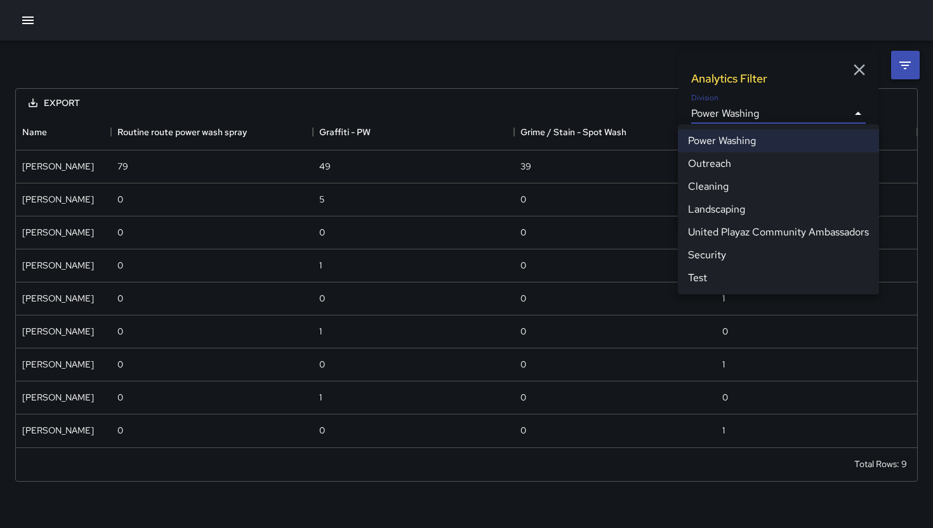
click at [790, 106] on body "**********" at bounding box center [466, 264] width 933 height 528
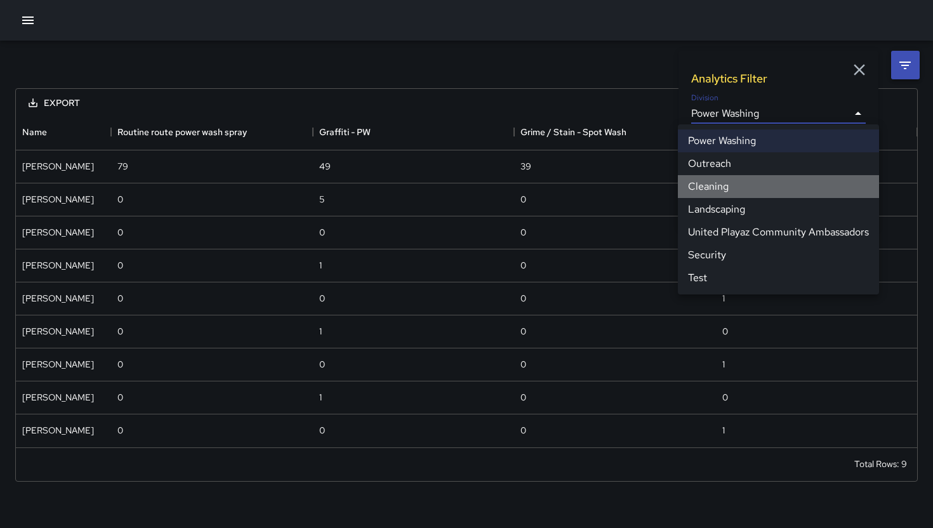
click at [722, 186] on li "Cleaning" at bounding box center [778, 186] width 201 height 23
type input "**********"
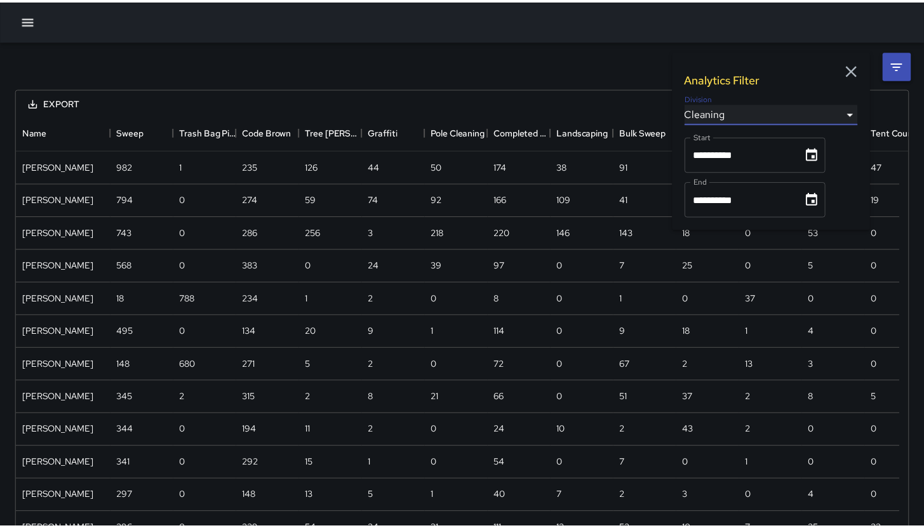
scroll to position [993, 883]
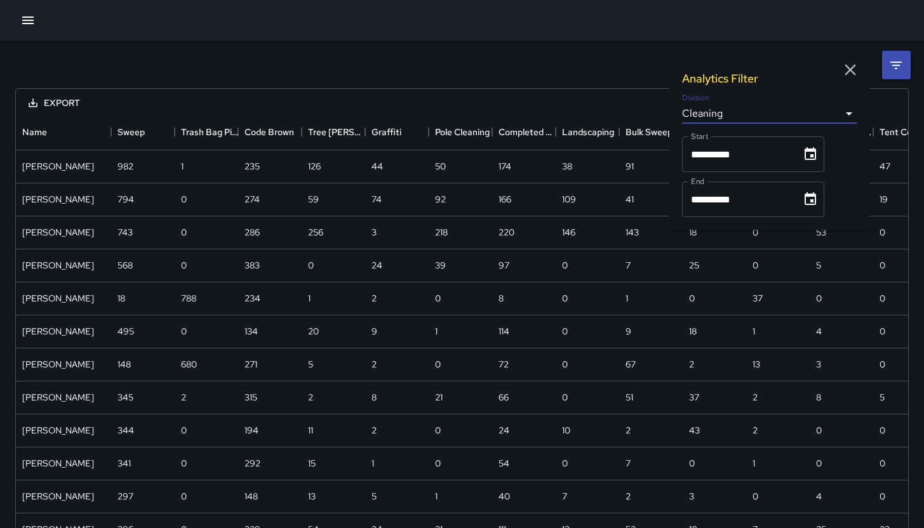
click at [849, 64] on icon "button" at bounding box center [850, 69] width 19 height 19
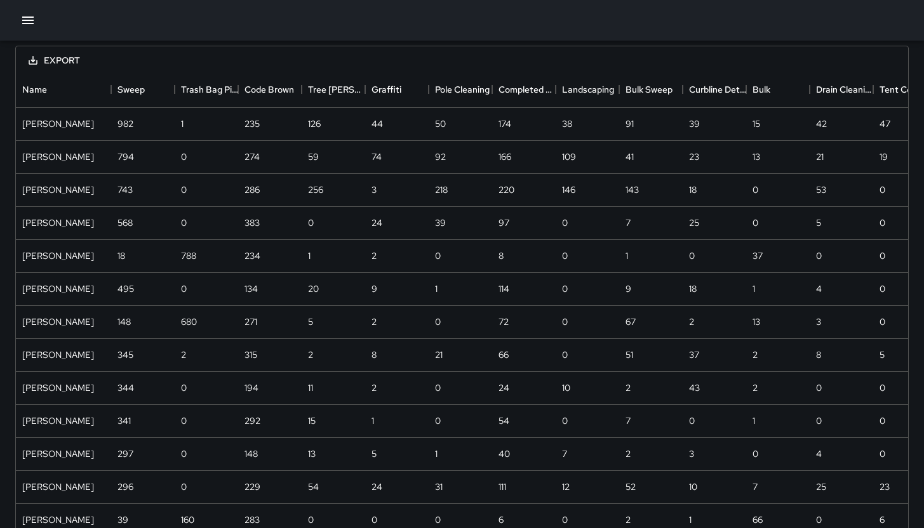
scroll to position [0, 0]
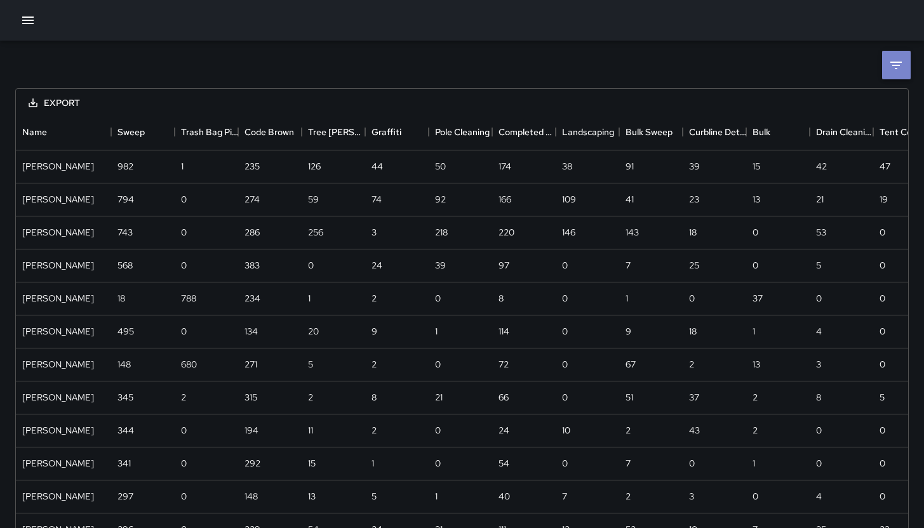
click at [889, 67] on icon at bounding box center [895, 65] width 15 height 15
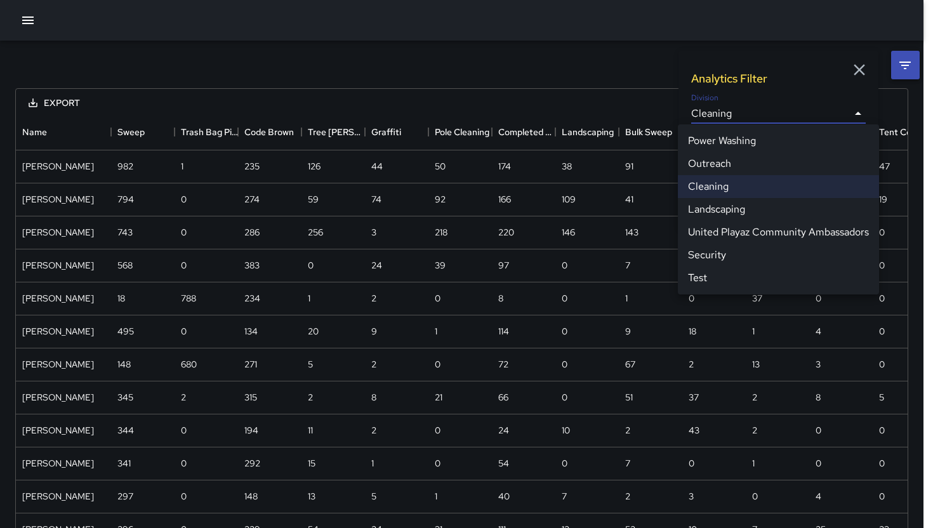
click at [576, 74] on div at bounding box center [466, 264] width 933 height 528
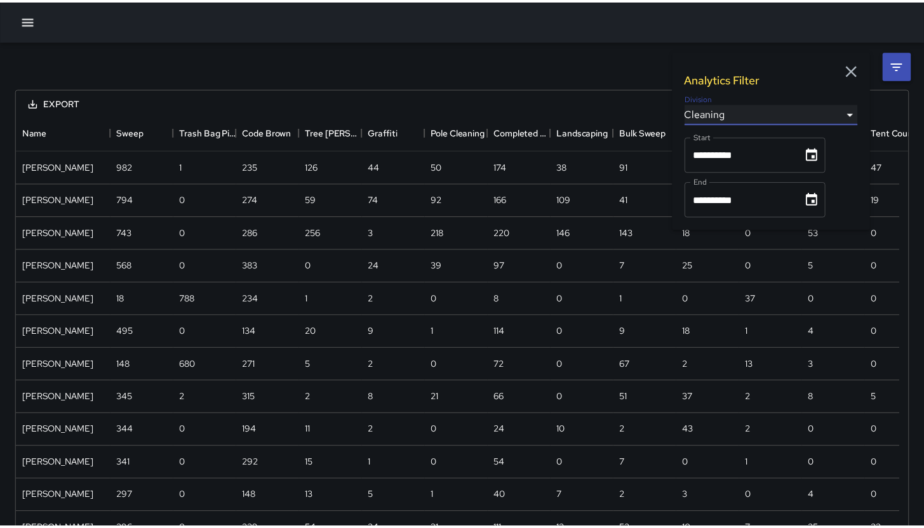
scroll to position [10, 10]
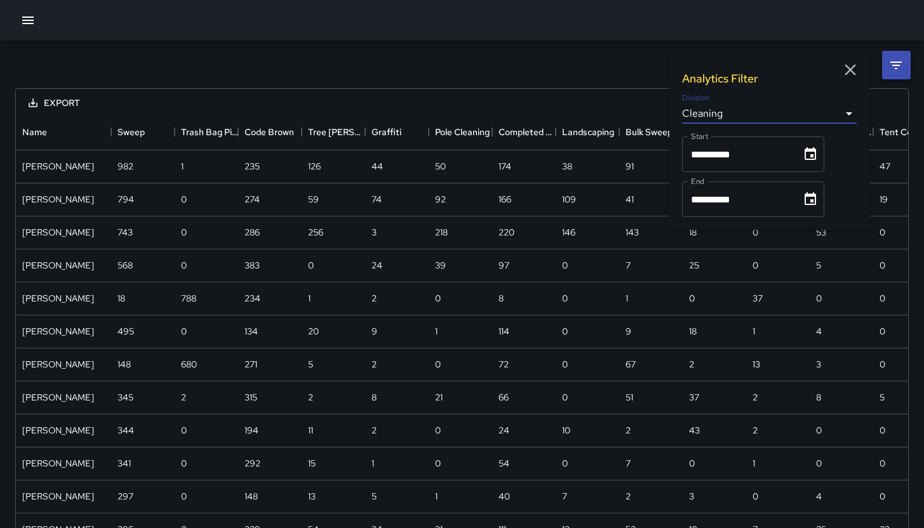
click at [531, 37] on div at bounding box center [462, 20] width 924 height 41
click at [848, 63] on icon "button" at bounding box center [850, 69] width 19 height 19
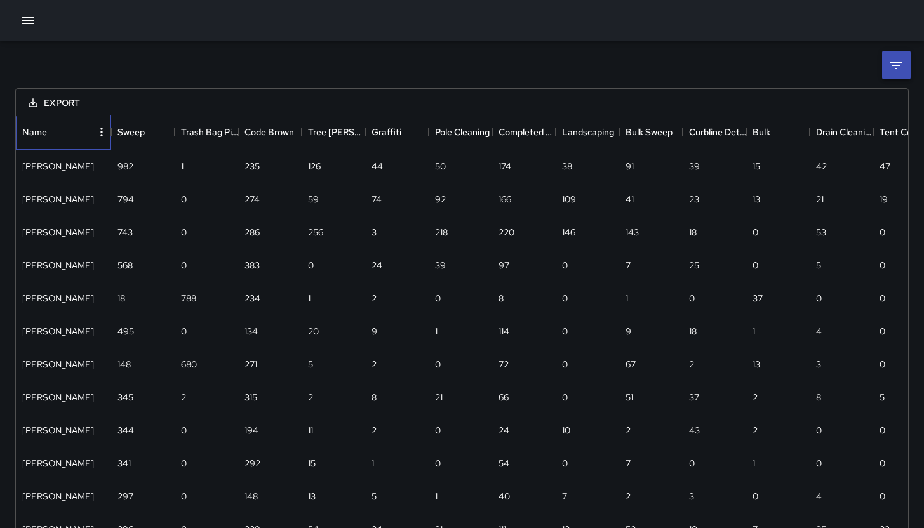
click at [48, 134] on div "Name" at bounding box center [57, 132] width 70 height 36
click at [100, 131] on icon "Menu" at bounding box center [101, 132] width 13 height 13
click at [89, 177] on li "Show columns" at bounding box center [68, 181] width 86 height 23
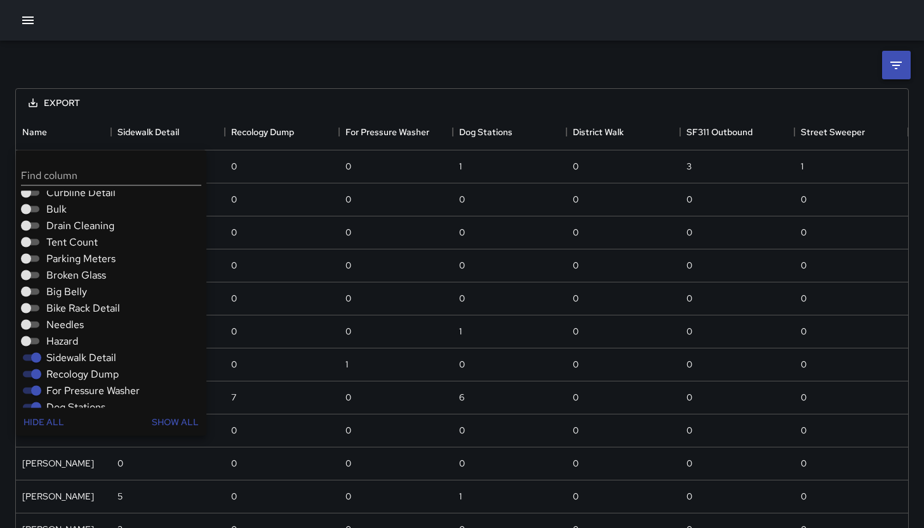
scroll to position [225, 0]
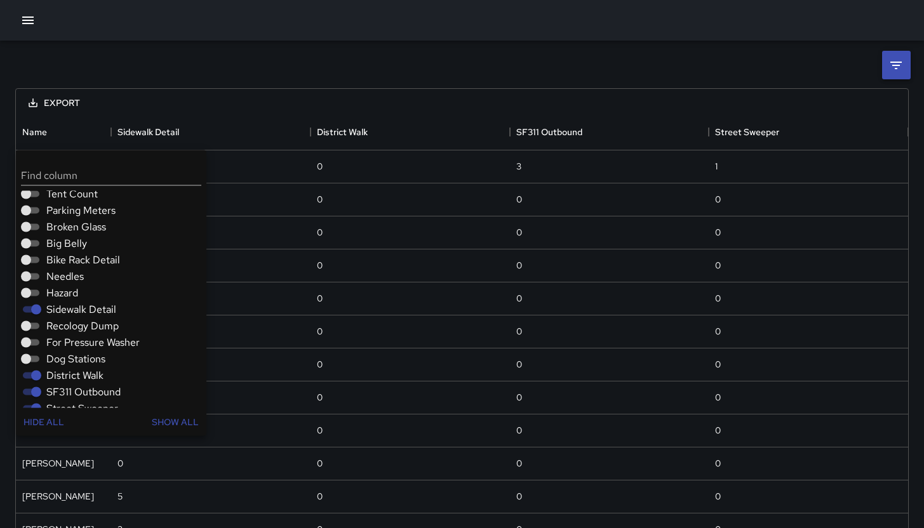
click at [220, 37] on div at bounding box center [462, 20] width 924 height 41
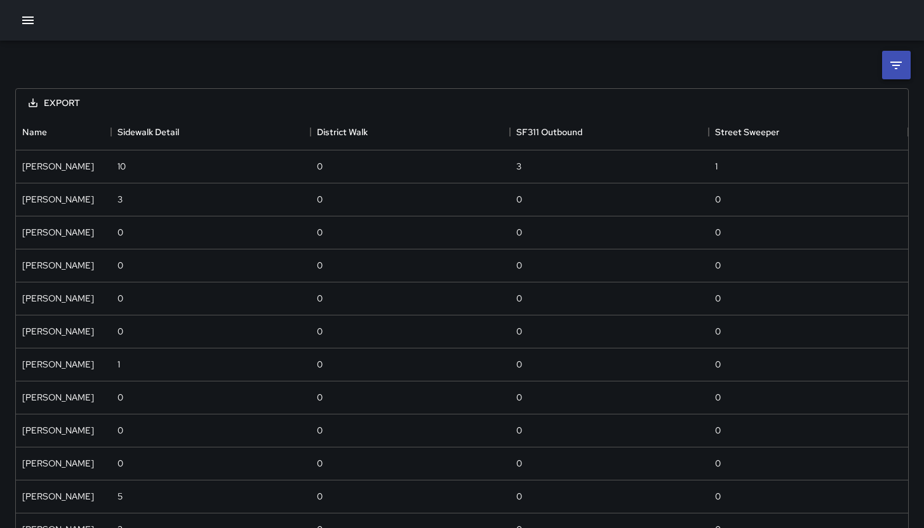
click at [886, 59] on li at bounding box center [896, 65] width 29 height 29
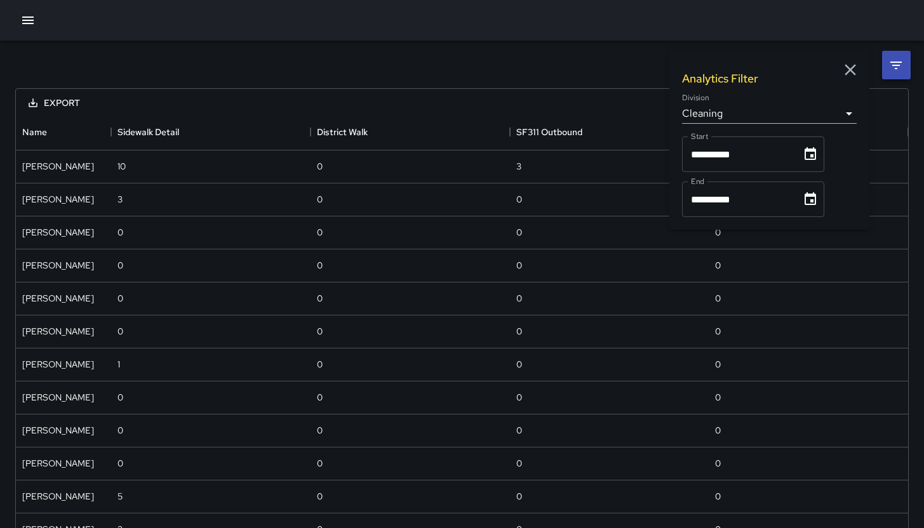
click at [562, 30] on div at bounding box center [462, 20] width 924 height 41
click at [853, 66] on icon "button" at bounding box center [849, 69] width 11 height 11
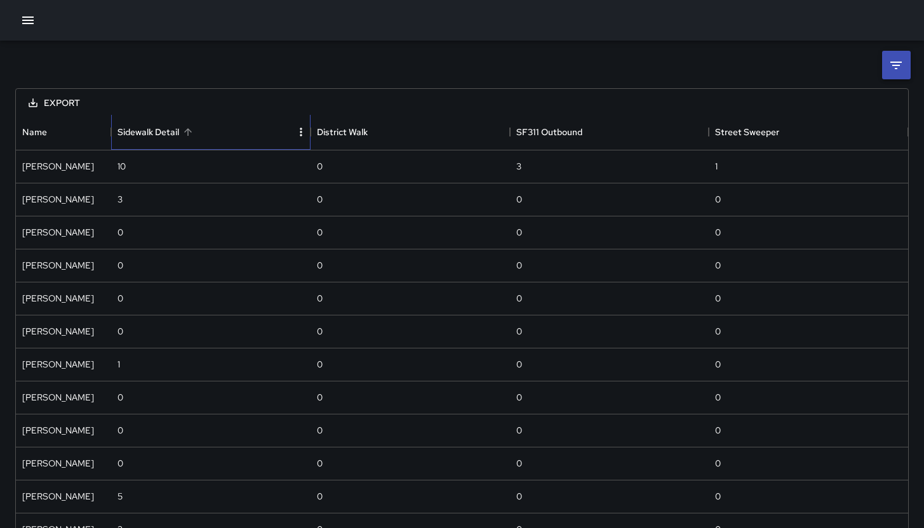
click at [145, 128] on div "Sidewalk Detail" at bounding box center [148, 132] width 62 height 36
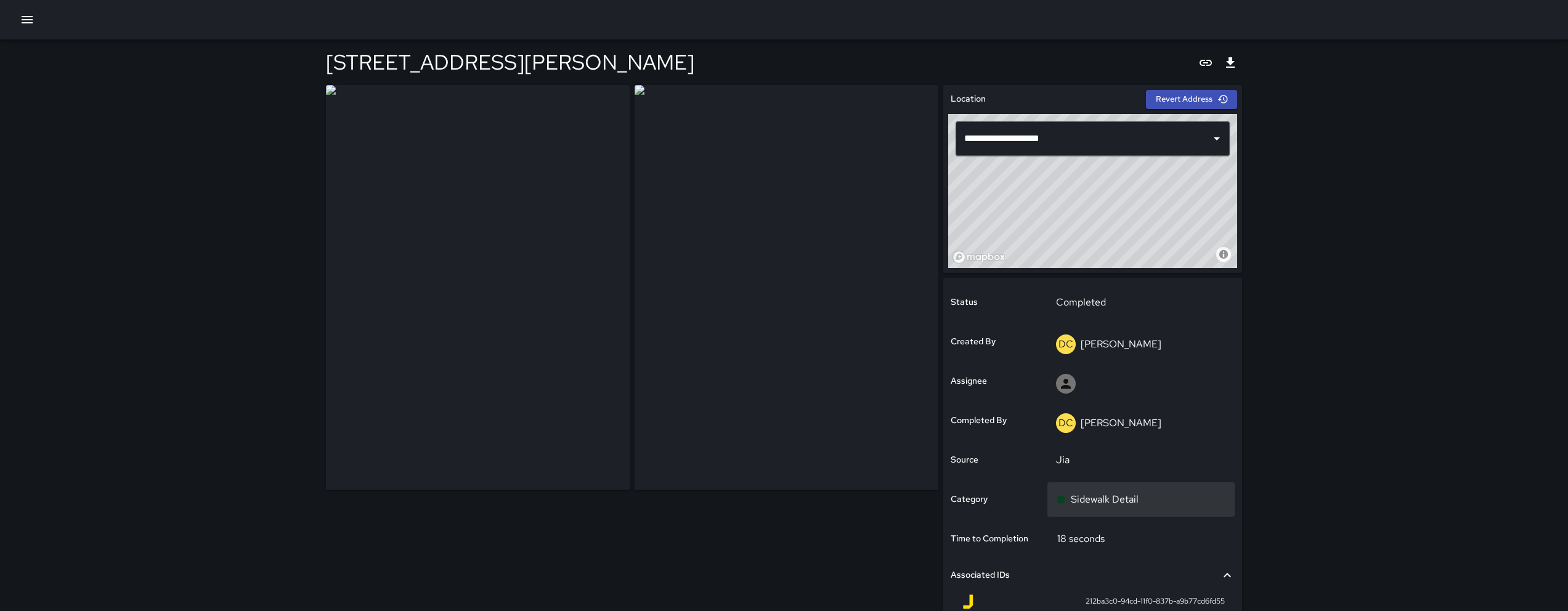
click at [1122, 487] on div "Sidewalk Detail" at bounding box center [1141, 499] width 188 height 35
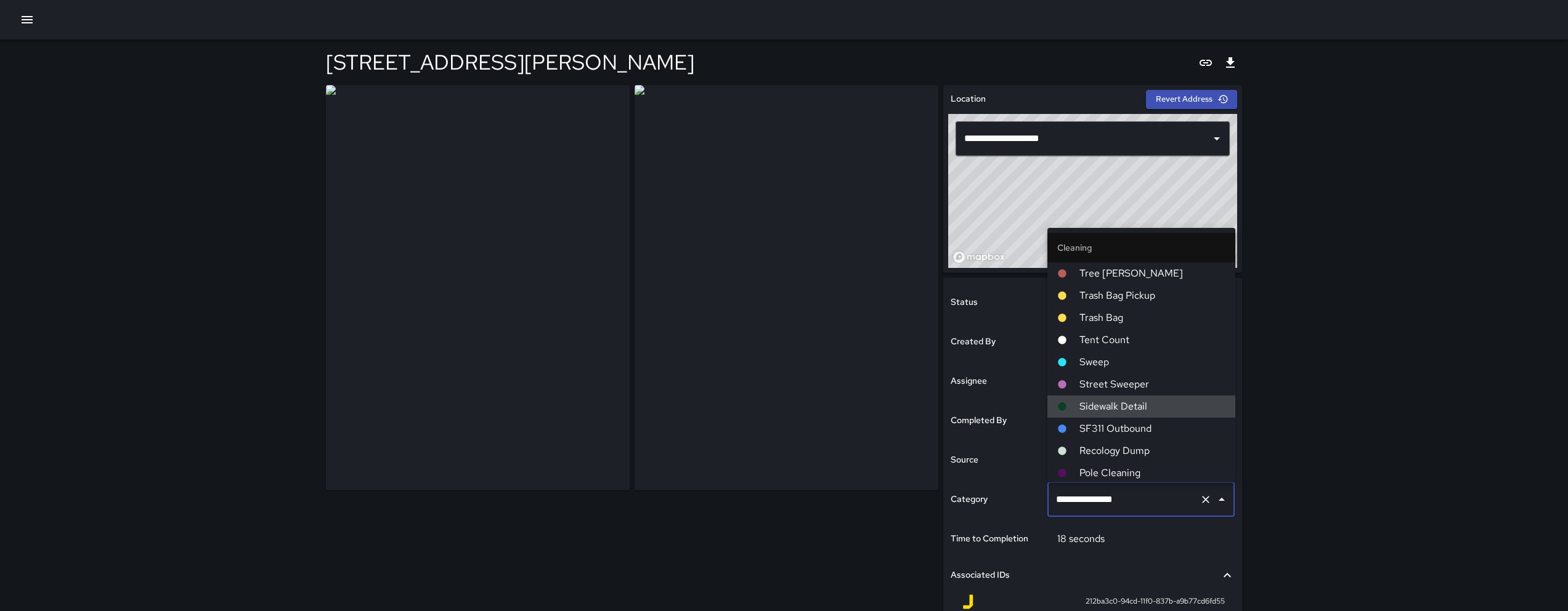
click at [1120, 485] on div "**********" at bounding box center [1141, 499] width 188 height 35
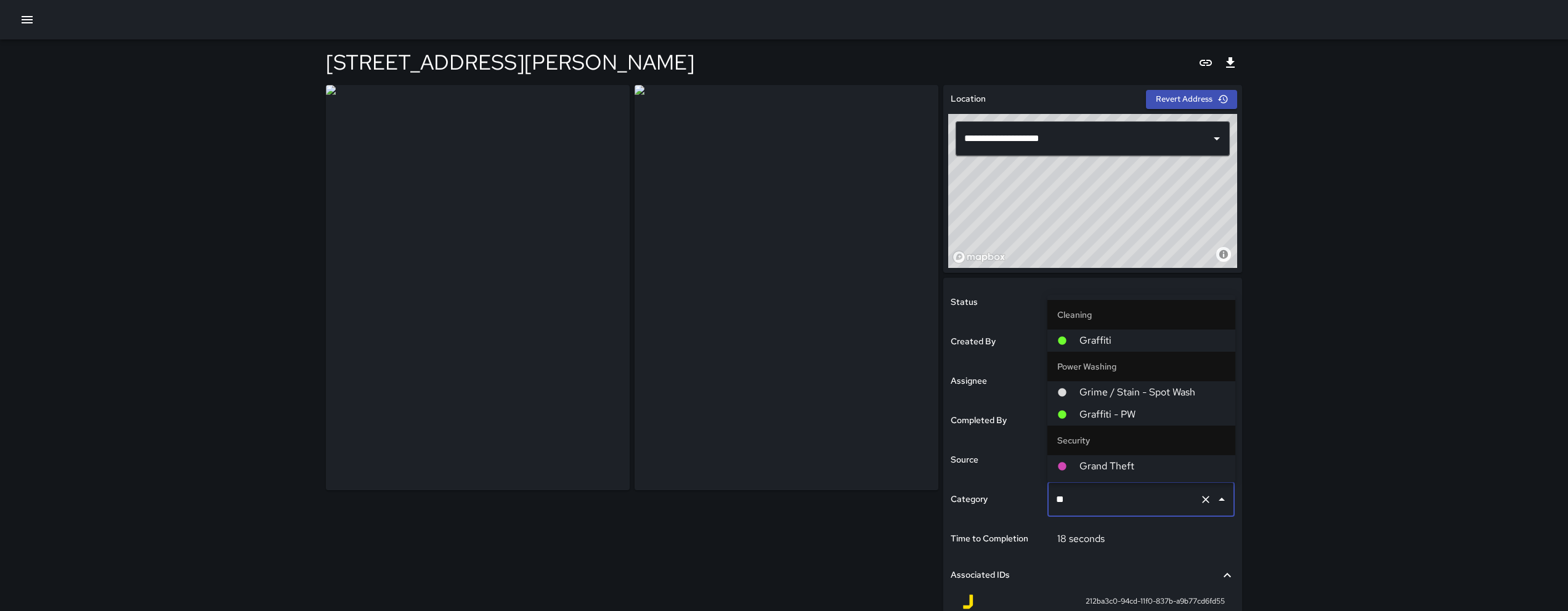
type input "***"
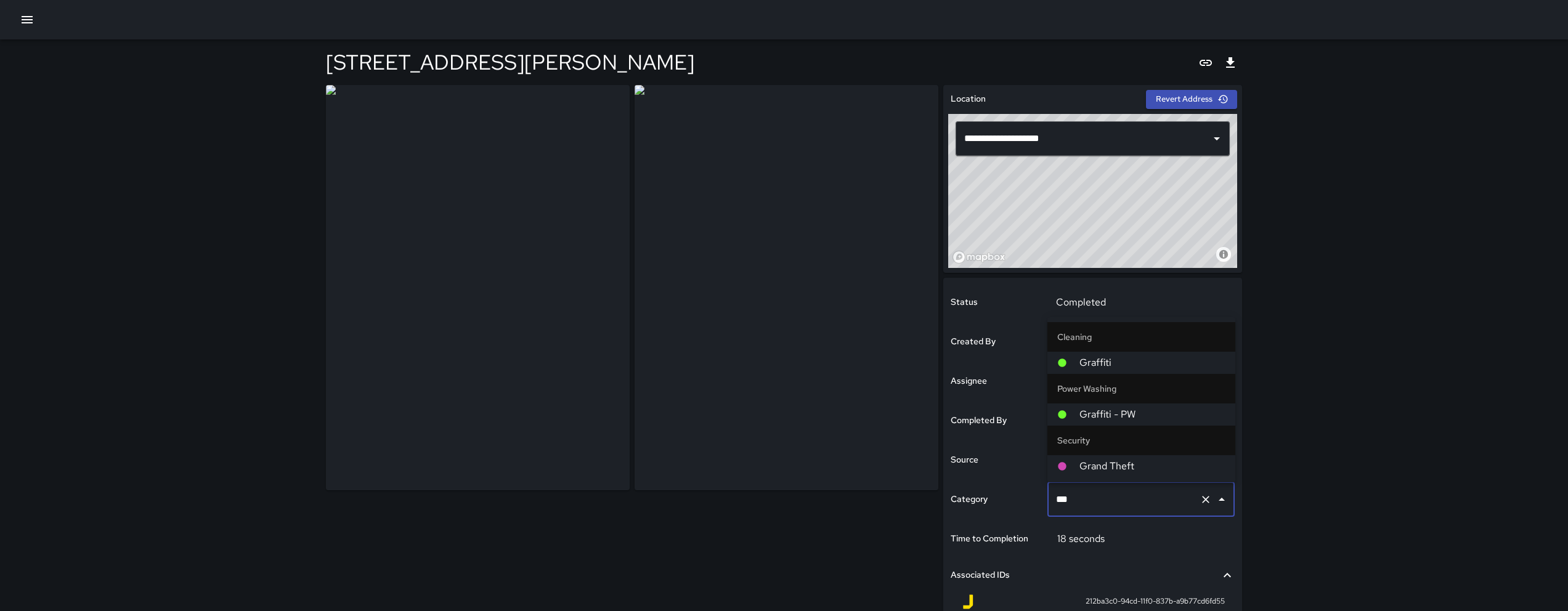
click at [1099, 361] on span "Graffiti" at bounding box center [1152, 362] width 146 height 15
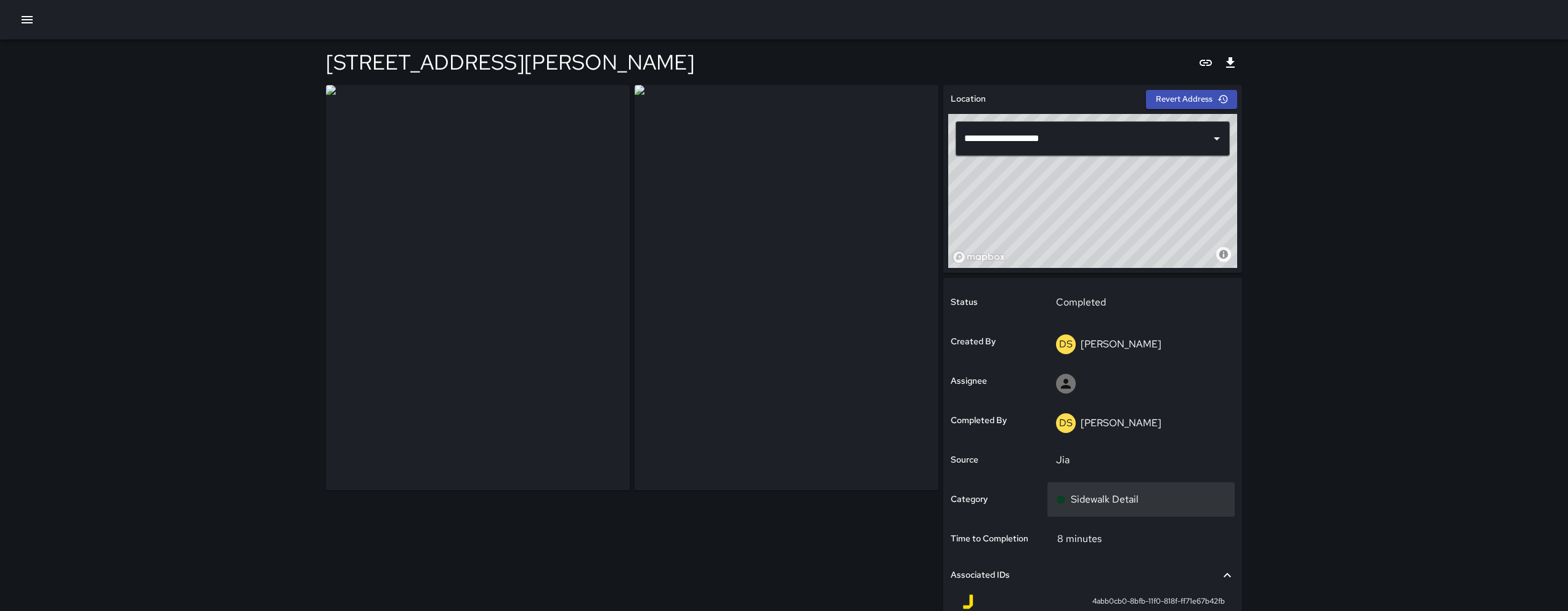
click at [1172, 509] on div "Sidewalk Detail" at bounding box center [1141, 499] width 188 height 35
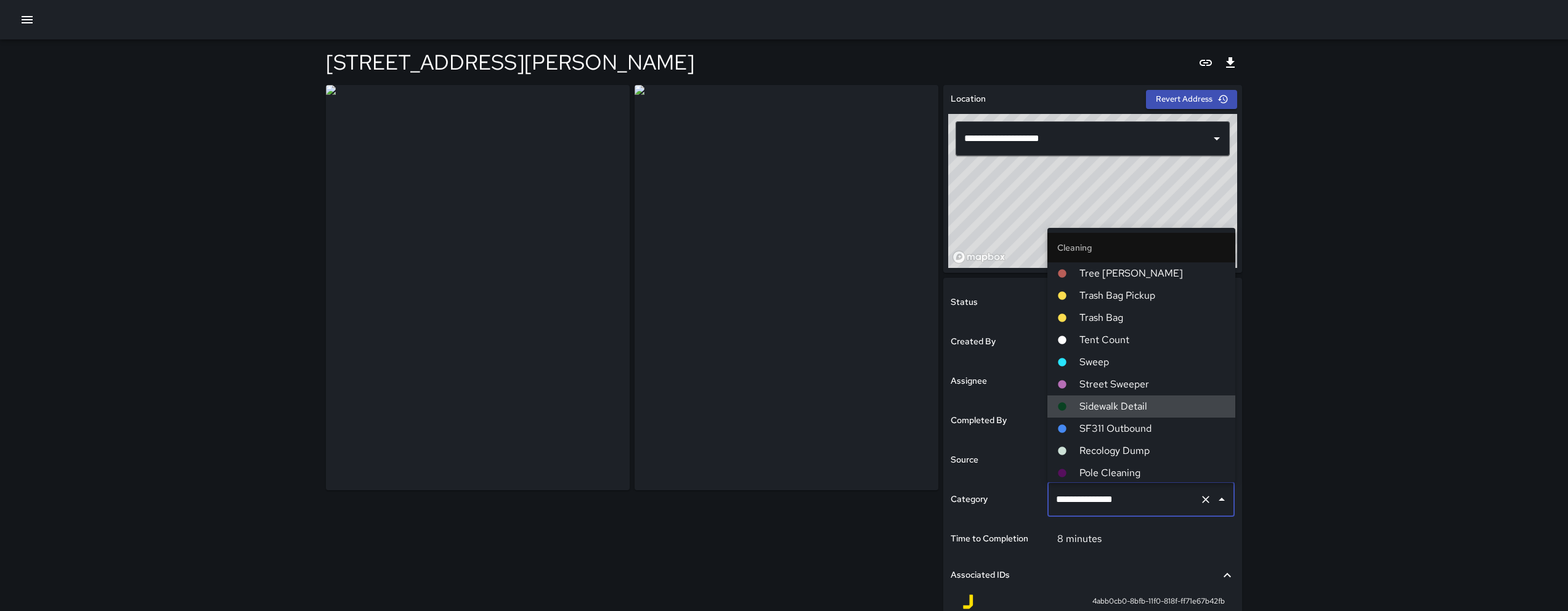
click at [1172, 508] on input "**********" at bounding box center [1124, 499] width 143 height 23
click at [1173, 509] on input "**********" at bounding box center [1124, 499] width 143 height 23
type input "*"
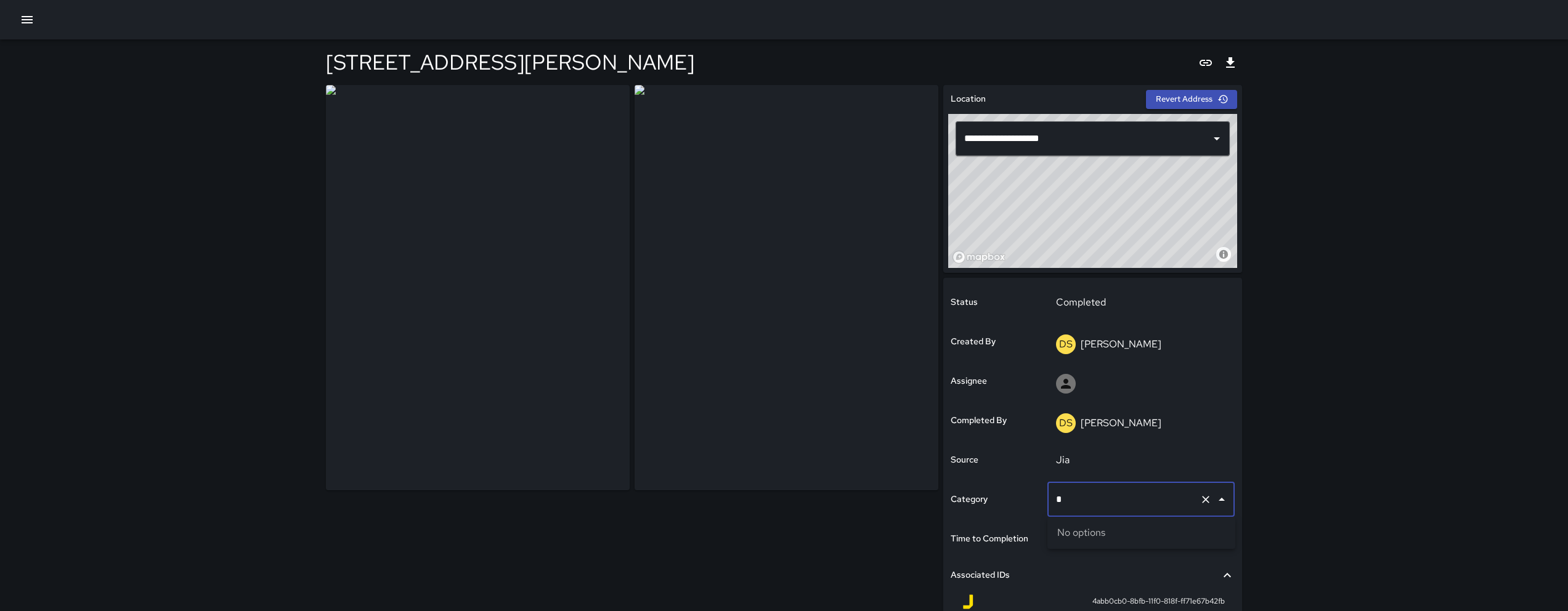
click at [1203, 500] on icon "Clear" at bounding box center [1206, 499] width 8 height 8
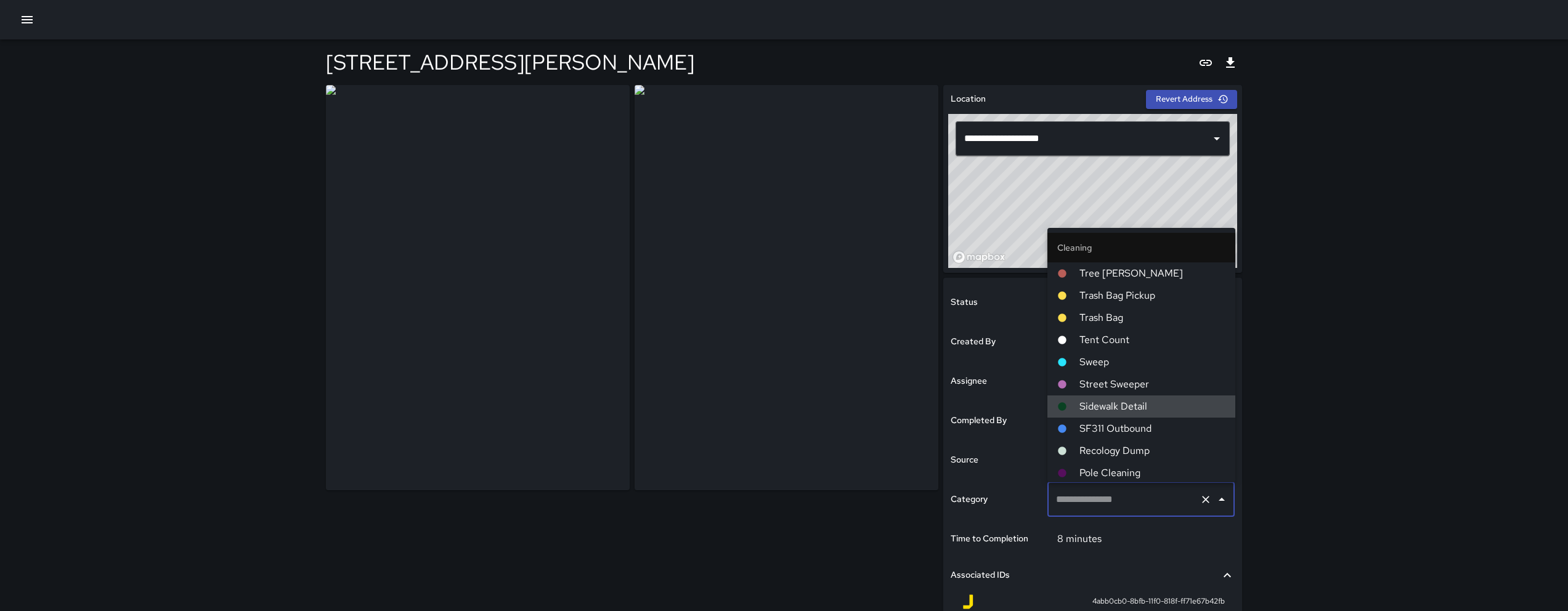
click at [1128, 403] on span "Sidewalk Detail" at bounding box center [1152, 405] width 146 height 15
type input "**********"
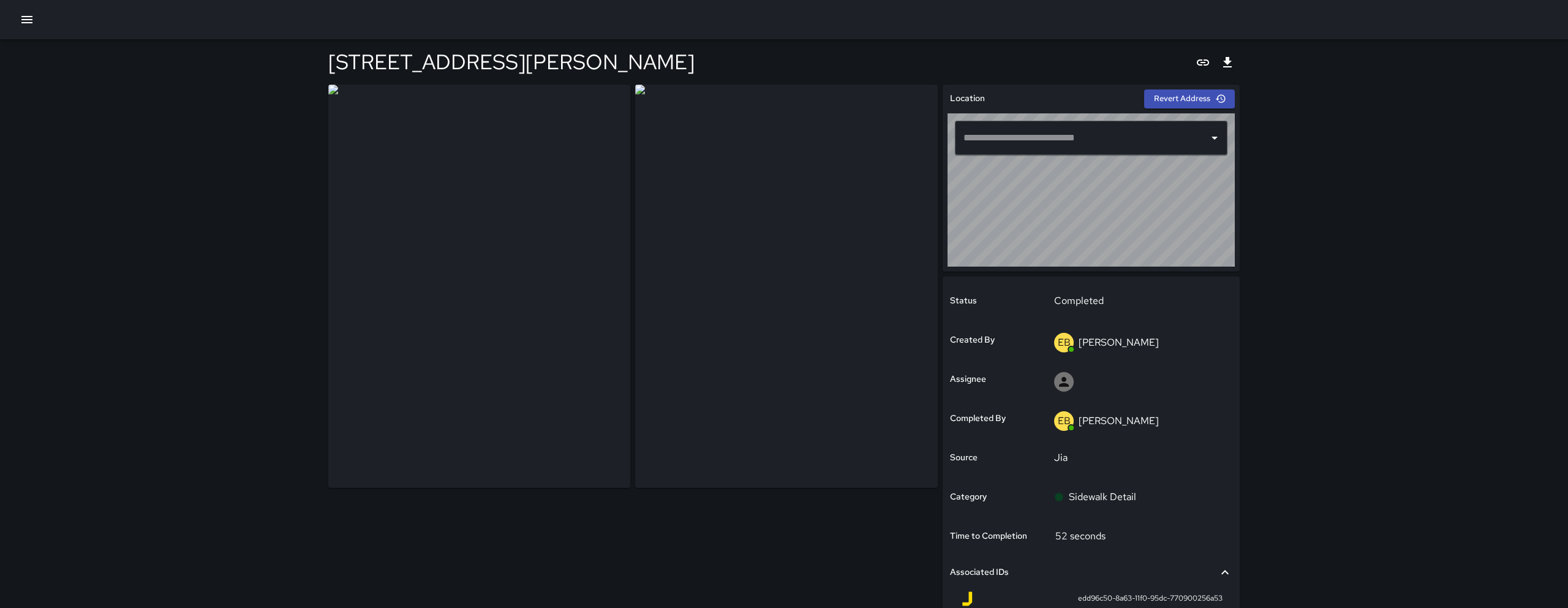
type input "**********"
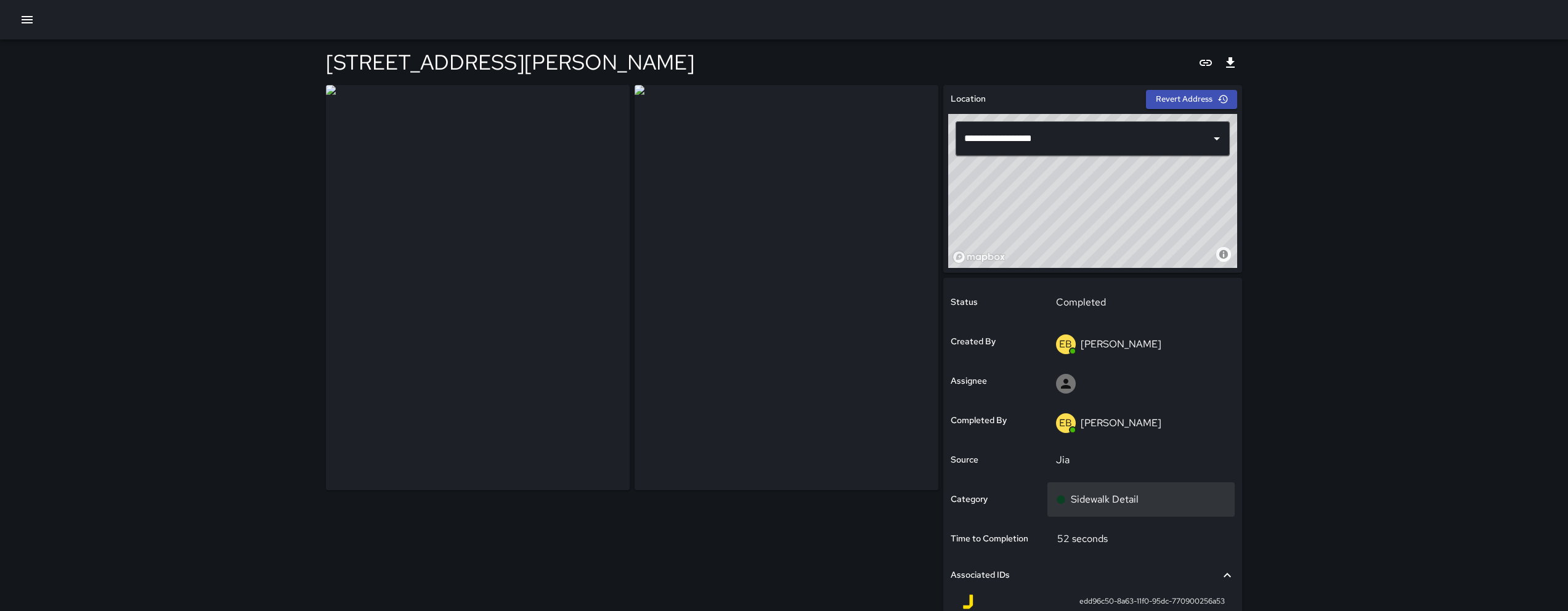
click at [1149, 511] on div "Sidewalk Detail" at bounding box center [1141, 499] width 188 height 35
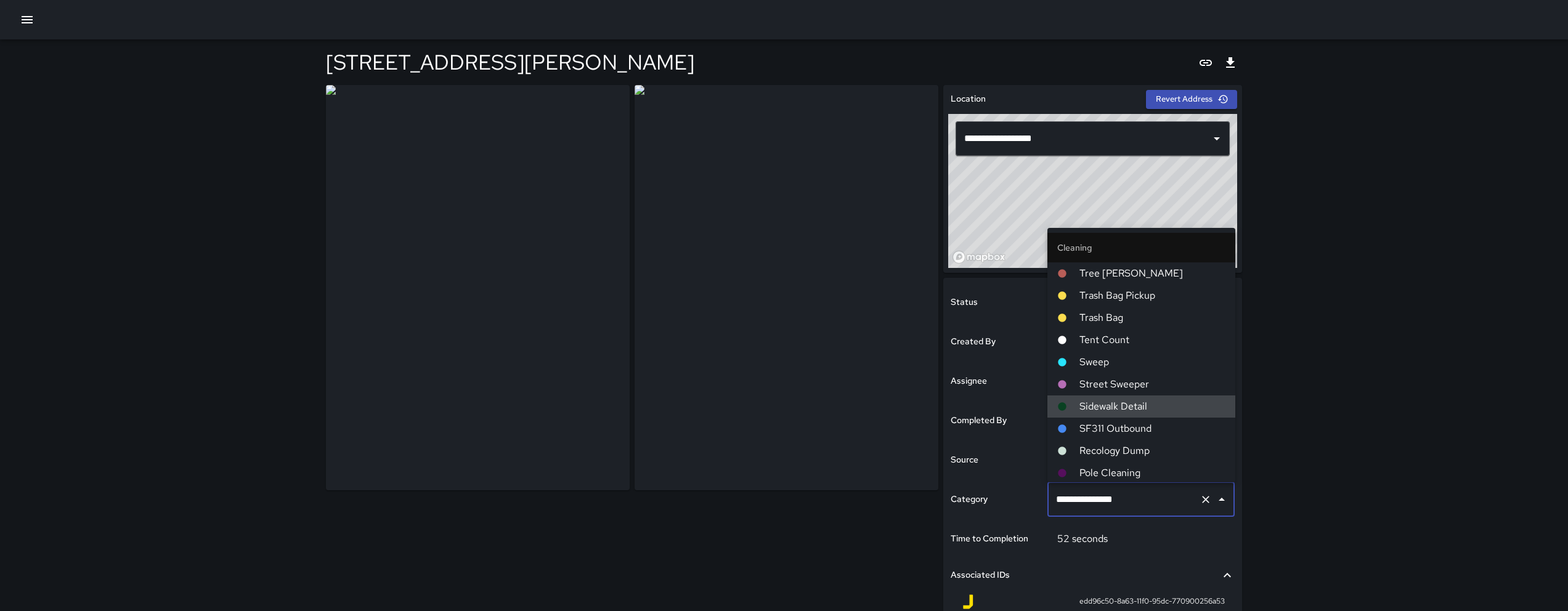
click at [1148, 510] on input "**********" at bounding box center [1124, 499] width 143 height 23
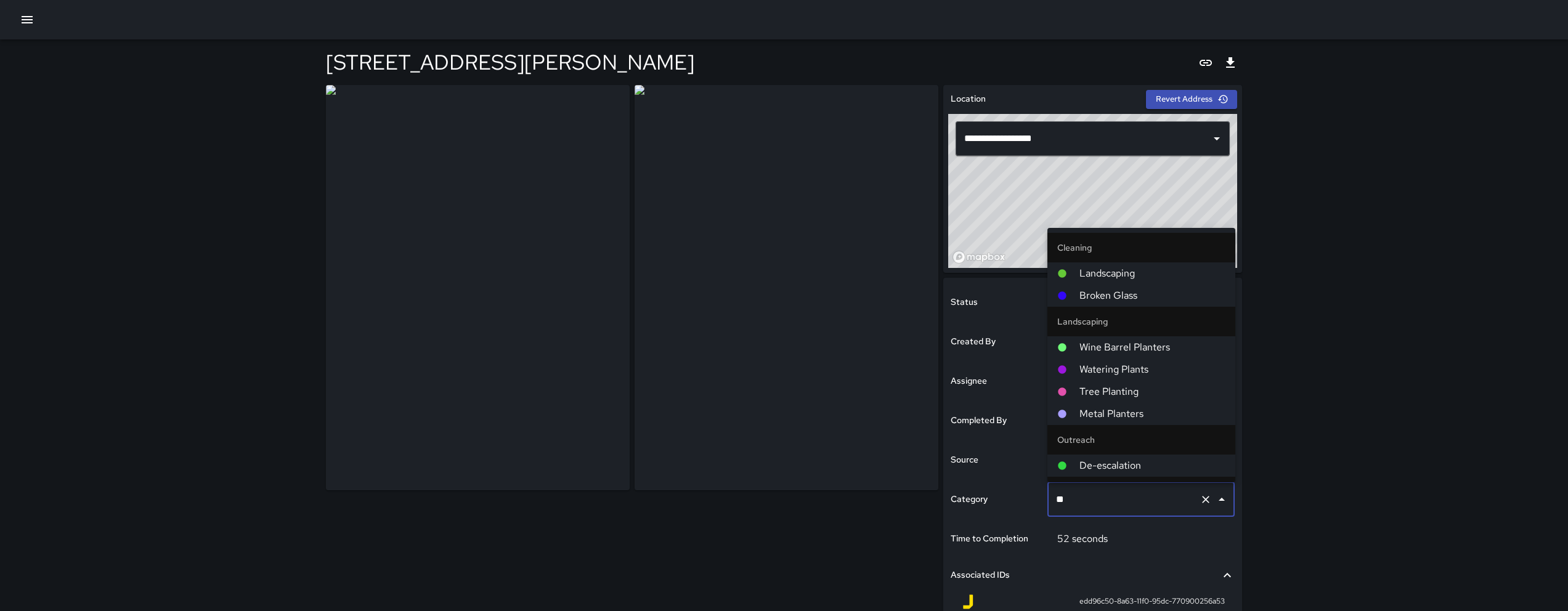
type input "***"
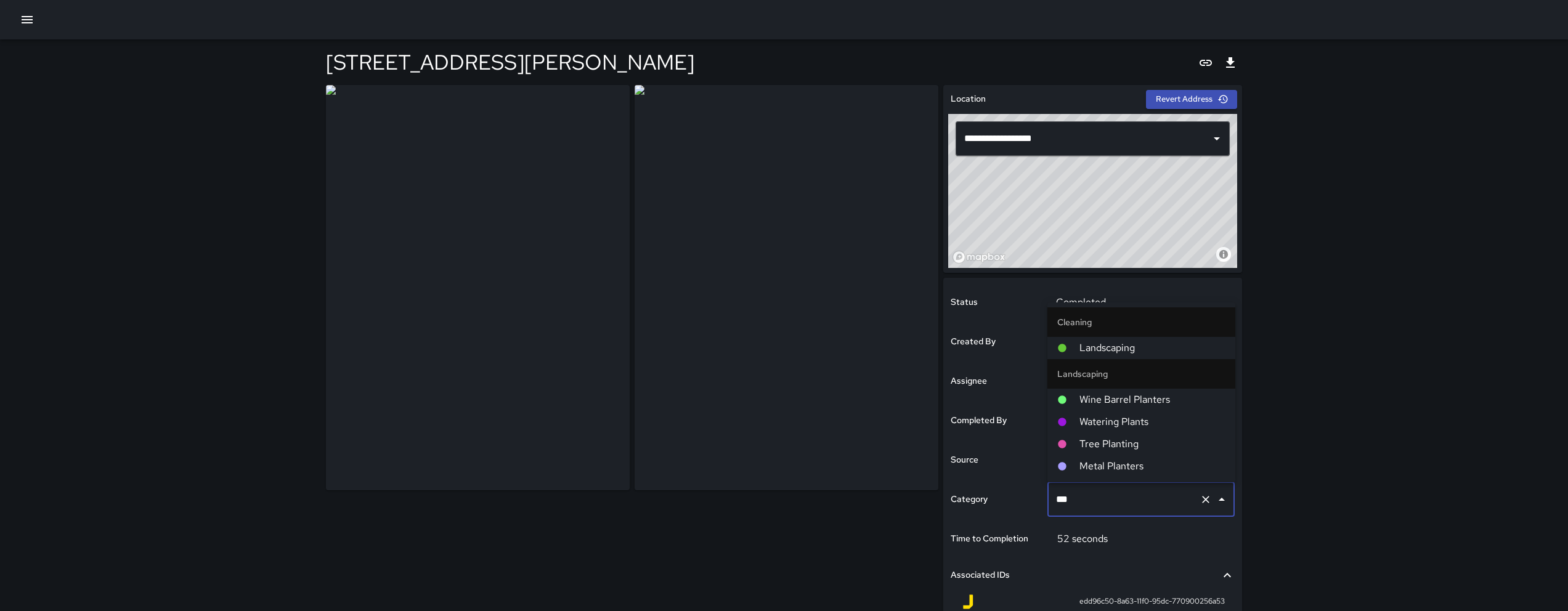
click at [1168, 348] on span "Landscaping" at bounding box center [1152, 347] width 146 height 15
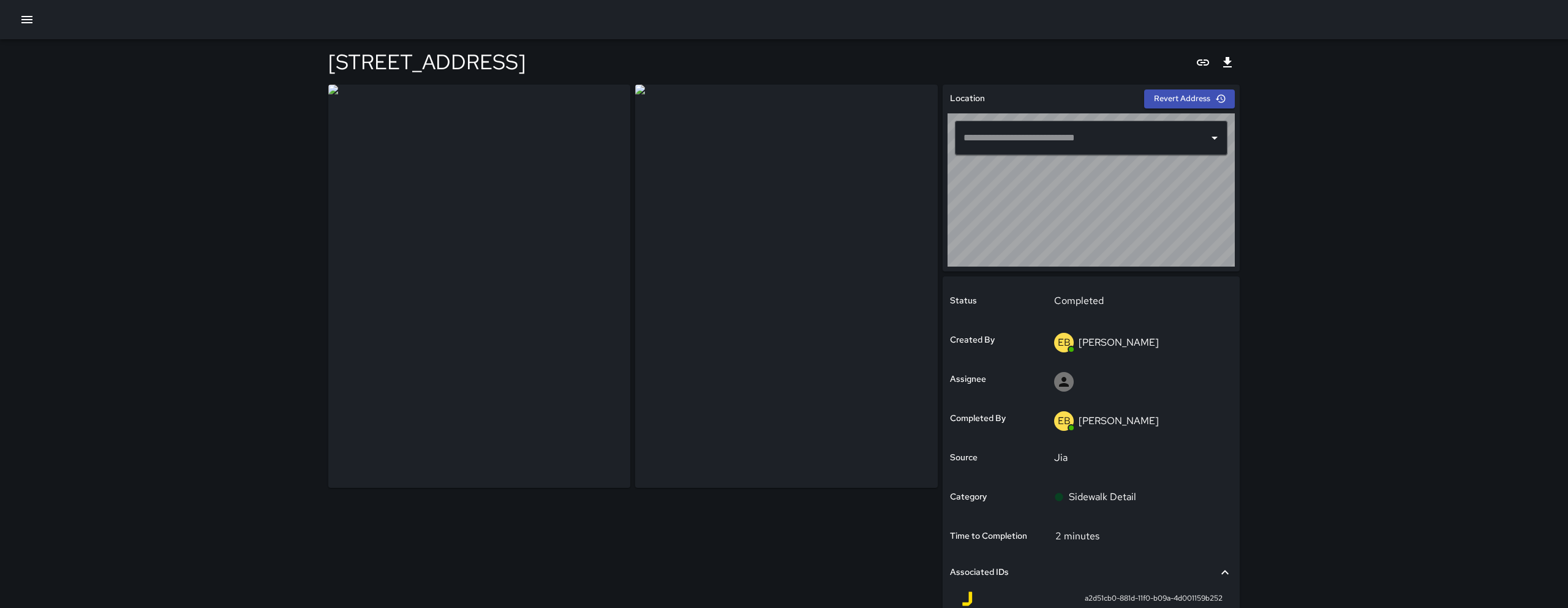
type input "**********"
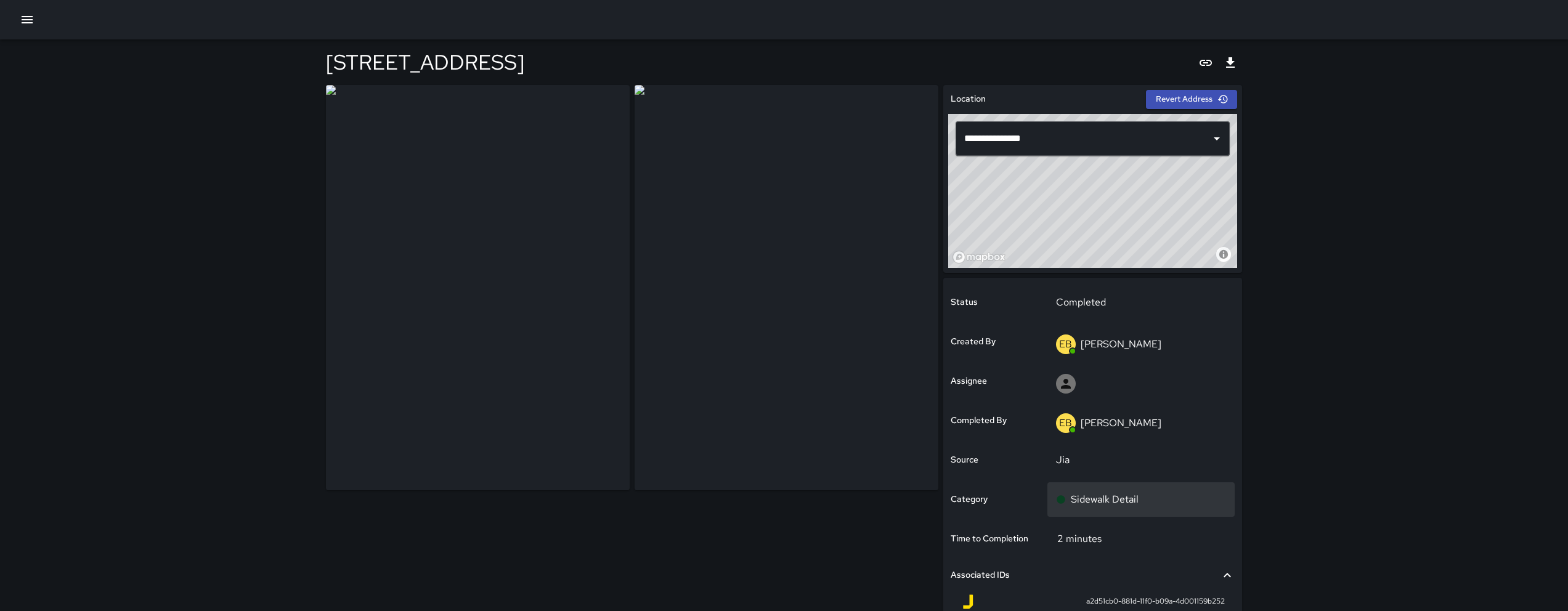
click at [1120, 493] on p "Sidewalk Detail" at bounding box center [1104, 498] width 68 height 15
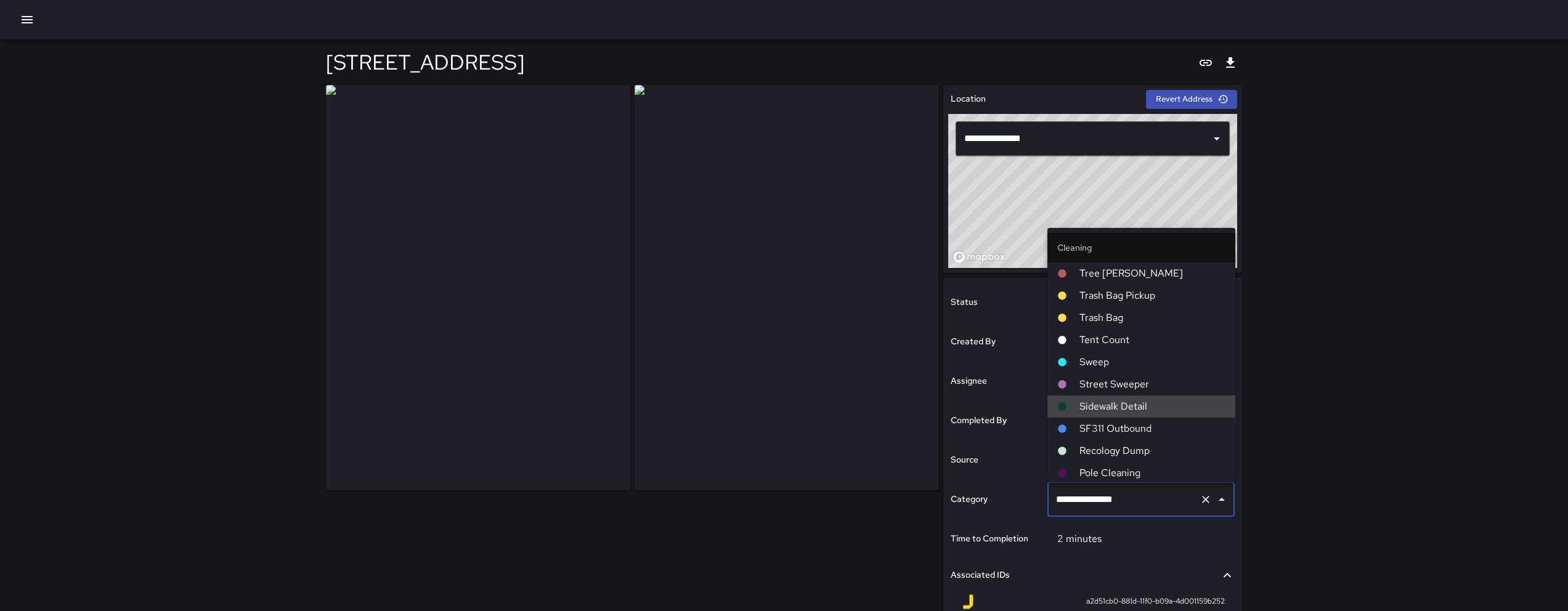
click at [1120, 492] on input "**********" at bounding box center [1124, 499] width 143 height 23
click at [1120, 493] on input "**********" at bounding box center [1124, 499] width 143 height 23
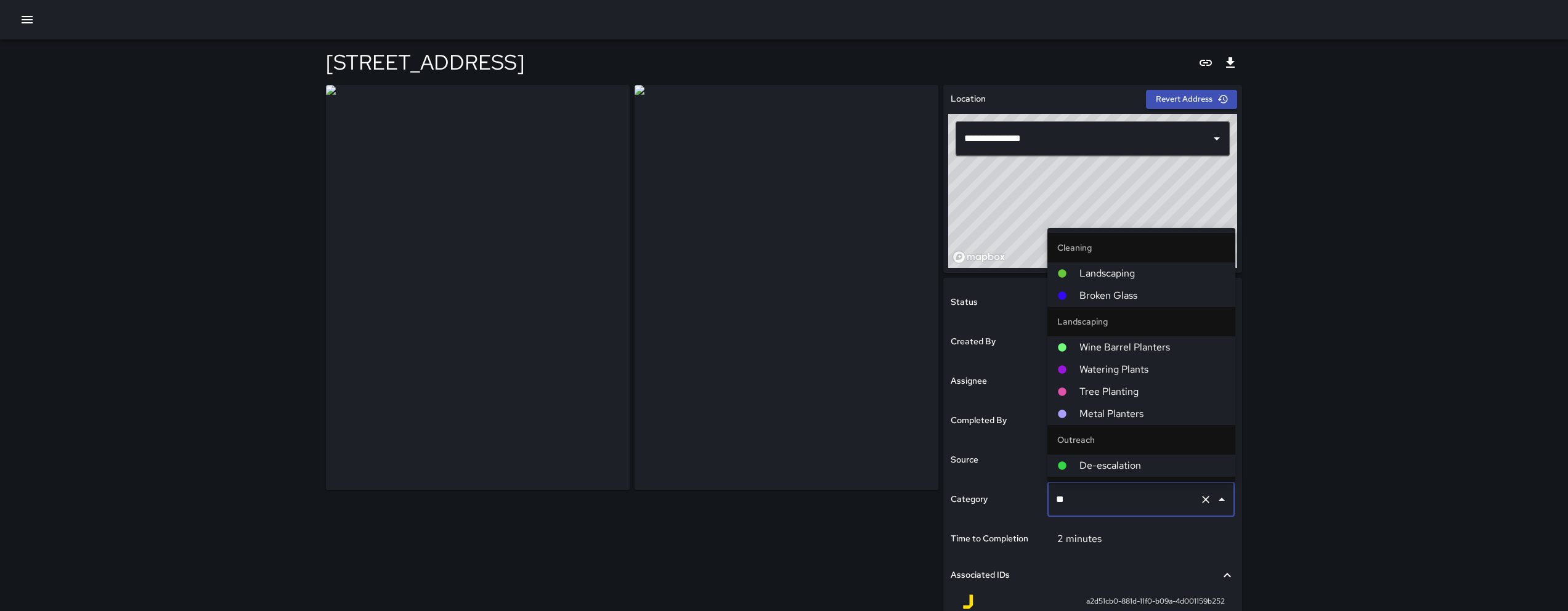
type input "***"
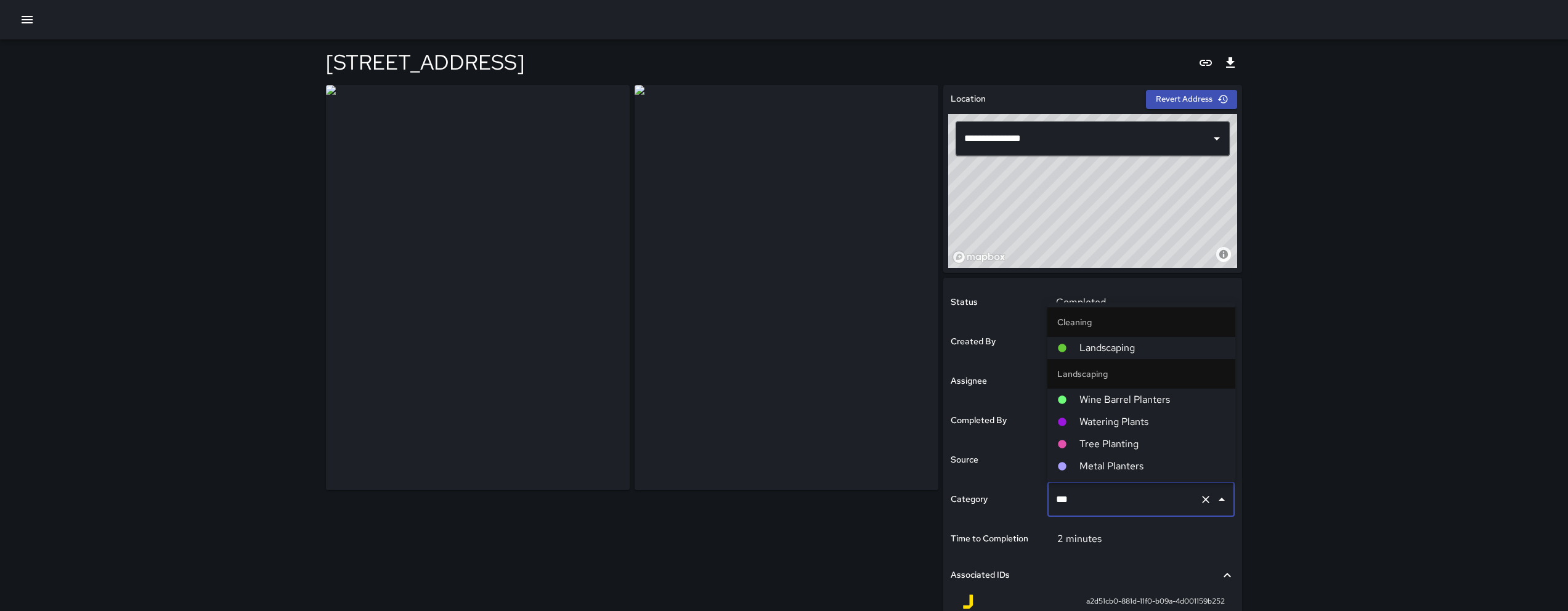
click at [1117, 339] on li "Landscaping" at bounding box center [1141, 347] width 188 height 22
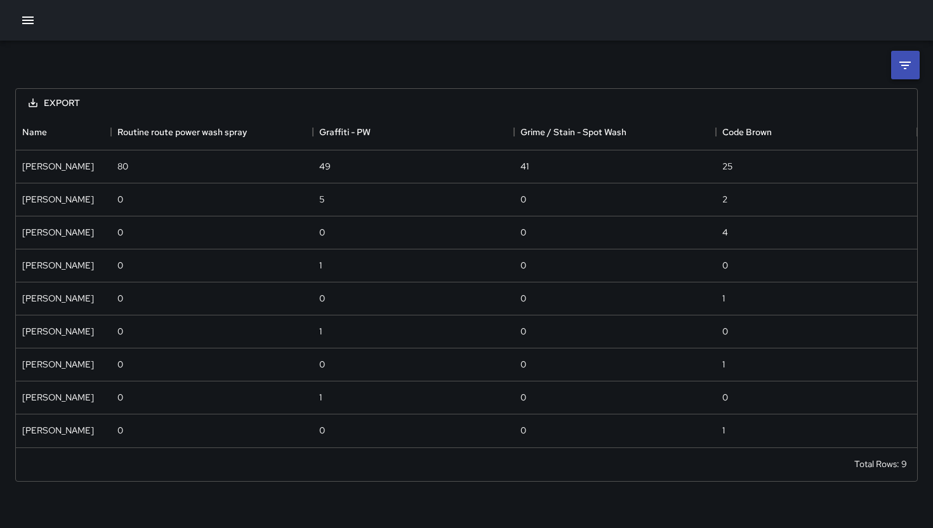
scroll to position [323, 892]
click at [895, 55] on li at bounding box center [905, 65] width 29 height 29
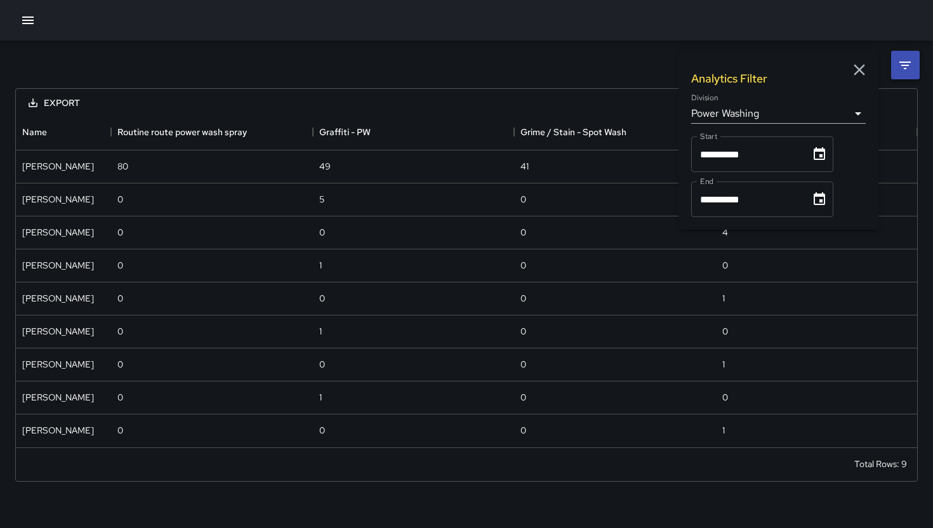
click at [781, 116] on body "**********" at bounding box center [466, 264] width 933 height 528
click at [862, 67] on icon "button" at bounding box center [859, 69] width 11 height 11
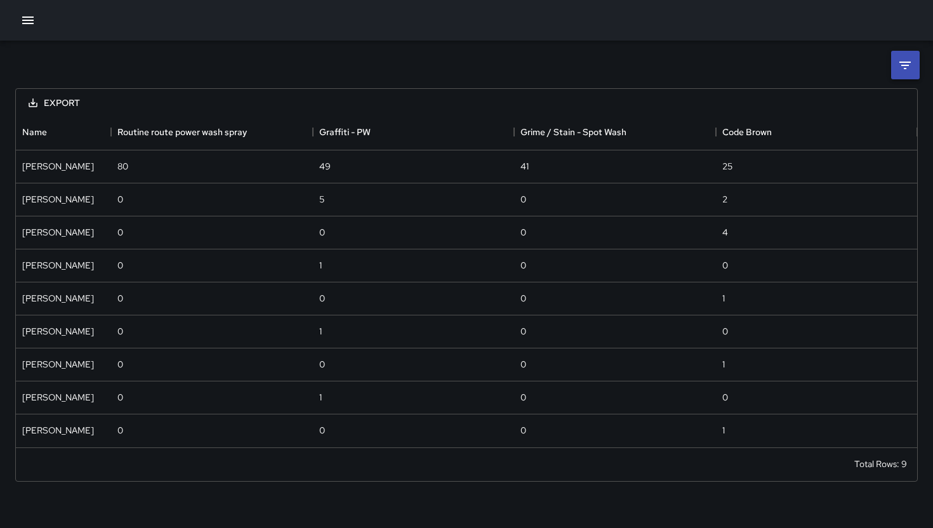
click at [912, 61] on icon at bounding box center [905, 65] width 15 height 15
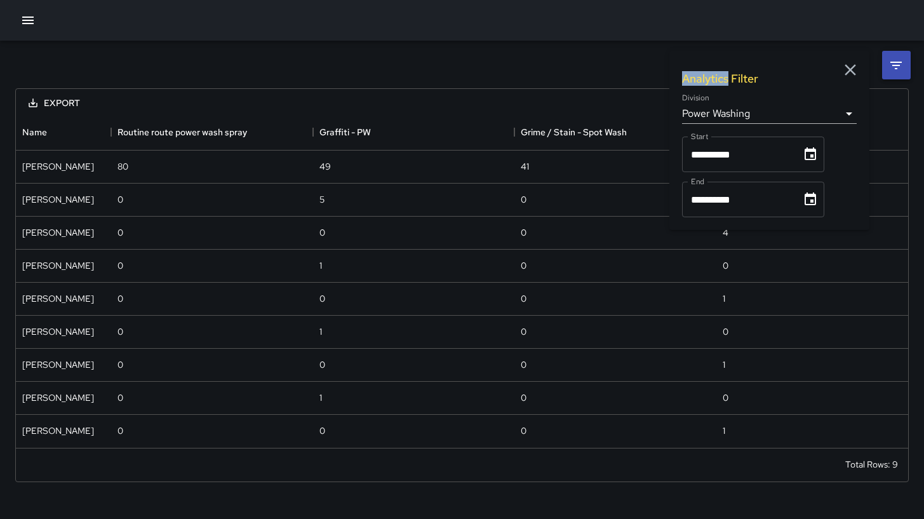
click at [869, 61] on div "**********" at bounding box center [769, 140] width 200 height 179
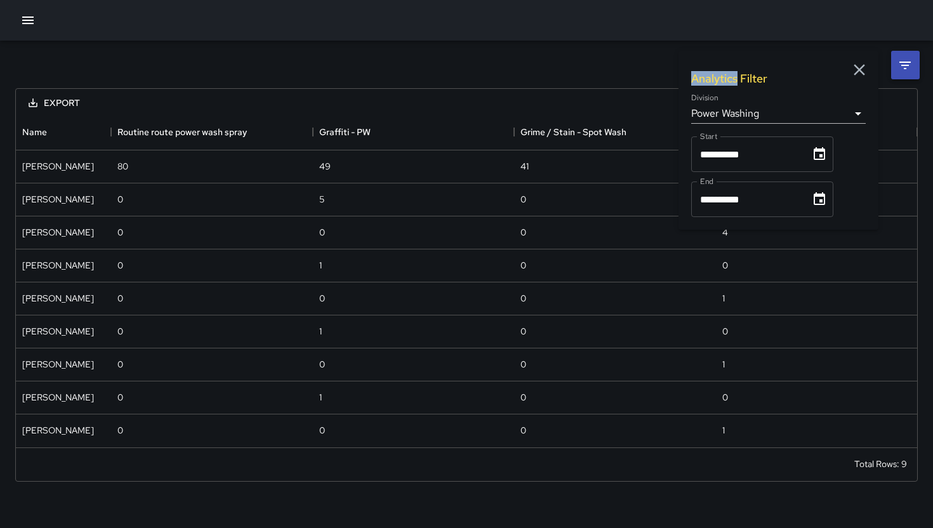
click at [761, 119] on body "**********" at bounding box center [466, 264] width 933 height 528
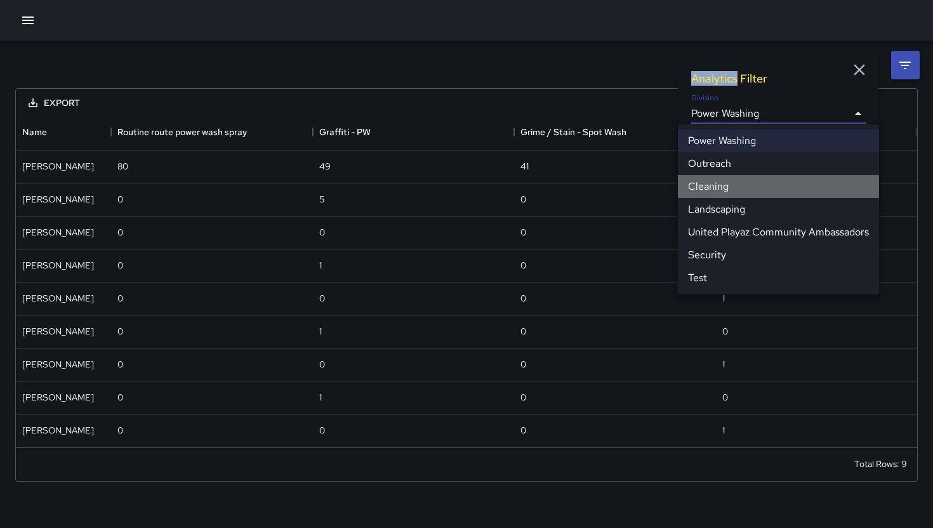
click at [723, 191] on li "Cleaning" at bounding box center [778, 186] width 201 height 23
type input "**********"
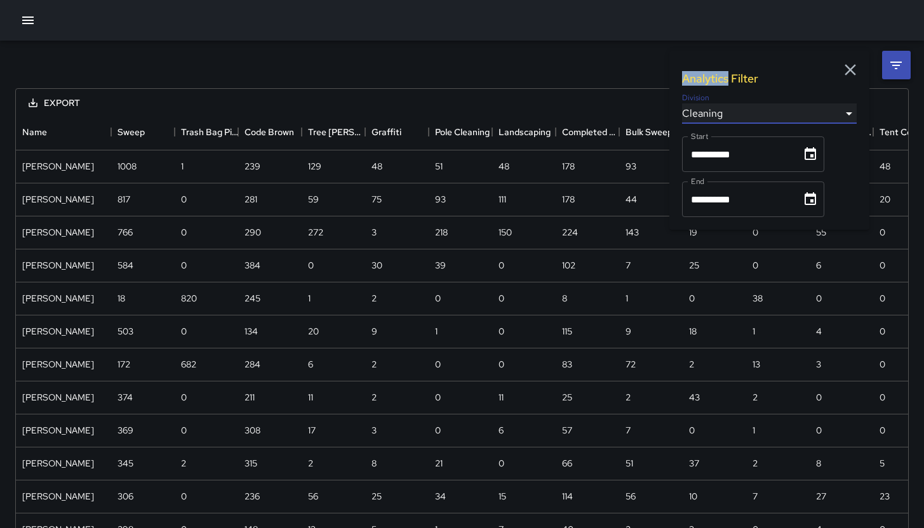
scroll to position [993, 883]
click at [99, 132] on icon "Menu" at bounding box center [101, 132] width 13 height 13
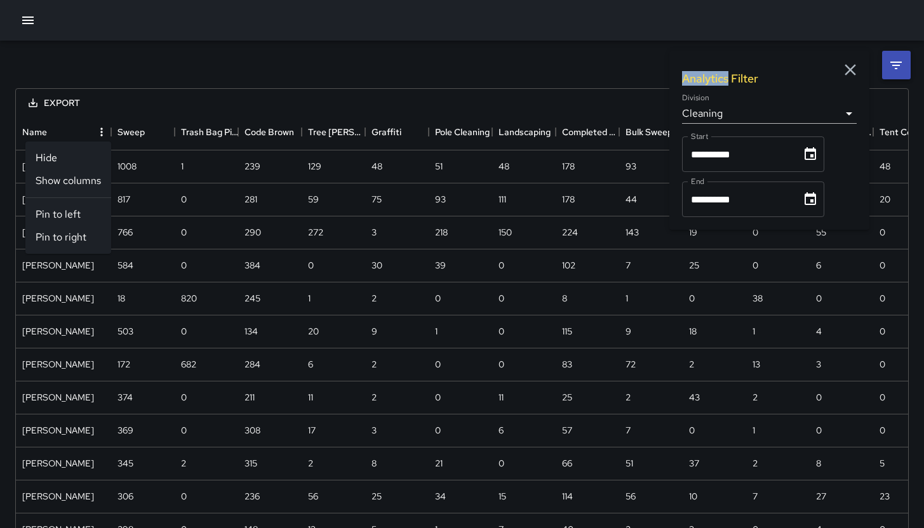
click at [95, 179] on li "Show columns" at bounding box center [68, 181] width 86 height 23
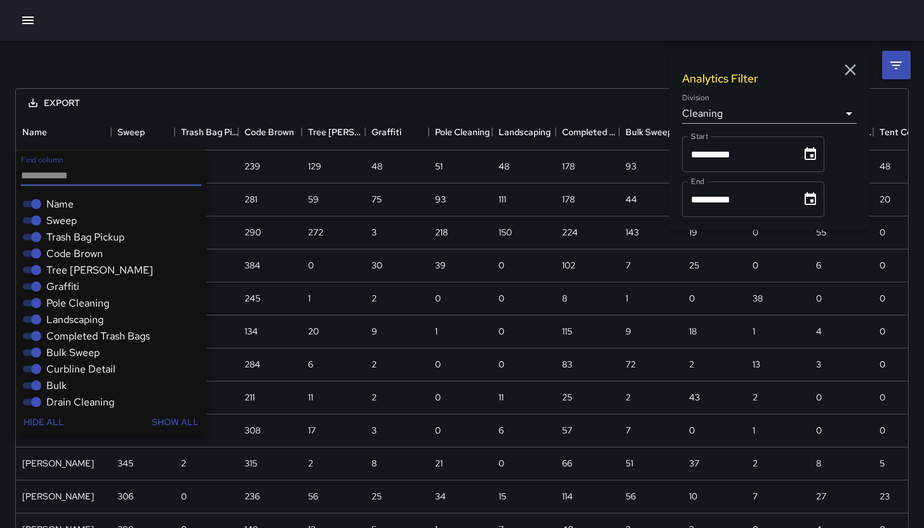
click at [48, 202] on span "Name" at bounding box center [59, 204] width 27 height 15
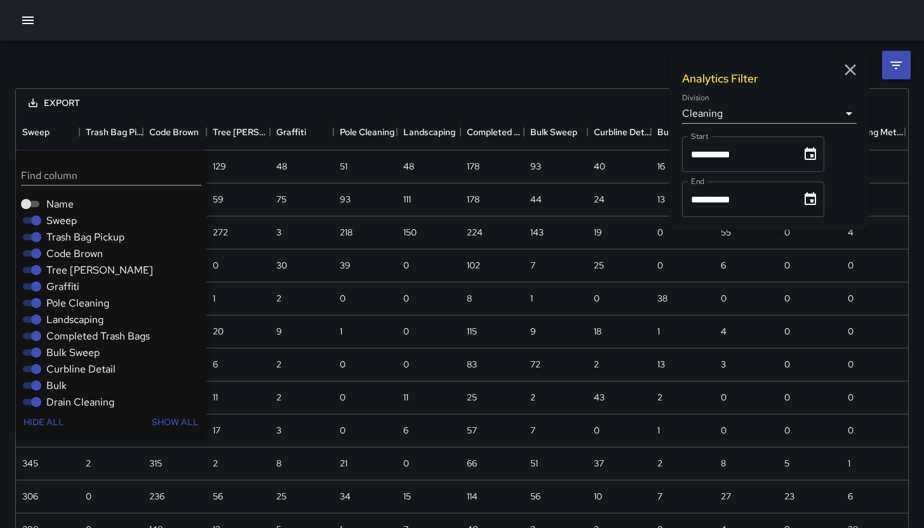
click at [47, 218] on span "Sweep" at bounding box center [61, 220] width 30 height 15
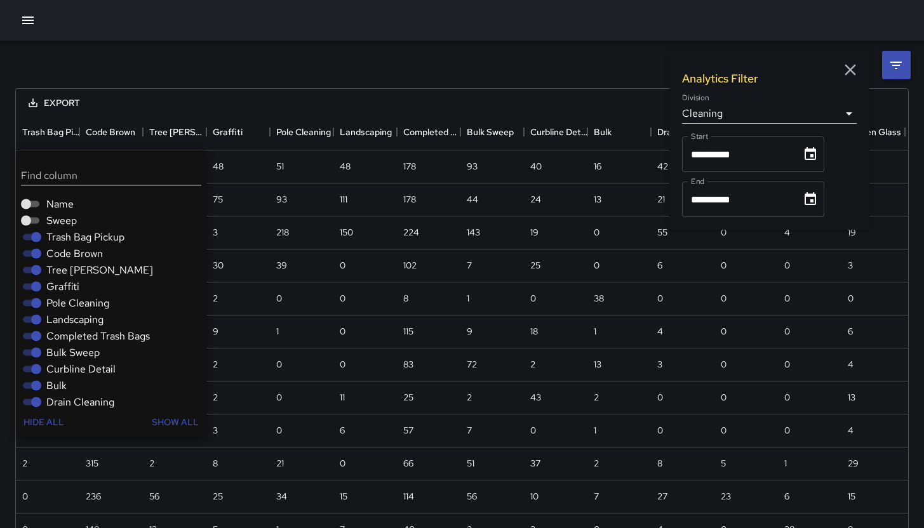
click at [45, 235] on label "Trash Bag Pickup" at bounding box center [71, 237] width 106 height 15
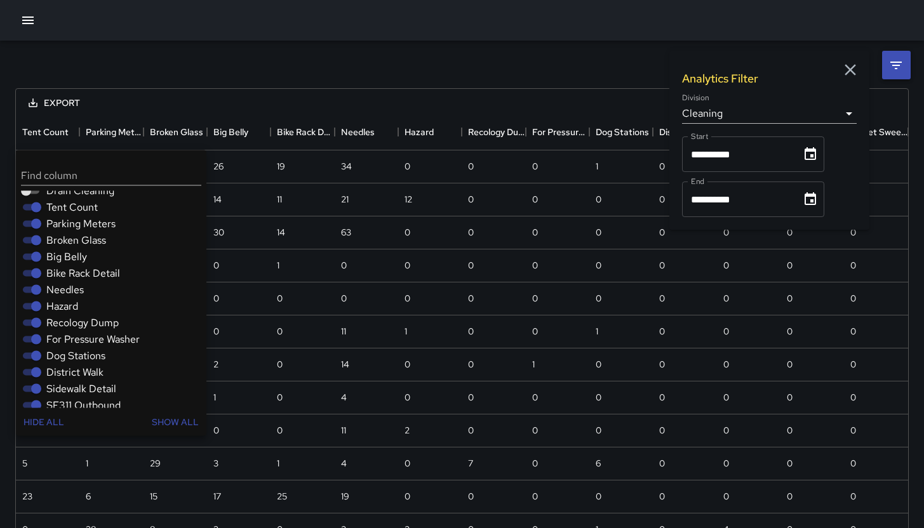
scroll to position [214, 0]
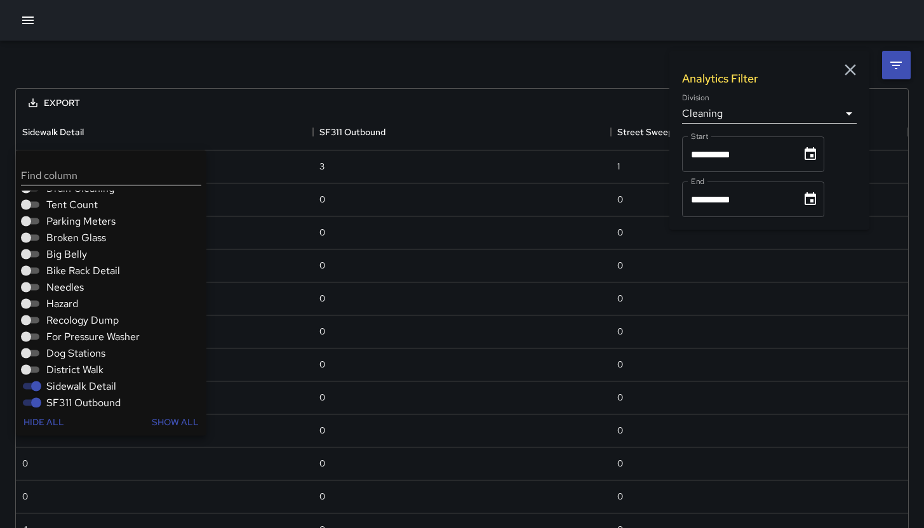
click at [846, 62] on icon "button" at bounding box center [850, 69] width 19 height 19
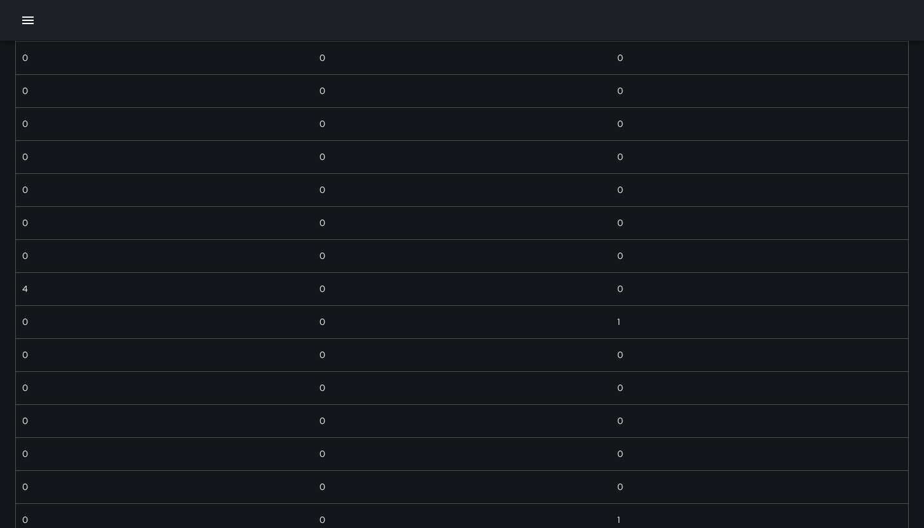
scroll to position [0, 0]
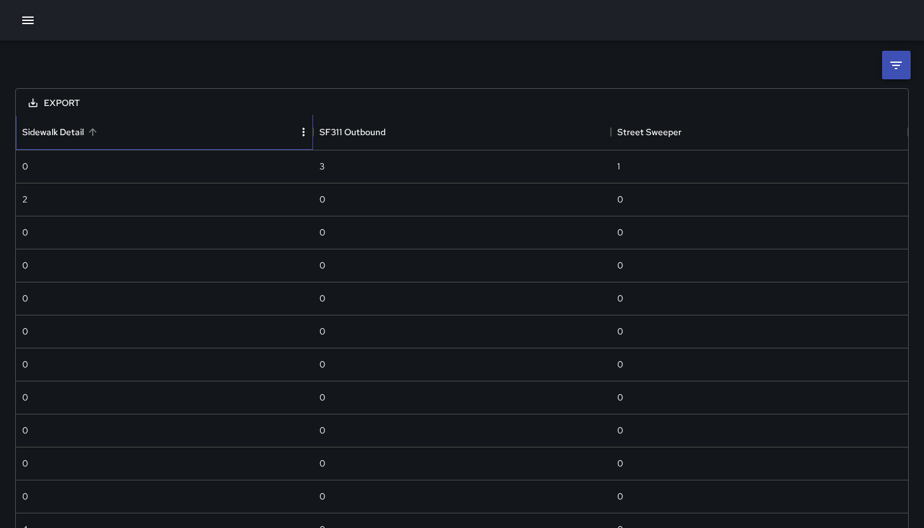
click at [58, 131] on div "Sidewalk Detail" at bounding box center [53, 132] width 62 height 36
drag, startPoint x: 146, startPoint y: 133, endPoint x: 221, endPoint y: 133, distance: 74.9
click at [221, 133] on div "Sidewalk Detail" at bounding box center [158, 132] width 272 height 36
click at [220, 133] on div "Sidewalk Detail" at bounding box center [158, 132] width 272 height 36
click at [222, 135] on div "Sidewalk Detail" at bounding box center [158, 132] width 272 height 36
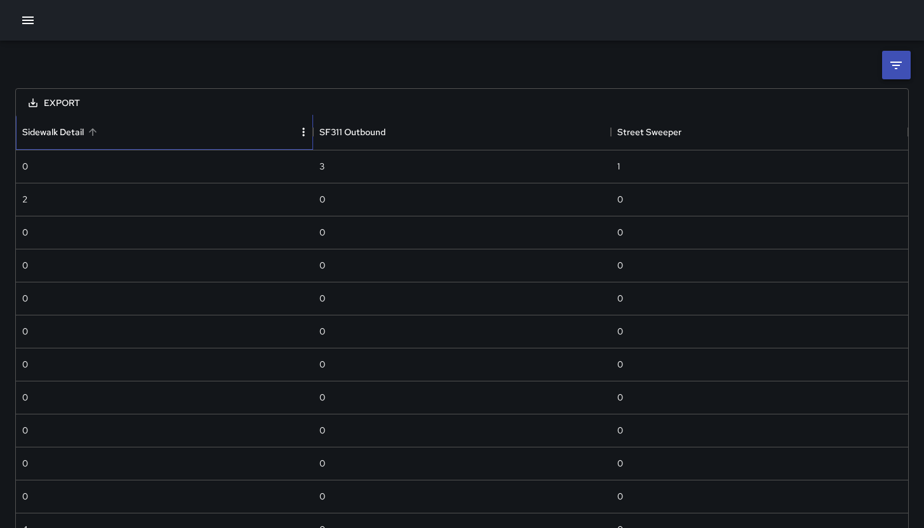
click at [222, 135] on div "Sidewalk Detail" at bounding box center [158, 132] width 272 height 36
click at [884, 63] on li at bounding box center [896, 65] width 29 height 29
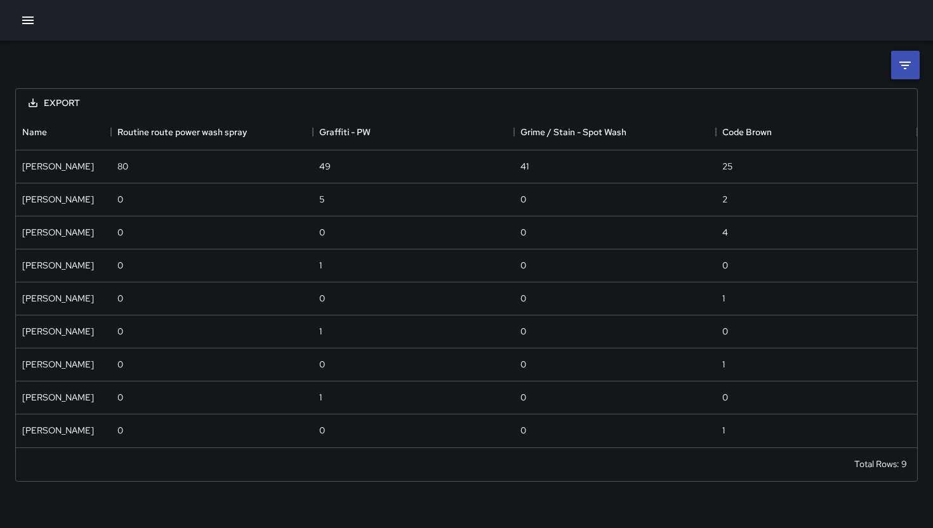
scroll to position [323, 892]
click at [102, 130] on icon "Menu" at bounding box center [101, 132] width 13 height 13
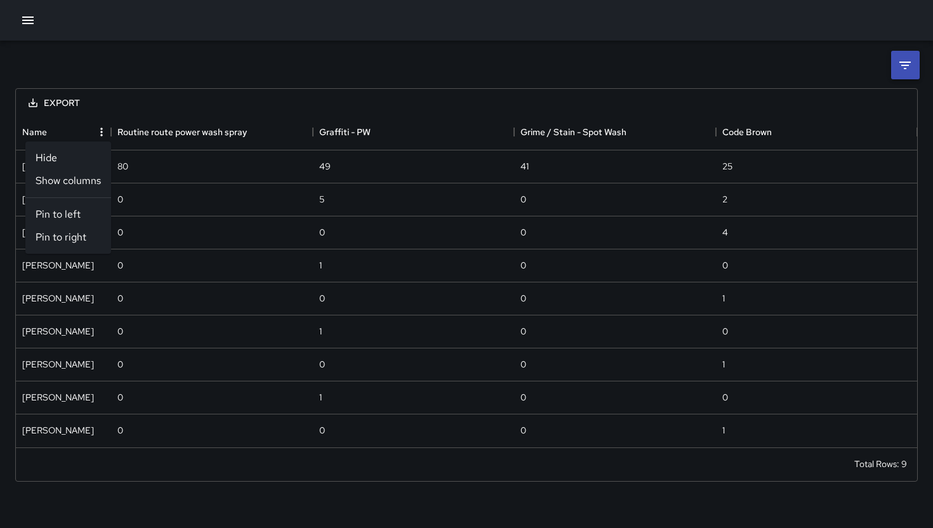
click at [77, 185] on li "Show columns" at bounding box center [68, 181] width 86 height 23
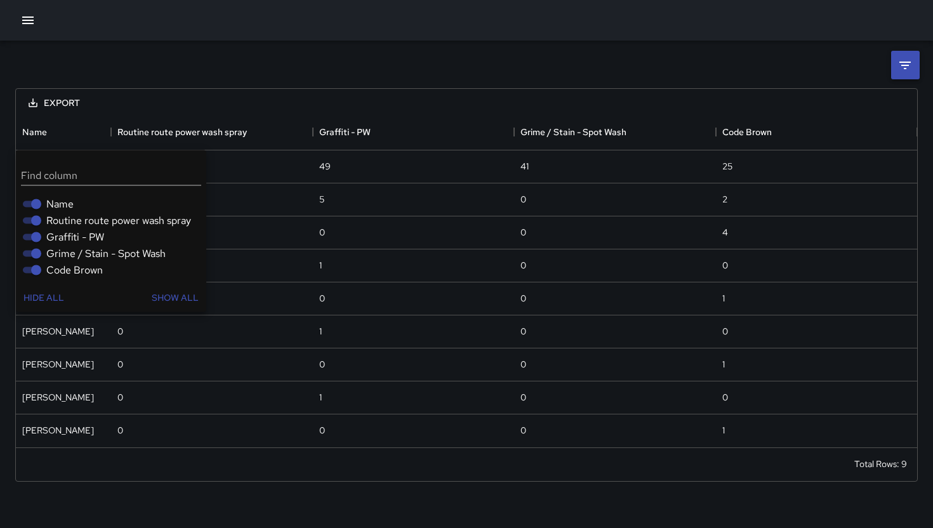
click at [78, 236] on span "Graffiti - PW" at bounding box center [75, 237] width 58 height 15
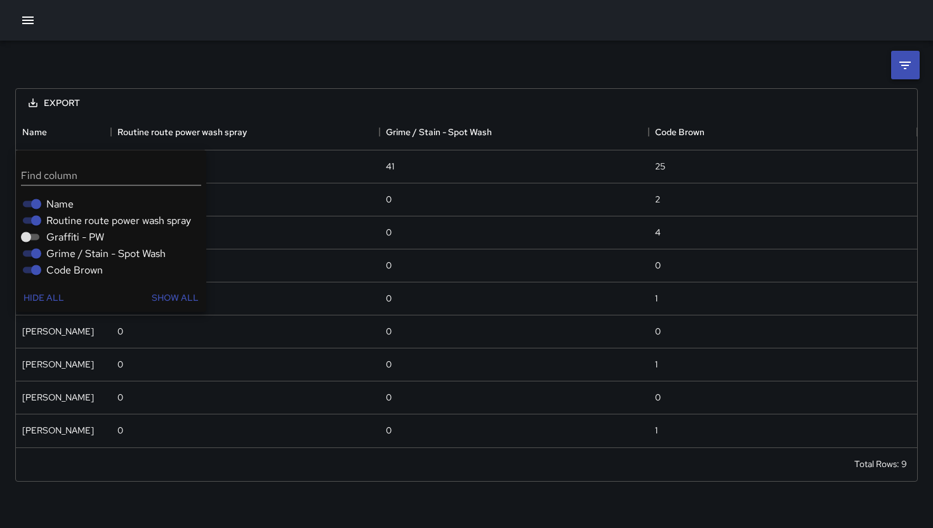
click at [919, 52] on li at bounding box center [905, 65] width 29 height 29
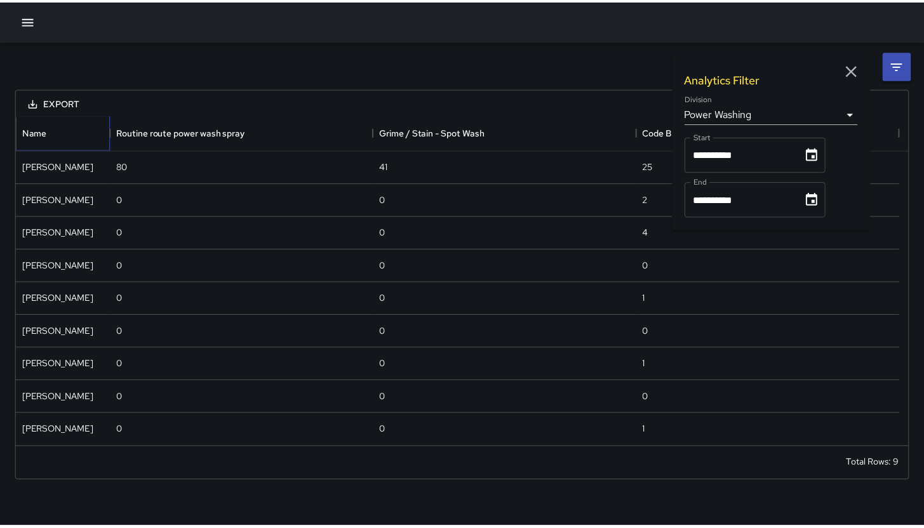
scroll to position [10, 10]
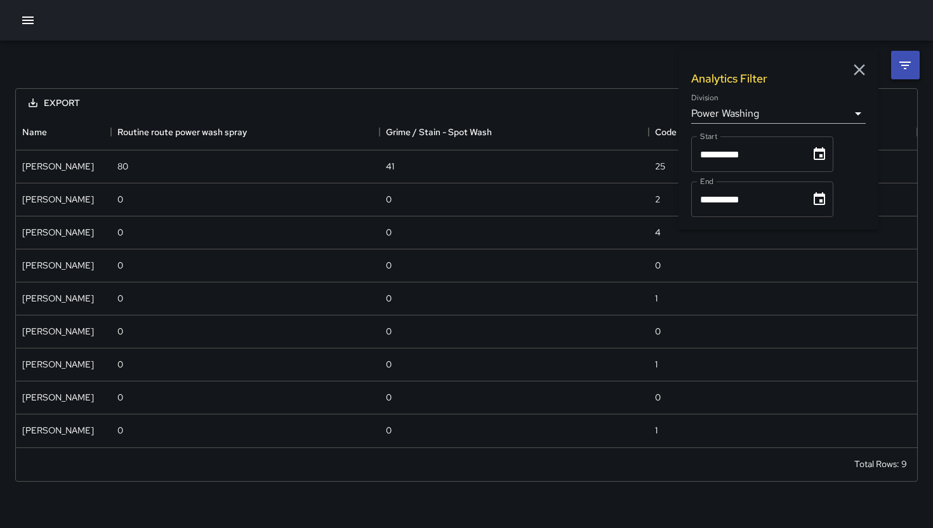
click at [773, 117] on body "**********" at bounding box center [466, 264] width 933 height 528
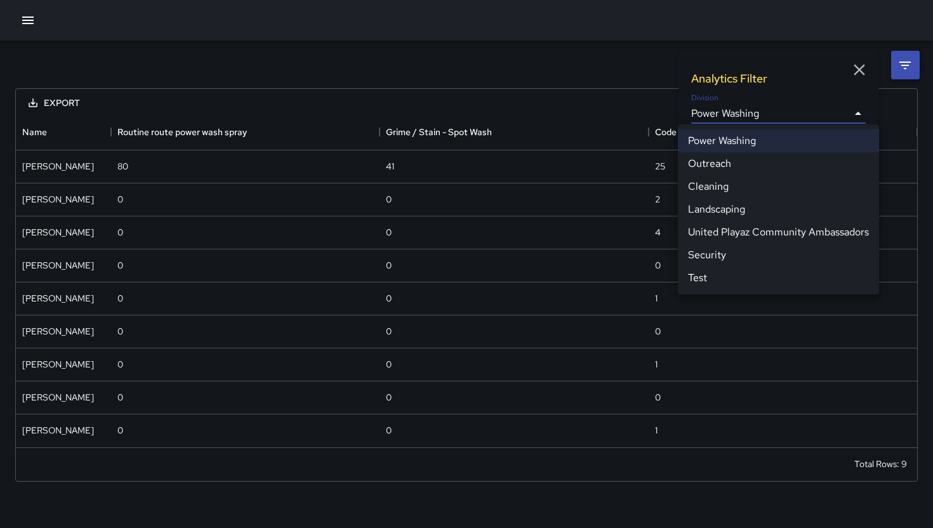
click at [743, 182] on li "Cleaning" at bounding box center [778, 186] width 201 height 23
type input "**********"
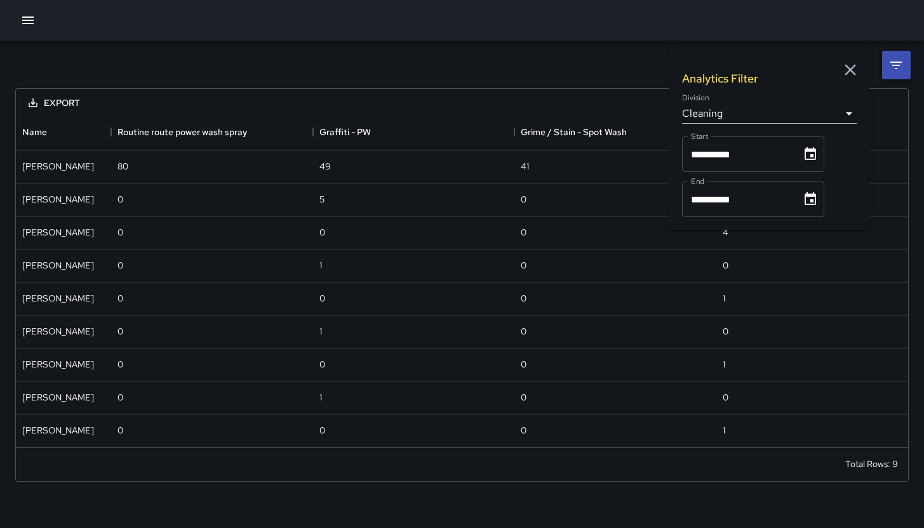
scroll to position [993, 883]
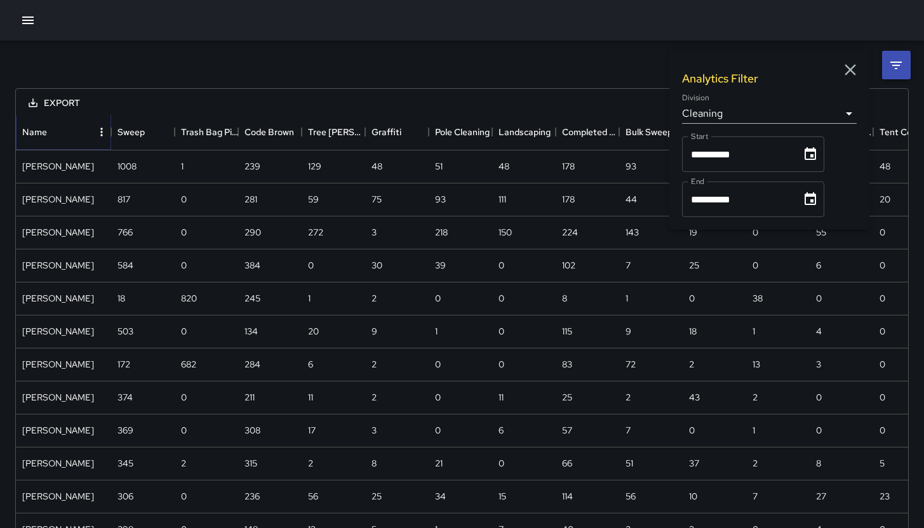
click at [97, 133] on icon "Menu" at bounding box center [101, 132] width 13 height 13
click at [86, 177] on li "Show columns" at bounding box center [68, 181] width 86 height 23
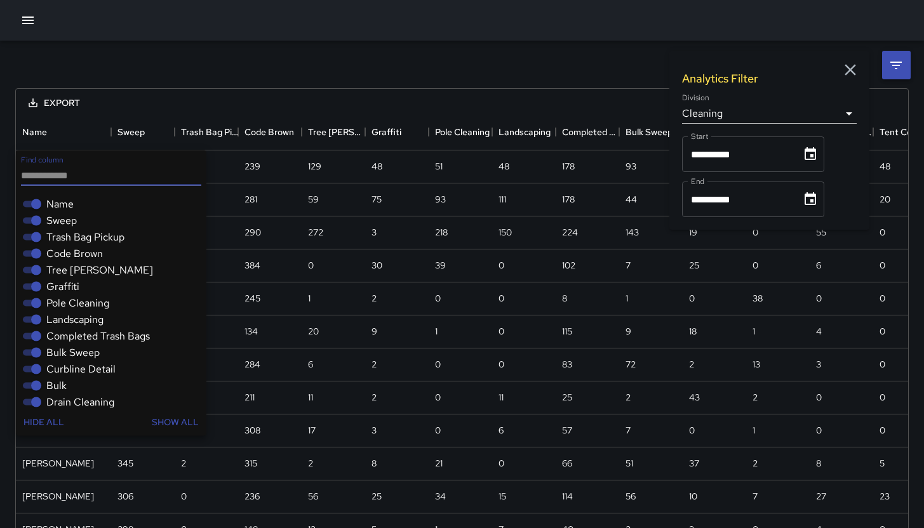
click at [67, 222] on span "Sweep" at bounding box center [61, 220] width 30 height 15
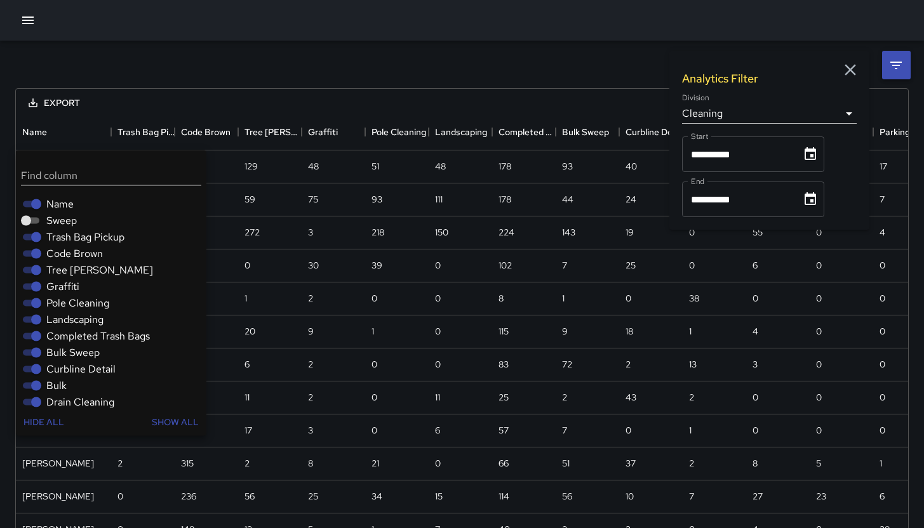
click at [67, 238] on span "Trash Bag Pickup" at bounding box center [85, 237] width 78 height 15
click at [67, 255] on span "Code Brown" at bounding box center [74, 253] width 57 height 15
click at [66, 268] on span "Tree [PERSON_NAME]" at bounding box center [99, 270] width 107 height 15
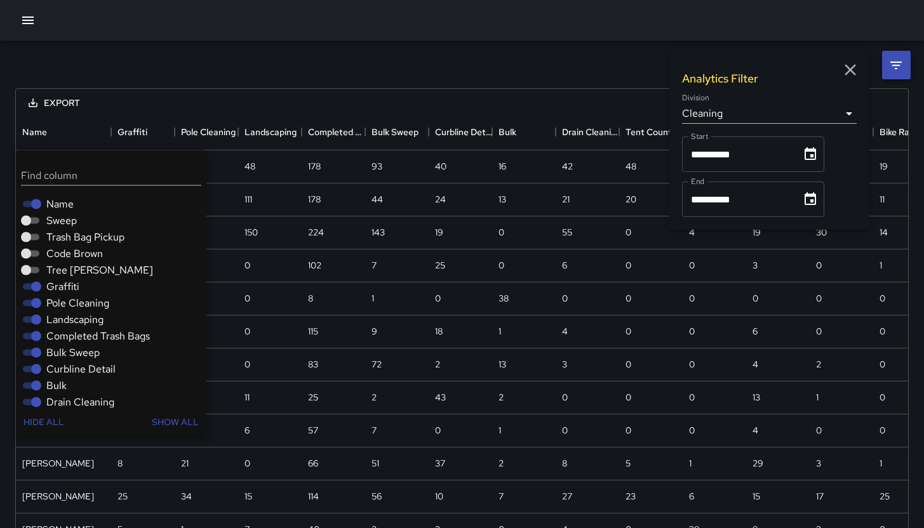
click at [62, 288] on span "Graffiti" at bounding box center [62, 286] width 33 height 15
click at [60, 309] on span "Pole Cleaning" at bounding box center [77, 303] width 63 height 15
click at [60, 330] on span "Completed Trash Bags" at bounding box center [97, 336] width 103 height 15
click at [64, 321] on span "Landscaping" at bounding box center [74, 319] width 57 height 15
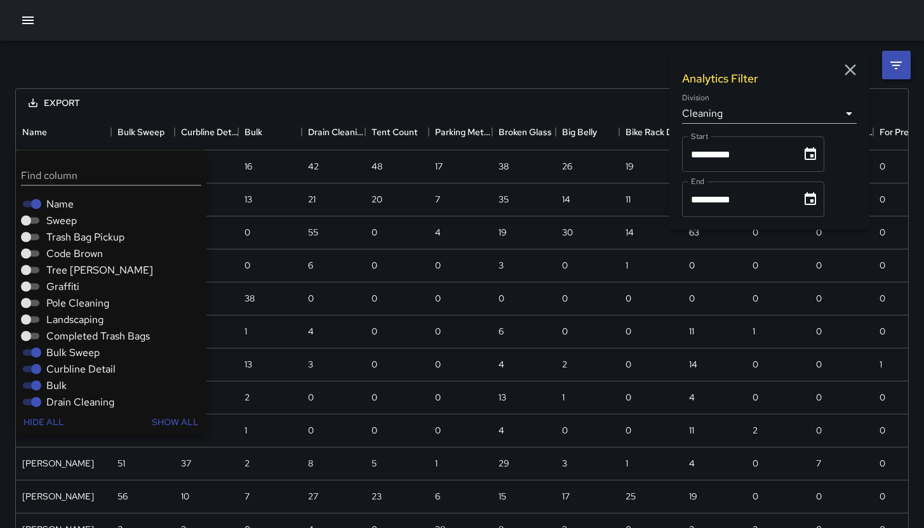
drag, startPoint x: 67, startPoint y: 348, endPoint x: 67, endPoint y: 359, distance: 10.8
click at [67, 349] on span "Bulk Sweep" at bounding box center [72, 352] width 53 height 15
click at [67, 370] on span "Curbline Detail" at bounding box center [80, 369] width 69 height 15
click at [55, 384] on span "Bulk" at bounding box center [56, 385] width 20 height 15
click at [60, 404] on span "Drain Cleaning" at bounding box center [80, 402] width 68 height 15
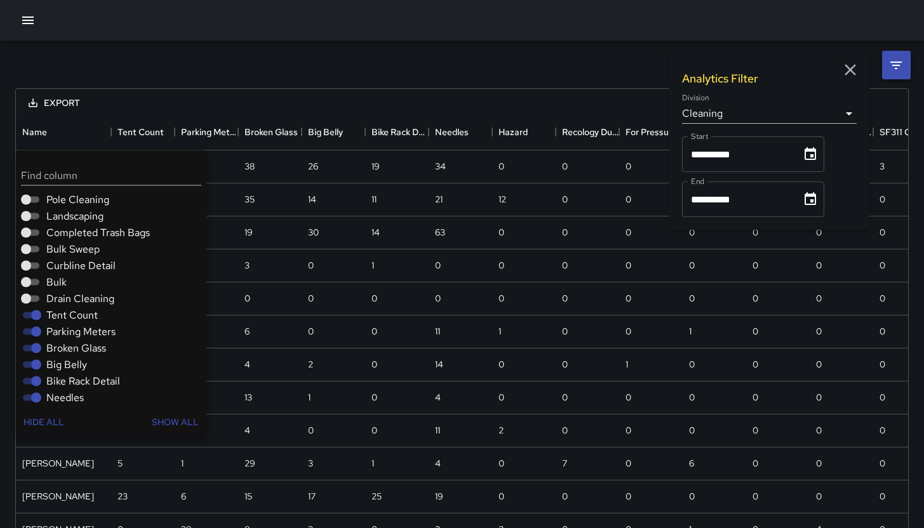
scroll to position [104, 0]
click at [49, 316] on span "Tent Count" at bounding box center [71, 314] width 51 height 15
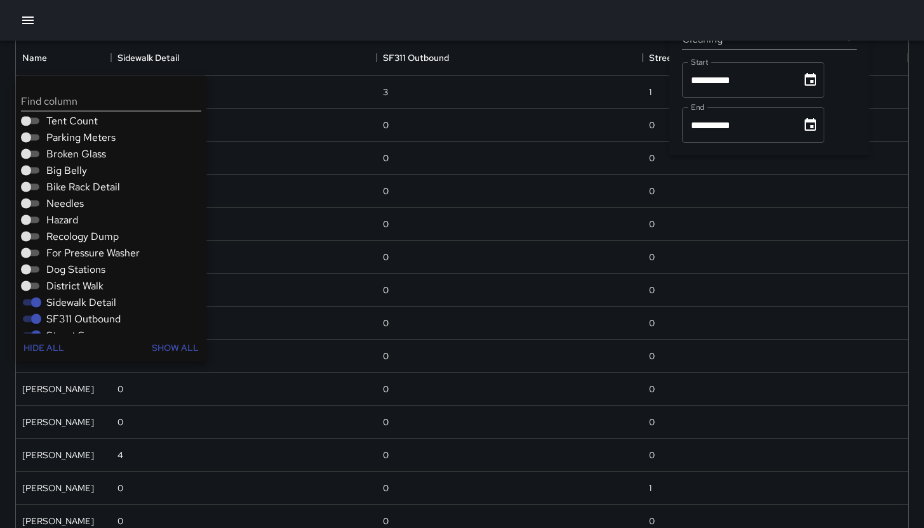
scroll to position [224, 0]
click at [524, 19] on div at bounding box center [462, 20] width 924 height 41
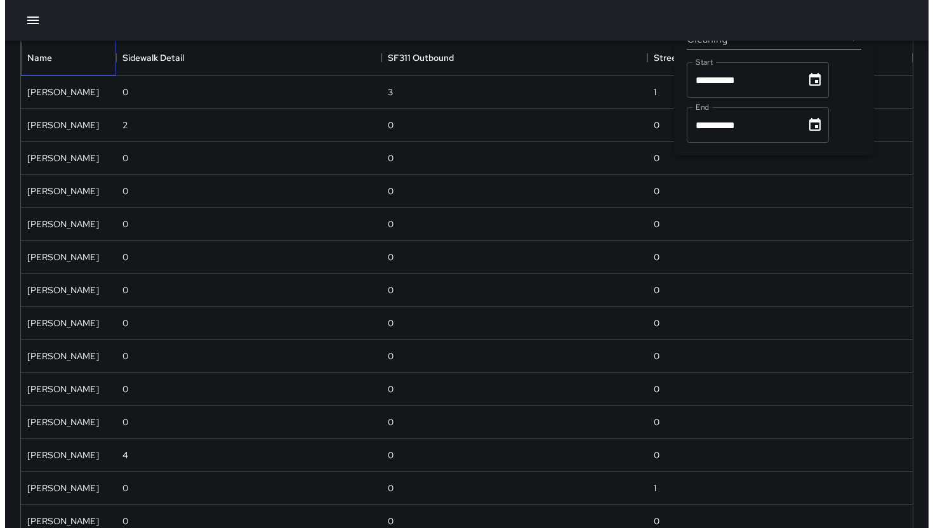
scroll to position [48, 0]
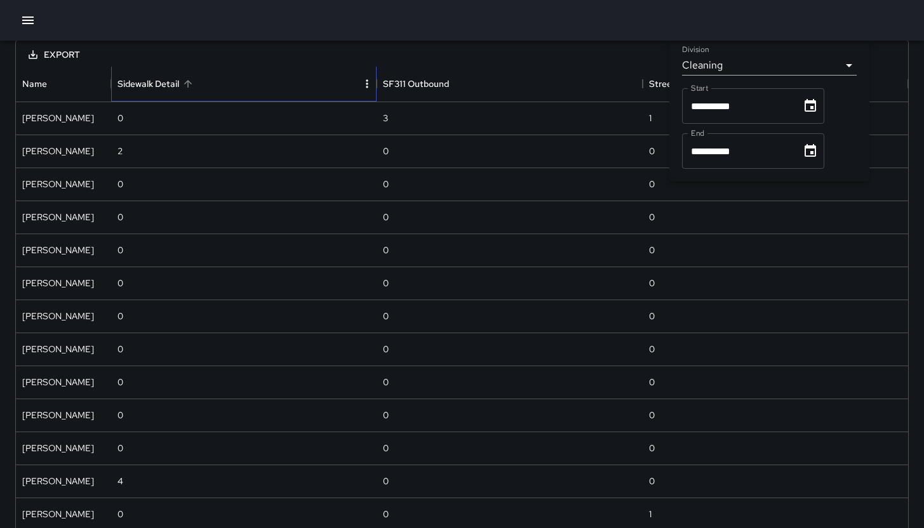
click at [174, 96] on div "Sidewalk Detail" at bounding box center [148, 84] width 62 height 36
click at [158, 86] on div "Sidewalk Detail" at bounding box center [148, 84] width 62 height 36
click at [34, 23] on icon "button" at bounding box center [27, 20] width 15 height 15
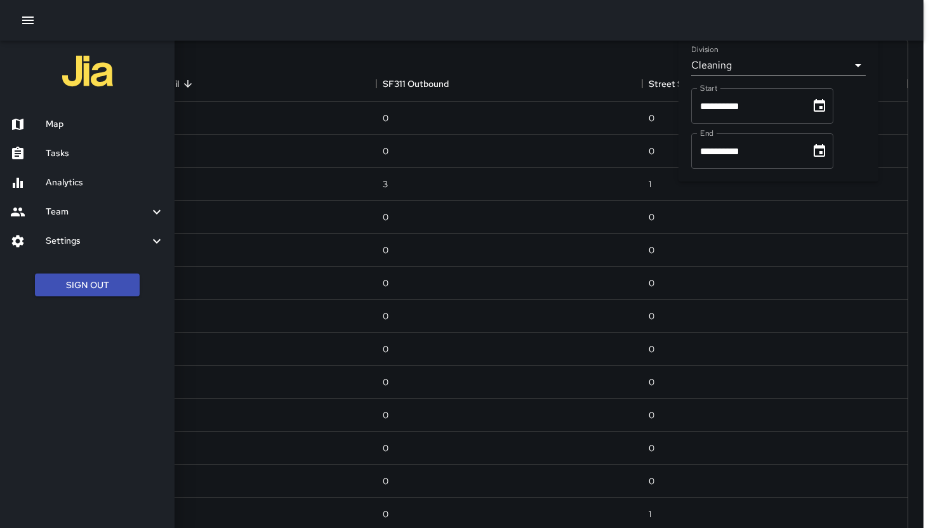
click at [107, 132] on div "Map" at bounding box center [87, 124] width 175 height 29
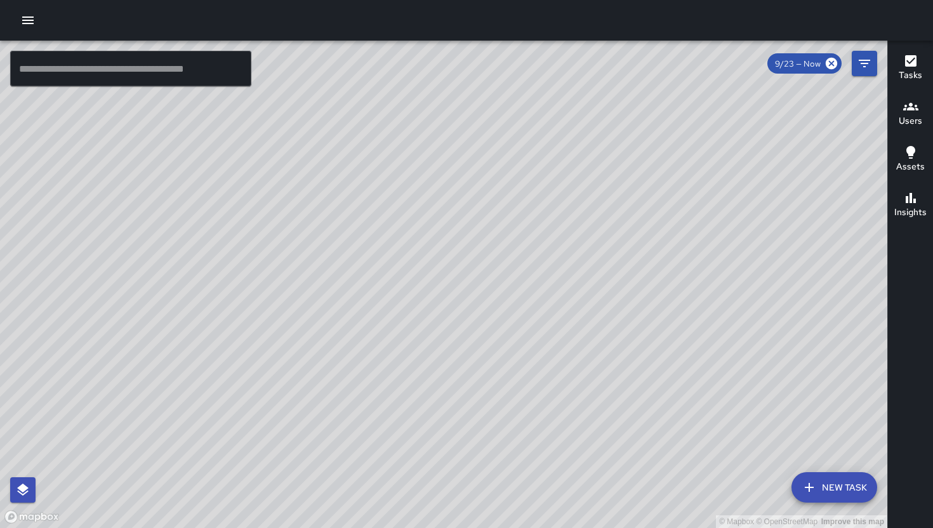
click at [32, 17] on button "button" at bounding box center [27, 20] width 25 height 25
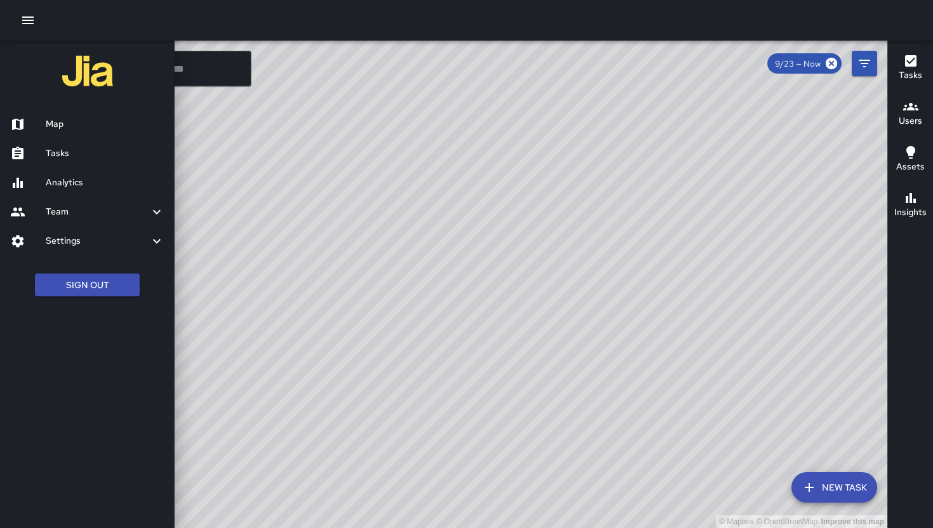
click at [32, 16] on icon "button" at bounding box center [27, 20] width 15 height 15
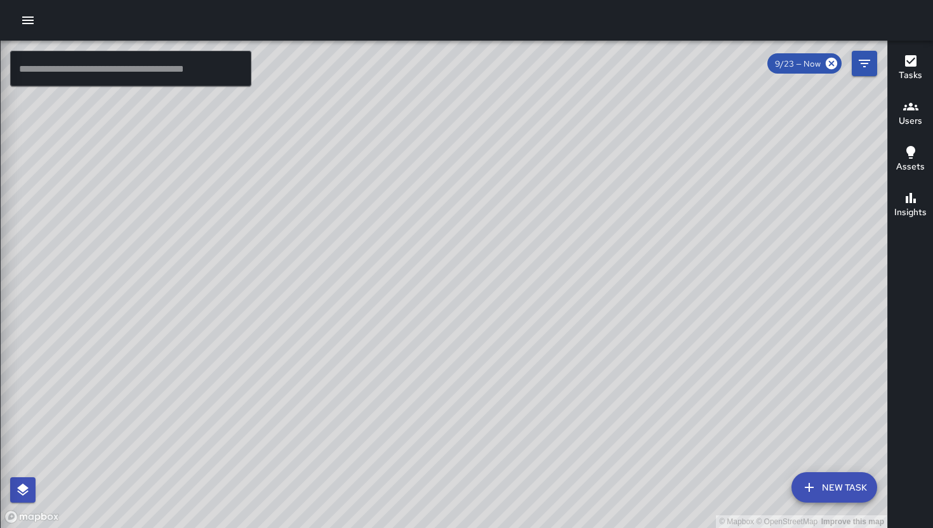
click at [32, 17] on icon "button" at bounding box center [27, 21] width 11 height 8
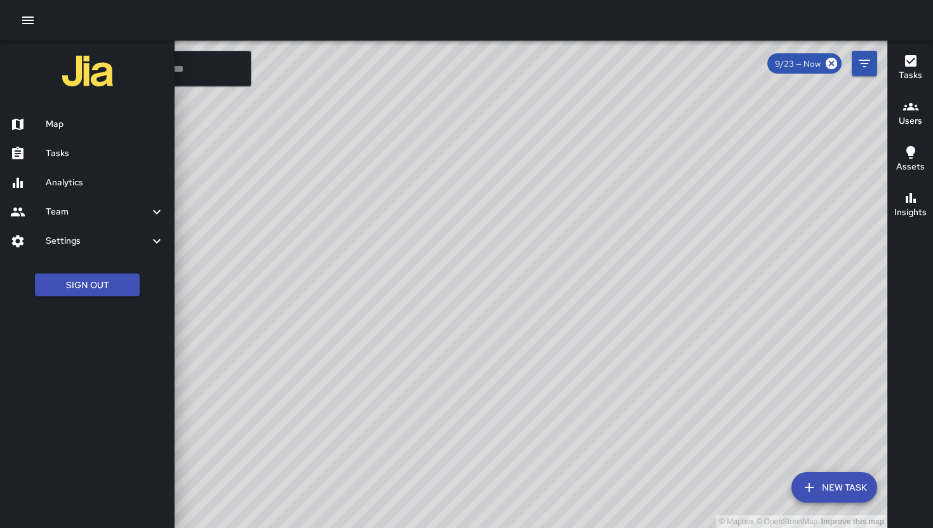
click at [78, 156] on h6 "Tasks" at bounding box center [105, 154] width 119 height 14
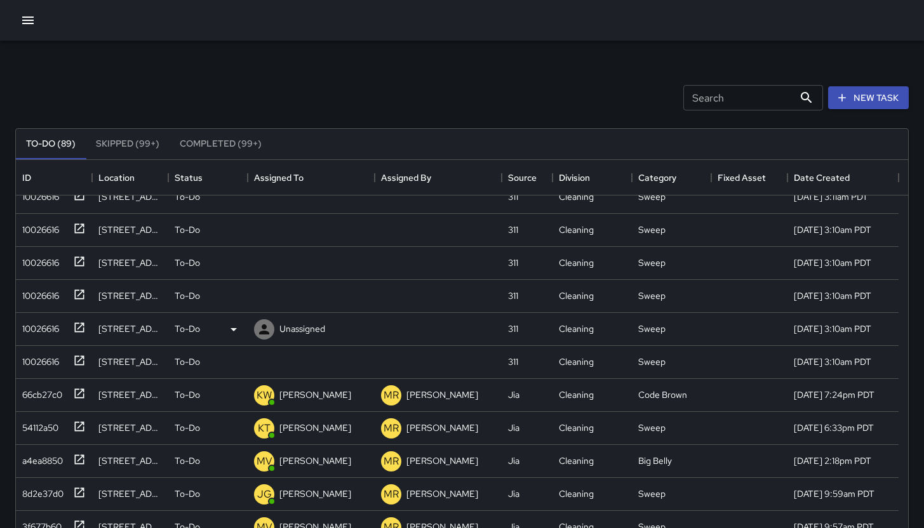
scroll to position [272, 0]
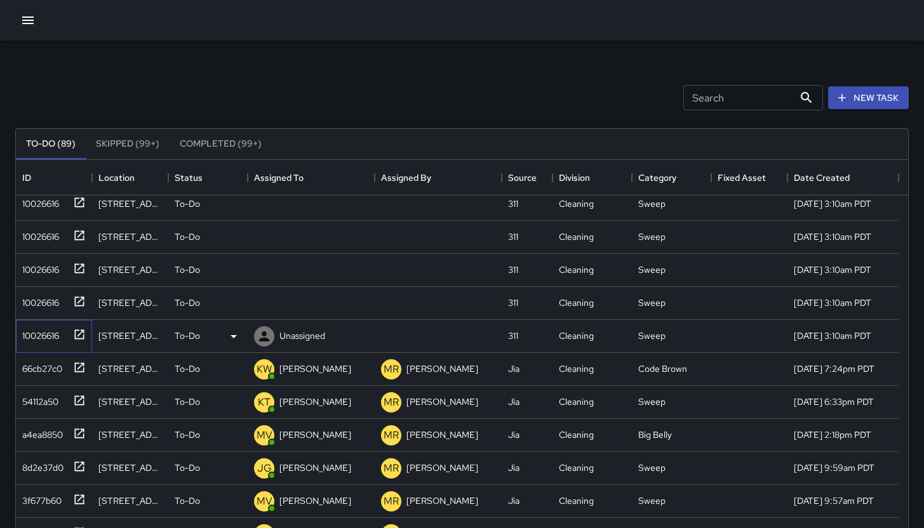
click at [51, 350] on div "10026616" at bounding box center [54, 336] width 76 height 33
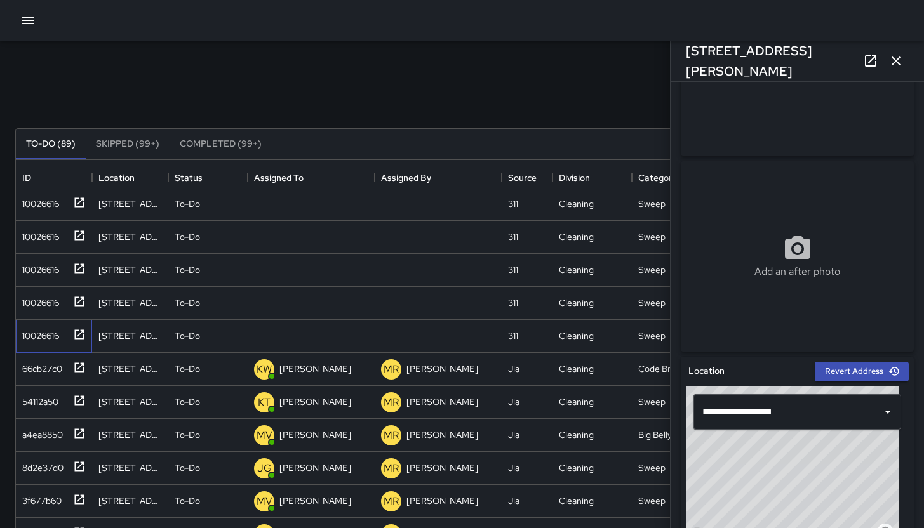
scroll to position [606, 0]
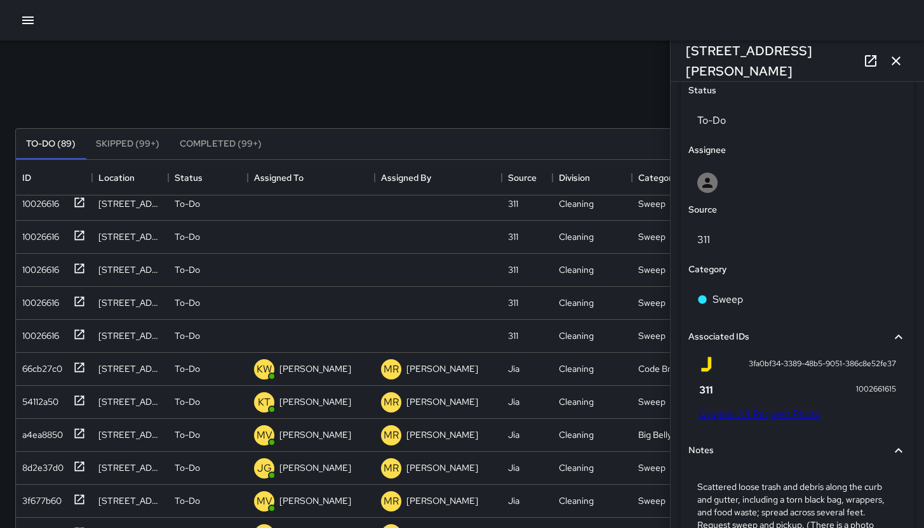
click at [771, 422] on div "3fa0bf34-3389-48b5-9051-386c8e52fe37 1002661615 Original 311 Request Photo" at bounding box center [797, 391] width 218 height 79
click at [771, 410] on link "Original 311 Request Photo" at bounding box center [758, 414] width 121 height 13
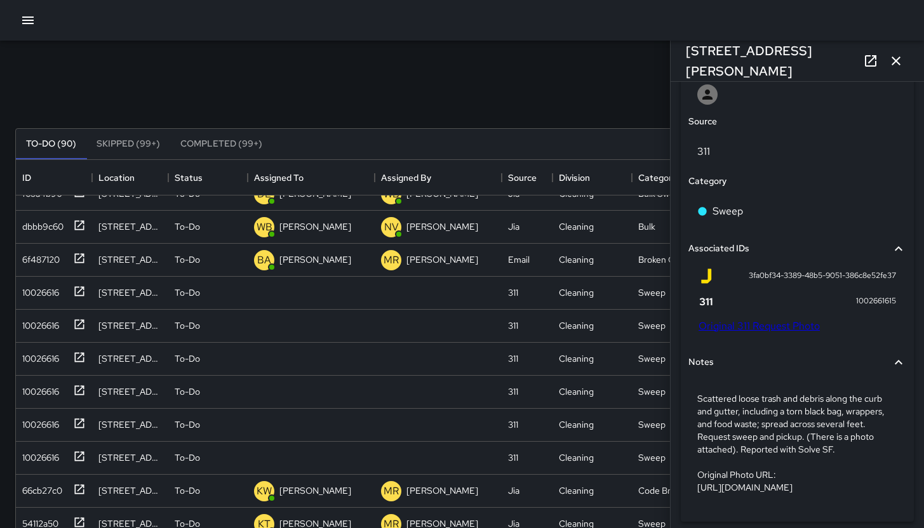
scroll to position [751, 0]
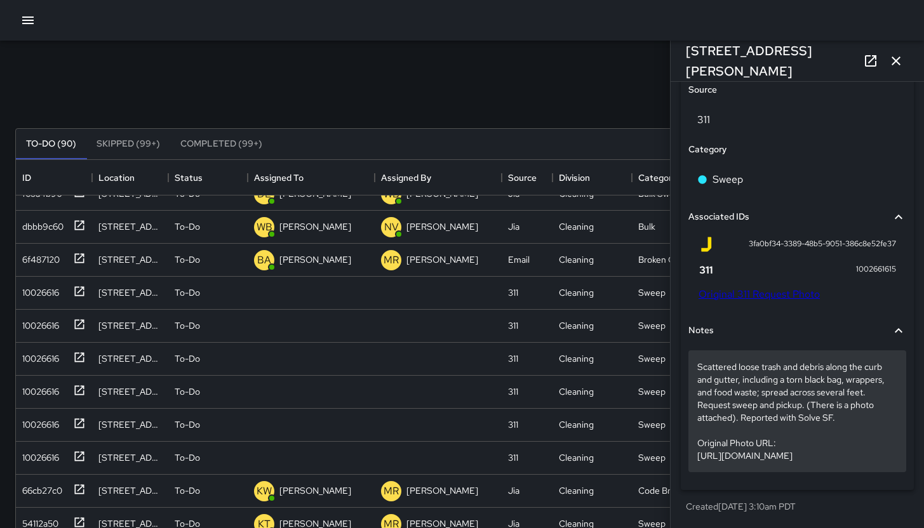
click at [744, 411] on p "Scattered loose trash and debris along the curb and gutter, including a torn bl…" at bounding box center [797, 412] width 200 height 102
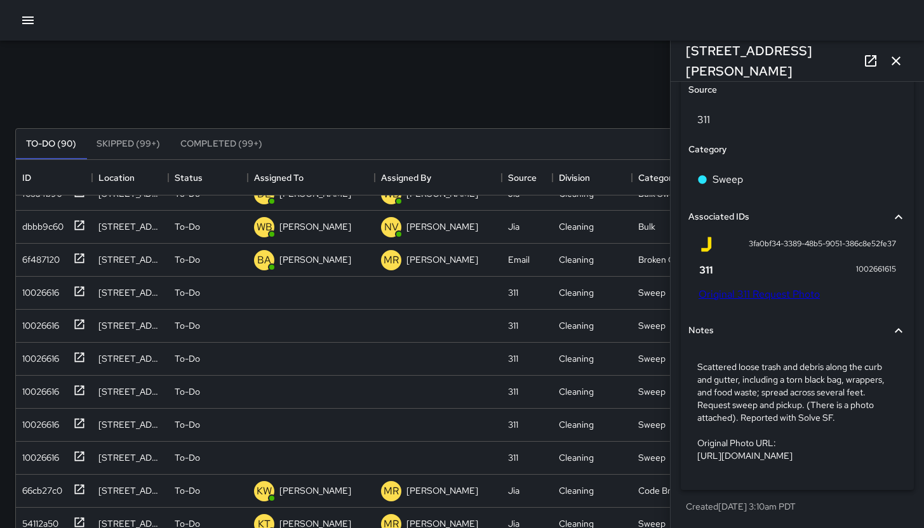
click at [744, 338] on div "Notes" at bounding box center [789, 331] width 203 height 14
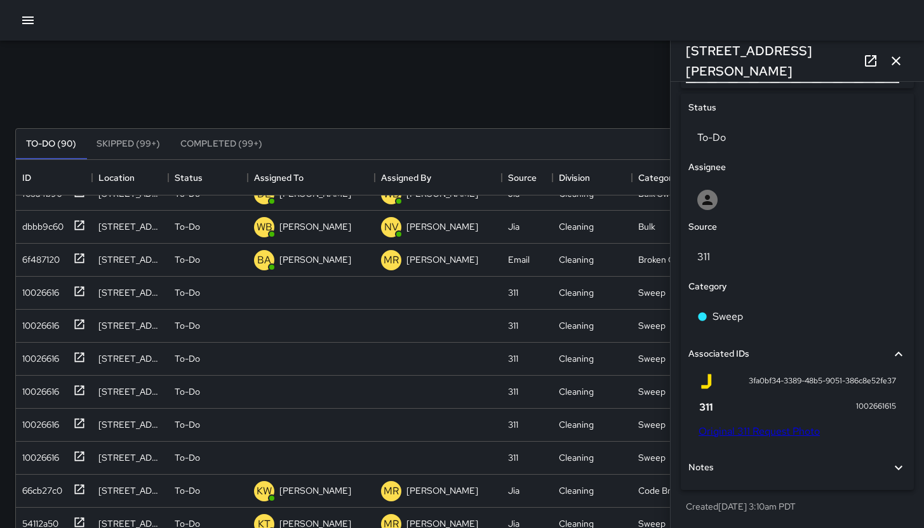
click at [740, 461] on div "Notes" at bounding box center [789, 468] width 203 height 14
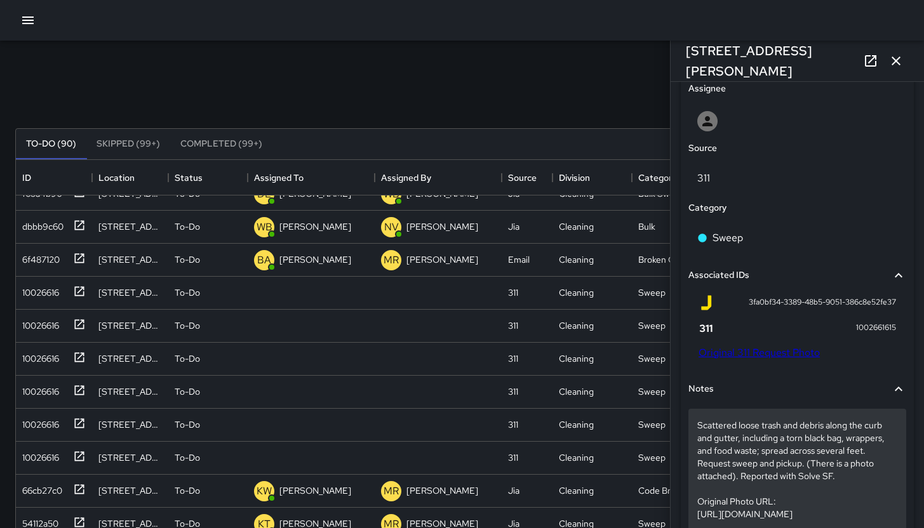
click at [732, 495] on p "Scattered loose trash and debris along the curb and gutter, including a torn bl…" at bounding box center [797, 470] width 200 height 102
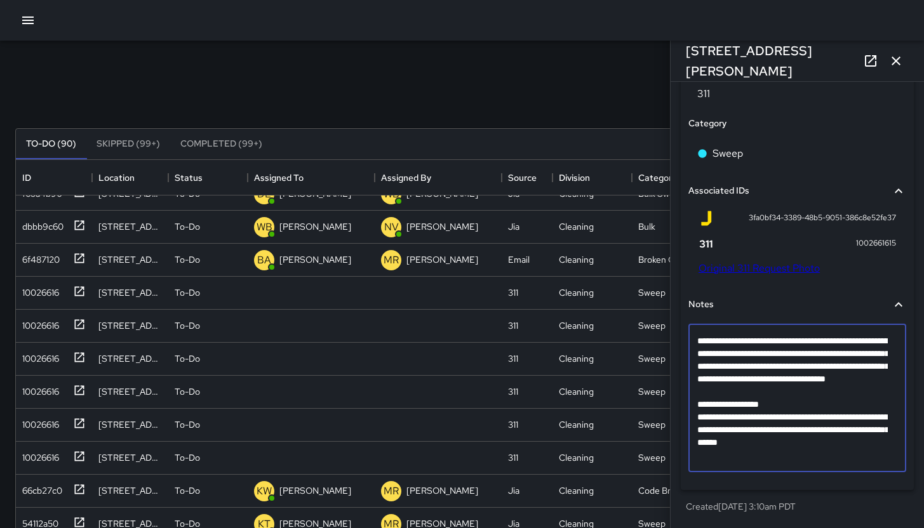
click at [594, 107] on div "Search Search New Task" at bounding box center [462, 98] width 898 height 66
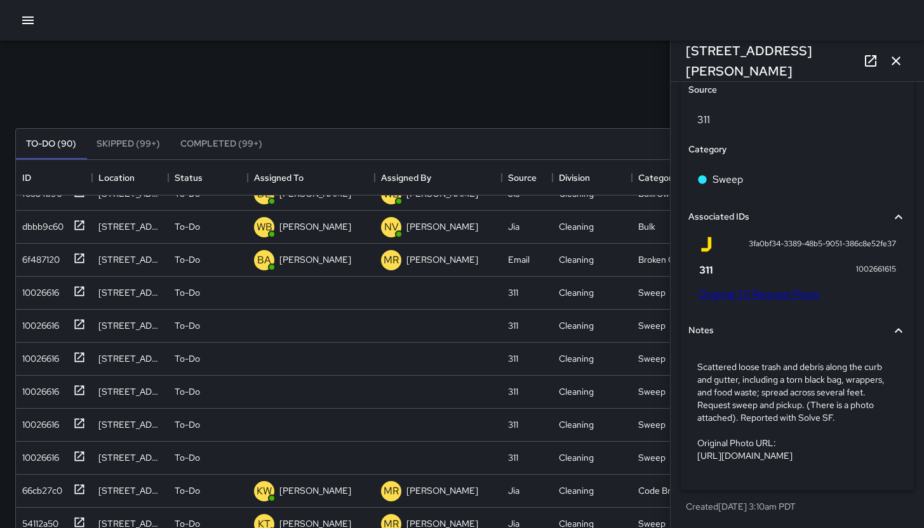
click at [892, 56] on icon "button" at bounding box center [895, 60] width 15 height 15
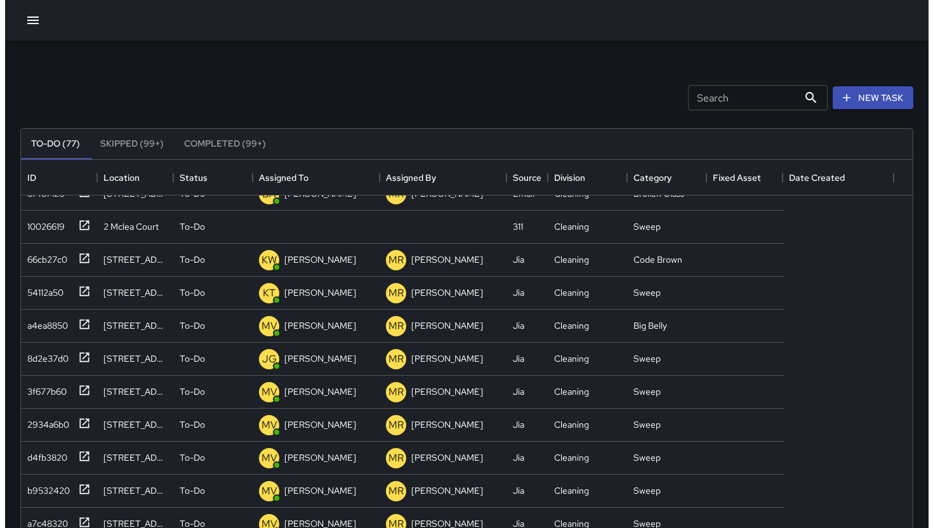
scroll to position [528, 883]
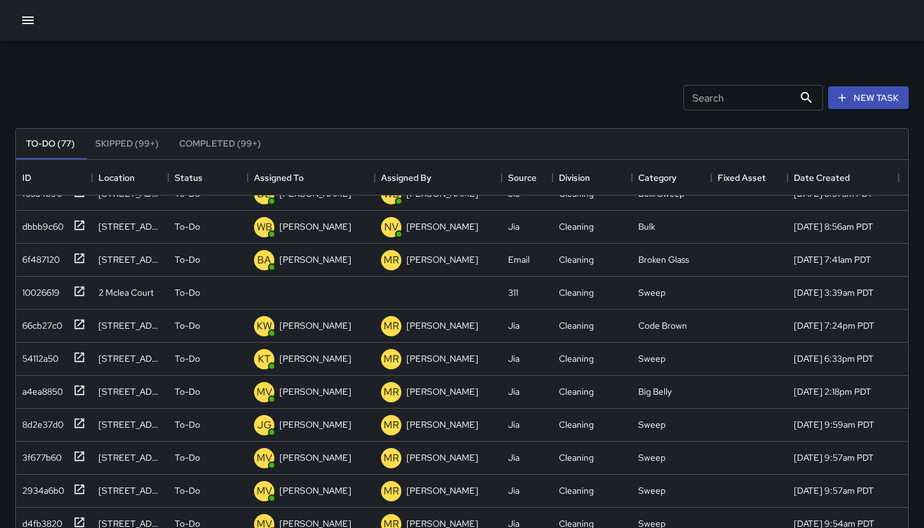
click at [32, 22] on icon "button" at bounding box center [27, 20] width 15 height 15
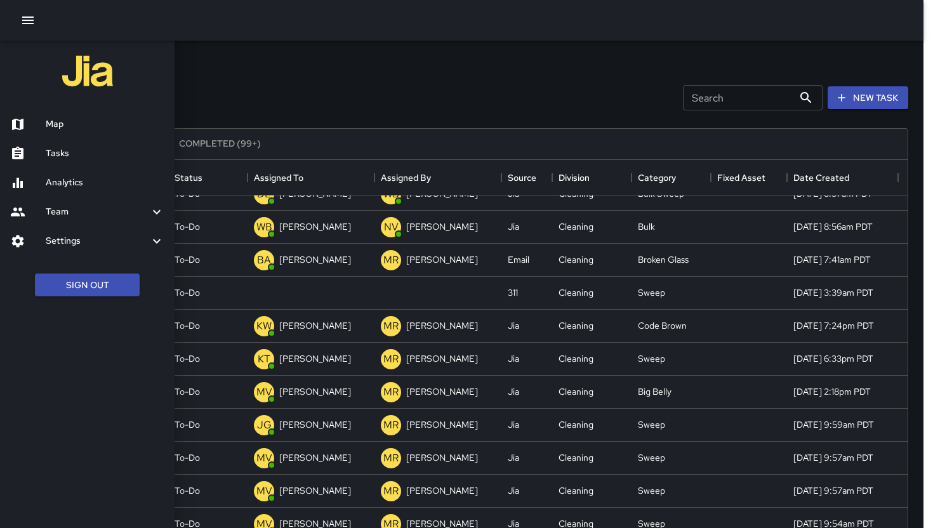
click at [82, 116] on div "Map" at bounding box center [87, 124] width 175 height 29
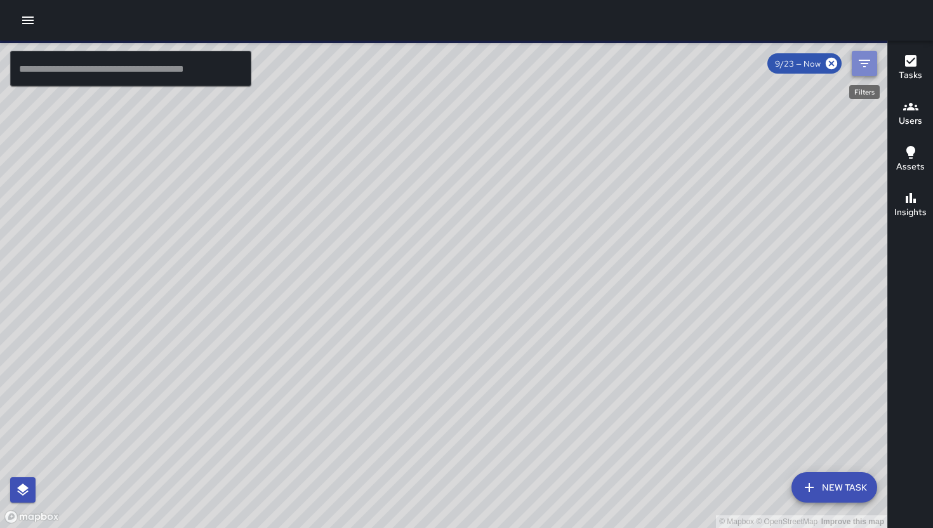
click at [867, 62] on icon "Filters" at bounding box center [864, 63] width 15 height 15
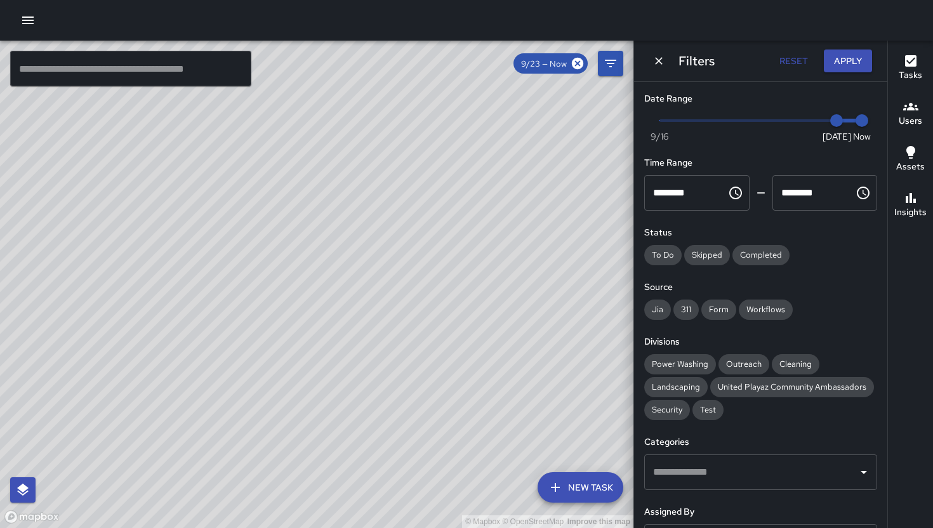
click at [257, 172] on div "© Mapbox © OpenStreetMap Improve this map EM Elimar Martinez Ambassador Tasks 4…" at bounding box center [317, 285] width 634 height 488
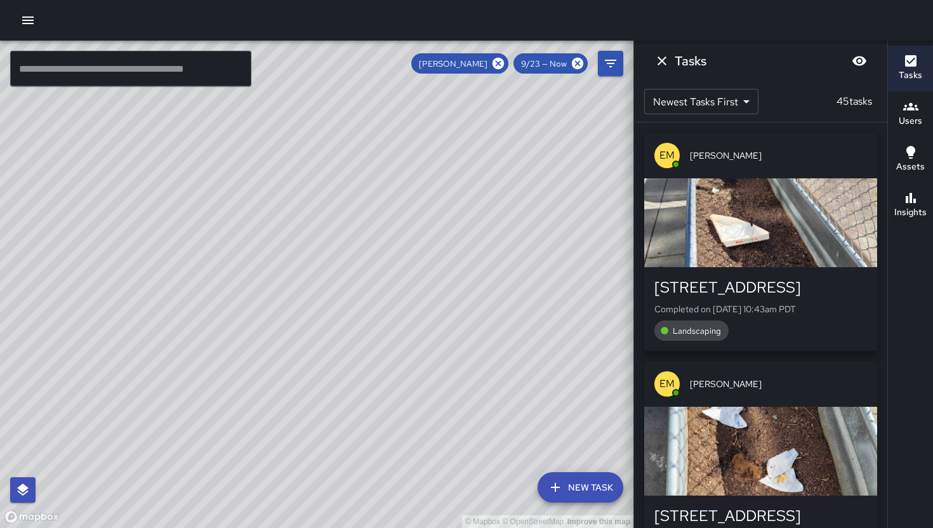
click at [257, 172] on div "© Mapbox © OpenStreetMap Improve this map" at bounding box center [317, 285] width 634 height 488
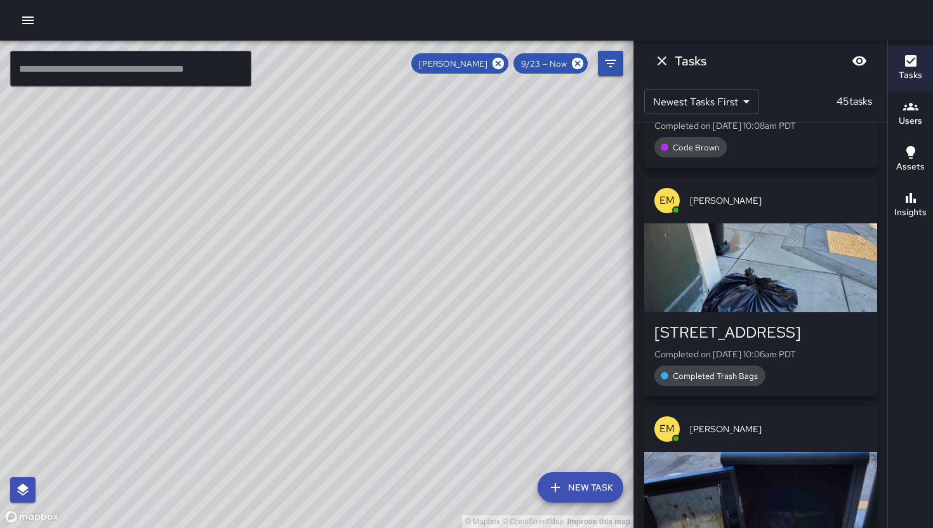
scroll to position [2404, 0]
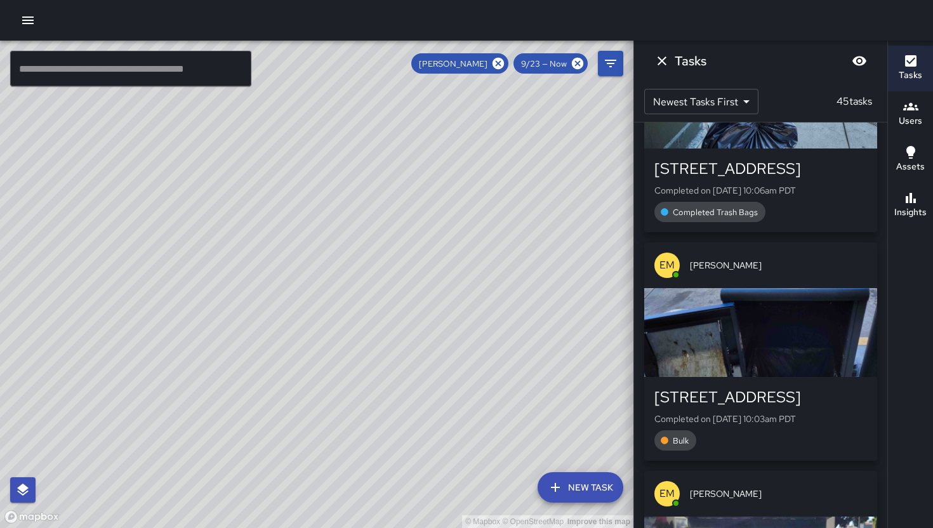
click at [754, 403] on div "191 8th Street" at bounding box center [761, 397] width 213 height 20
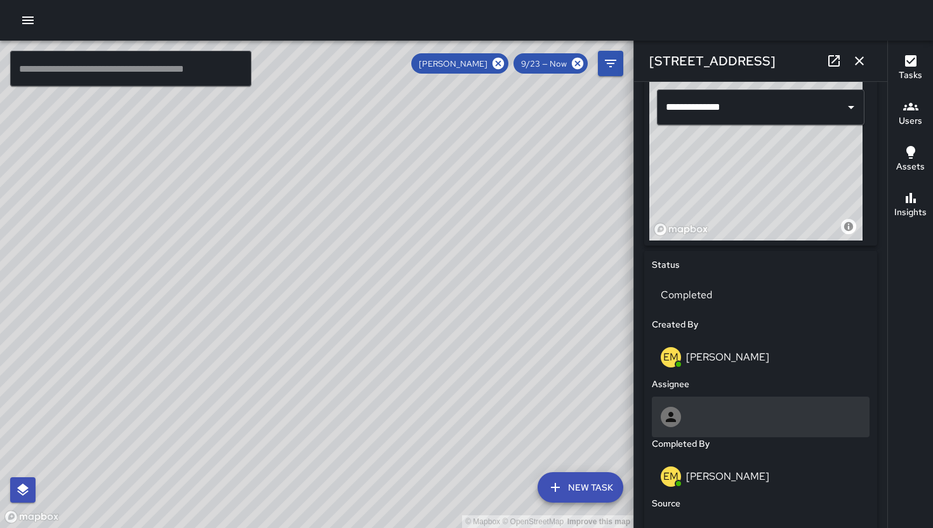
scroll to position [668, 0]
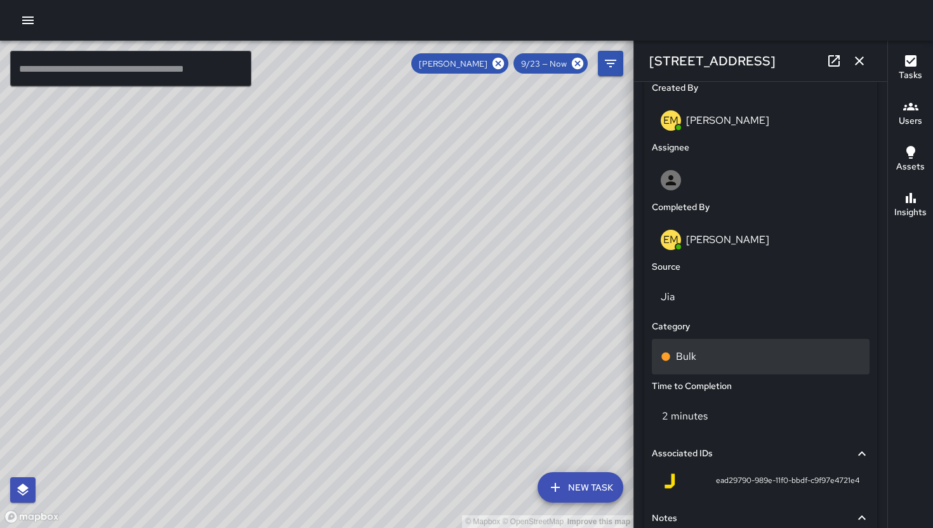
click at [721, 350] on div "Bulk" at bounding box center [761, 356] width 200 height 15
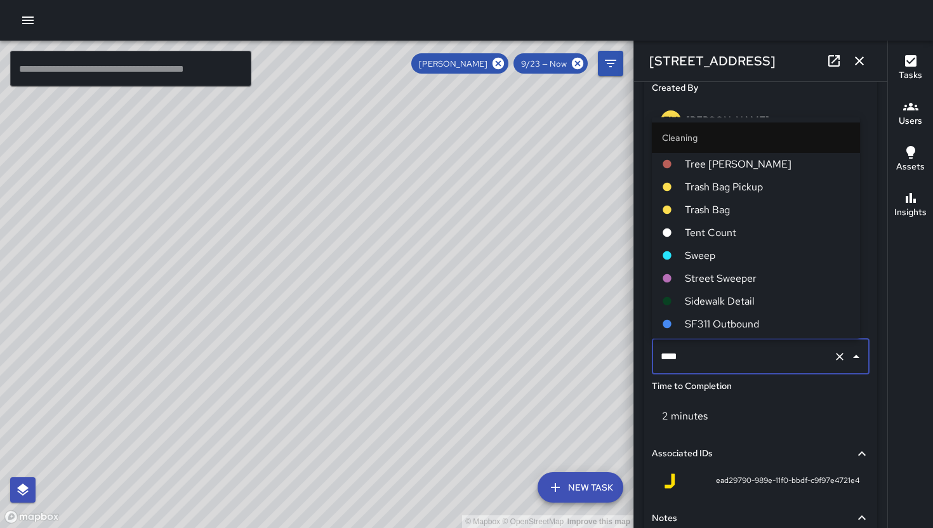
scroll to position [477, 0]
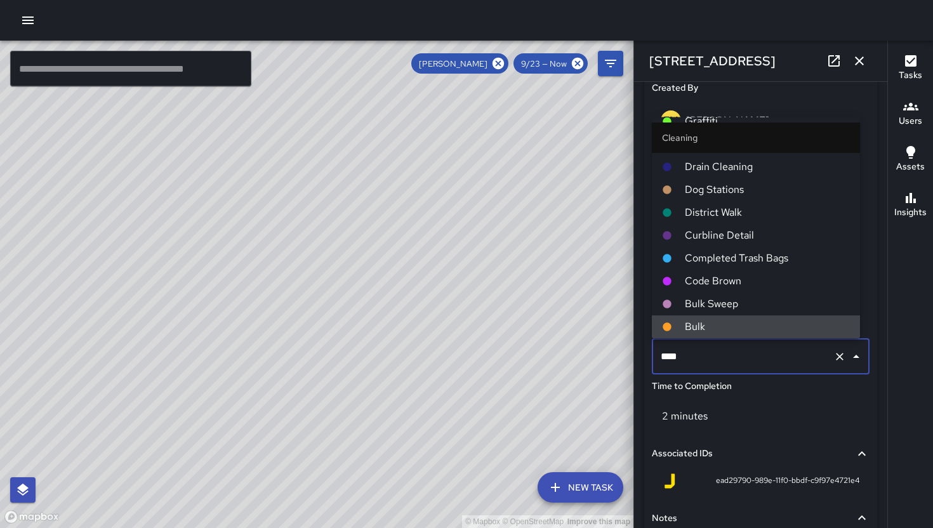
click at [721, 350] on input "****" at bounding box center [743, 357] width 171 height 24
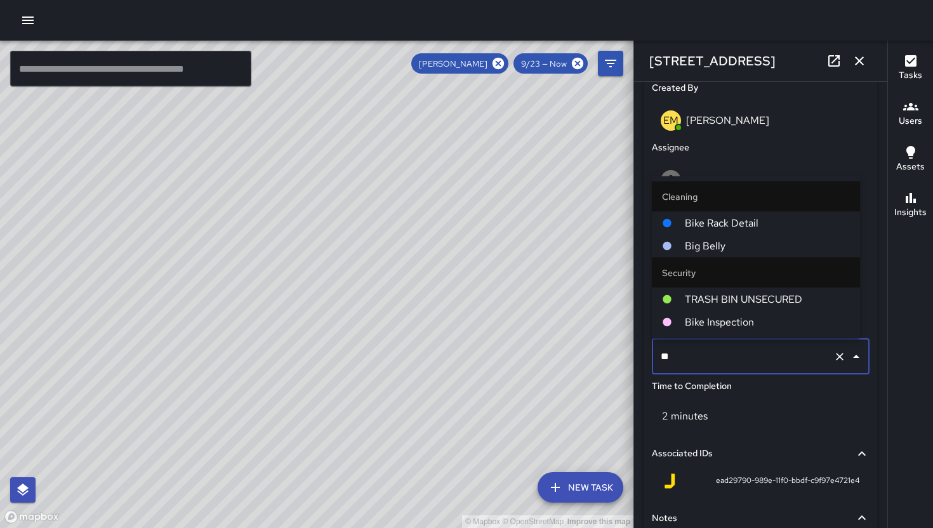
scroll to position [0, 0]
type input "***"
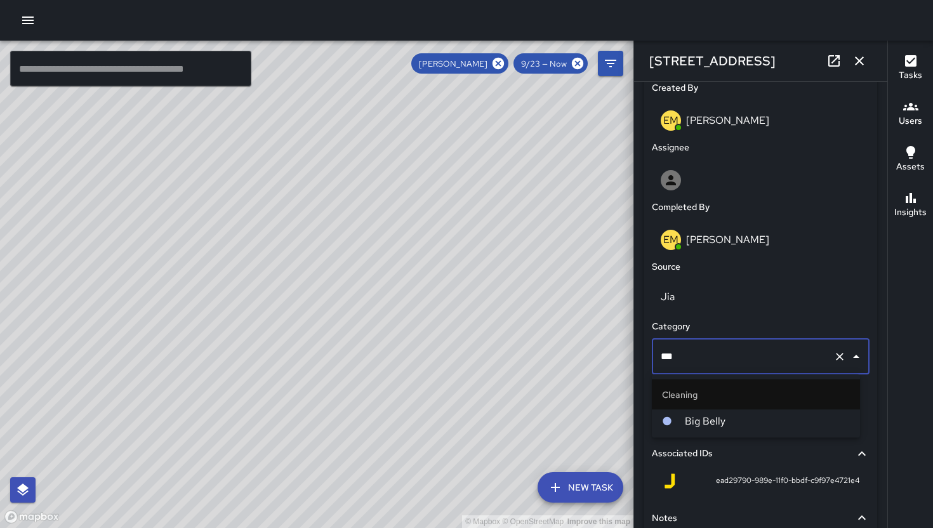
click at [729, 411] on li "Big Belly" at bounding box center [756, 421] width 208 height 23
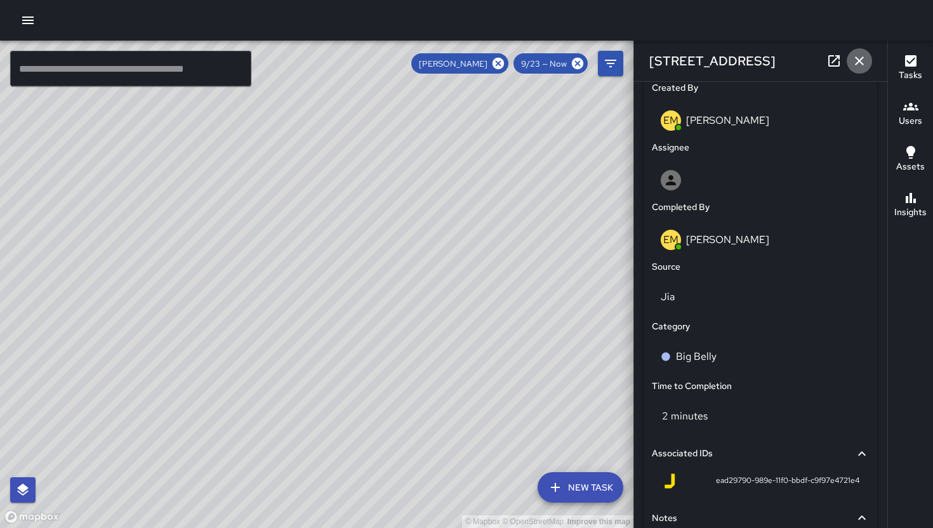
click at [864, 58] on icon "button" at bounding box center [859, 60] width 15 height 15
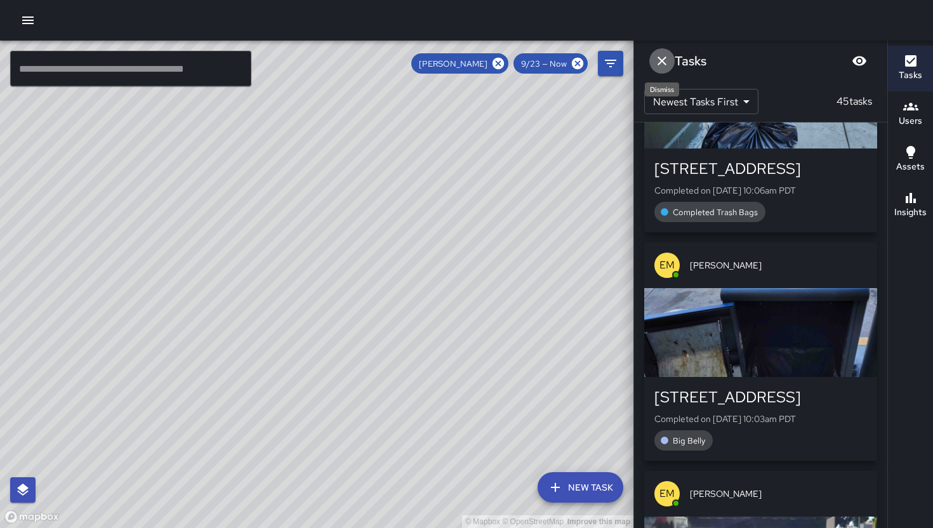
click at [670, 63] on button "Dismiss" at bounding box center [662, 60] width 25 height 25
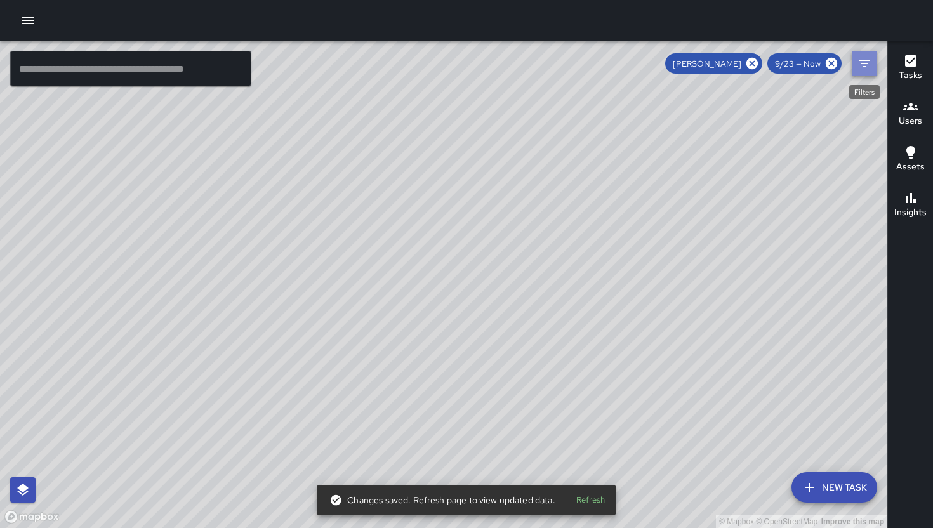
click at [858, 65] on icon "Filters" at bounding box center [864, 63] width 15 height 15
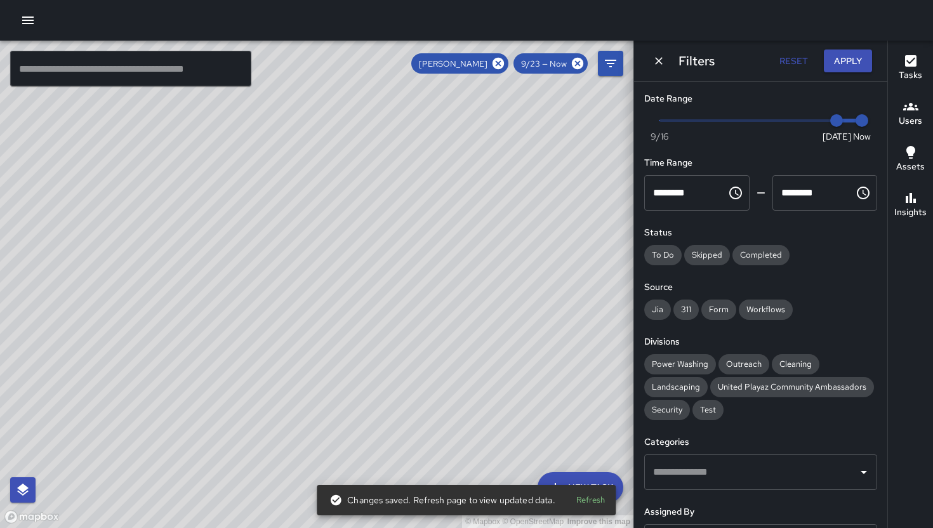
click at [32, 29] on button "button" at bounding box center [27, 20] width 25 height 25
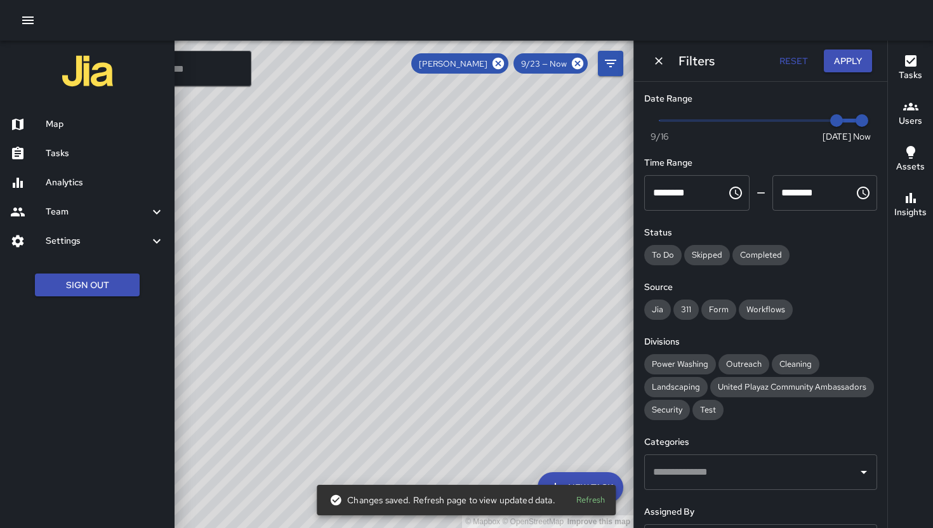
click at [68, 219] on div "Team" at bounding box center [87, 211] width 175 height 29
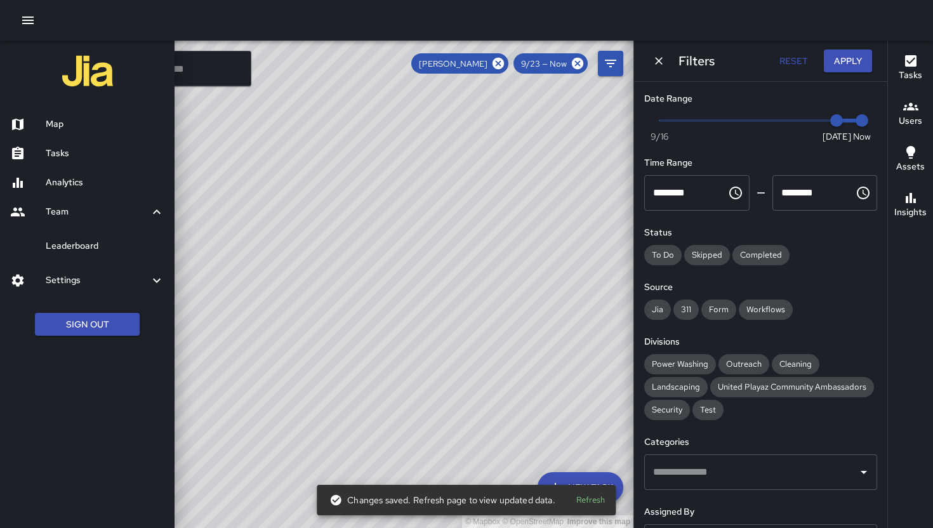
click at [67, 244] on h6 "Leaderboard" at bounding box center [105, 246] width 119 height 14
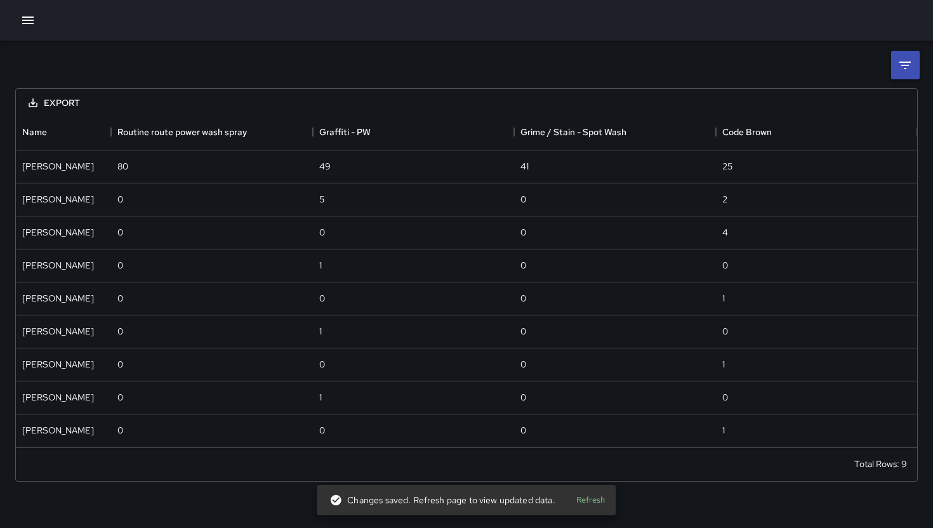
scroll to position [323, 892]
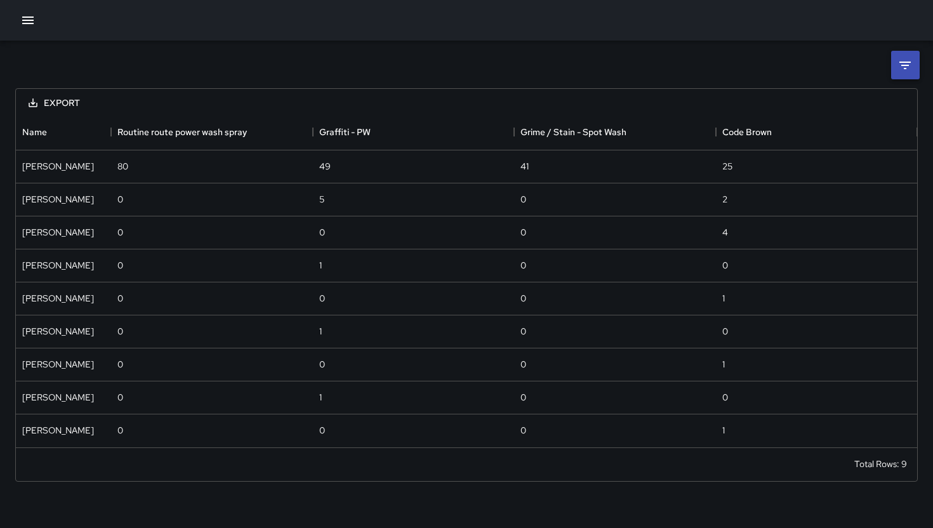
click at [893, 60] on li at bounding box center [905, 65] width 29 height 29
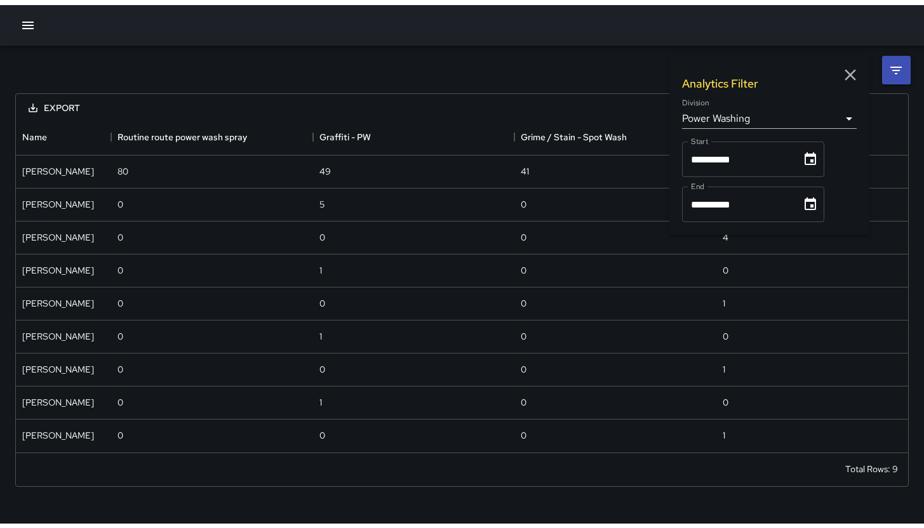
scroll to position [10, 10]
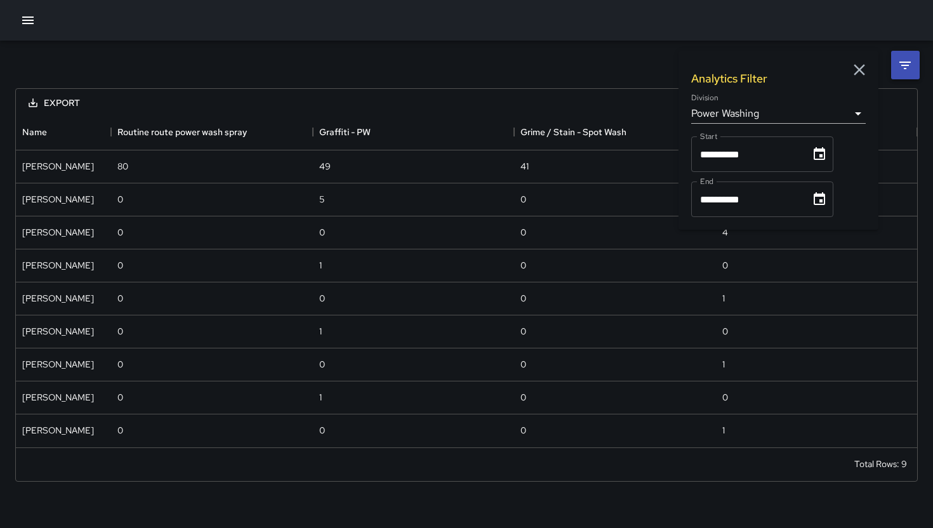
click at [777, 115] on body "**********" at bounding box center [466, 264] width 933 height 528
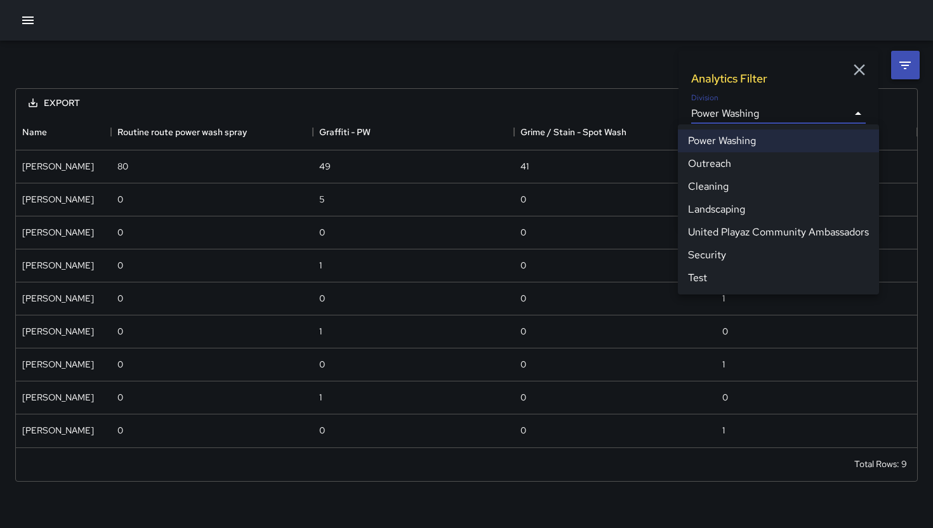
click at [711, 190] on li "Cleaning" at bounding box center [778, 186] width 201 height 23
type input "**********"
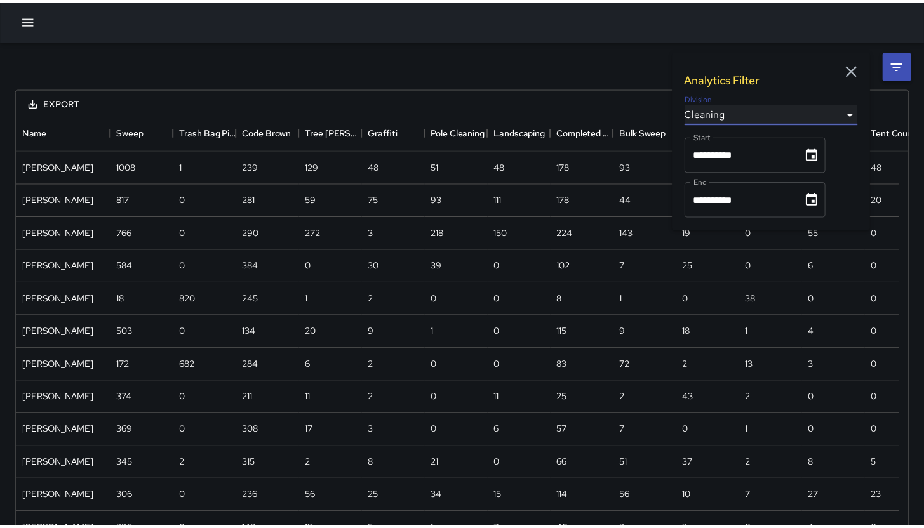
scroll to position [993, 883]
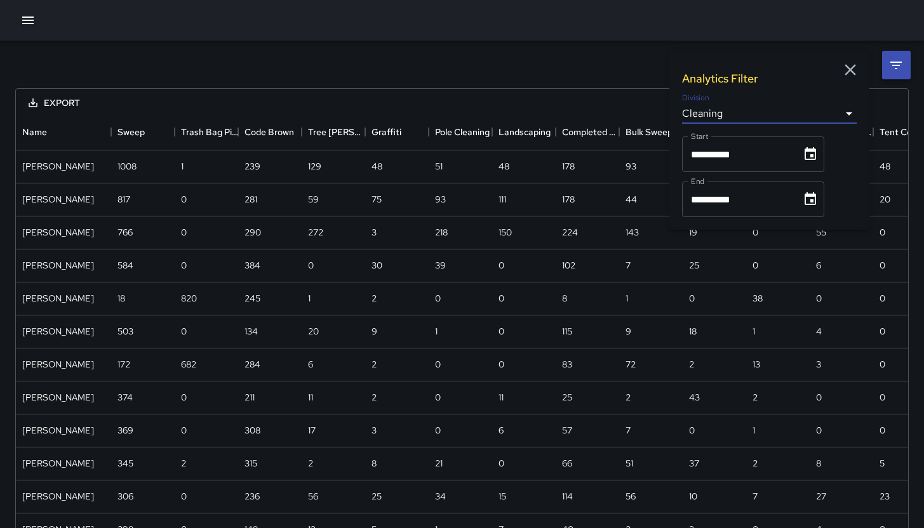
click at [844, 61] on icon "button" at bounding box center [850, 69] width 19 height 19
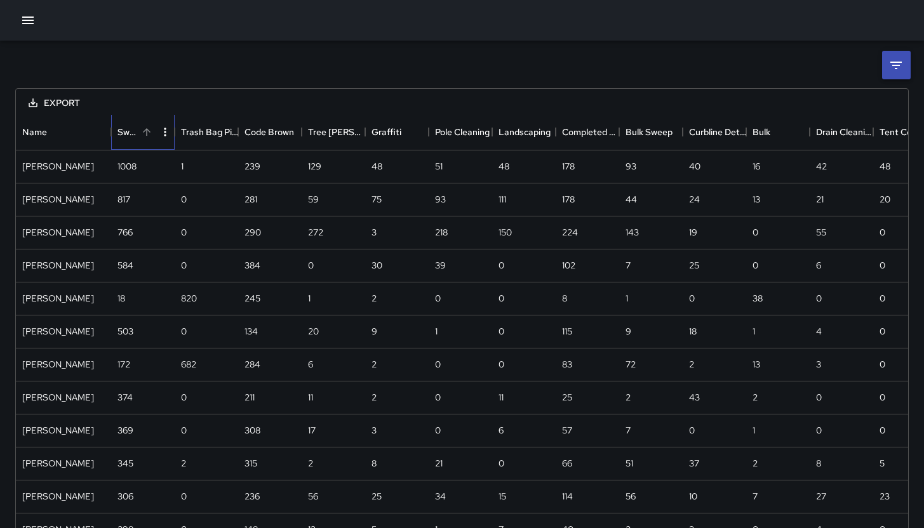
click at [131, 128] on div "Sweep" at bounding box center [127, 132] width 20 height 36
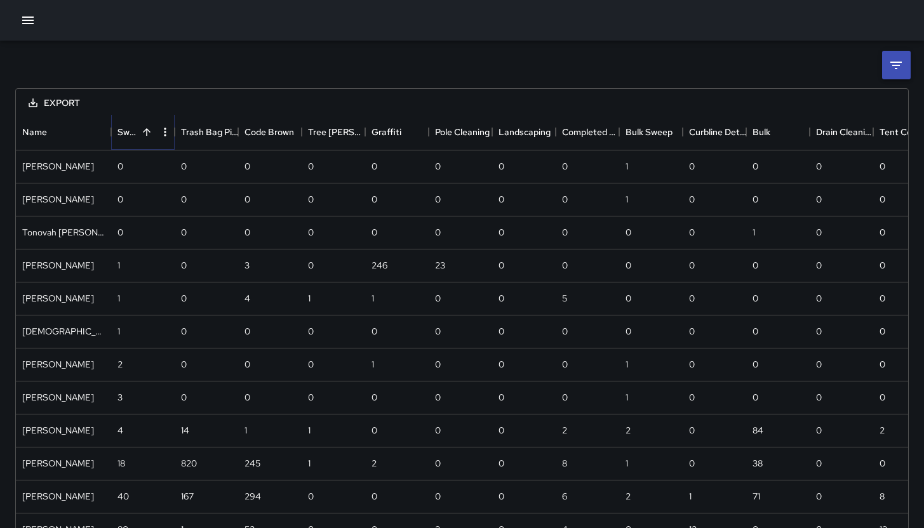
click at [142, 130] on icon "Sort" at bounding box center [146, 131] width 11 height 11
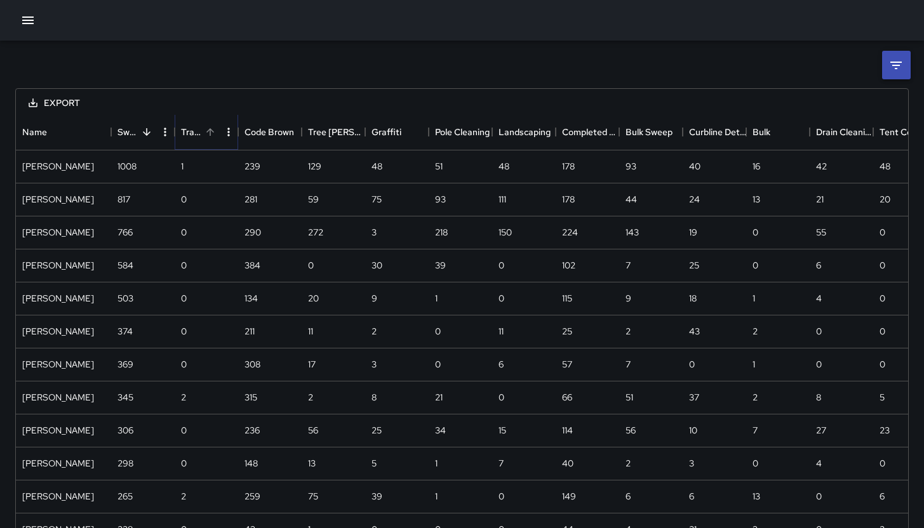
click at [208, 129] on icon "Sort" at bounding box center [209, 131] width 11 height 11
click at [265, 130] on button "Sort" at bounding box center [274, 132] width 18 height 18
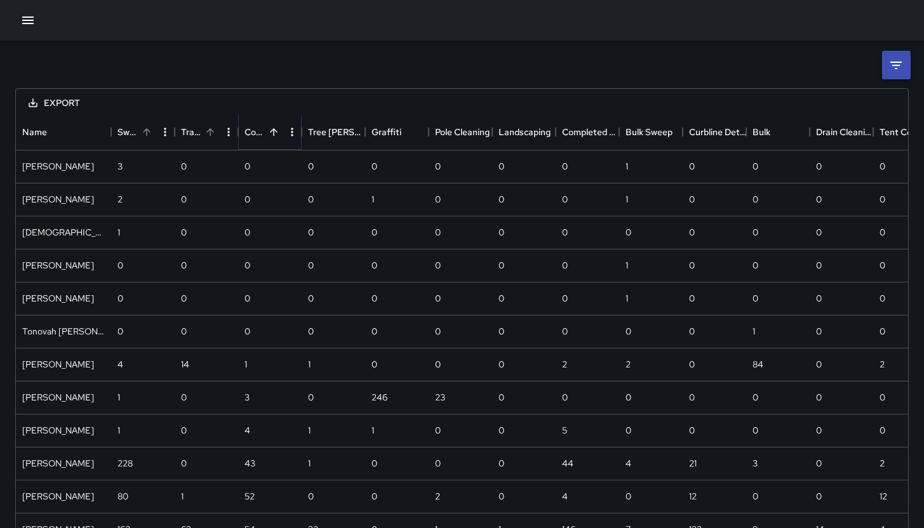
click at [265, 130] on button "Sort" at bounding box center [274, 132] width 18 height 18
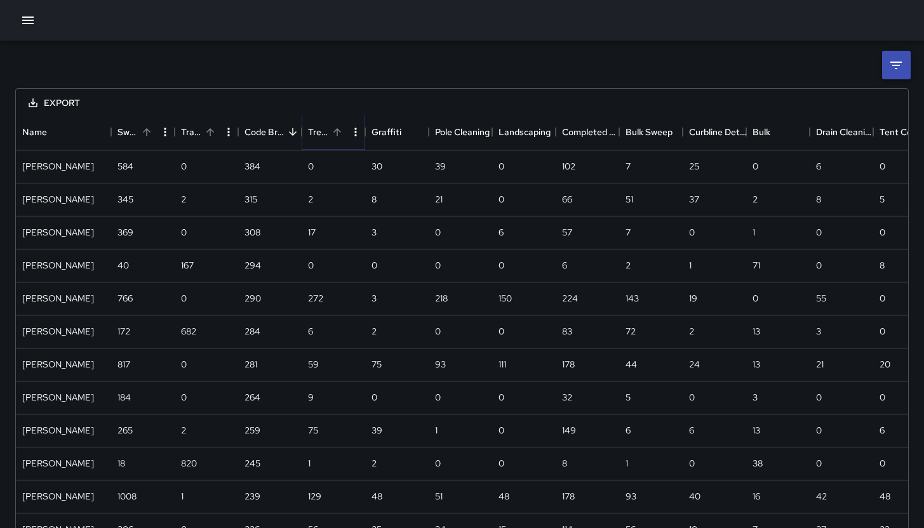
click at [338, 133] on icon "Sort" at bounding box center [336, 131] width 11 height 11
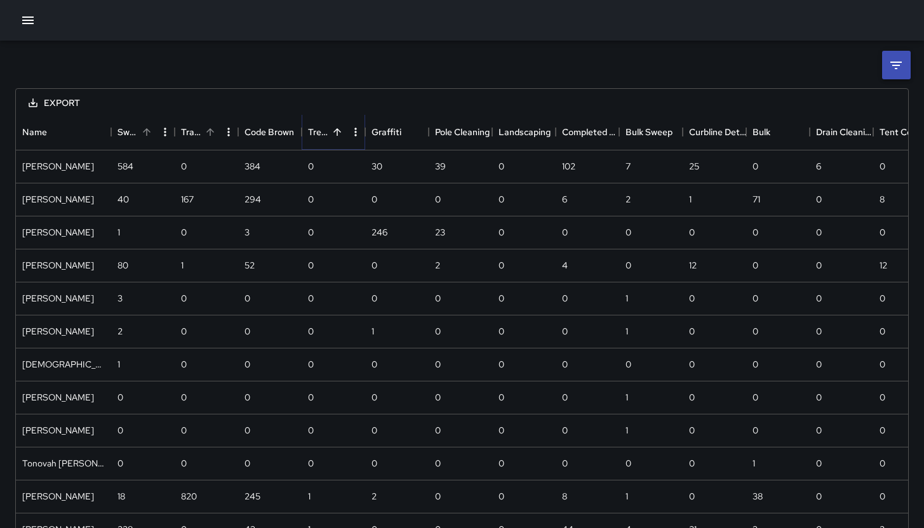
click at [338, 133] on icon "Sort" at bounding box center [336, 131] width 11 height 11
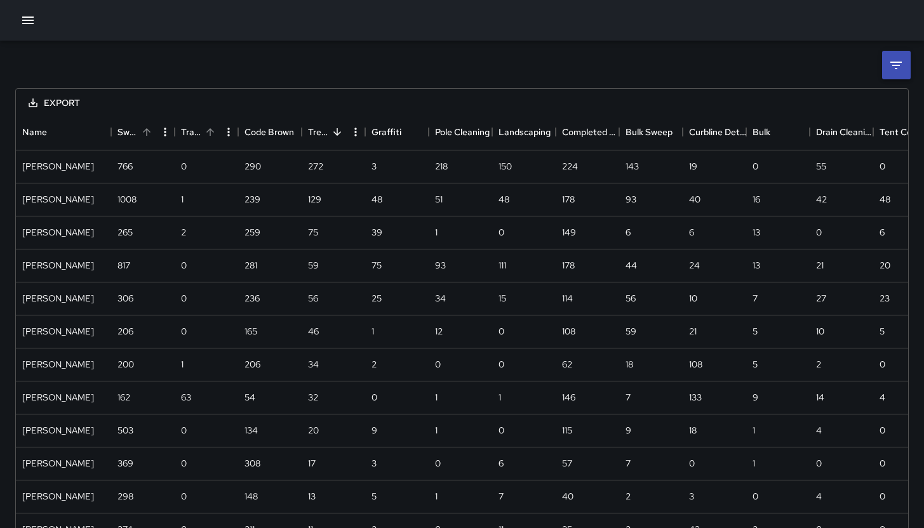
click at [27, 20] on icon "button" at bounding box center [27, 21] width 11 height 8
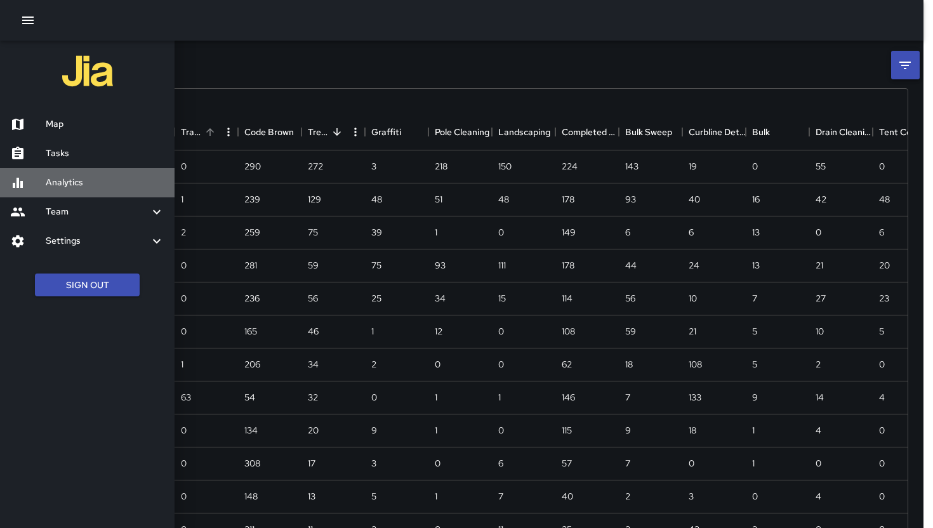
click at [75, 182] on h6 "Analytics" at bounding box center [105, 183] width 119 height 14
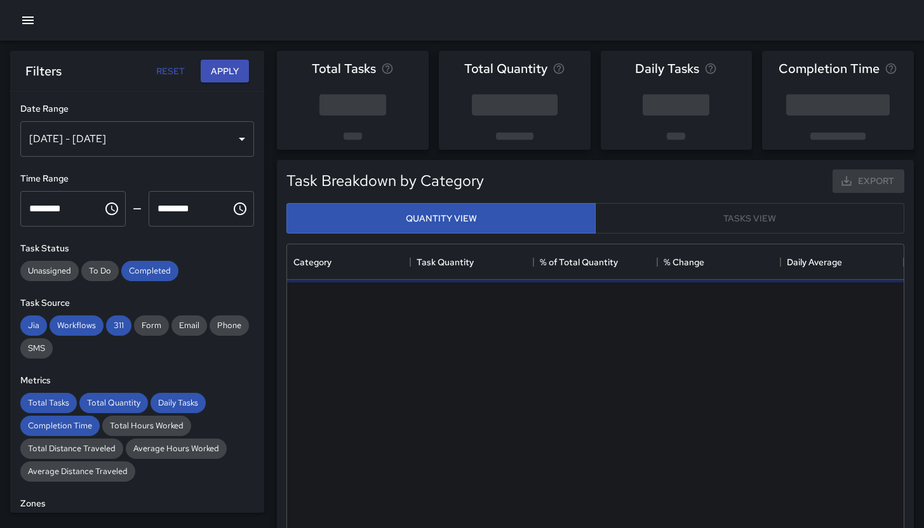
scroll to position [370, 607]
click at [177, 130] on div "Sep 17, 2025 - Sep 23, 2025" at bounding box center [137, 139] width 234 height 36
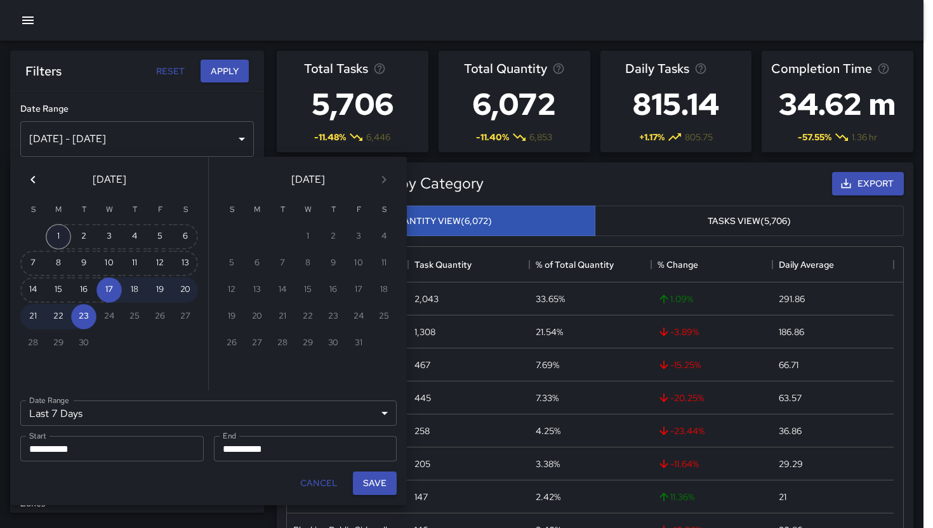
click at [51, 239] on button "1" at bounding box center [58, 236] width 25 height 25
type input "******"
type input "**********"
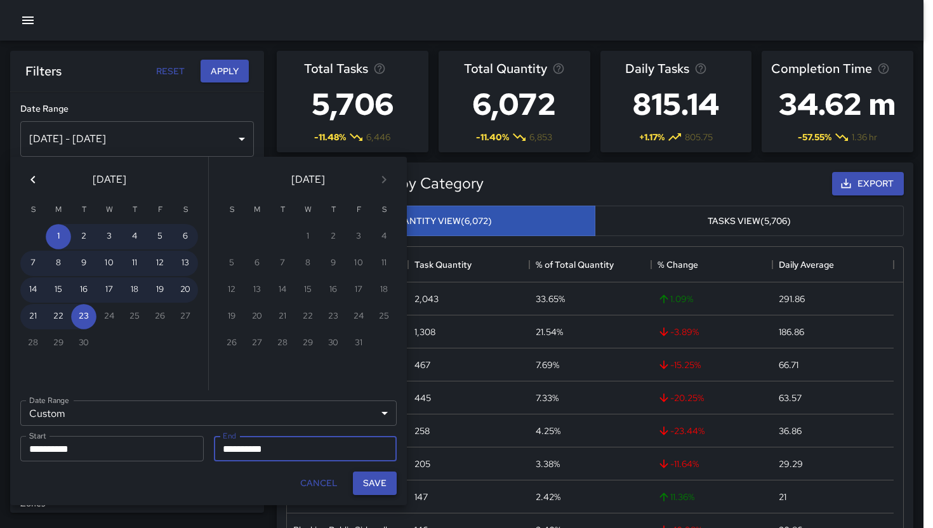
click at [390, 480] on button "Save" at bounding box center [375, 483] width 44 height 23
type input "**********"
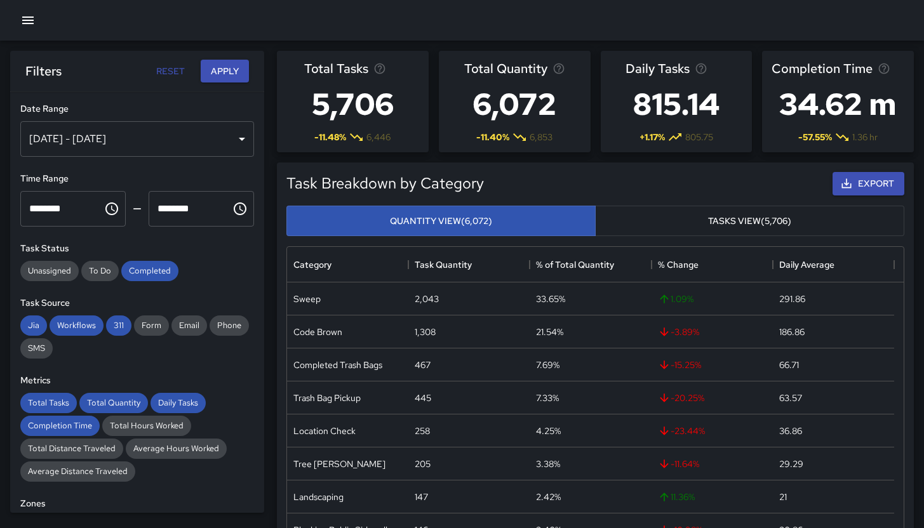
scroll to position [10, 10]
click at [124, 402] on span "Total Quantity" at bounding box center [113, 402] width 69 height 11
click at [187, 402] on span "Daily Tasks" at bounding box center [177, 402] width 55 height 11
click at [60, 405] on span "Total Tasks" at bounding box center [48, 402] width 57 height 11
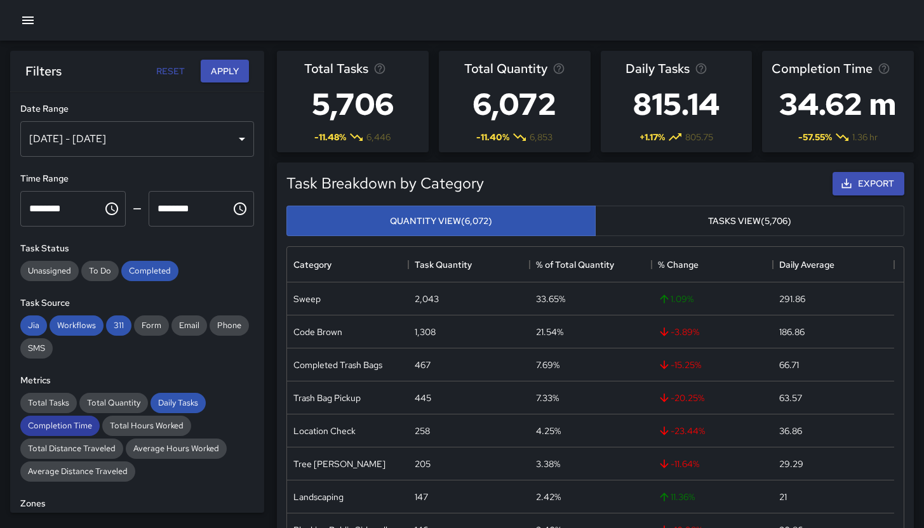
click at [63, 421] on span "Completion Time" at bounding box center [59, 425] width 79 height 11
click at [43, 324] on span "Jia" at bounding box center [33, 325] width 27 height 11
click at [137, 266] on span "Completed" at bounding box center [149, 270] width 57 height 11
click at [116, 330] on span "311" at bounding box center [118, 325] width 25 height 11
click at [92, 330] on span "Workflows" at bounding box center [77, 325] width 54 height 11
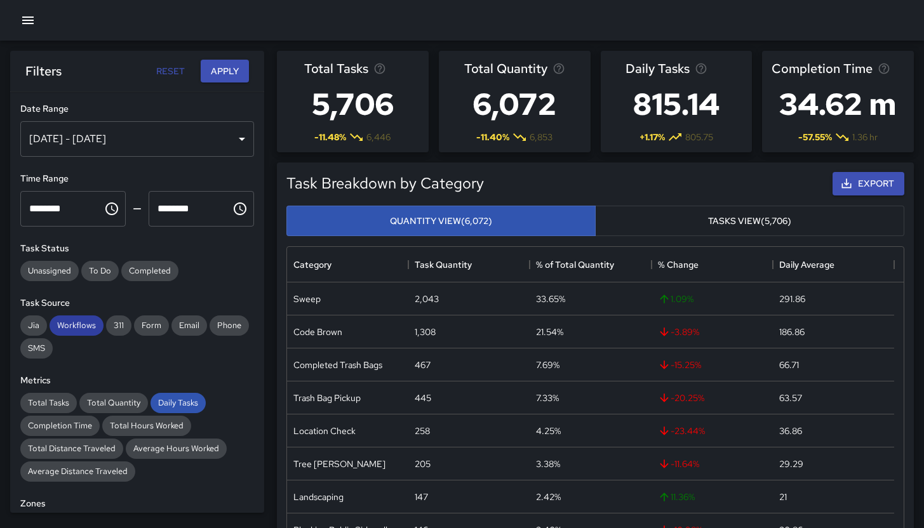
click at [92, 330] on span "Workflows" at bounding box center [77, 325] width 54 height 11
click at [164, 397] on div "Daily Tasks" at bounding box center [177, 403] width 55 height 20
click at [67, 321] on span "Workflows" at bounding box center [77, 325] width 54 height 11
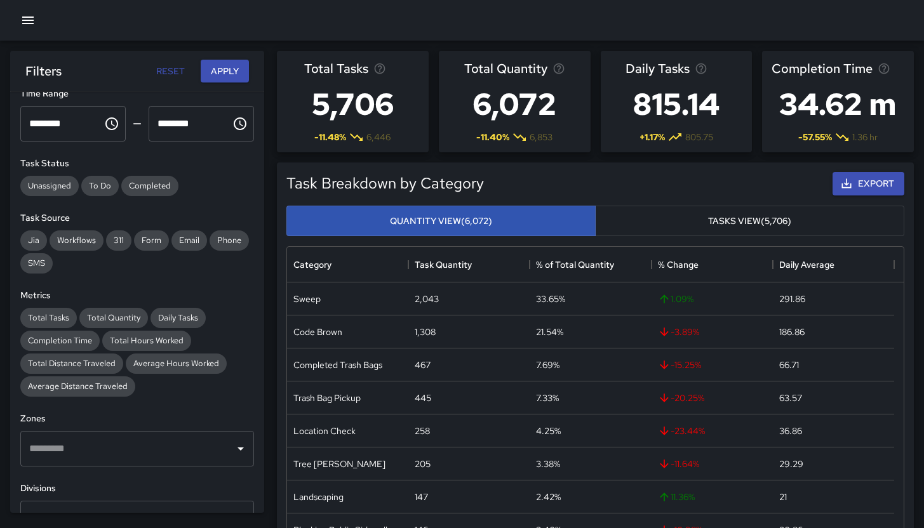
scroll to position [236, 0]
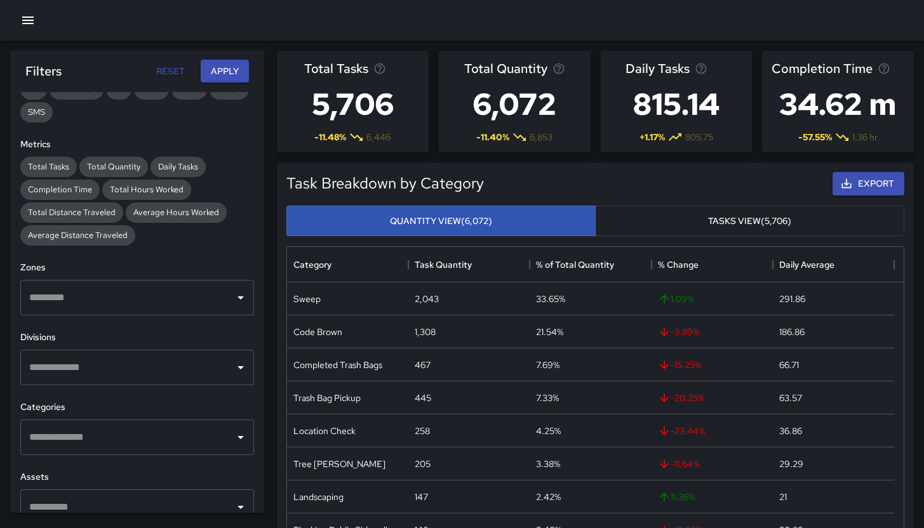
click at [88, 440] on input "text" at bounding box center [127, 437] width 203 height 24
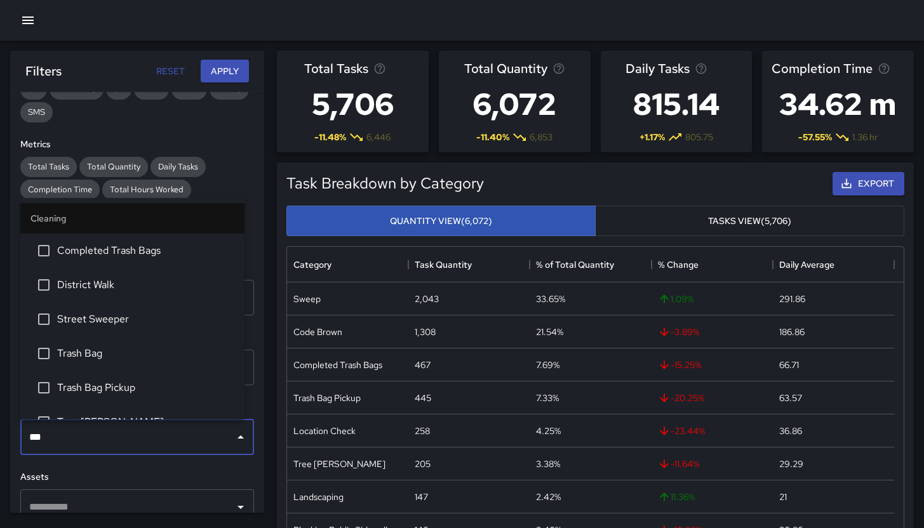
type input "****"
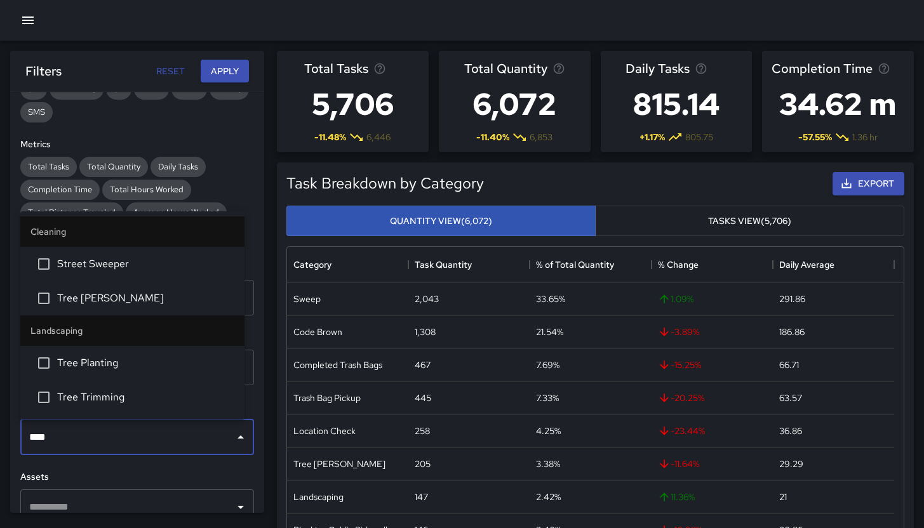
click at [85, 292] on span "Tree [PERSON_NAME]" at bounding box center [145, 298] width 177 height 15
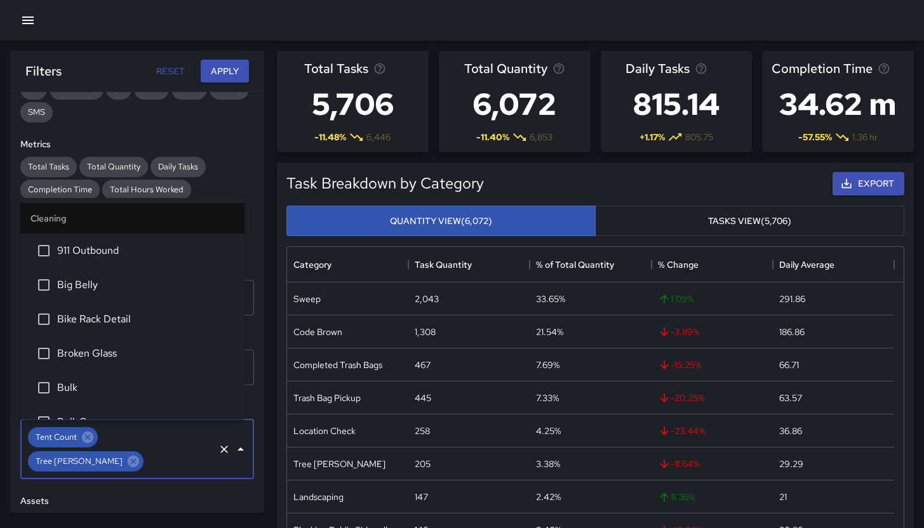
scroll to position [945, 0]
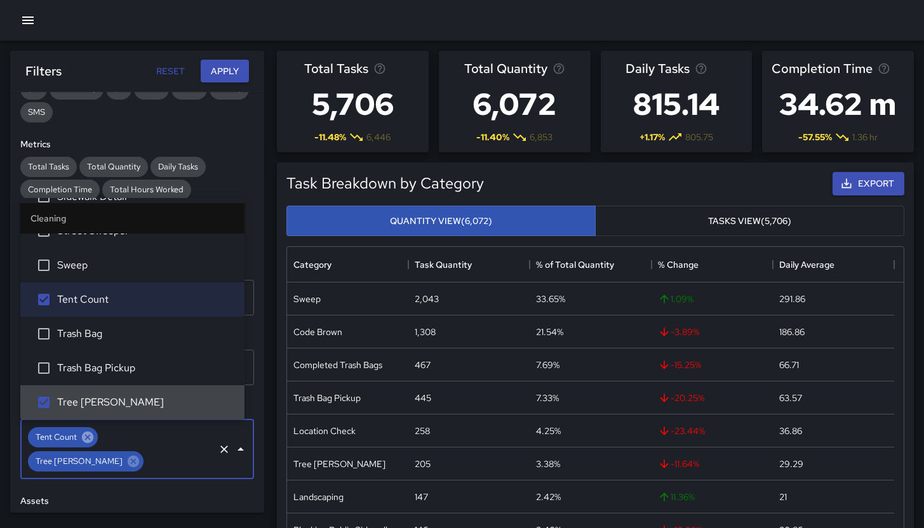
click at [87, 441] on icon at bounding box center [87, 437] width 11 height 11
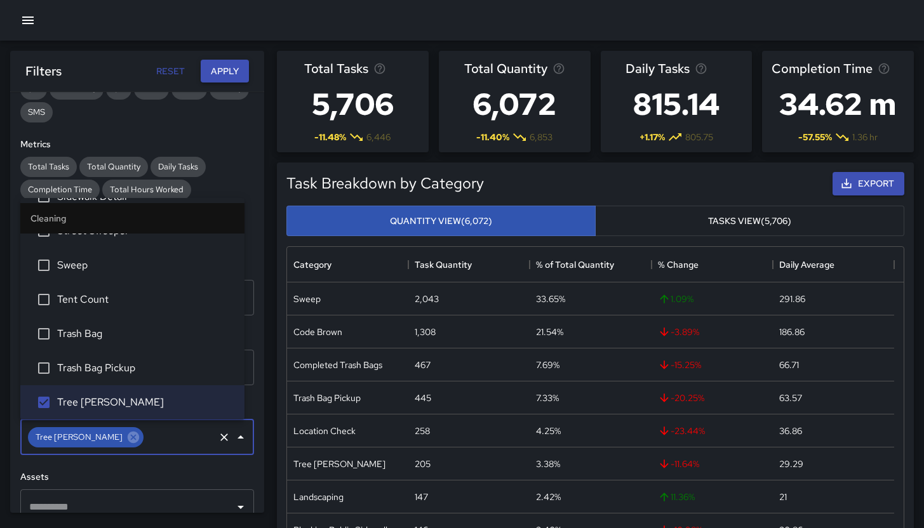
click at [239, 62] on button "Apply" at bounding box center [225, 71] width 48 height 23
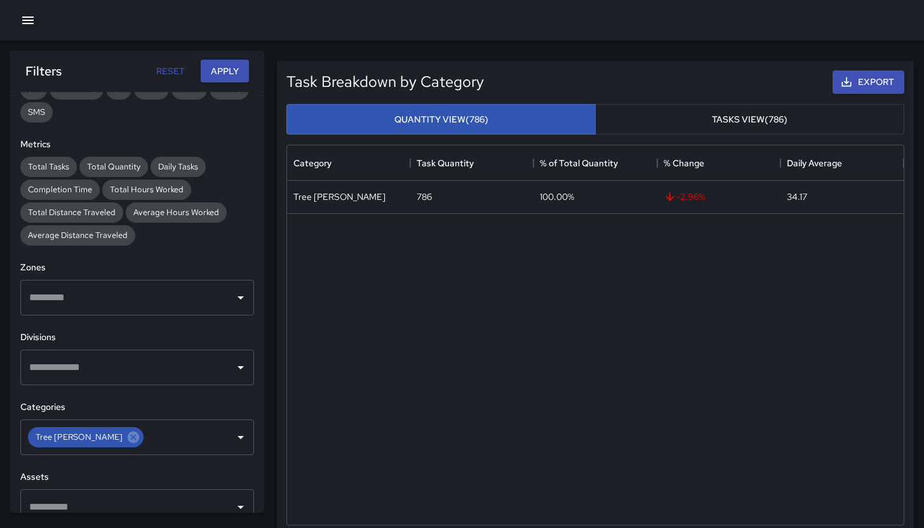
scroll to position [279, 0]
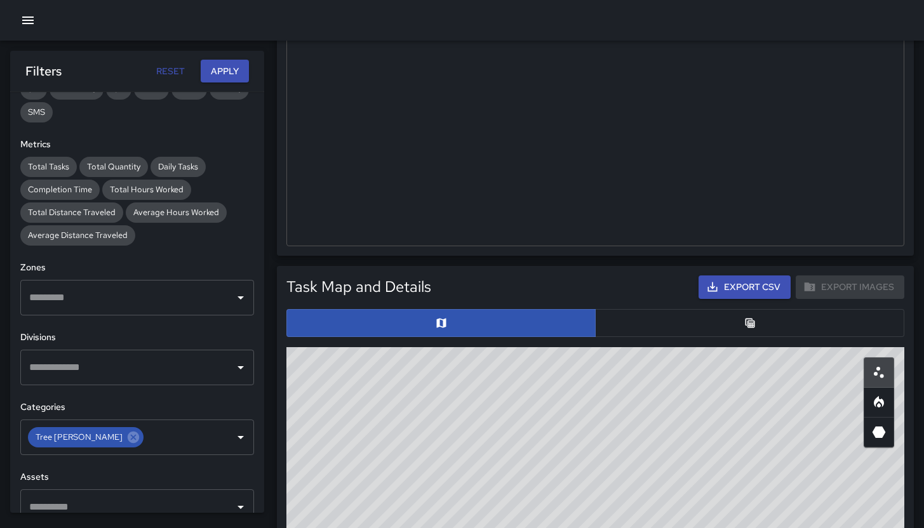
click at [731, 326] on button "button" at bounding box center [749, 323] width 309 height 28
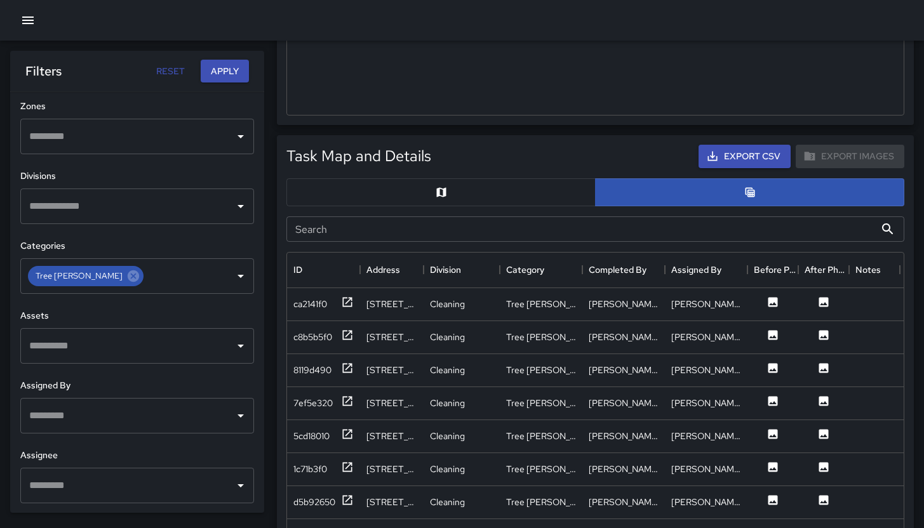
scroll to position [463, 0]
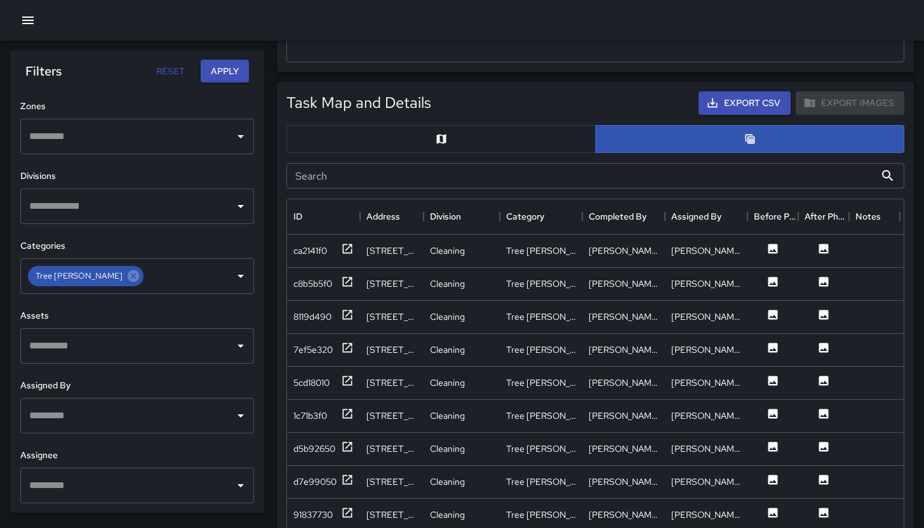
click at [106, 490] on input "text" at bounding box center [127, 486] width 203 height 24
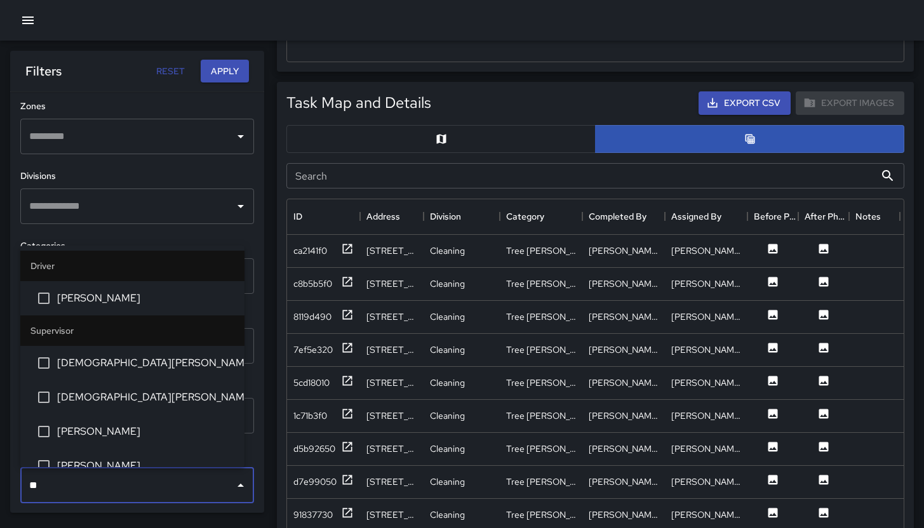
type input "***"
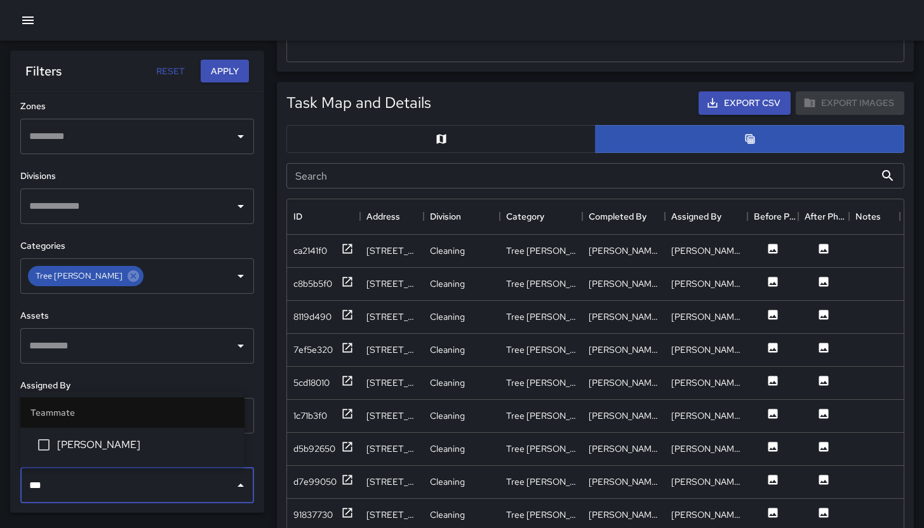
click at [98, 449] on span "[PERSON_NAME]" at bounding box center [145, 444] width 177 height 15
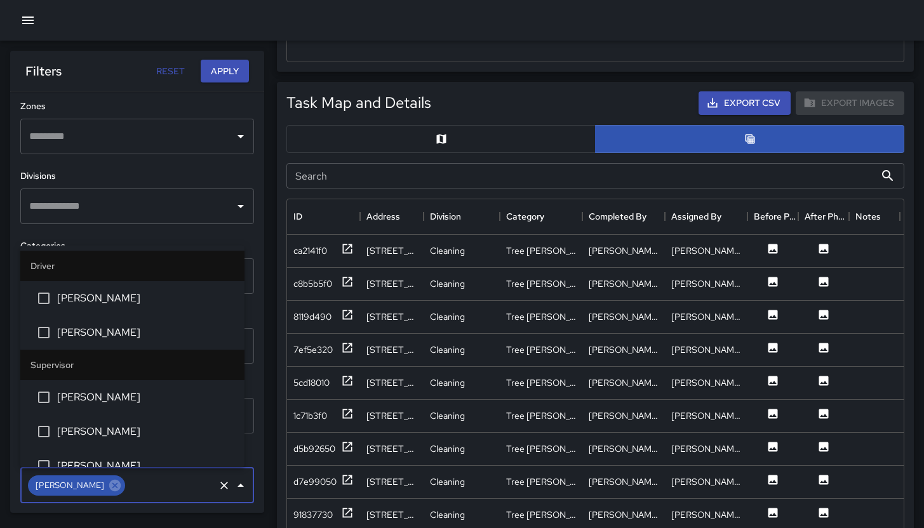
scroll to position [3681, 0]
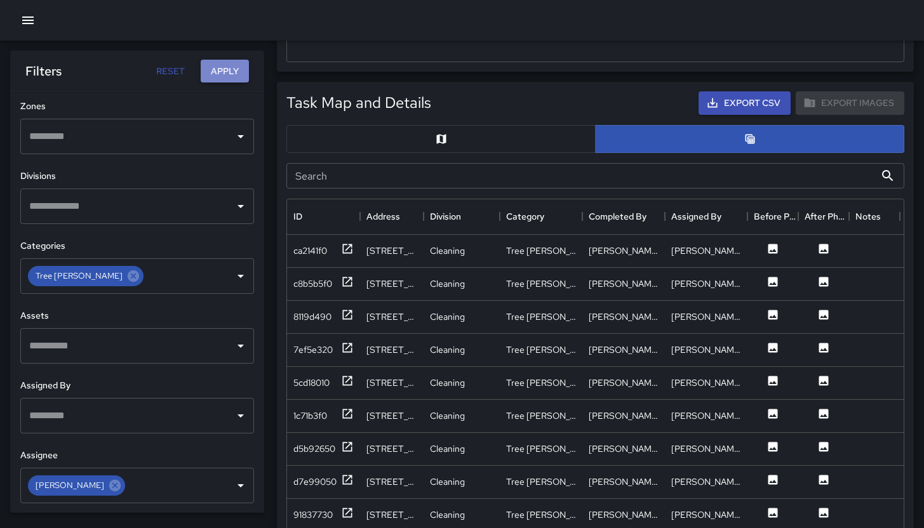
click at [209, 66] on button "Apply" at bounding box center [225, 71] width 48 height 23
click at [466, 133] on button "button" at bounding box center [440, 139] width 309 height 28
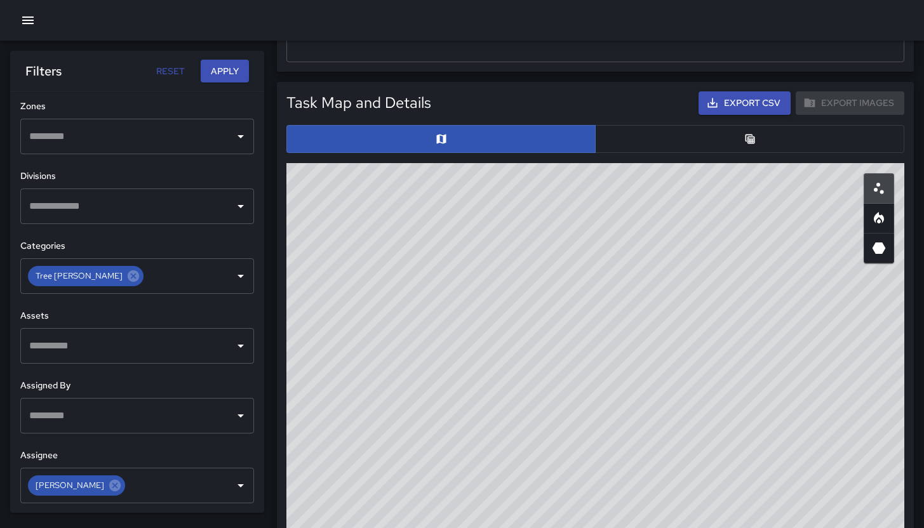
drag, startPoint x: 671, startPoint y: 253, endPoint x: 670, endPoint y: 265, distance: 12.1
click at [671, 269] on div "© Mapbox © OpenStreetMap Improve this map" at bounding box center [595, 417] width 618 height 508
click at [705, 137] on button "button" at bounding box center [749, 139] width 309 height 28
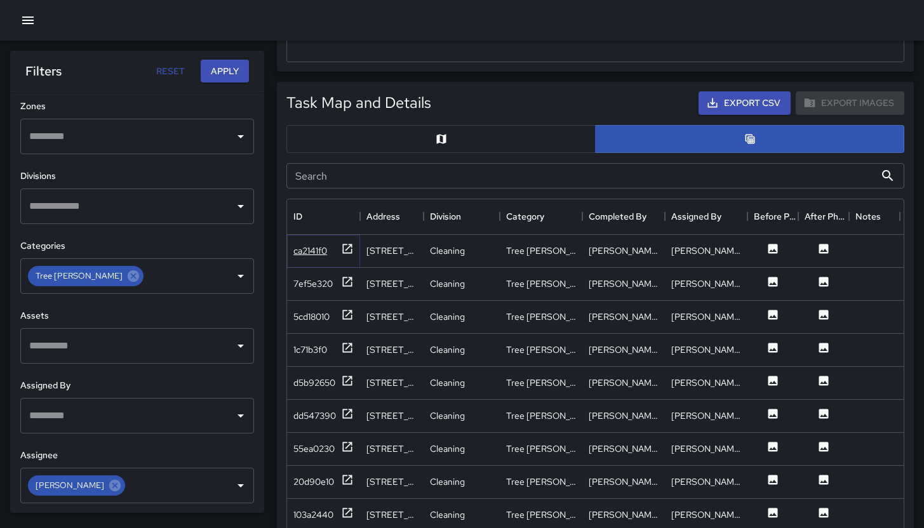
click at [312, 247] on div "ca2141f0" at bounding box center [310, 250] width 34 height 13
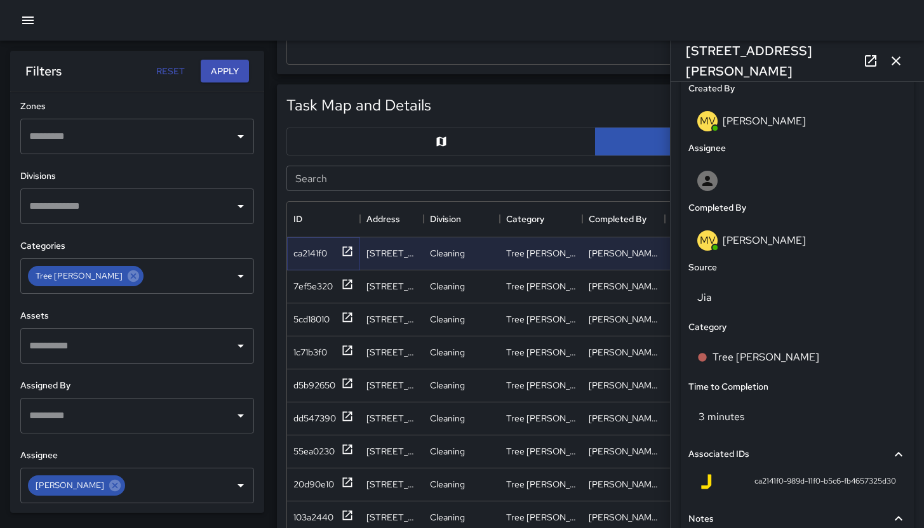
scroll to position [668, 0]
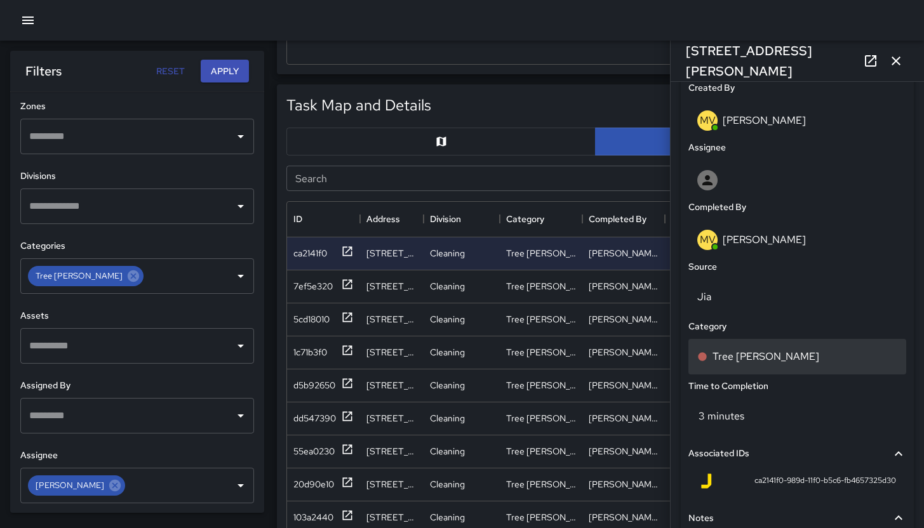
click at [802, 346] on div "Tree [PERSON_NAME]" at bounding box center [797, 357] width 218 height 36
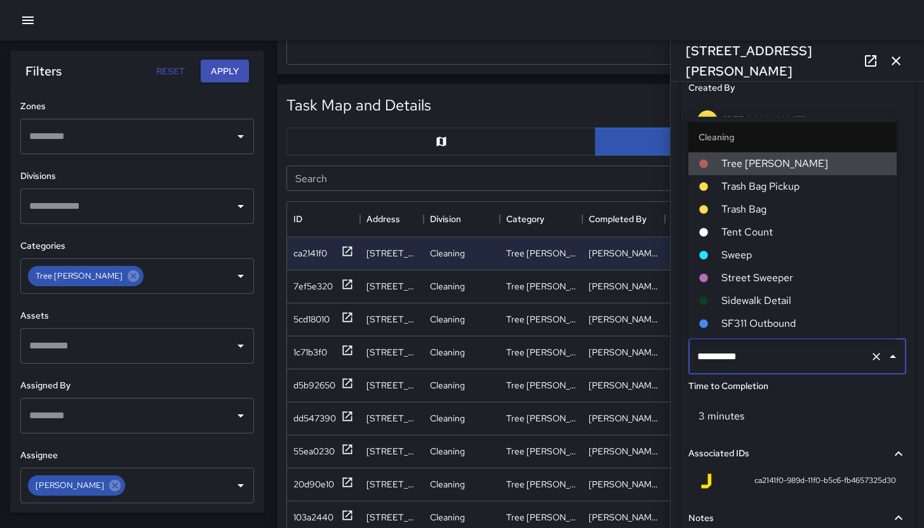
click at [802, 346] on input "**********" at bounding box center [779, 357] width 171 height 24
click at [806, 348] on input "**********" at bounding box center [779, 357] width 171 height 24
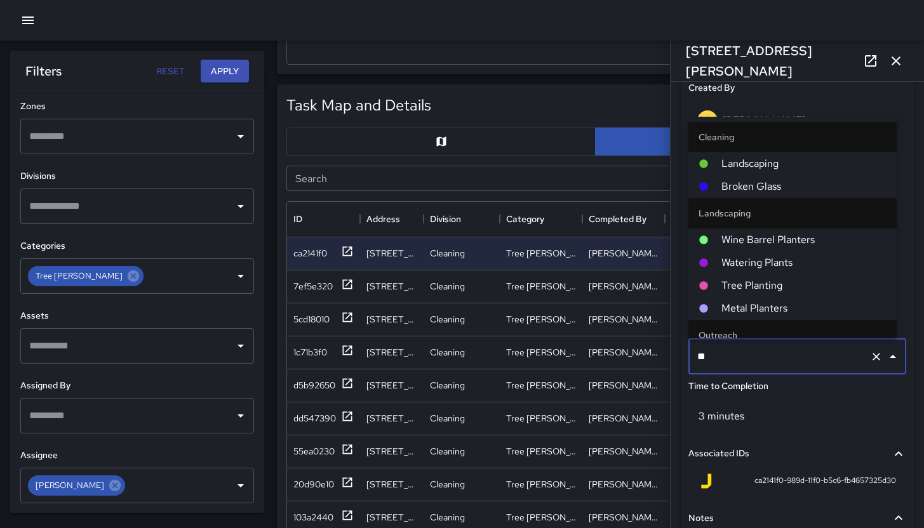
type input "***"
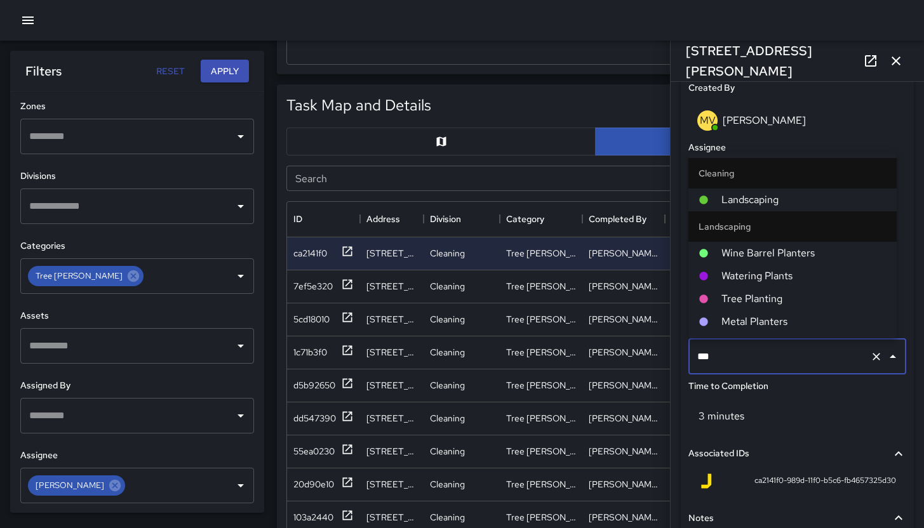
click at [785, 192] on li "Landscaping" at bounding box center [792, 200] width 208 height 23
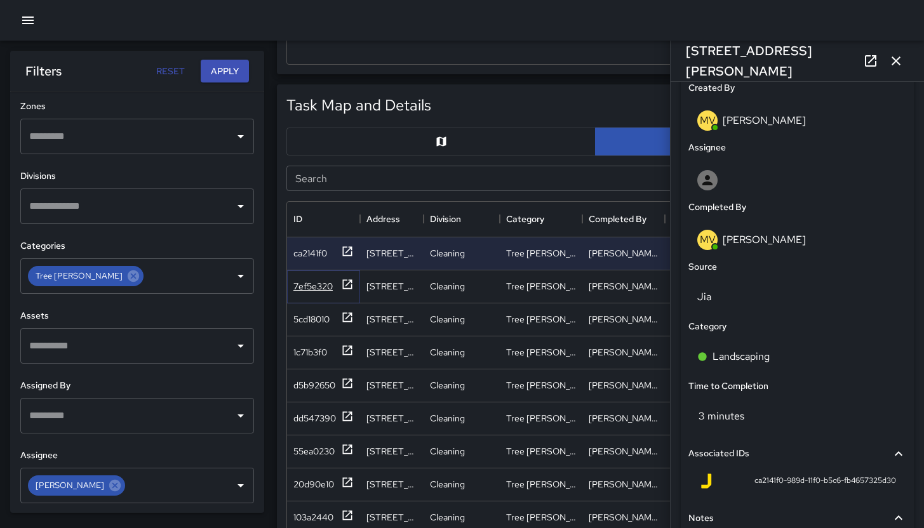
click at [307, 278] on div "7ef5e320" at bounding box center [323, 286] width 60 height 16
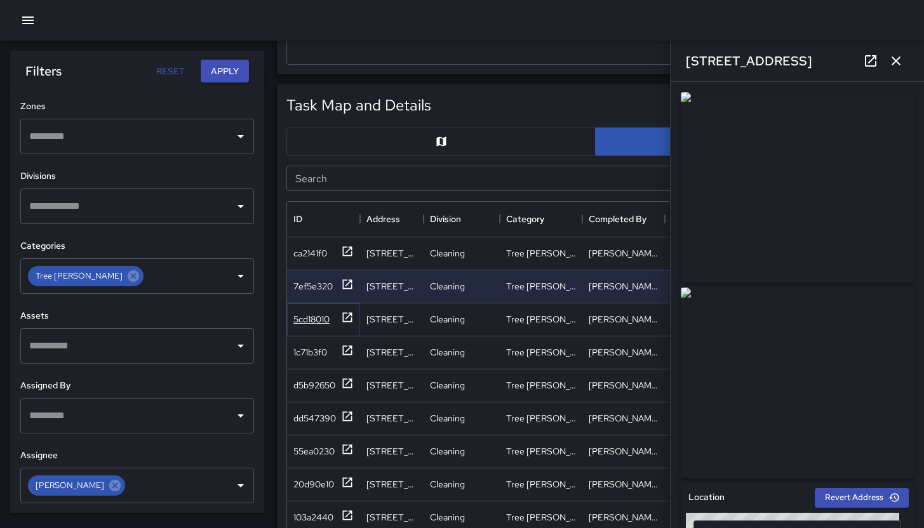
click at [316, 324] on div "5cd18010" at bounding box center [311, 319] width 36 height 13
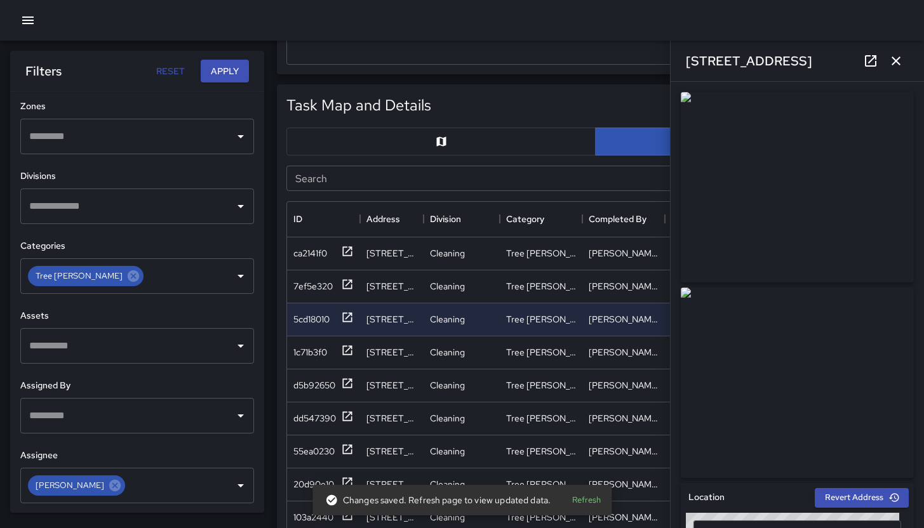
click at [867, 65] on icon at bounding box center [870, 60] width 15 height 15
click at [309, 284] on div "7ef5e320" at bounding box center [312, 286] width 39 height 13
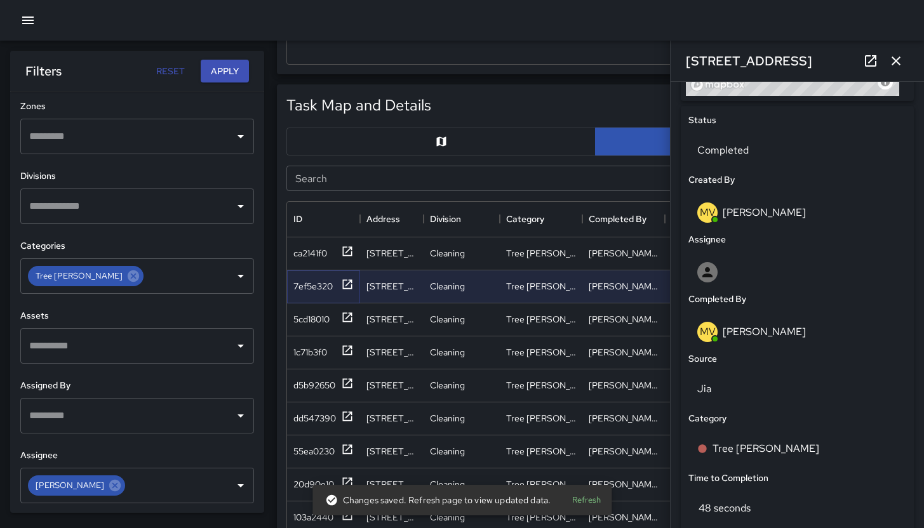
scroll to position [705, 0]
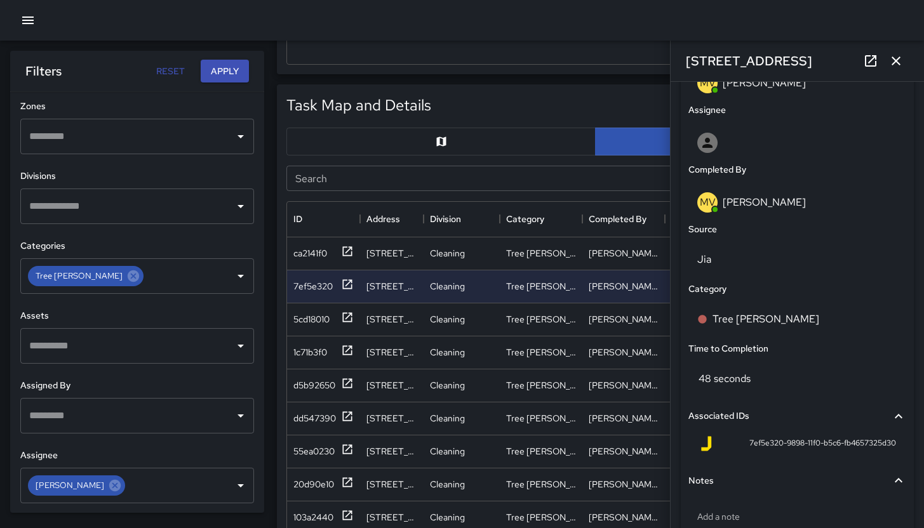
click at [872, 63] on icon at bounding box center [870, 60] width 15 height 15
click at [293, 319] on div "5cd18010" at bounding box center [323, 319] width 73 height 33
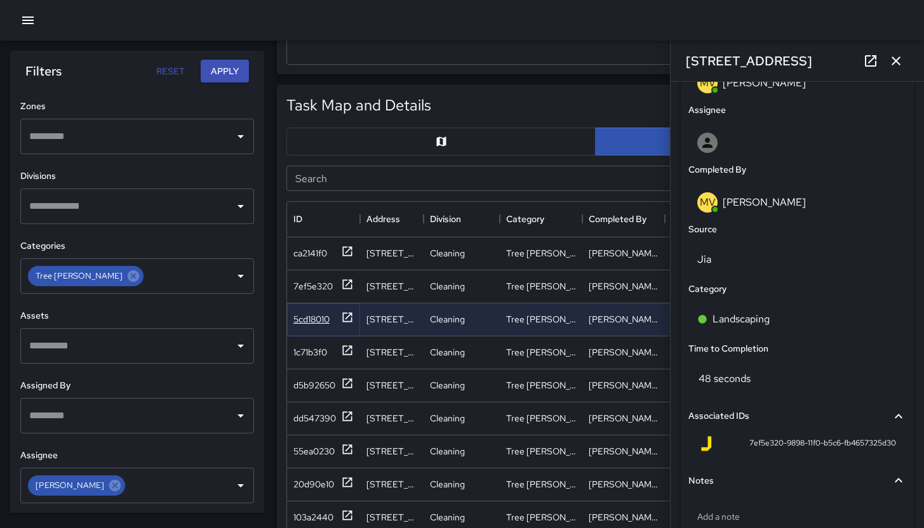
click at [303, 322] on div "5cd18010" at bounding box center [311, 319] width 36 height 13
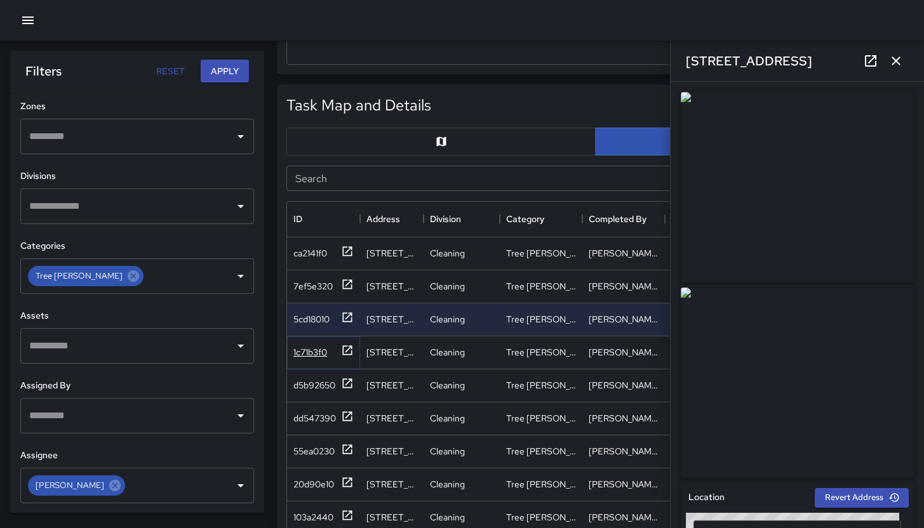
click at [306, 350] on div "1c71b3f0" at bounding box center [310, 352] width 34 height 13
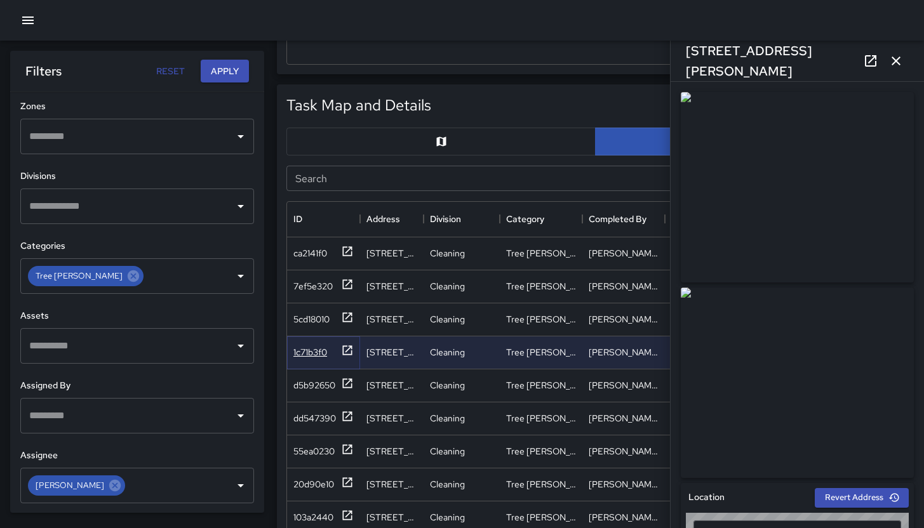
type input "**********"
click at [877, 56] on icon at bounding box center [870, 60] width 15 height 15
click at [898, 59] on icon "button" at bounding box center [895, 61] width 9 height 9
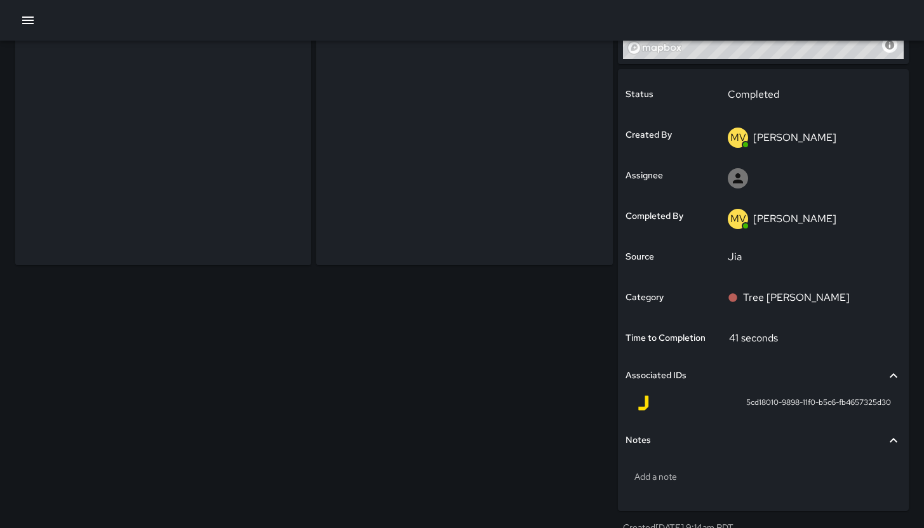
scroll to position [250, 0]
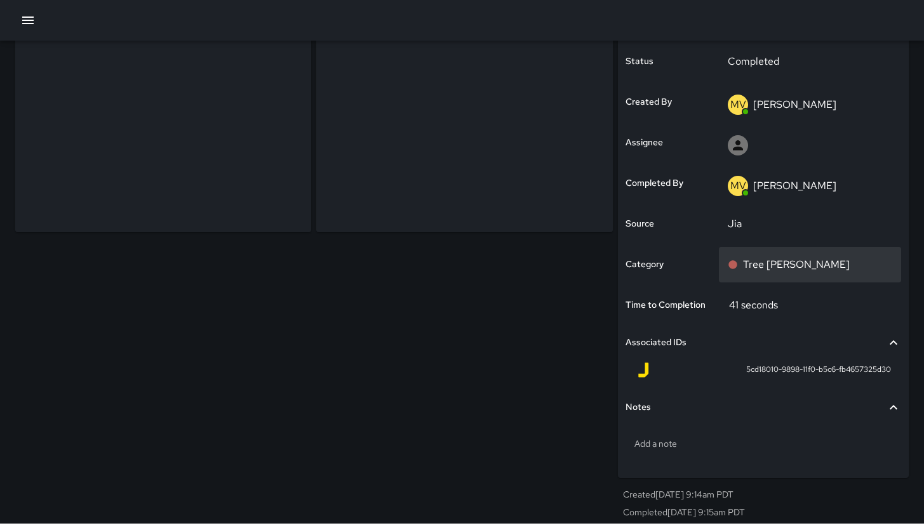
click at [796, 279] on div "Tree [PERSON_NAME]" at bounding box center [810, 265] width 182 height 36
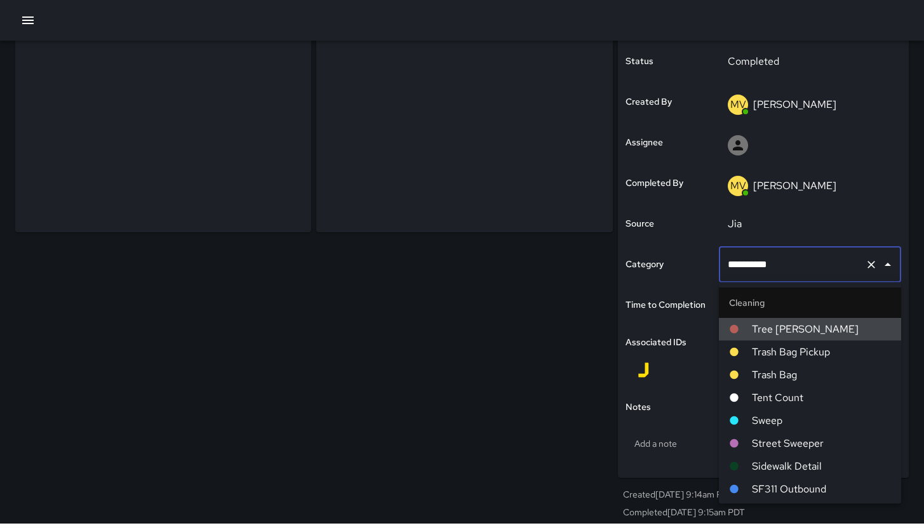
click at [796, 279] on div "**********" at bounding box center [810, 265] width 182 height 36
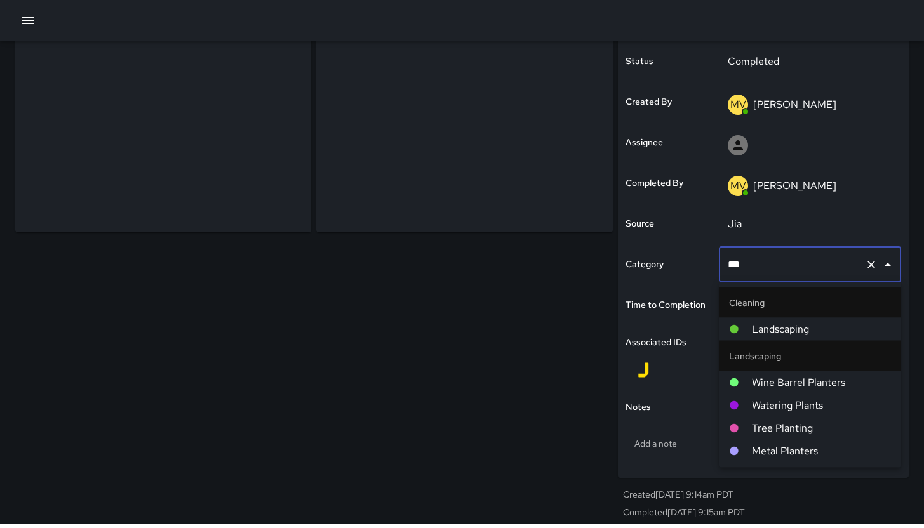
type input "****"
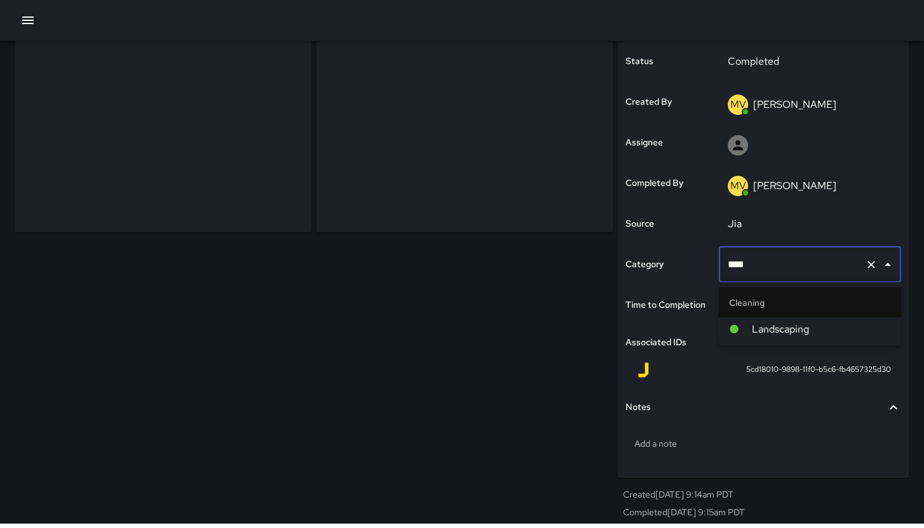
click at [799, 323] on span "Landscaping" at bounding box center [821, 329] width 139 height 15
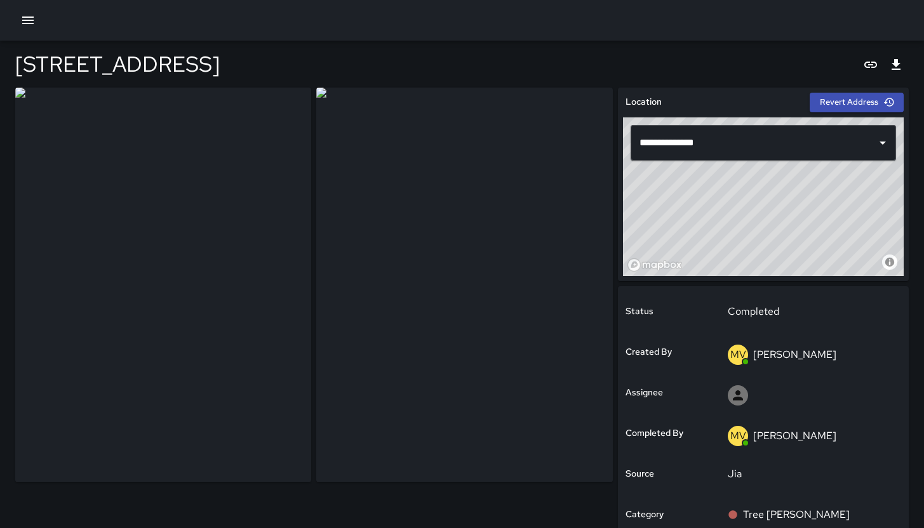
scroll to position [216, 0]
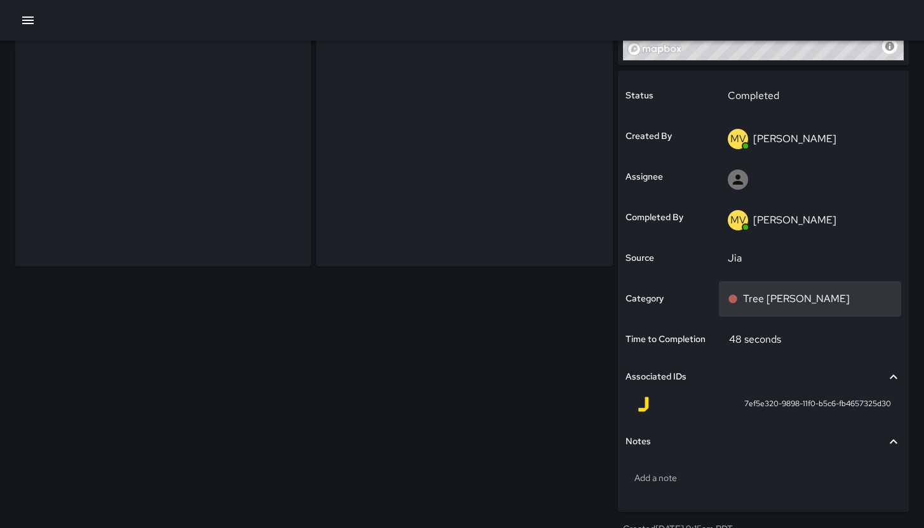
click at [800, 309] on div "Tree [PERSON_NAME]" at bounding box center [810, 299] width 182 height 36
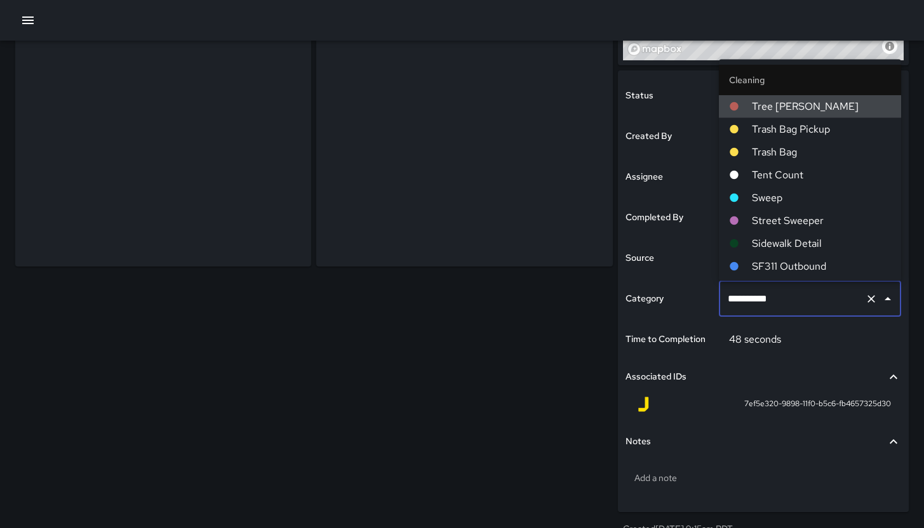
click at [800, 309] on input "**********" at bounding box center [791, 299] width 135 height 24
click at [801, 305] on input "**********" at bounding box center [791, 299] width 135 height 24
click at [801, 304] on input "**********" at bounding box center [791, 299] width 135 height 24
click at [801, 303] on input "**********" at bounding box center [791, 299] width 135 height 24
click at [837, 296] on input "**********" at bounding box center [791, 299] width 135 height 24
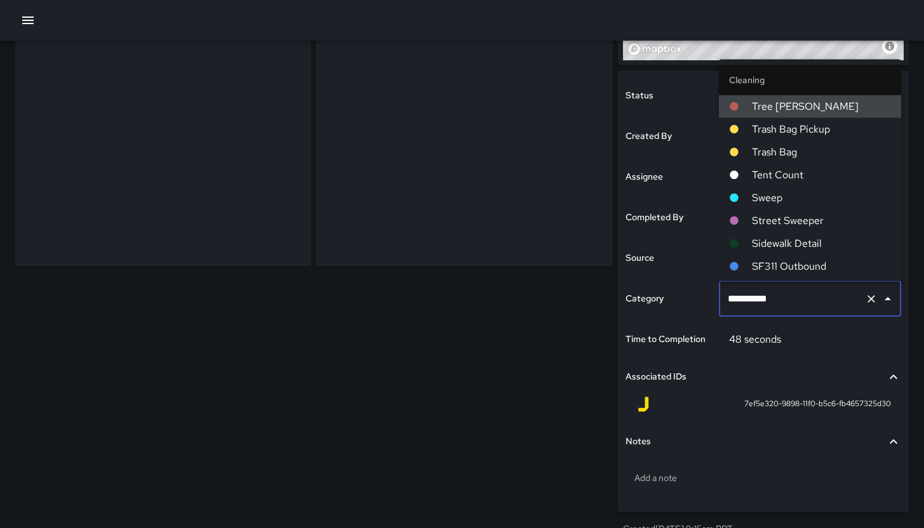
click at [838, 296] on input "**********" at bounding box center [791, 299] width 135 height 24
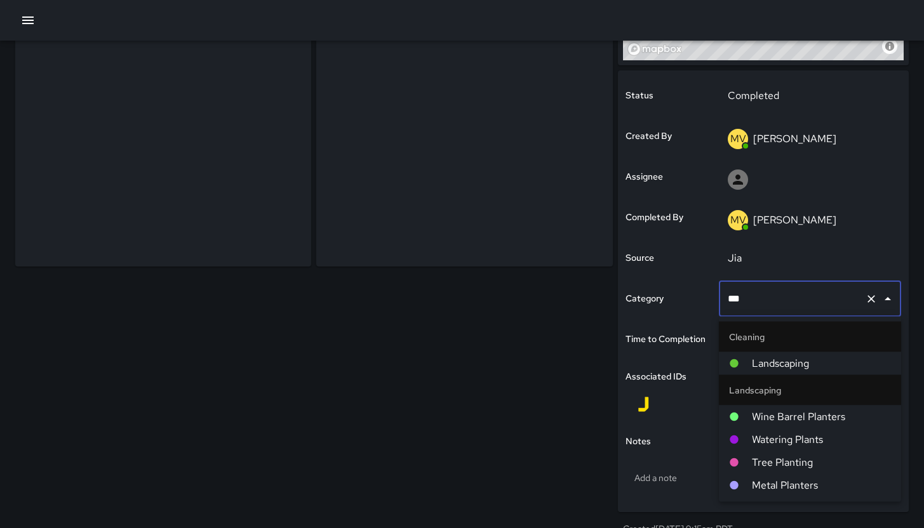
type input "****"
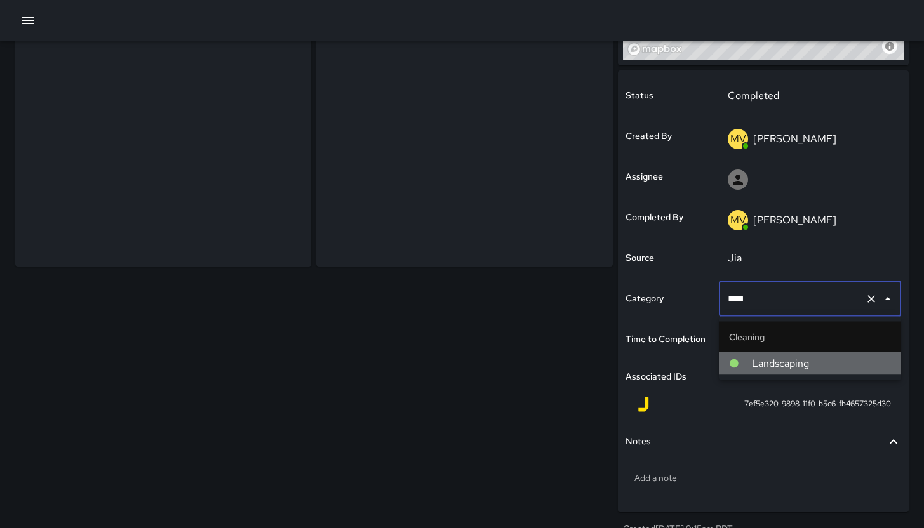
click at [804, 366] on span "Landscaping" at bounding box center [821, 363] width 139 height 15
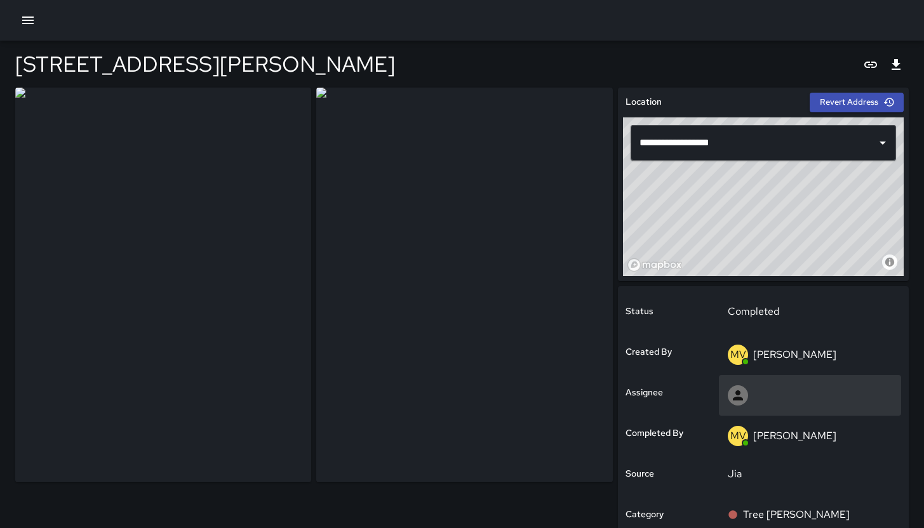
scroll to position [250, 0]
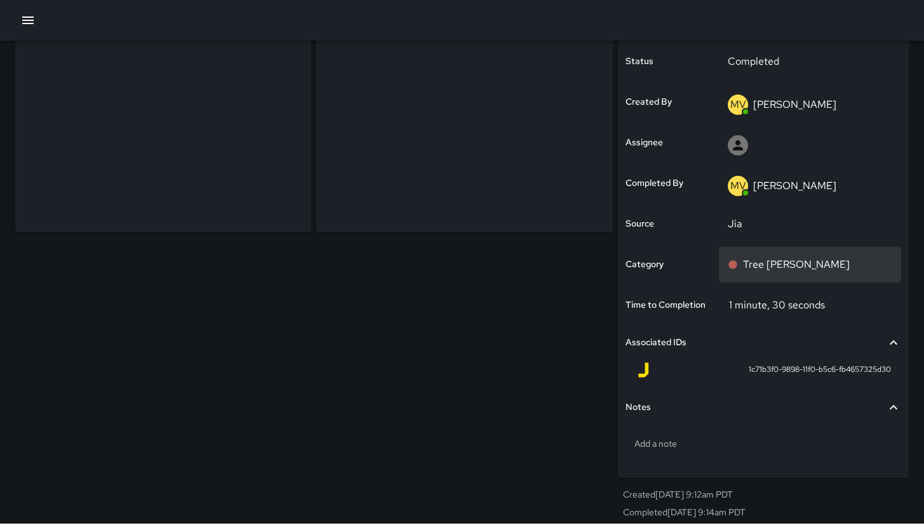
click at [780, 256] on div "Tree [PERSON_NAME]" at bounding box center [810, 265] width 182 height 36
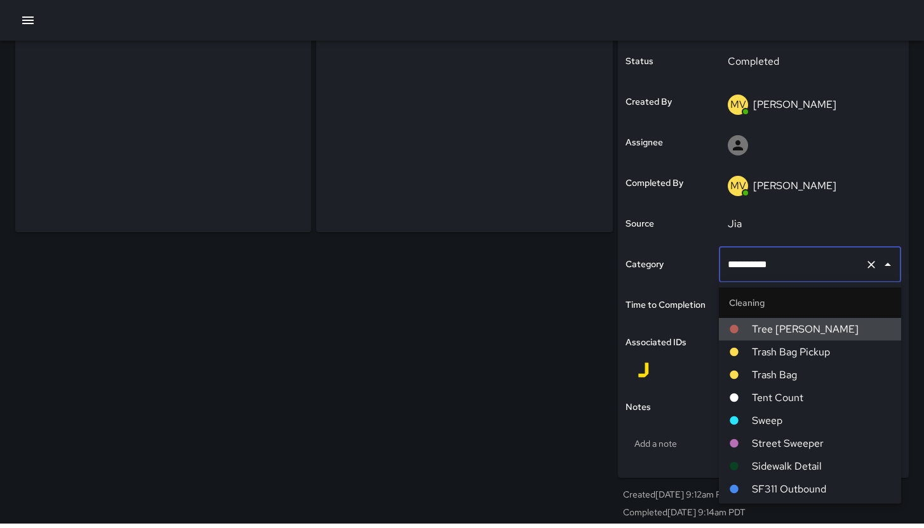
click at [780, 256] on input "**********" at bounding box center [791, 265] width 135 height 24
click at [791, 259] on input "**********" at bounding box center [791, 265] width 135 height 24
click at [791, 260] on input "**********" at bounding box center [791, 265] width 135 height 24
click at [792, 262] on input "**********" at bounding box center [791, 265] width 135 height 24
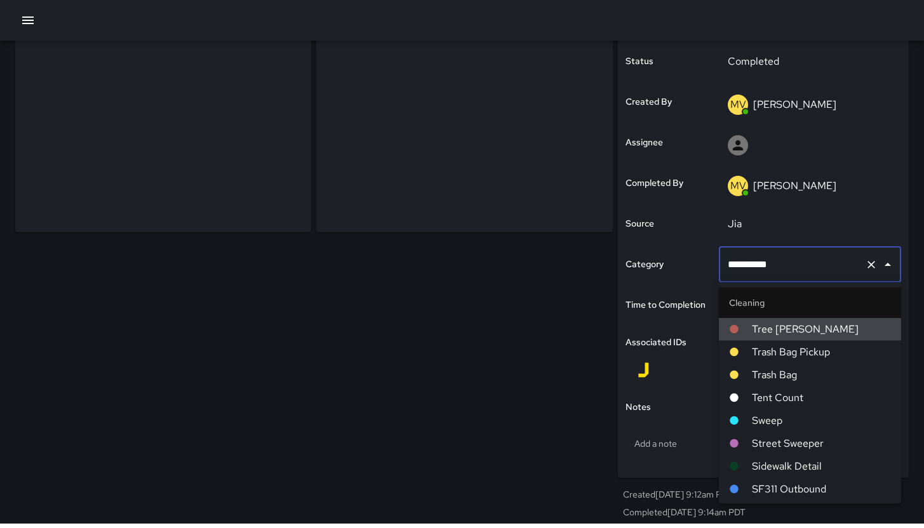
click at [787, 267] on input "**********" at bounding box center [791, 265] width 135 height 24
click at [781, 268] on input "**********" at bounding box center [791, 265] width 135 height 24
click at [769, 269] on input "**********" at bounding box center [791, 265] width 135 height 24
click at [797, 265] on input "**********" at bounding box center [791, 265] width 135 height 24
click at [797, 266] on input "**********" at bounding box center [791, 265] width 135 height 24
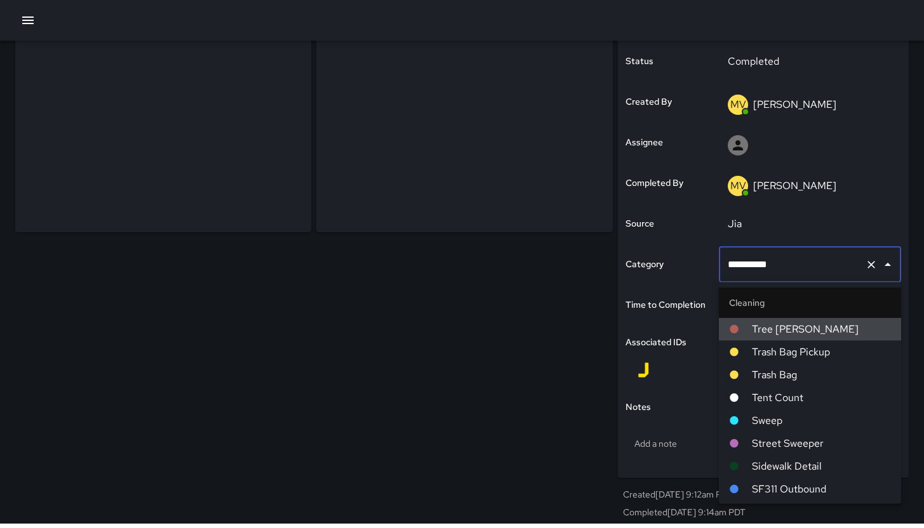
click at [797, 267] on input "**********" at bounding box center [791, 265] width 135 height 24
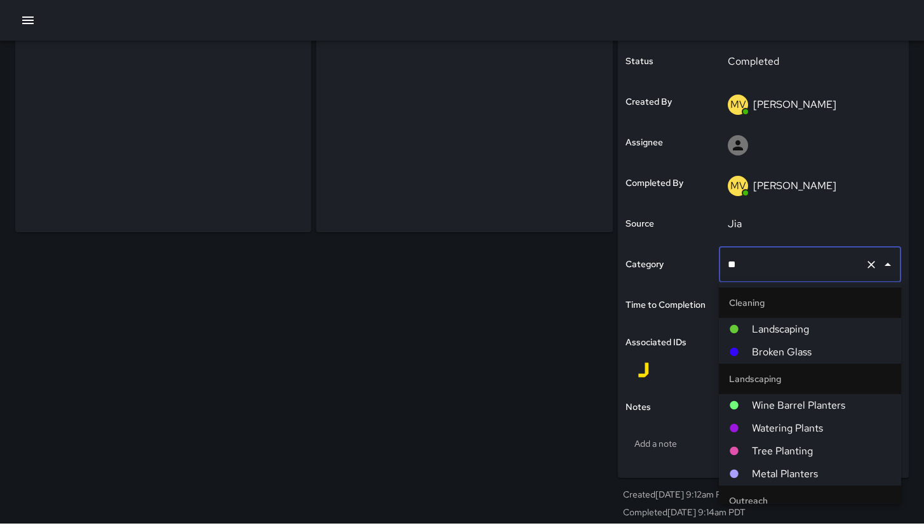
type input "***"
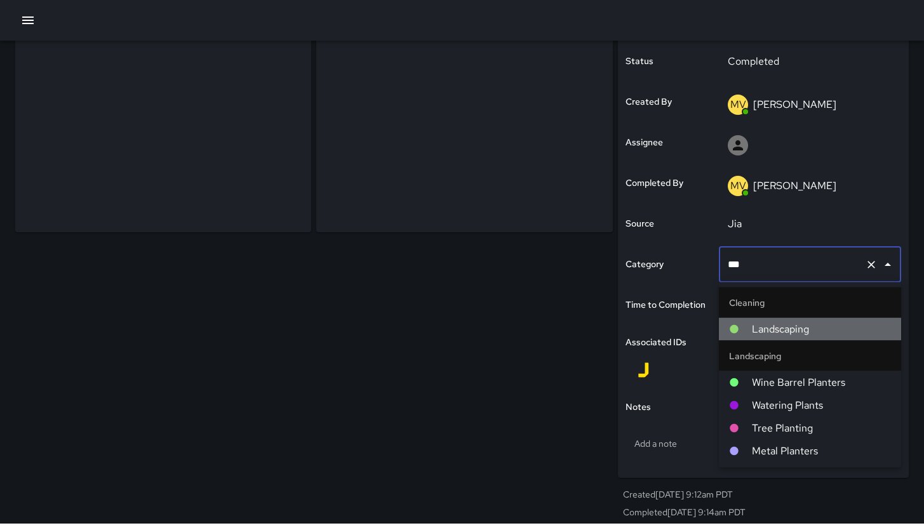
click at [787, 322] on span "Landscaping" at bounding box center [821, 329] width 139 height 15
